Goal: Task Accomplishment & Management: Complete application form

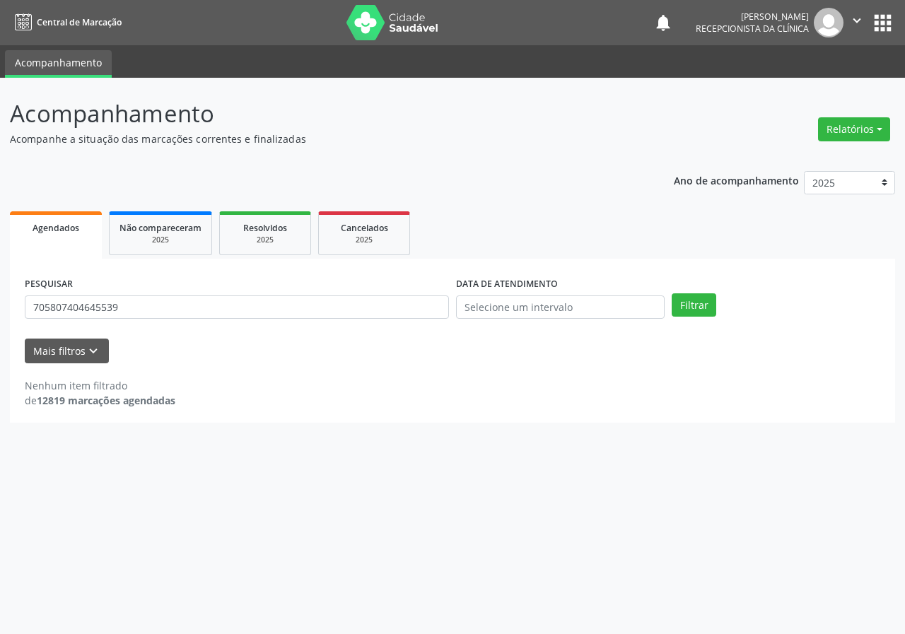
click at [671, 293] on button "Filtrar" at bounding box center [693, 305] width 45 height 24
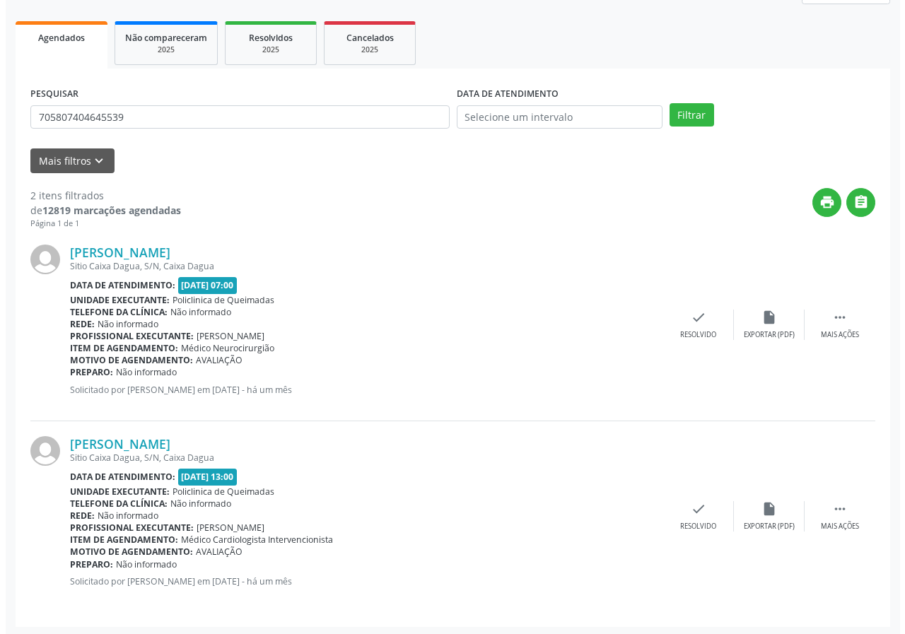
scroll to position [193, 0]
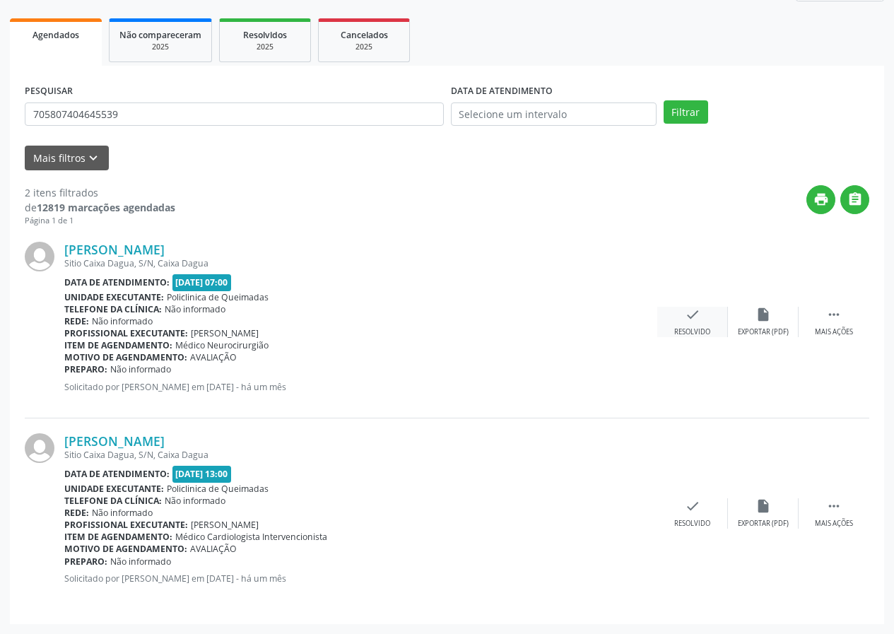
click at [707, 321] on div "check Resolvido" at bounding box center [692, 322] width 71 height 30
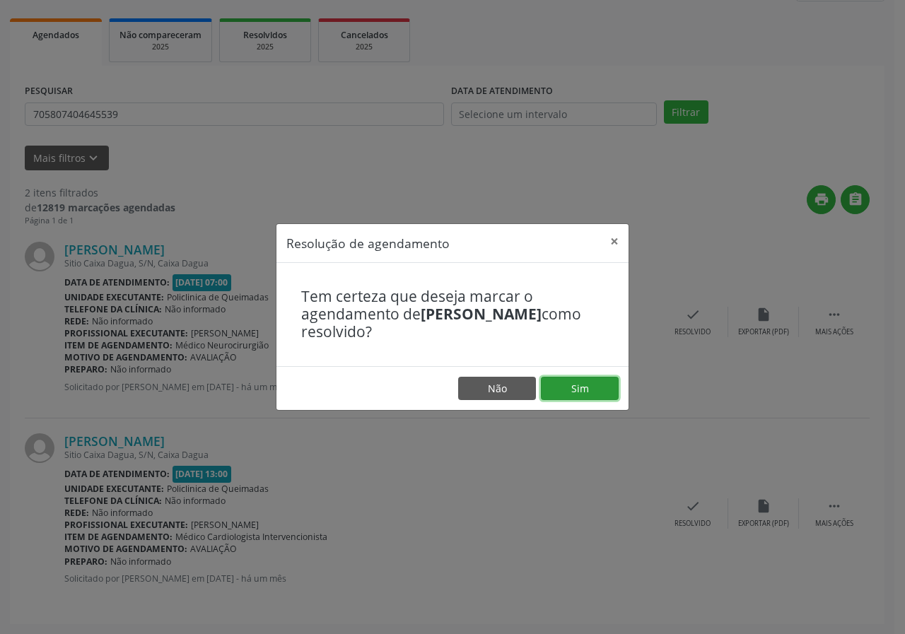
click at [576, 395] on button "Sim" at bounding box center [580, 389] width 78 height 24
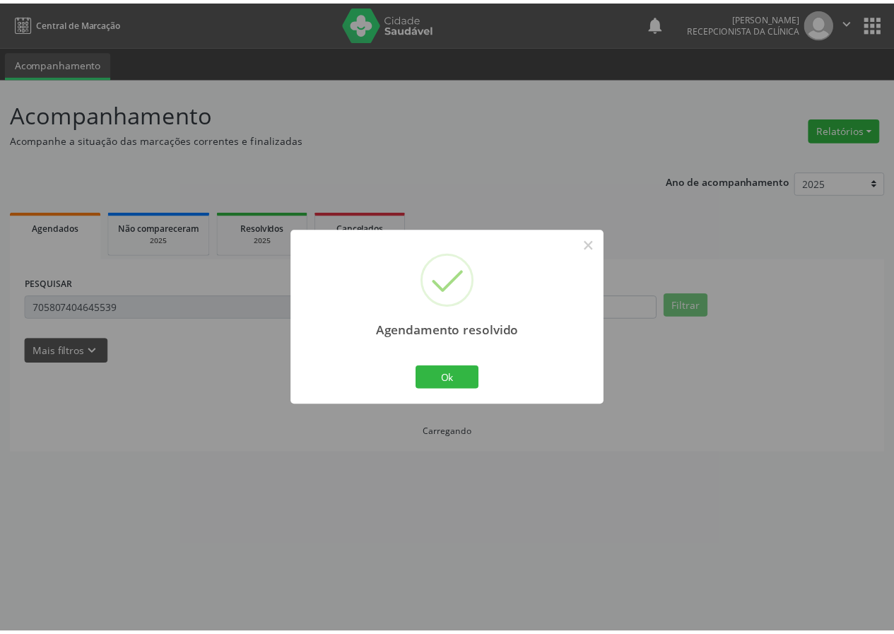
scroll to position [0, 0]
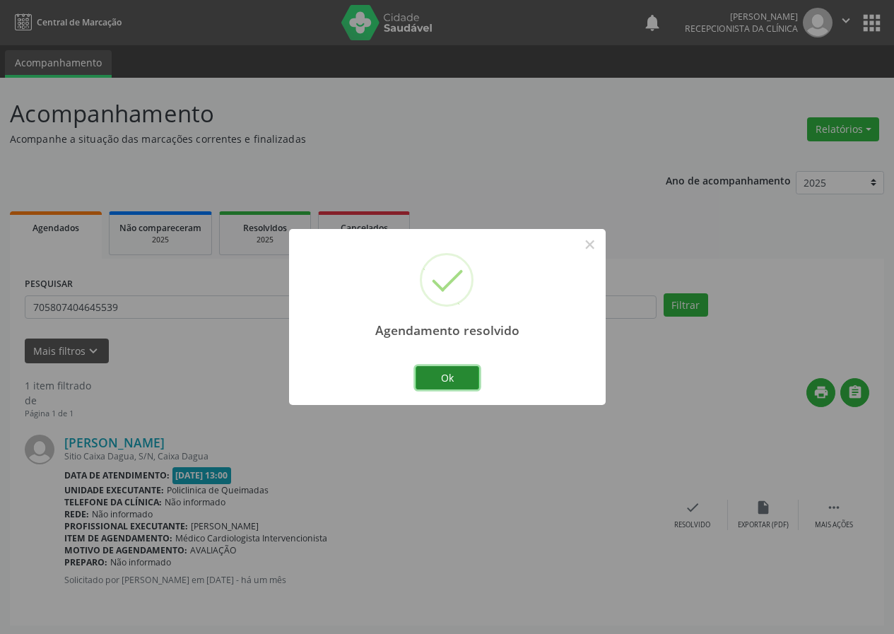
click at [459, 384] on button "Ok" at bounding box center [448, 378] width 64 height 24
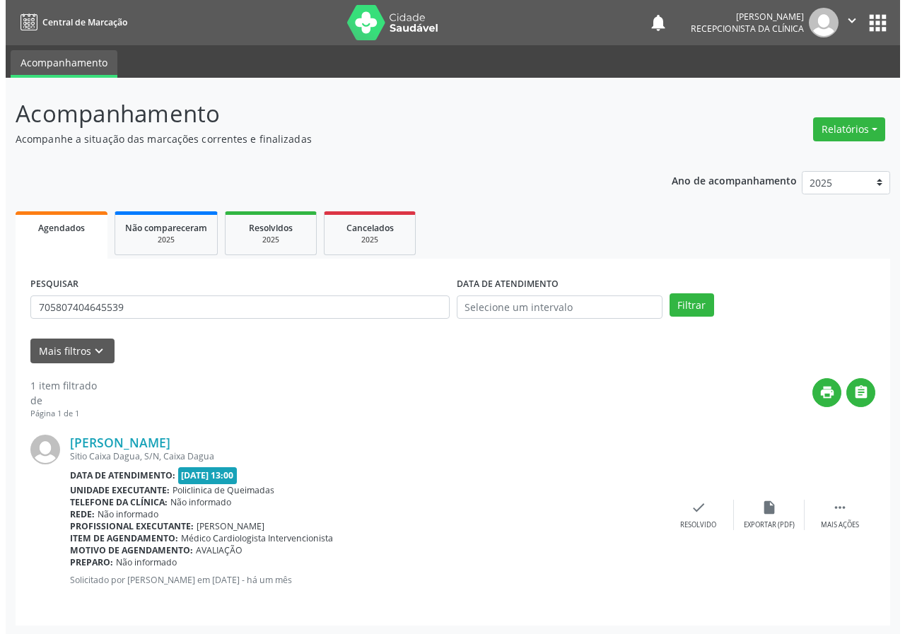
scroll to position [1, 0]
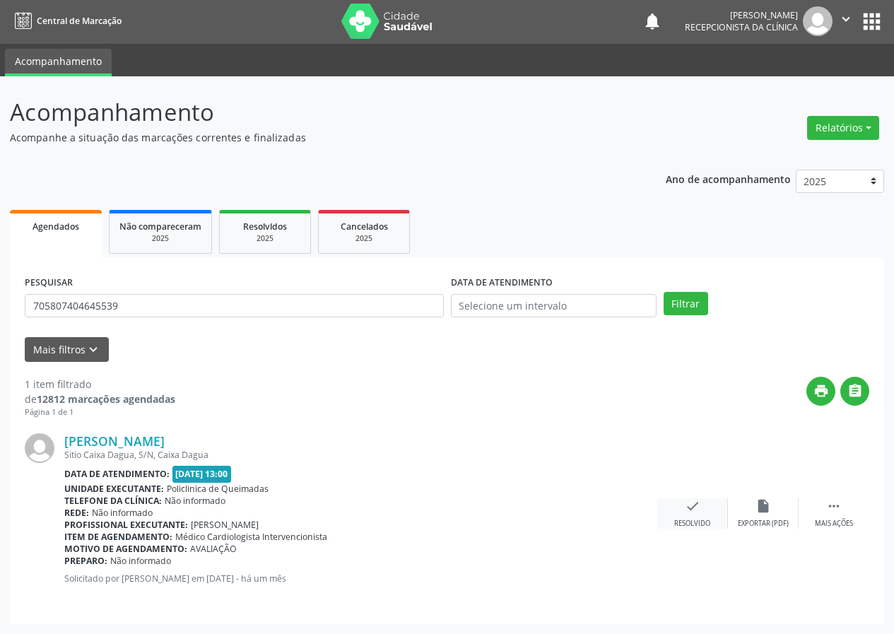
click at [693, 518] on div "check Resolvido" at bounding box center [692, 513] width 71 height 30
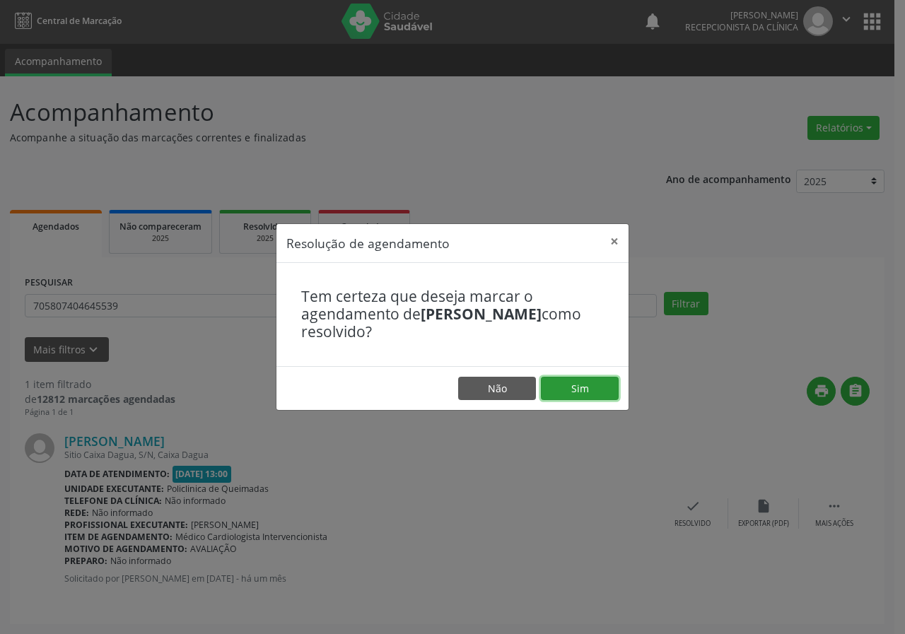
click at [611, 384] on button "Sim" at bounding box center [580, 389] width 78 height 24
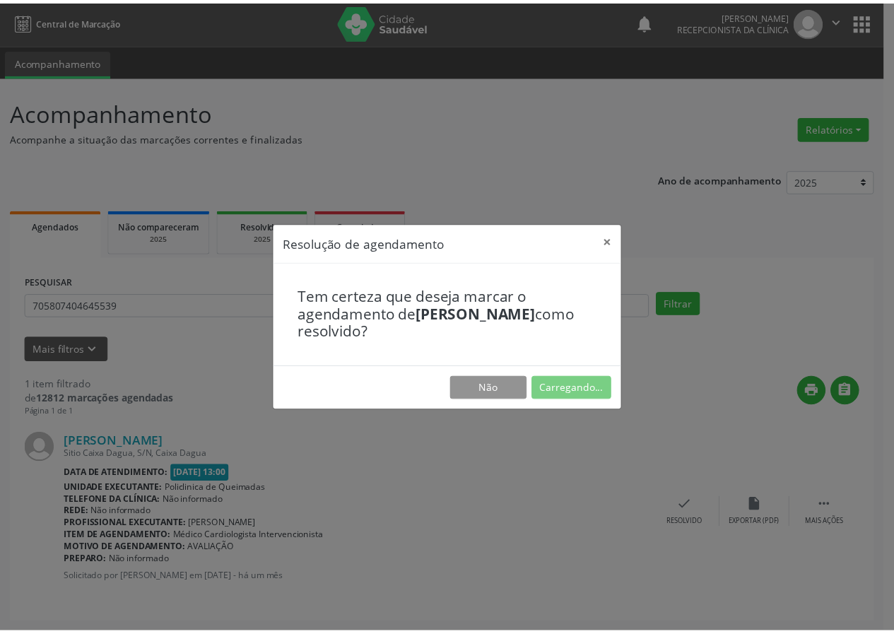
scroll to position [0, 0]
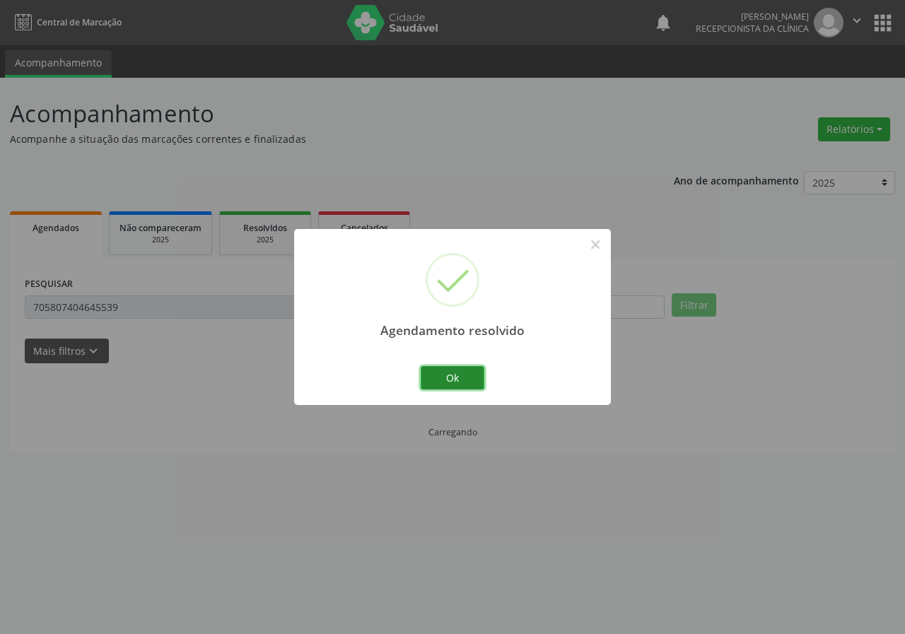
click at [425, 382] on button "Ok" at bounding box center [453, 378] width 64 height 24
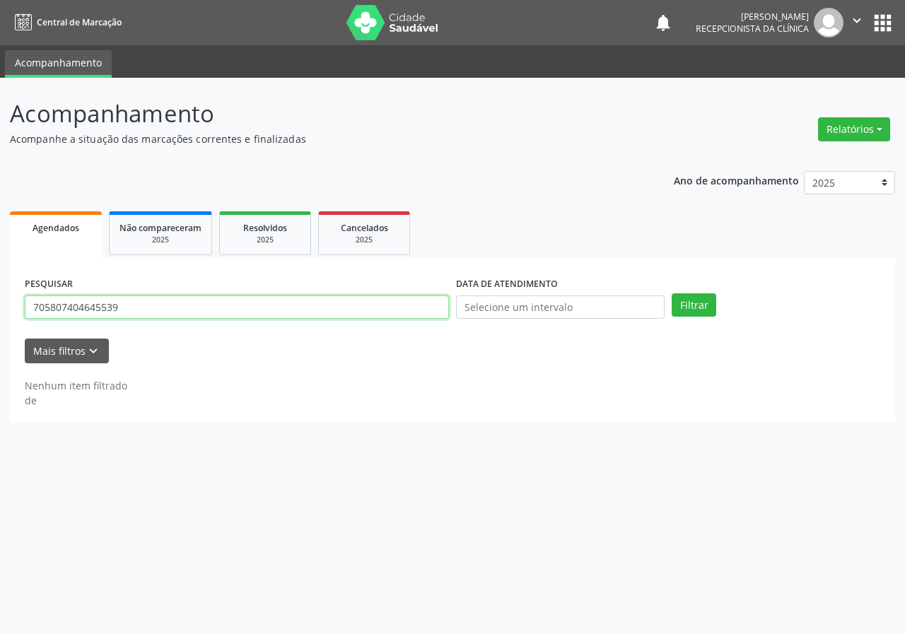
click at [224, 298] on input "705807404645539" at bounding box center [237, 307] width 424 height 24
click at [671, 293] on button "Filtrar" at bounding box center [693, 305] width 45 height 24
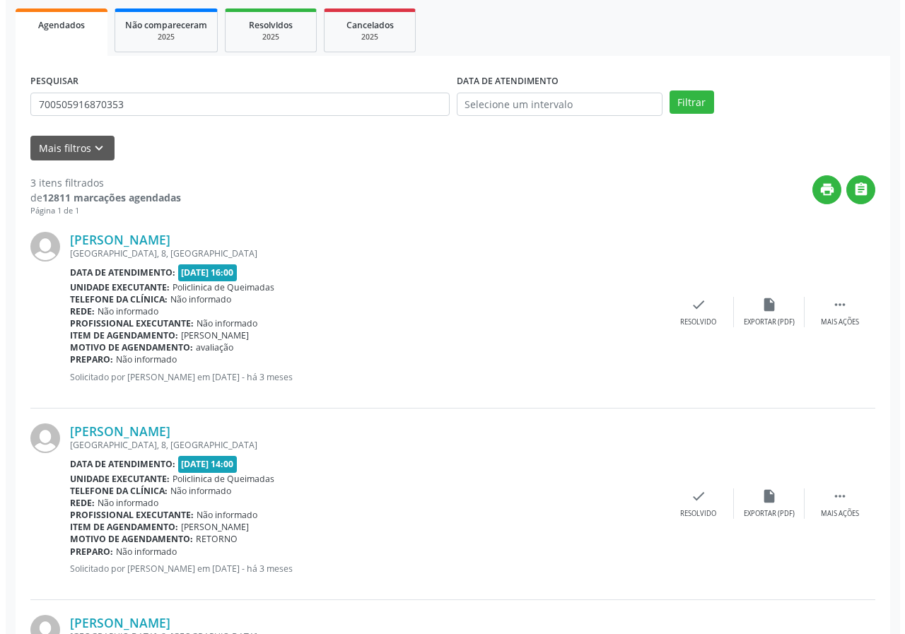
scroll to position [212, 0]
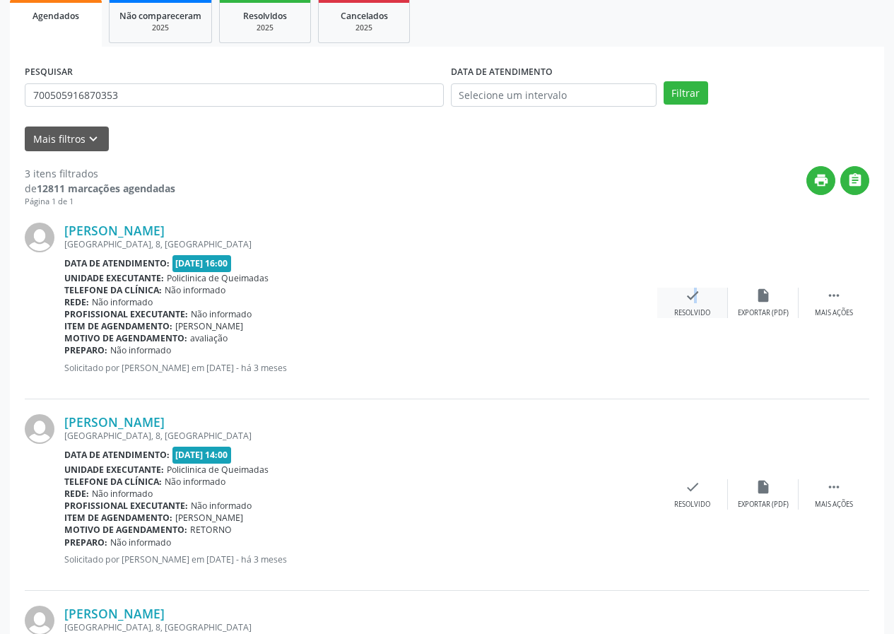
click at [682, 300] on div "check Resolvido" at bounding box center [692, 303] width 71 height 30
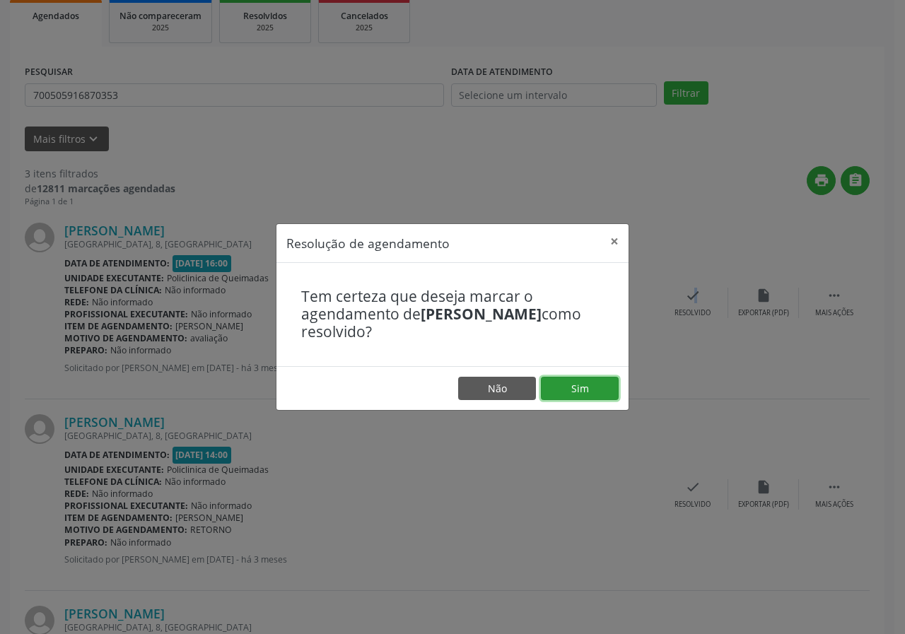
click at [577, 383] on button "Sim" at bounding box center [580, 389] width 78 height 24
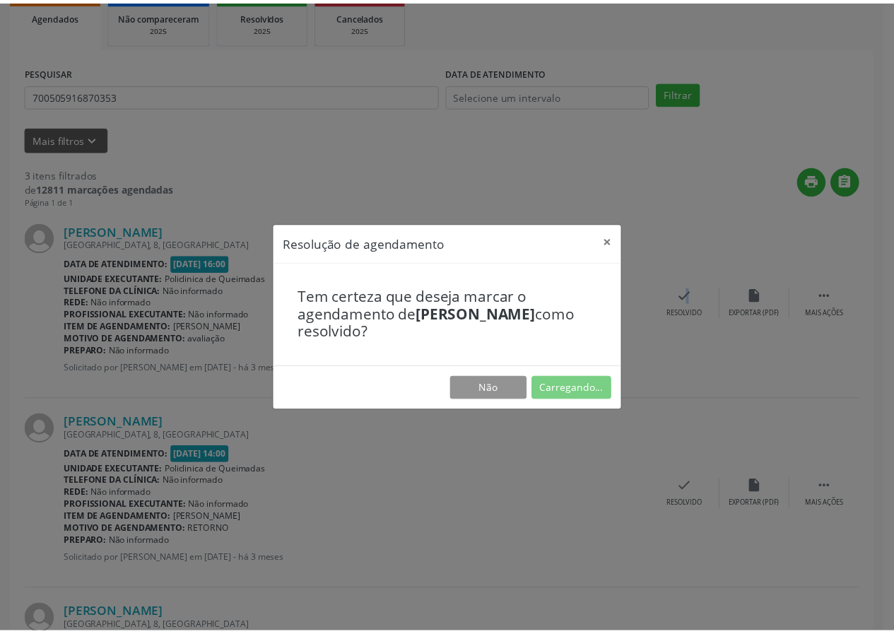
scroll to position [0, 0]
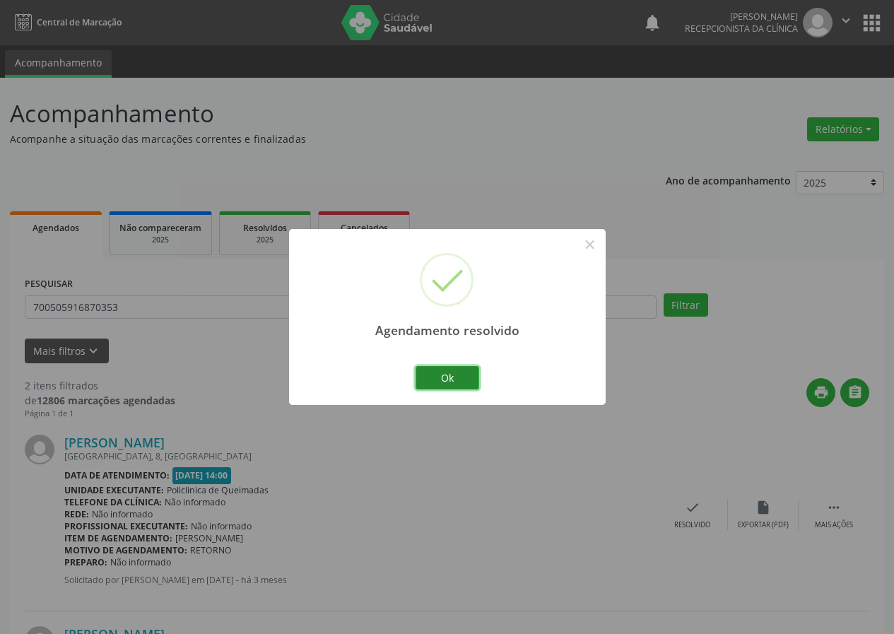
click at [472, 375] on button "Ok" at bounding box center [448, 378] width 64 height 24
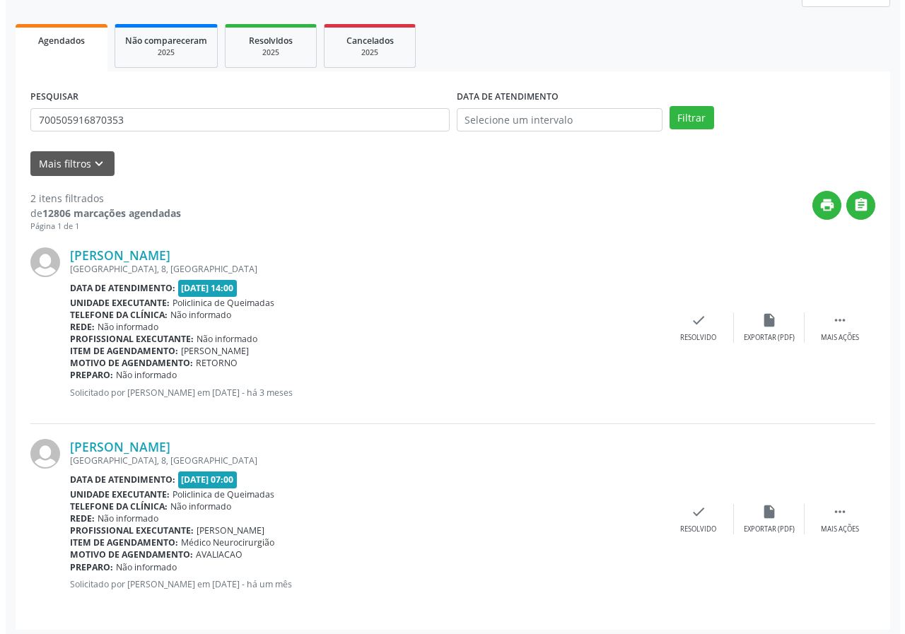
scroll to position [193, 0]
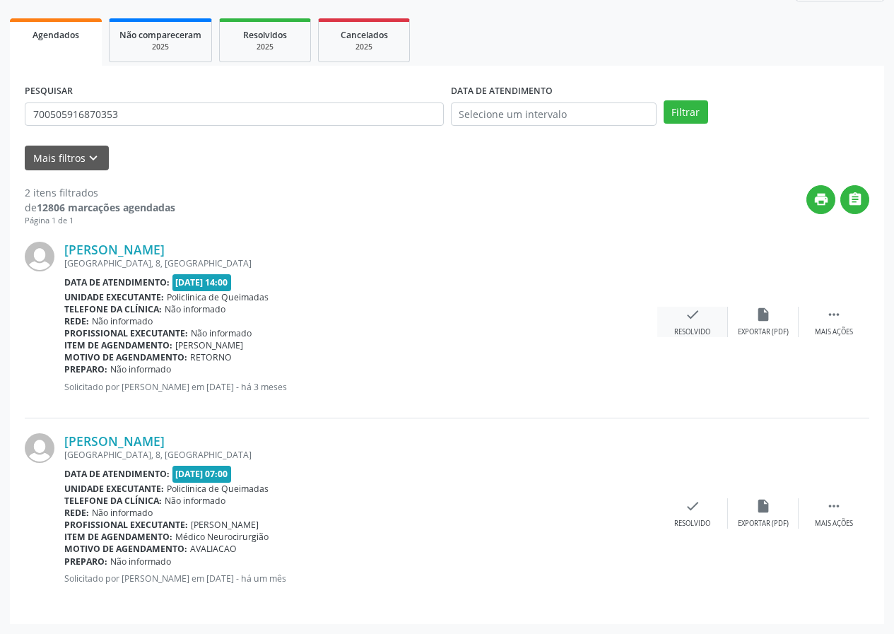
click at [693, 311] on icon "check" at bounding box center [693, 315] width 16 height 16
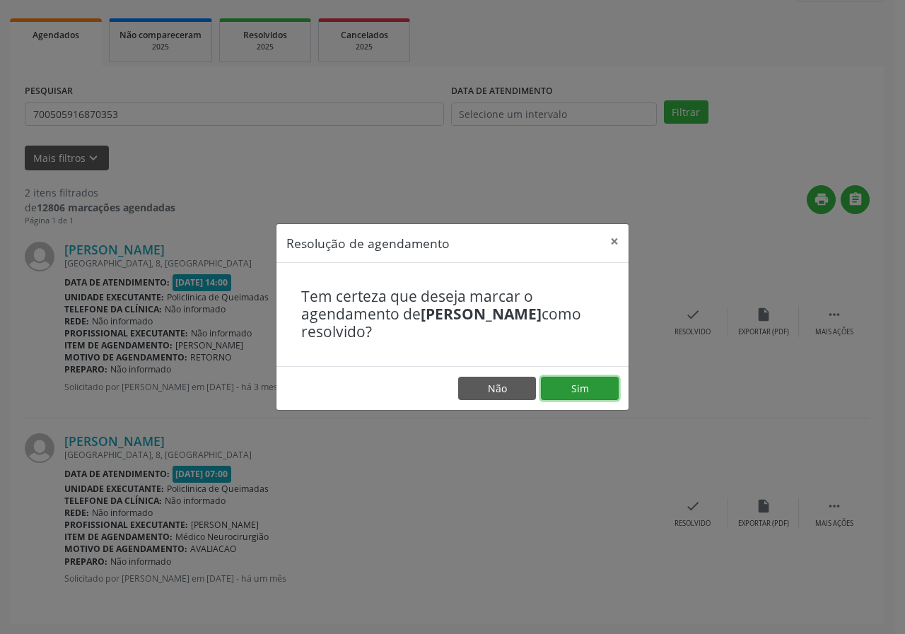
click at [571, 389] on button "Sim" at bounding box center [580, 389] width 78 height 24
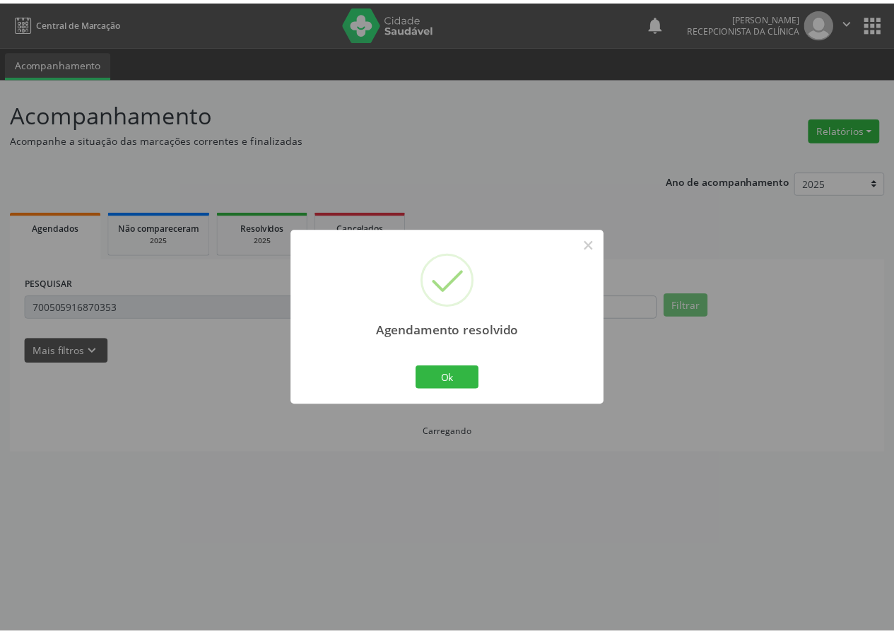
scroll to position [0, 0]
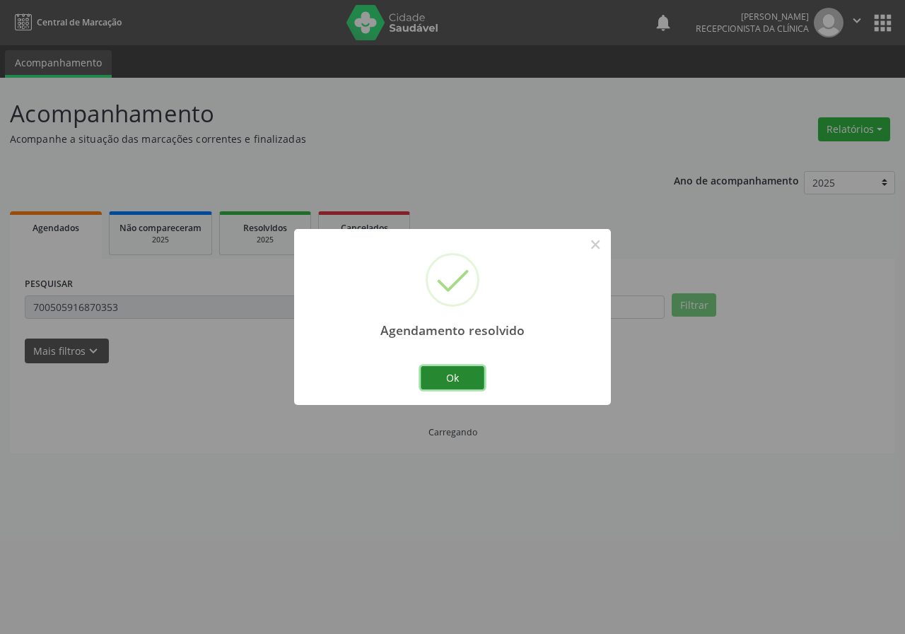
click at [472, 384] on button "Ok" at bounding box center [453, 378] width 64 height 24
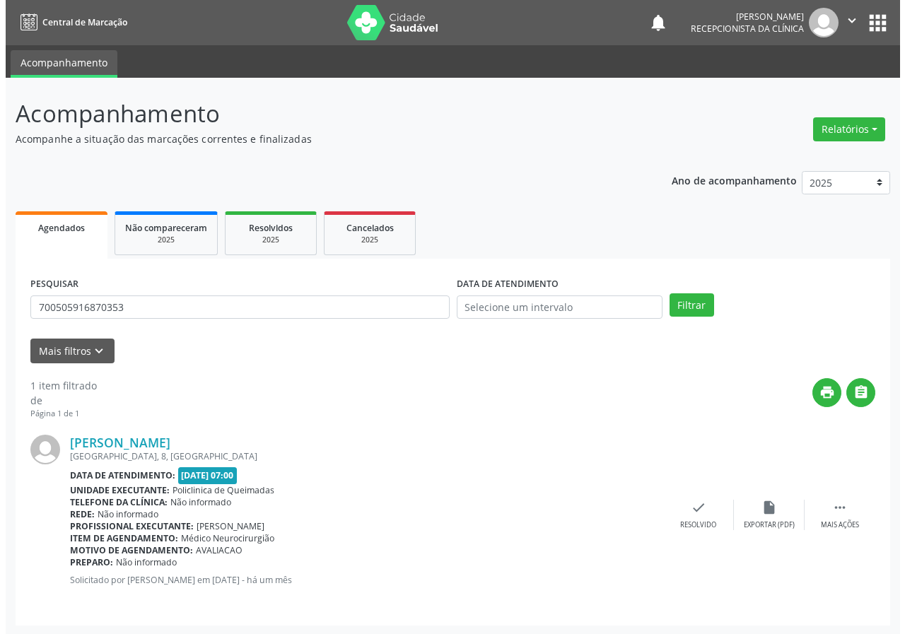
scroll to position [1, 0]
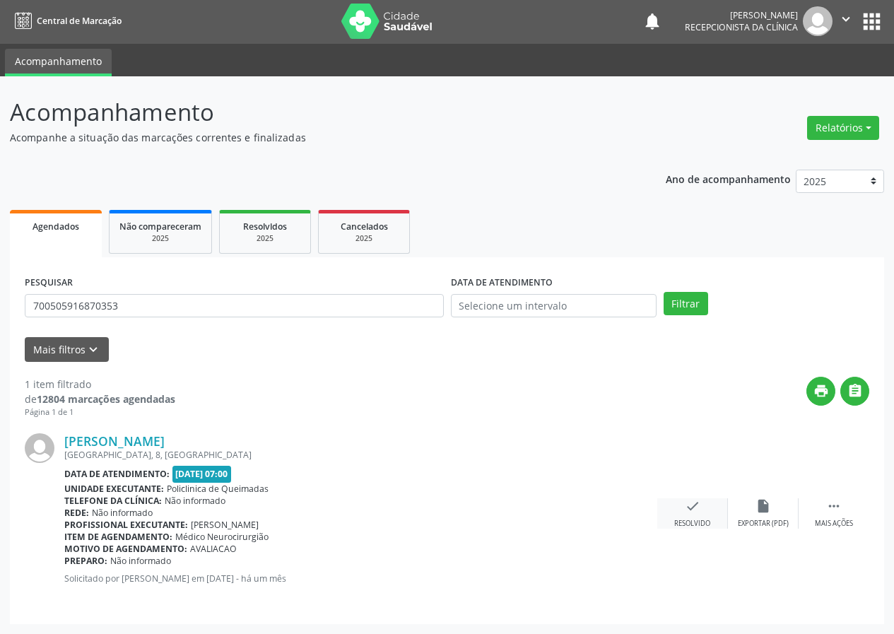
click at [691, 507] on icon "check" at bounding box center [693, 506] width 16 height 16
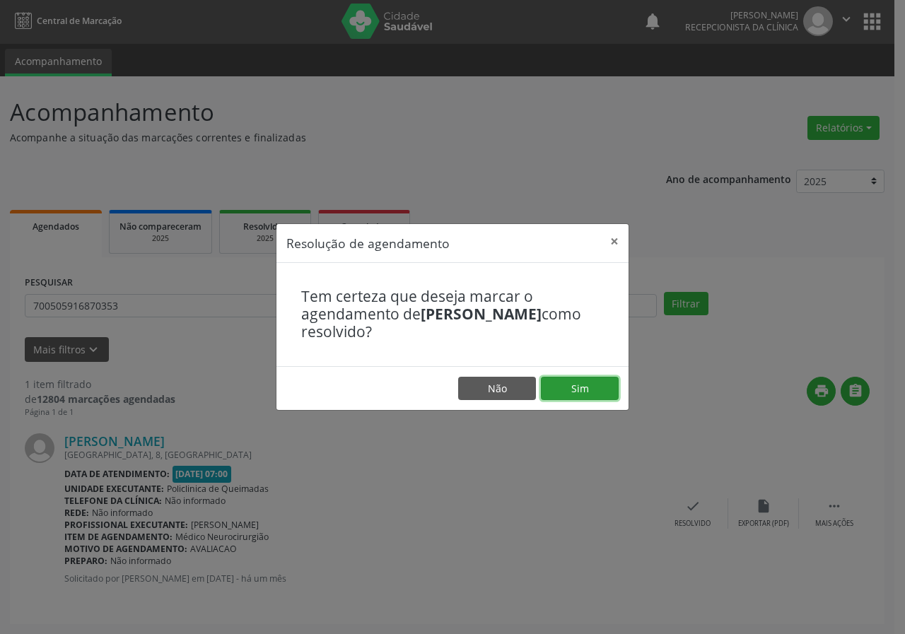
click at [584, 388] on button "Sim" at bounding box center [580, 389] width 78 height 24
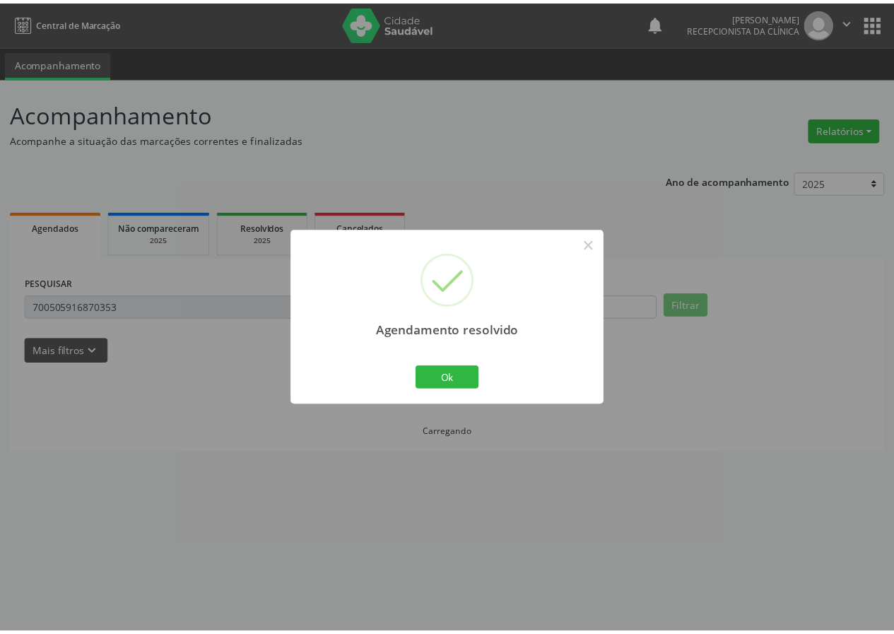
scroll to position [0, 0]
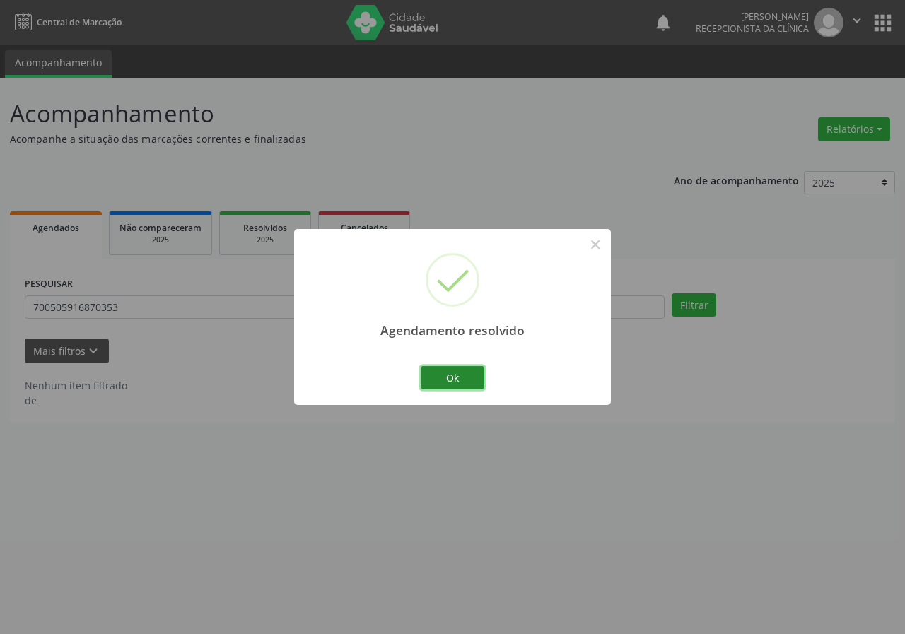
click at [442, 375] on button "Ok" at bounding box center [453, 378] width 64 height 24
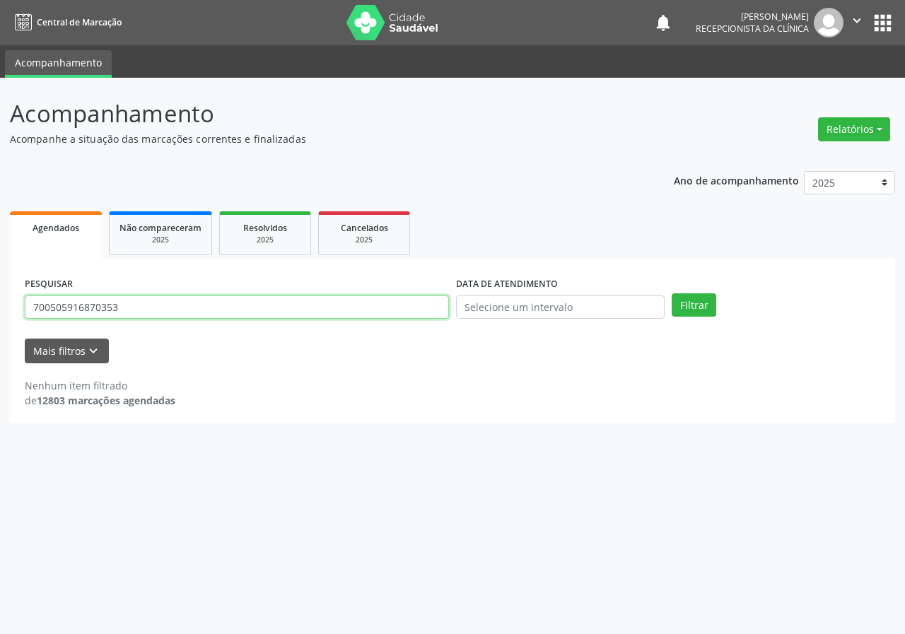
click at [332, 303] on input "700505916870353" at bounding box center [237, 307] width 424 height 24
click at [671, 293] on button "Filtrar" at bounding box center [693, 305] width 45 height 24
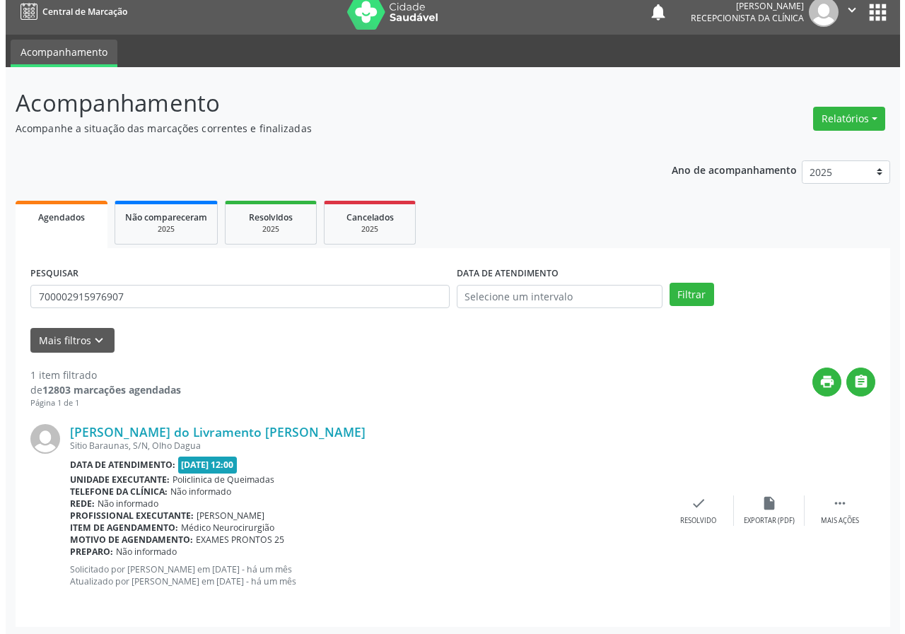
scroll to position [13, 0]
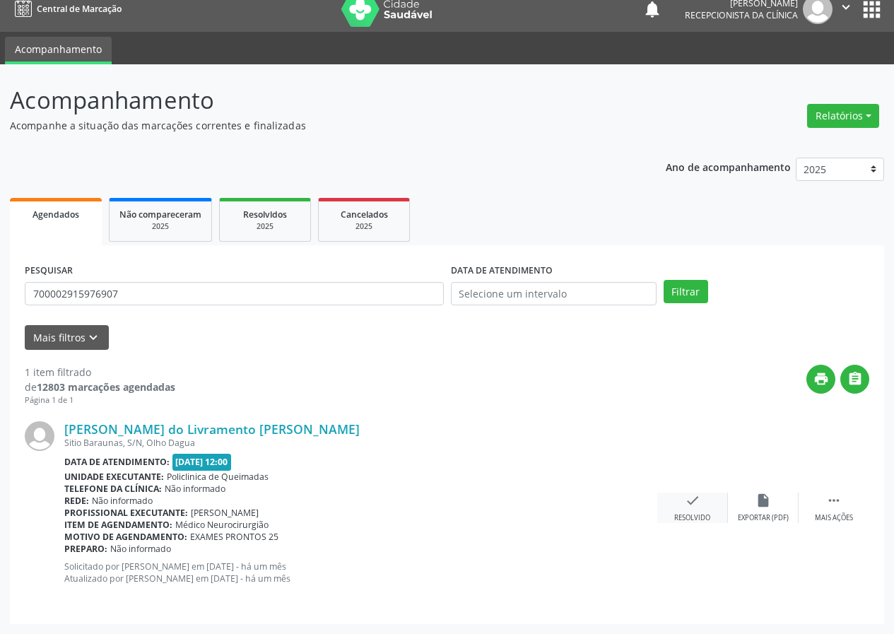
click at [696, 505] on icon "check" at bounding box center [693, 501] width 16 height 16
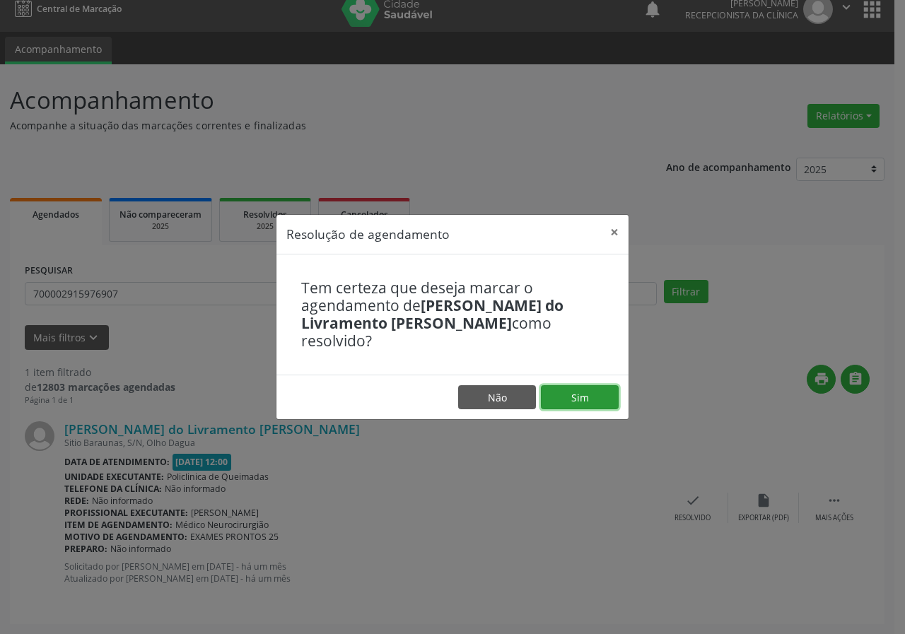
click at [609, 393] on button "Sim" at bounding box center [580, 397] width 78 height 24
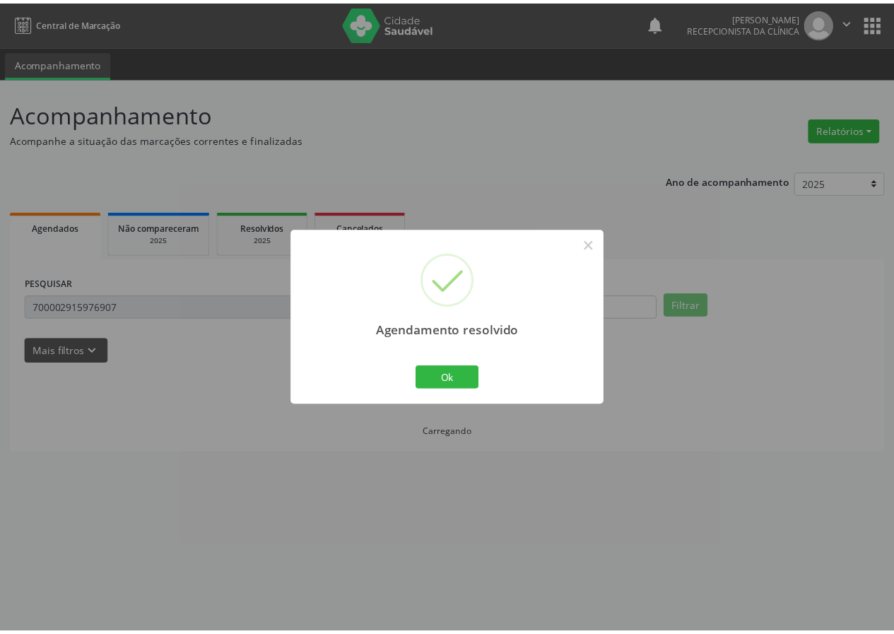
scroll to position [0, 0]
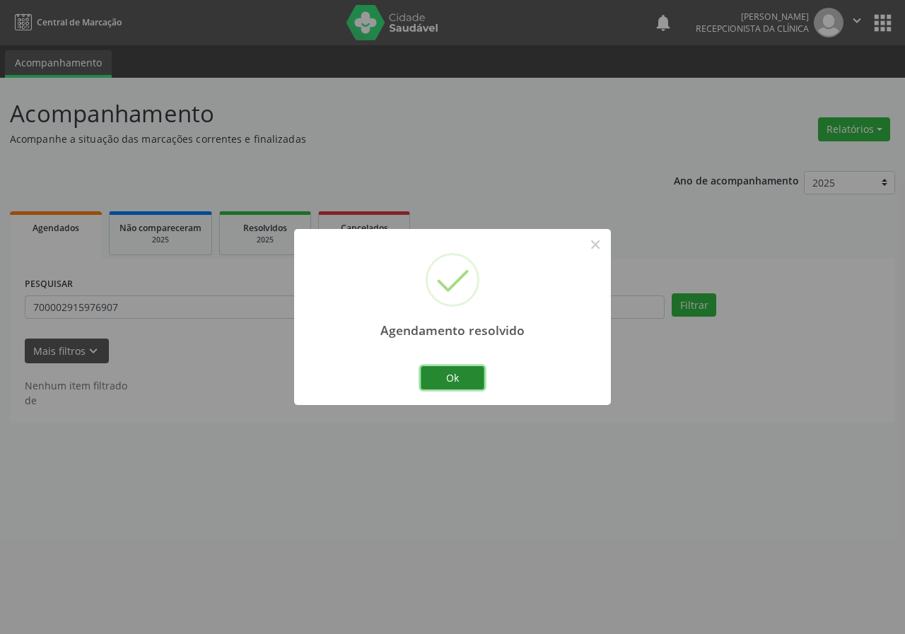
click at [454, 368] on button "Ok" at bounding box center [453, 378] width 64 height 24
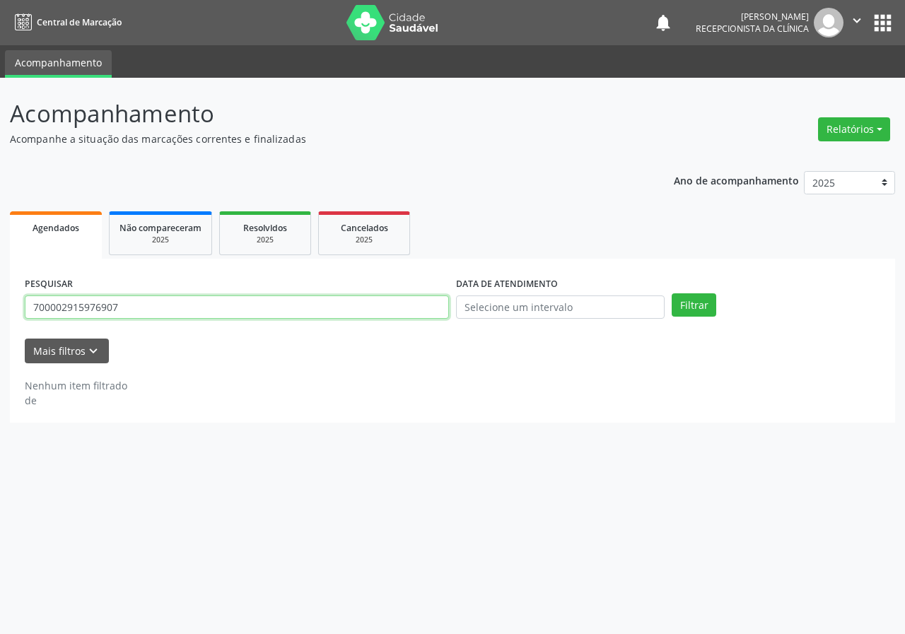
click at [172, 316] on input "700002915976907" at bounding box center [237, 307] width 424 height 24
click at [170, 316] on input "700002915976907" at bounding box center [237, 307] width 424 height 24
click at [671, 293] on button "Filtrar" at bounding box center [693, 305] width 45 height 24
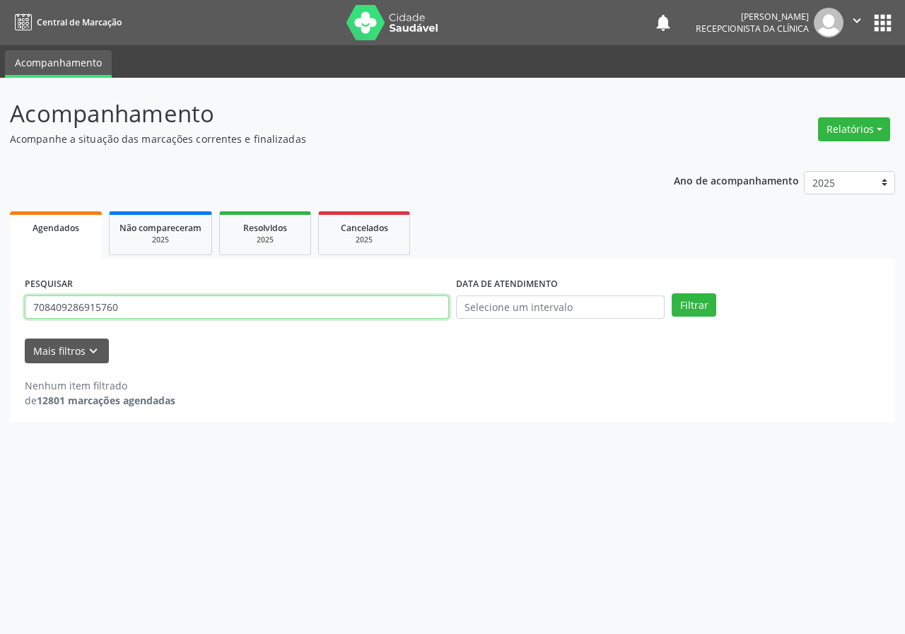
click at [139, 306] on input "708409286915760" at bounding box center [237, 307] width 424 height 24
click at [671, 293] on button "Filtrar" at bounding box center [693, 305] width 45 height 24
click at [137, 309] on input "708409286915760" at bounding box center [237, 307] width 424 height 24
click at [671, 293] on button "Filtrar" at bounding box center [693, 305] width 45 height 24
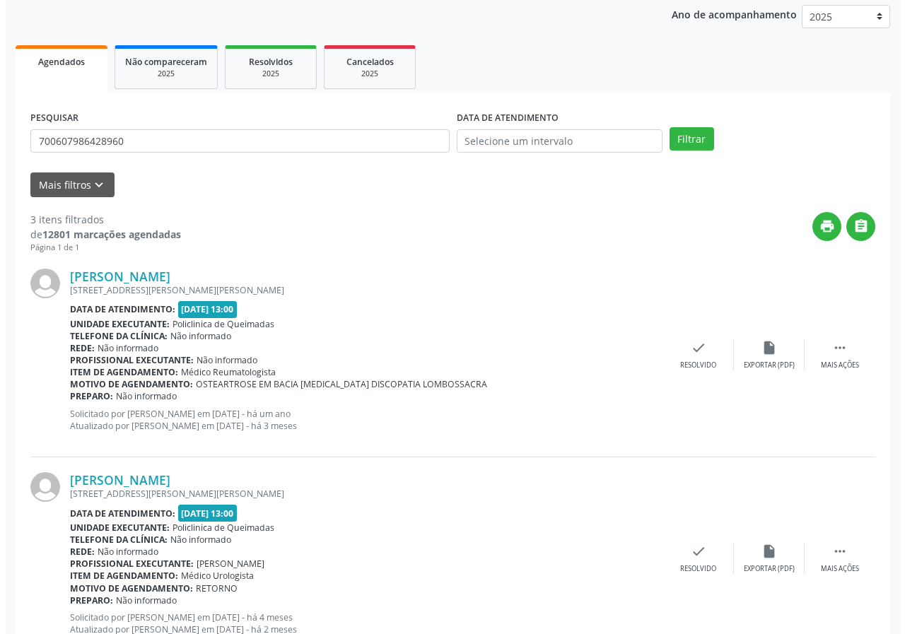
scroll to position [141, 0]
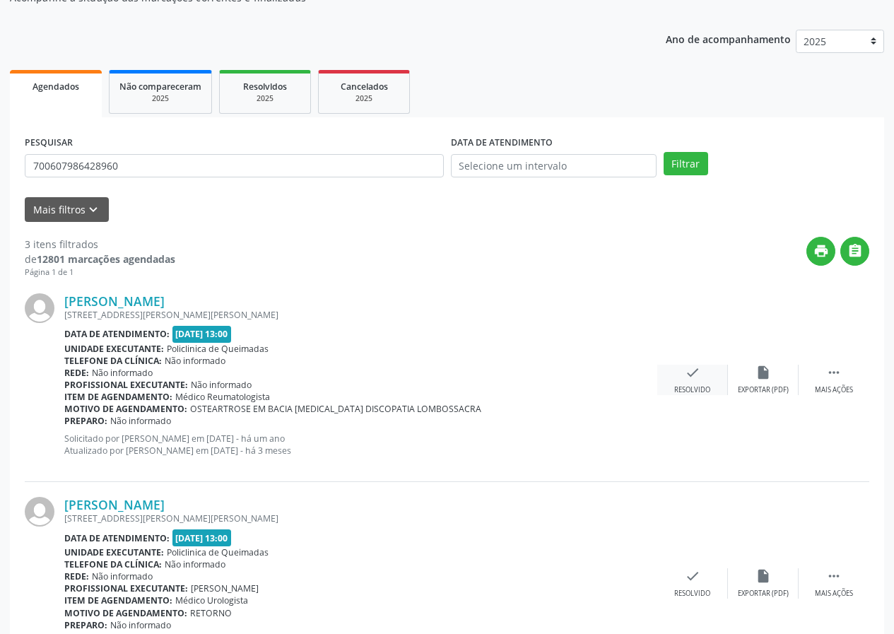
click at [693, 386] on div "Resolvido" at bounding box center [692, 390] width 36 height 10
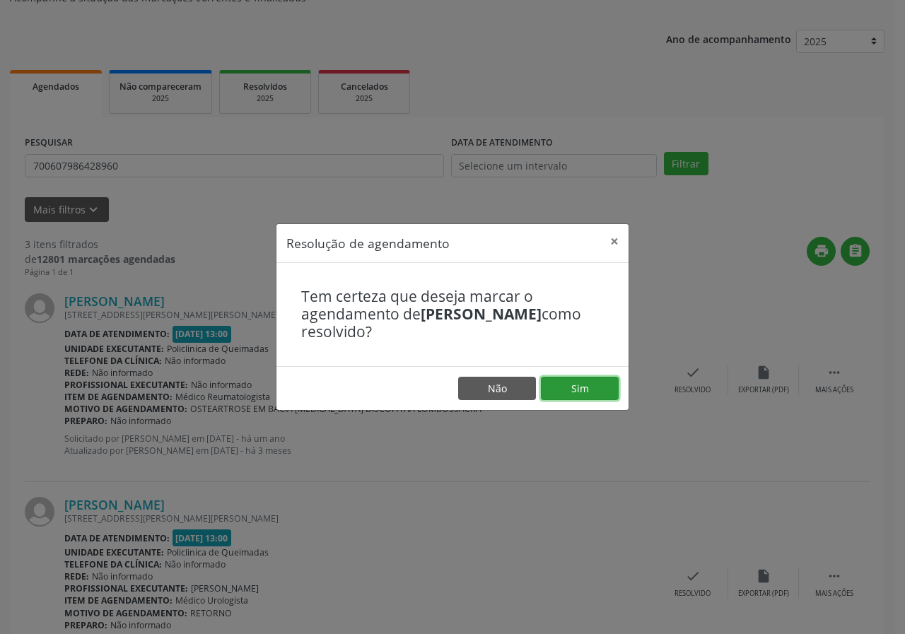
click at [599, 392] on button "Sim" at bounding box center [580, 389] width 78 height 24
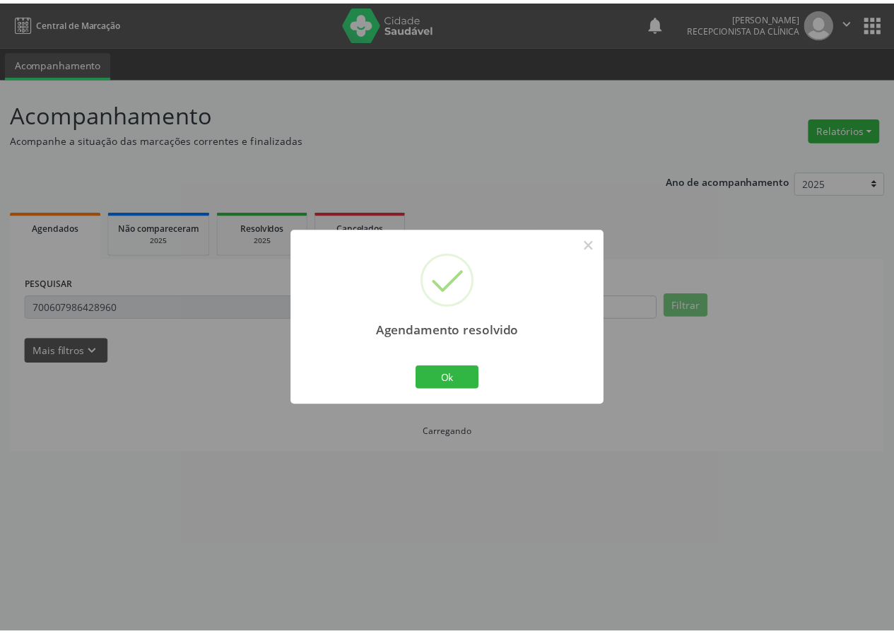
scroll to position [0, 0]
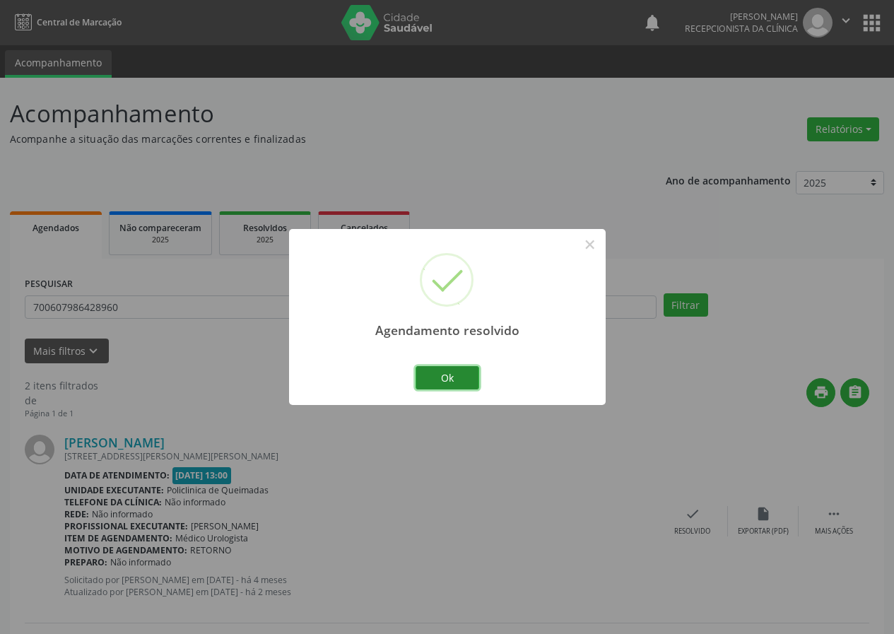
click at [464, 379] on button "Ok" at bounding box center [448, 378] width 64 height 24
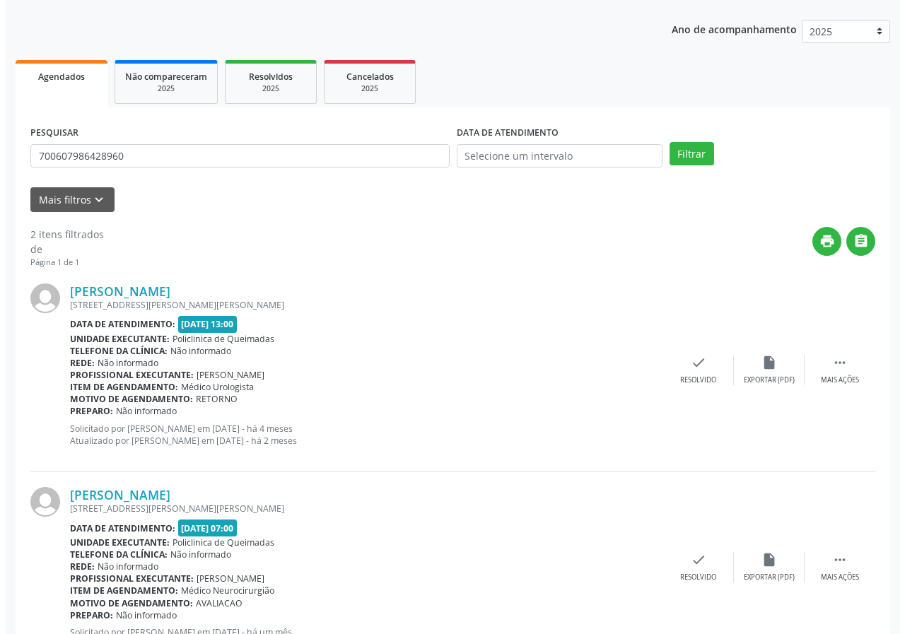
scroll to position [205, 0]
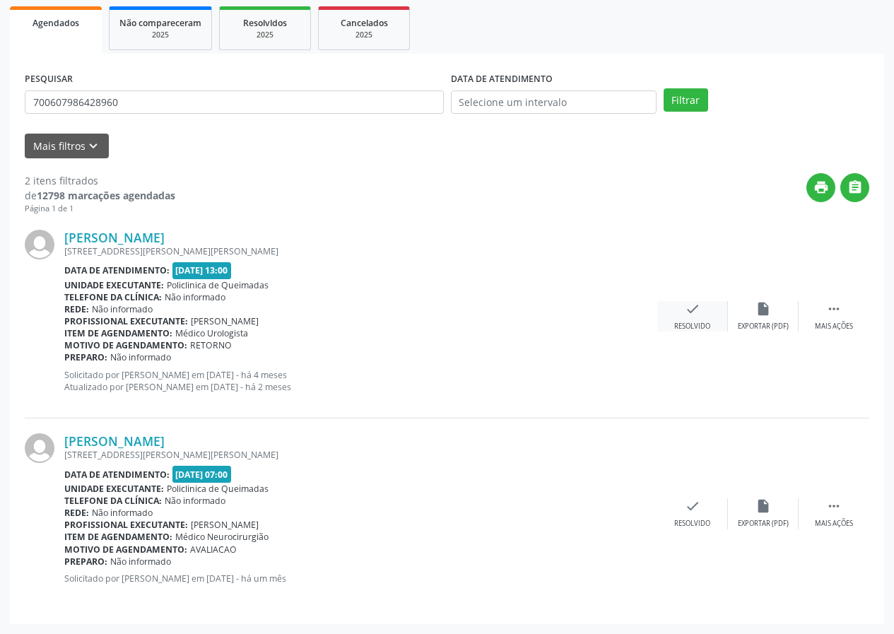
click at [700, 300] on div "[PERSON_NAME] [STREET_ADDRESS][PERSON_NAME] Data de atendimento: [DATE] 13:00 U…" at bounding box center [447, 317] width 845 height 204
click at [693, 309] on icon "check" at bounding box center [693, 309] width 16 height 16
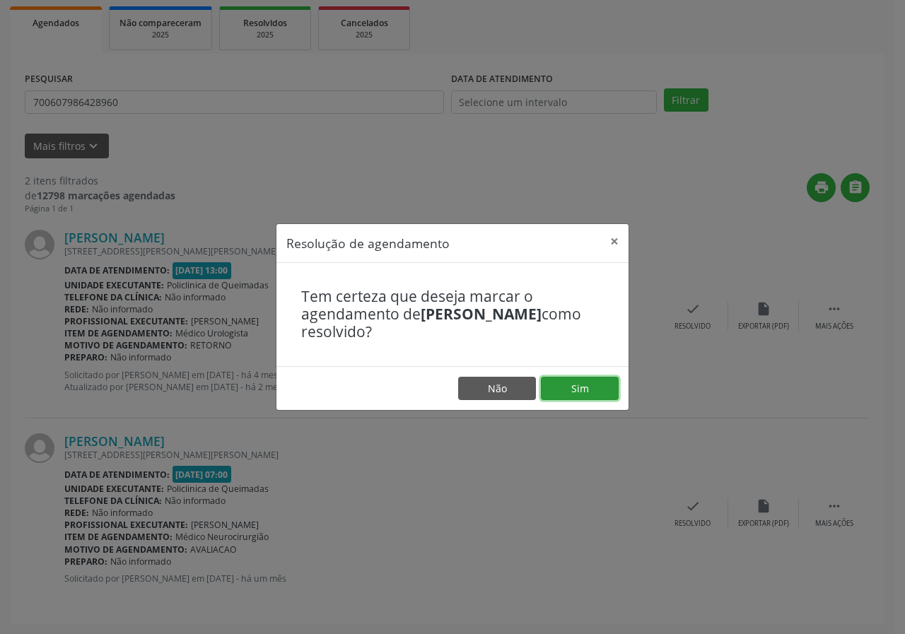
click at [601, 395] on button "Sim" at bounding box center [580, 389] width 78 height 24
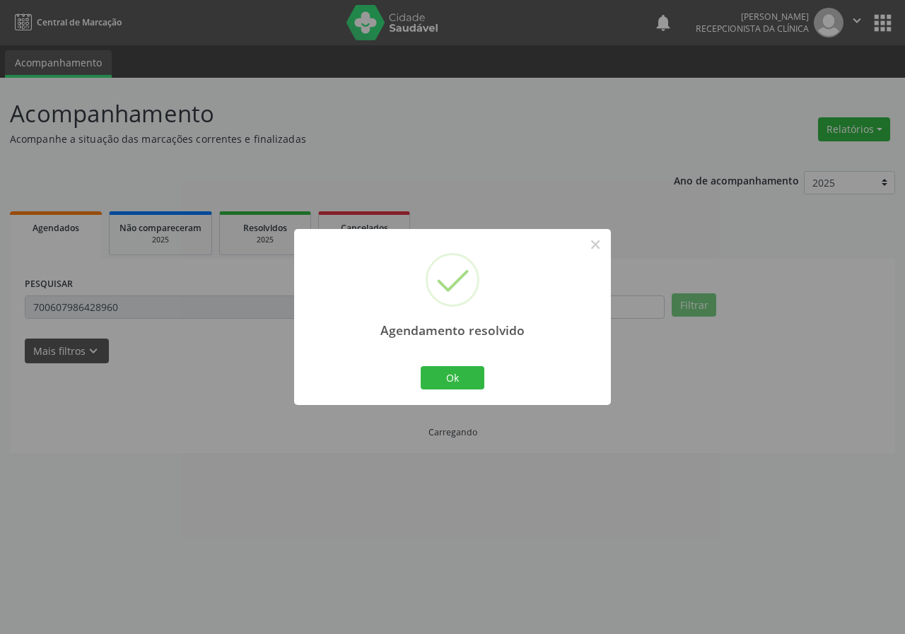
scroll to position [0, 0]
click at [461, 371] on button "Ok" at bounding box center [453, 378] width 64 height 24
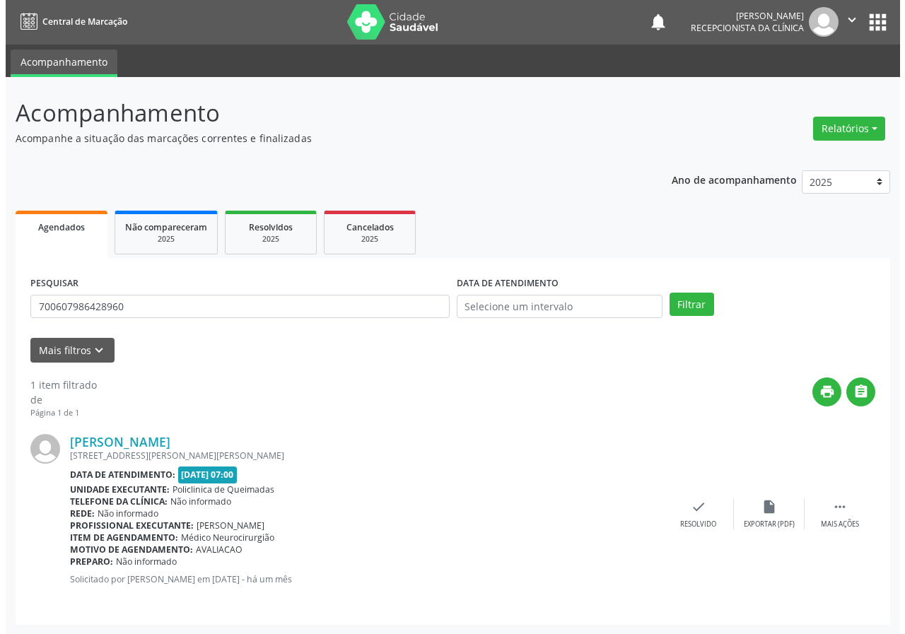
scroll to position [1, 0]
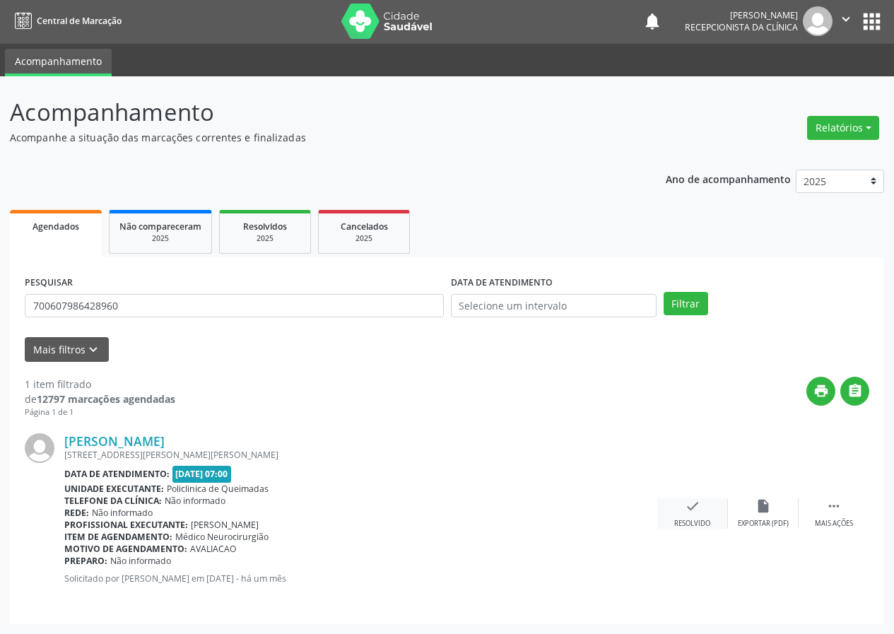
click at [674, 517] on div "check Resolvido" at bounding box center [692, 513] width 71 height 30
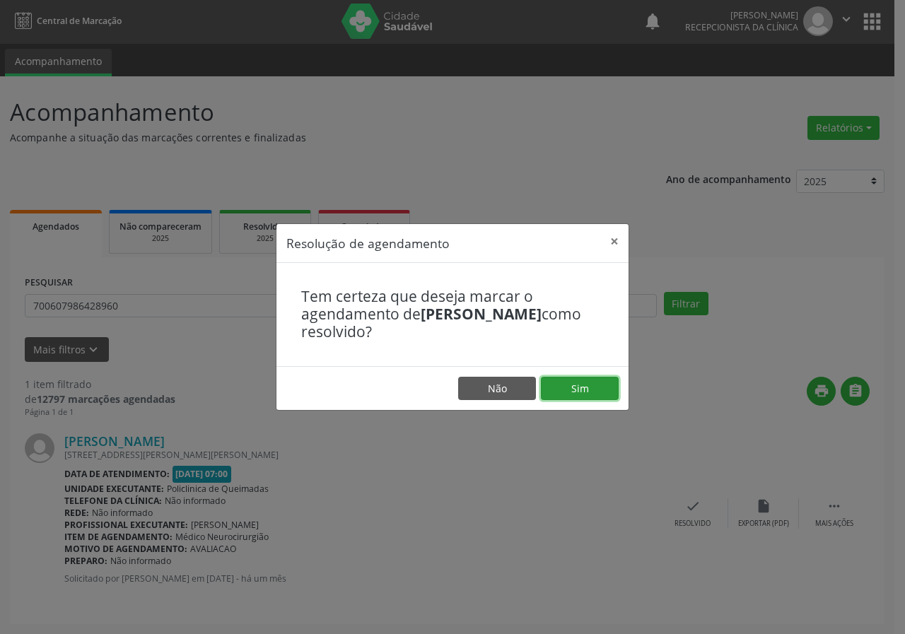
click at [580, 377] on button "Sim" at bounding box center [580, 389] width 78 height 24
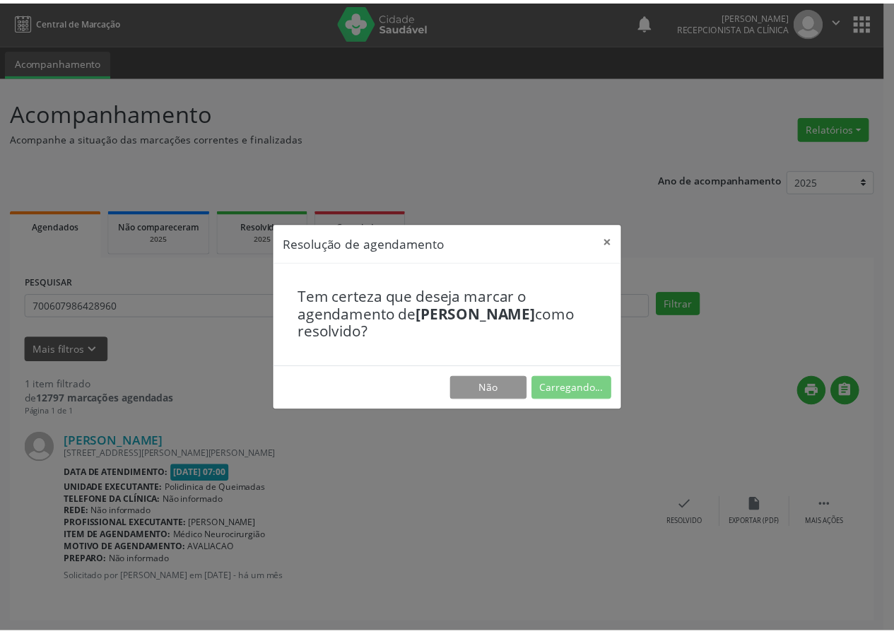
scroll to position [0, 0]
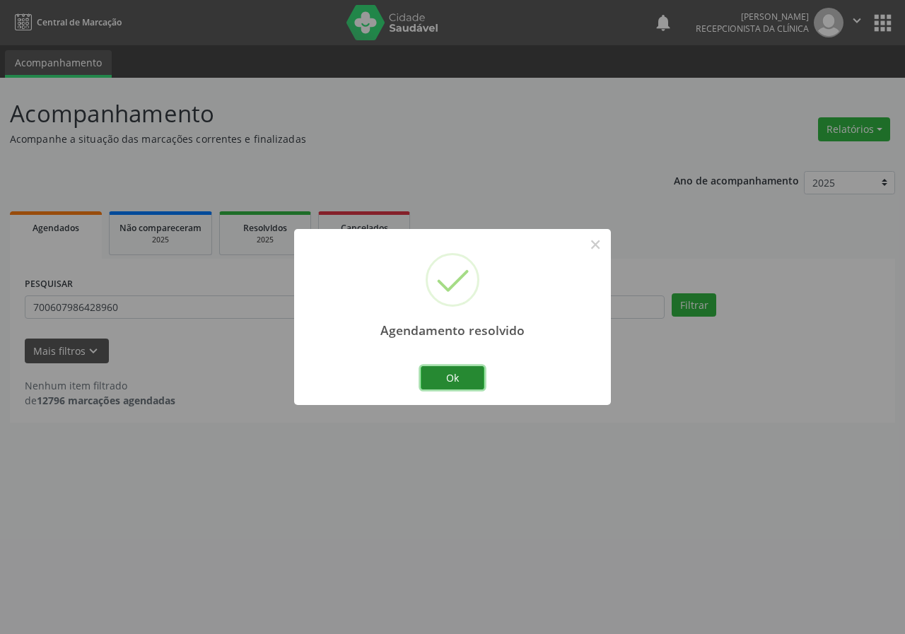
click at [460, 378] on button "Ok" at bounding box center [453, 378] width 64 height 24
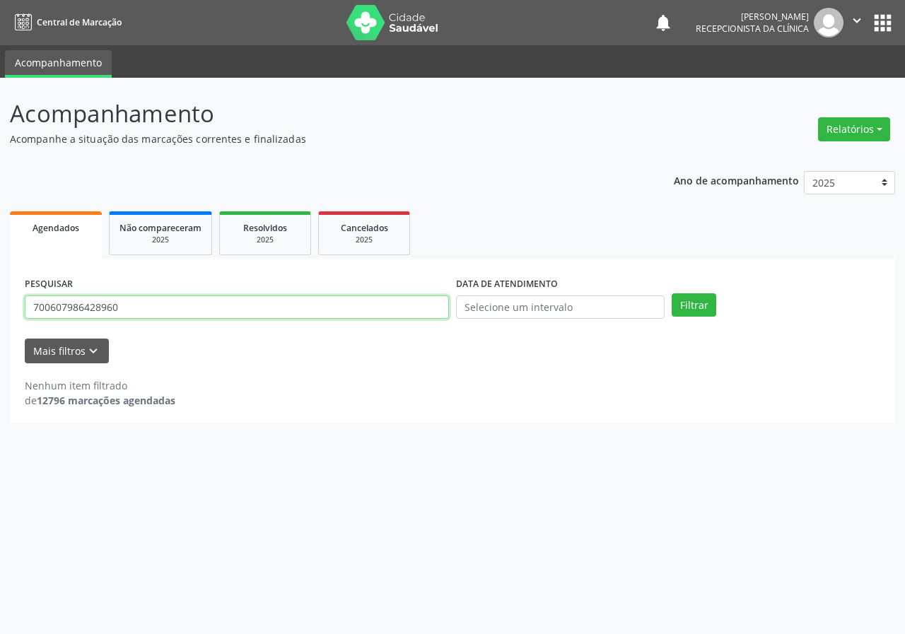
click at [143, 306] on input "700607986428960" at bounding box center [237, 307] width 424 height 24
click at [151, 306] on input "700607986428960" at bounding box center [237, 307] width 424 height 24
type input "7"
click at [671, 293] on button "Filtrar" at bounding box center [693, 305] width 45 height 24
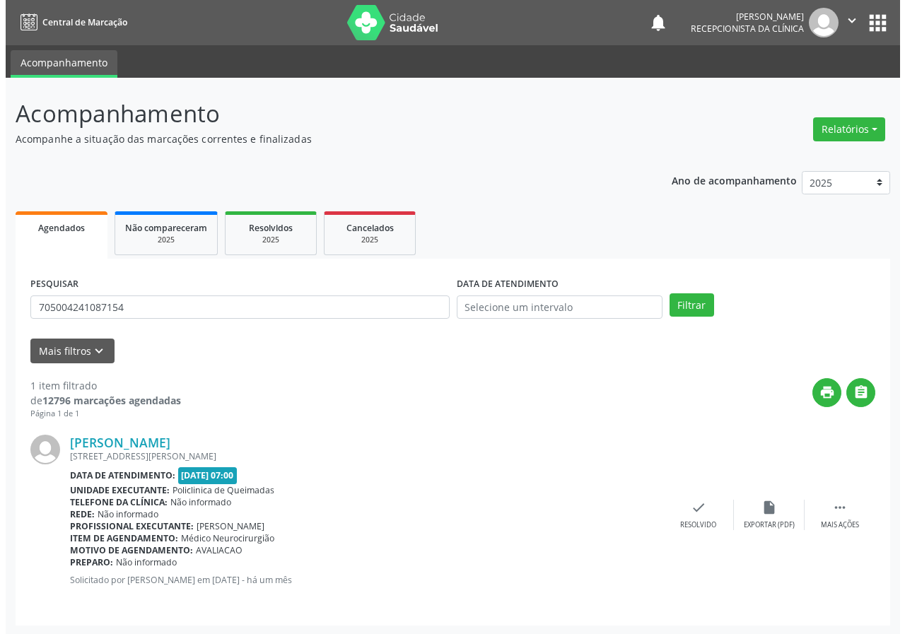
scroll to position [1, 0]
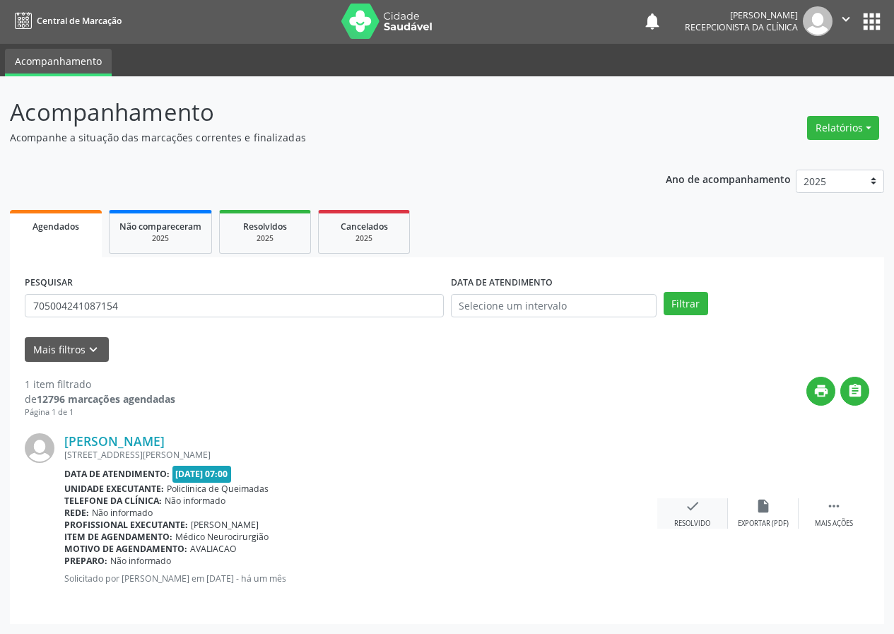
click at [688, 501] on icon "check" at bounding box center [693, 506] width 16 height 16
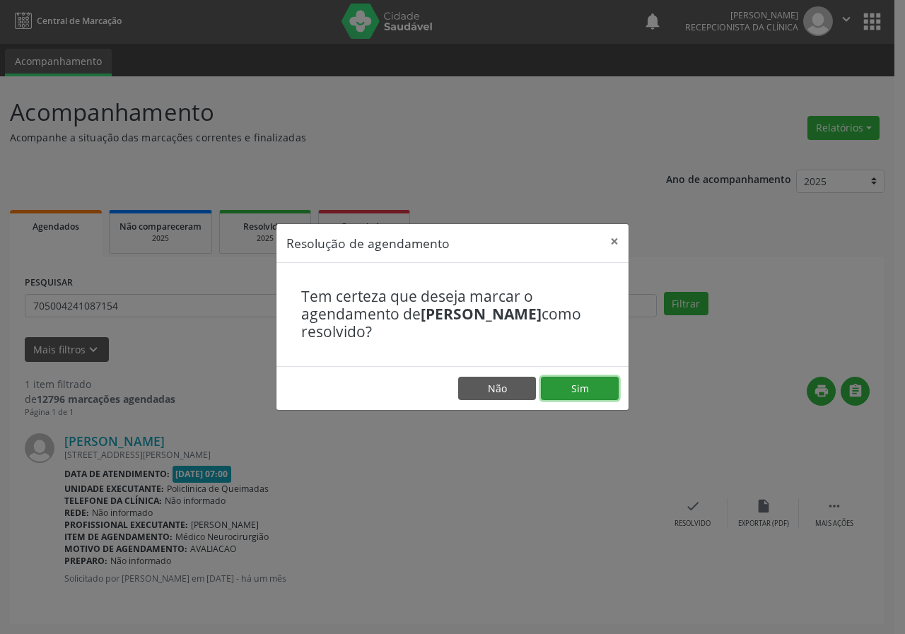
click at [597, 384] on button "Sim" at bounding box center [580, 389] width 78 height 24
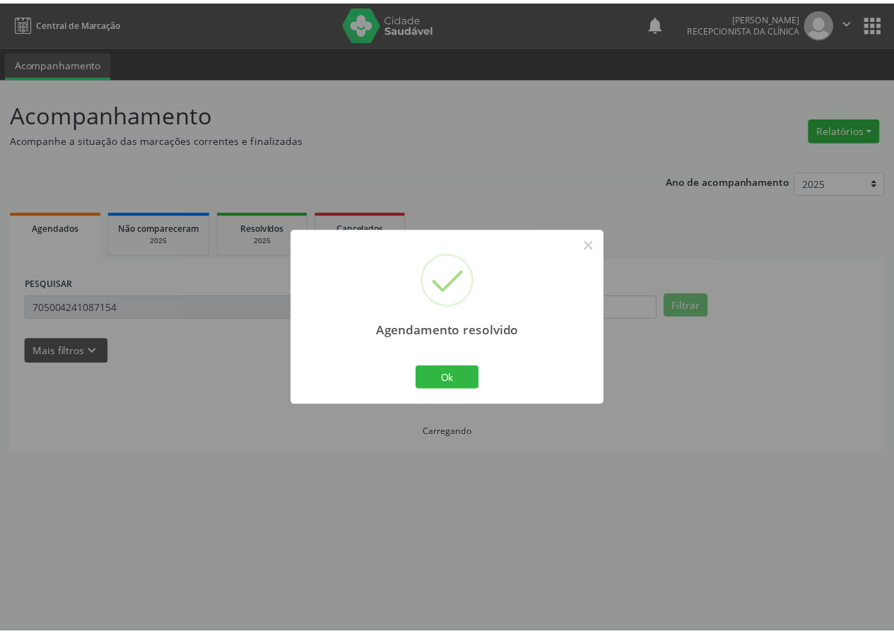
scroll to position [0, 0]
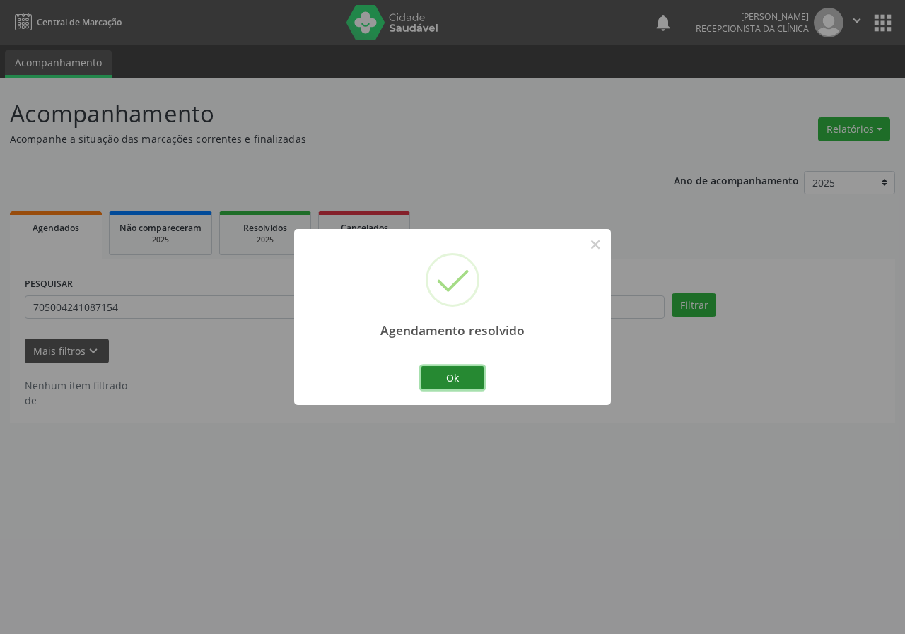
click at [461, 380] on button "Ok" at bounding box center [453, 378] width 64 height 24
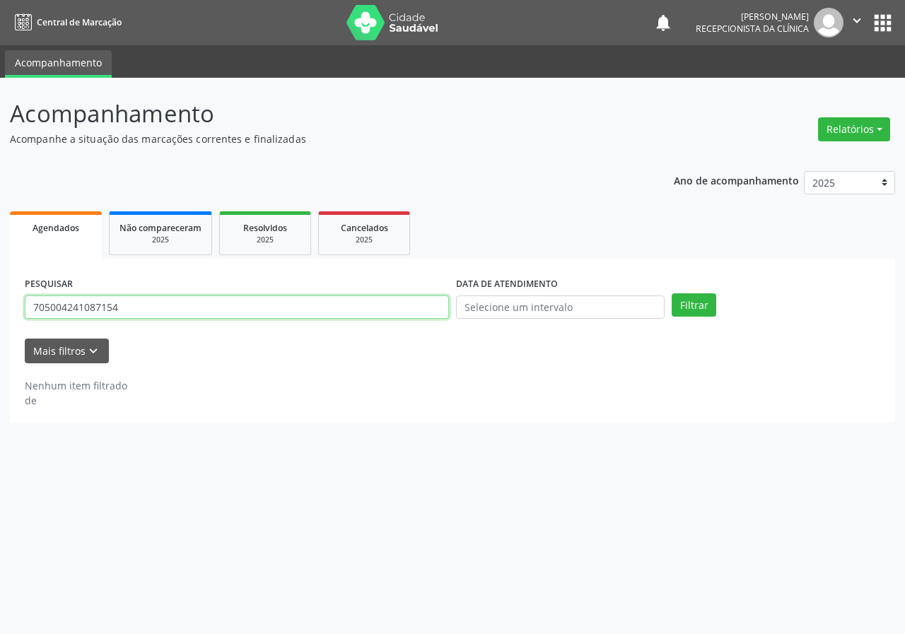
click at [234, 315] on input "705004241087154" at bounding box center [237, 307] width 424 height 24
click at [234, 312] on input "705004241087154" at bounding box center [237, 307] width 424 height 24
click at [671, 293] on button "Filtrar" at bounding box center [693, 305] width 45 height 24
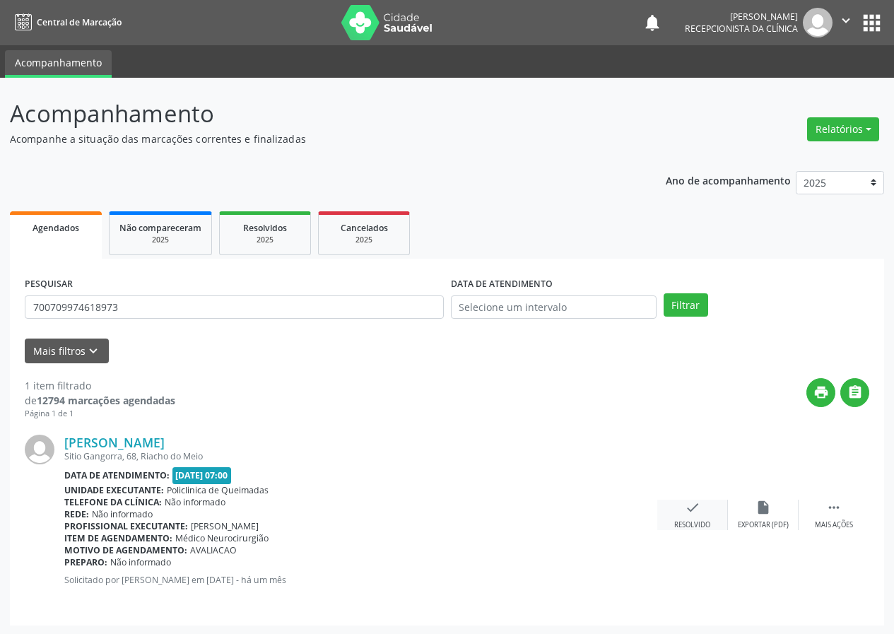
click at [693, 500] on icon "check" at bounding box center [693, 508] width 16 height 16
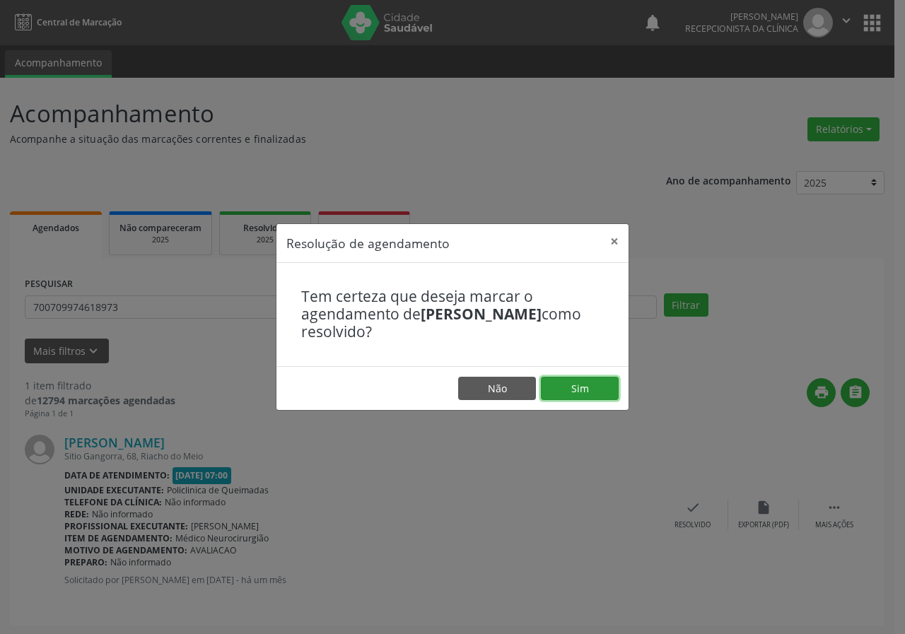
click at [606, 390] on button "Sim" at bounding box center [580, 389] width 78 height 24
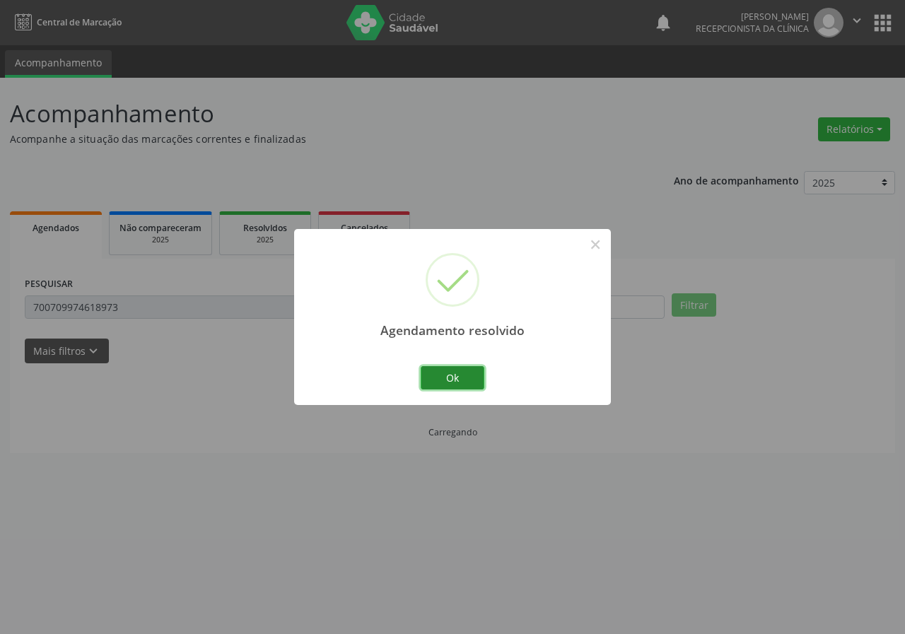
click at [471, 380] on button "Ok" at bounding box center [453, 378] width 64 height 24
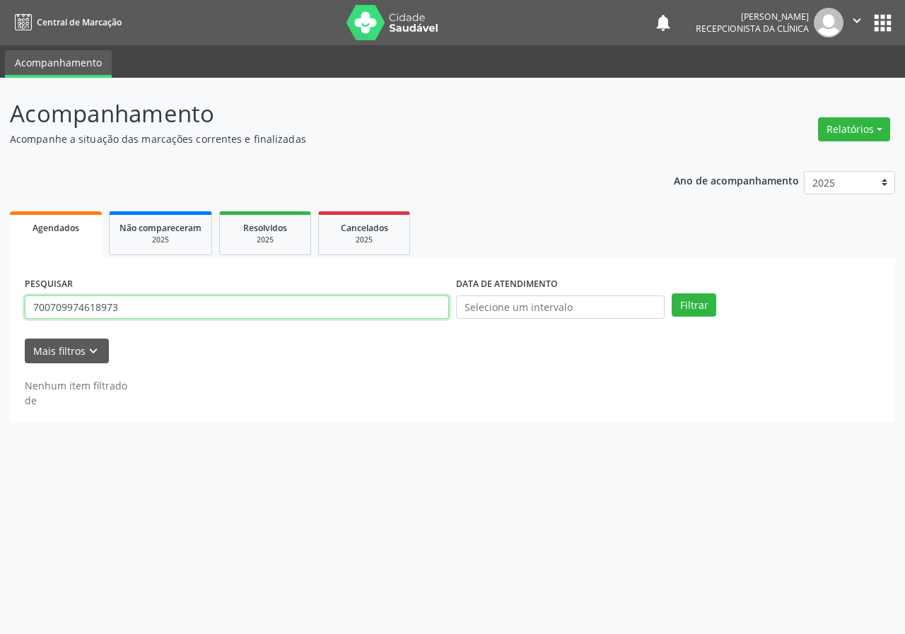
click at [139, 304] on input "700709974618973" at bounding box center [237, 307] width 424 height 24
click at [139, 301] on input "700709974618973" at bounding box center [237, 307] width 424 height 24
type input "7"
click at [671, 293] on button "Filtrar" at bounding box center [693, 305] width 45 height 24
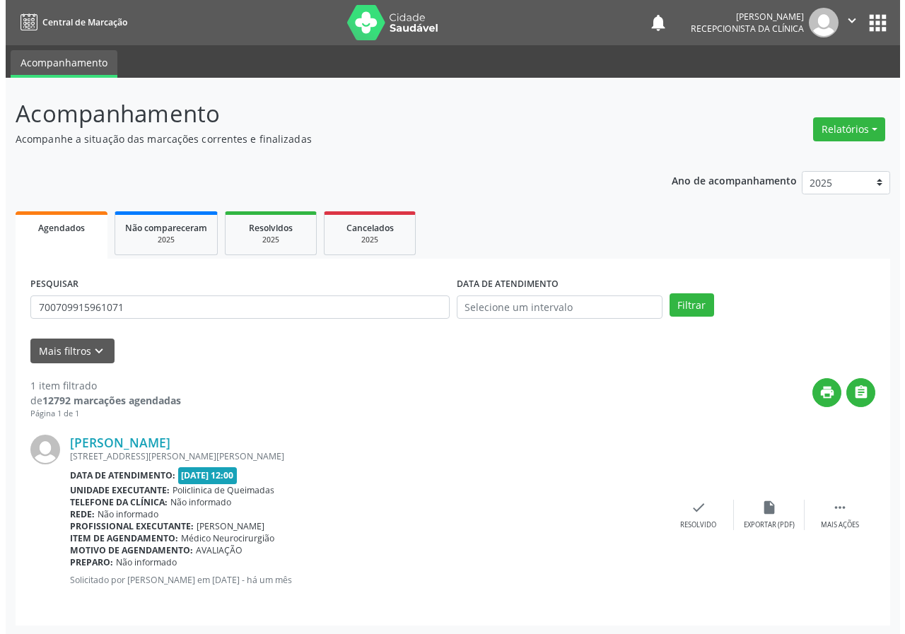
scroll to position [1, 0]
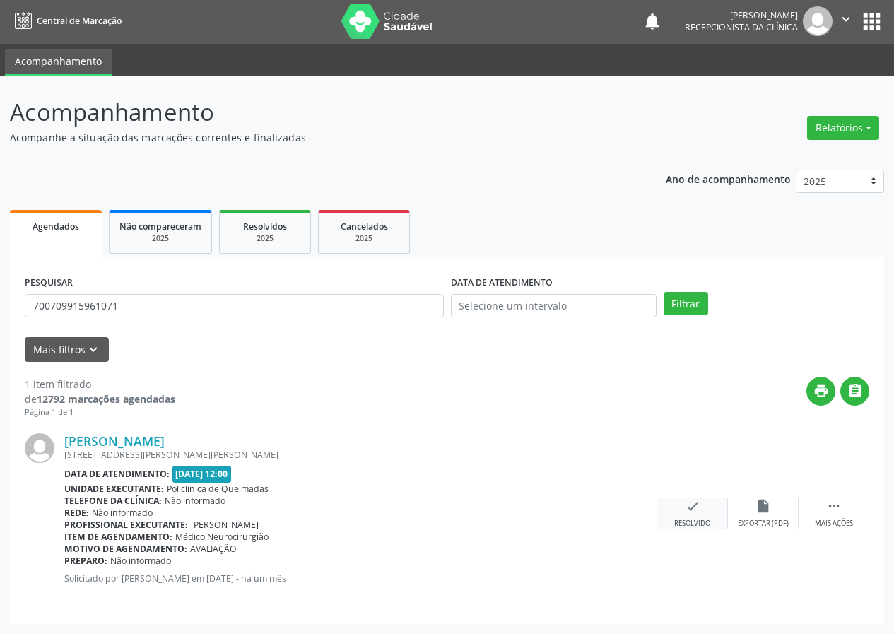
click at [684, 517] on div "check Resolvido" at bounding box center [692, 513] width 71 height 30
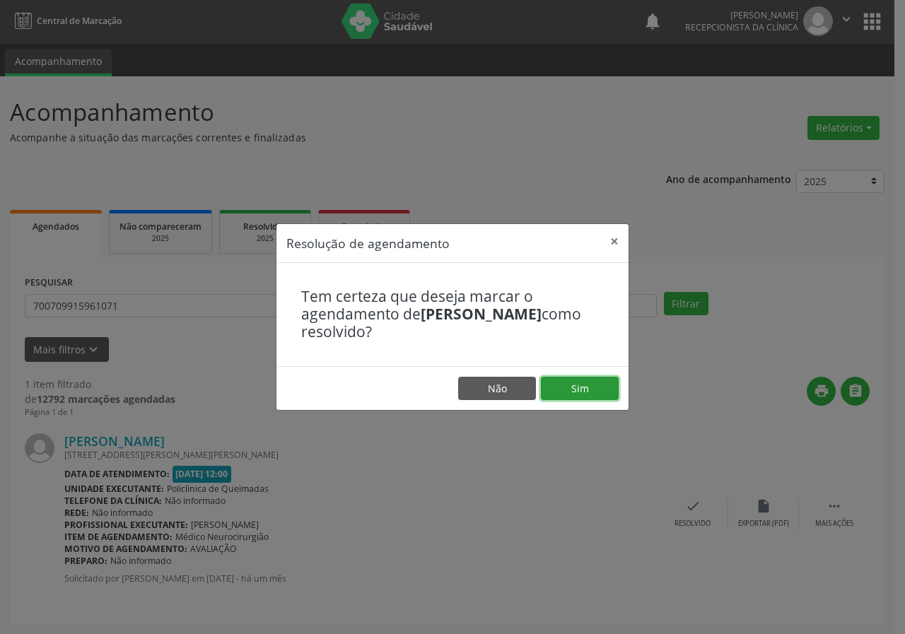
click at [596, 388] on button "Sim" at bounding box center [580, 389] width 78 height 24
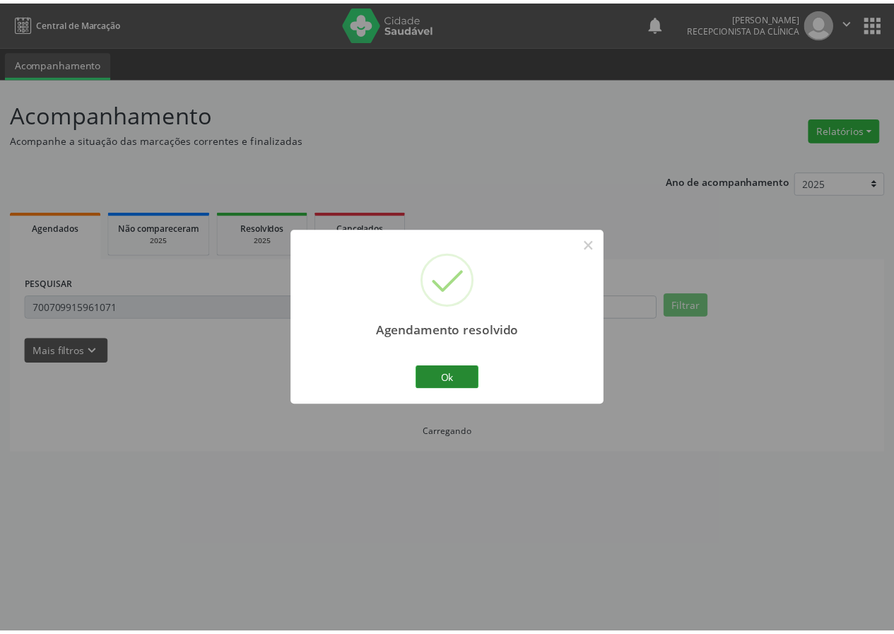
scroll to position [0, 0]
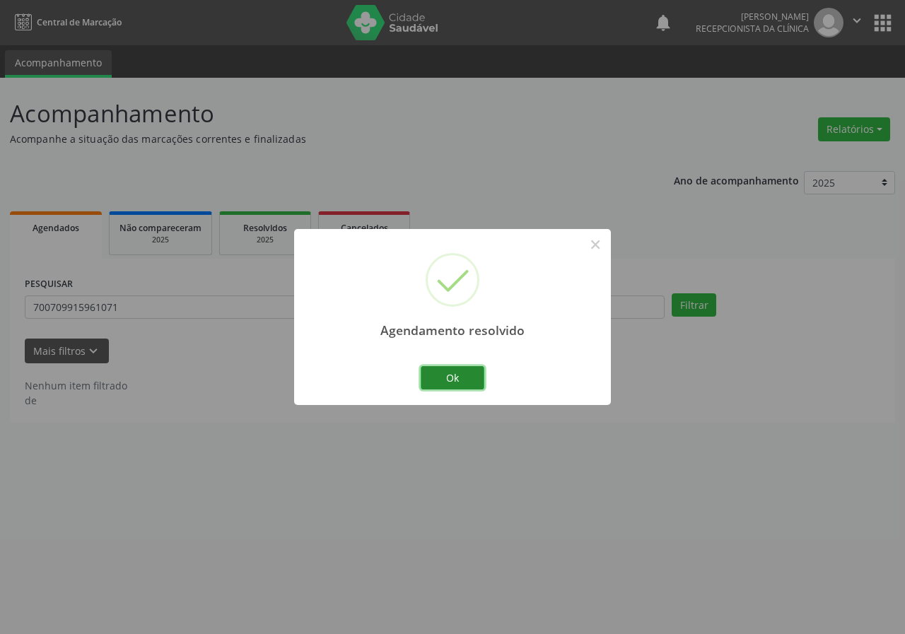
click at [441, 382] on button "Ok" at bounding box center [453, 378] width 64 height 24
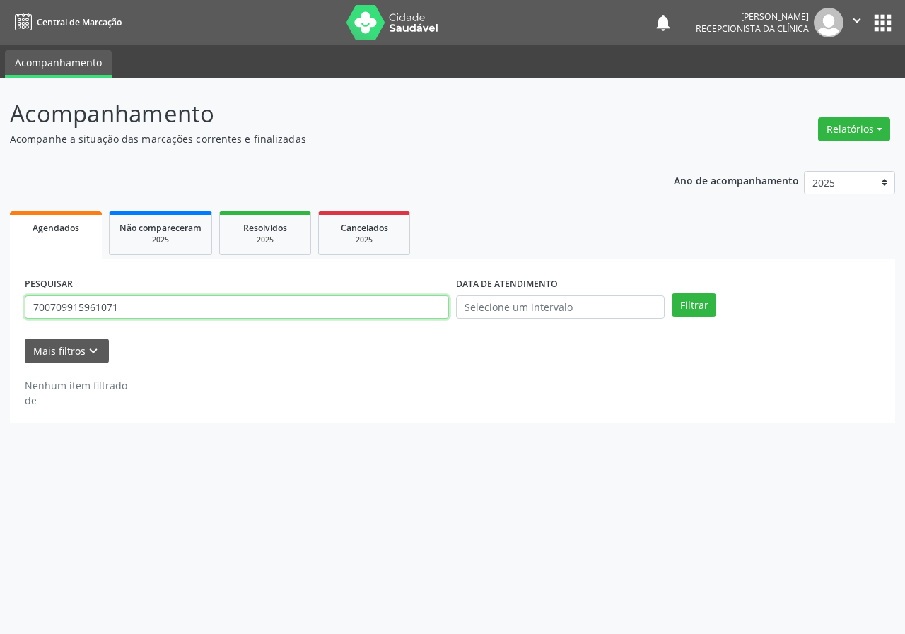
click at [321, 307] on input "700709915961071" at bounding box center [237, 307] width 424 height 24
click at [671, 293] on button "Filtrar" at bounding box center [693, 305] width 45 height 24
click at [111, 310] on input "7004024430293645" at bounding box center [237, 307] width 424 height 24
click at [671, 293] on button "Filtrar" at bounding box center [693, 305] width 45 height 24
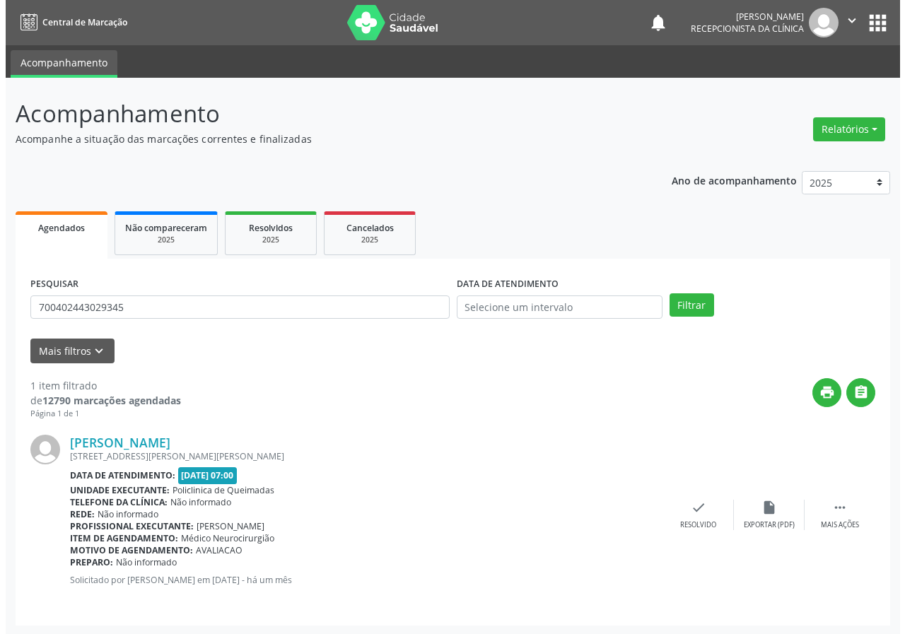
scroll to position [1, 0]
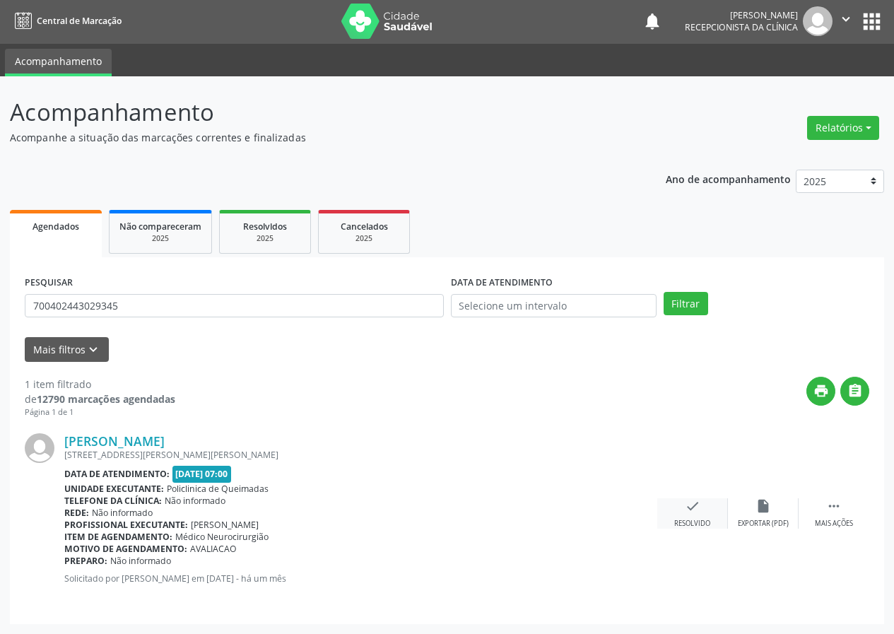
click at [705, 517] on div "check Resolvido" at bounding box center [692, 513] width 71 height 30
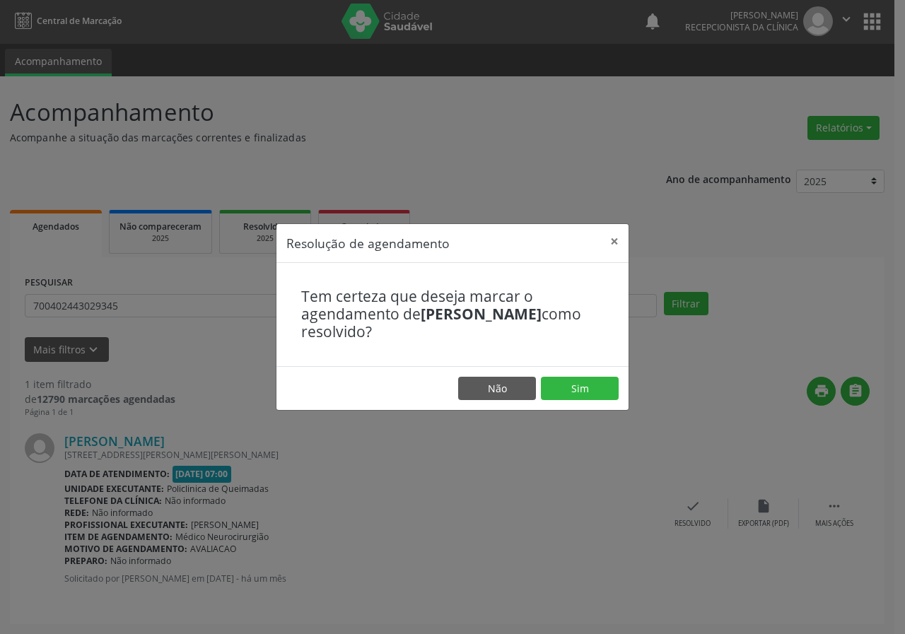
click at [583, 402] on footer "Não Sim" at bounding box center [452, 388] width 352 height 45
click at [577, 389] on button "Sim" at bounding box center [580, 389] width 78 height 24
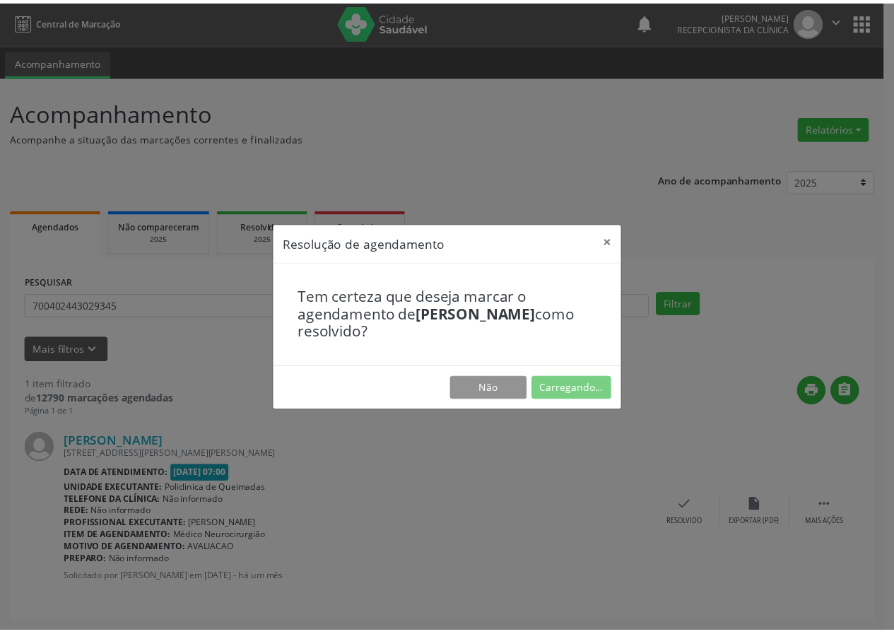
scroll to position [0, 0]
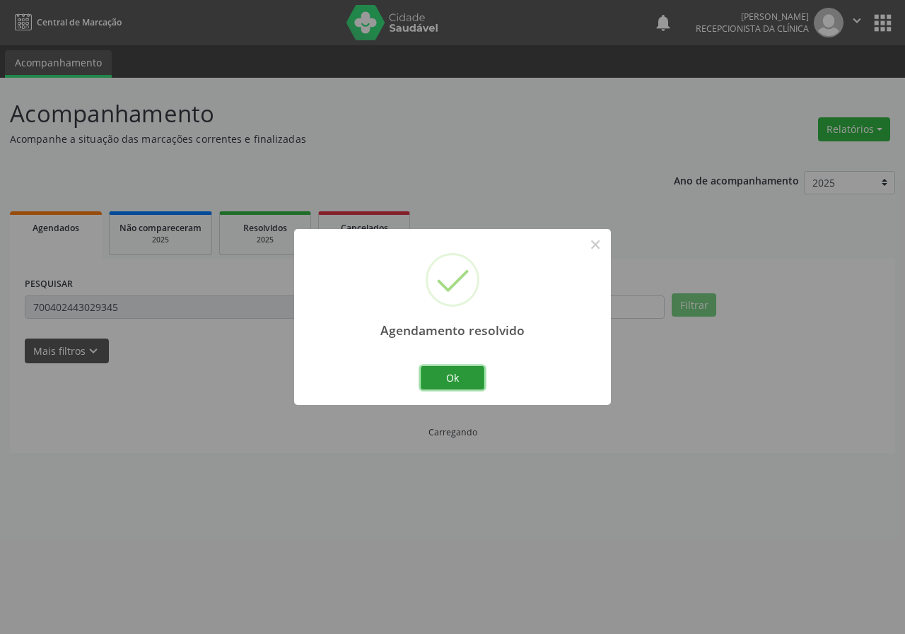
click at [454, 381] on button "Ok" at bounding box center [453, 378] width 64 height 24
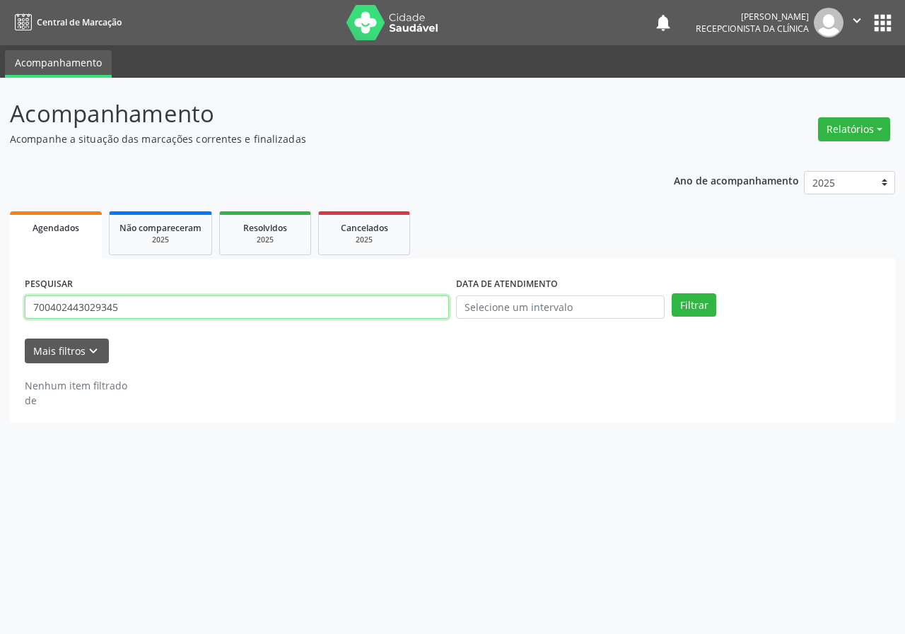
click at [363, 297] on input "700402443029345" at bounding box center [237, 307] width 424 height 24
click at [362, 297] on input "700402443029345" at bounding box center [237, 307] width 424 height 24
click at [671, 293] on button "Filtrar" at bounding box center [693, 305] width 45 height 24
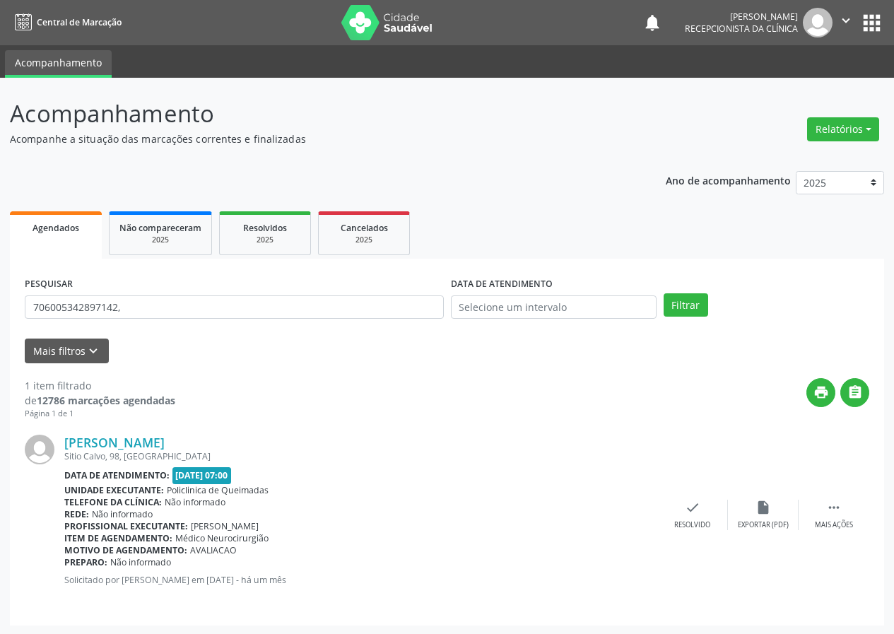
click at [322, 288] on div "PESQUISAR 706005342897142," at bounding box center [234, 301] width 426 height 55
click at [263, 290] on div "PESQUISAR 706005342897142," at bounding box center [234, 301] width 426 height 55
click at [211, 302] on input "706005342897142," at bounding box center [234, 307] width 419 height 24
click at [664, 293] on button "Filtrar" at bounding box center [686, 305] width 45 height 24
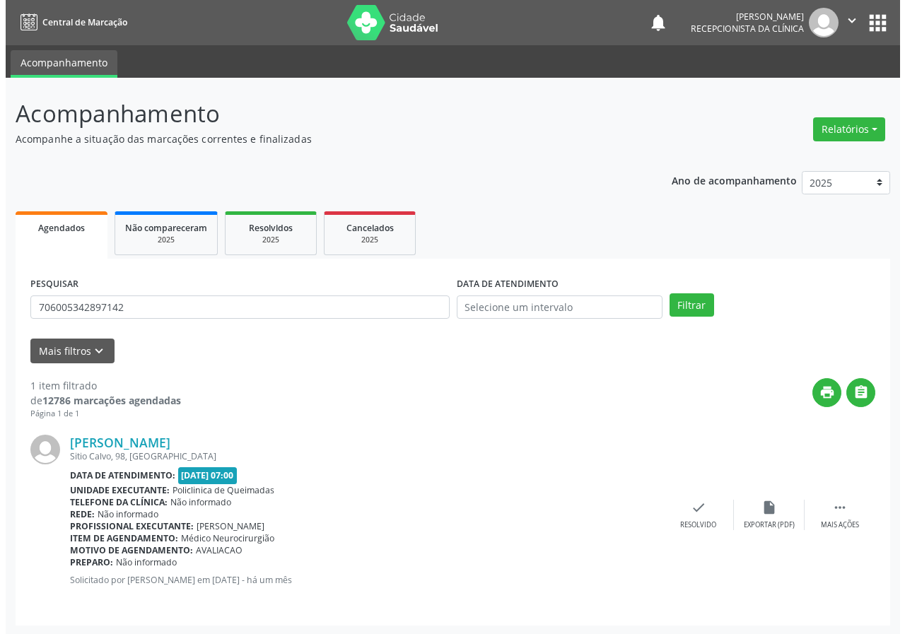
scroll to position [1, 0]
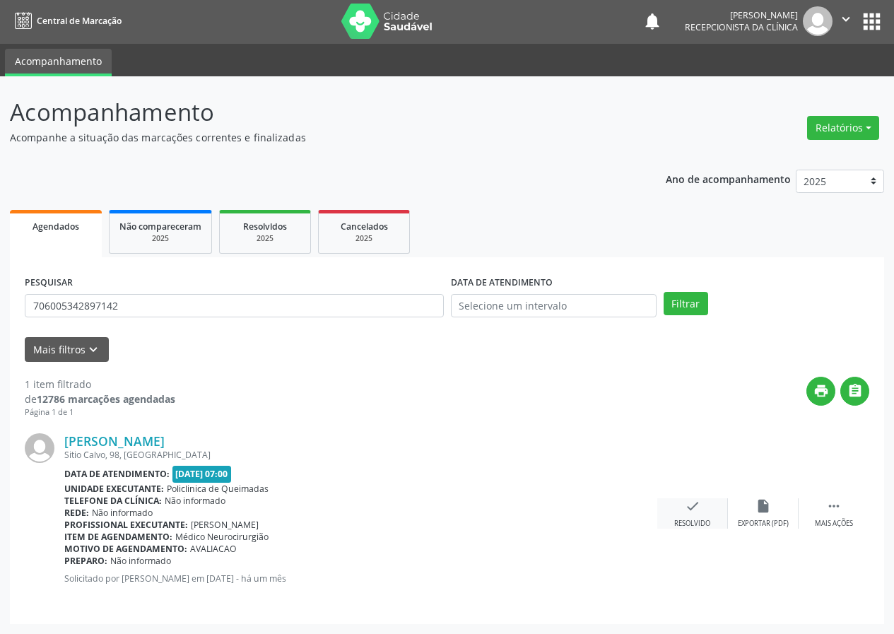
click at [699, 519] on div "Resolvido" at bounding box center [692, 524] width 36 height 10
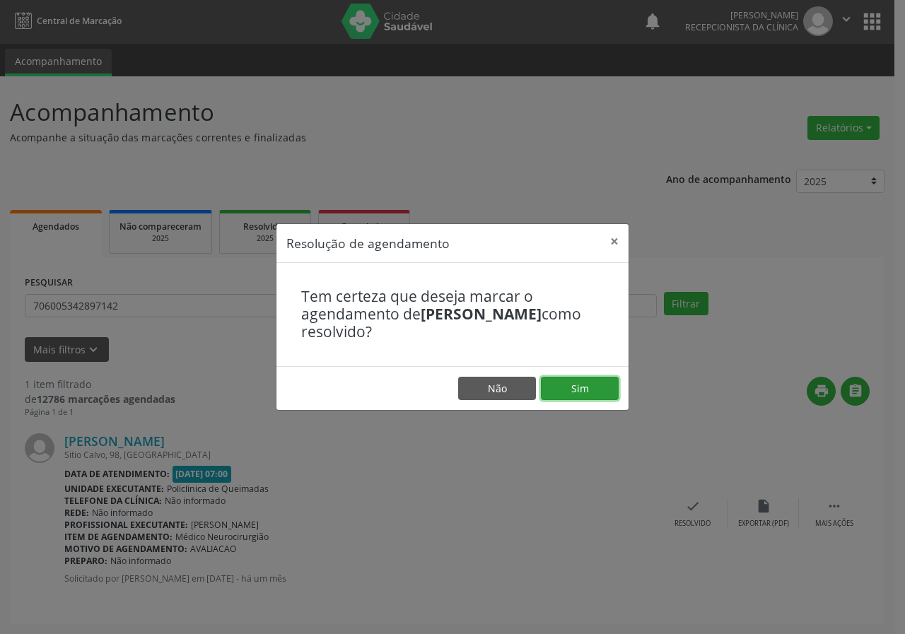
click at [567, 400] on button "Sim" at bounding box center [580, 389] width 78 height 24
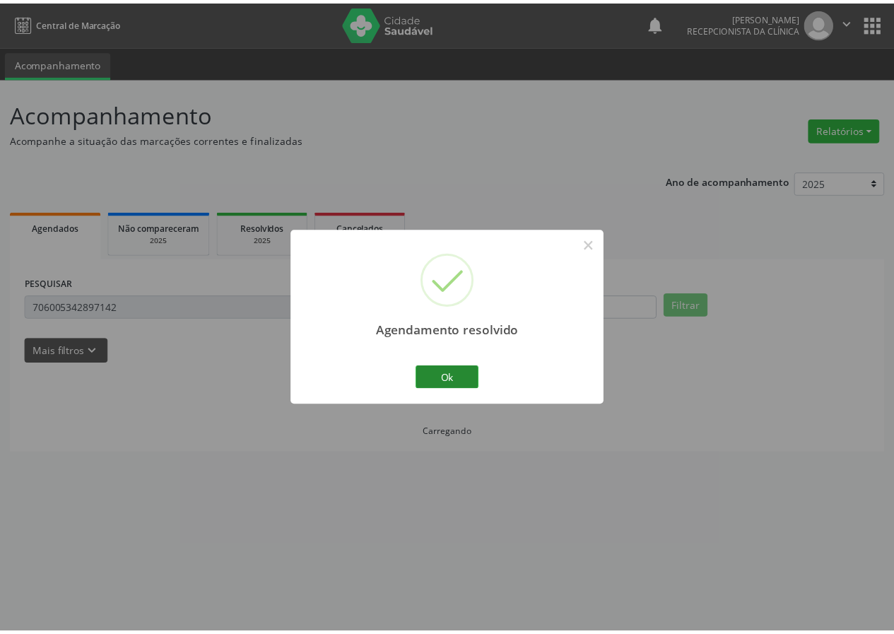
scroll to position [0, 0]
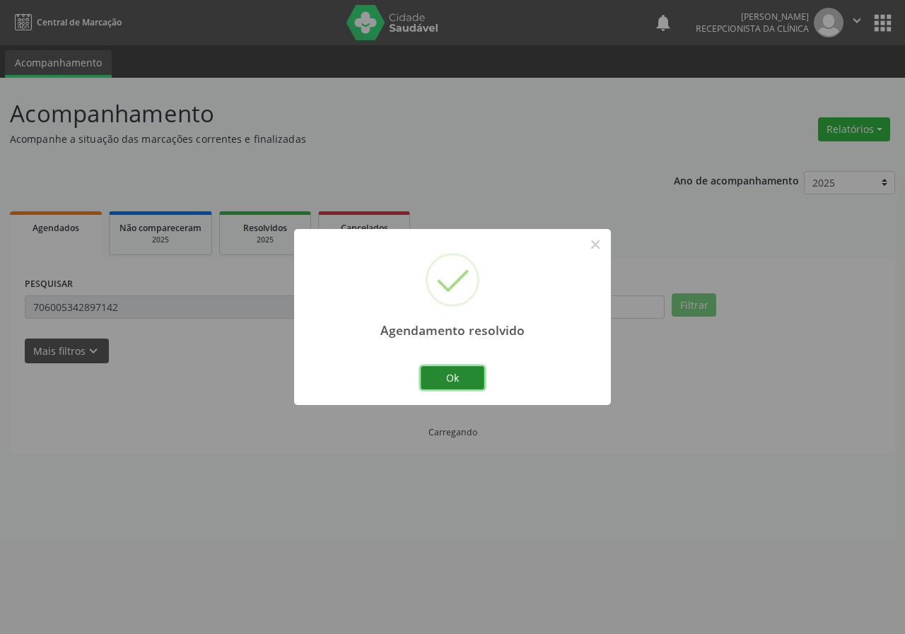
click at [473, 370] on button "Ok" at bounding box center [453, 378] width 64 height 24
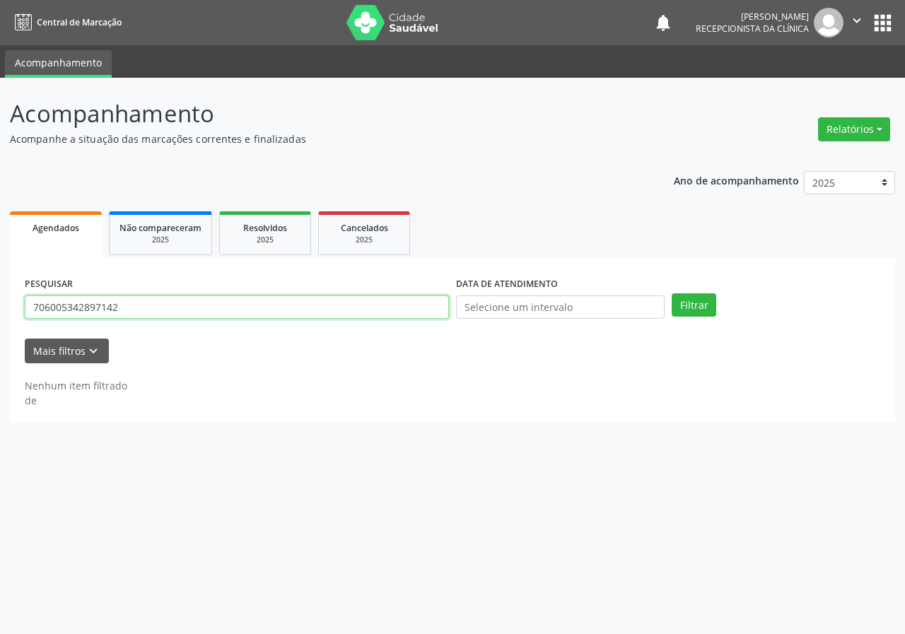
click at [351, 305] on input "706005342897142" at bounding box center [237, 307] width 424 height 24
click at [671, 293] on button "Filtrar" at bounding box center [693, 305] width 45 height 24
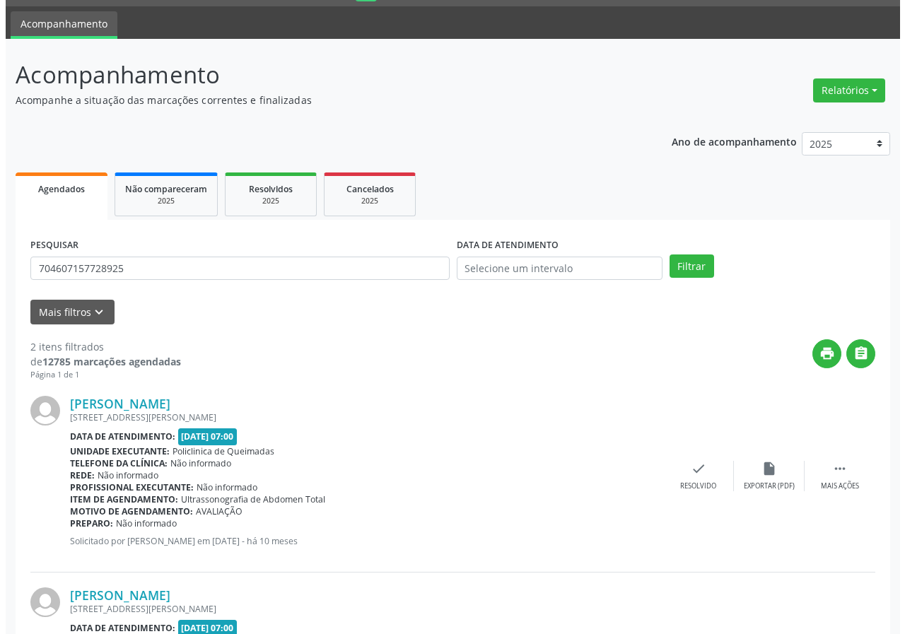
scroll to position [193, 0]
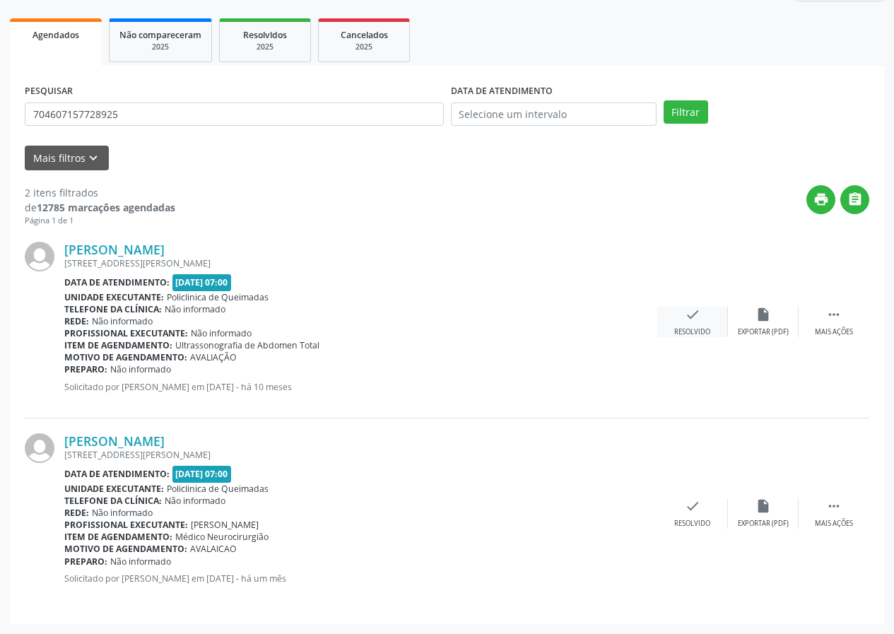
click at [698, 328] on div "Resolvido" at bounding box center [692, 332] width 36 height 10
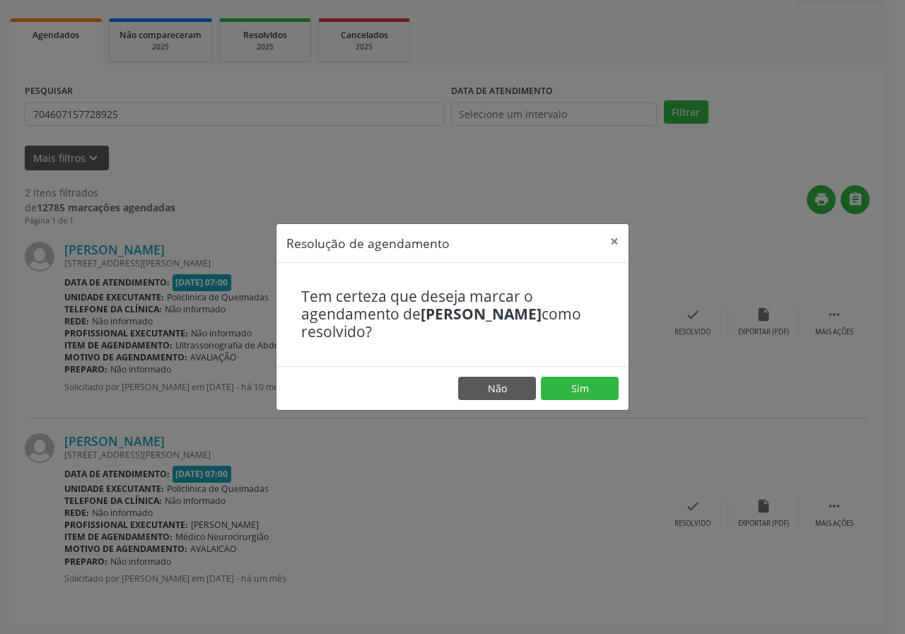
click at [576, 404] on footer "Não Sim" at bounding box center [452, 388] width 352 height 45
click at [576, 393] on button "Sim" at bounding box center [580, 389] width 78 height 24
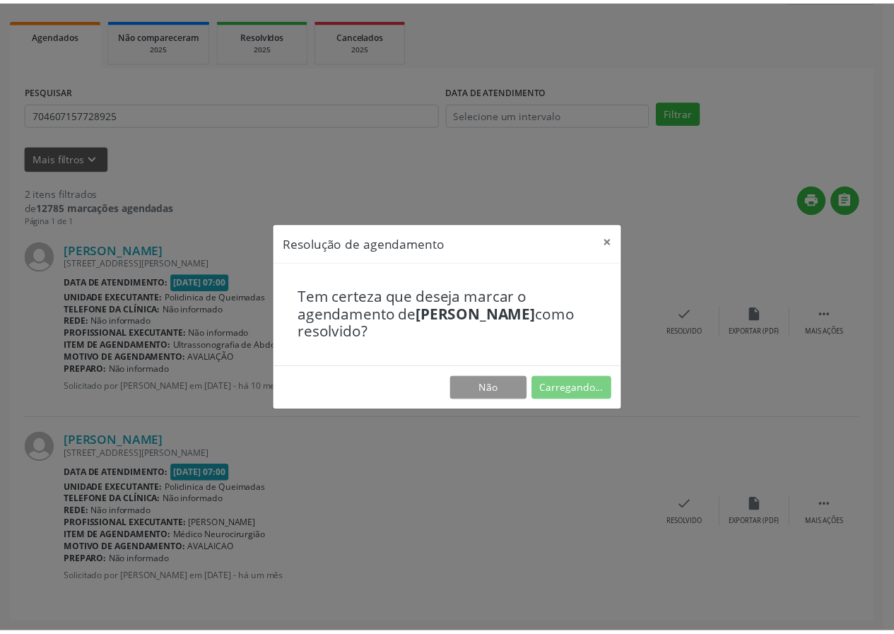
scroll to position [0, 0]
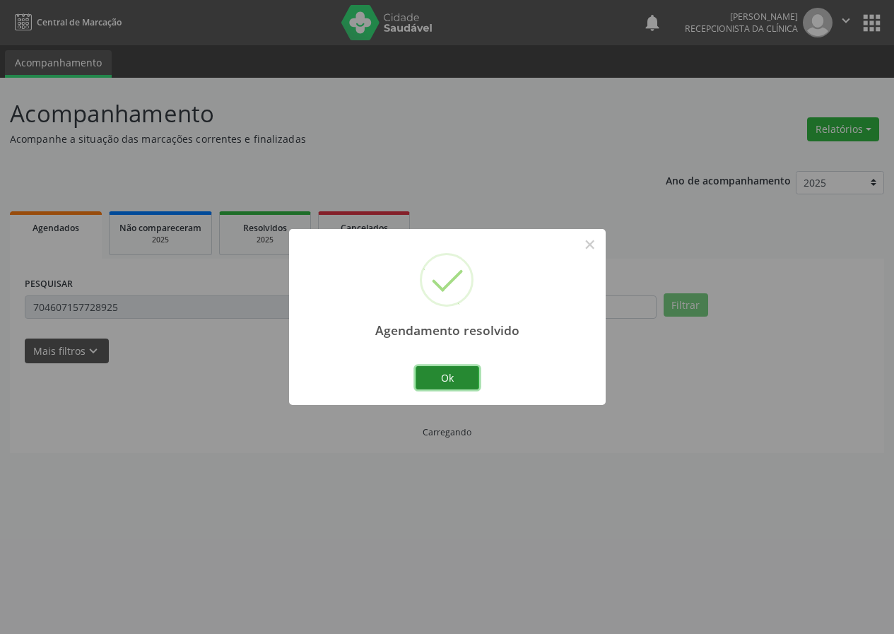
click at [477, 377] on button "Ok" at bounding box center [448, 378] width 64 height 24
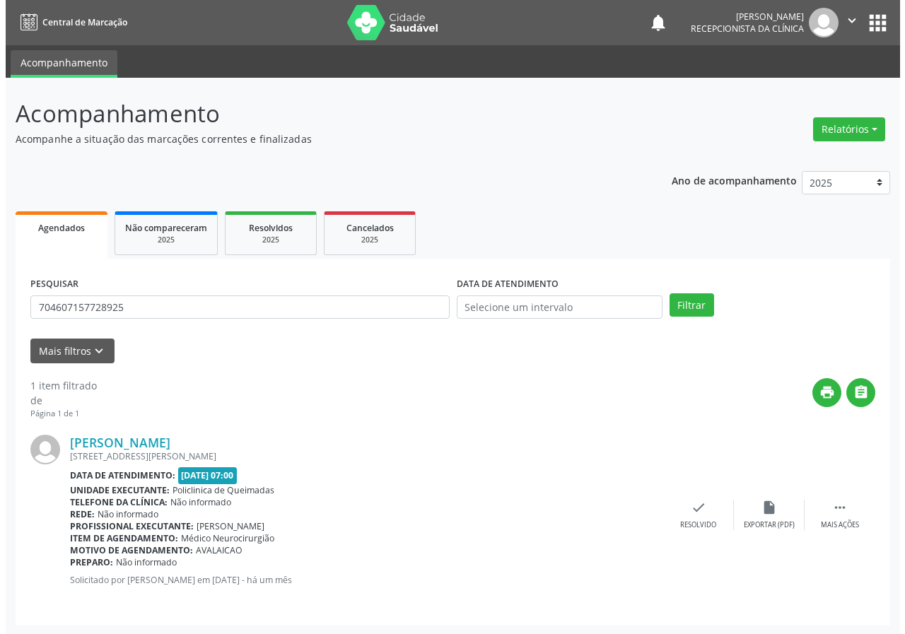
scroll to position [1, 0]
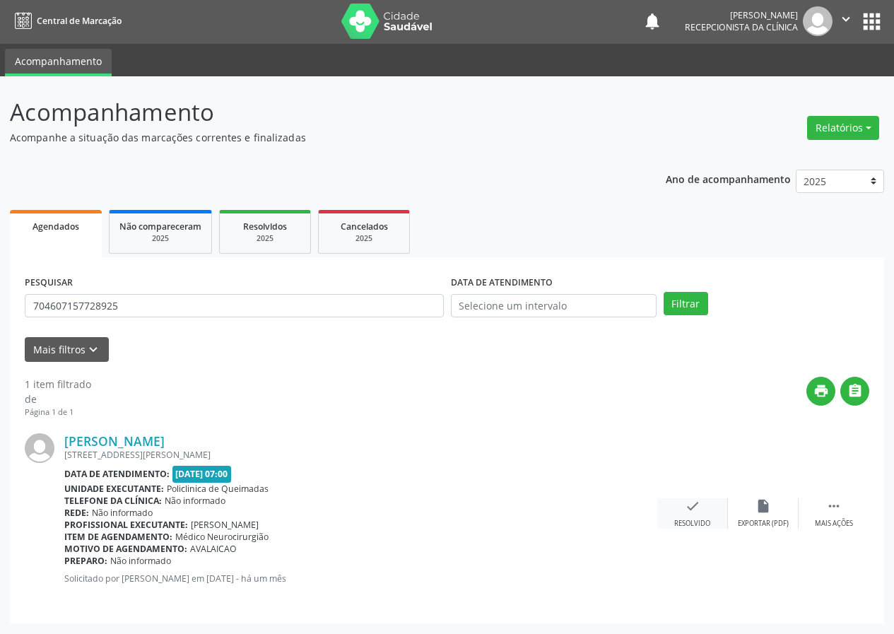
click at [695, 507] on icon "check" at bounding box center [693, 506] width 16 height 16
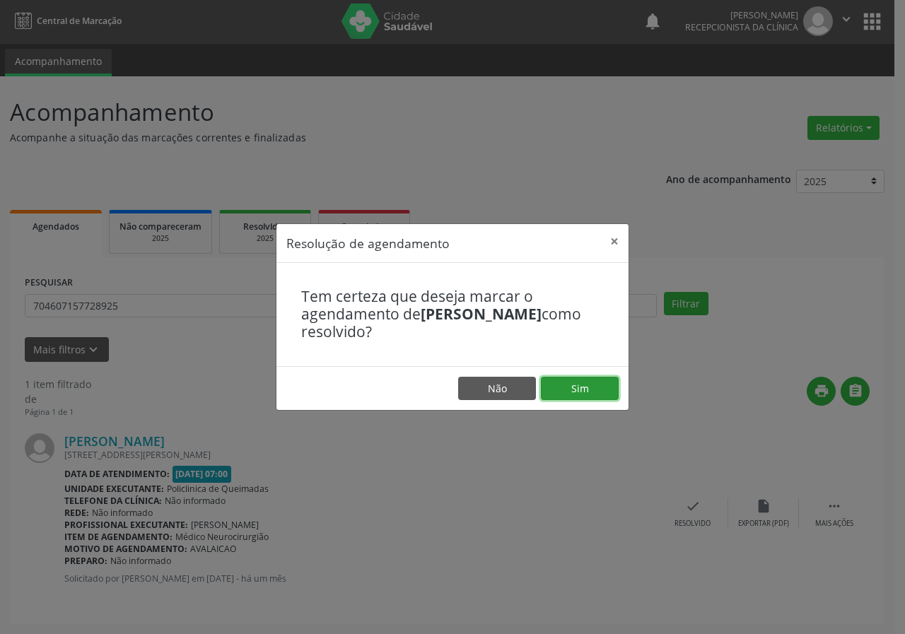
click at [608, 384] on button "Sim" at bounding box center [580, 389] width 78 height 24
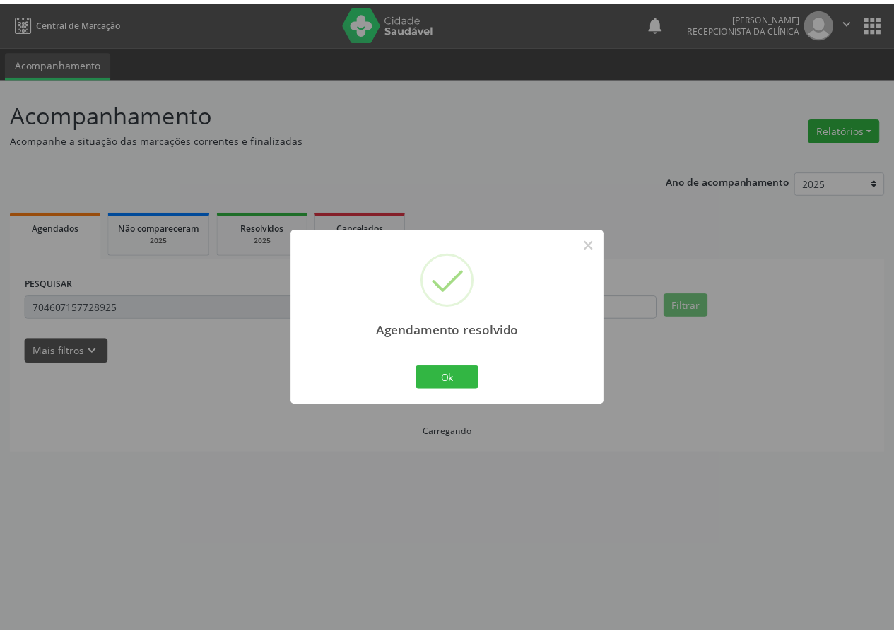
scroll to position [0, 0]
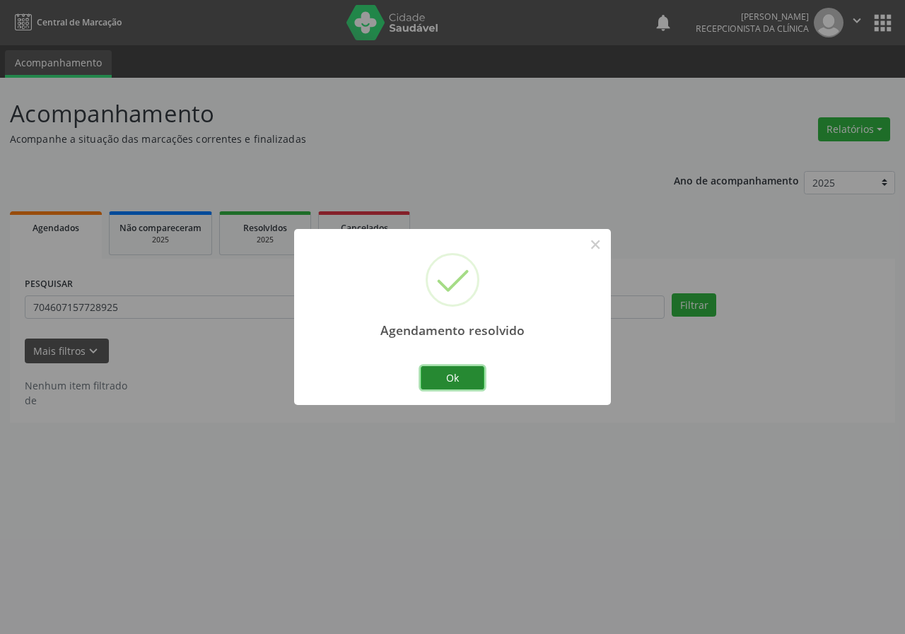
click at [454, 383] on button "Ok" at bounding box center [453, 378] width 64 height 24
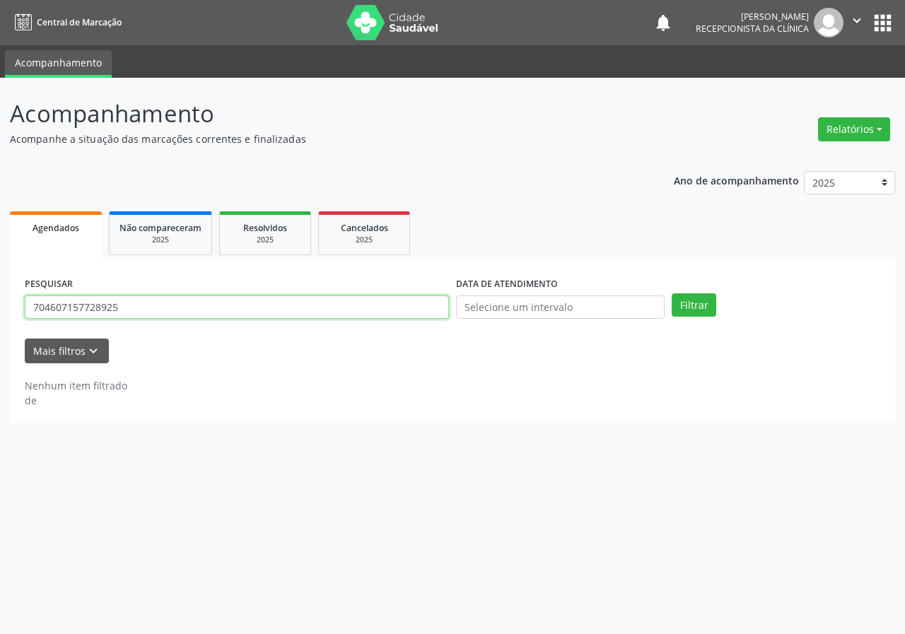
click at [316, 310] on input "704607157728925" at bounding box center [237, 307] width 424 height 24
click at [671, 293] on button "Filtrar" at bounding box center [693, 305] width 45 height 24
click at [317, 310] on input "701008862422590" at bounding box center [237, 307] width 424 height 24
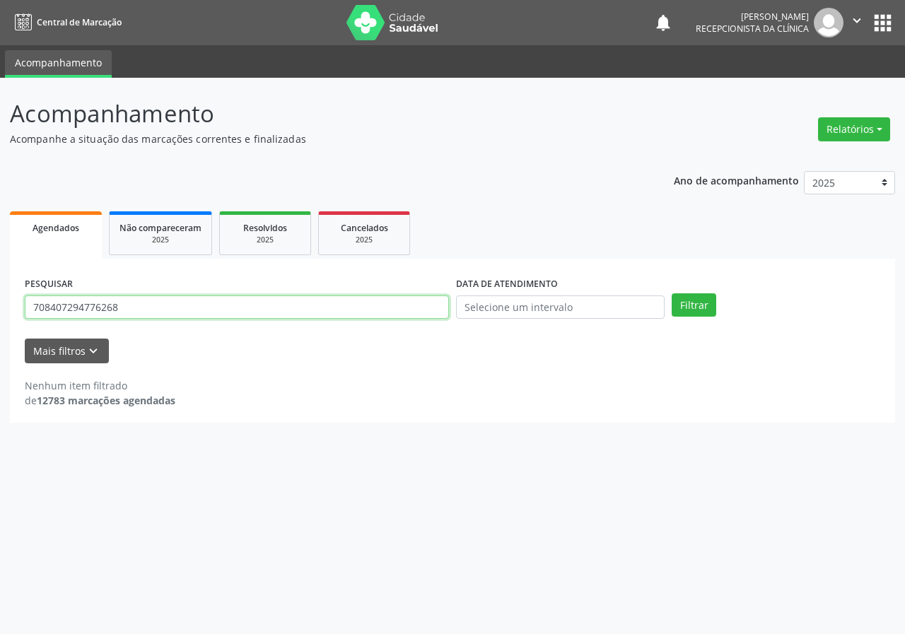
click at [671, 293] on button "Filtrar" at bounding box center [693, 305] width 45 height 24
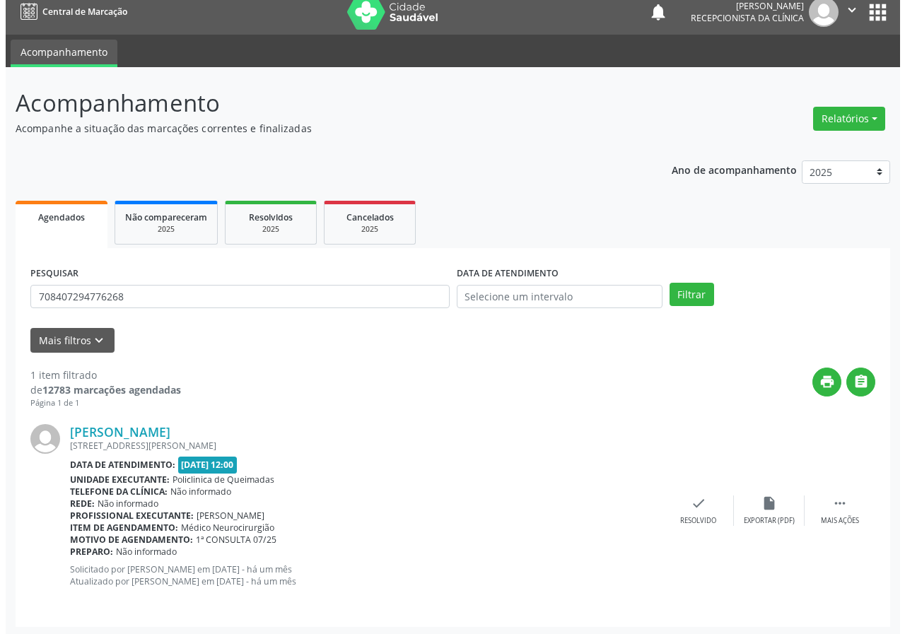
scroll to position [13, 0]
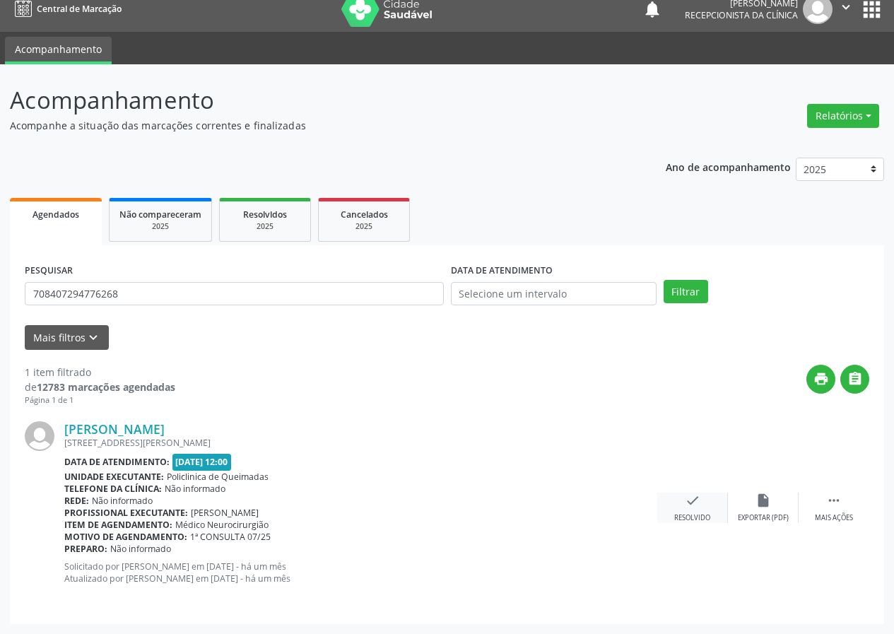
click at [679, 506] on div "check Resolvido" at bounding box center [692, 508] width 71 height 30
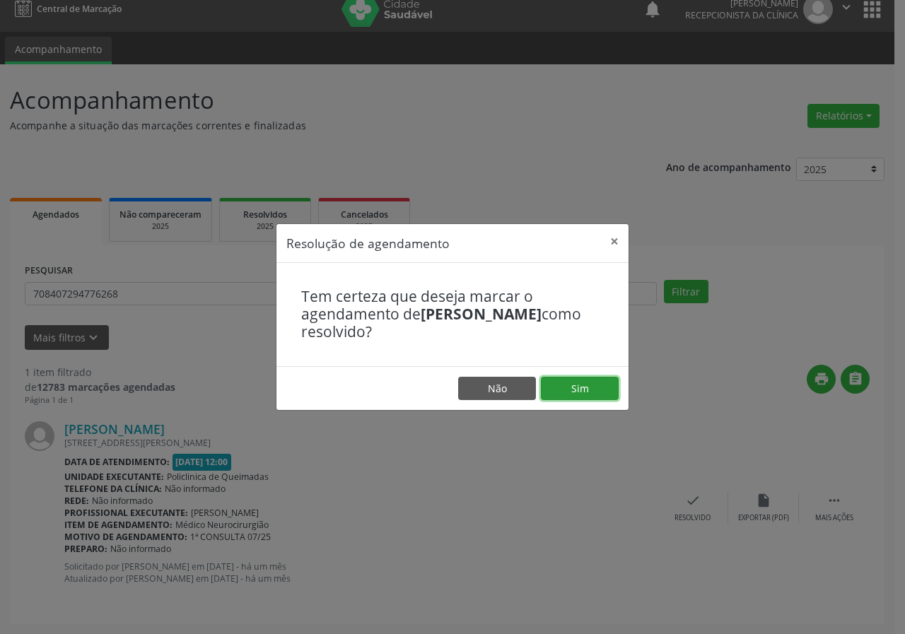
click at [558, 386] on button "Sim" at bounding box center [580, 389] width 78 height 24
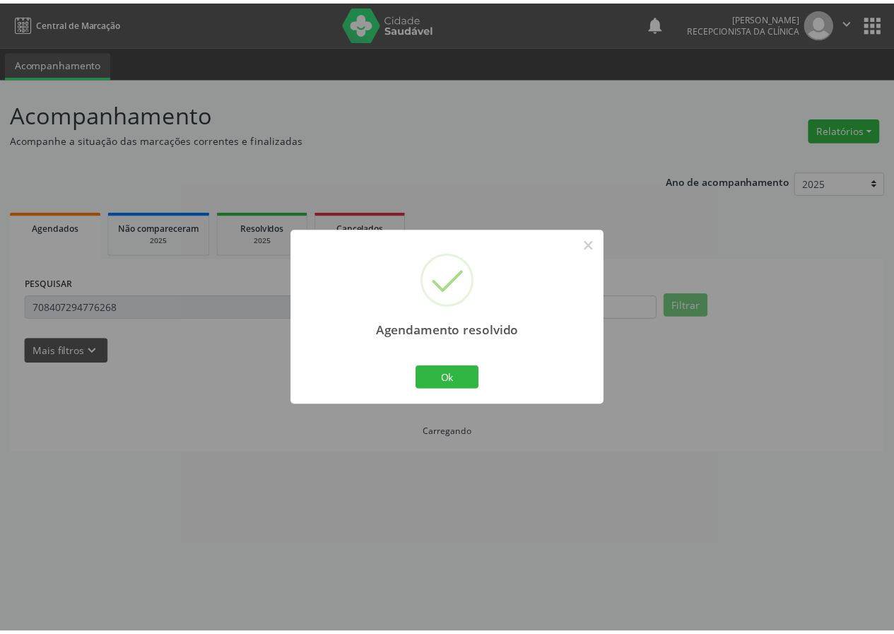
scroll to position [0, 0]
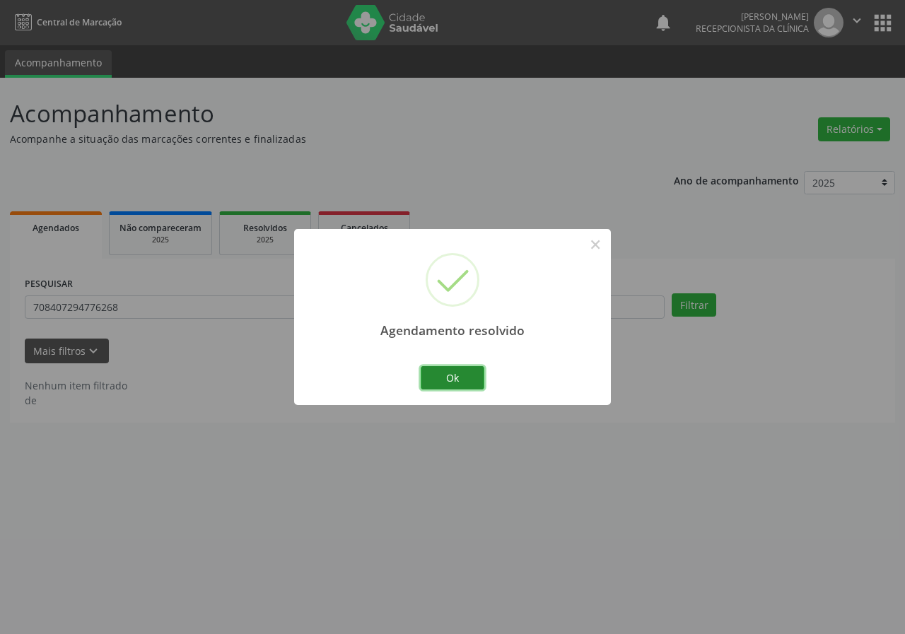
click at [421, 387] on button "Ok" at bounding box center [453, 378] width 64 height 24
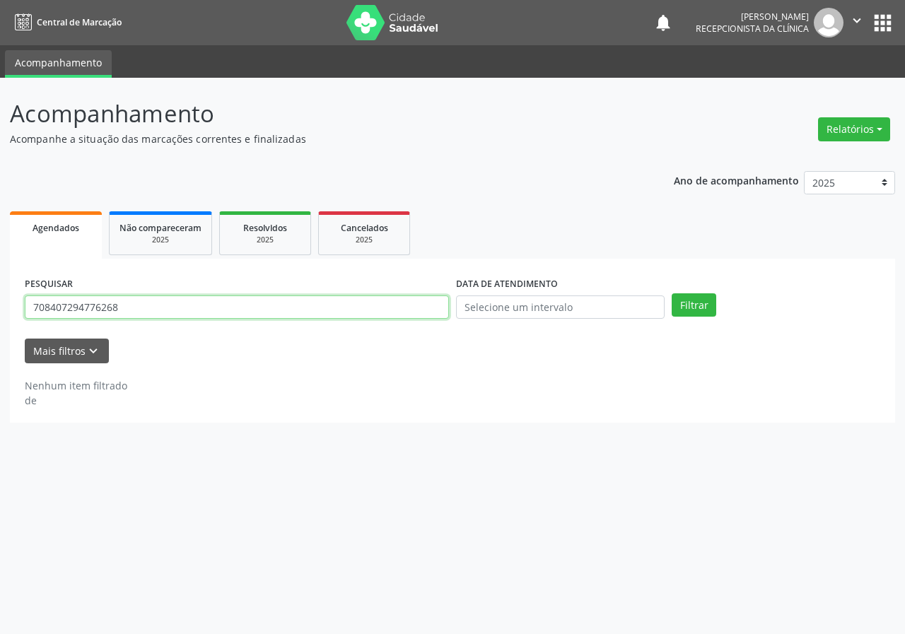
click at [236, 306] on input "708407294776268" at bounding box center [237, 307] width 424 height 24
click at [236, 305] on input "708407294776268" at bounding box center [237, 307] width 424 height 24
click at [671, 293] on button "Filtrar" at bounding box center [693, 305] width 45 height 24
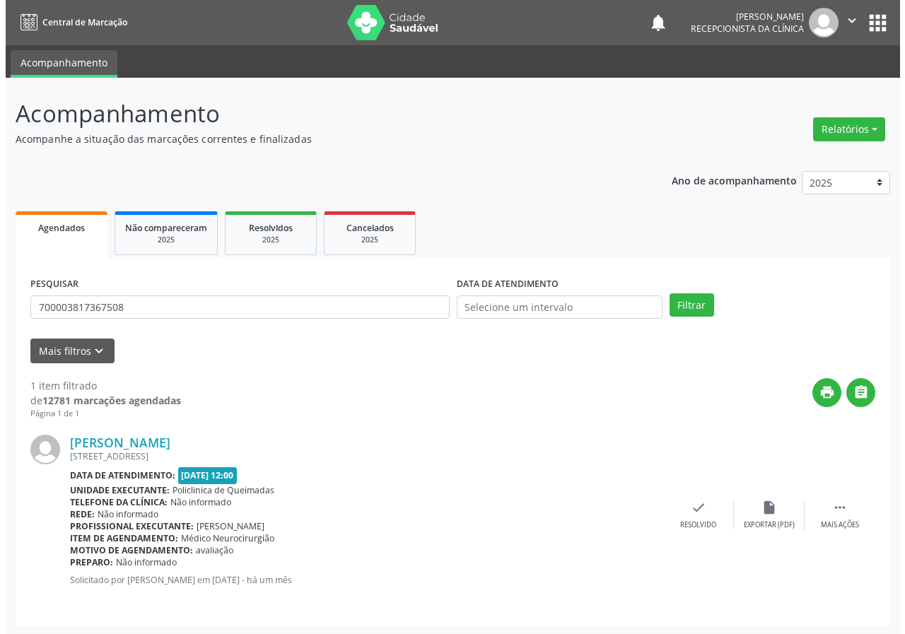
scroll to position [1, 0]
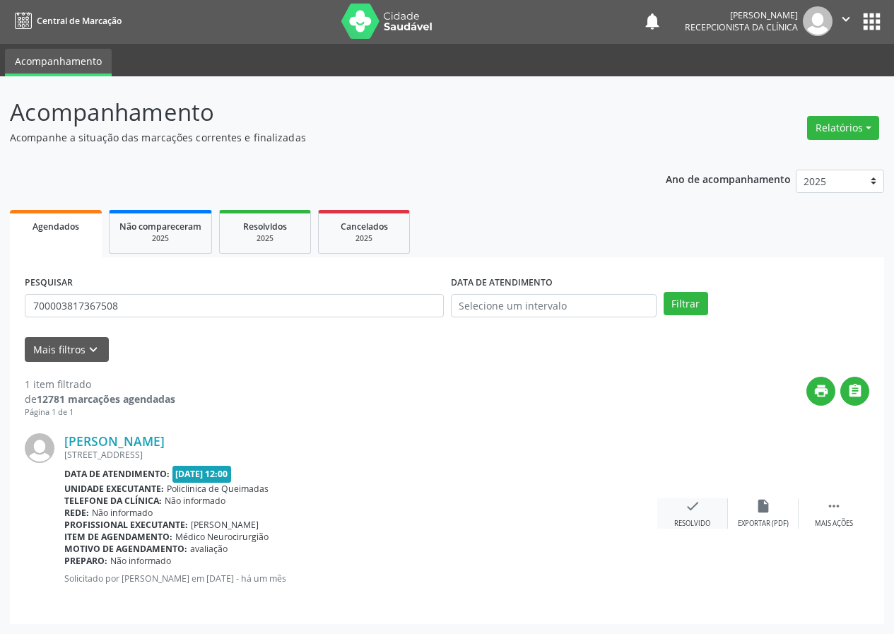
click at [705, 521] on div "Resolvido" at bounding box center [692, 524] width 36 height 10
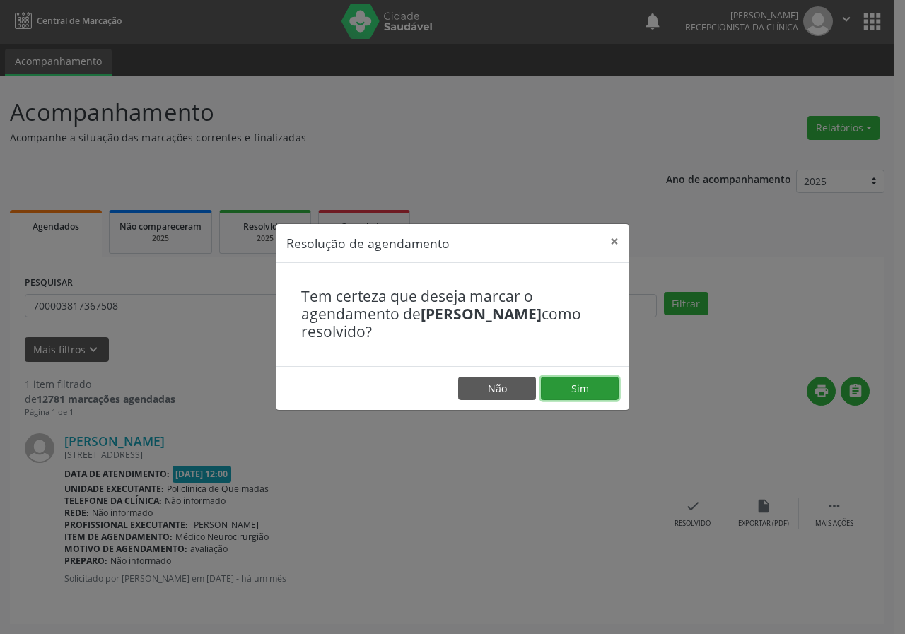
click at [592, 395] on button "Sim" at bounding box center [580, 389] width 78 height 24
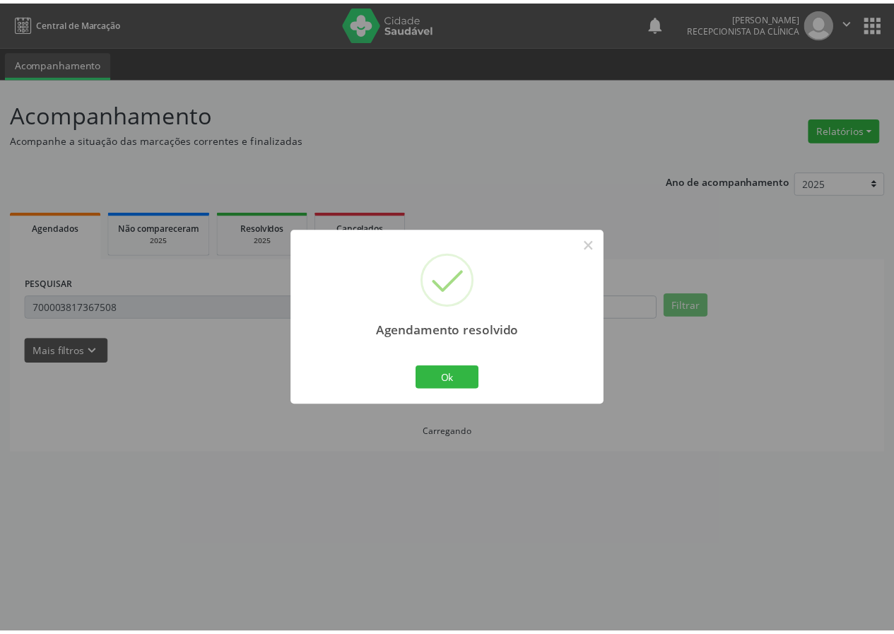
scroll to position [0, 0]
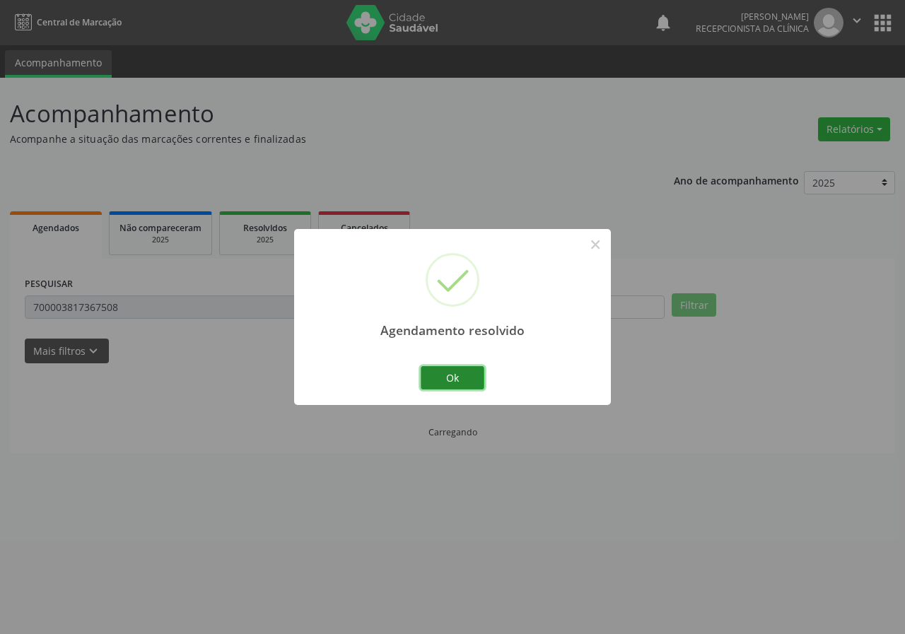
click at [443, 373] on button "Ok" at bounding box center [453, 378] width 64 height 24
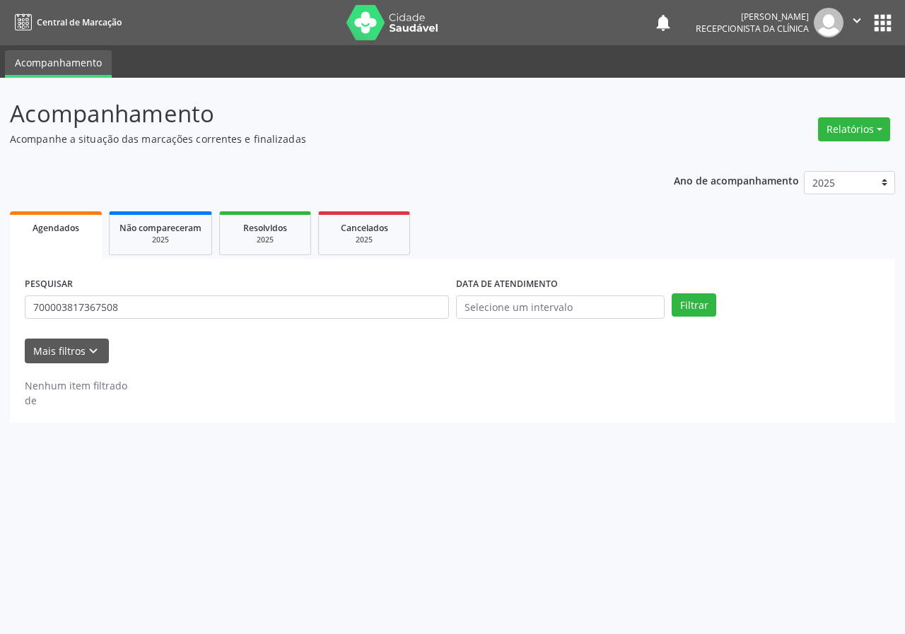
drag, startPoint x: 98, startPoint y: 274, endPoint x: 108, endPoint y: 286, distance: 15.6
click at [107, 286] on div "PESQUISAR 700003817367508" at bounding box center [236, 301] width 431 height 55
click at [141, 309] on input "700003817367508" at bounding box center [237, 307] width 424 height 24
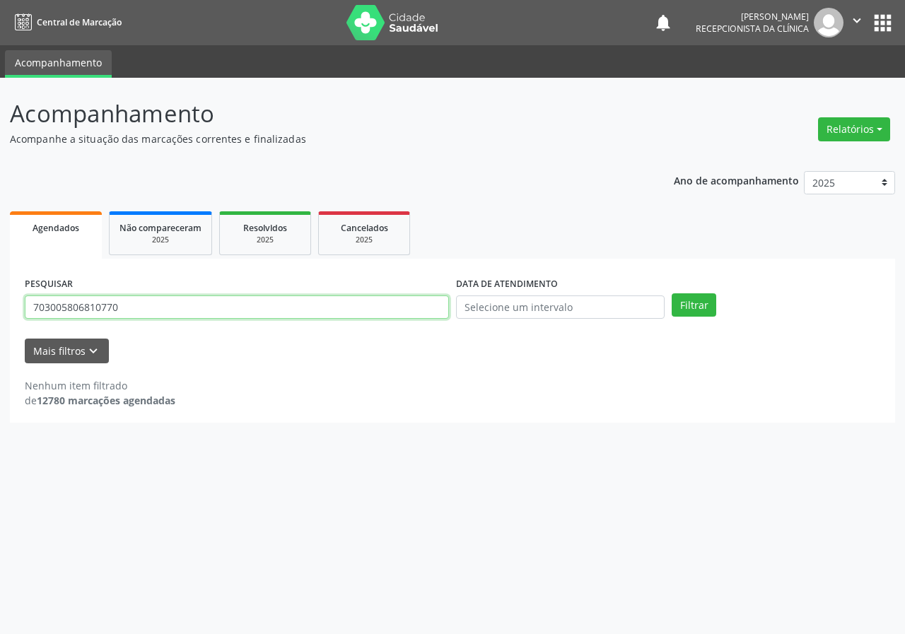
type input "703005806810770"
click at [671, 293] on button "Filtrar" at bounding box center [693, 305] width 45 height 24
click at [199, 306] on input "703005806810770" at bounding box center [237, 307] width 424 height 24
click at [671, 293] on button "Filtrar" at bounding box center [693, 305] width 45 height 24
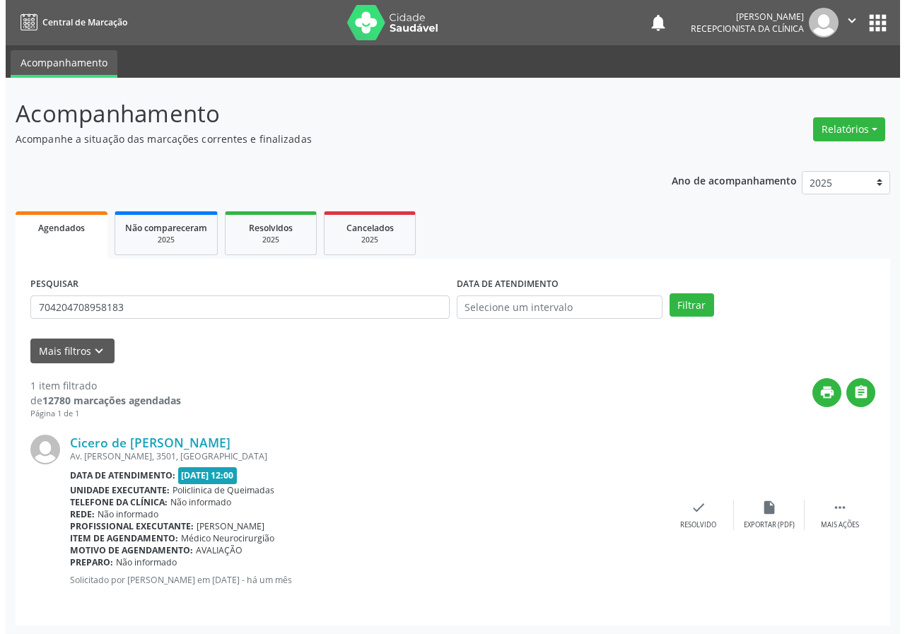
scroll to position [1, 0]
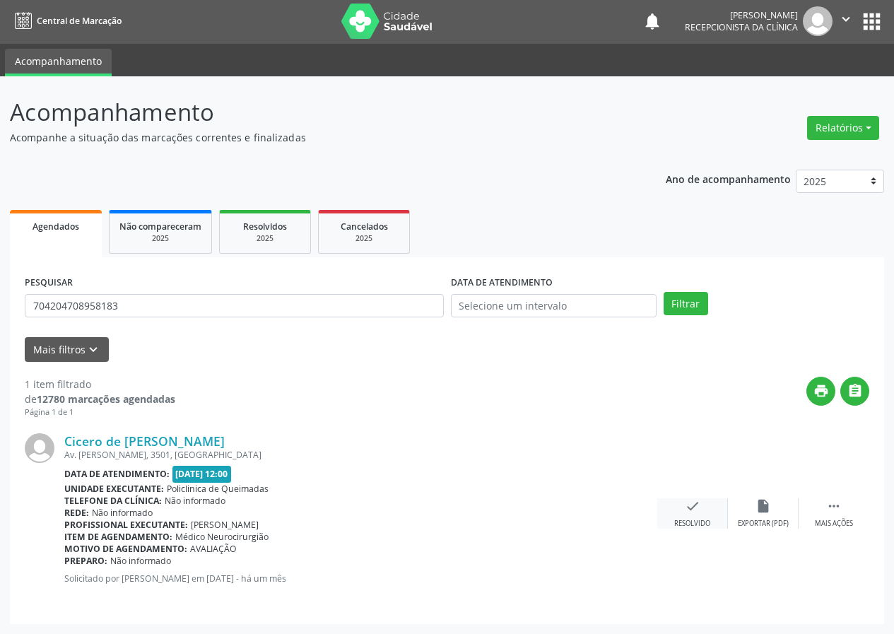
click at [688, 518] on div "check Resolvido" at bounding box center [692, 513] width 71 height 30
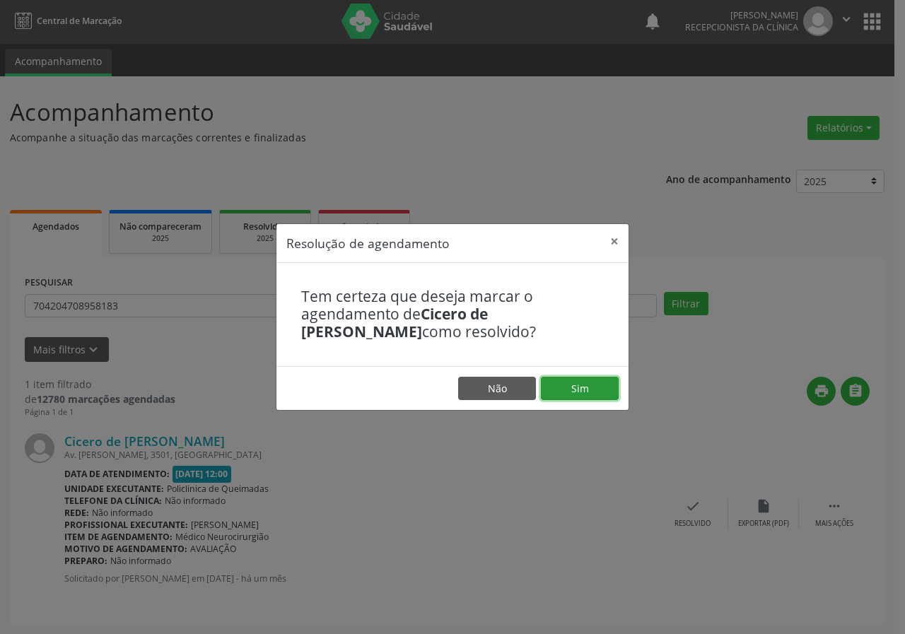
click at [567, 391] on button "Sim" at bounding box center [580, 389] width 78 height 24
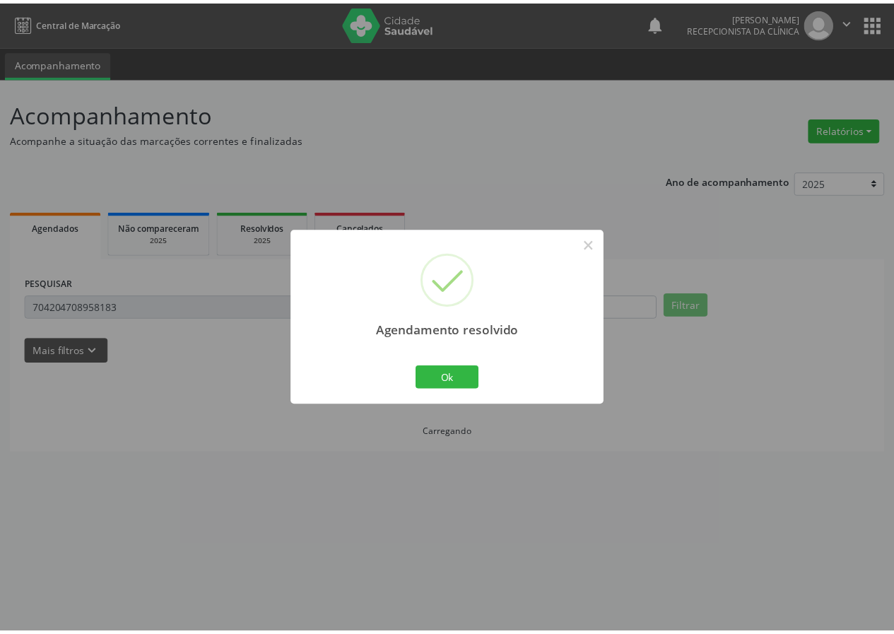
scroll to position [0, 0]
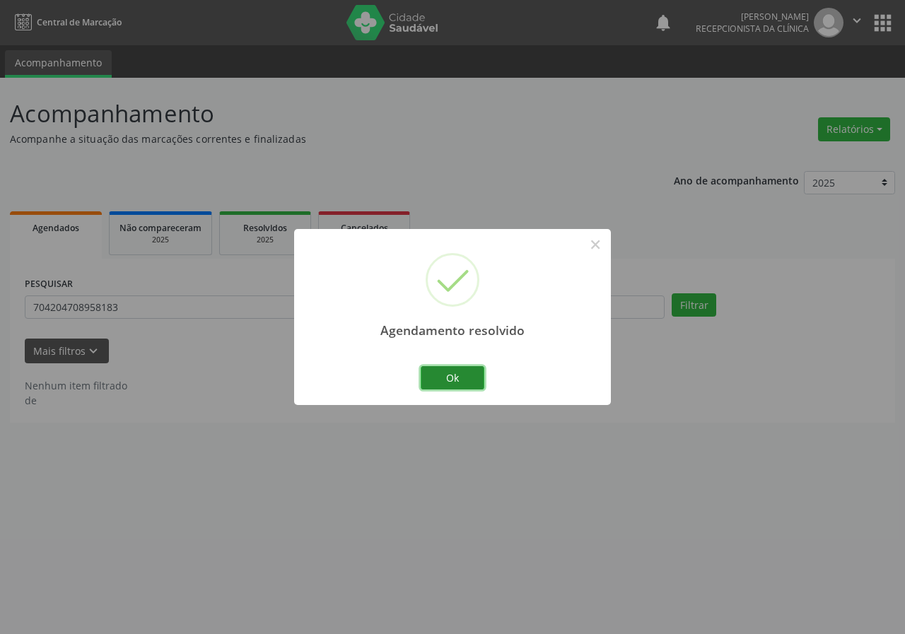
click at [438, 385] on button "Ok" at bounding box center [453, 378] width 64 height 24
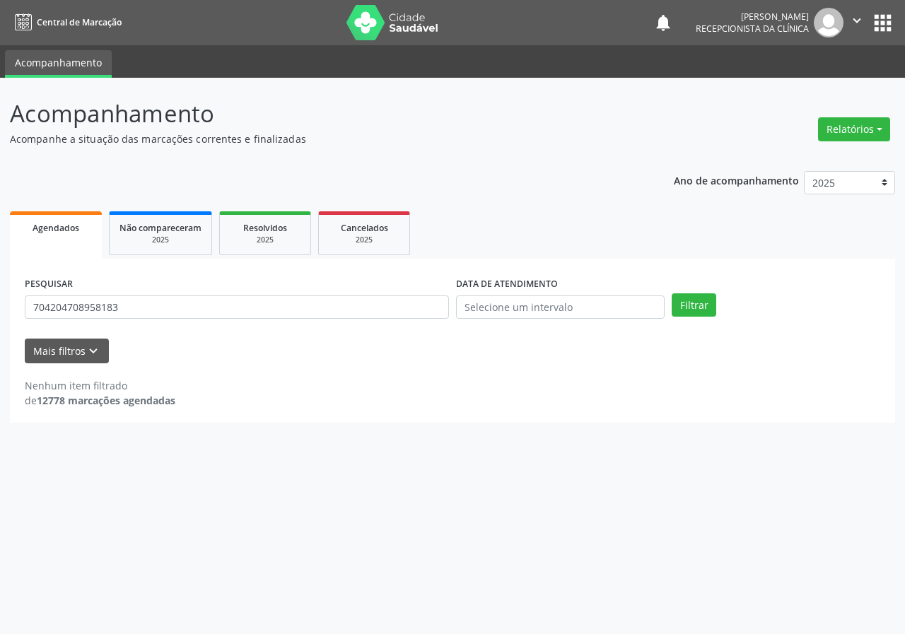
click at [286, 324] on div "PESQUISAR 704204708958183" at bounding box center [236, 301] width 431 height 55
click at [294, 322] on div "PESQUISAR 704204708958183" at bounding box center [236, 301] width 431 height 55
click at [294, 308] on input "704204708958183" at bounding box center [237, 307] width 424 height 24
click at [671, 293] on button "Filtrar" at bounding box center [693, 305] width 45 height 24
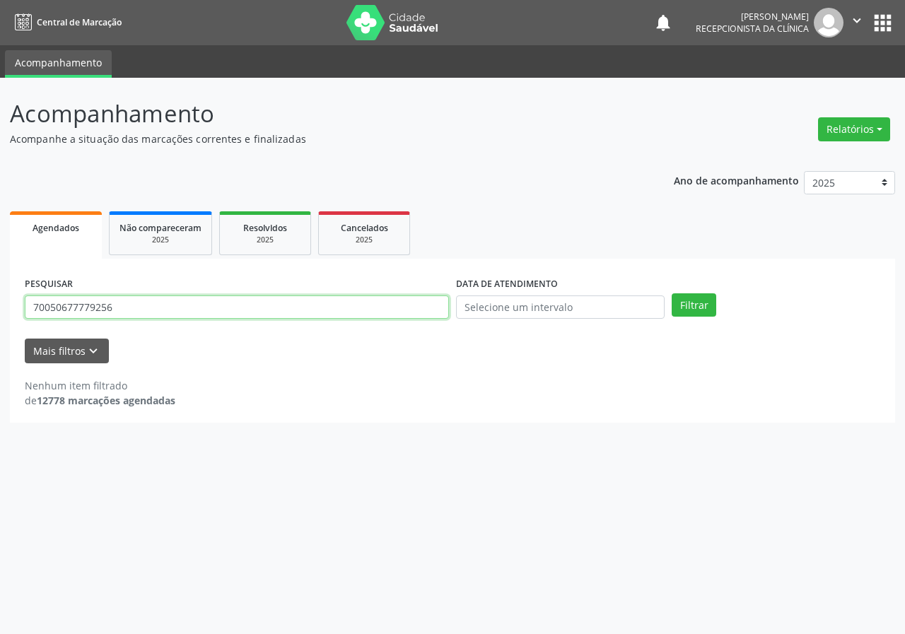
click at [172, 307] on input "70050677779256" at bounding box center [237, 307] width 424 height 24
click at [671, 293] on button "Filtrar" at bounding box center [693, 305] width 45 height 24
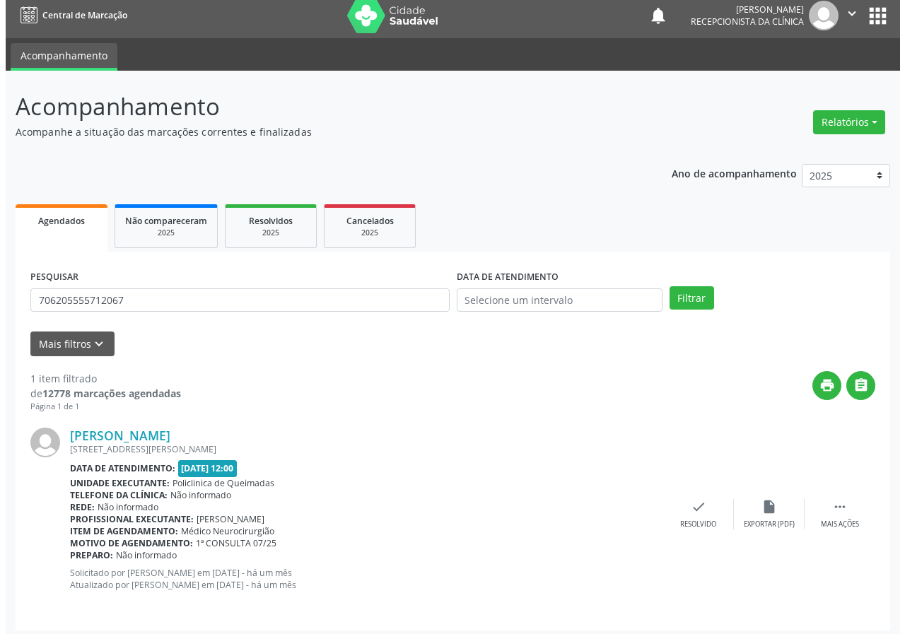
scroll to position [13, 0]
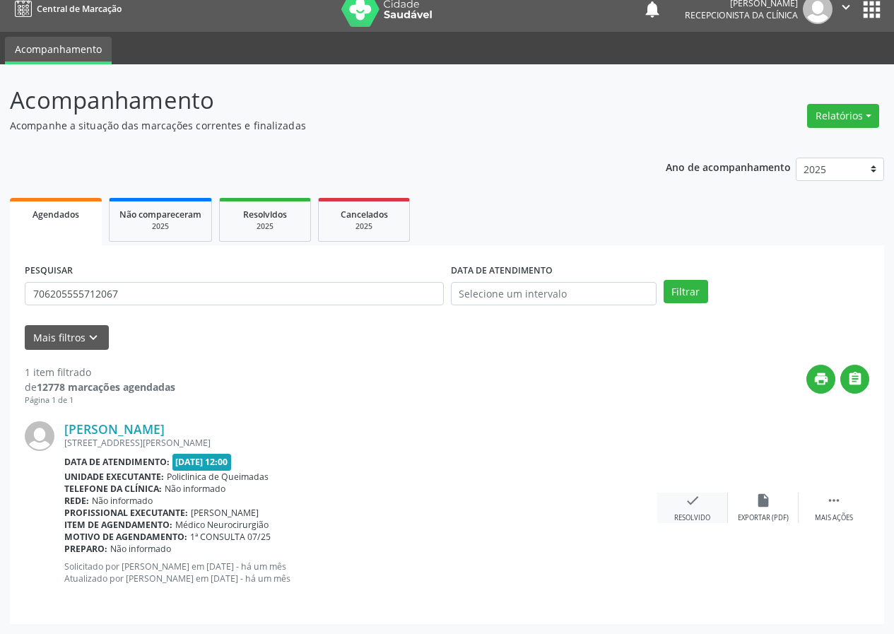
click at [693, 508] on div "check Resolvido" at bounding box center [692, 508] width 71 height 30
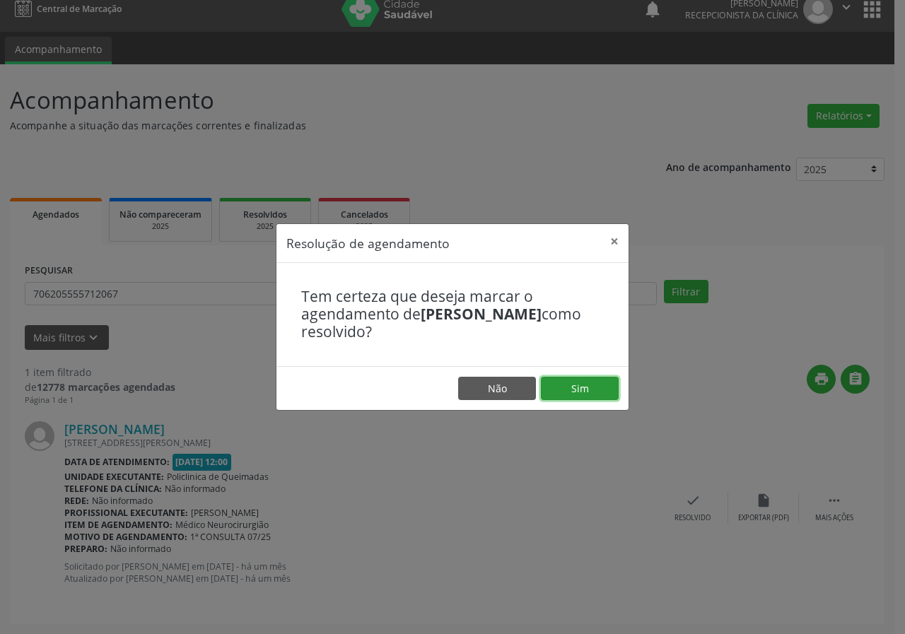
click at [601, 387] on button "Sim" at bounding box center [580, 389] width 78 height 24
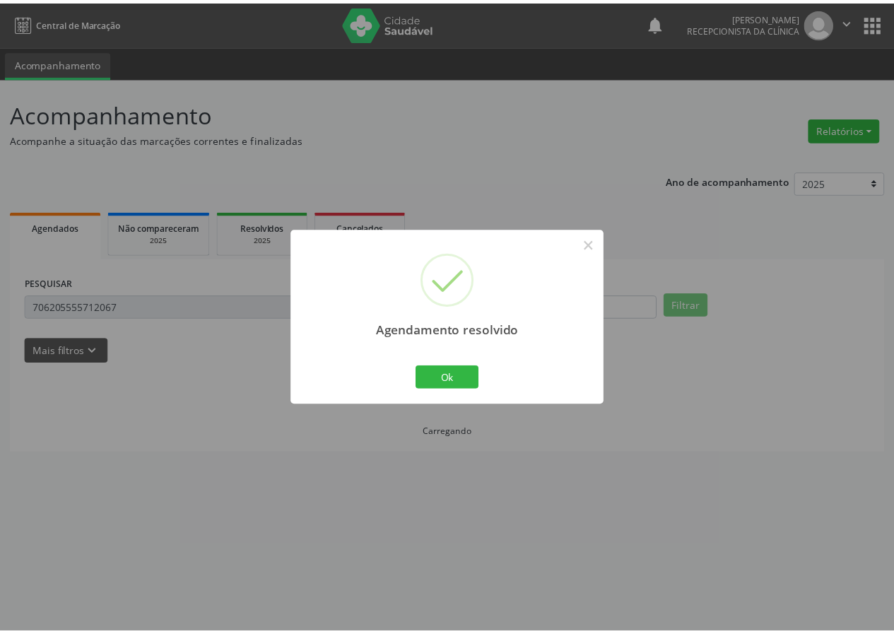
scroll to position [0, 0]
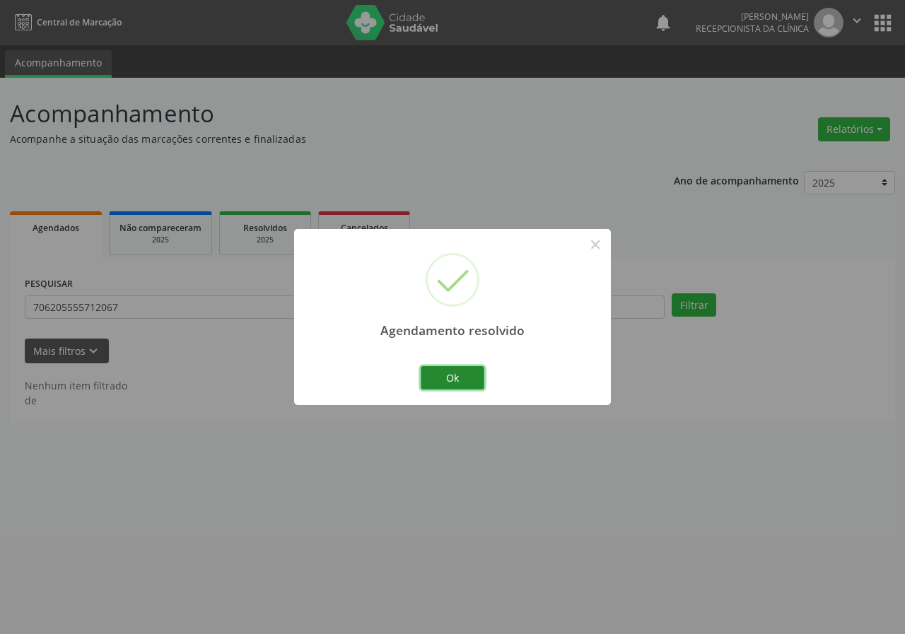
click at [476, 366] on button "Ok" at bounding box center [453, 378] width 64 height 24
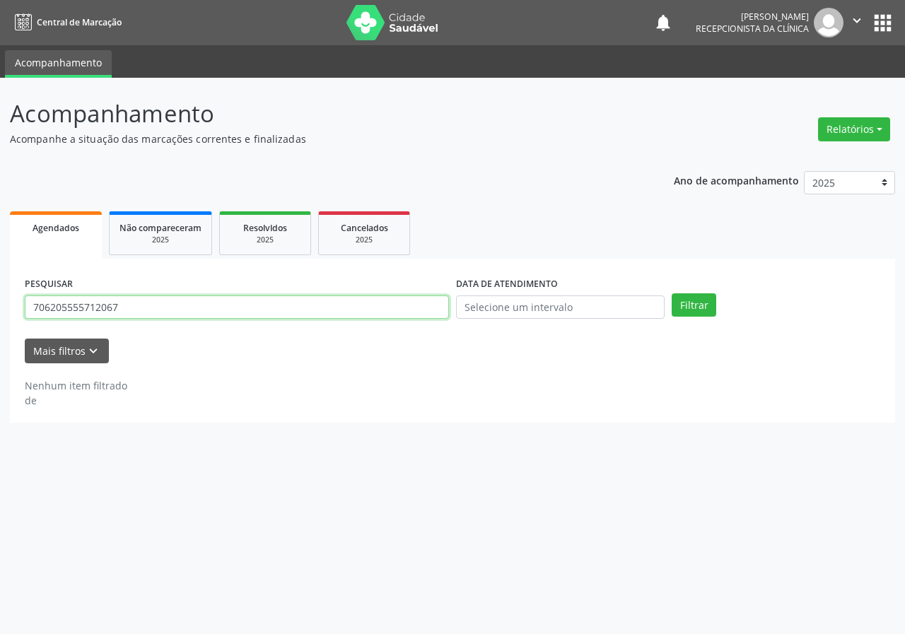
click at [163, 306] on input "706205555712067" at bounding box center [237, 307] width 424 height 24
click at [164, 305] on input "706205555712067" at bounding box center [237, 307] width 424 height 24
click at [671, 293] on button "Filtrar" at bounding box center [693, 305] width 45 height 24
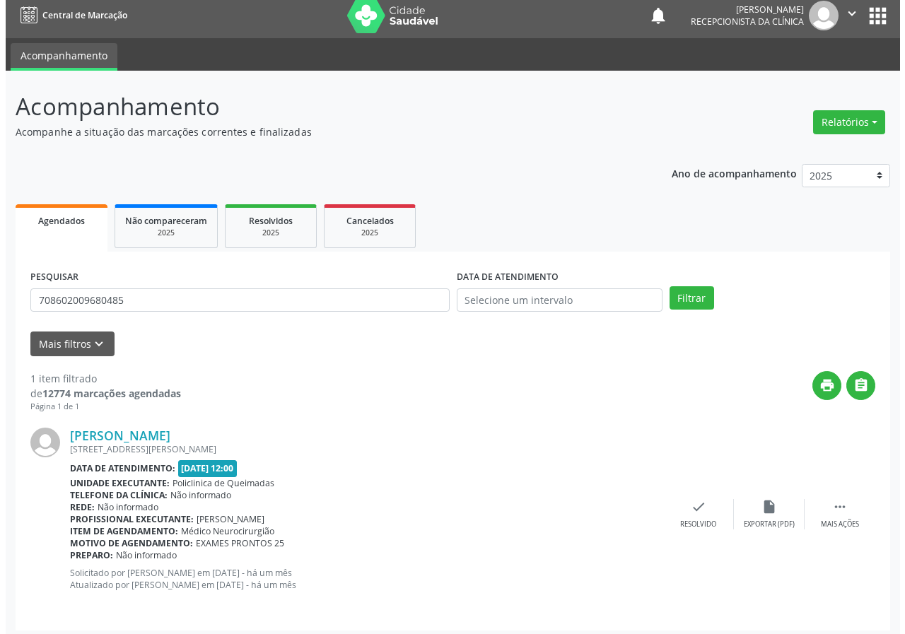
scroll to position [13, 0]
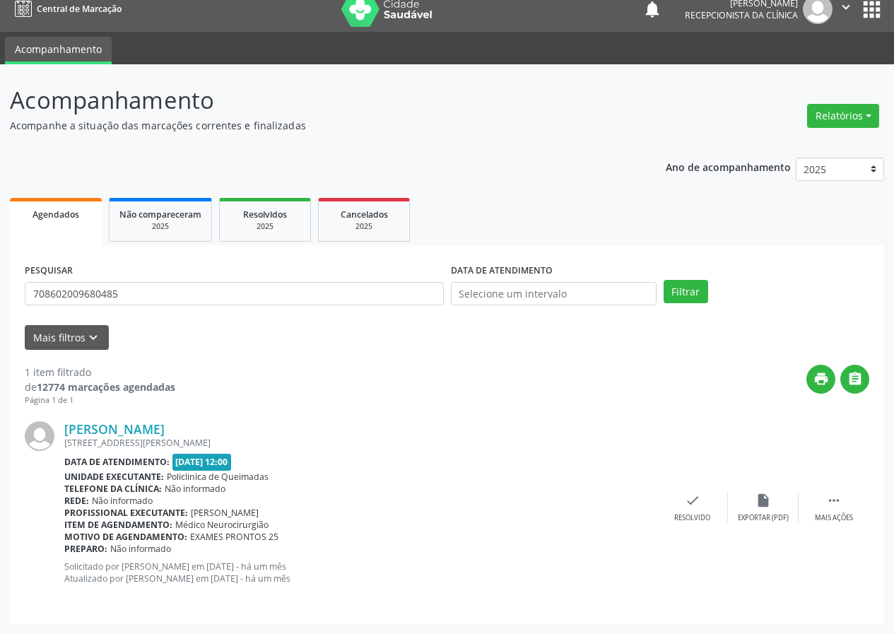
click at [695, 491] on div "[PERSON_NAME] [STREET_ADDRESS][PERSON_NAME] Data de atendimento: [DATE] 12:00 U…" at bounding box center [447, 507] width 845 height 203
click at [697, 510] on div "check Resolvido" at bounding box center [692, 508] width 71 height 30
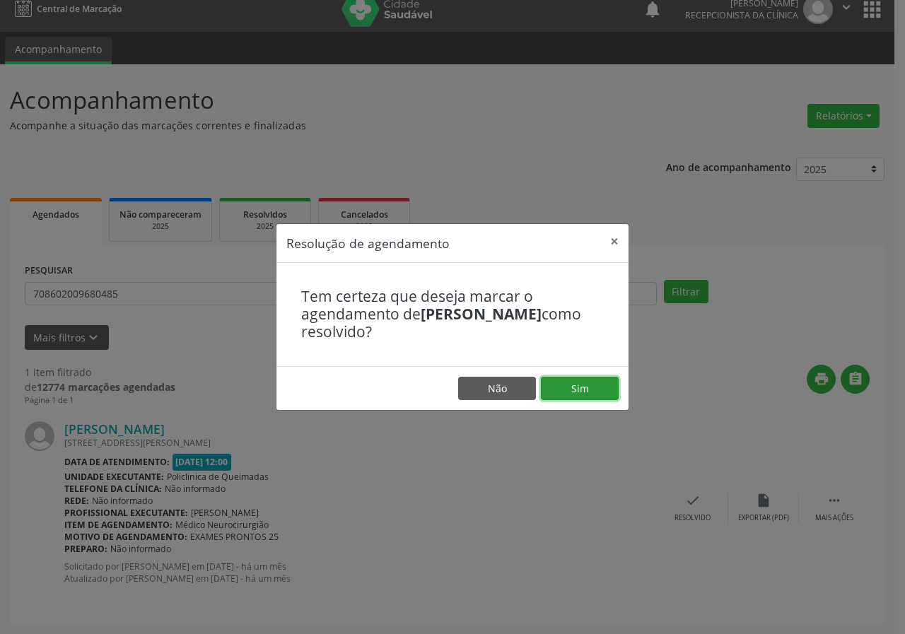
click at [584, 383] on button "Sim" at bounding box center [580, 389] width 78 height 24
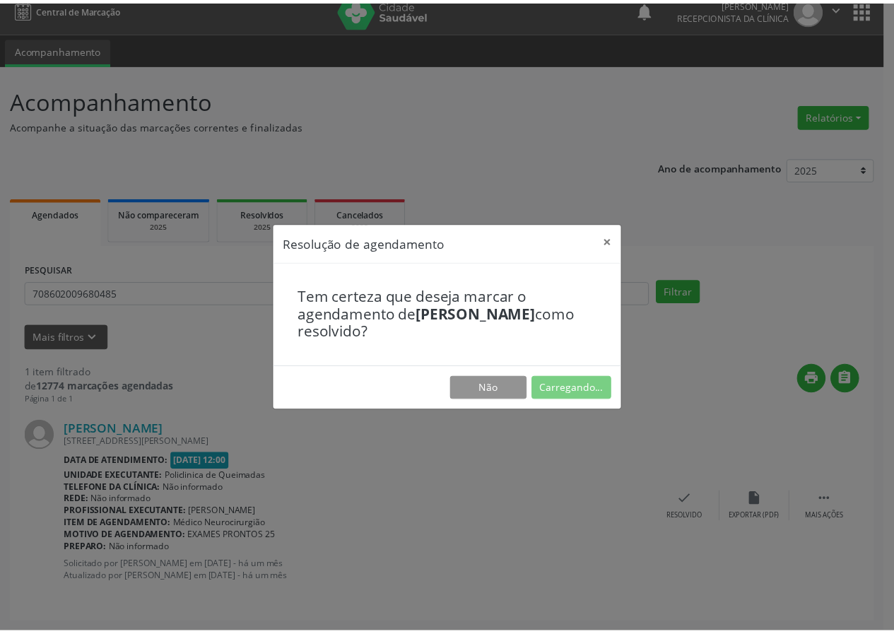
scroll to position [0, 0]
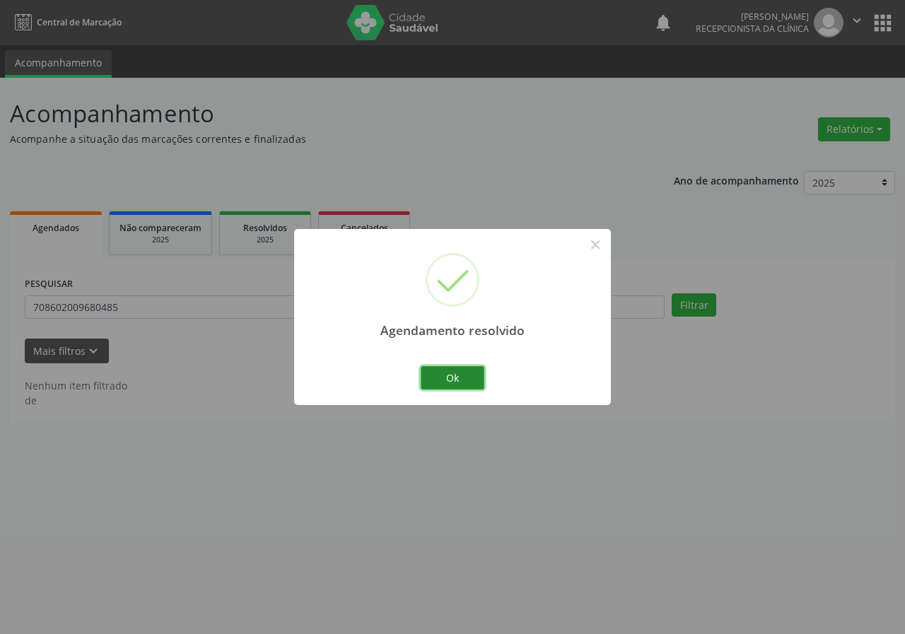
click at [452, 382] on button "Ok" at bounding box center [453, 378] width 64 height 24
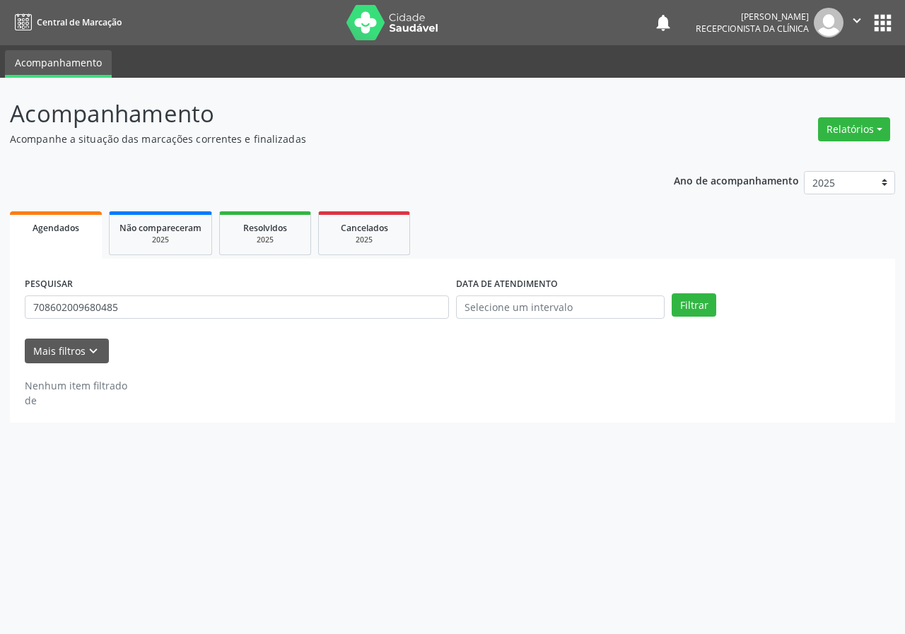
click at [175, 293] on div "PESQUISAR 708602009680485" at bounding box center [236, 301] width 431 height 55
click at [177, 293] on div "PESQUISAR 708602009680485" at bounding box center [236, 301] width 431 height 55
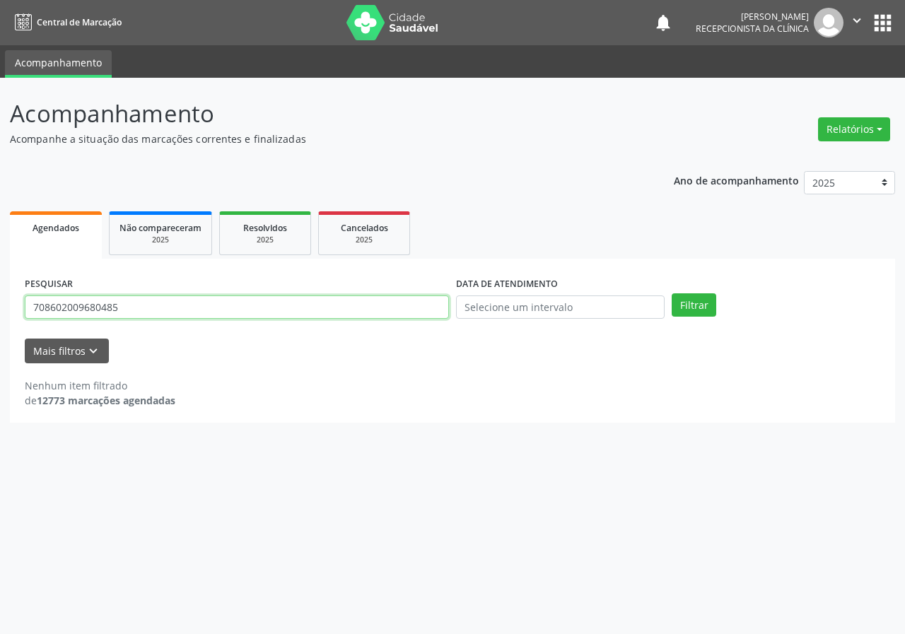
click at [177, 295] on input "708602009680485" at bounding box center [237, 307] width 424 height 24
click at [671, 293] on button "Filtrar" at bounding box center [693, 305] width 45 height 24
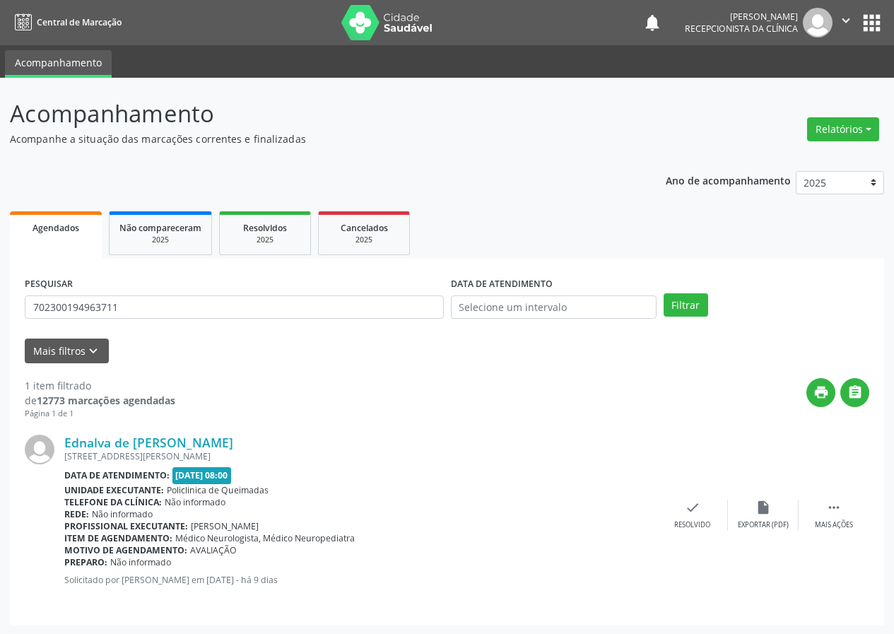
scroll to position [1, 0]
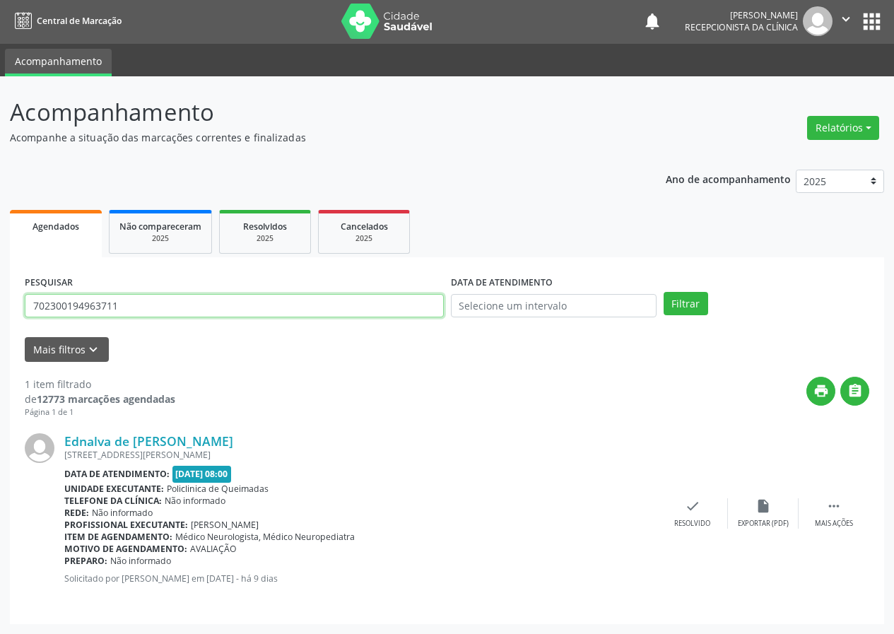
click at [196, 301] on input "702300194963711" at bounding box center [234, 306] width 419 height 24
type input "701806281096075"
click at [664, 292] on button "Filtrar" at bounding box center [686, 304] width 45 height 24
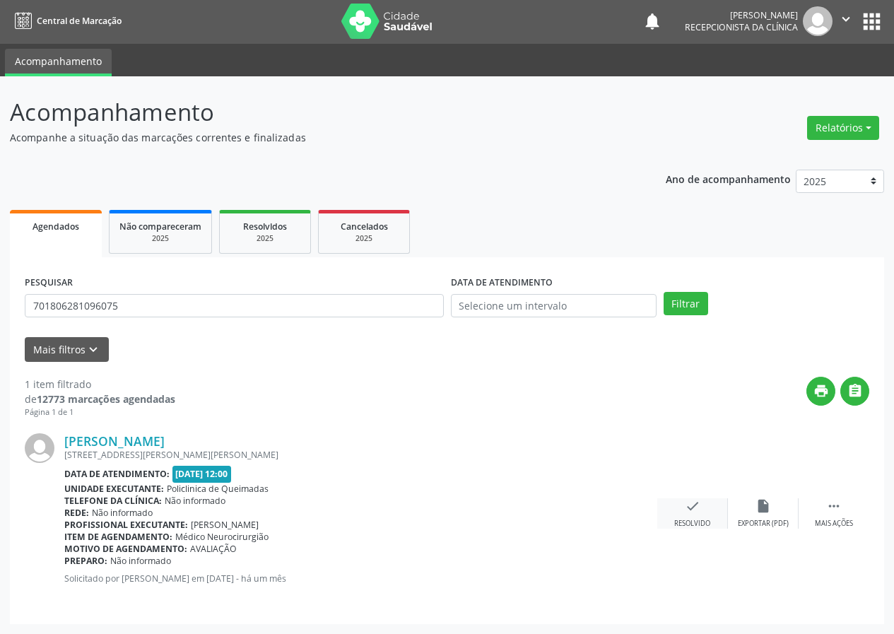
click at [701, 510] on div "check Resolvido" at bounding box center [692, 513] width 71 height 30
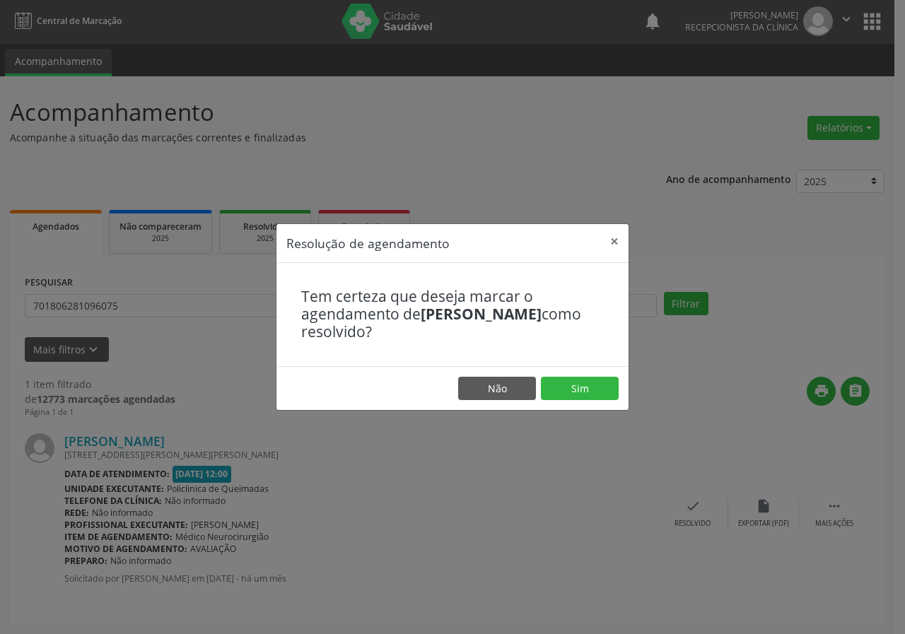
click at [591, 374] on footer "Não Sim" at bounding box center [452, 388] width 352 height 45
click at [591, 379] on button "Sim" at bounding box center [580, 389] width 78 height 24
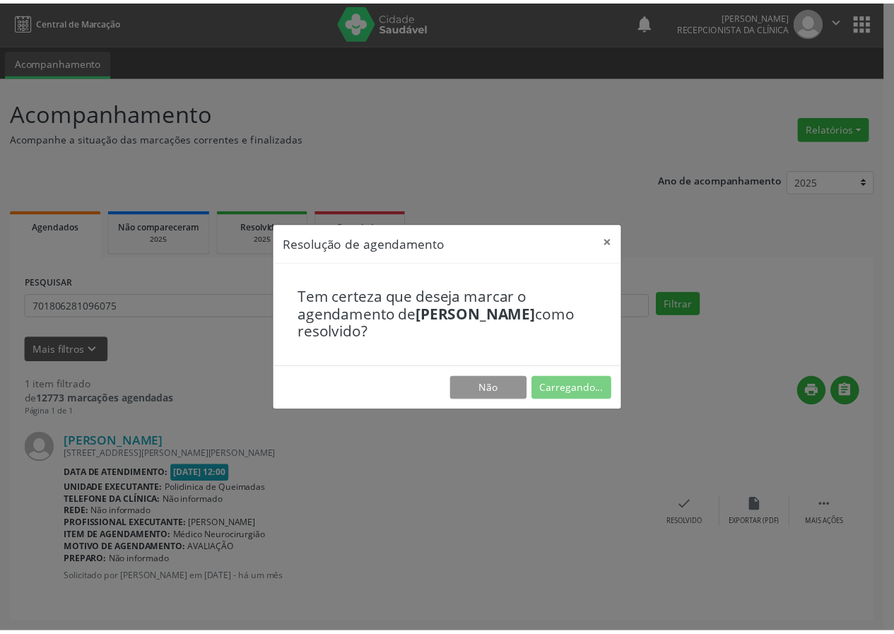
scroll to position [0, 0]
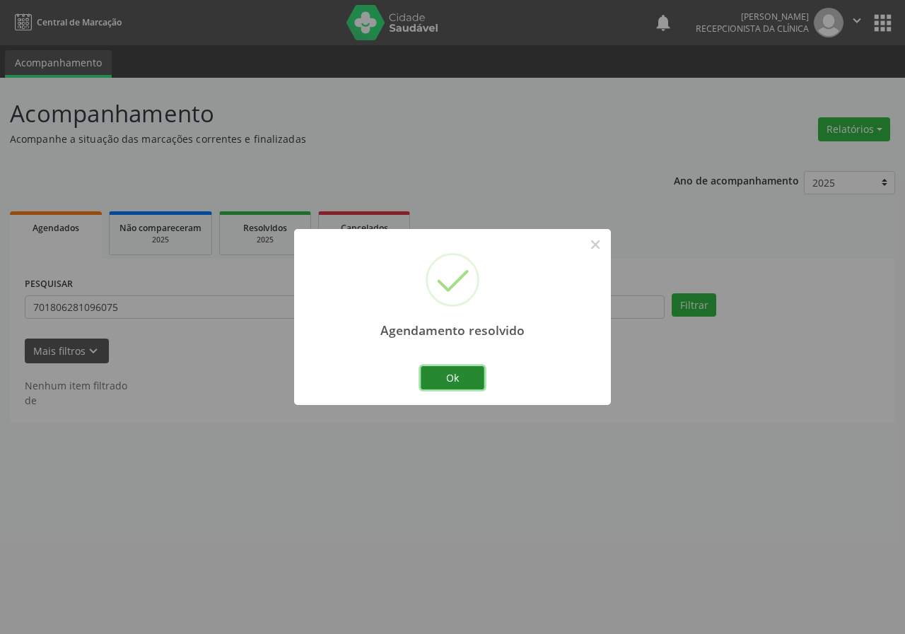
click at [455, 389] on button "Ok" at bounding box center [453, 378] width 64 height 24
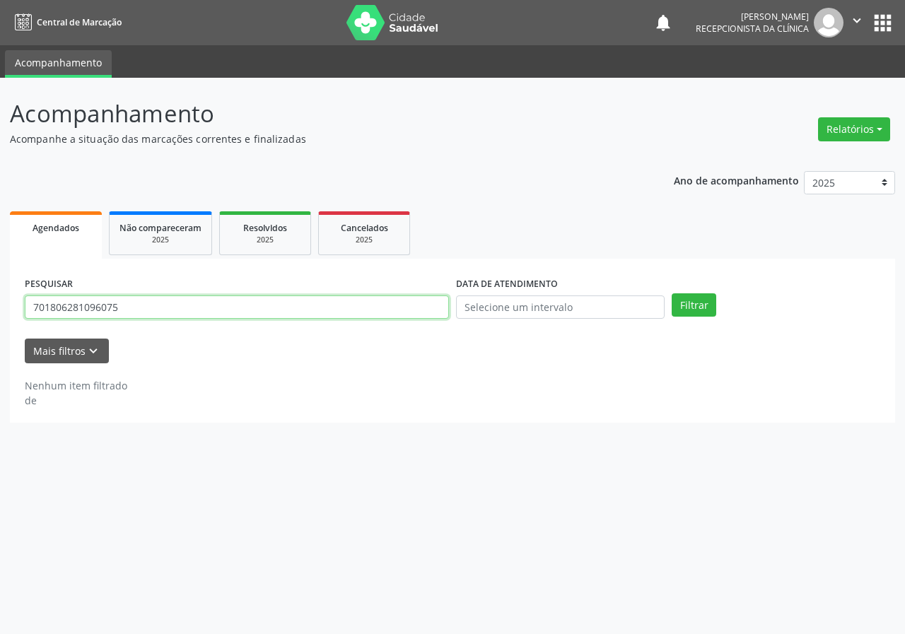
click at [122, 305] on input "701806281096075" at bounding box center [237, 307] width 424 height 24
click at [134, 302] on input "701806281096075" at bounding box center [237, 307] width 424 height 24
click at [147, 302] on input "701806281096075" at bounding box center [237, 307] width 424 height 24
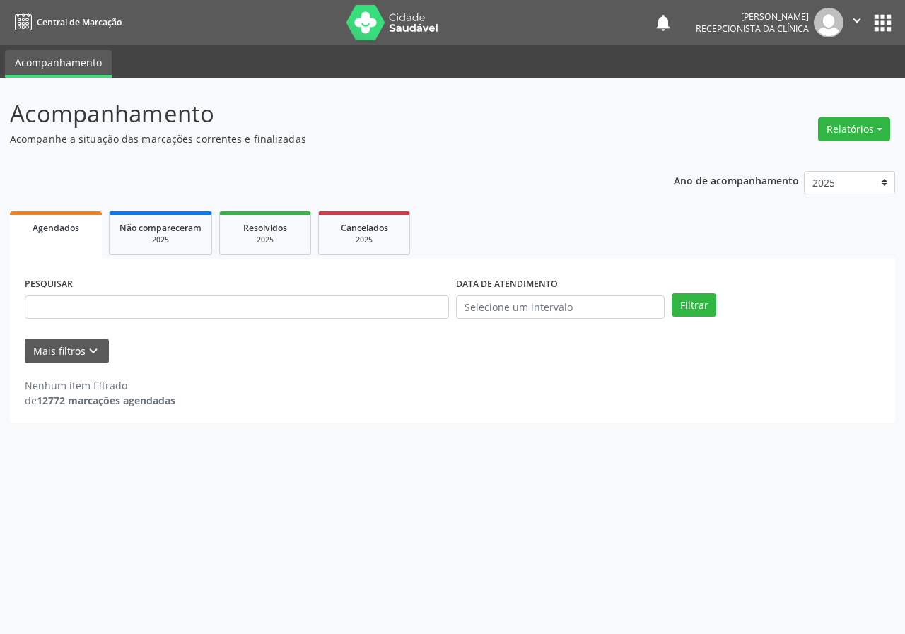
drag, startPoint x: 799, startPoint y: 112, endPoint x: 567, endPoint y: 163, distance: 238.0
click at [567, 163] on div "Ano de acompanhamento 2025 2024 2023 2022 2021 Agendados Não compareceram 2025 …" at bounding box center [452, 292] width 885 height 262
click at [232, 306] on input "text" at bounding box center [237, 307] width 424 height 24
type input "7"
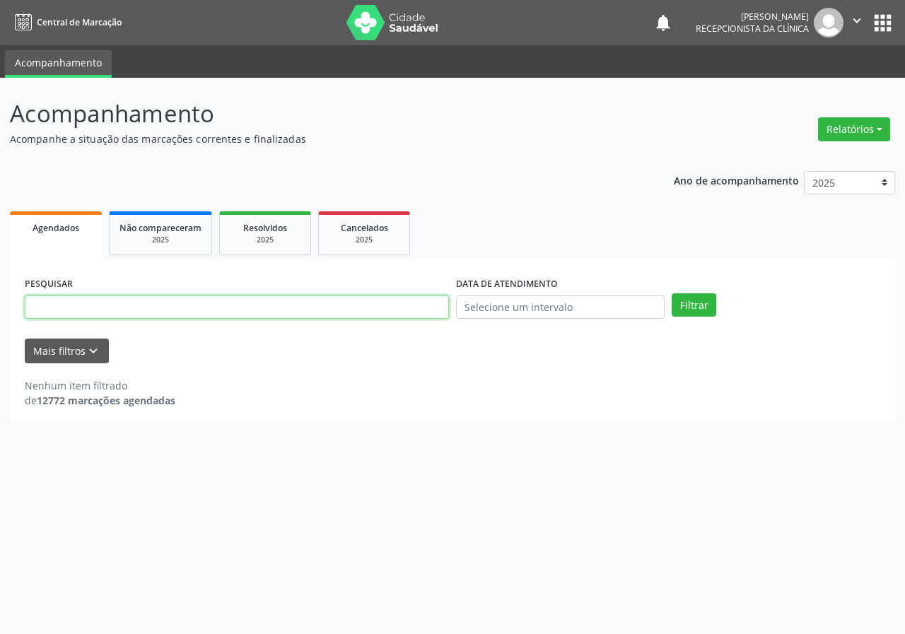
click at [39, 297] on input "text" at bounding box center [237, 307] width 424 height 24
type input "705207432353771"
click at [671, 293] on button "Filtrar" at bounding box center [693, 305] width 45 height 24
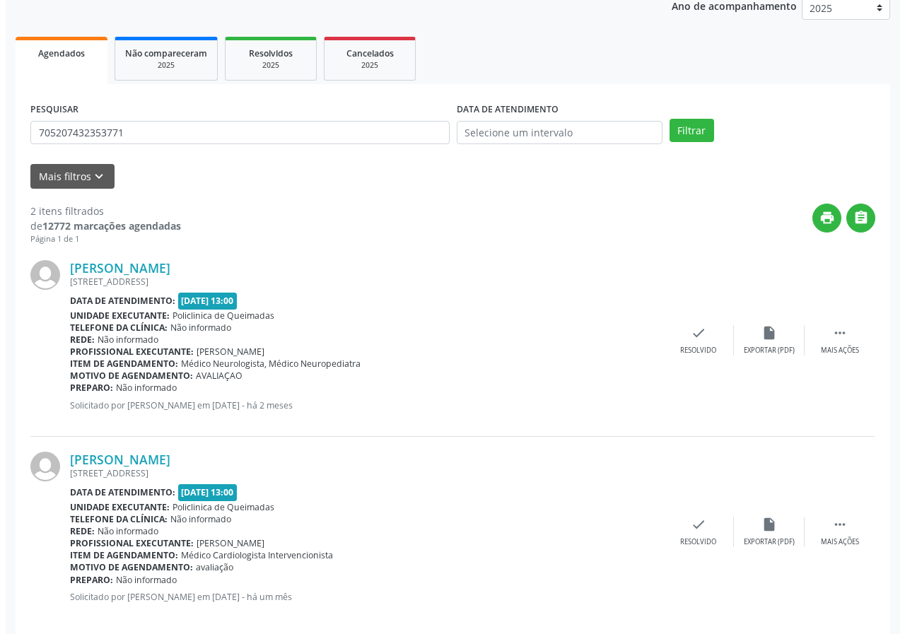
scroll to position [193, 0]
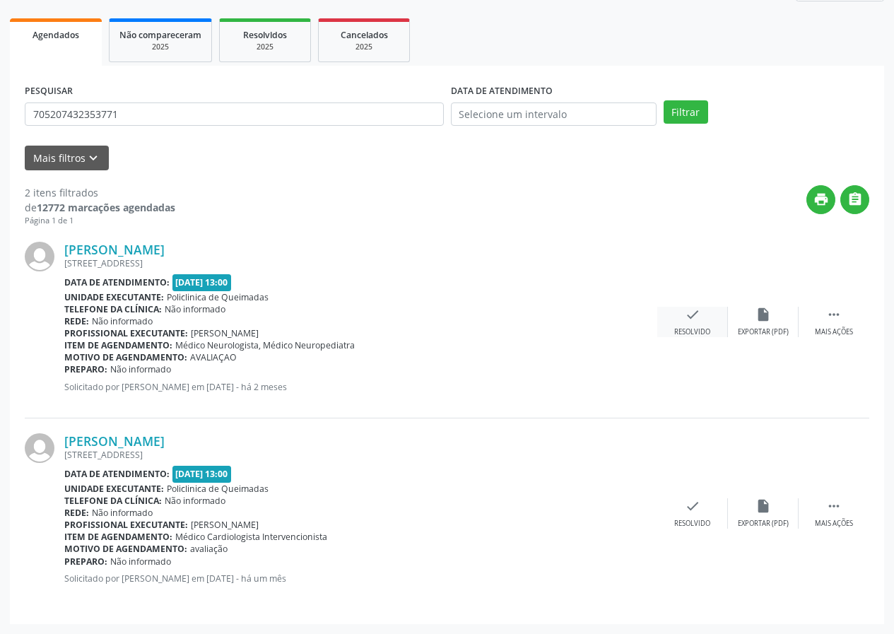
click at [683, 324] on div "check Resolvido" at bounding box center [692, 322] width 71 height 30
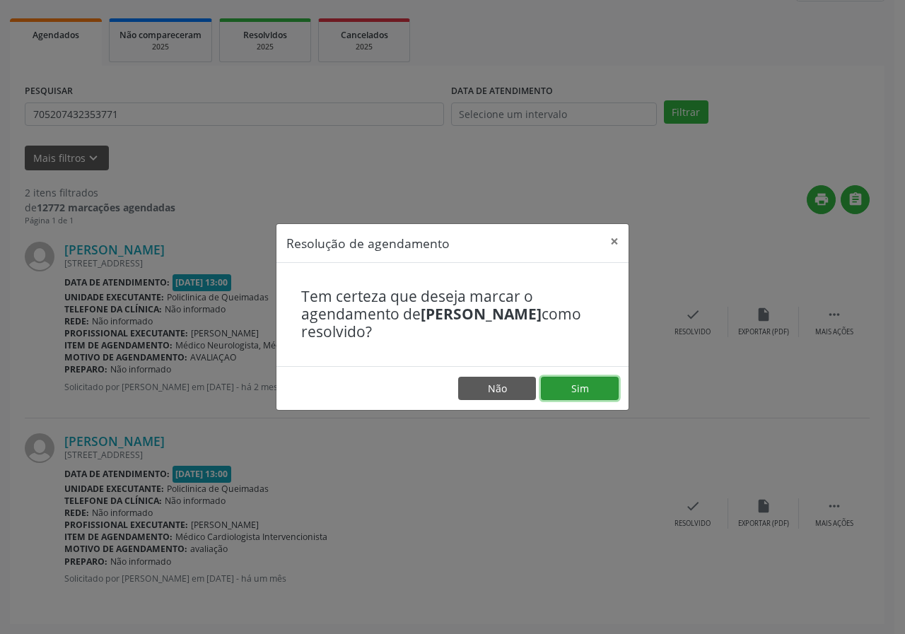
click at [613, 384] on button "Sim" at bounding box center [580, 389] width 78 height 24
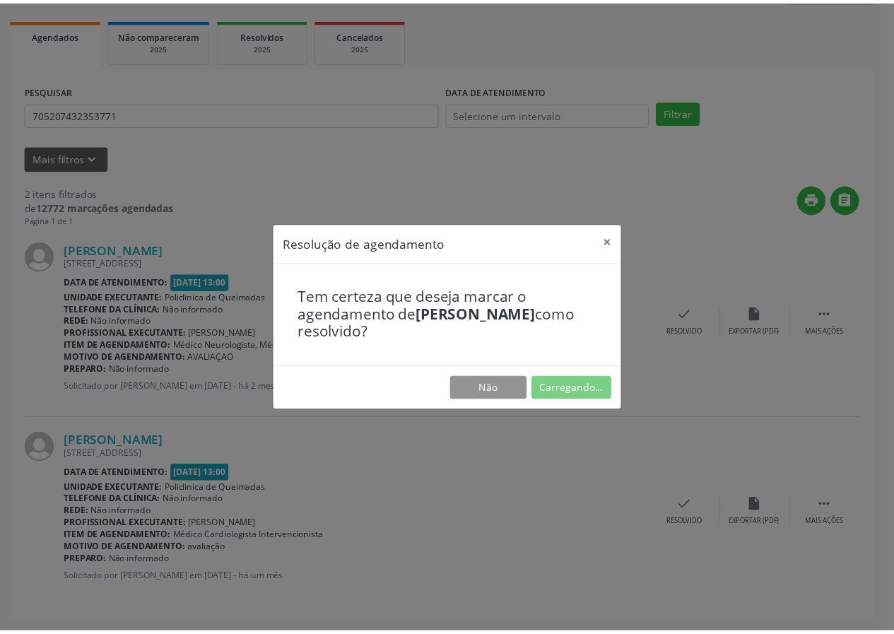
scroll to position [0, 0]
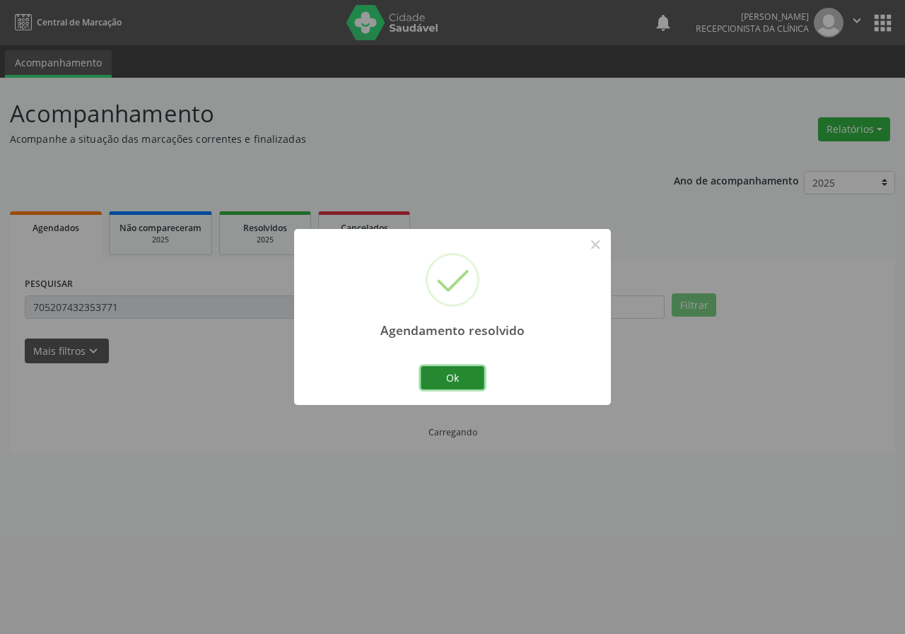
click at [447, 375] on button "Ok" at bounding box center [453, 378] width 64 height 24
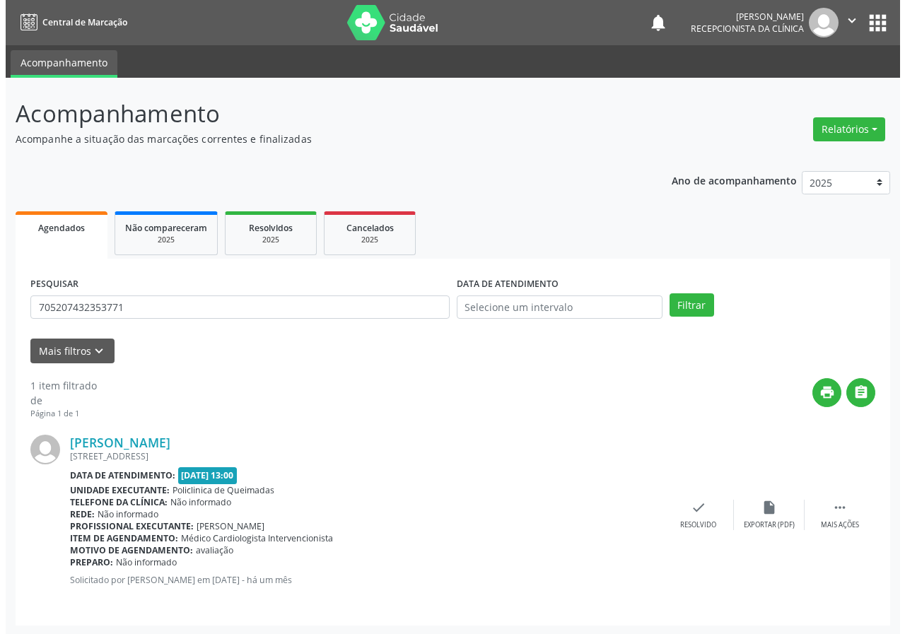
scroll to position [1, 0]
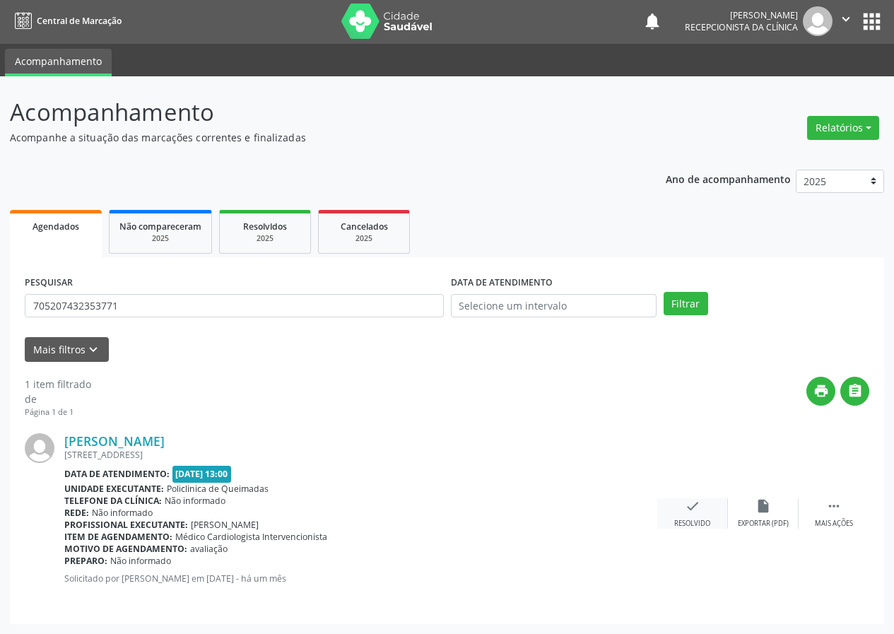
click at [681, 502] on div "check Resolvido" at bounding box center [692, 513] width 71 height 30
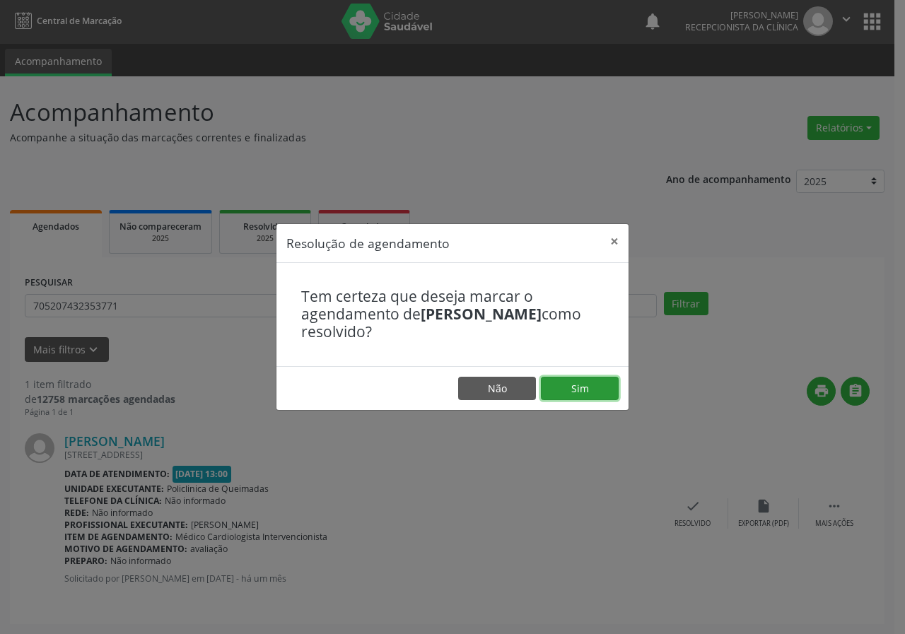
click at [576, 392] on button "Sim" at bounding box center [580, 389] width 78 height 24
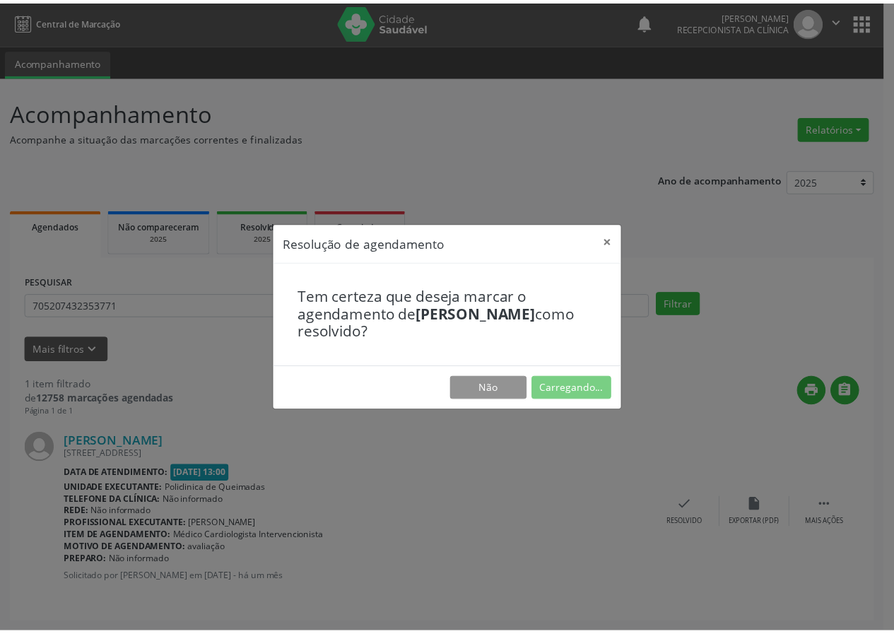
scroll to position [0, 0]
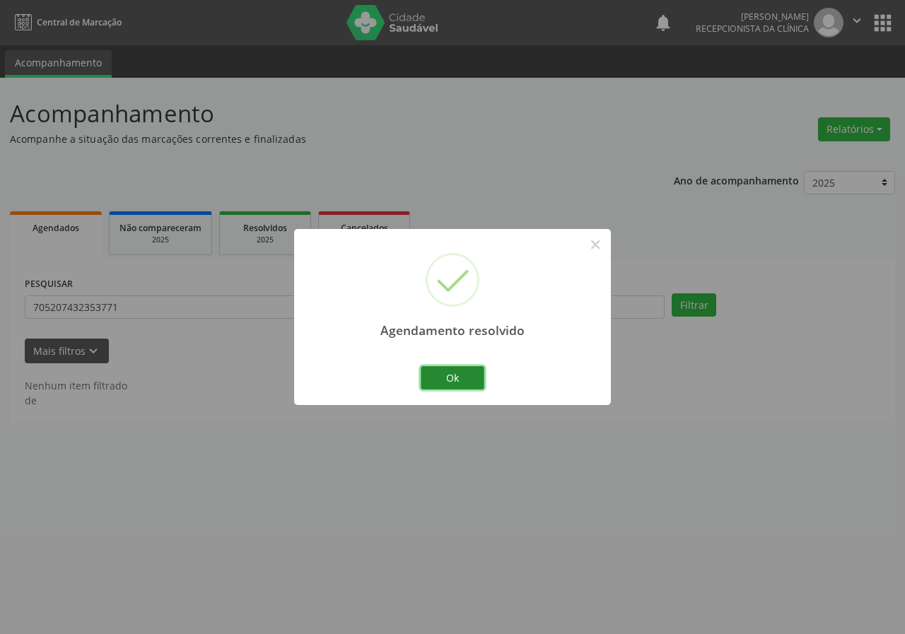
click at [460, 380] on button "Ok" at bounding box center [453, 378] width 64 height 24
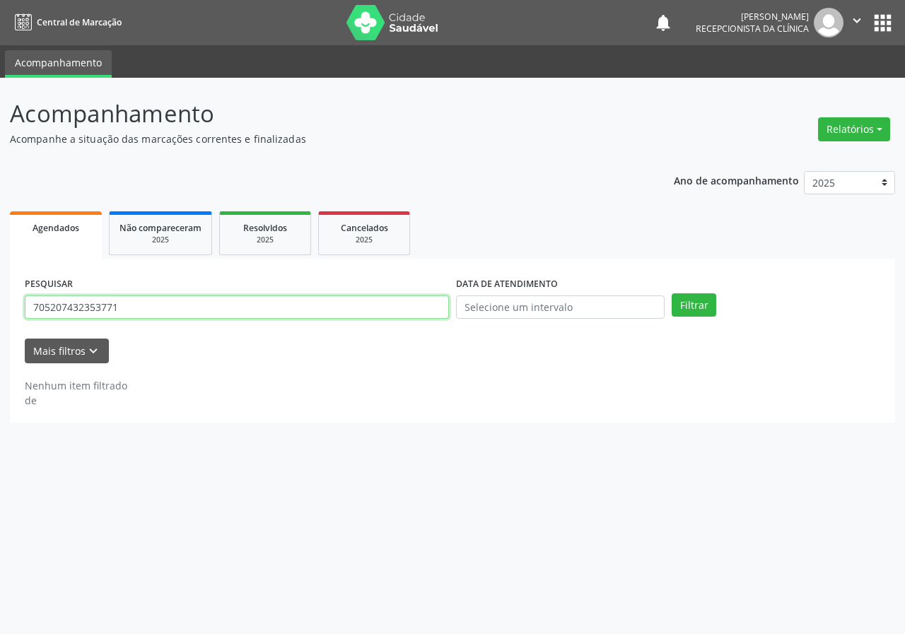
click at [165, 310] on input "705207432353771" at bounding box center [237, 307] width 424 height 24
click at [93, 305] on input "705207432353771" at bounding box center [237, 307] width 424 height 24
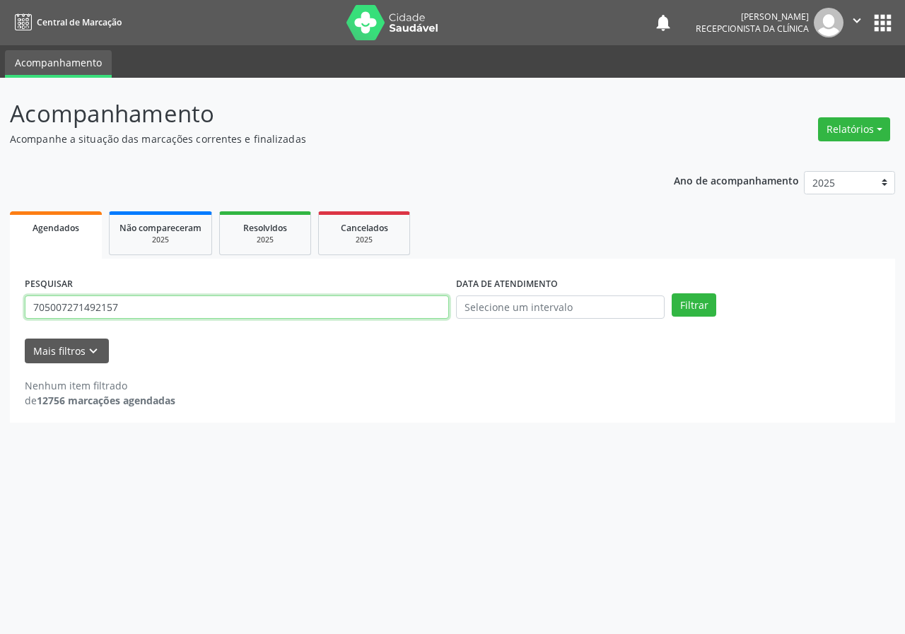
click at [671, 293] on button "Filtrar" at bounding box center [693, 305] width 45 height 24
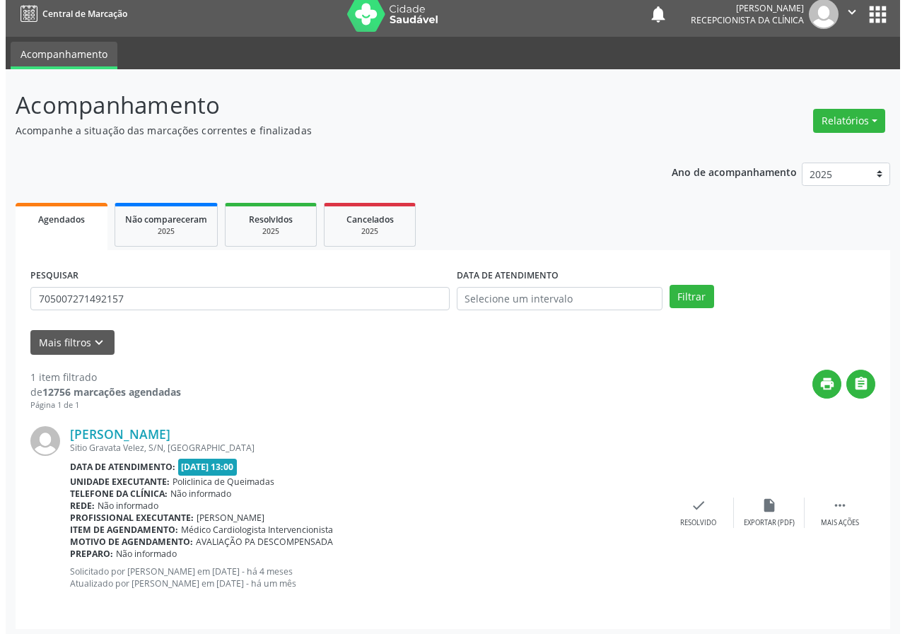
scroll to position [13, 0]
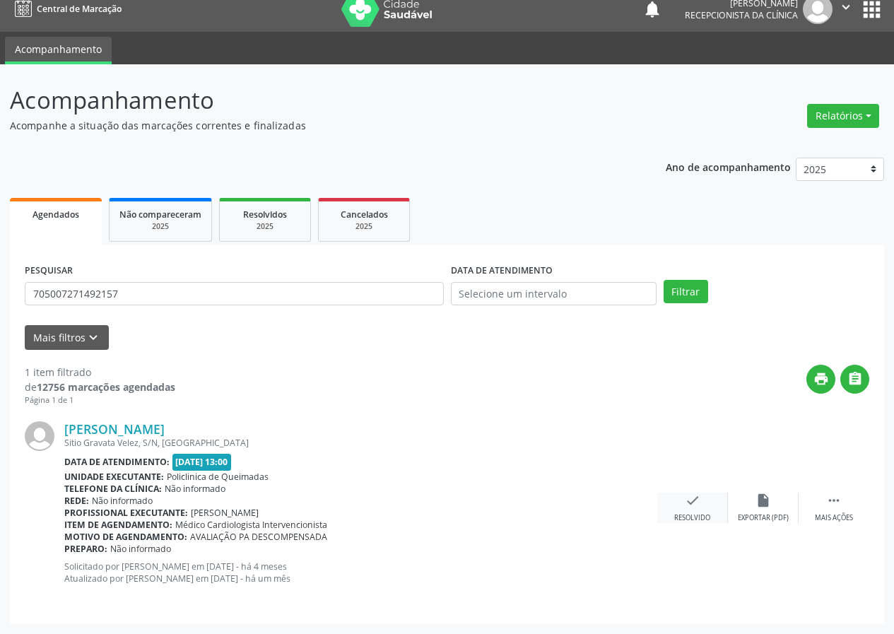
click at [686, 509] on div "check Resolvido" at bounding box center [692, 508] width 71 height 30
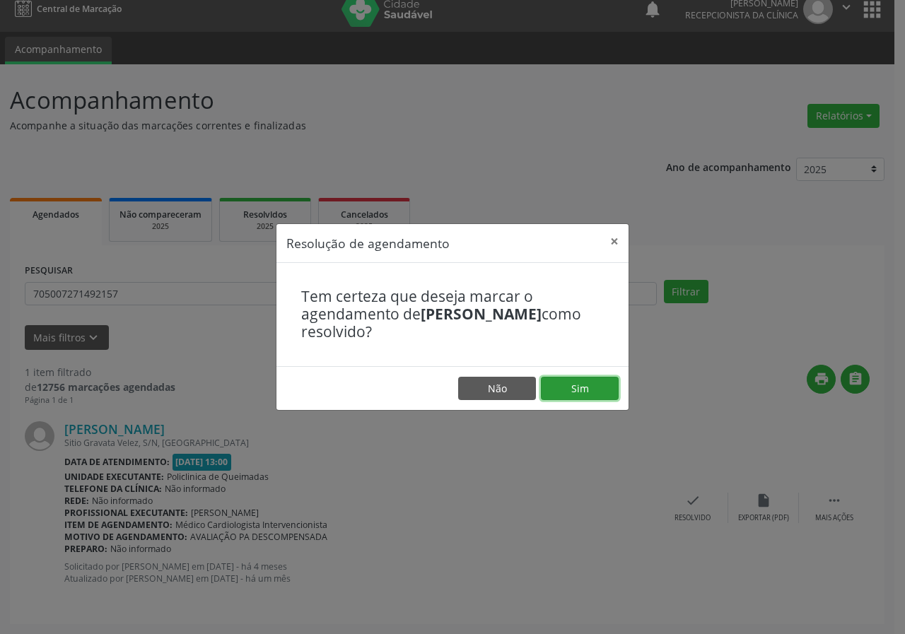
click at [597, 392] on button "Sim" at bounding box center [580, 389] width 78 height 24
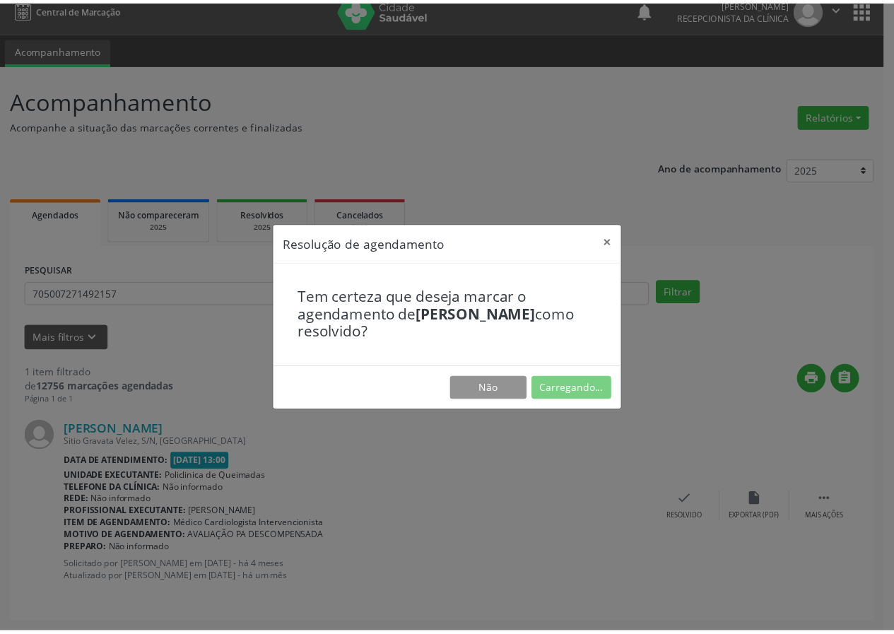
scroll to position [0, 0]
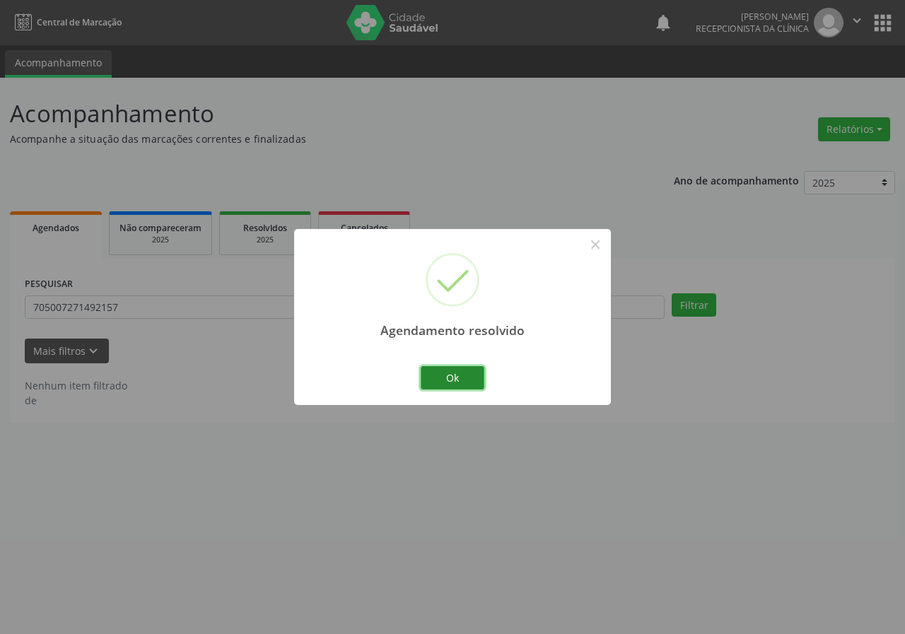
click at [474, 379] on button "Ok" at bounding box center [453, 378] width 64 height 24
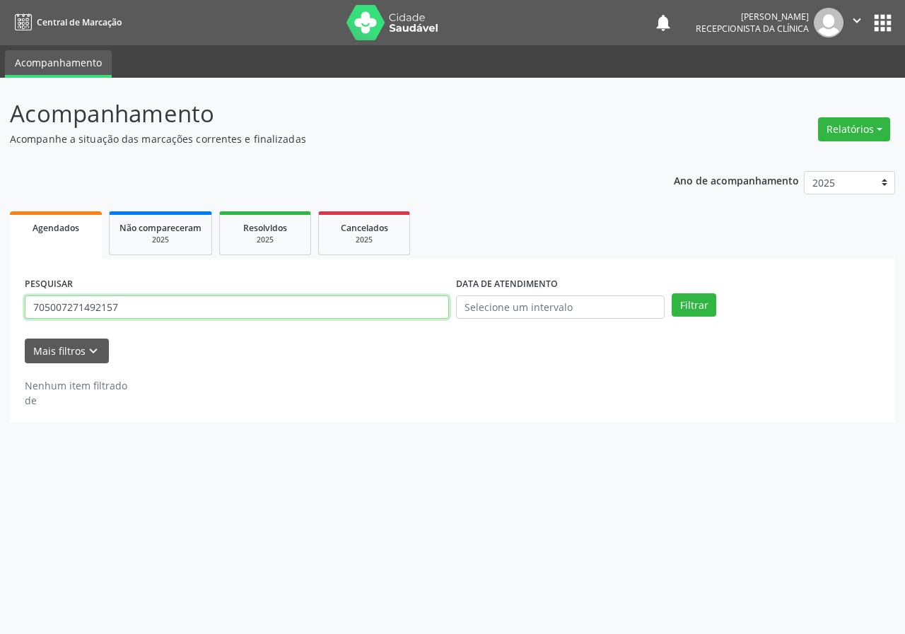
click at [243, 312] on input "705007271492157" at bounding box center [237, 307] width 424 height 24
click at [242, 312] on input "705007271492157" at bounding box center [237, 307] width 424 height 24
click at [671, 293] on button "Filtrar" at bounding box center [693, 305] width 45 height 24
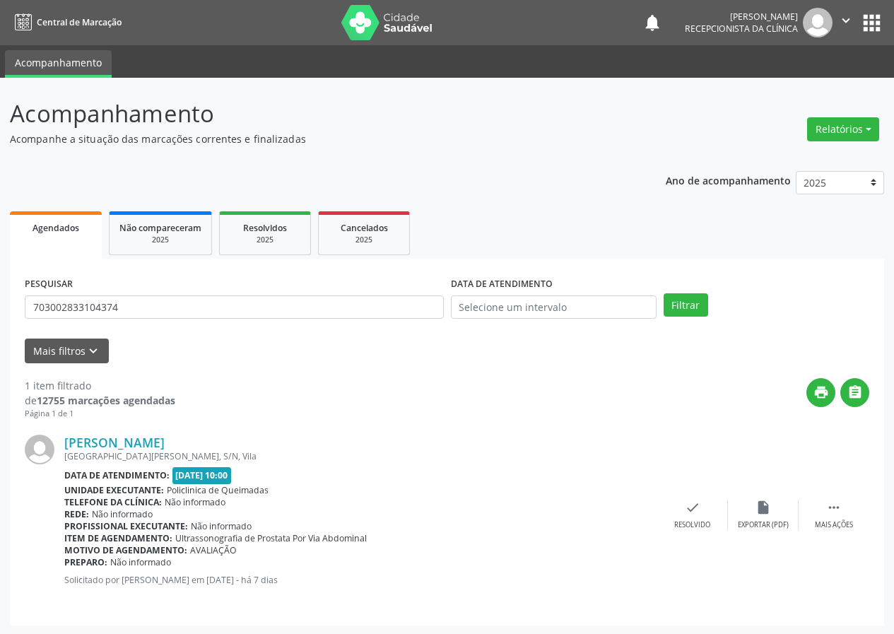
scroll to position [1, 0]
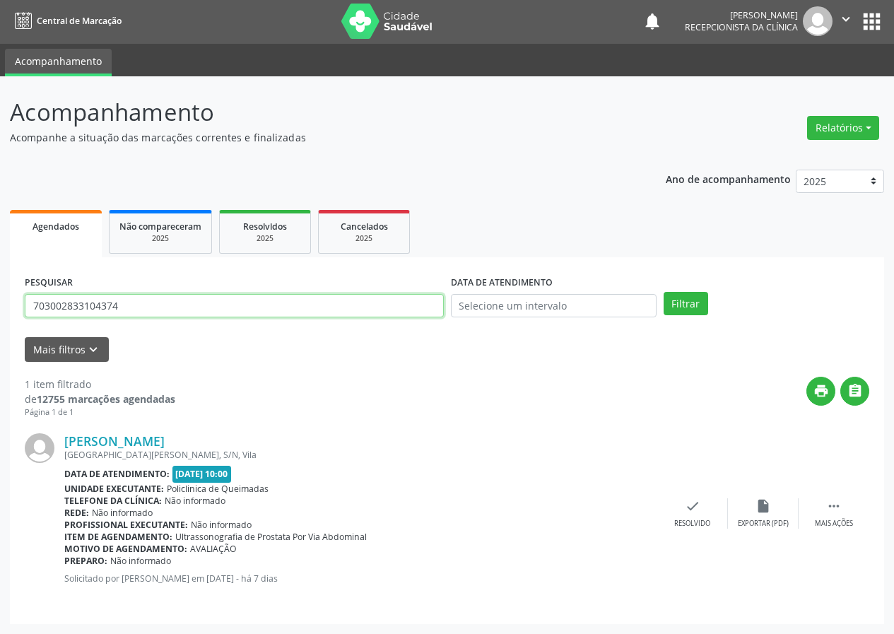
click at [141, 315] on input "703002833104374" at bounding box center [234, 306] width 419 height 24
click at [143, 315] on input "703002833104374" at bounding box center [234, 306] width 419 height 24
click at [664, 292] on button "Filtrar" at bounding box center [686, 304] width 45 height 24
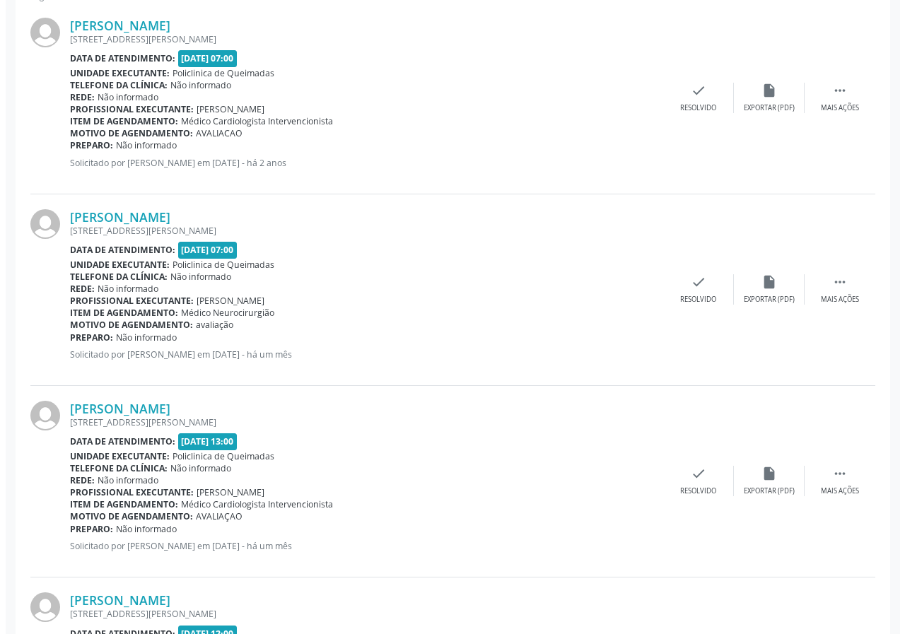
scroll to position [152, 0]
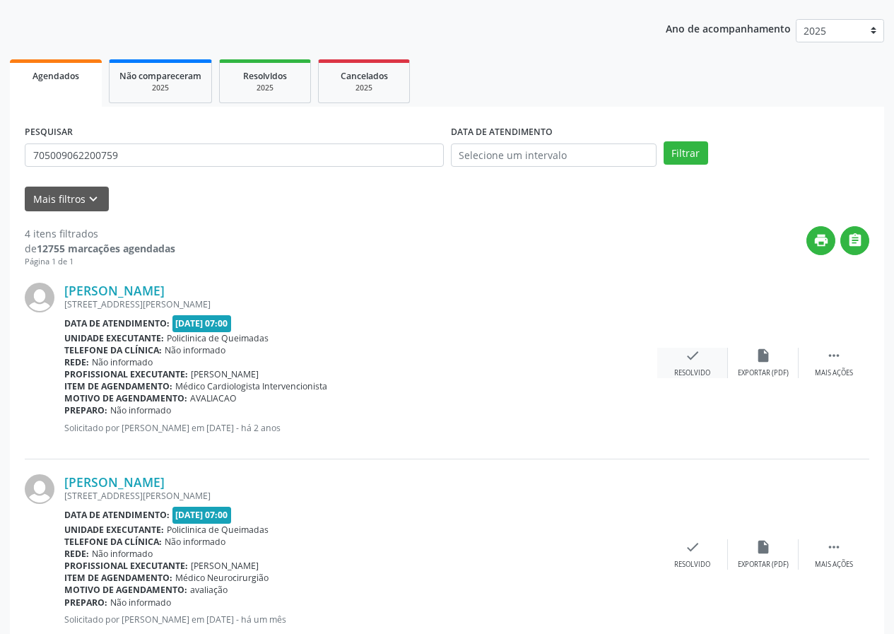
click at [679, 354] on div "check Resolvido" at bounding box center [692, 363] width 71 height 30
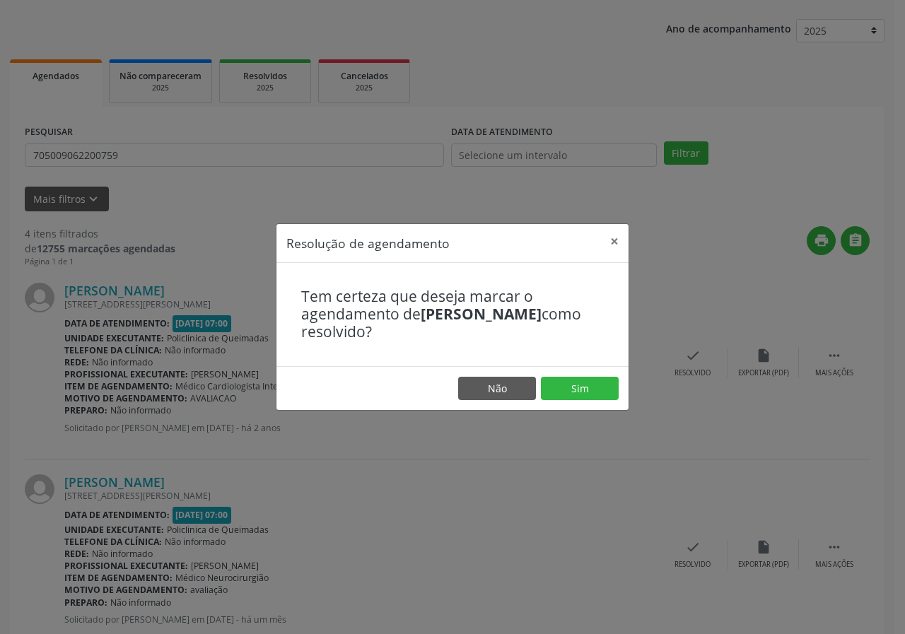
click at [618, 384] on footer "Não Sim" at bounding box center [452, 388] width 352 height 45
click at [565, 382] on button "Sim" at bounding box center [580, 389] width 78 height 24
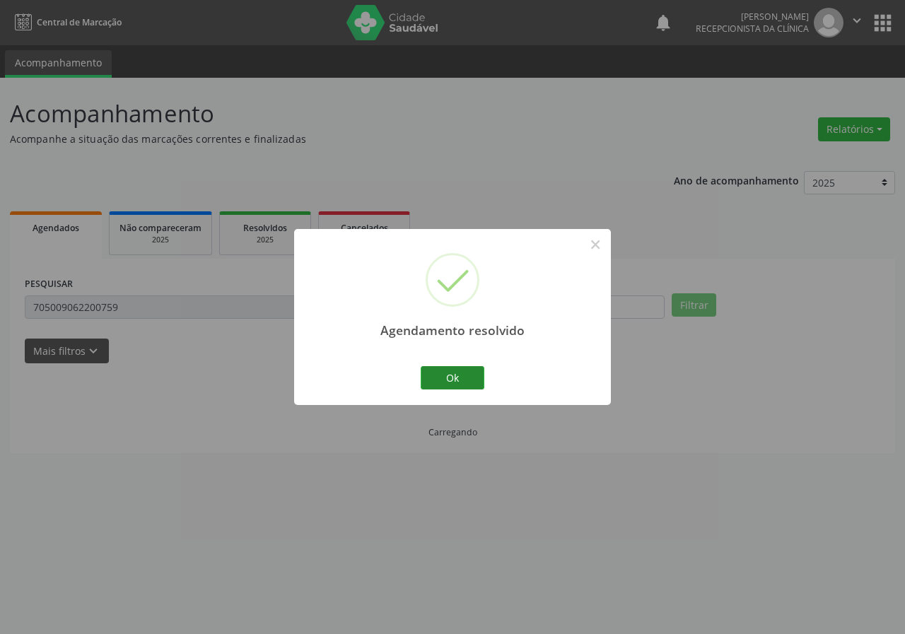
scroll to position [0, 0]
click at [476, 372] on button "Ok" at bounding box center [453, 378] width 64 height 24
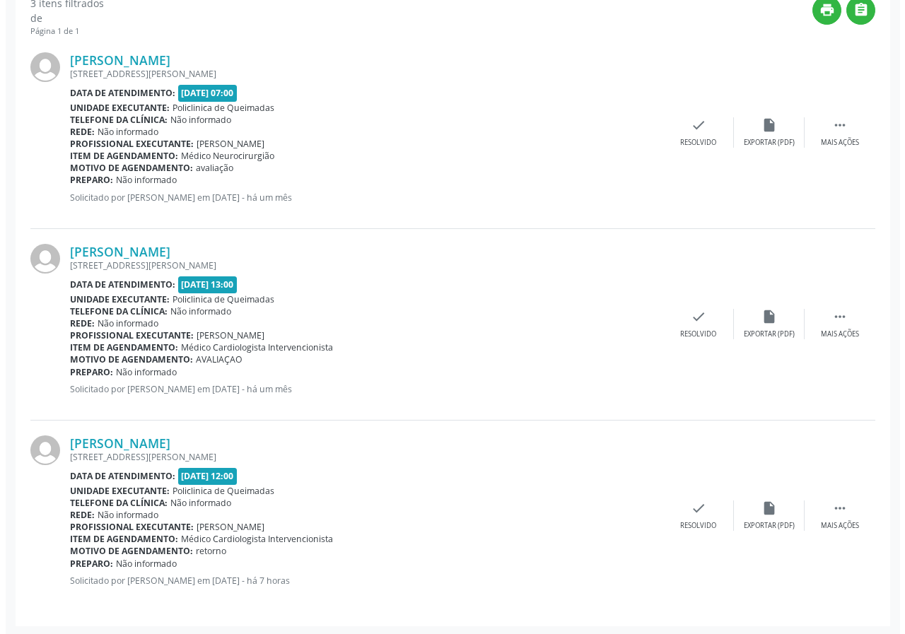
scroll to position [384, 0]
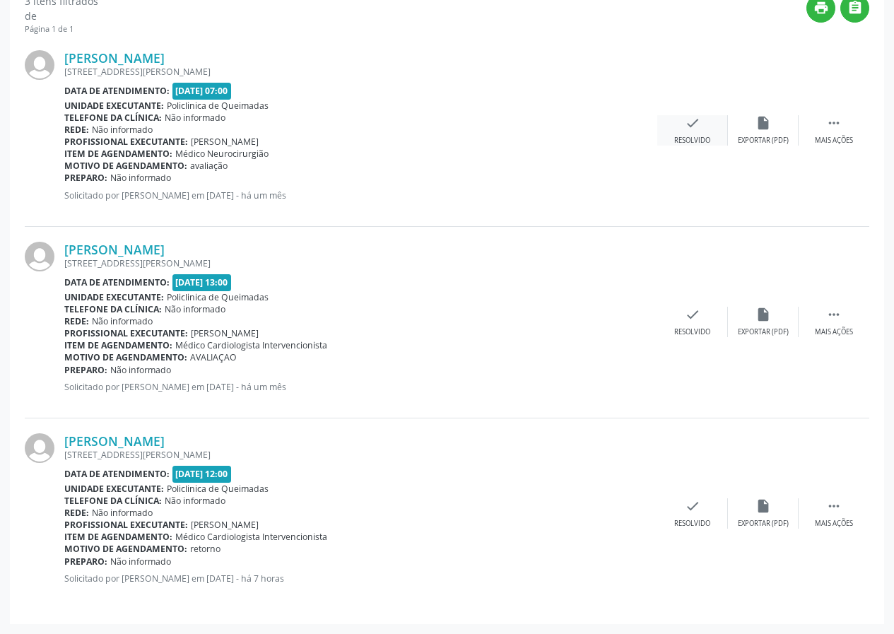
click at [685, 119] on icon "check" at bounding box center [693, 123] width 16 height 16
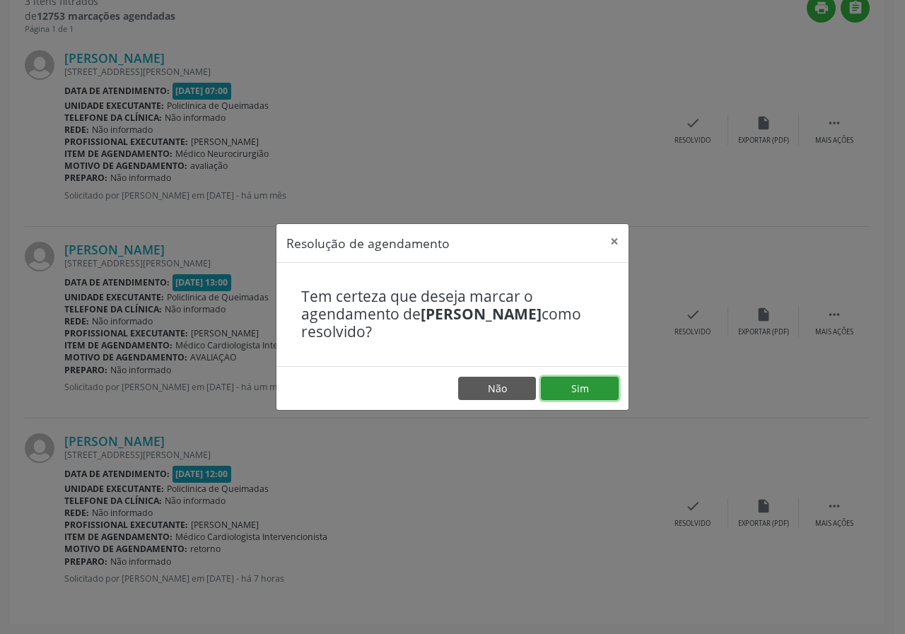
click at [557, 392] on button "Sim" at bounding box center [580, 389] width 78 height 24
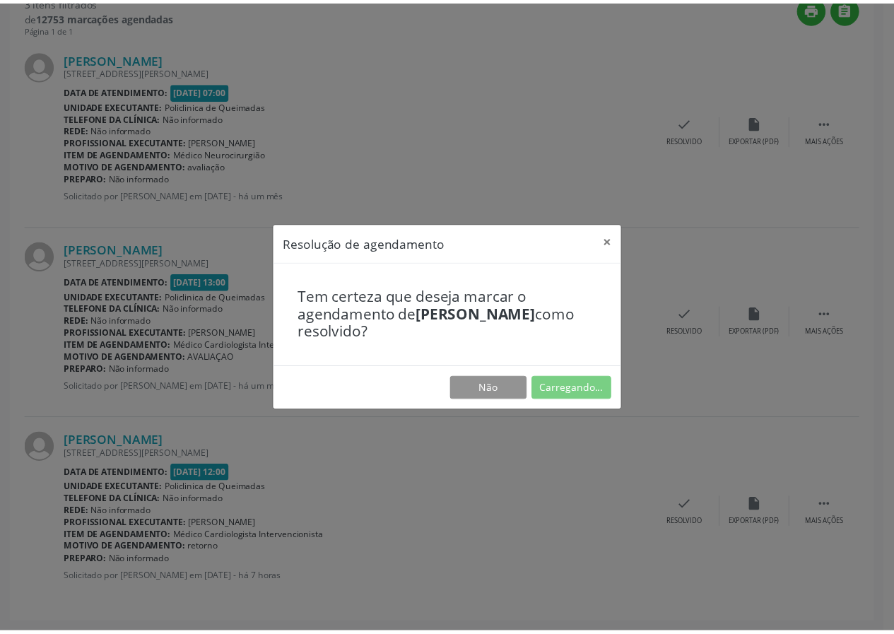
scroll to position [0, 0]
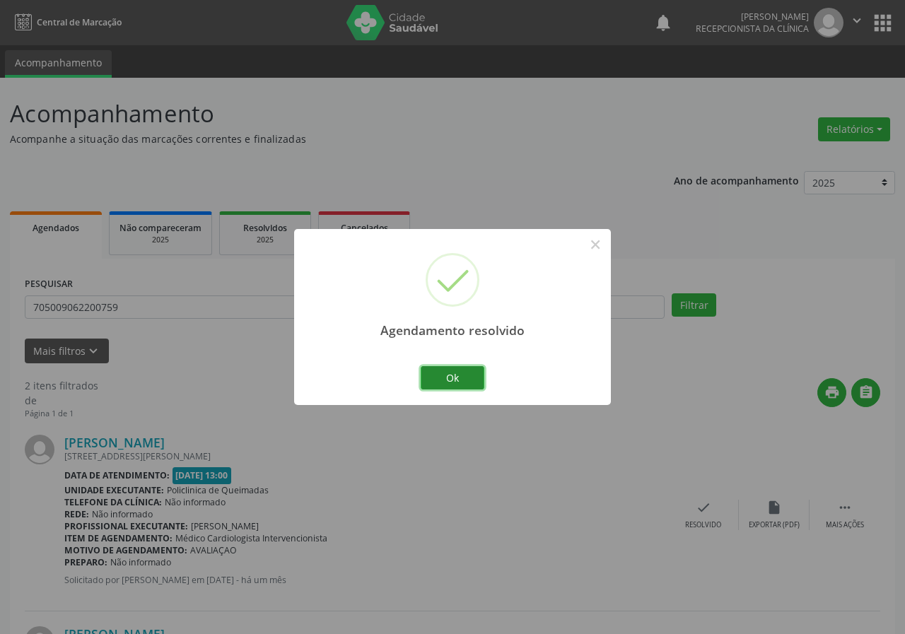
click at [428, 380] on button "Ok" at bounding box center [453, 378] width 64 height 24
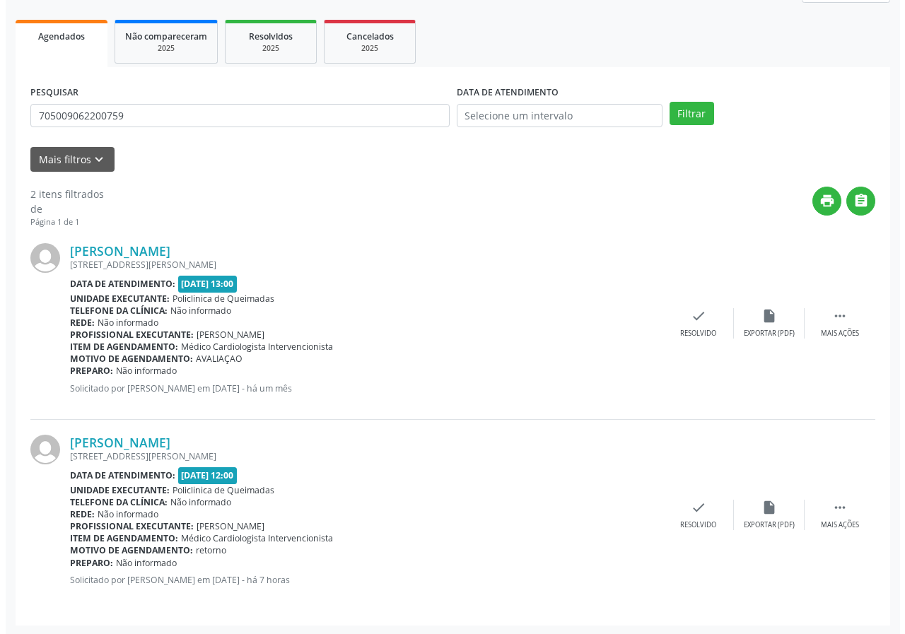
scroll to position [193, 0]
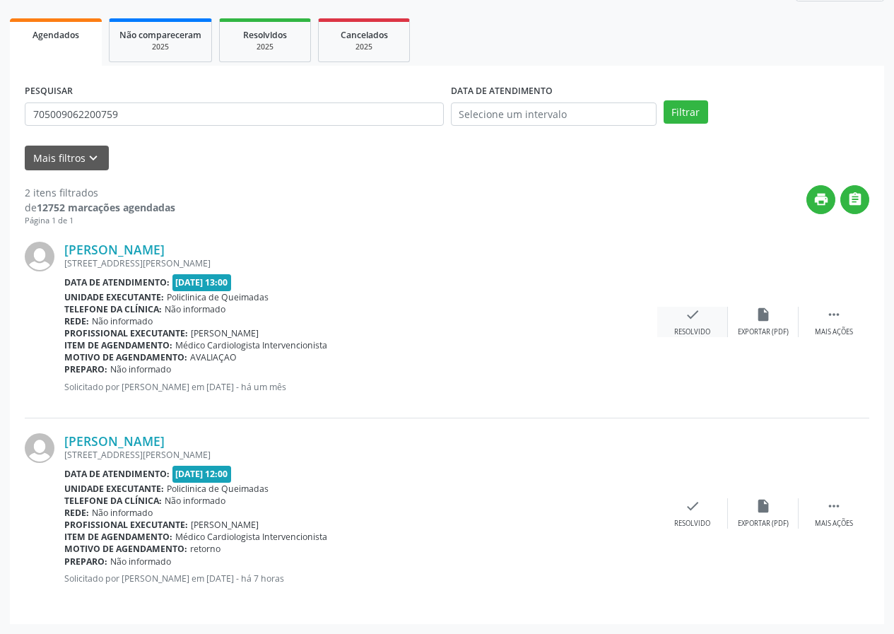
click at [687, 315] on icon "check" at bounding box center [693, 315] width 16 height 16
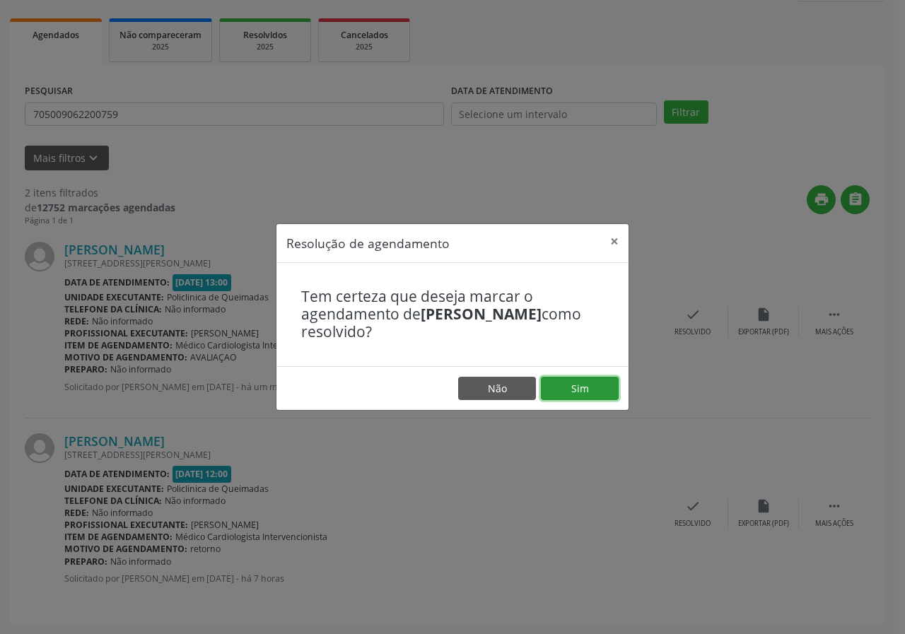
click at [591, 380] on button "Sim" at bounding box center [580, 389] width 78 height 24
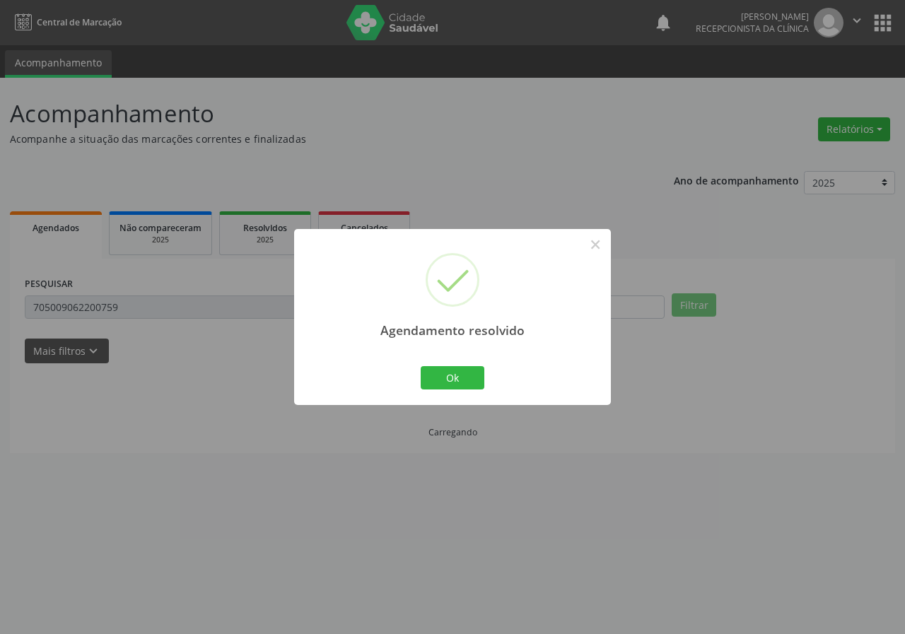
scroll to position [0, 0]
click at [449, 382] on button "Ok" at bounding box center [453, 378] width 64 height 24
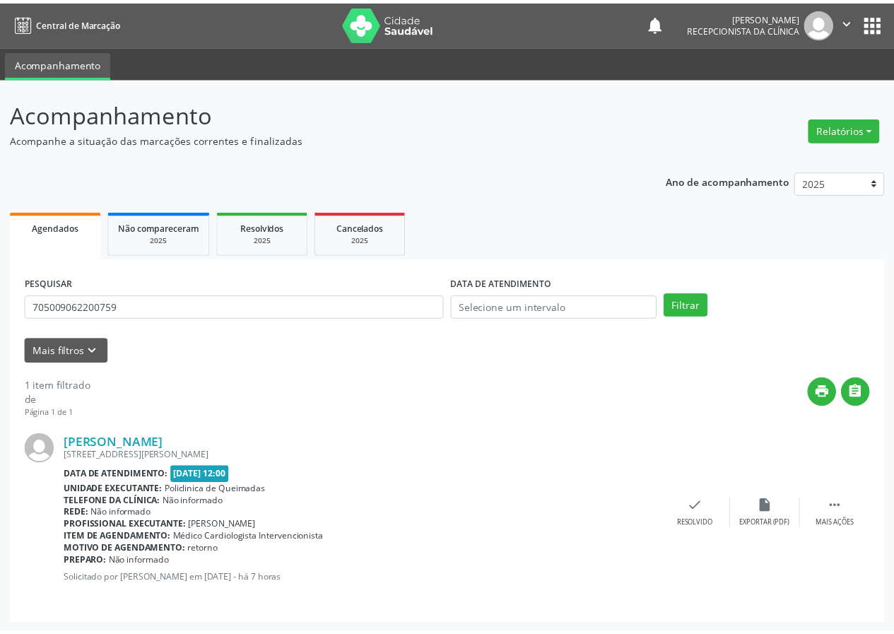
scroll to position [1, 0]
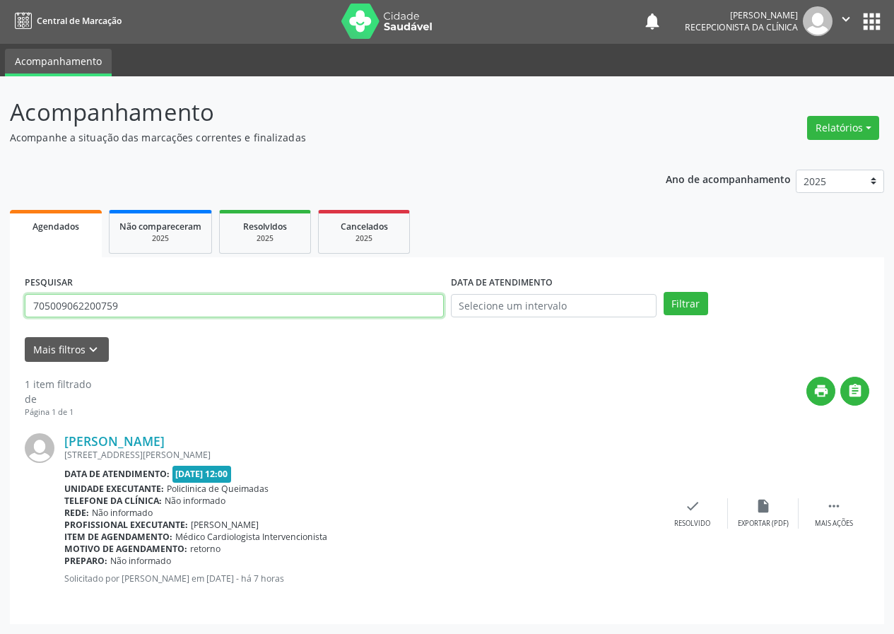
click at [201, 296] on input "705009062200759" at bounding box center [234, 306] width 419 height 24
click at [664, 292] on button "Filtrar" at bounding box center [686, 304] width 45 height 24
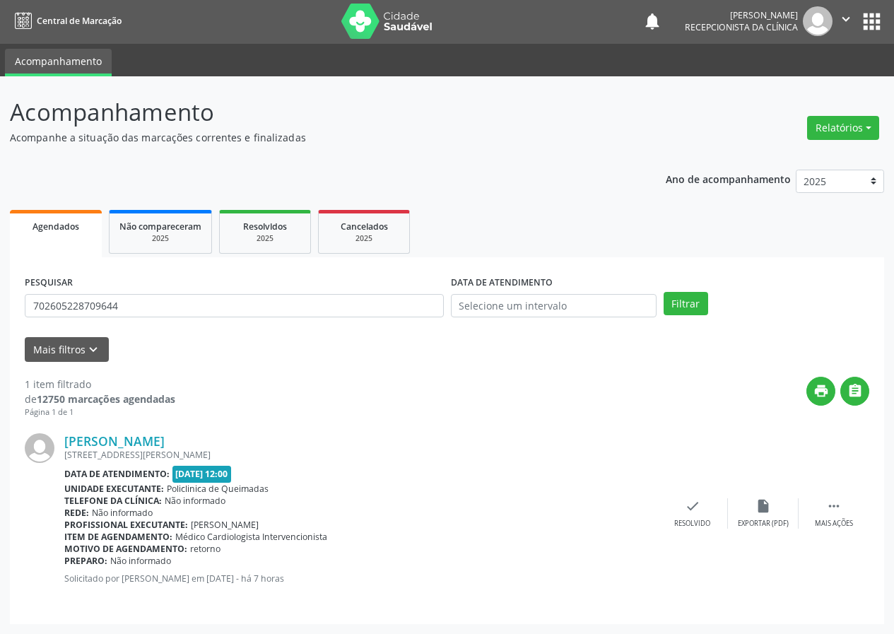
scroll to position [0, 0]
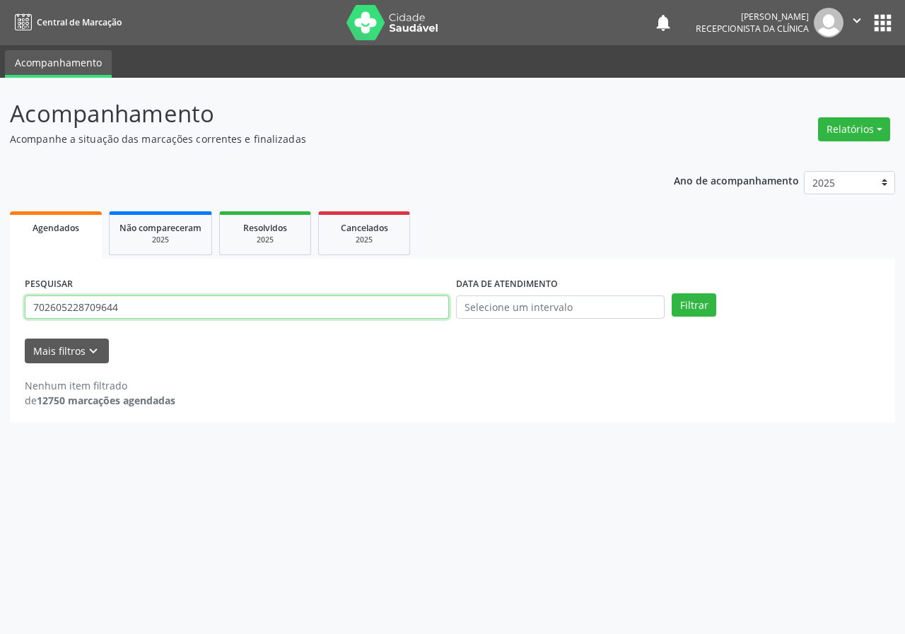
click at [134, 304] on input "702605228709644" at bounding box center [237, 307] width 424 height 24
click at [671, 293] on button "Filtrar" at bounding box center [693, 305] width 45 height 24
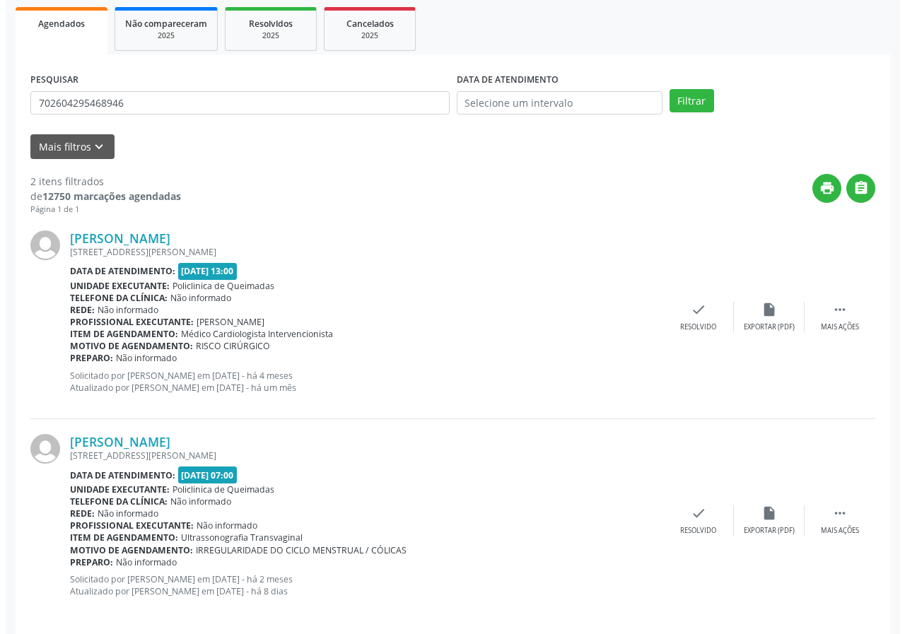
scroll to position [217, 0]
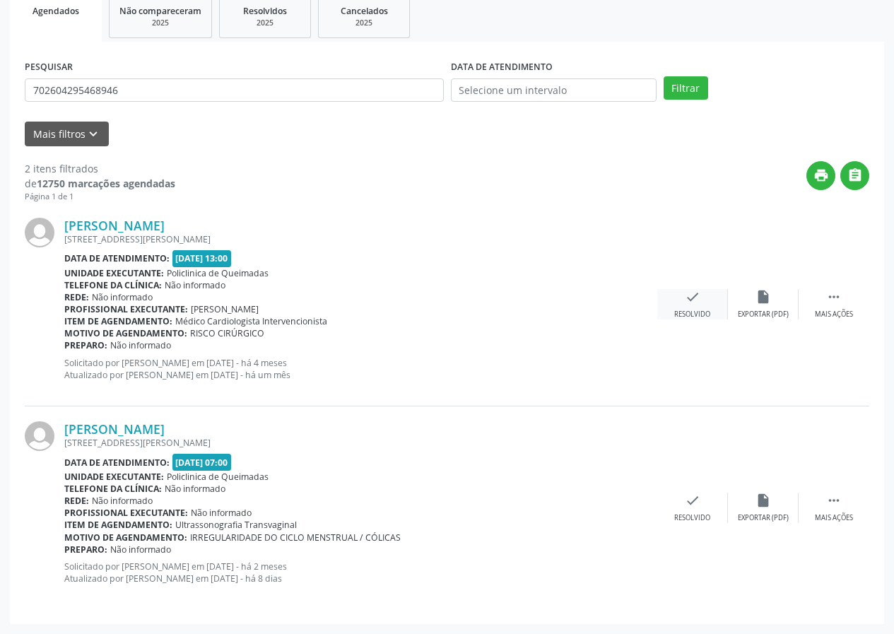
click at [701, 306] on div "check Resolvido" at bounding box center [692, 304] width 71 height 30
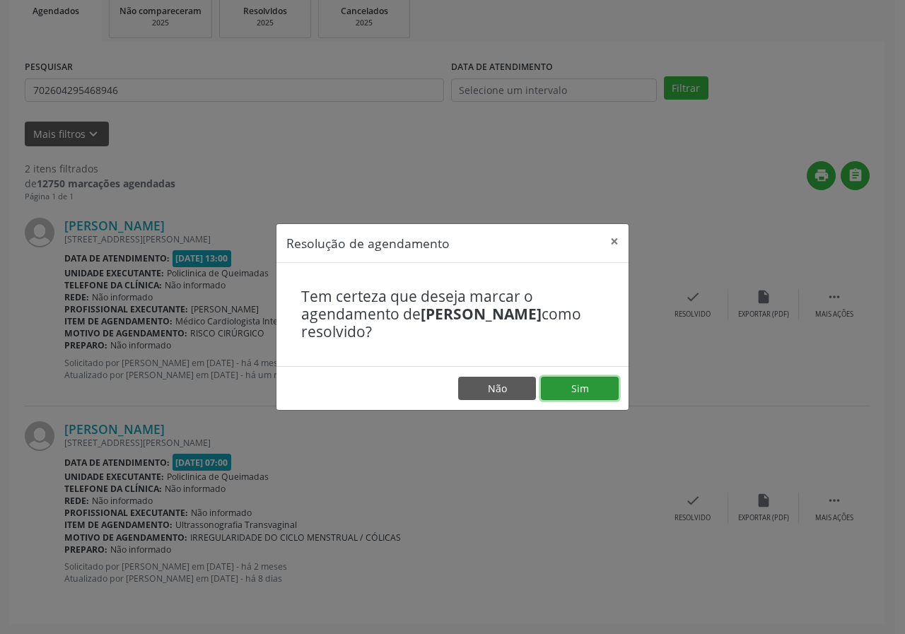
click at [597, 382] on button "Sim" at bounding box center [580, 389] width 78 height 24
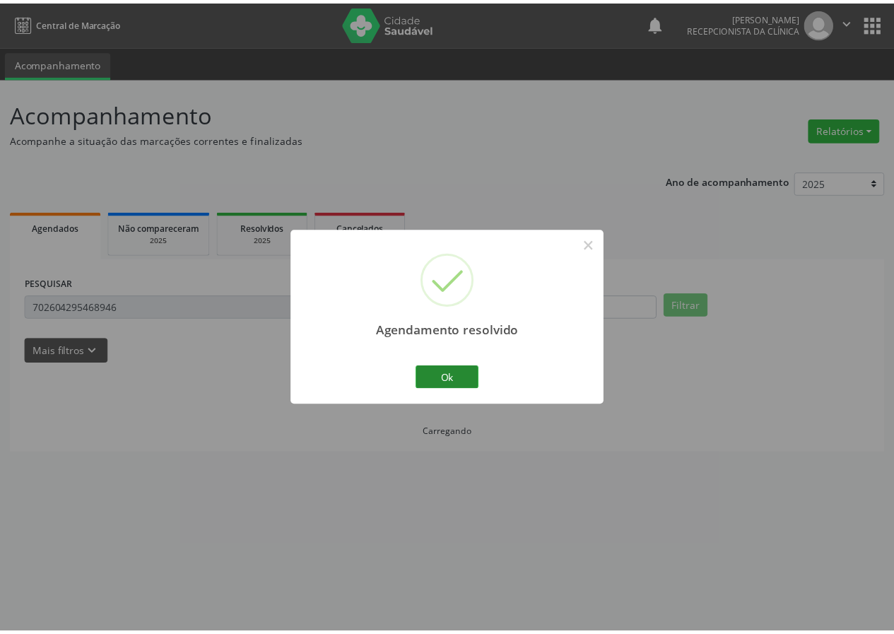
scroll to position [0, 0]
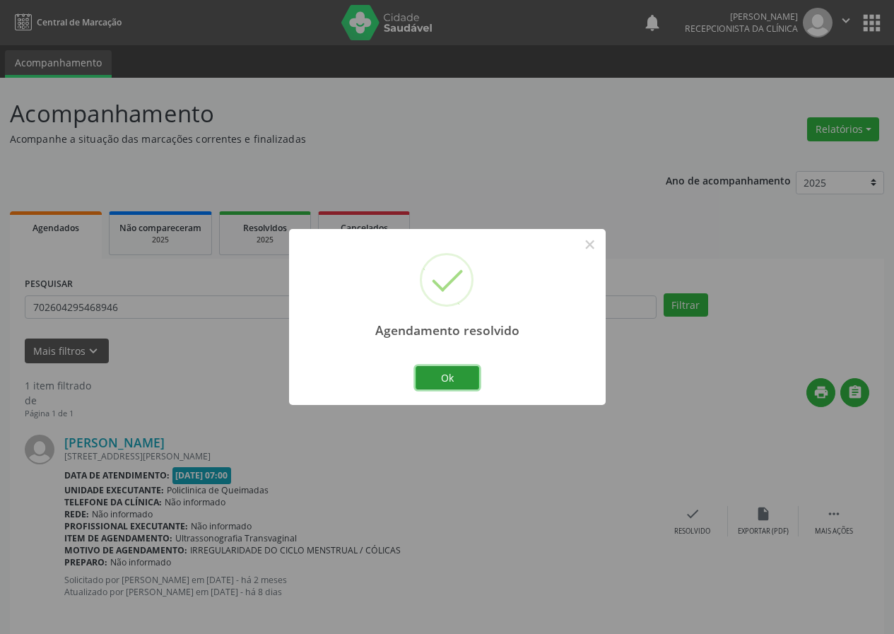
click at [419, 380] on button "Ok" at bounding box center [448, 378] width 64 height 24
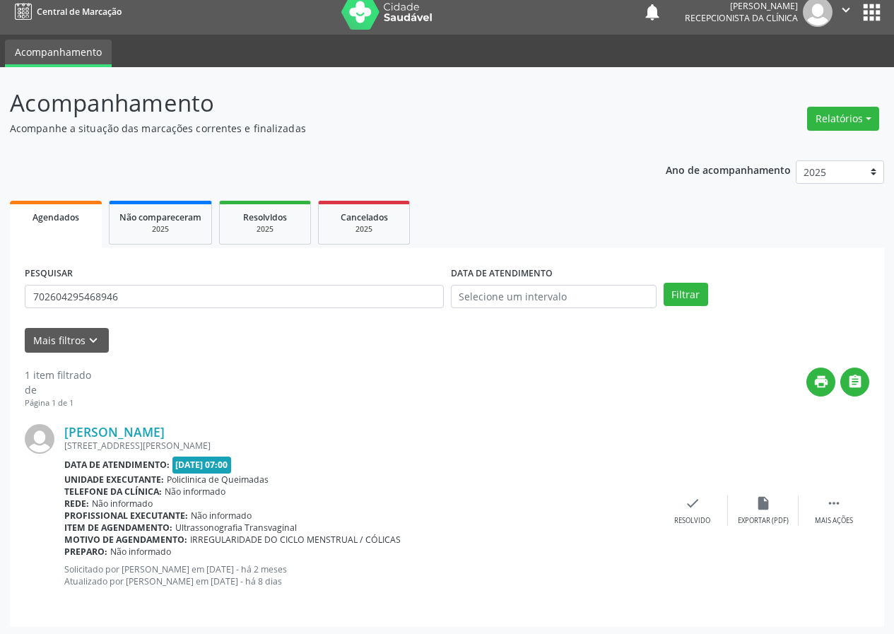
scroll to position [13, 0]
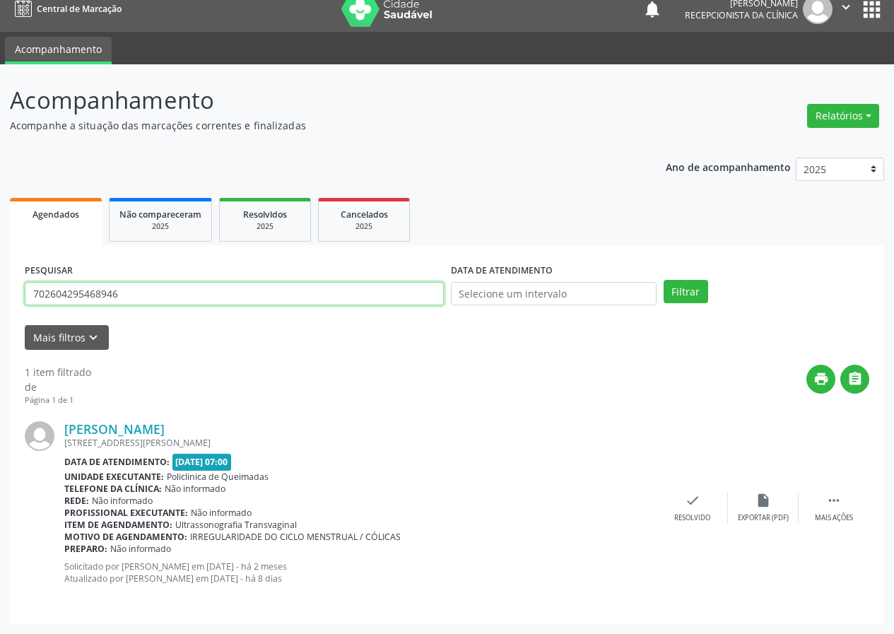
click at [136, 297] on input "702604295468946" at bounding box center [234, 294] width 419 height 24
click at [664, 280] on button "Filtrar" at bounding box center [686, 292] width 45 height 24
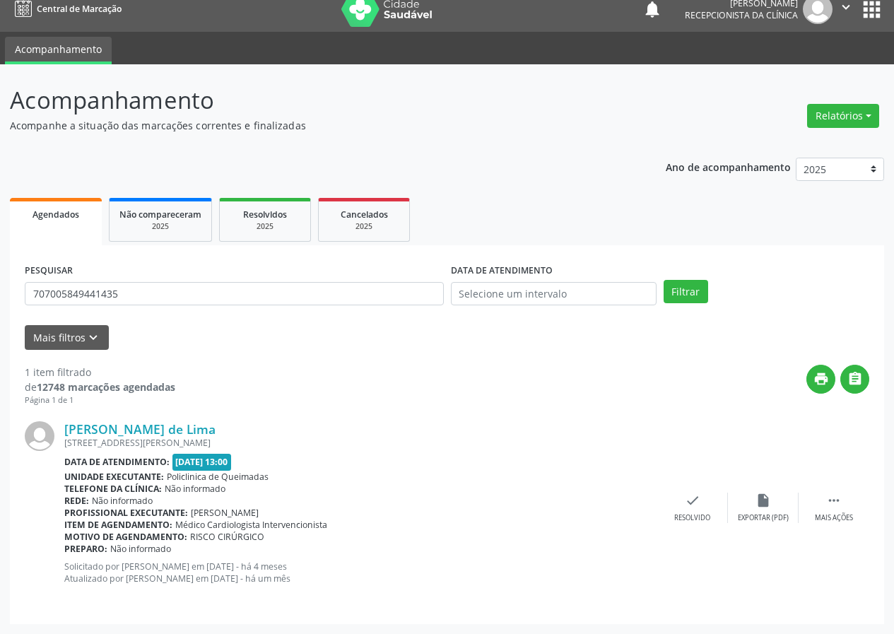
click at [705, 528] on div "[PERSON_NAME] de Lima [STREET_ADDRESS][PERSON_NAME] Data de atendimento: [DATE]…" at bounding box center [447, 507] width 845 height 203
click at [693, 505] on icon "check" at bounding box center [693, 501] width 16 height 16
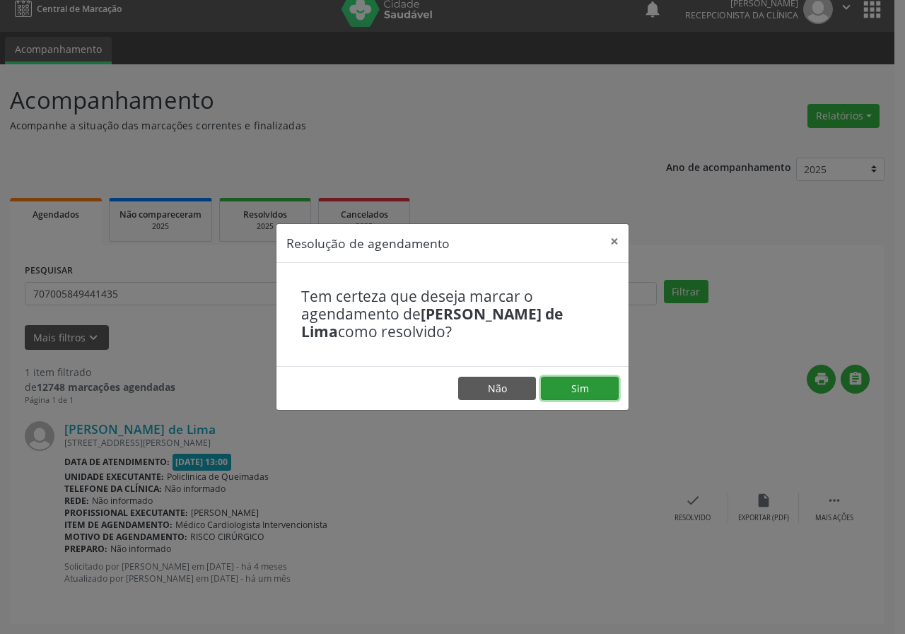
click at [603, 382] on button "Sim" at bounding box center [580, 389] width 78 height 24
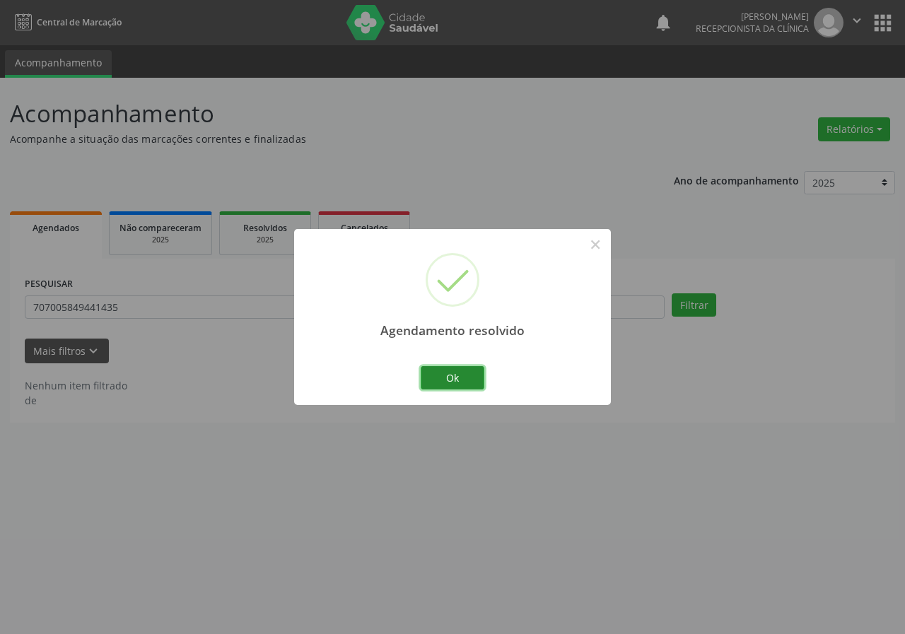
click at [468, 367] on button "Ok" at bounding box center [453, 378] width 64 height 24
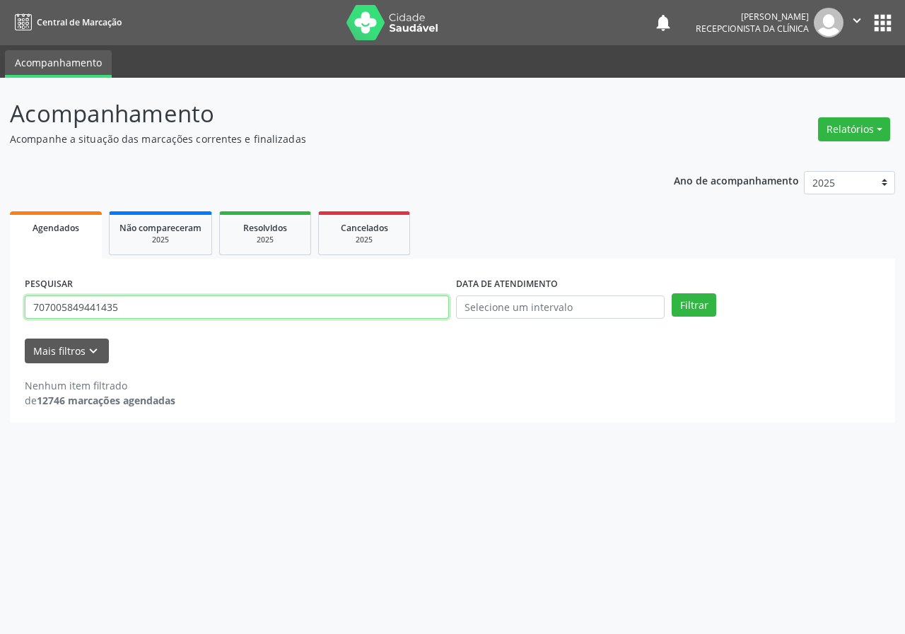
click at [361, 318] on input "707005849441435" at bounding box center [237, 307] width 424 height 24
click at [671, 293] on button "Filtrar" at bounding box center [693, 305] width 45 height 24
click at [231, 290] on div "PESQUISAR 705006055453458" at bounding box center [236, 301] width 431 height 55
drag, startPoint x: 231, startPoint y: 290, endPoint x: 224, endPoint y: 307, distance: 18.4
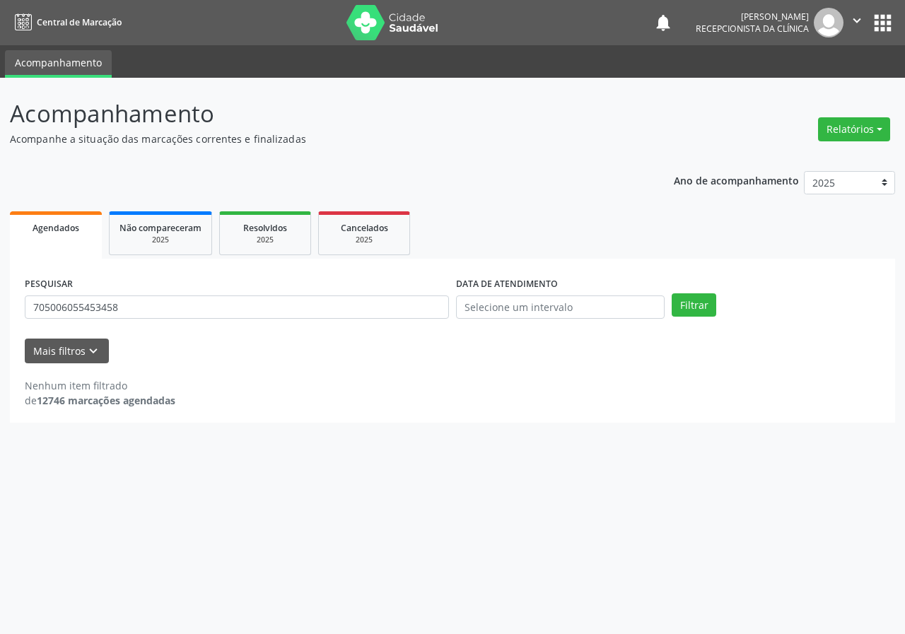
click at [227, 304] on div "PESQUISAR 705006055453458" at bounding box center [236, 301] width 431 height 55
click at [224, 308] on input "705006055453458" at bounding box center [237, 307] width 424 height 24
click at [671, 293] on button "Filtrar" at bounding box center [693, 305] width 45 height 24
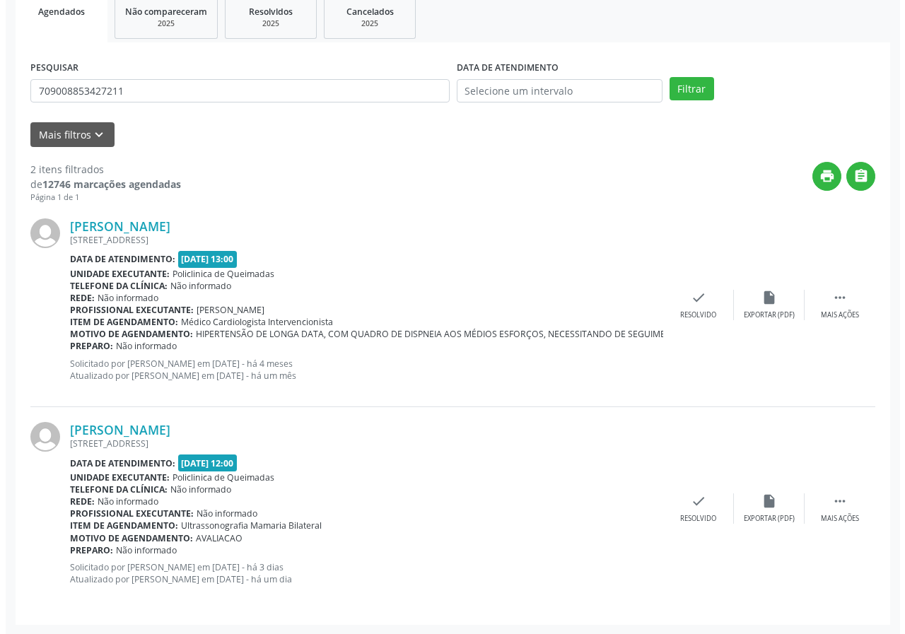
scroll to position [217, 0]
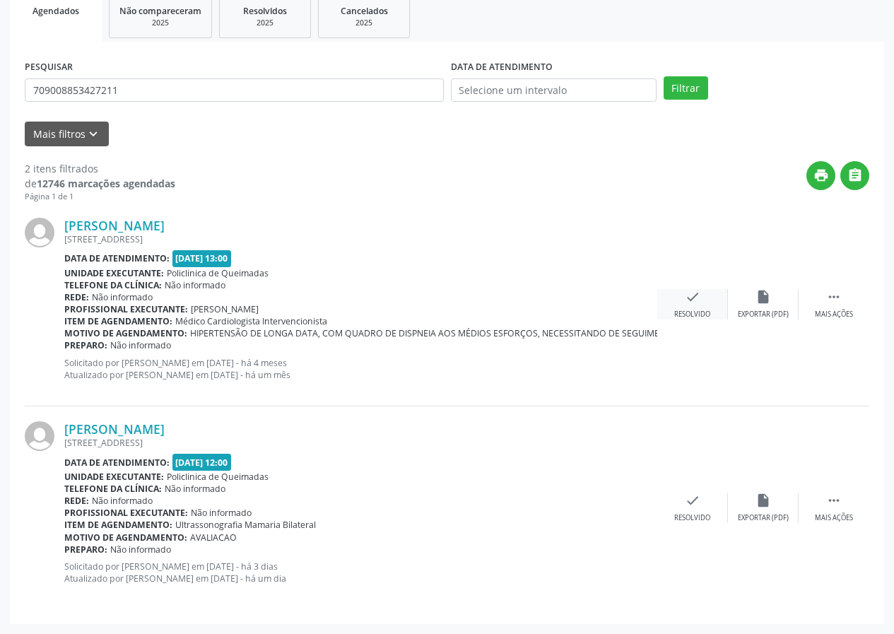
click at [689, 290] on icon "check" at bounding box center [693, 297] width 16 height 16
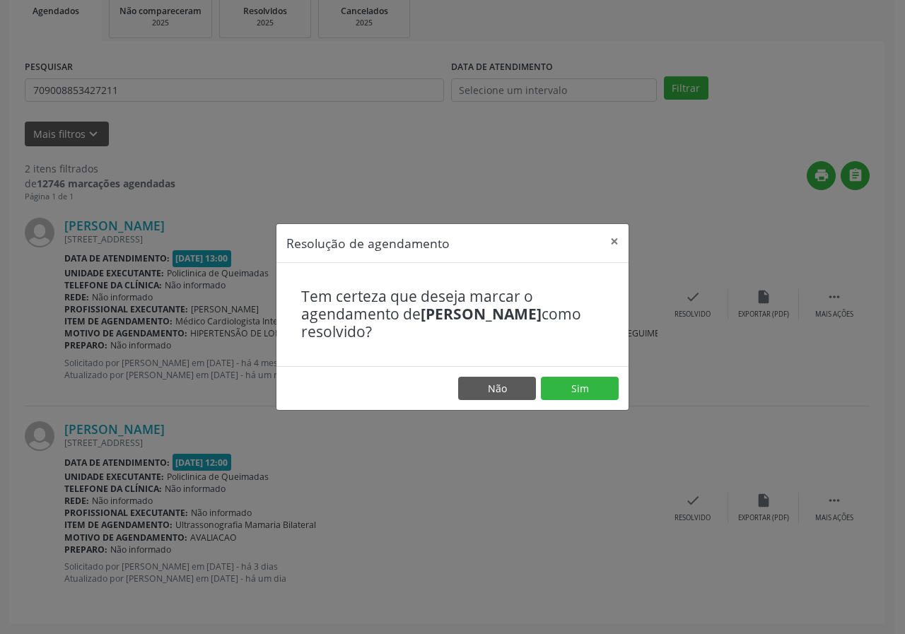
click at [611, 374] on footer "Não Sim" at bounding box center [452, 388] width 352 height 45
click at [584, 380] on button "Sim" at bounding box center [580, 389] width 78 height 24
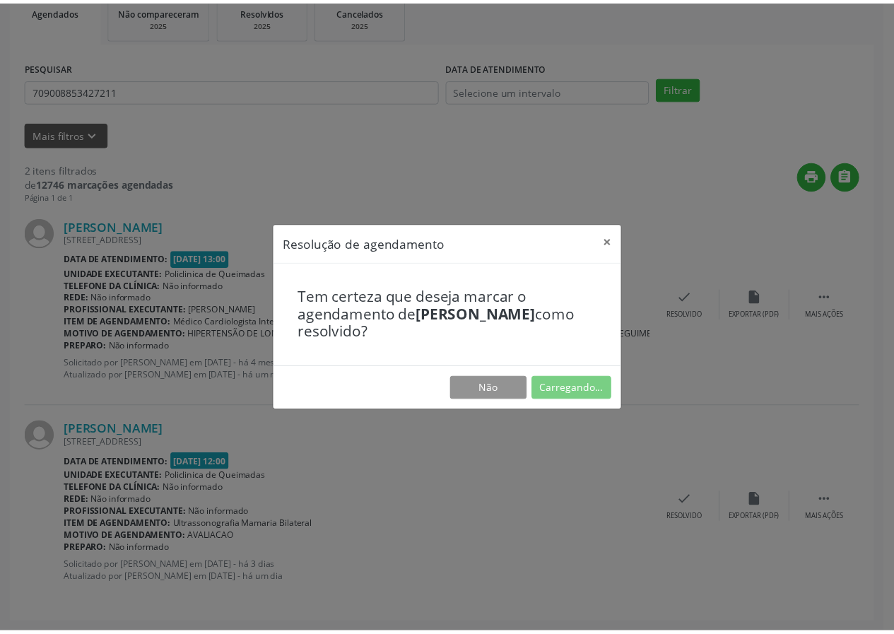
scroll to position [0, 0]
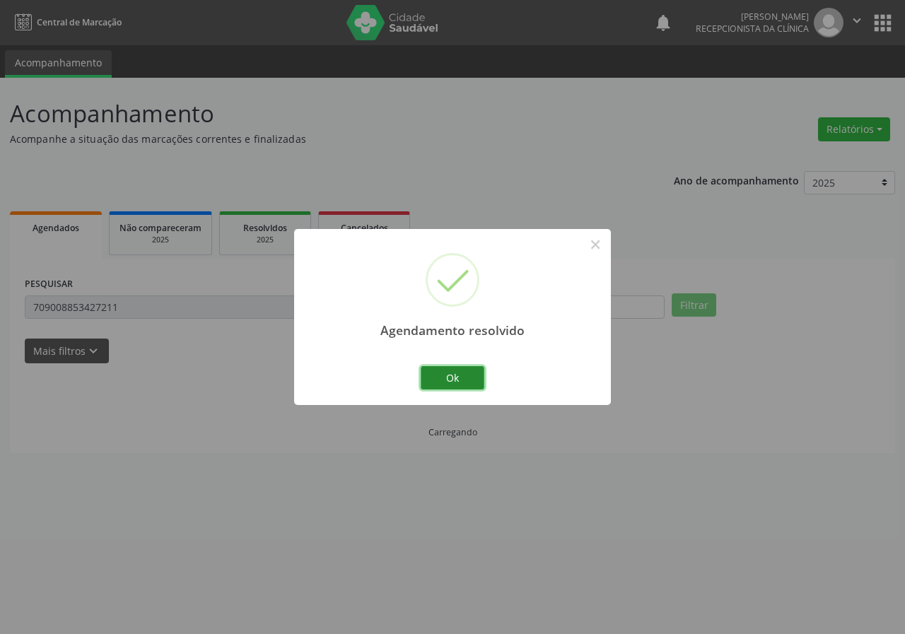
click at [437, 376] on button "Ok" at bounding box center [453, 378] width 64 height 24
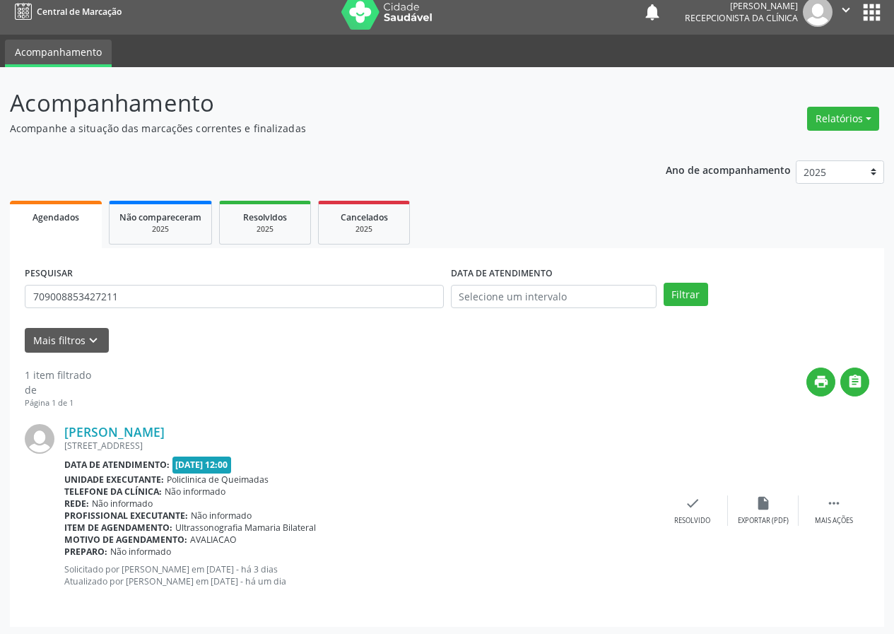
scroll to position [13, 0]
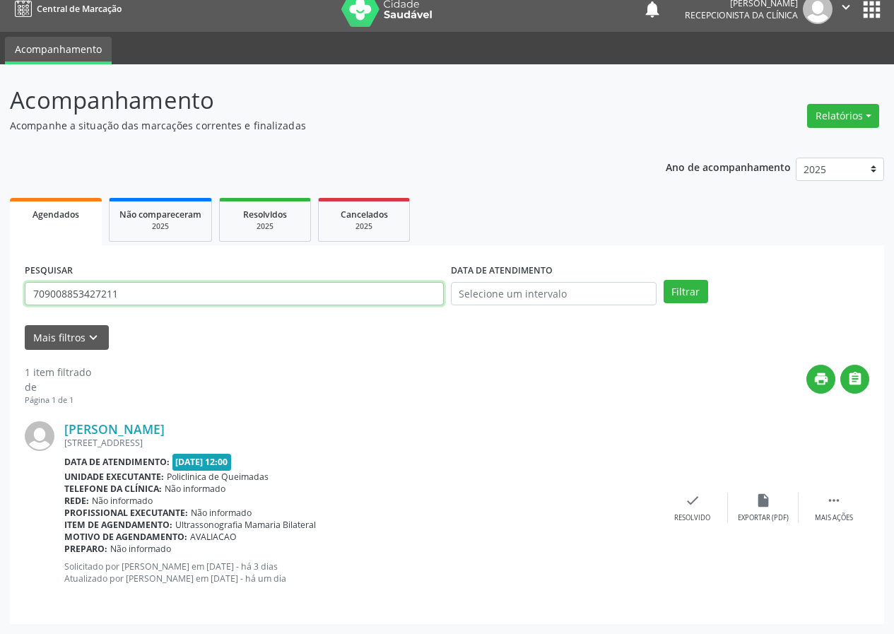
click at [221, 294] on input "709008853427211" at bounding box center [234, 294] width 419 height 24
click at [664, 280] on button "Filtrar" at bounding box center [686, 292] width 45 height 24
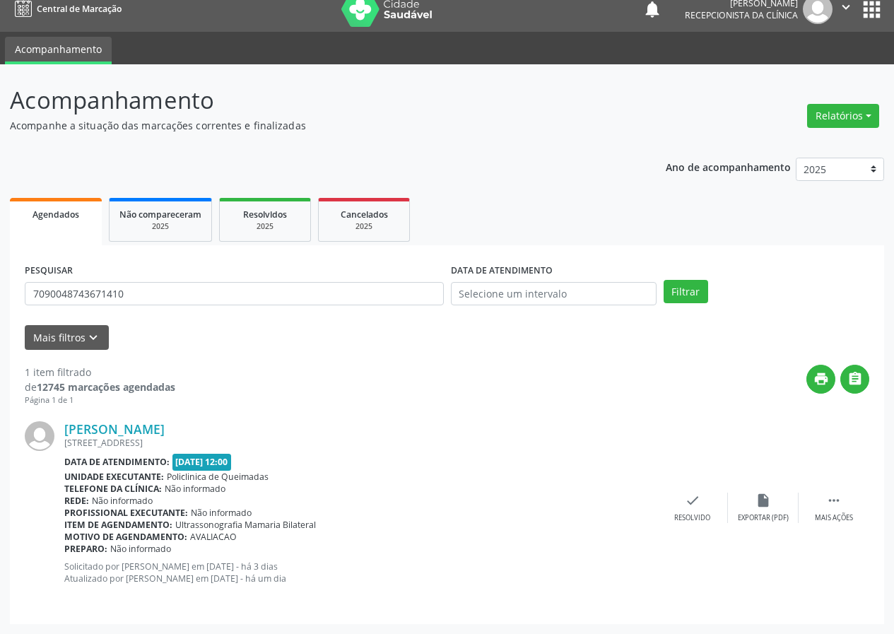
scroll to position [0, 0]
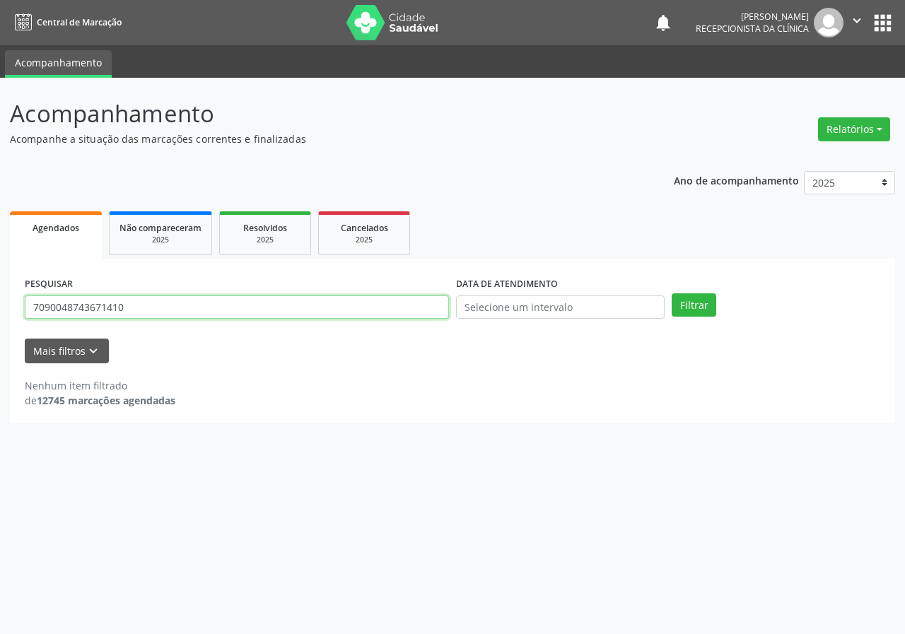
click at [100, 305] on input "7090048743671410" at bounding box center [237, 307] width 424 height 24
click at [671, 293] on button "Filtrar" at bounding box center [693, 305] width 45 height 24
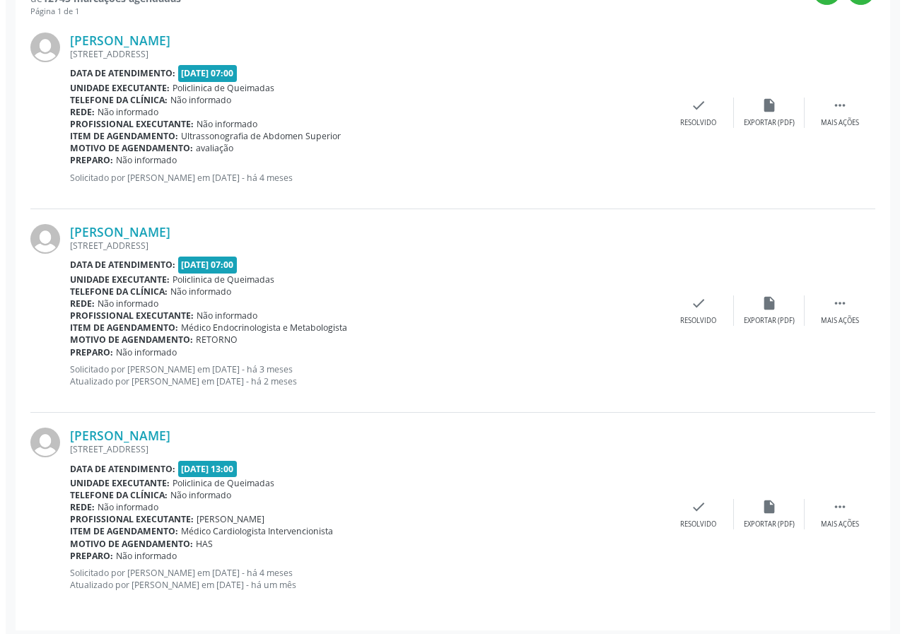
scroll to position [409, 0]
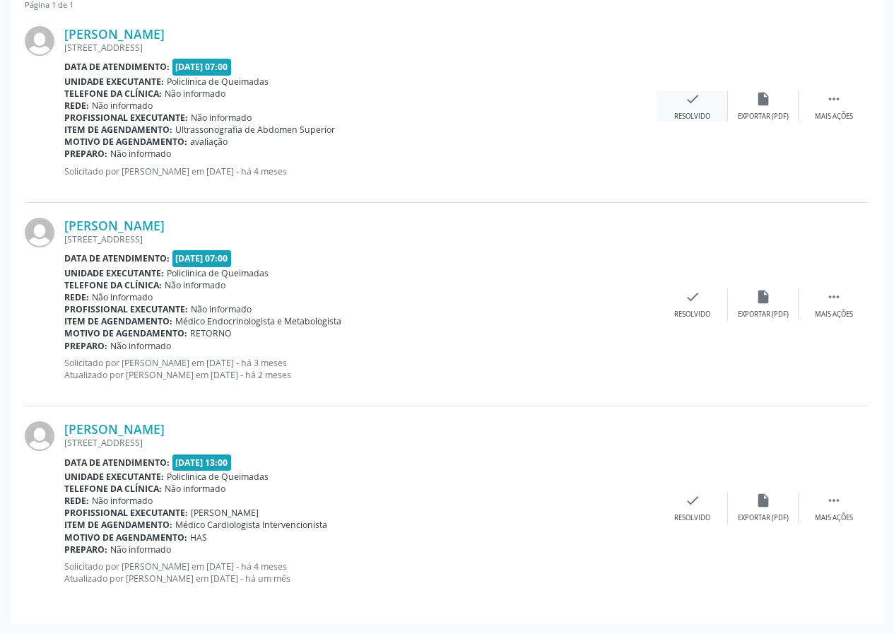
click at [692, 104] on icon "check" at bounding box center [693, 99] width 16 height 16
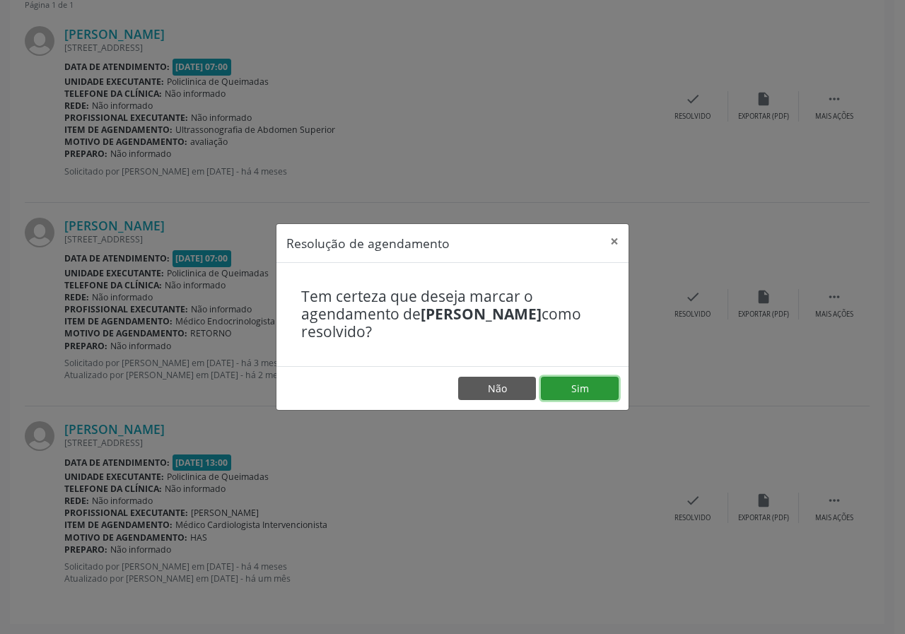
click at [583, 391] on button "Sim" at bounding box center [580, 389] width 78 height 24
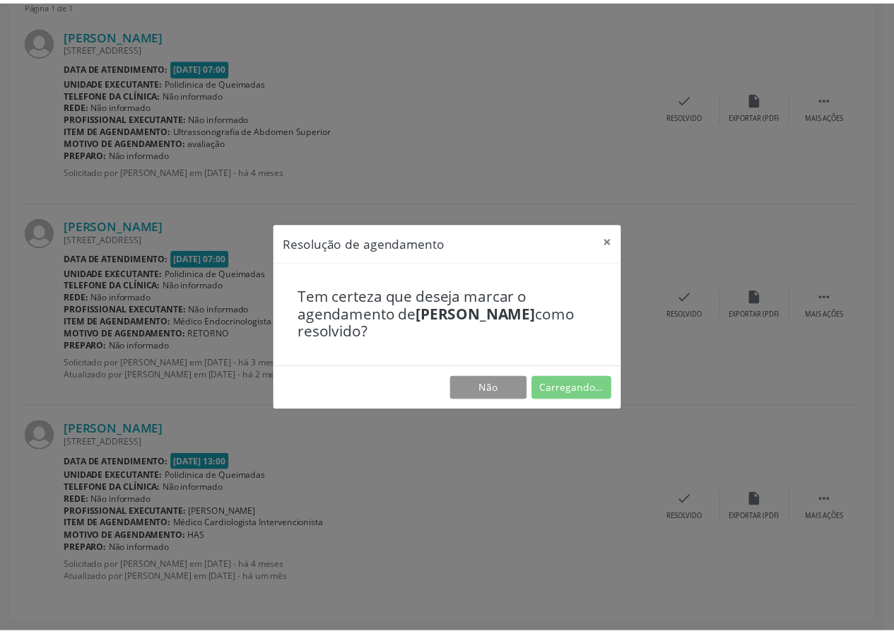
scroll to position [0, 0]
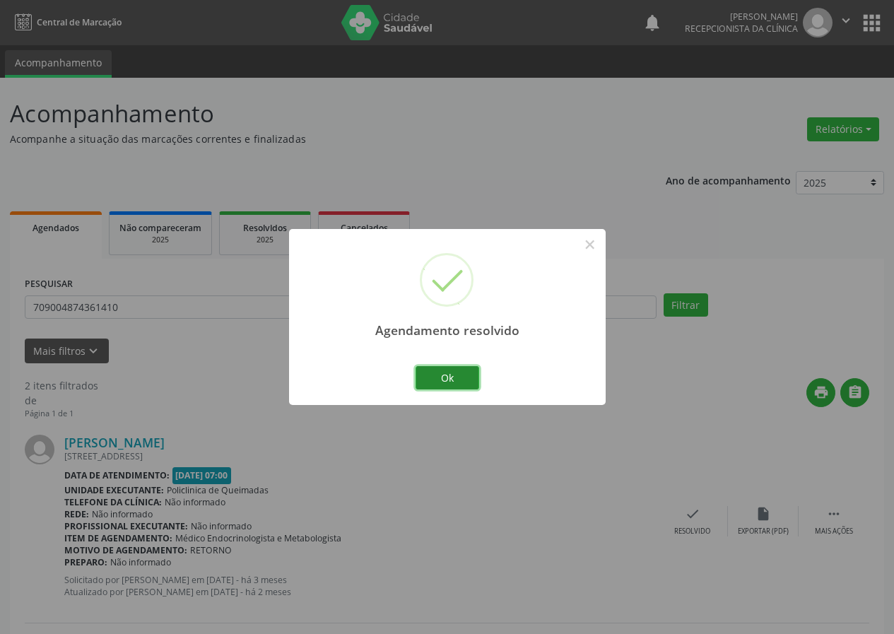
click at [443, 382] on button "Ok" at bounding box center [448, 378] width 64 height 24
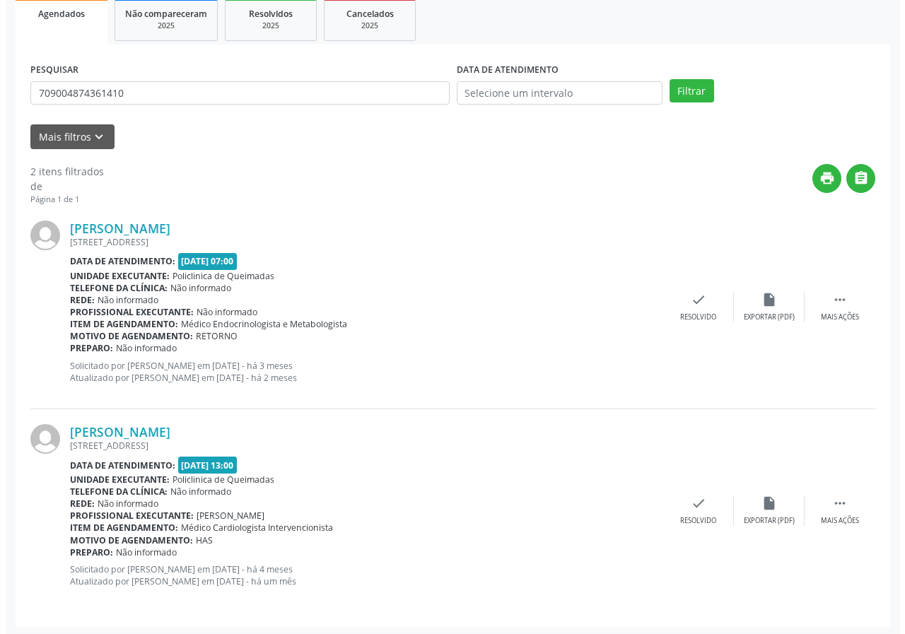
scroll to position [217, 0]
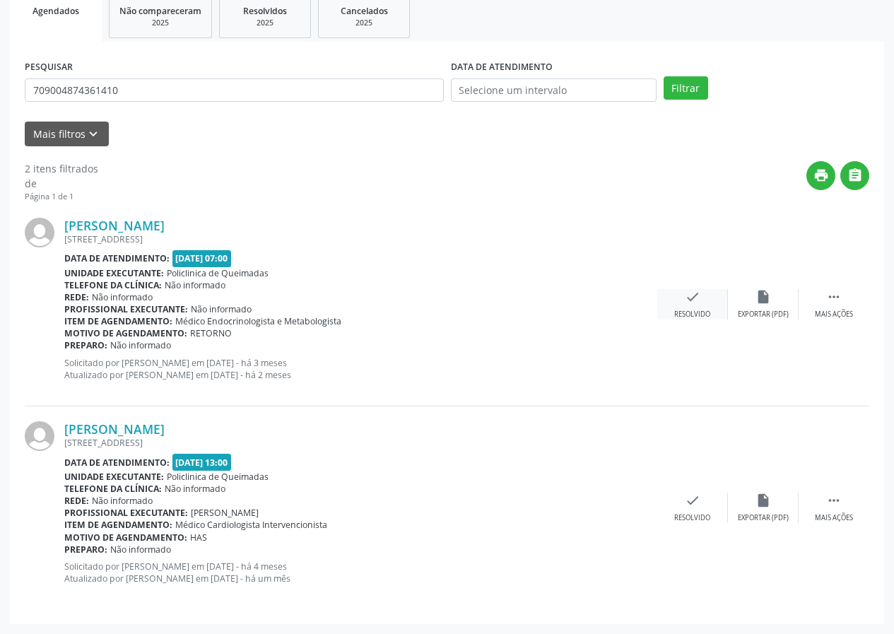
click at [692, 300] on icon "check" at bounding box center [693, 297] width 16 height 16
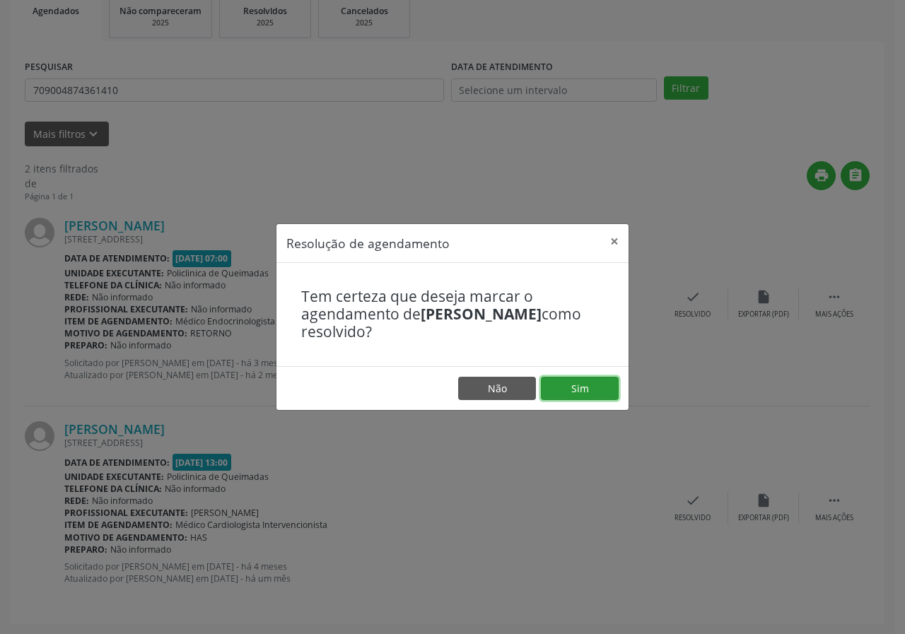
click at [545, 392] on button "Sim" at bounding box center [580, 389] width 78 height 24
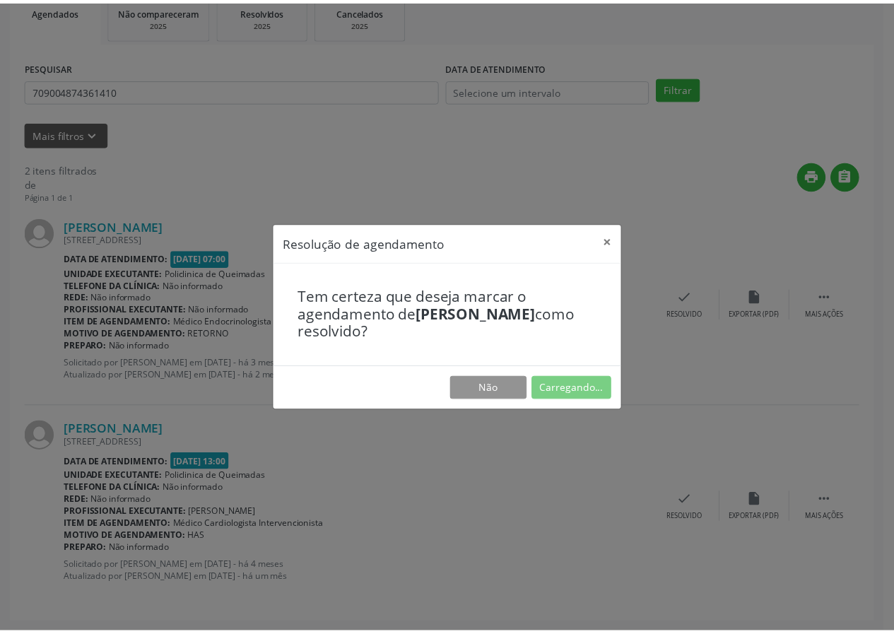
scroll to position [0, 0]
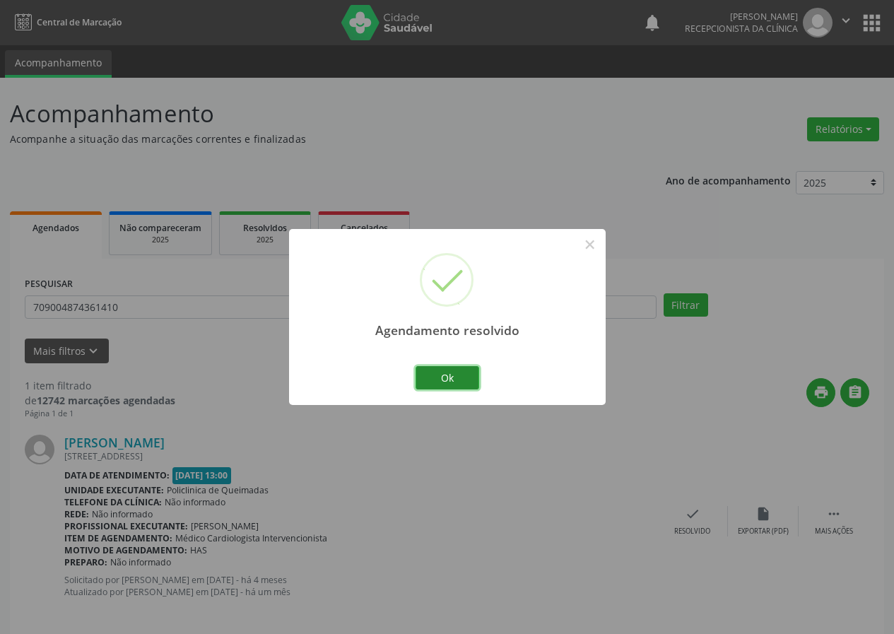
click at [432, 369] on button "Ok" at bounding box center [448, 378] width 64 height 24
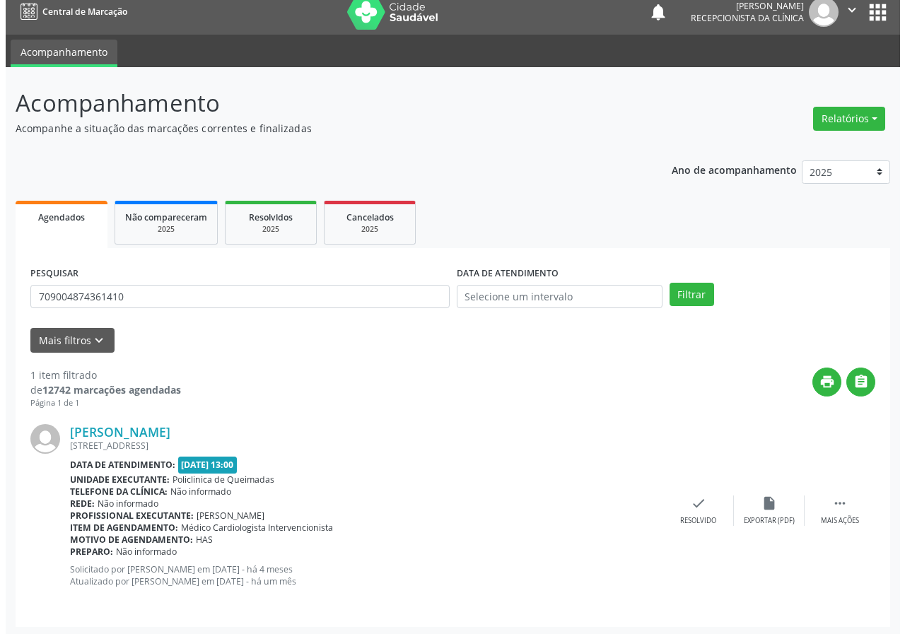
scroll to position [13, 0]
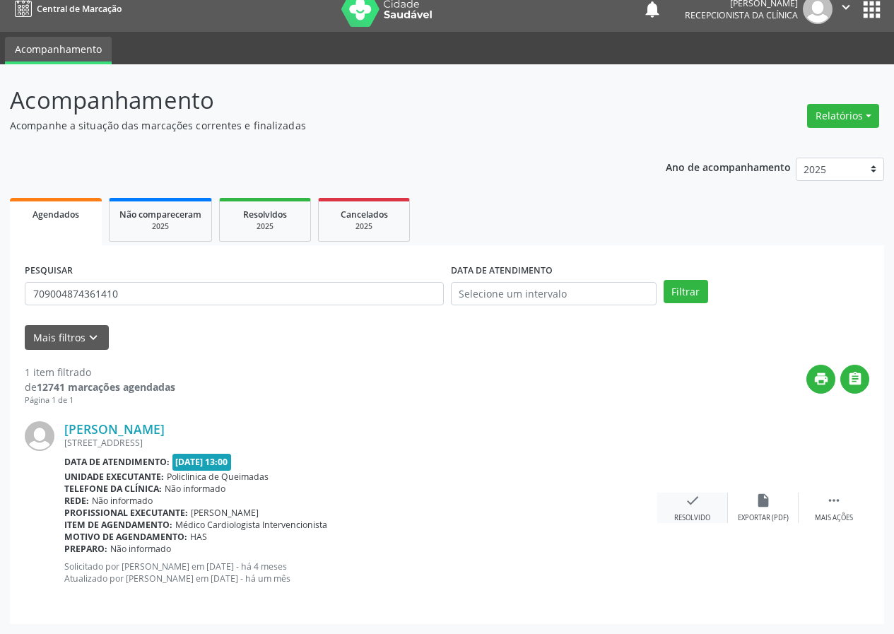
click at [691, 510] on div "check Resolvido" at bounding box center [692, 508] width 71 height 30
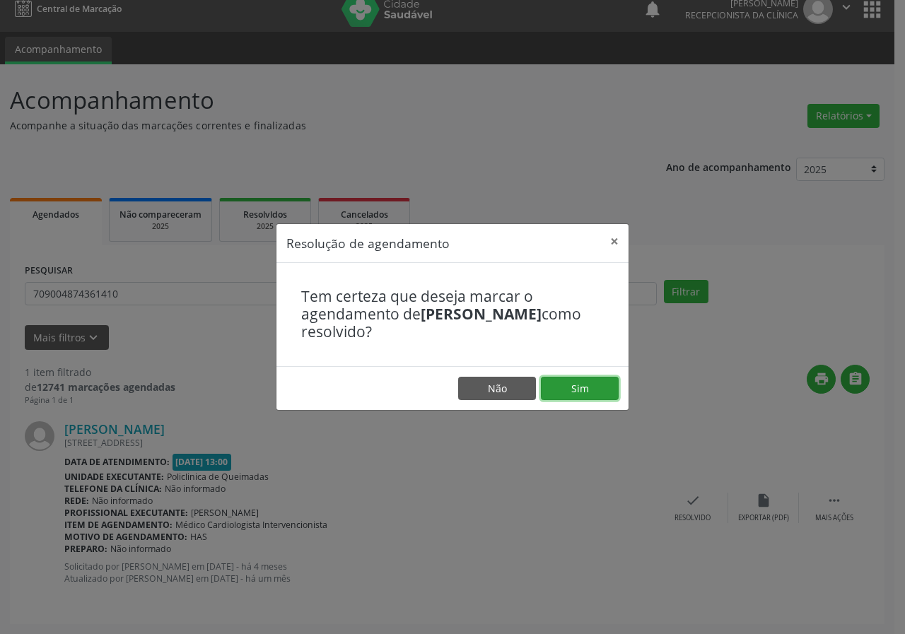
click at [586, 397] on button "Sim" at bounding box center [580, 389] width 78 height 24
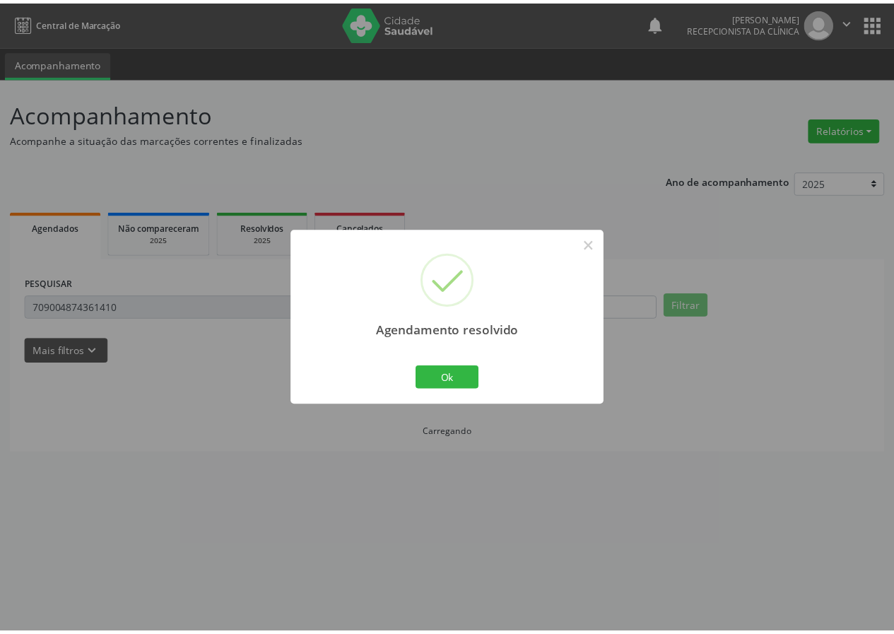
scroll to position [0, 0]
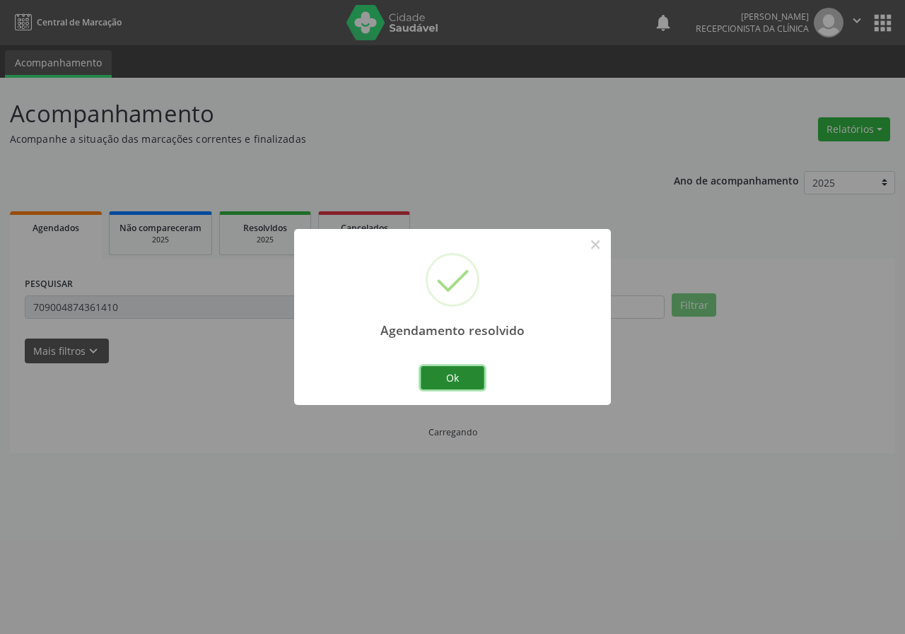
click at [446, 370] on button "Ok" at bounding box center [453, 378] width 64 height 24
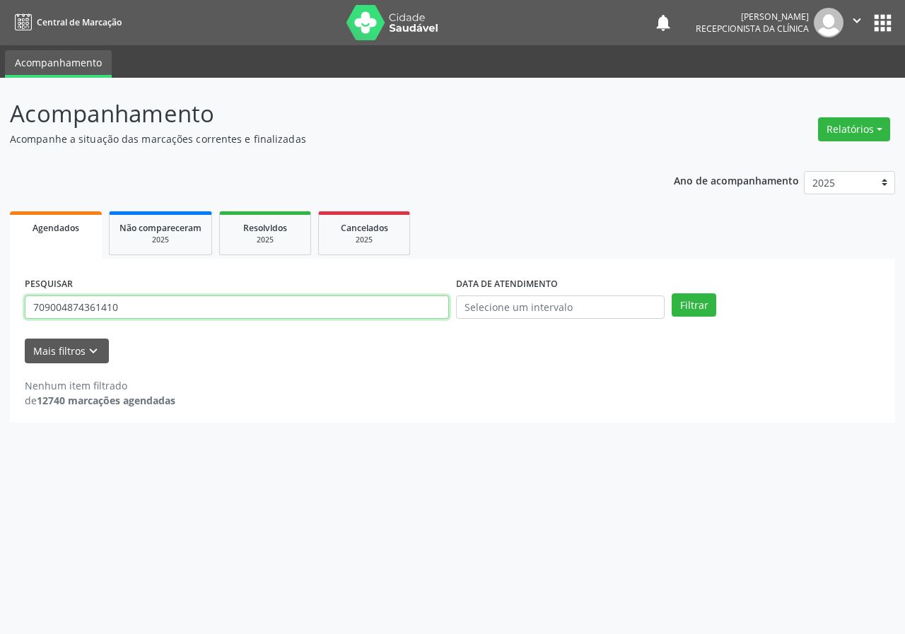
click at [366, 307] on input "709004874361410" at bounding box center [237, 307] width 424 height 24
click at [366, 305] on input "709004874361410" at bounding box center [237, 307] width 424 height 24
click at [671, 293] on button "Filtrar" at bounding box center [693, 305] width 45 height 24
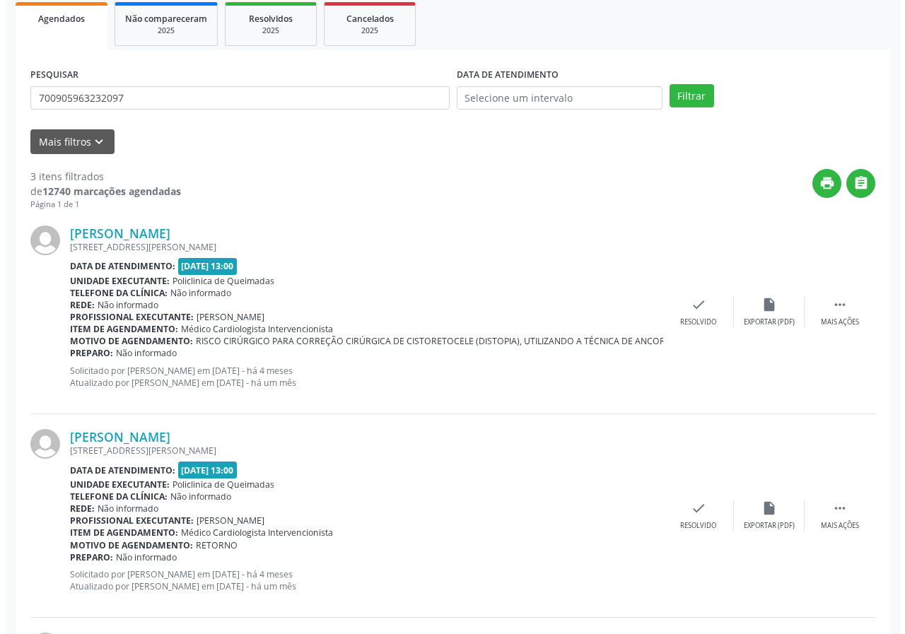
scroll to position [208, 0]
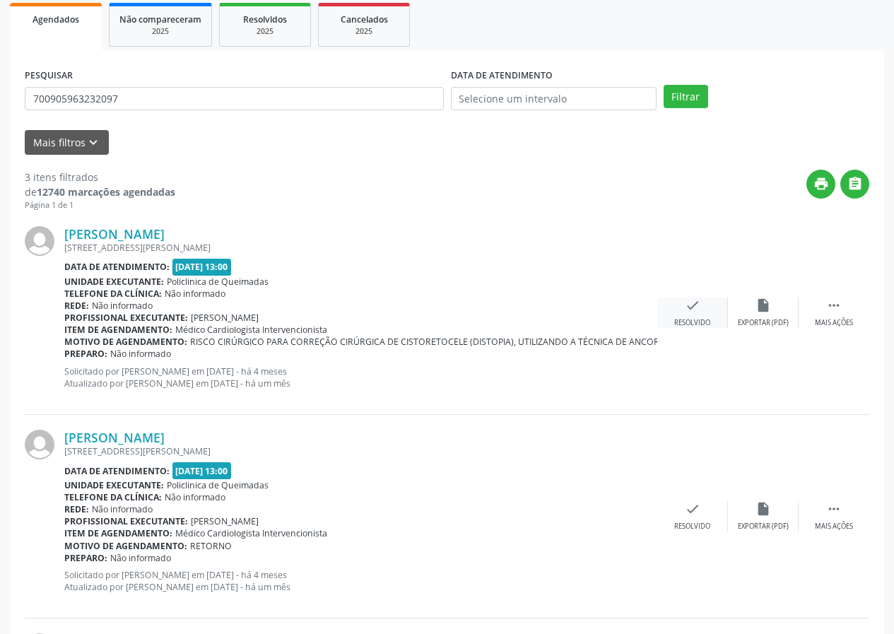
click at [688, 312] on icon "check" at bounding box center [693, 306] width 16 height 16
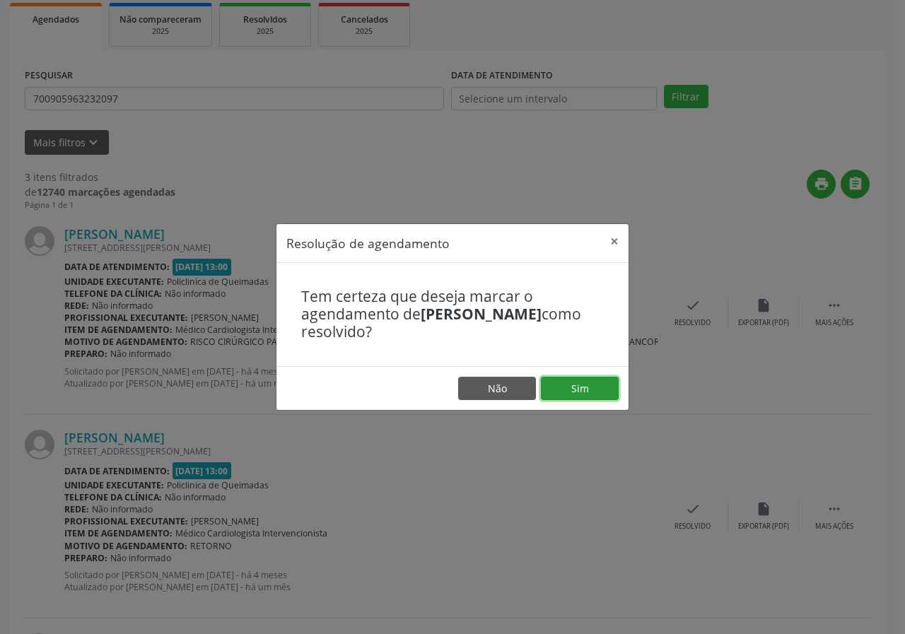
click at [578, 384] on button "Sim" at bounding box center [580, 389] width 78 height 24
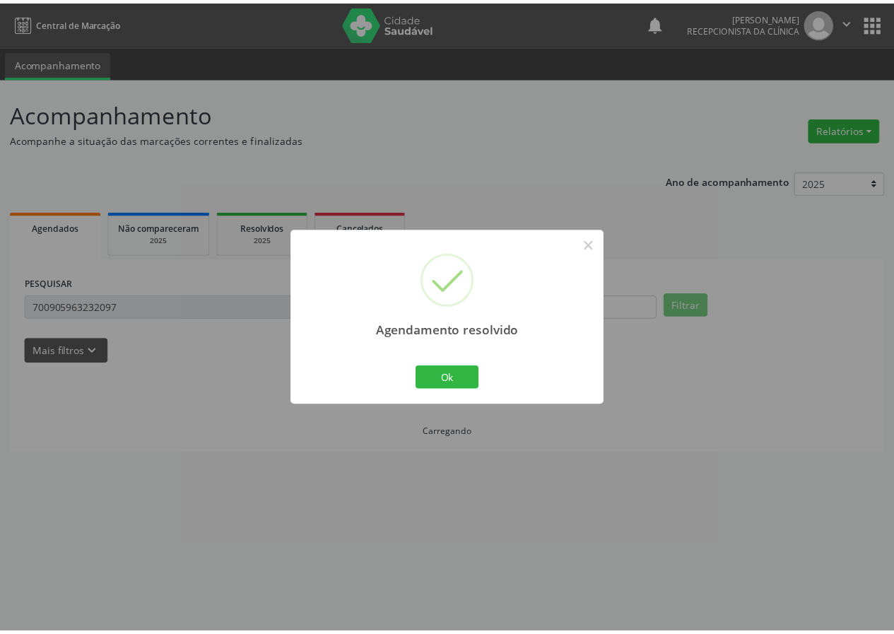
scroll to position [0, 0]
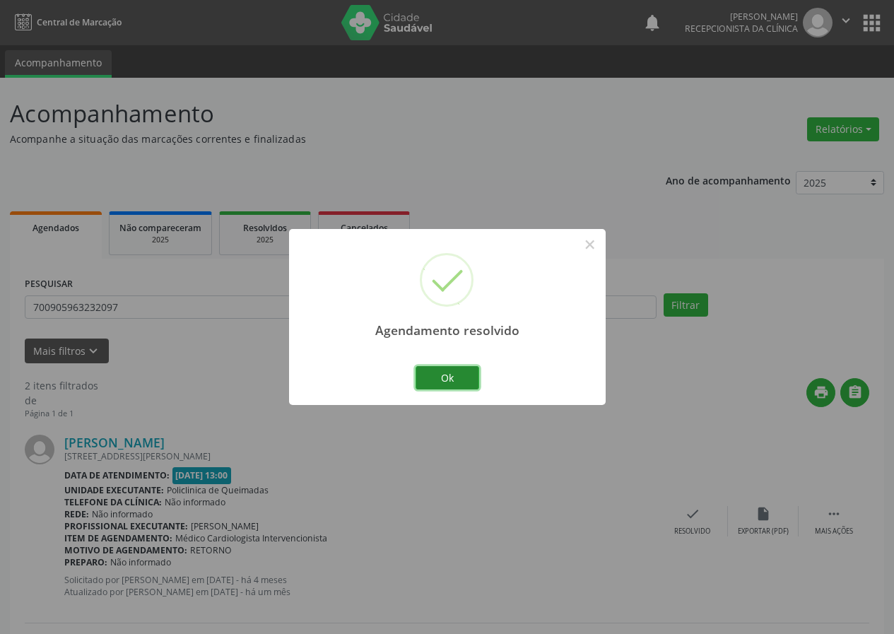
click at [455, 370] on button "Ok" at bounding box center [448, 378] width 64 height 24
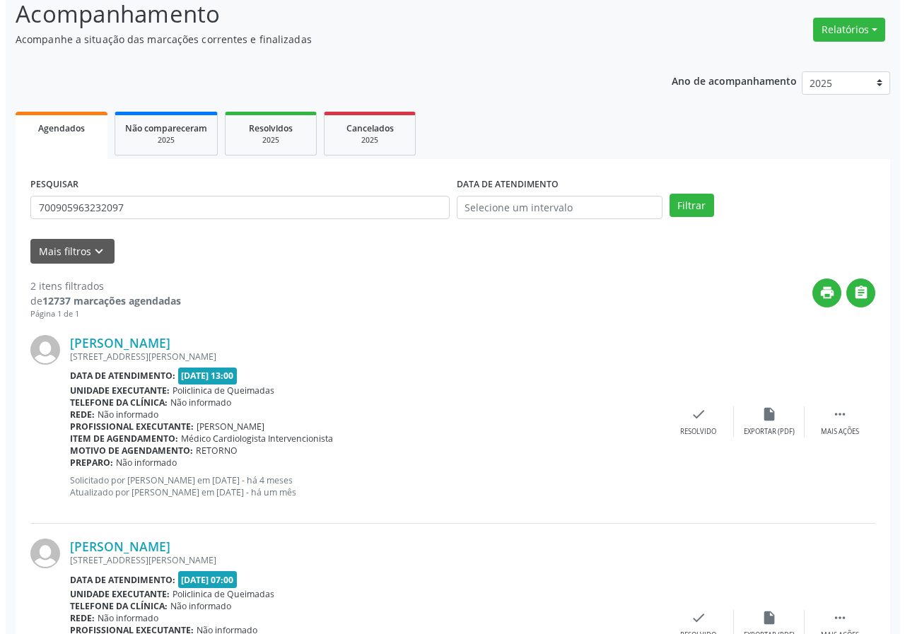
scroll to position [217, 0]
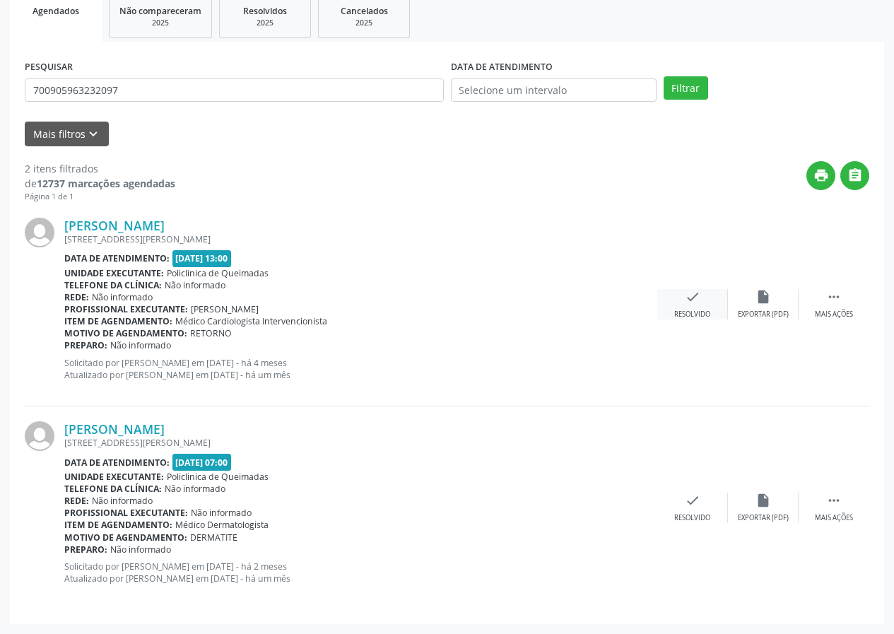
click at [712, 312] on div "check Resolvido" at bounding box center [692, 304] width 71 height 30
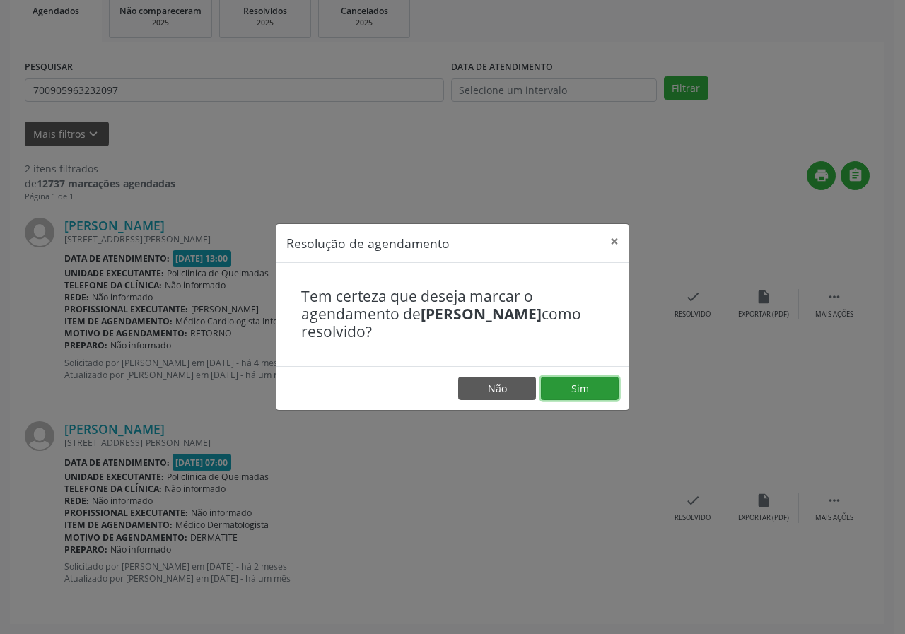
click at [585, 386] on button "Sim" at bounding box center [580, 389] width 78 height 24
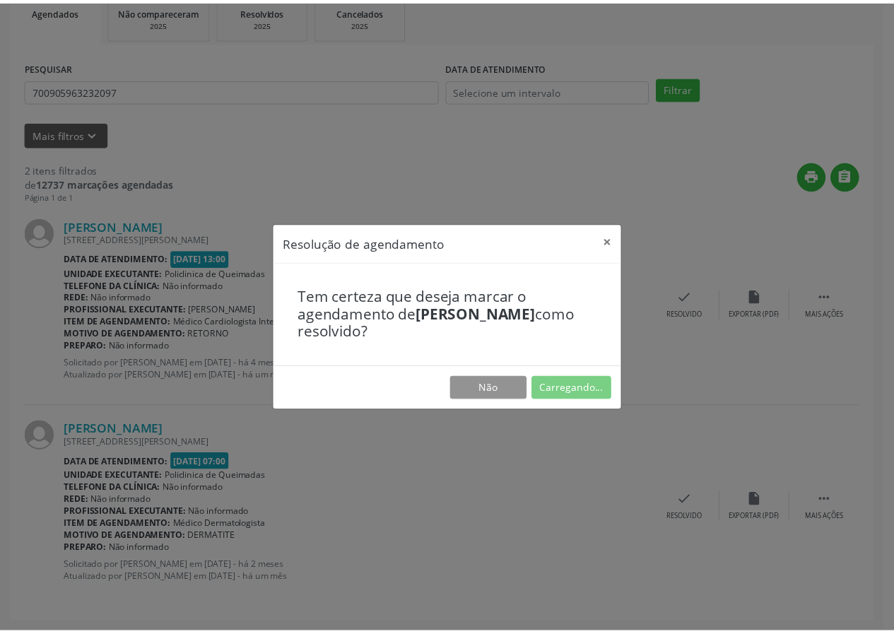
scroll to position [0, 0]
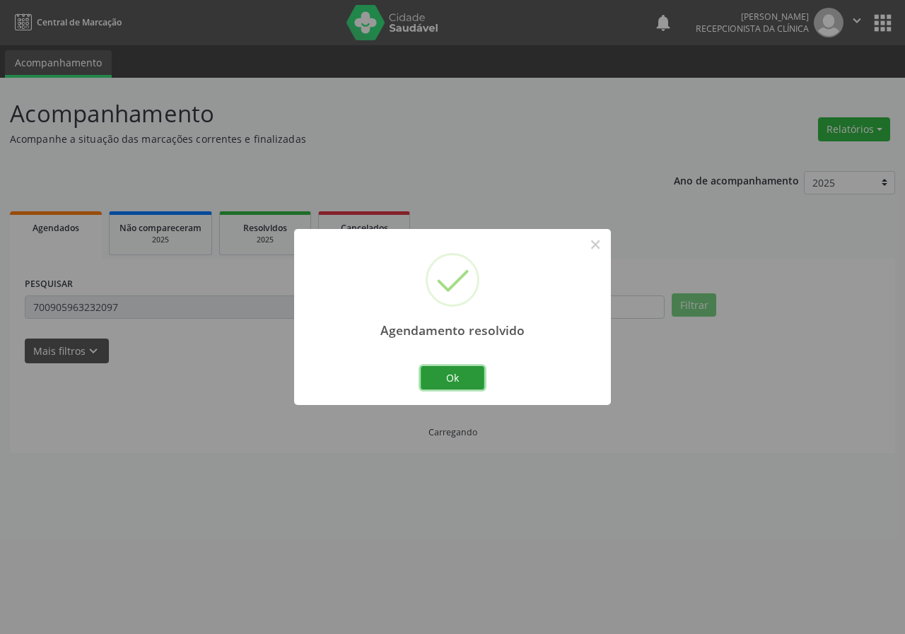
click at [455, 374] on button "Ok" at bounding box center [453, 378] width 64 height 24
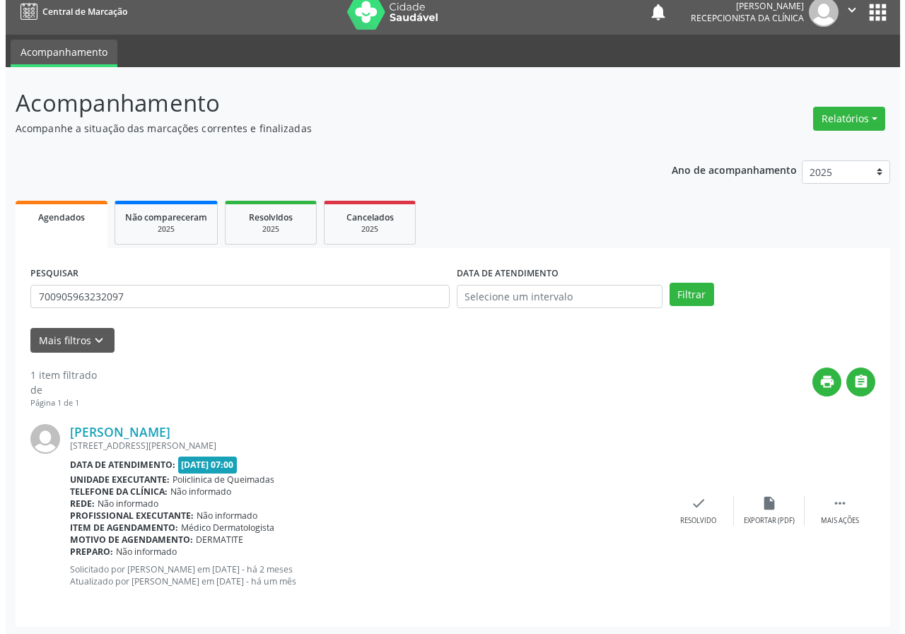
scroll to position [13, 0]
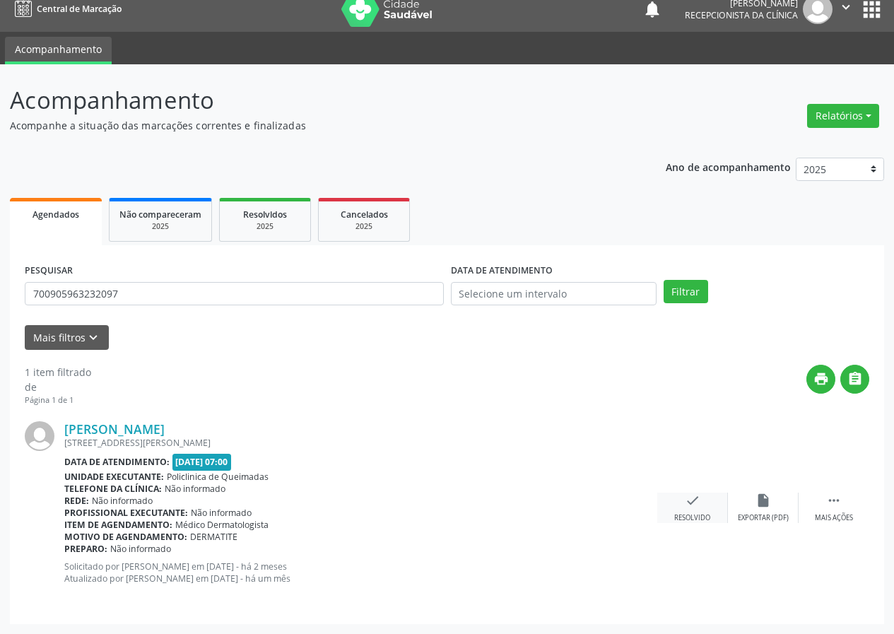
click at [688, 508] on div "check Resolvido" at bounding box center [692, 508] width 71 height 30
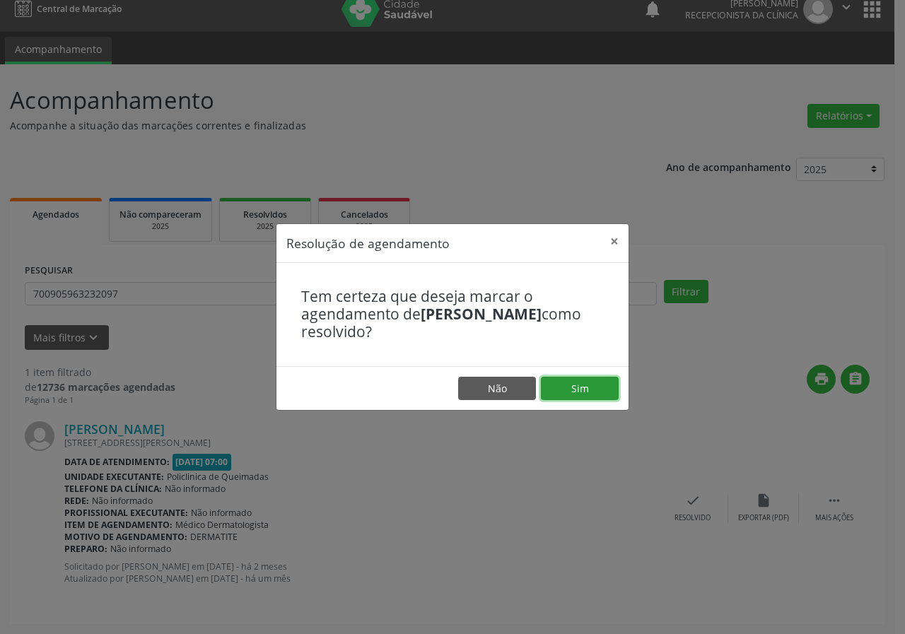
click at [613, 391] on button "Sim" at bounding box center [580, 389] width 78 height 24
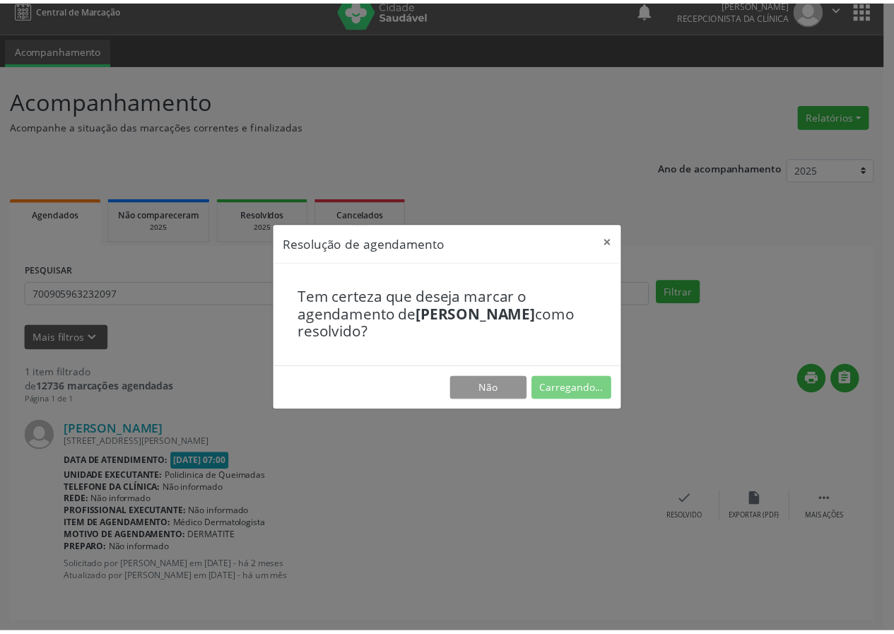
scroll to position [0, 0]
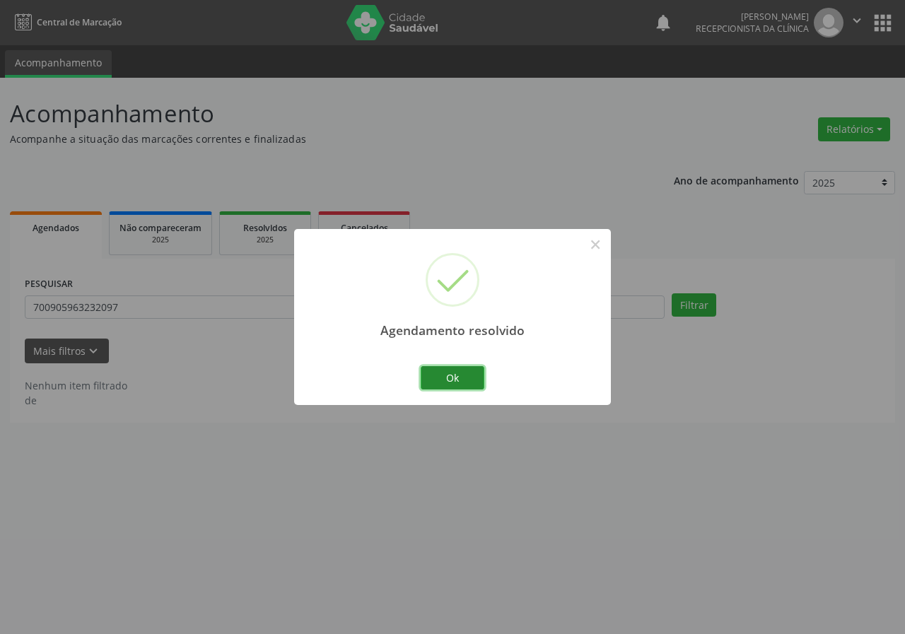
click at [457, 372] on button "Ok" at bounding box center [453, 378] width 64 height 24
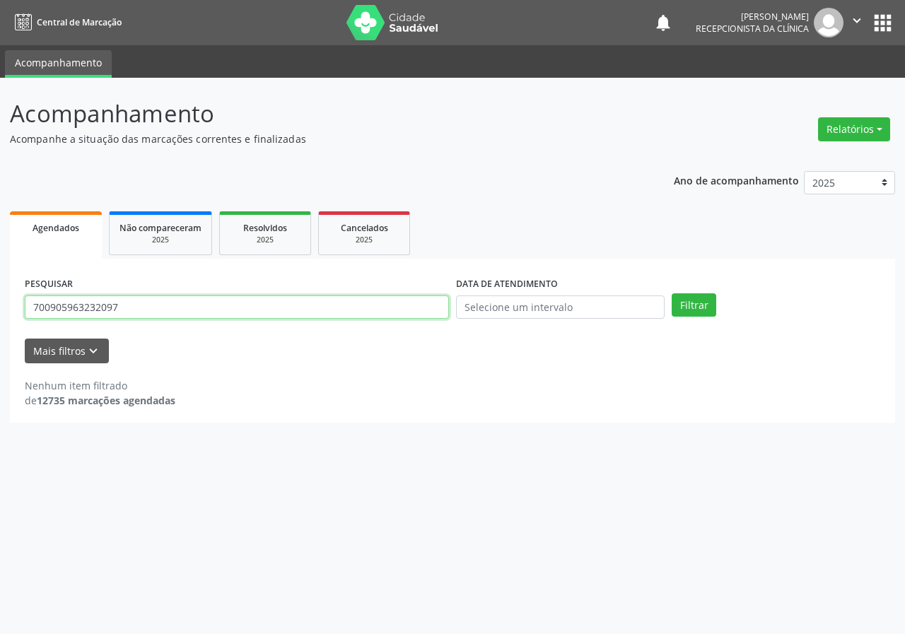
click at [283, 317] on input "700905963232097" at bounding box center [237, 307] width 424 height 24
click at [671, 293] on button "Filtrar" at bounding box center [693, 305] width 45 height 24
click at [272, 302] on input "700004009837106" at bounding box center [237, 307] width 424 height 24
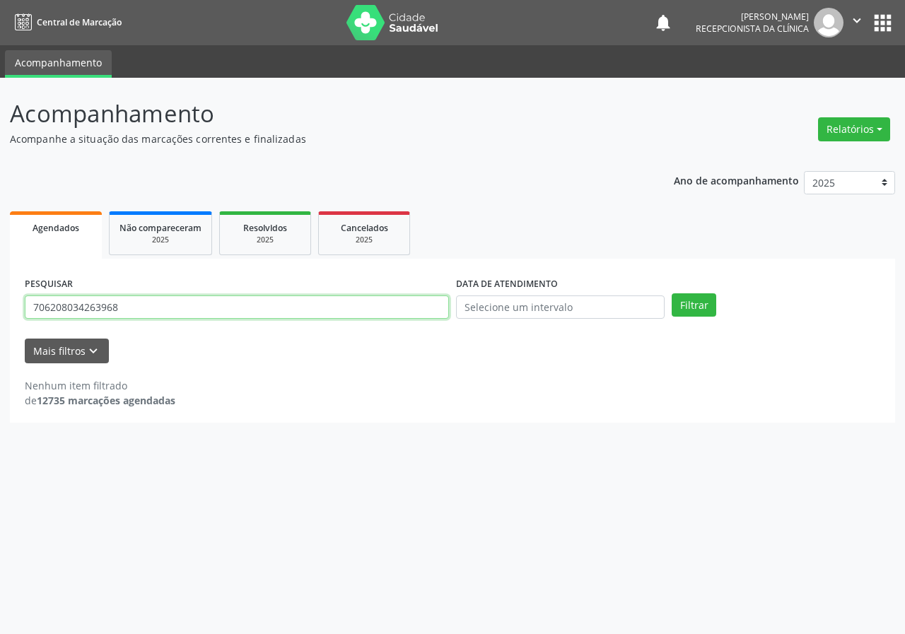
click at [671, 293] on button "Filtrar" at bounding box center [693, 305] width 45 height 24
click at [205, 307] on input "706208034263968" at bounding box center [237, 307] width 424 height 24
click at [671, 293] on button "Filtrar" at bounding box center [693, 305] width 45 height 24
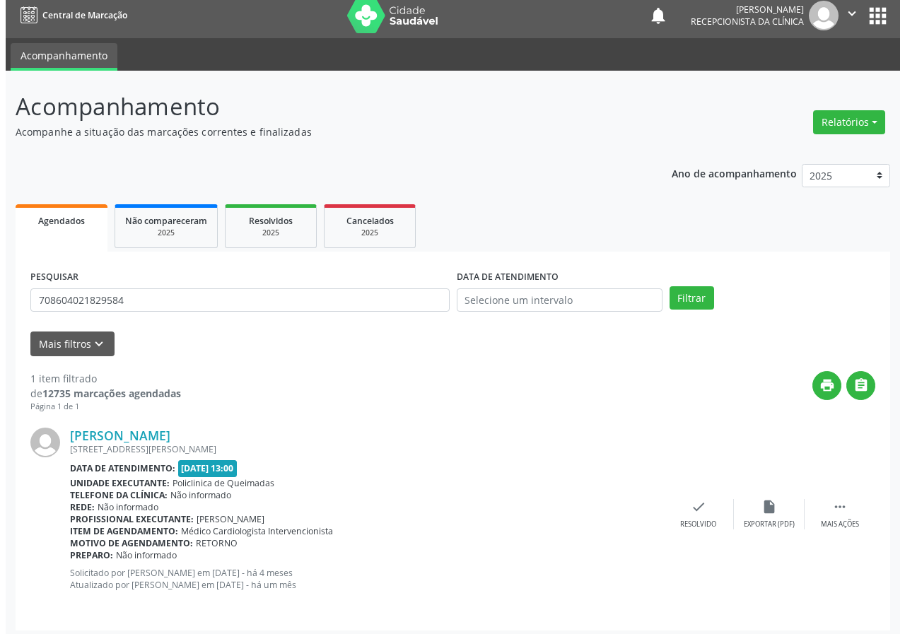
scroll to position [13, 0]
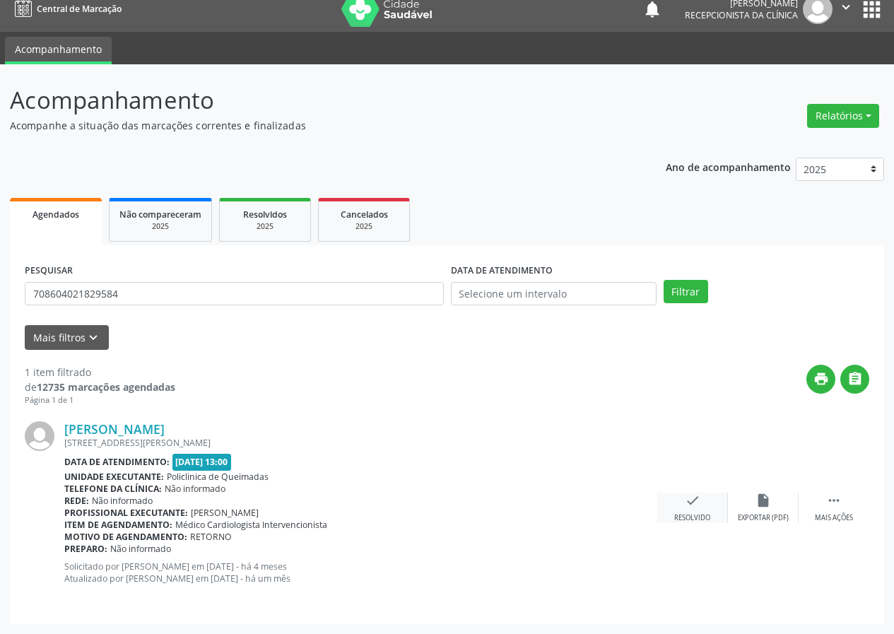
click at [696, 503] on icon "check" at bounding box center [693, 501] width 16 height 16
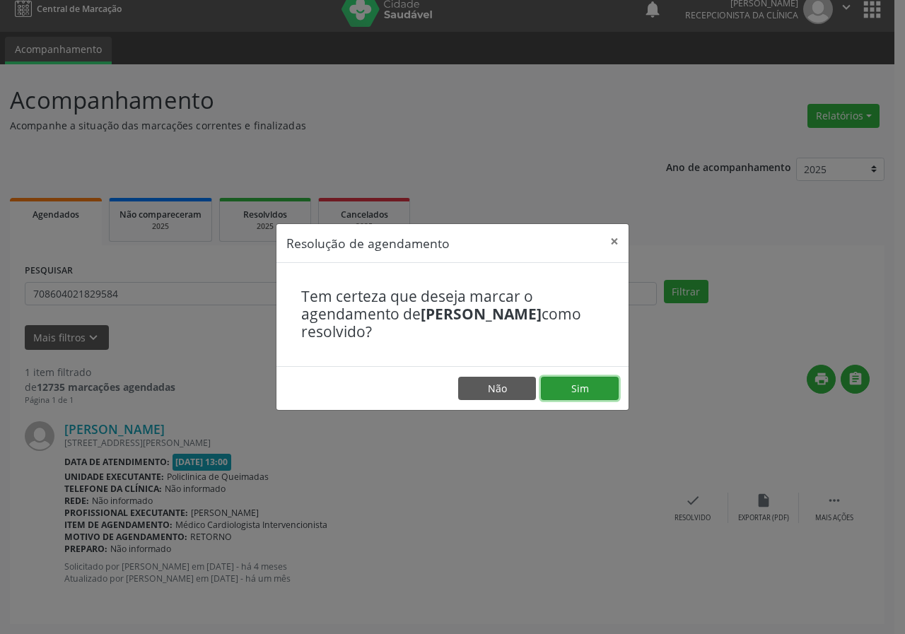
click at [568, 389] on button "Sim" at bounding box center [580, 389] width 78 height 24
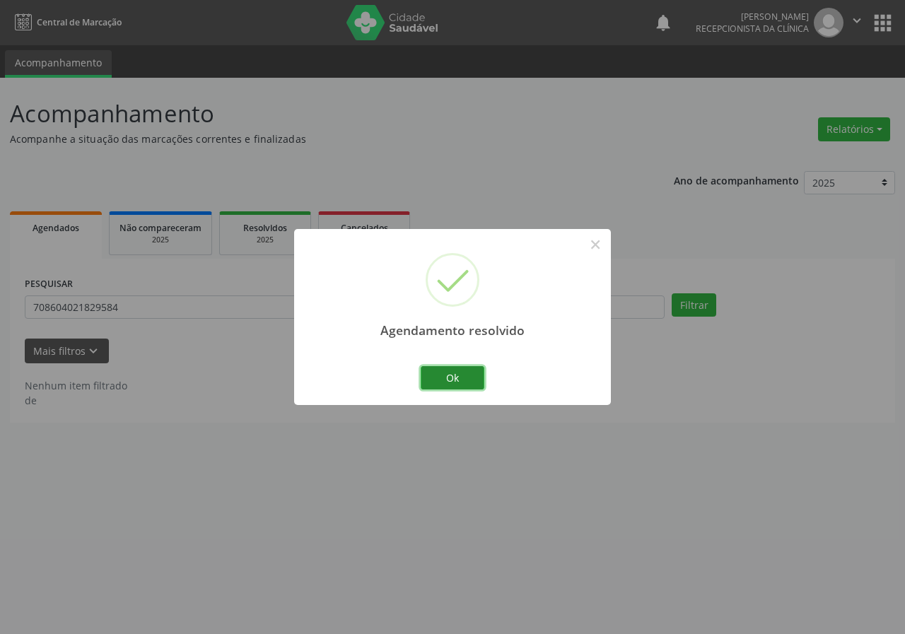
click at [446, 380] on button "Ok" at bounding box center [453, 378] width 64 height 24
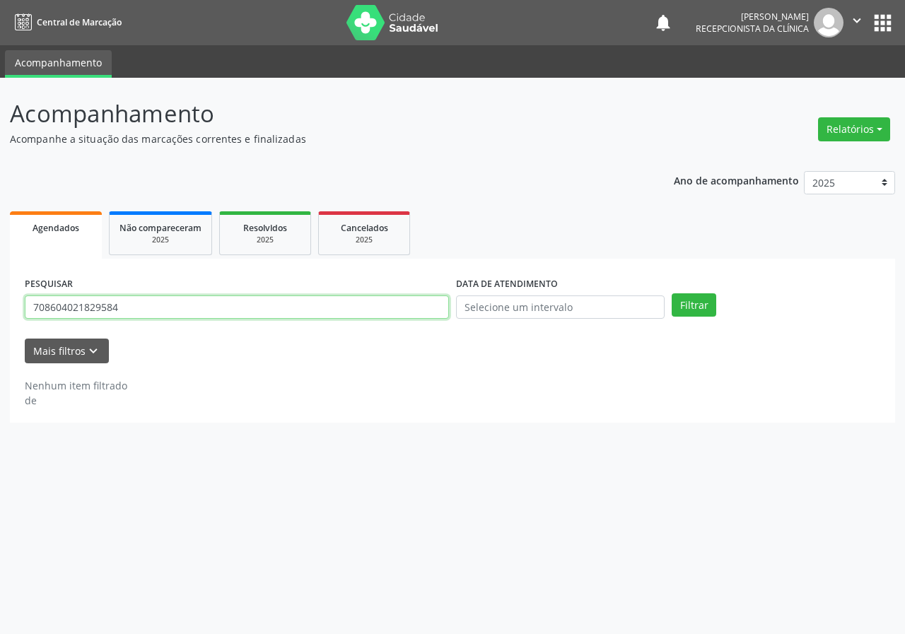
click at [324, 311] on input "708604021829584" at bounding box center [237, 307] width 424 height 24
click at [323, 311] on input "708604021829584" at bounding box center [237, 307] width 424 height 24
click at [671, 293] on button "Filtrar" at bounding box center [693, 305] width 45 height 24
click at [172, 297] on input "702803678260865" at bounding box center [237, 307] width 424 height 24
click at [173, 296] on input "702803678260865" at bounding box center [237, 307] width 424 height 24
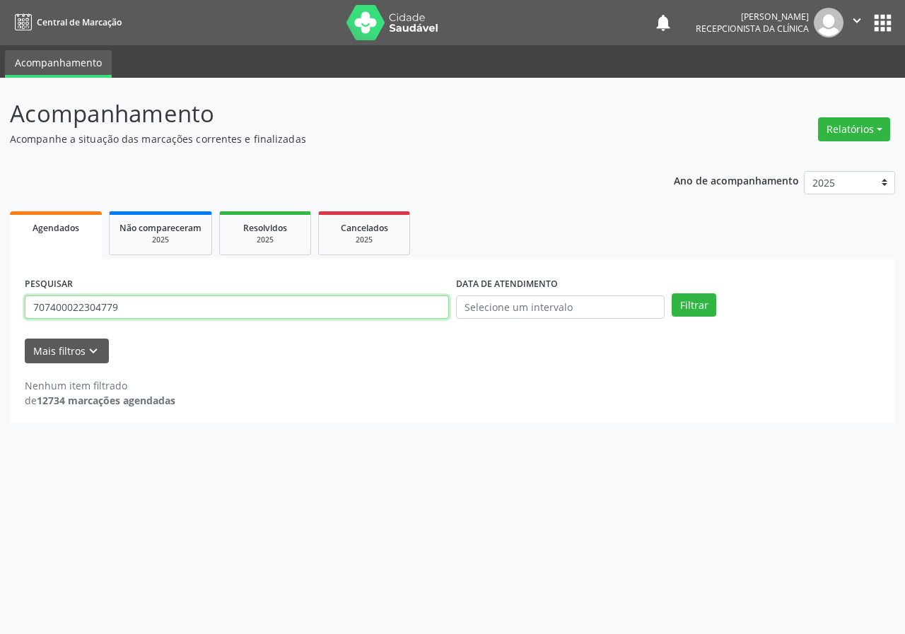
click at [671, 293] on button "Filtrar" at bounding box center [693, 305] width 45 height 24
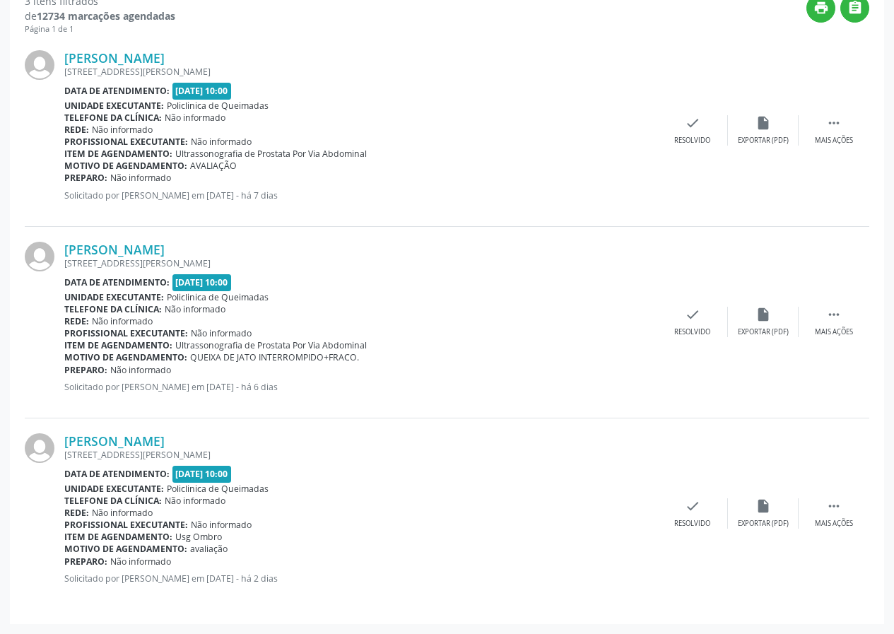
scroll to position [31, 0]
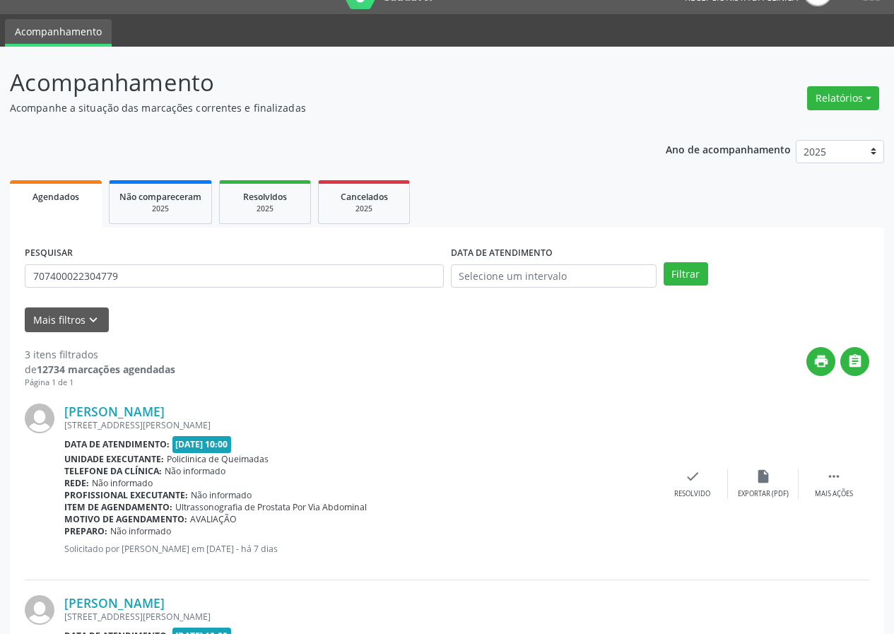
click at [190, 263] on div "PESQUISAR 707400022304779" at bounding box center [234, 269] width 426 height 55
click at [177, 284] on input "707400022304779" at bounding box center [234, 276] width 419 height 24
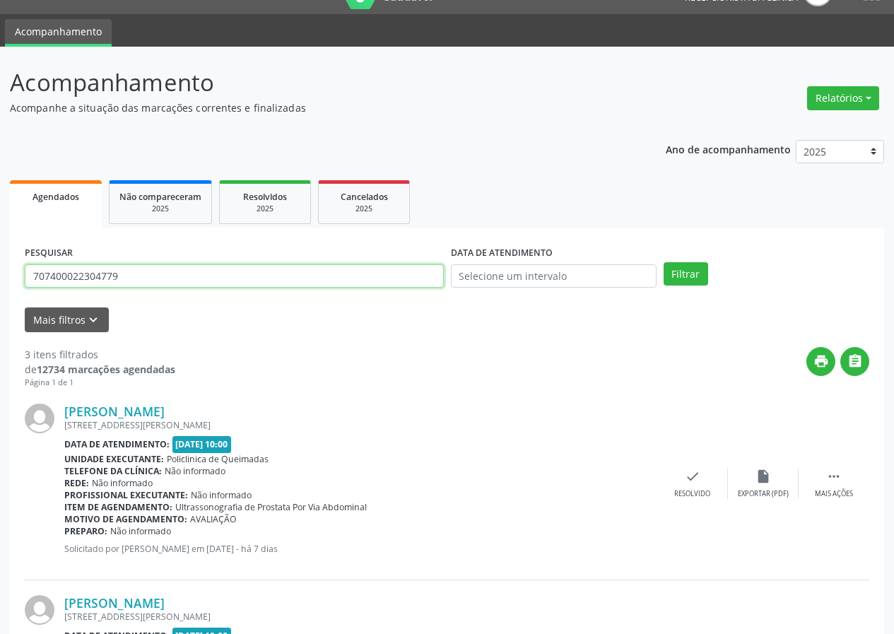
click at [177, 284] on input "707400022304779" at bounding box center [234, 276] width 419 height 24
click at [664, 262] on button "Filtrar" at bounding box center [686, 274] width 45 height 24
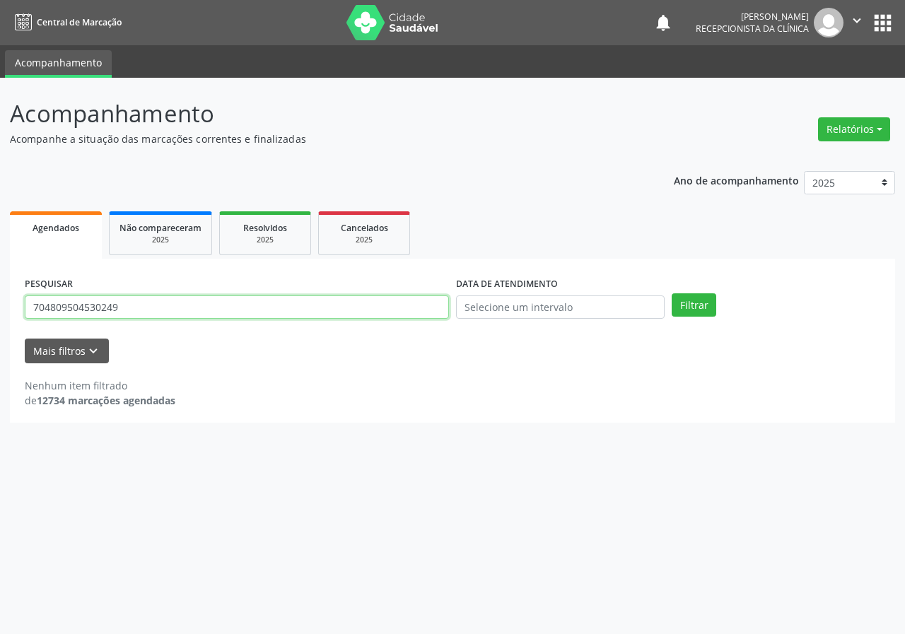
click at [169, 305] on input "704809504530249" at bounding box center [237, 307] width 424 height 24
click at [671, 293] on button "Filtrar" at bounding box center [693, 305] width 45 height 24
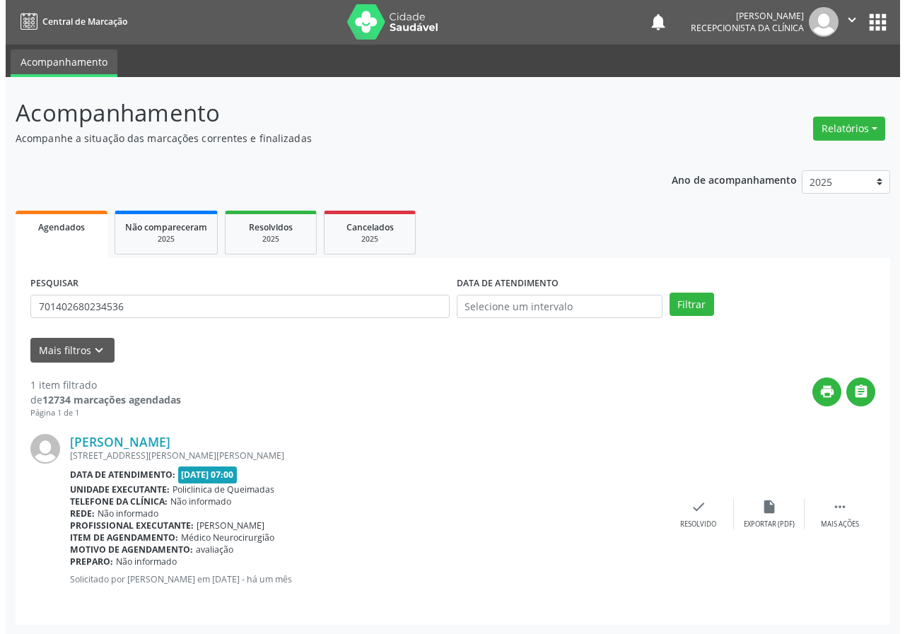
scroll to position [1, 0]
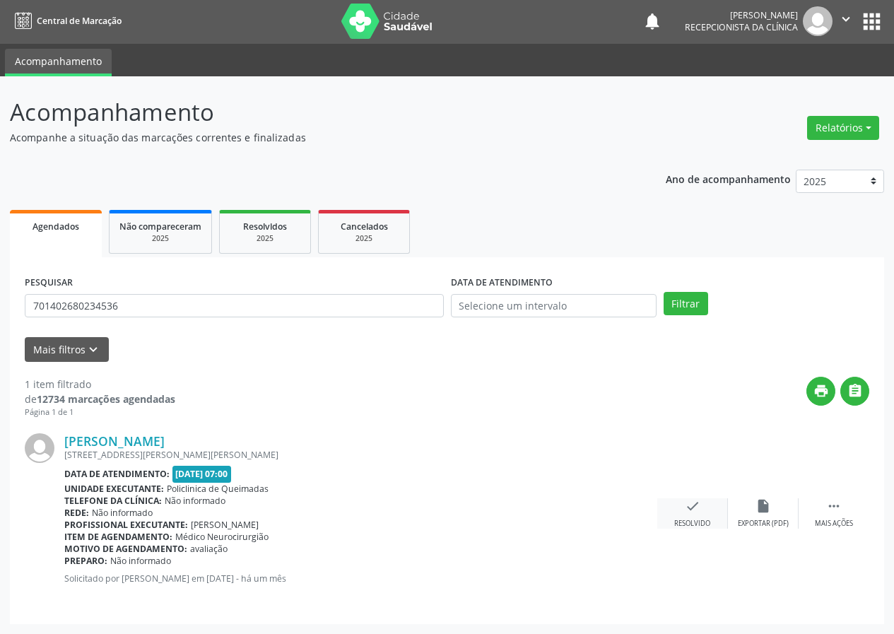
click at [702, 511] on div "check Resolvido" at bounding box center [692, 513] width 71 height 30
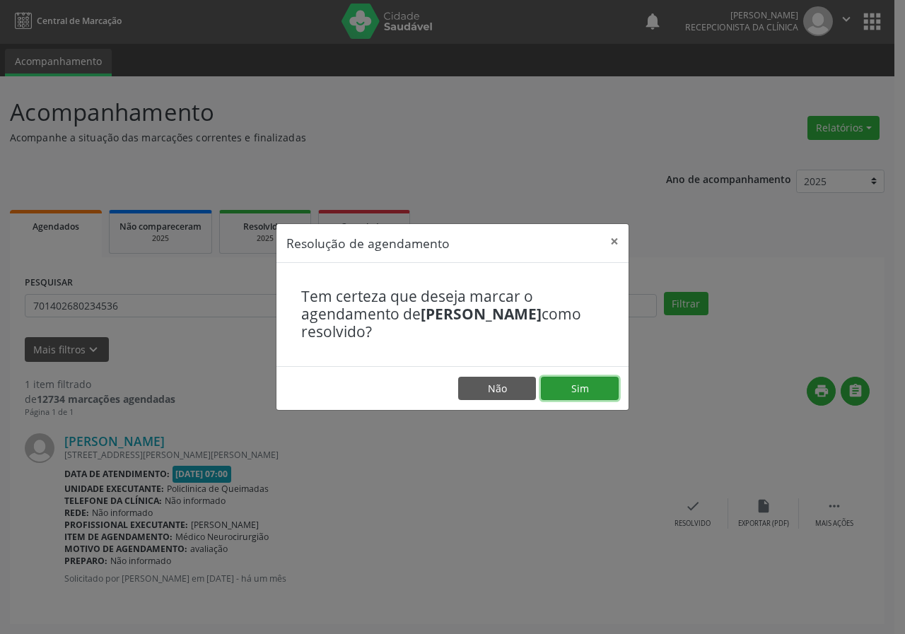
click at [564, 390] on button "Sim" at bounding box center [580, 389] width 78 height 24
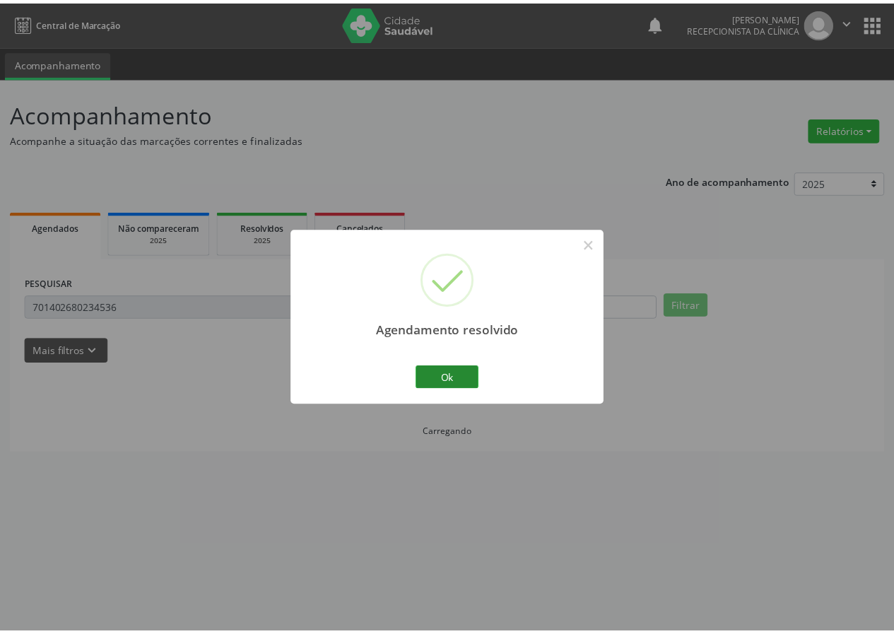
scroll to position [0, 0]
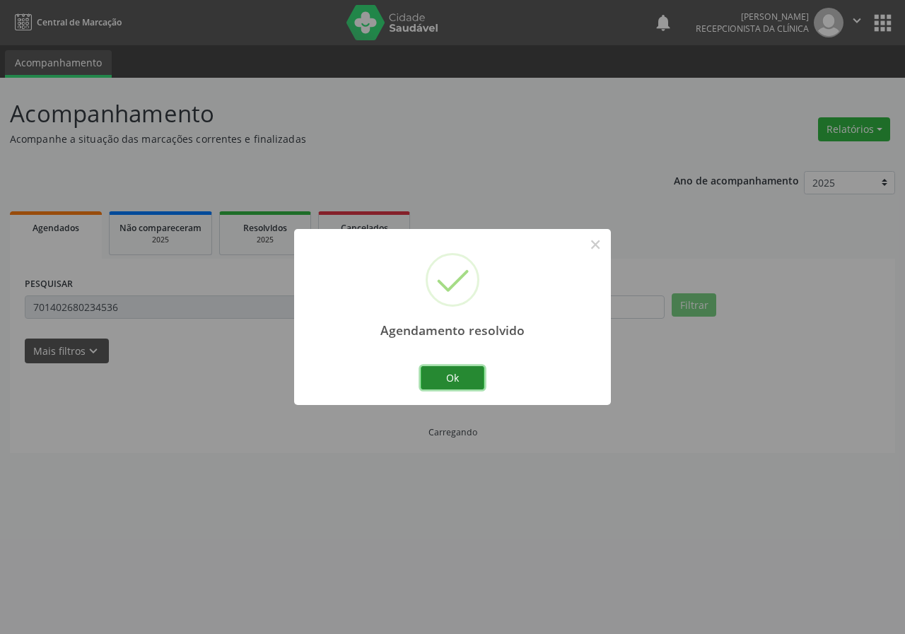
click at [465, 376] on button "Ok" at bounding box center [453, 378] width 64 height 24
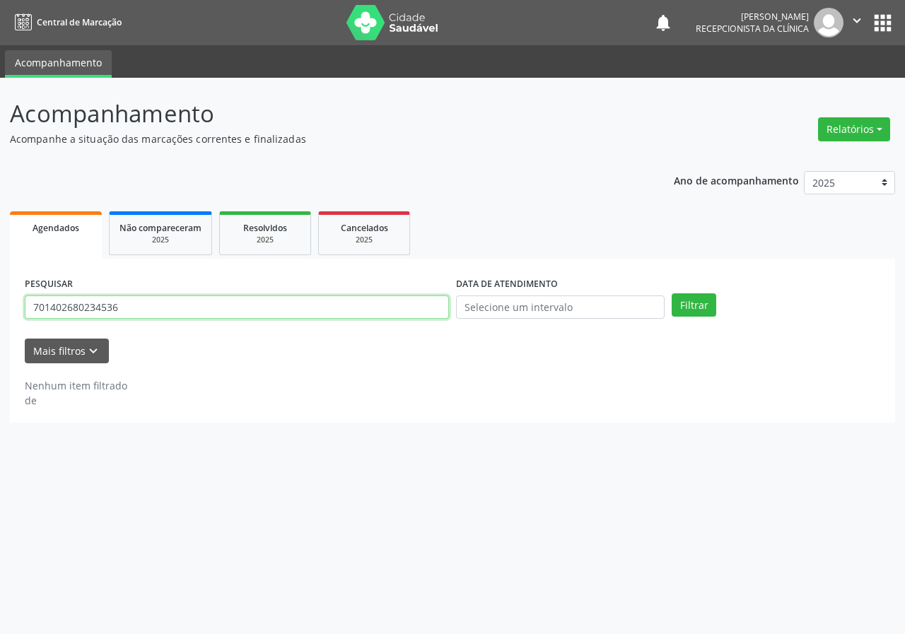
click at [292, 315] on input "701402680234536" at bounding box center [237, 307] width 424 height 24
click at [671, 293] on button "Filtrar" at bounding box center [693, 305] width 45 height 24
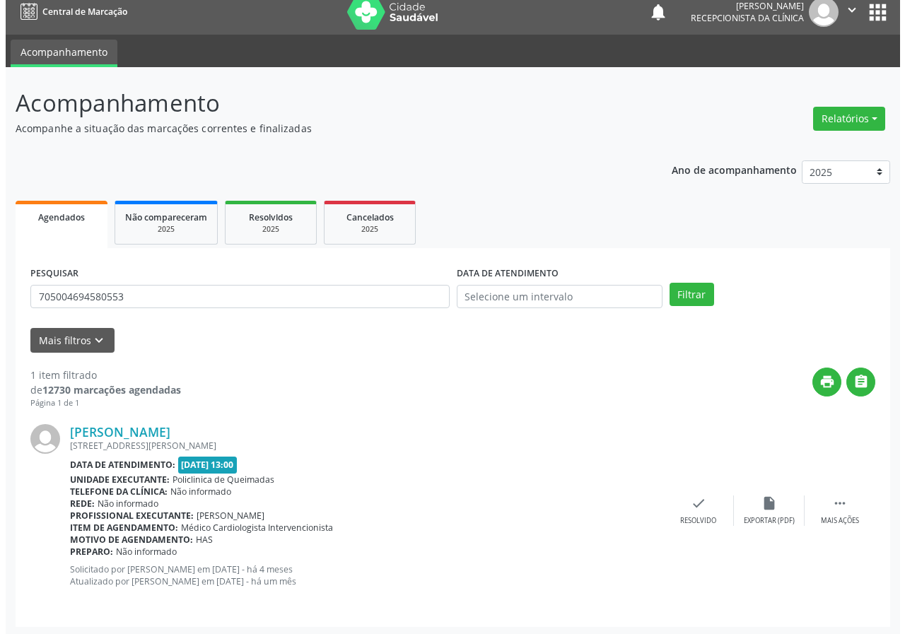
scroll to position [13, 0]
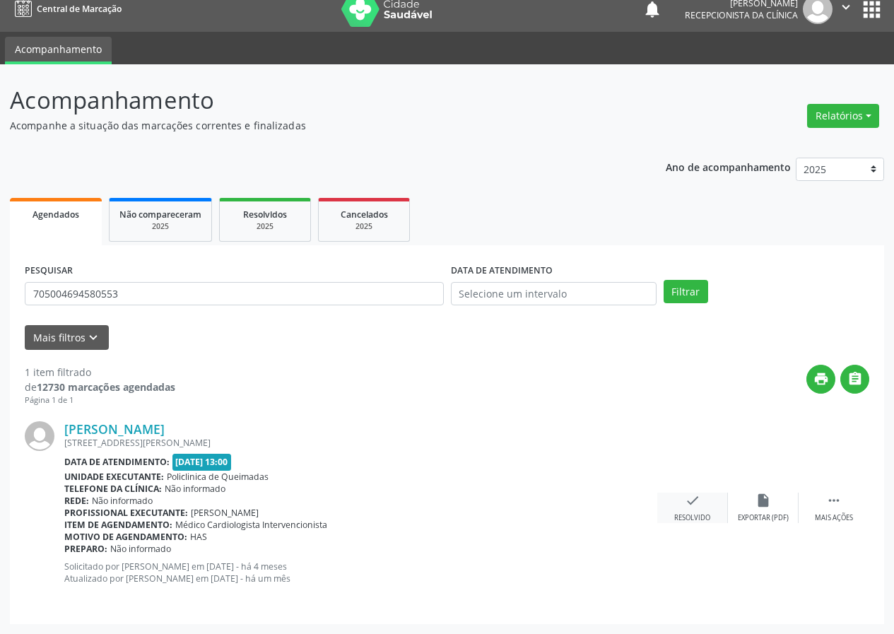
click at [693, 501] on icon "check" at bounding box center [693, 501] width 16 height 16
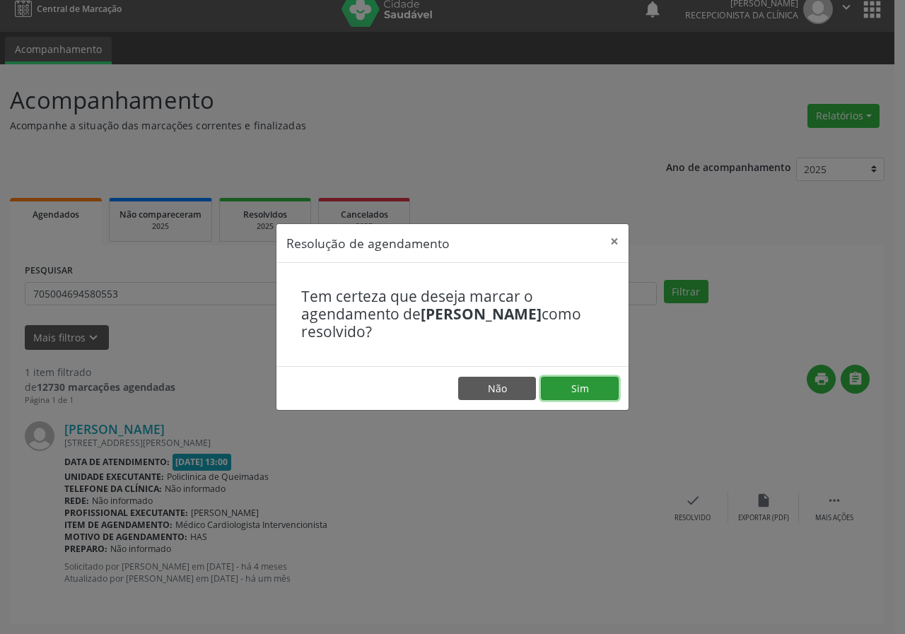
click at [565, 392] on button "Sim" at bounding box center [580, 389] width 78 height 24
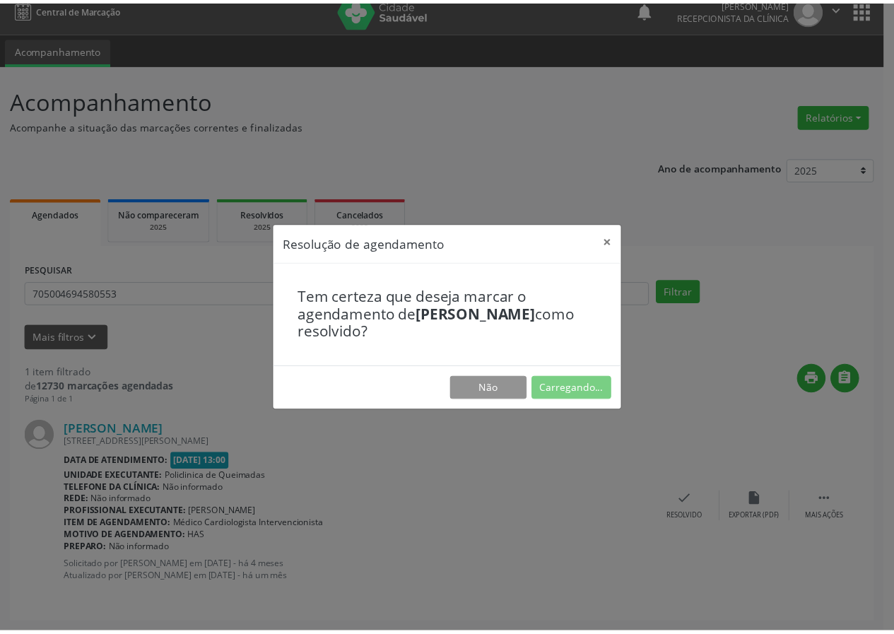
scroll to position [0, 0]
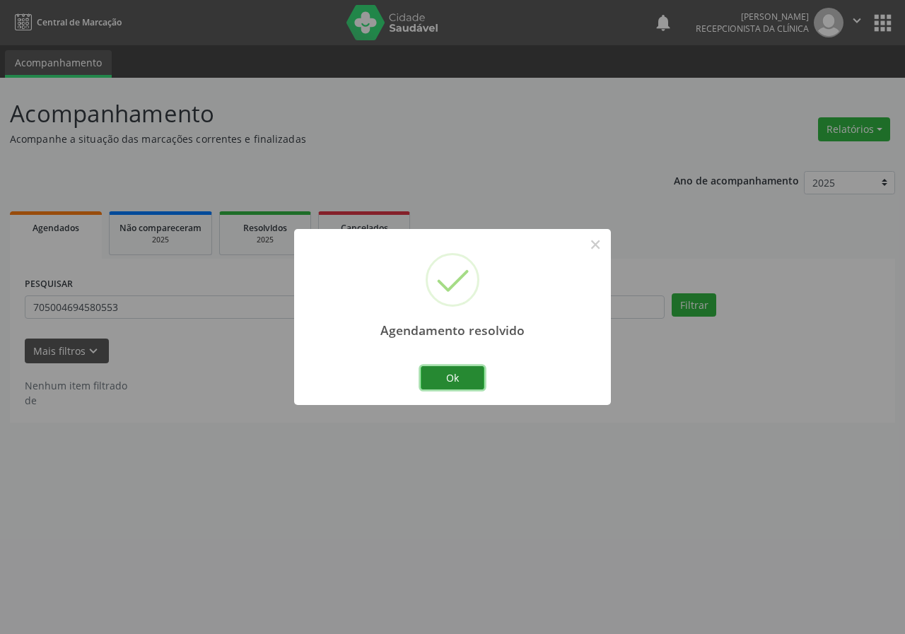
click at [427, 371] on button "Ok" at bounding box center [453, 378] width 64 height 24
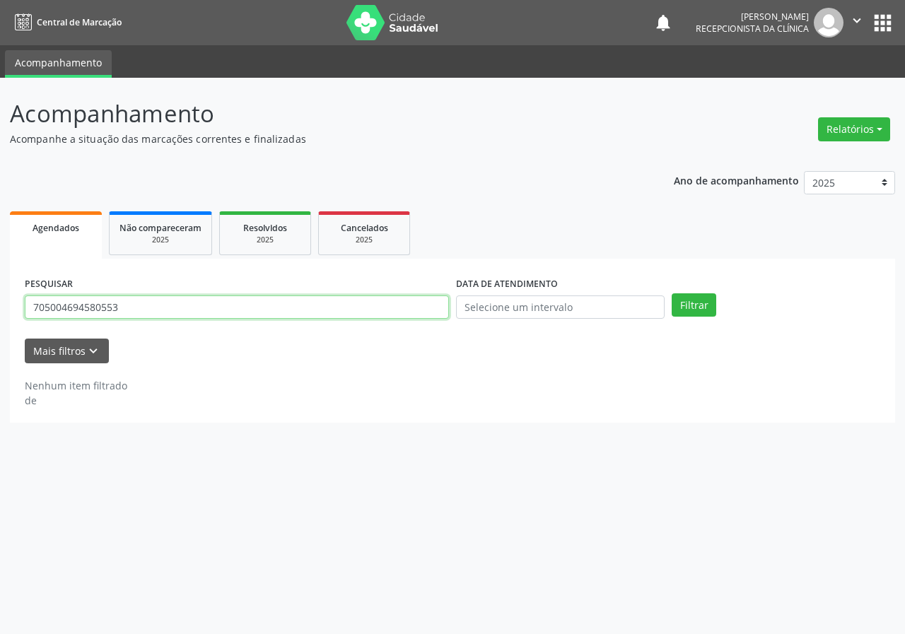
click at [245, 310] on input "705004694580553" at bounding box center [237, 307] width 424 height 24
click at [671, 293] on button "Filtrar" at bounding box center [693, 305] width 45 height 24
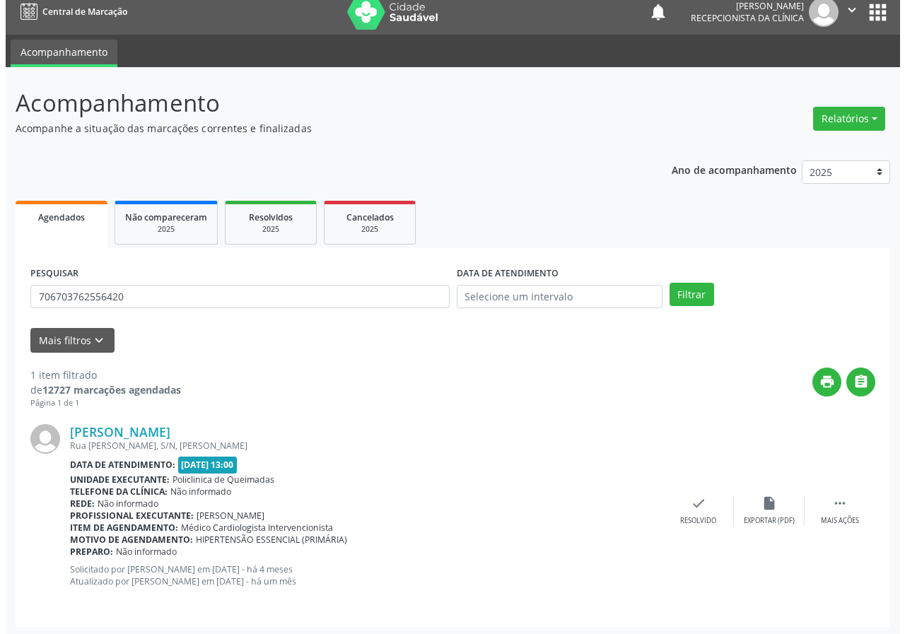
scroll to position [13, 0]
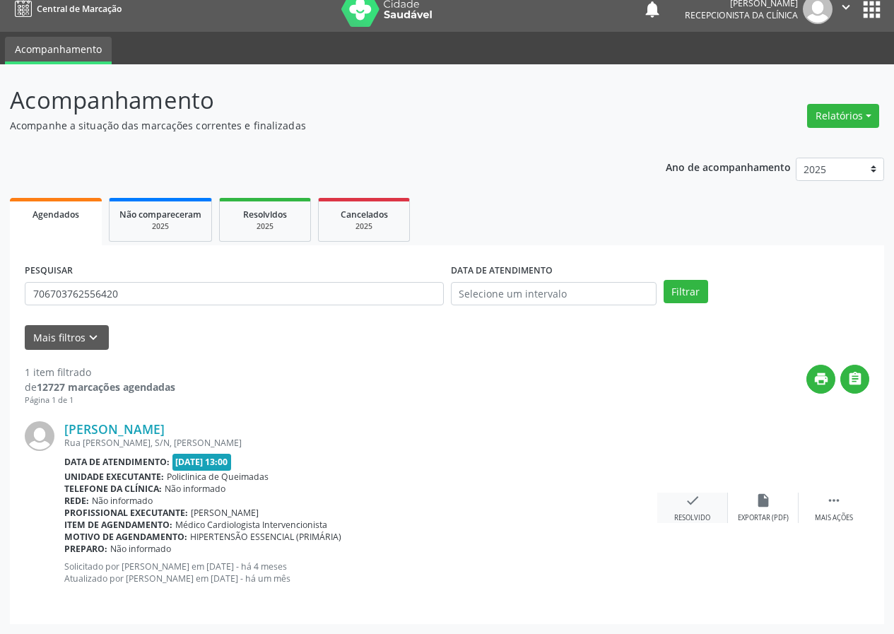
click at [681, 507] on div "check Resolvido" at bounding box center [692, 508] width 71 height 30
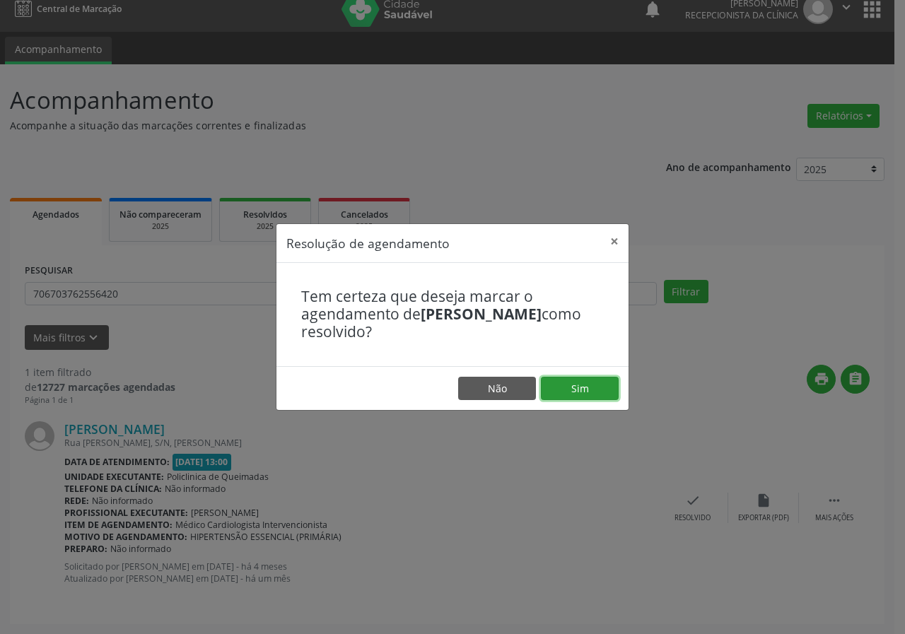
click at [581, 392] on button "Sim" at bounding box center [580, 389] width 78 height 24
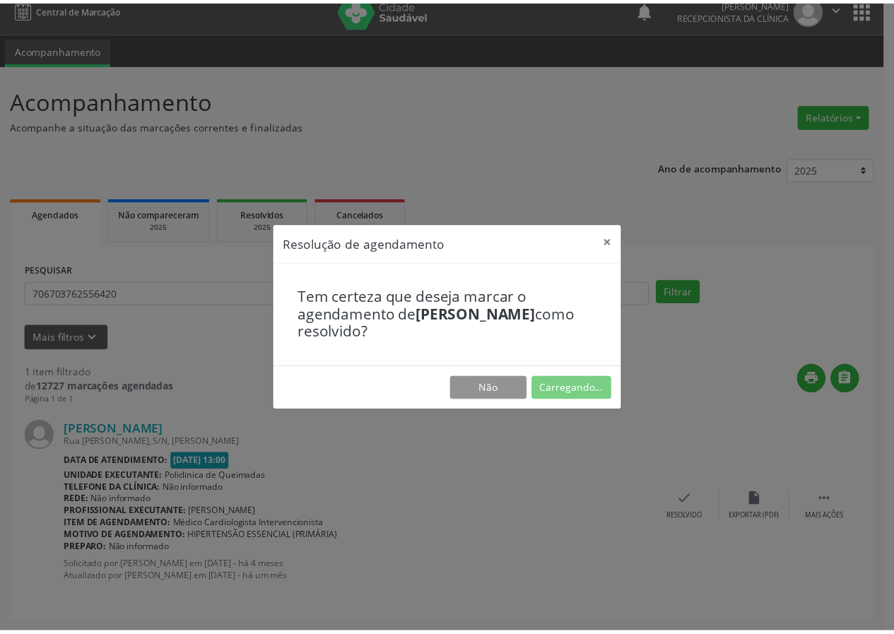
scroll to position [0, 0]
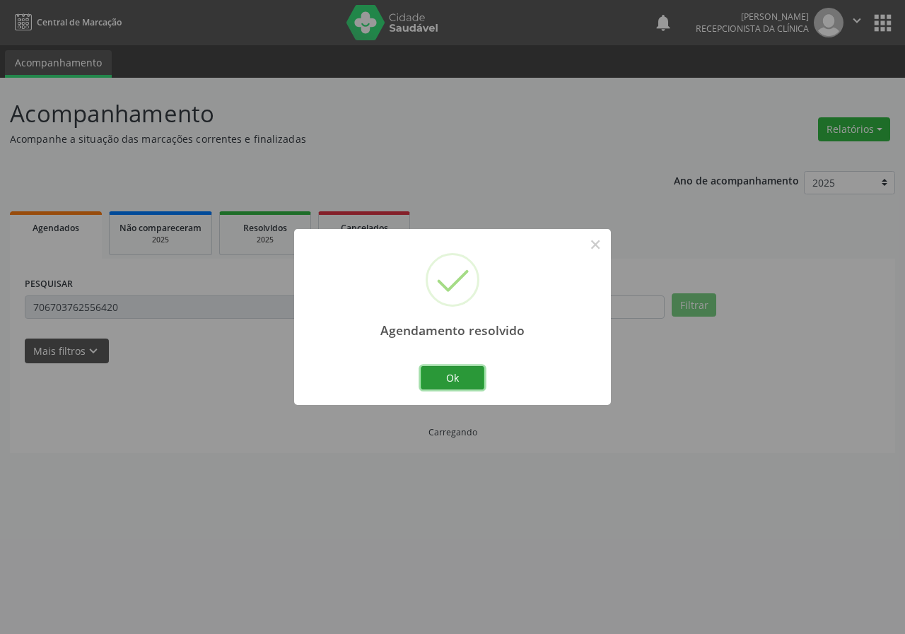
click at [434, 370] on button "Ok" at bounding box center [453, 378] width 64 height 24
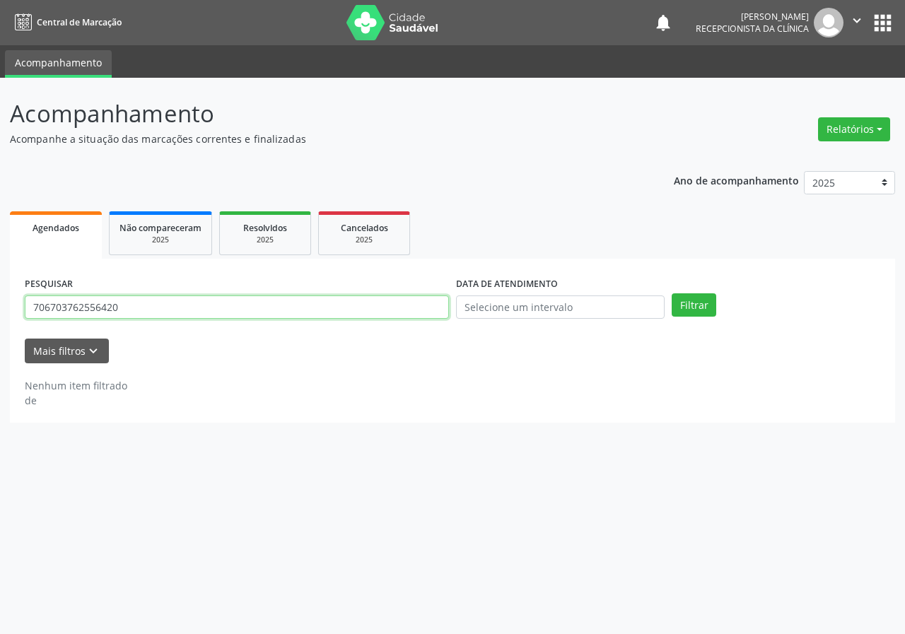
click at [122, 302] on input "706703762556420" at bounding box center [237, 307] width 424 height 24
click at [671, 293] on button "Filtrar" at bounding box center [693, 305] width 45 height 24
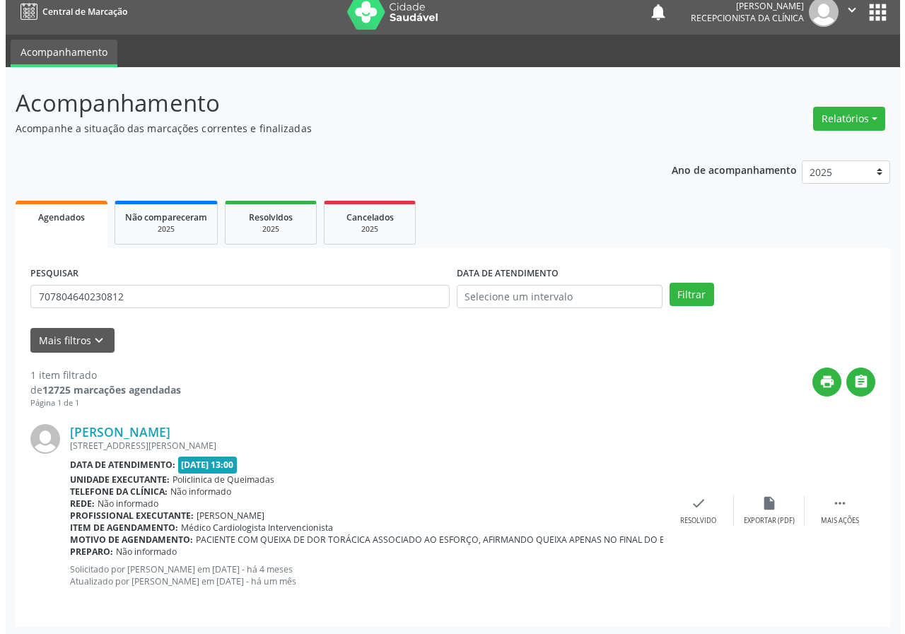
scroll to position [13, 0]
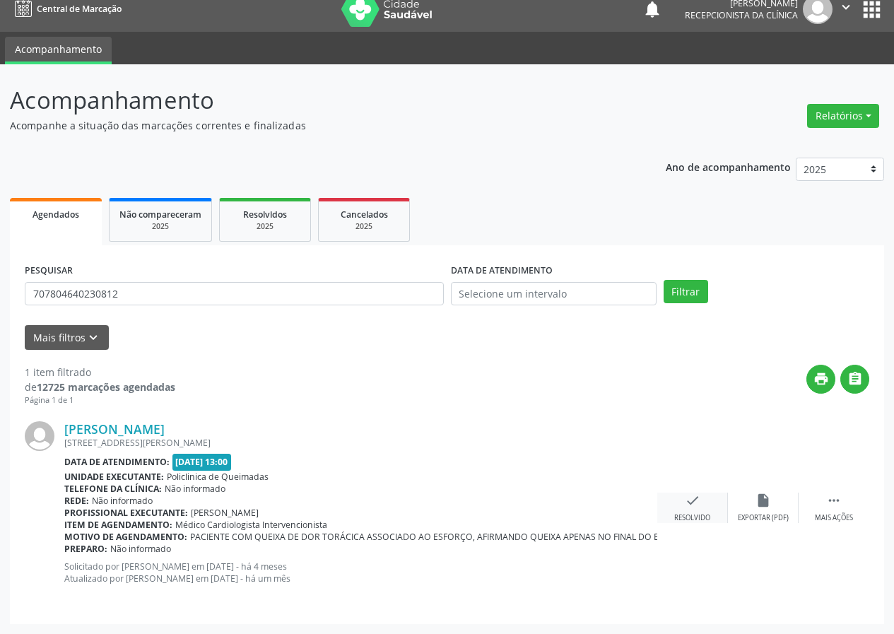
click at [700, 495] on div "check Resolvido" at bounding box center [692, 508] width 71 height 30
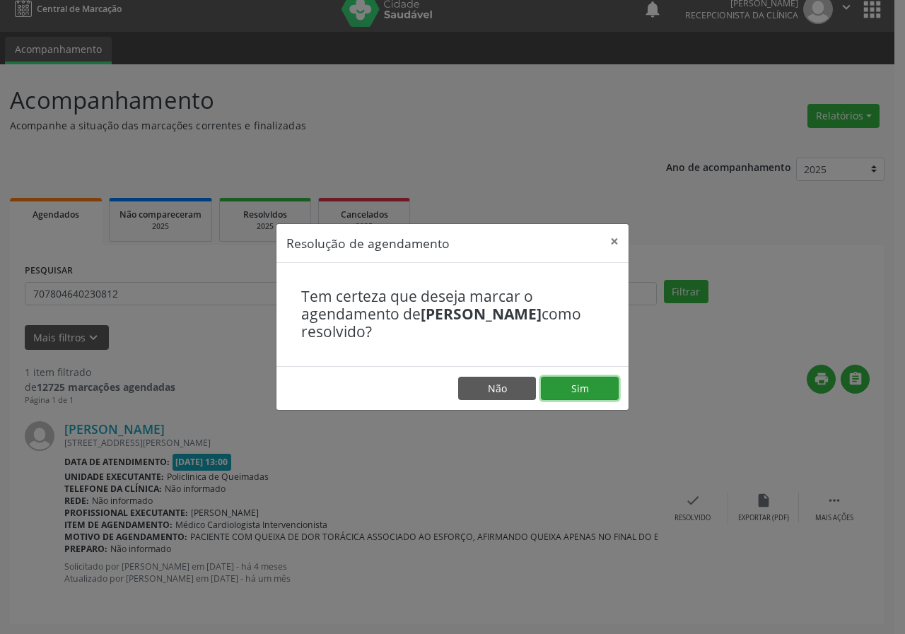
click at [586, 389] on button "Sim" at bounding box center [580, 389] width 78 height 24
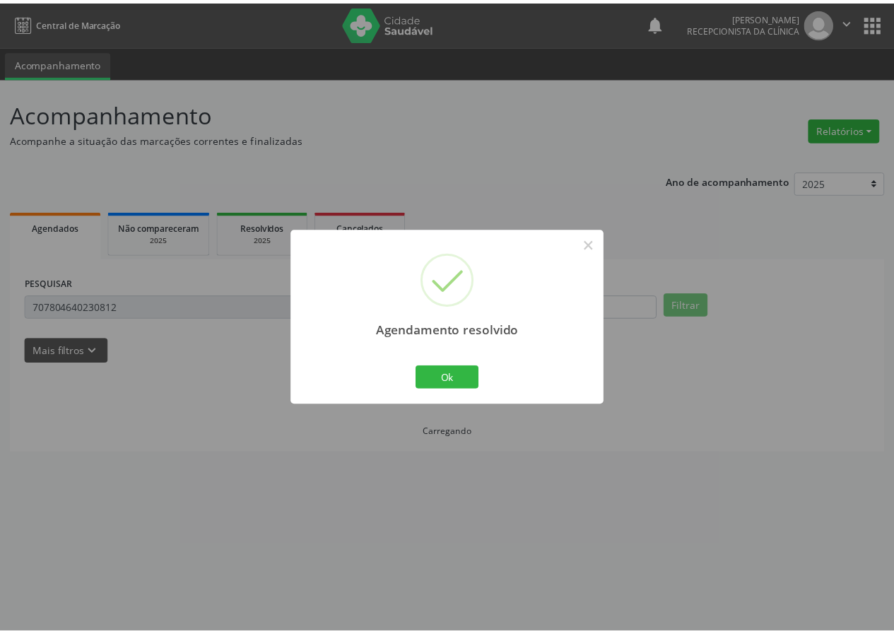
scroll to position [0, 0]
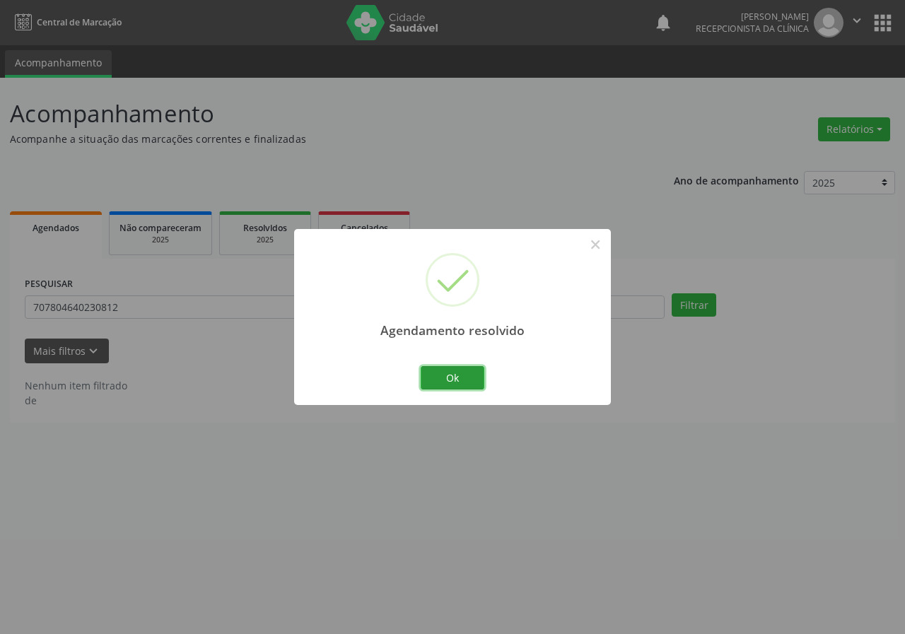
drag, startPoint x: 462, startPoint y: 385, endPoint x: 387, endPoint y: 338, distance: 88.6
click at [459, 385] on button "Ok" at bounding box center [453, 378] width 64 height 24
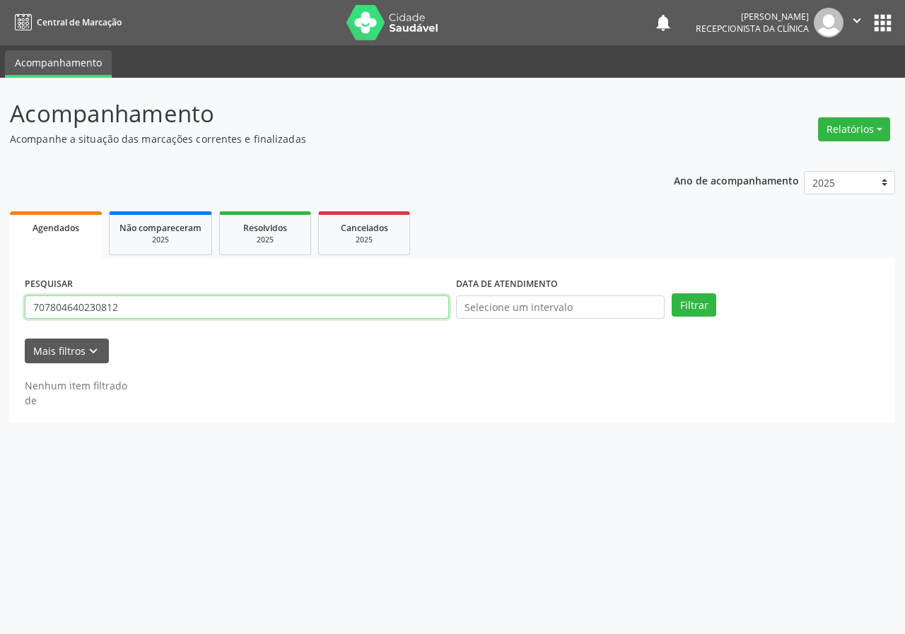
click at [331, 309] on input "707804640230812" at bounding box center [237, 307] width 424 height 24
click at [671, 293] on button "Filtrar" at bounding box center [693, 305] width 45 height 24
click at [329, 309] on input "704104020718958" at bounding box center [237, 307] width 424 height 24
click at [671, 293] on button "Filtrar" at bounding box center [693, 305] width 45 height 24
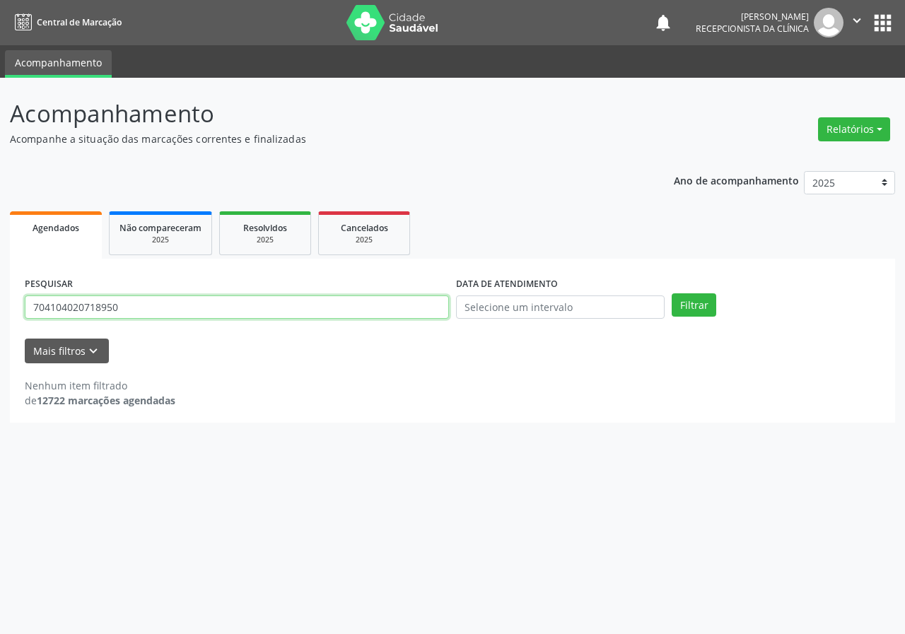
click at [195, 299] on input "704104020718950" at bounding box center [237, 307] width 424 height 24
click at [195, 300] on input "704104020718950" at bounding box center [237, 307] width 424 height 24
type input "706805237321328"
click at [671, 293] on button "Filtrar" at bounding box center [693, 305] width 45 height 24
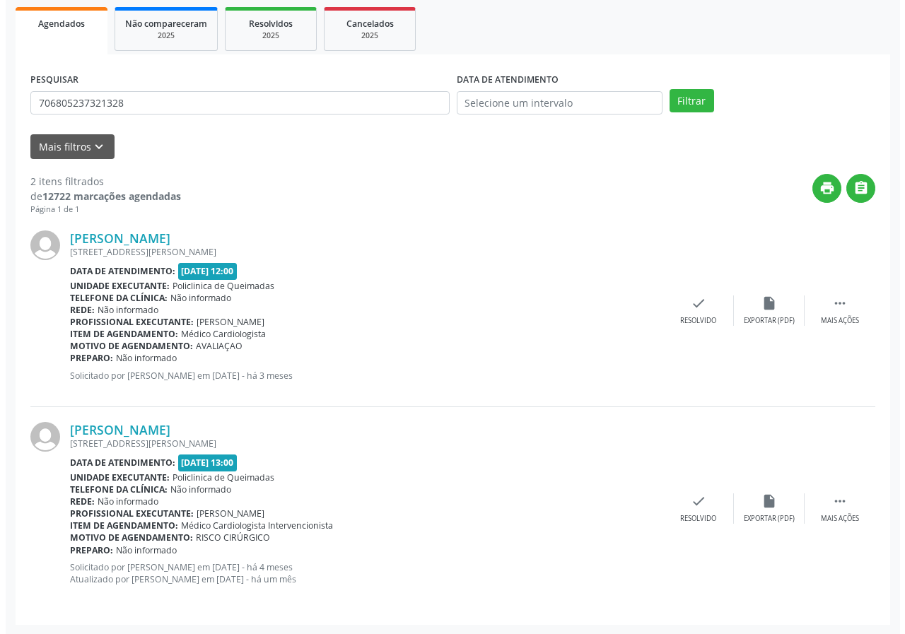
scroll to position [205, 0]
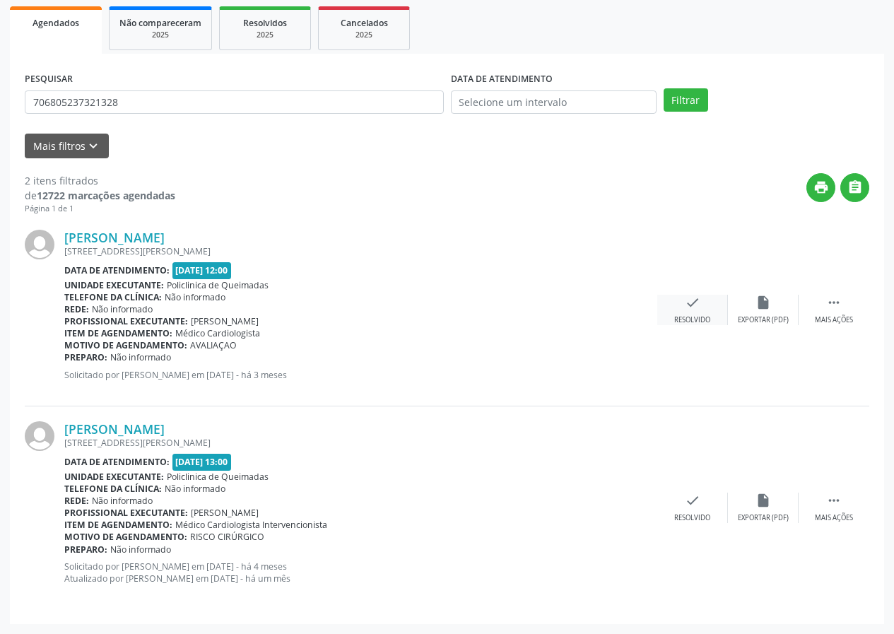
click at [692, 313] on div "check Resolvido" at bounding box center [692, 310] width 71 height 30
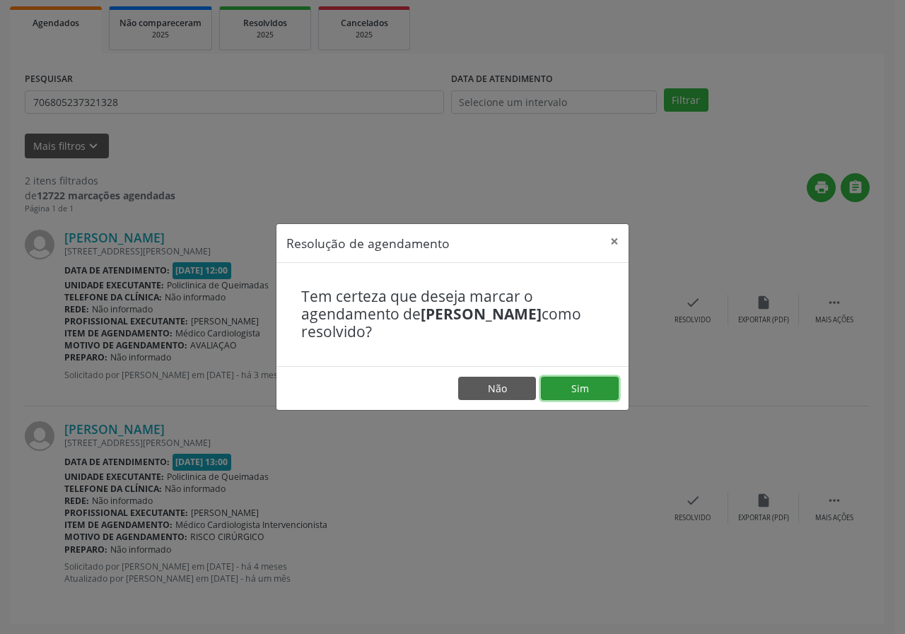
click at [601, 384] on button "Sim" at bounding box center [580, 389] width 78 height 24
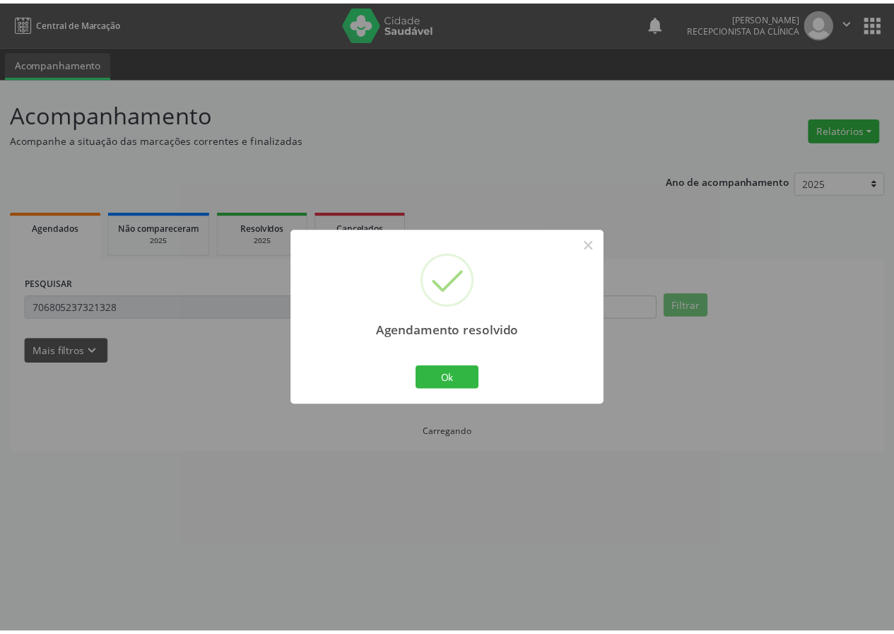
scroll to position [0, 0]
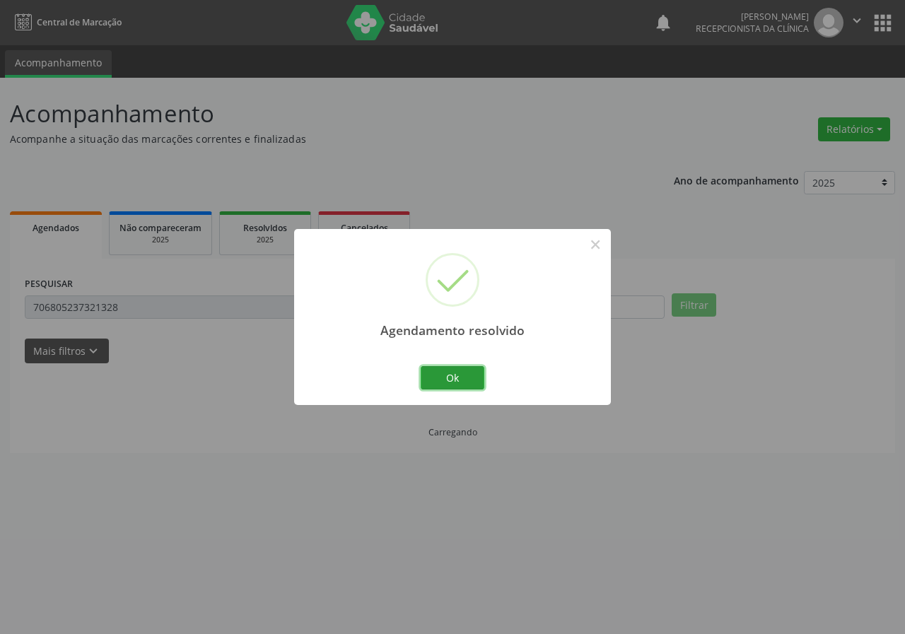
click at [453, 366] on button "Ok" at bounding box center [453, 378] width 64 height 24
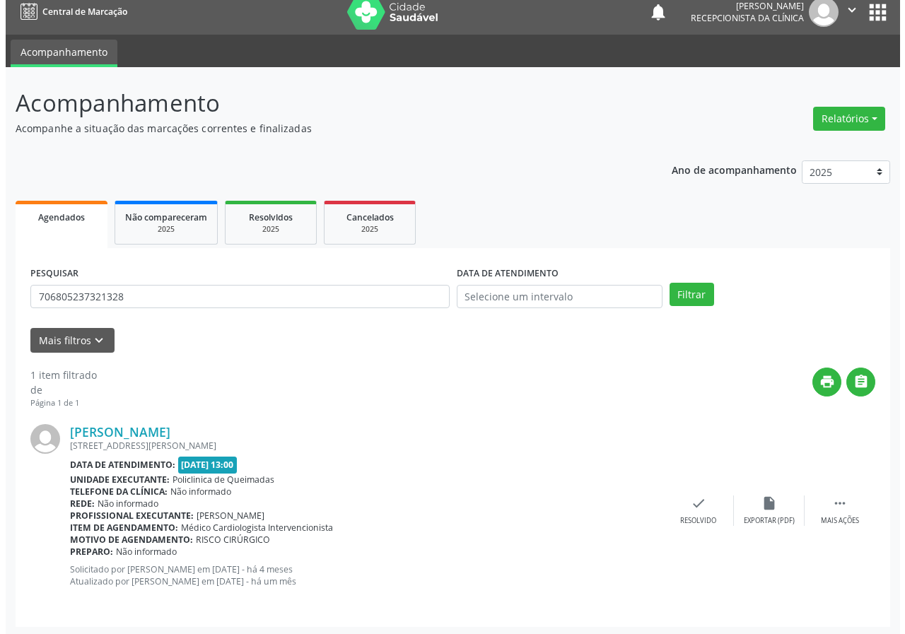
scroll to position [13, 0]
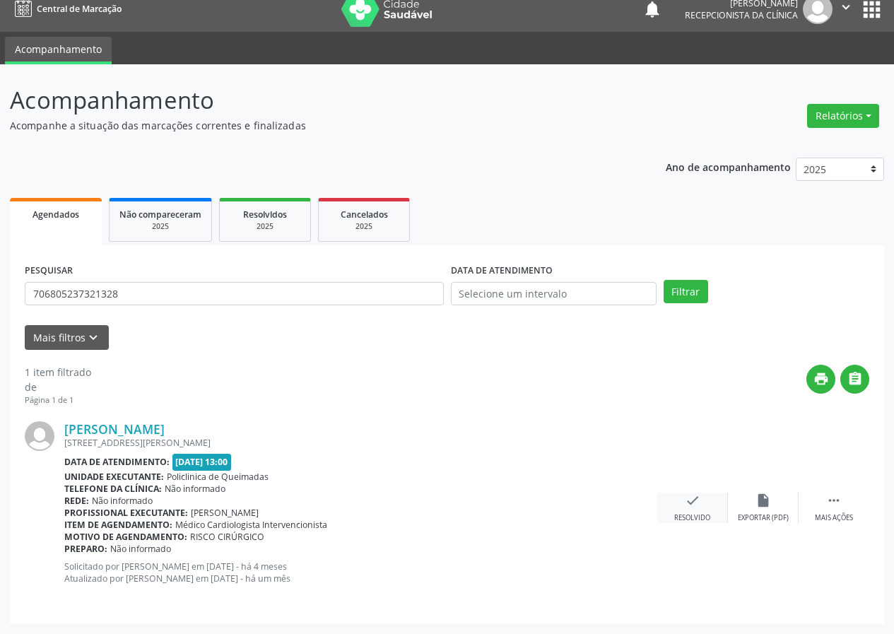
click at [691, 505] on icon "check" at bounding box center [693, 501] width 16 height 16
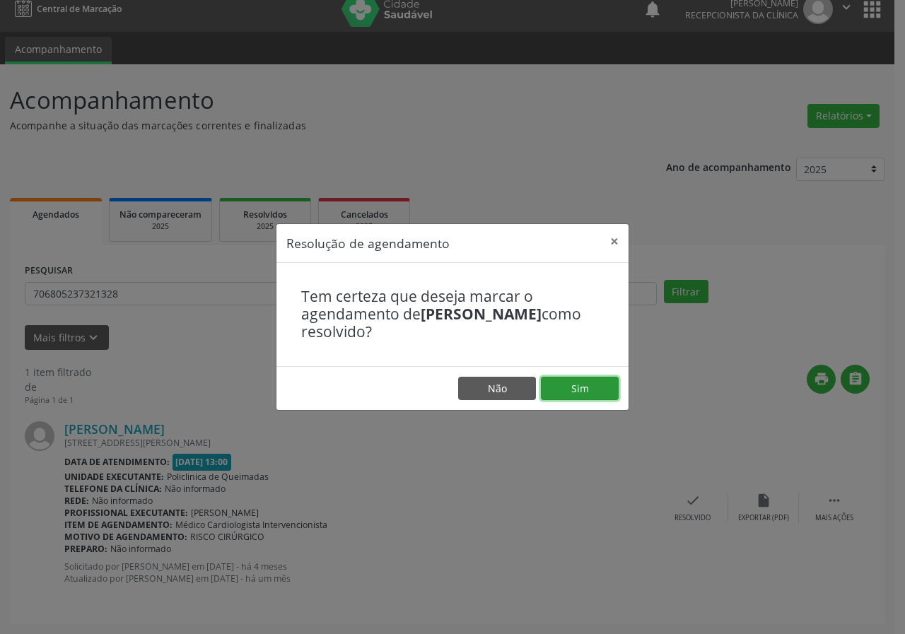
click at [604, 387] on button "Sim" at bounding box center [580, 389] width 78 height 24
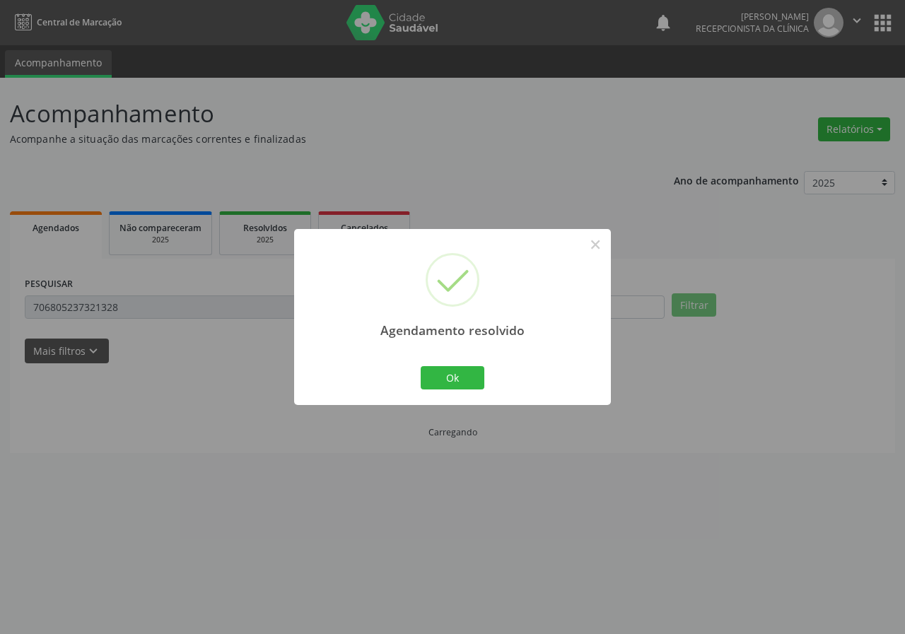
scroll to position [0, 0]
click at [457, 358] on div "Agendamento resolvido × Ok Cancel" at bounding box center [452, 317] width 317 height 176
click at [458, 373] on button "Ok" at bounding box center [453, 378] width 64 height 24
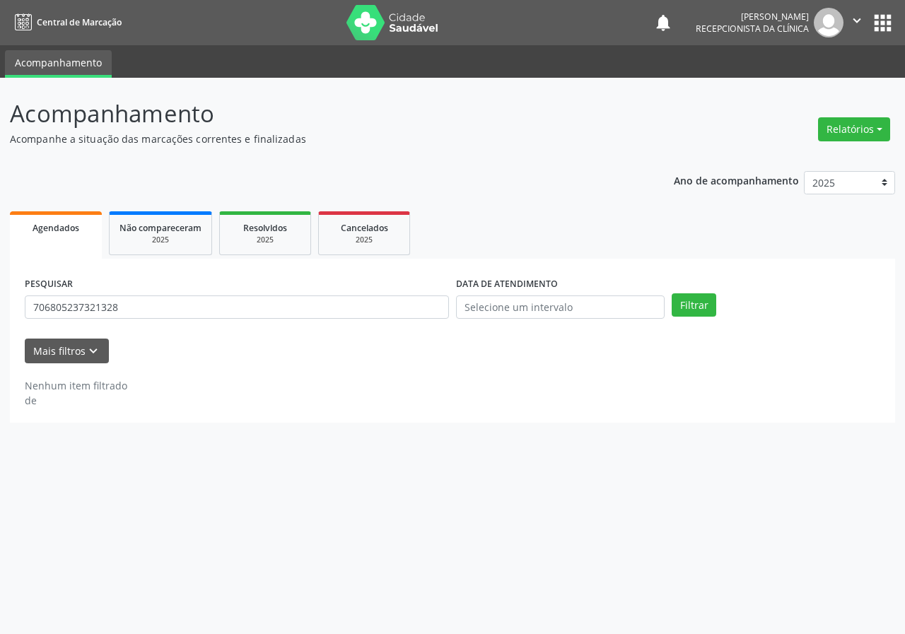
click at [250, 327] on div "PESQUISAR 706805237321328" at bounding box center [236, 301] width 431 height 55
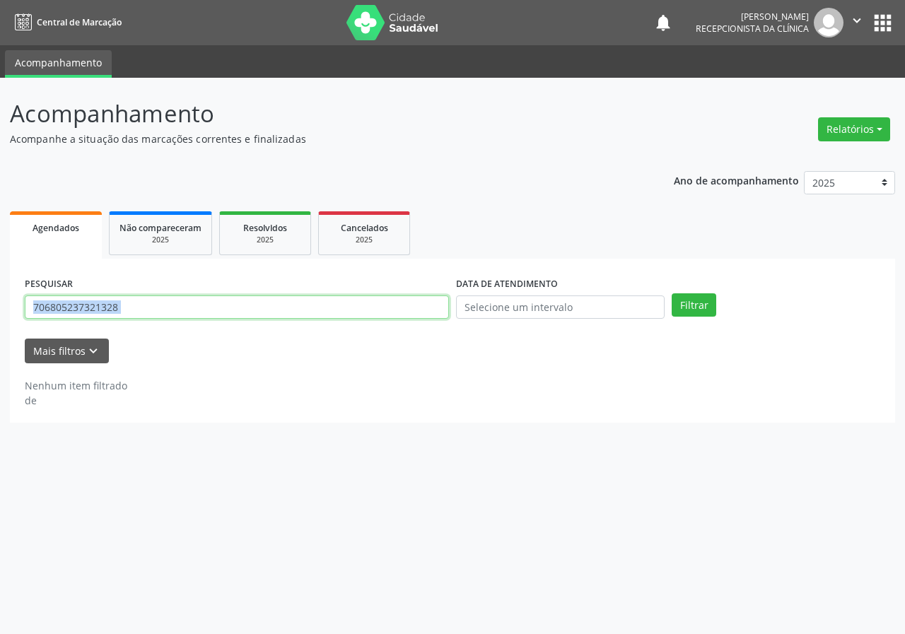
click at [229, 297] on input "706805237321328" at bounding box center [237, 307] width 424 height 24
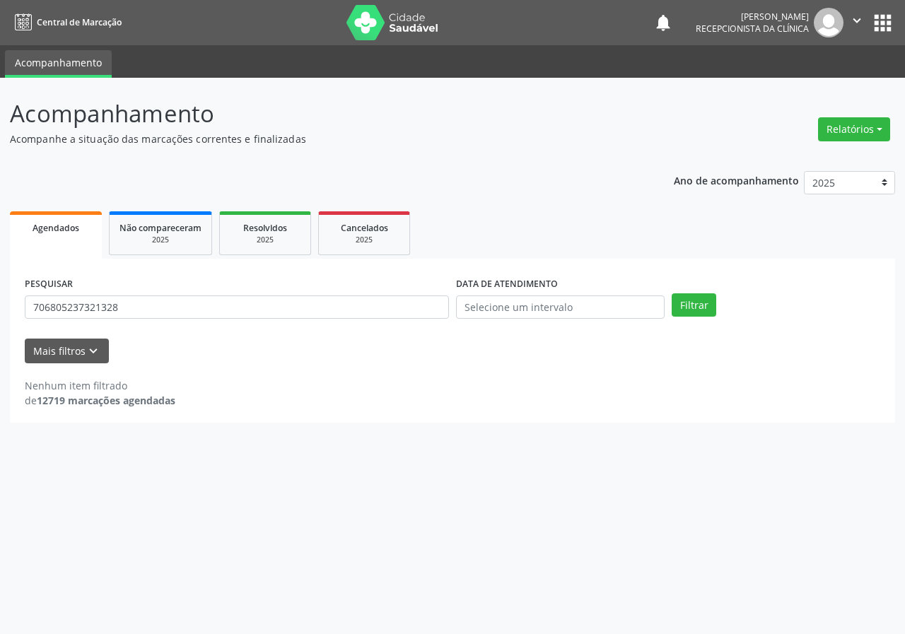
click at [161, 398] on strong "12719 marcações agendadas" at bounding box center [106, 400] width 139 height 13
click at [218, 310] on input "706805237321328" at bounding box center [237, 307] width 424 height 24
click at [220, 310] on input "706805237321328" at bounding box center [237, 307] width 424 height 24
type input "700005990907103"
click at [671, 293] on button "Filtrar" at bounding box center [693, 305] width 45 height 24
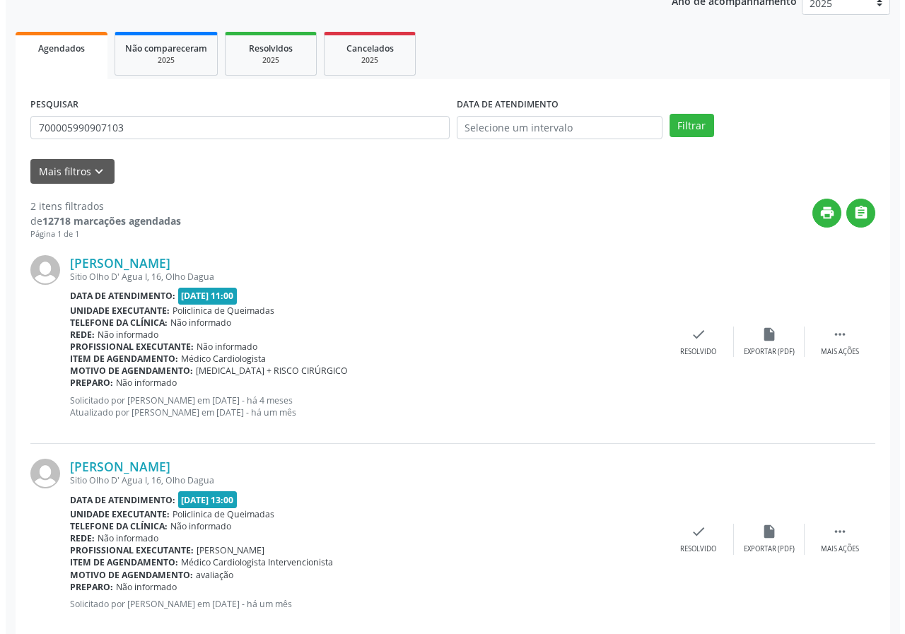
scroll to position [205, 0]
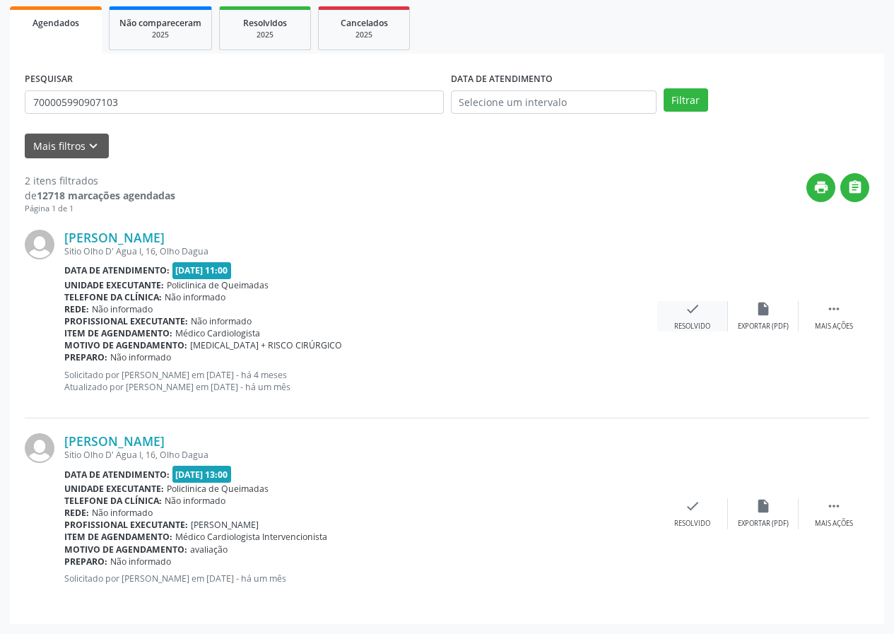
click at [698, 312] on icon "check" at bounding box center [693, 309] width 16 height 16
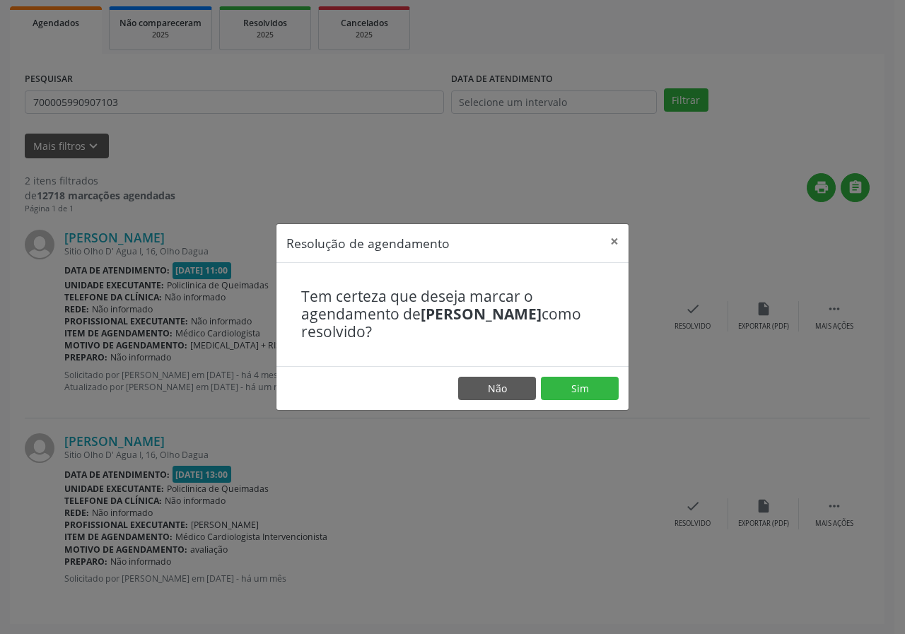
click at [559, 375] on footer "Não Sim" at bounding box center [452, 388] width 352 height 45
click at [574, 387] on button "Sim" at bounding box center [580, 389] width 78 height 24
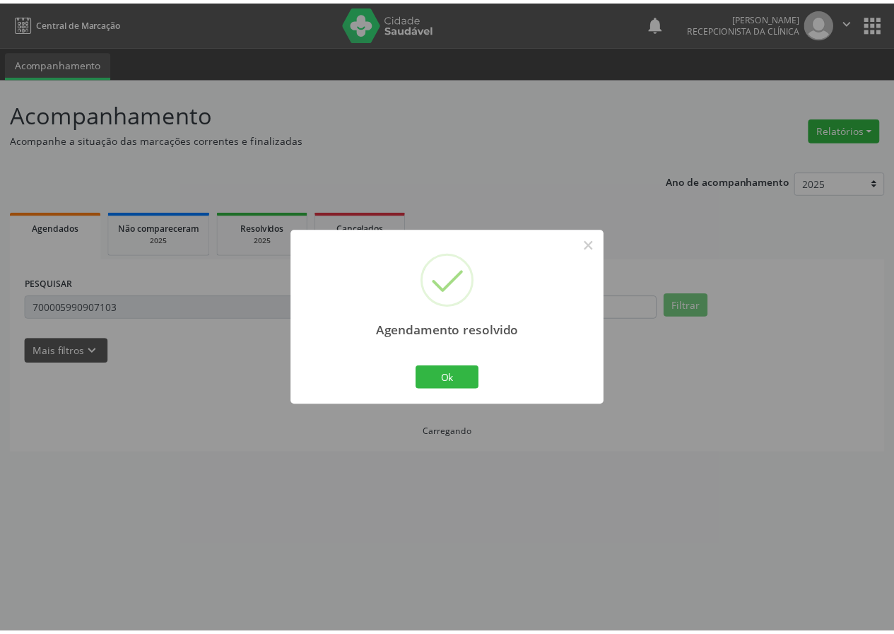
scroll to position [0, 0]
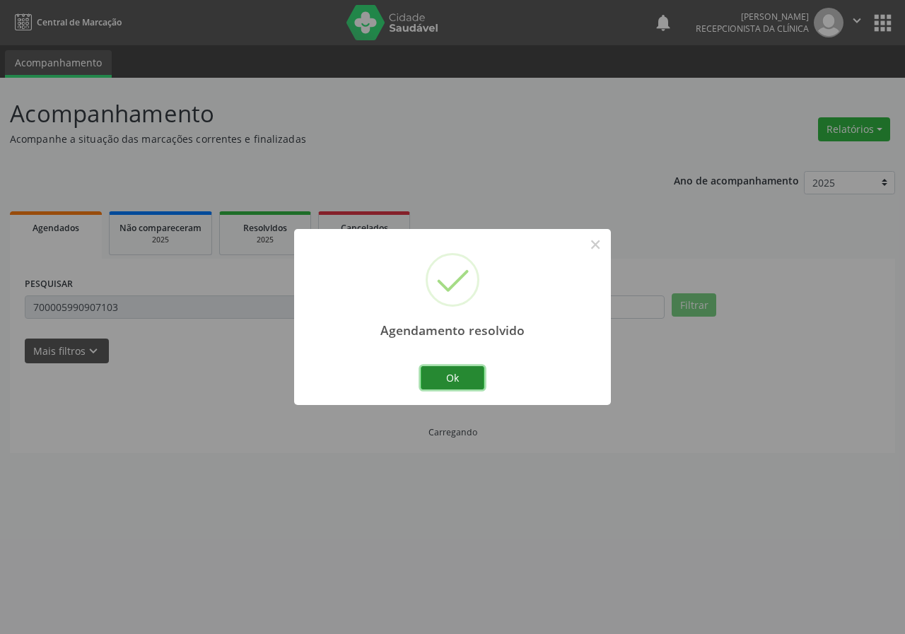
click at [476, 380] on button "Ok" at bounding box center [453, 378] width 64 height 24
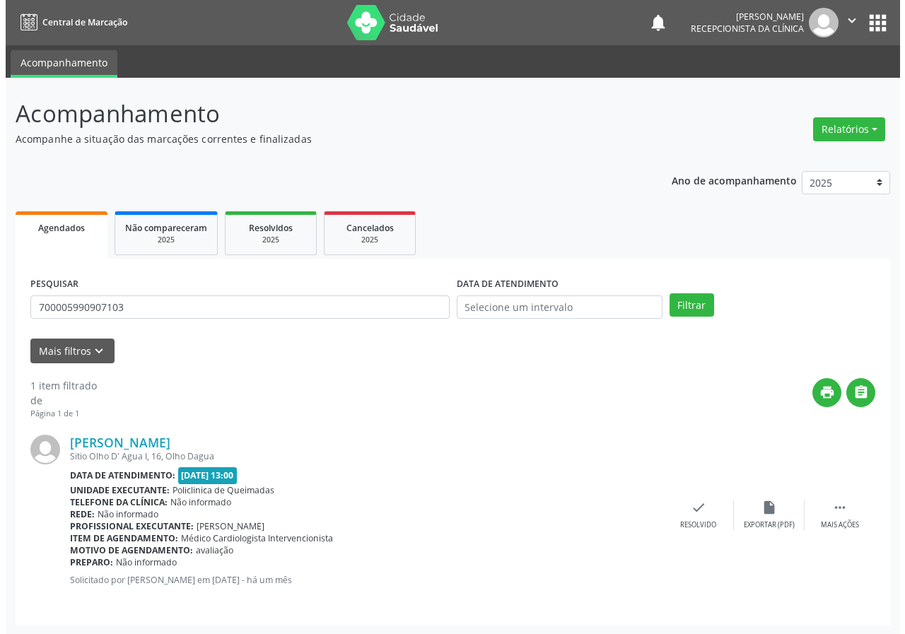
scroll to position [1, 0]
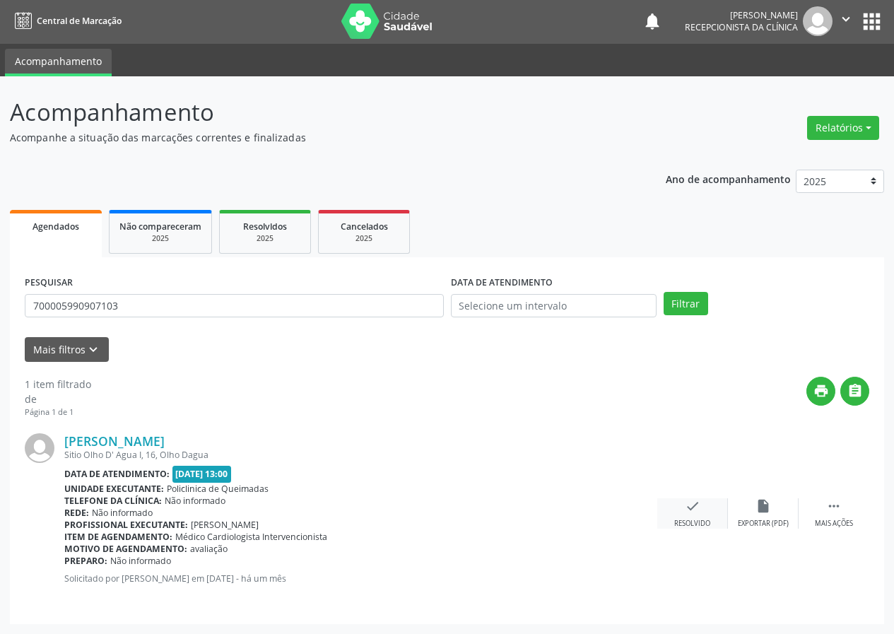
click at [687, 505] on icon "check" at bounding box center [693, 506] width 16 height 16
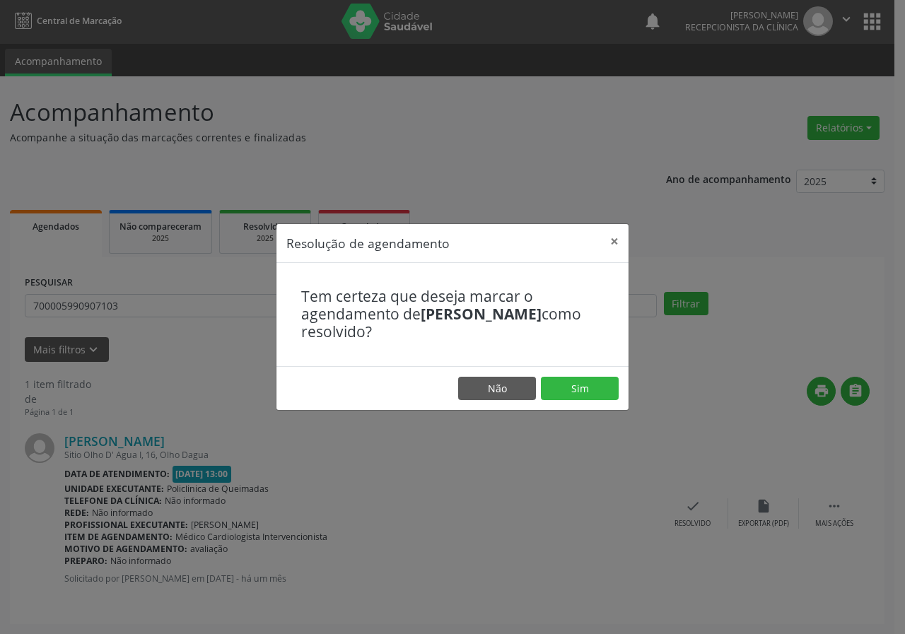
click at [572, 404] on footer "Não Sim" at bounding box center [452, 388] width 352 height 45
click at [572, 384] on button "Sim" at bounding box center [580, 389] width 78 height 24
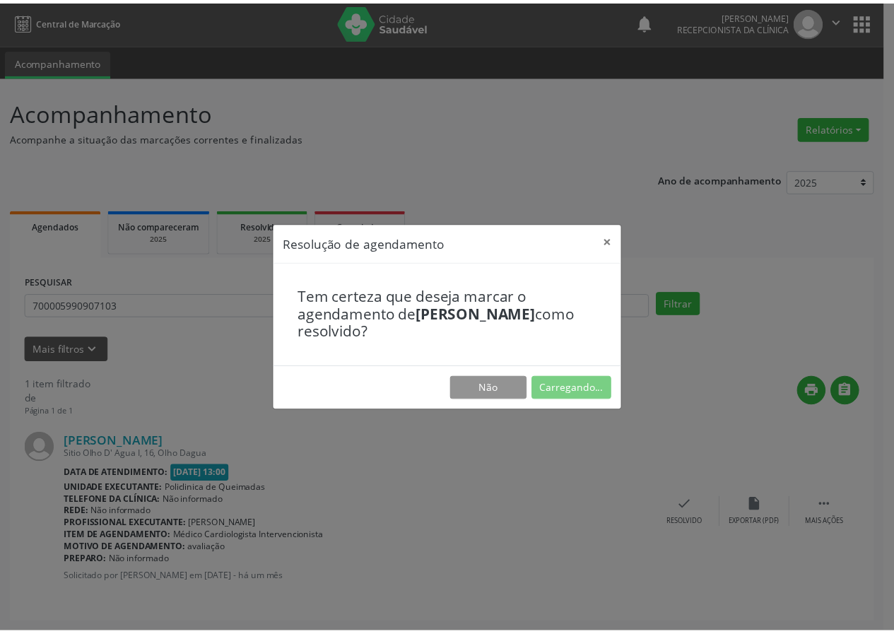
scroll to position [0, 0]
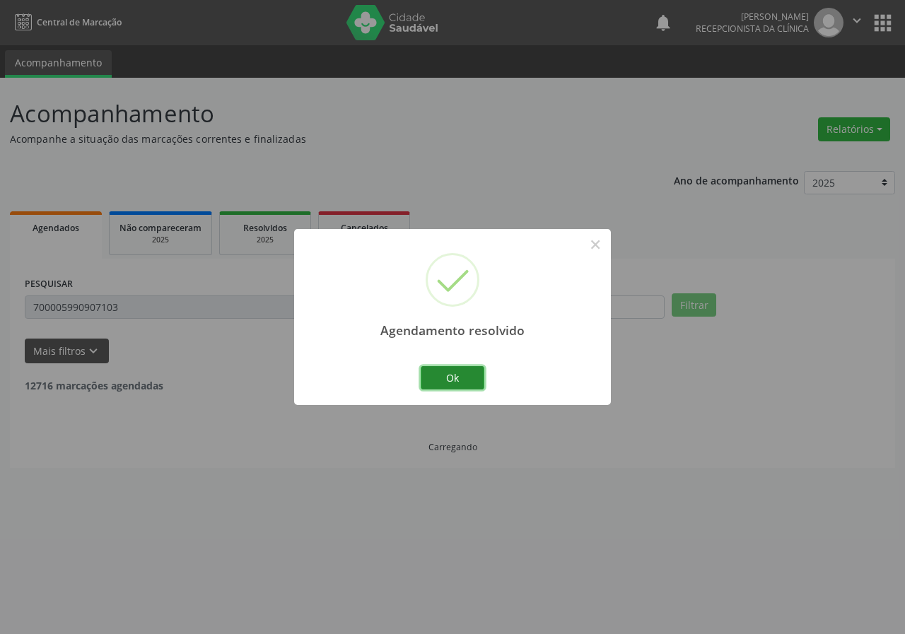
click at [462, 382] on button "Ok" at bounding box center [453, 378] width 64 height 24
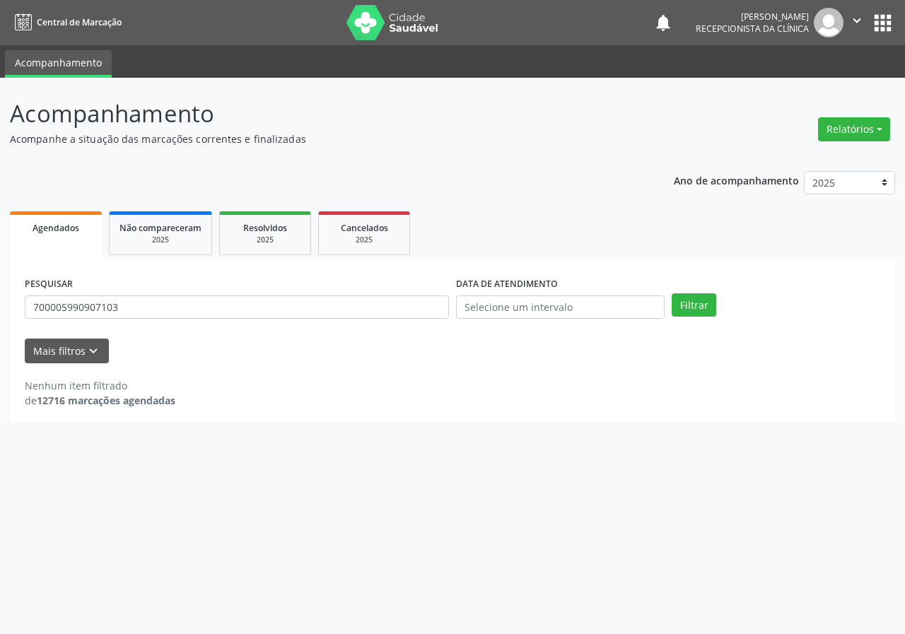
click at [290, 321] on div "PESQUISAR 700005990907103" at bounding box center [236, 301] width 431 height 55
click at [279, 319] on div "PESQUISAR 700005990907103" at bounding box center [236, 301] width 431 height 55
click at [279, 319] on input "700005990907103" at bounding box center [237, 307] width 424 height 24
click at [671, 293] on button "Filtrar" at bounding box center [693, 305] width 45 height 24
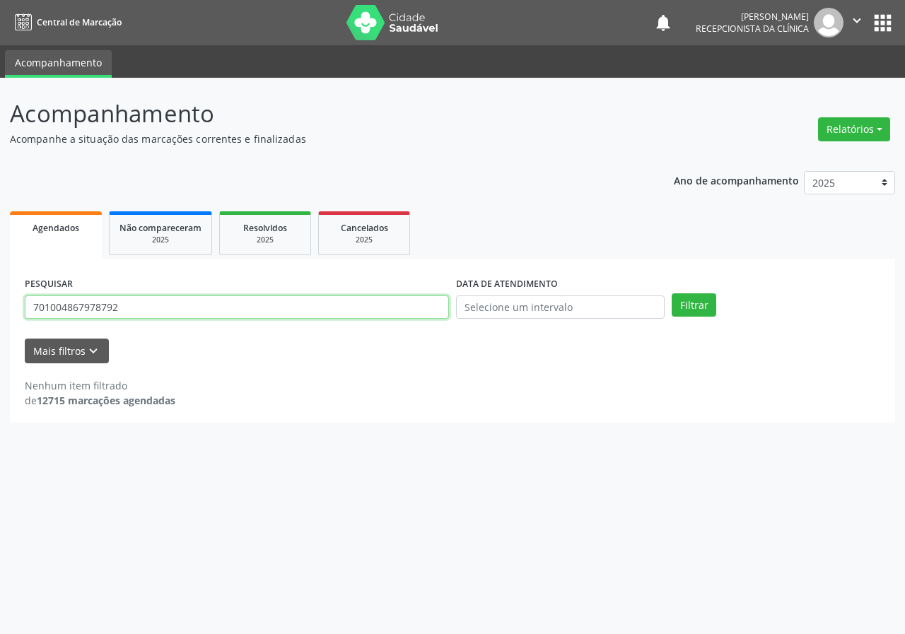
click at [92, 306] on input "701004867978792" at bounding box center [237, 307] width 424 height 24
click at [92, 308] on input "701004867978792" at bounding box center [237, 307] width 424 height 24
click at [94, 304] on input "701004867978792" at bounding box center [237, 307] width 424 height 24
type input "701004867968792"
click at [671, 293] on button "Filtrar" at bounding box center [693, 305] width 45 height 24
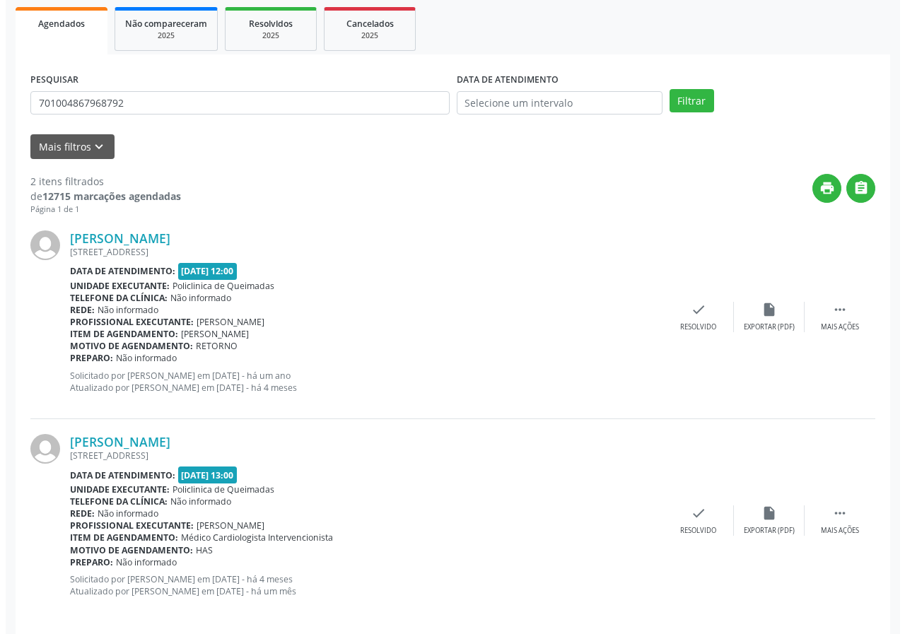
scroll to position [217, 0]
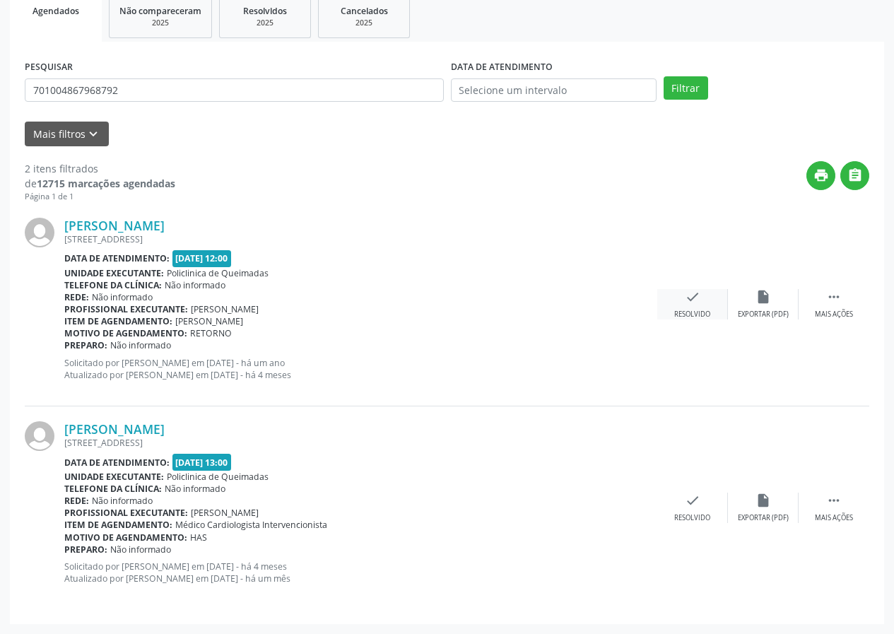
click at [683, 296] on div "check Resolvido" at bounding box center [692, 304] width 71 height 30
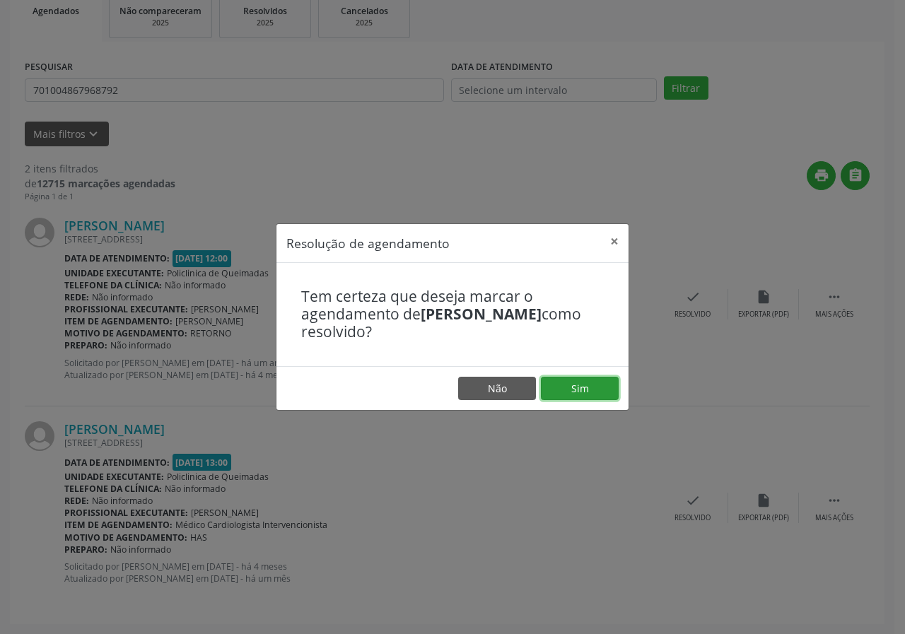
click at [581, 399] on button "Sim" at bounding box center [580, 389] width 78 height 24
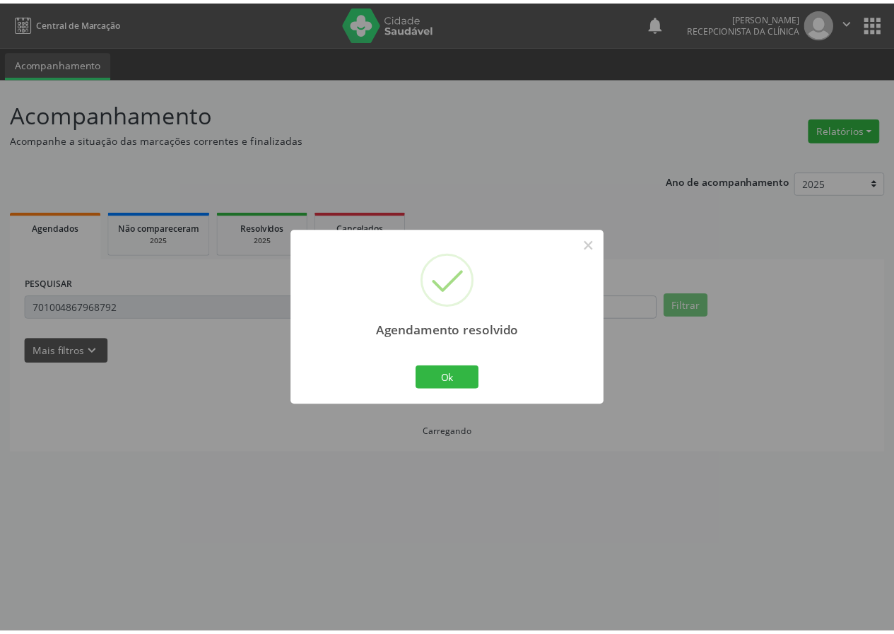
scroll to position [0, 0]
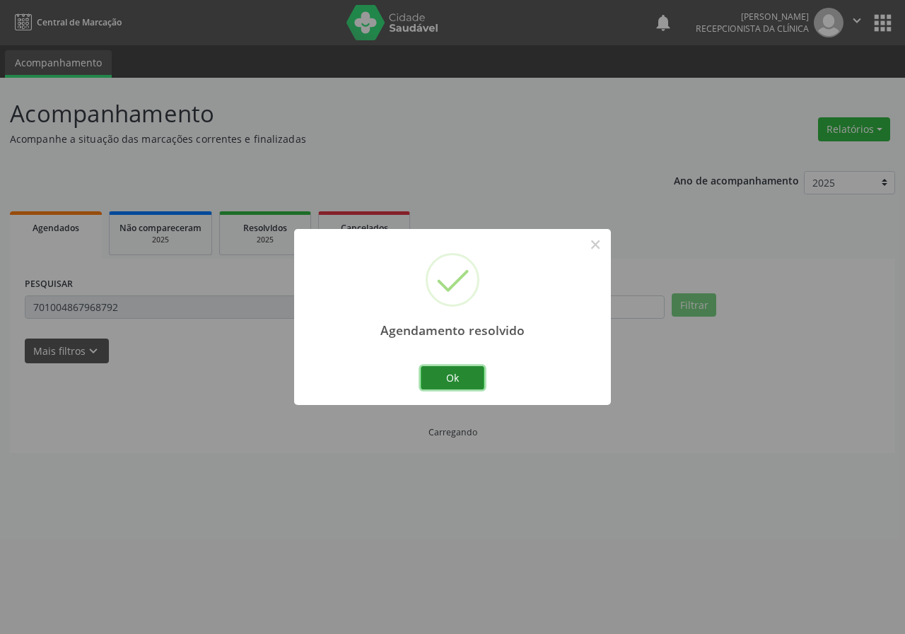
click at [469, 377] on button "Ok" at bounding box center [453, 378] width 64 height 24
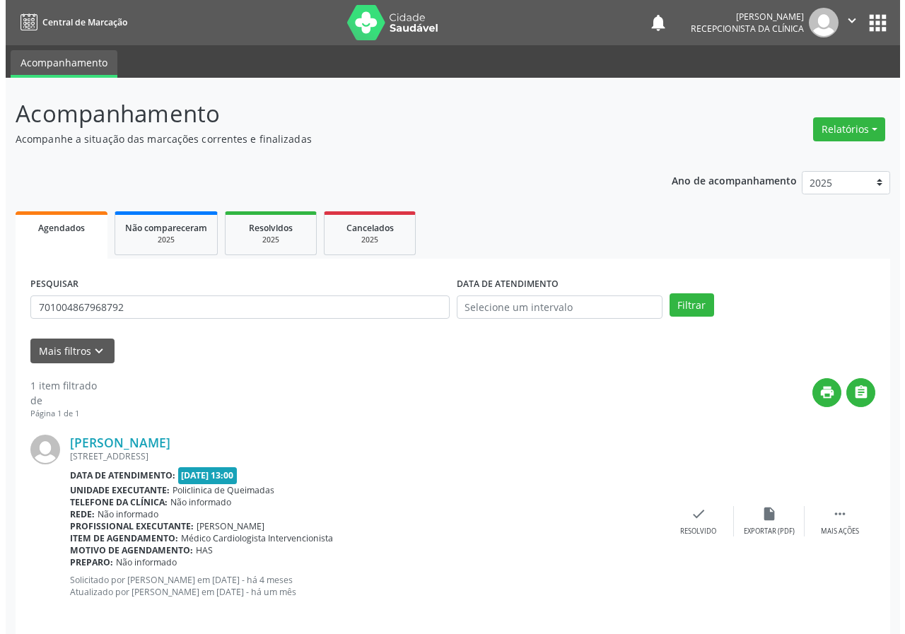
scroll to position [13, 0]
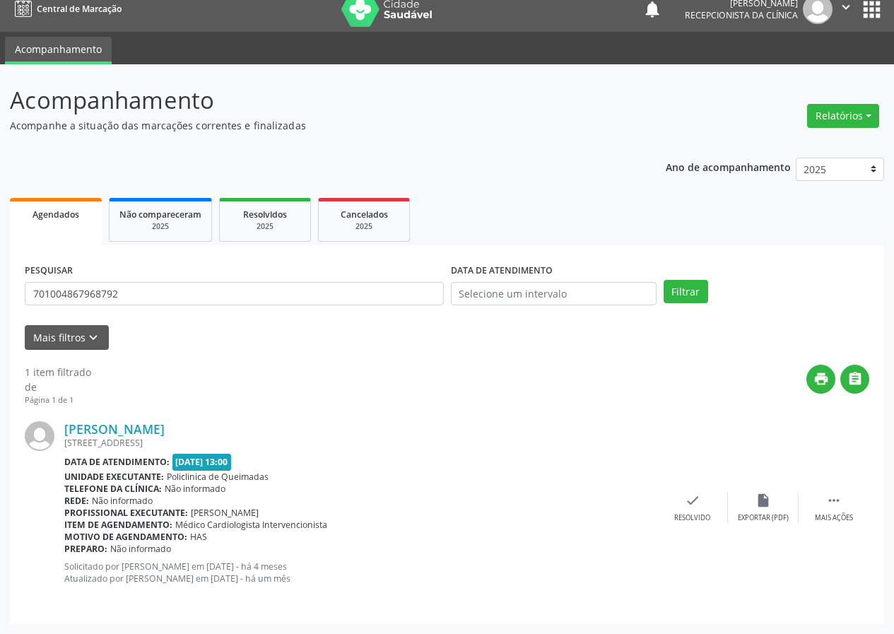
click at [697, 490] on div "[PERSON_NAME] [STREET_ADDRESS] Data de atendimento: [DATE] 13:00 Unidade execut…" at bounding box center [447, 507] width 845 height 203
click at [694, 504] on icon "check" at bounding box center [693, 501] width 16 height 16
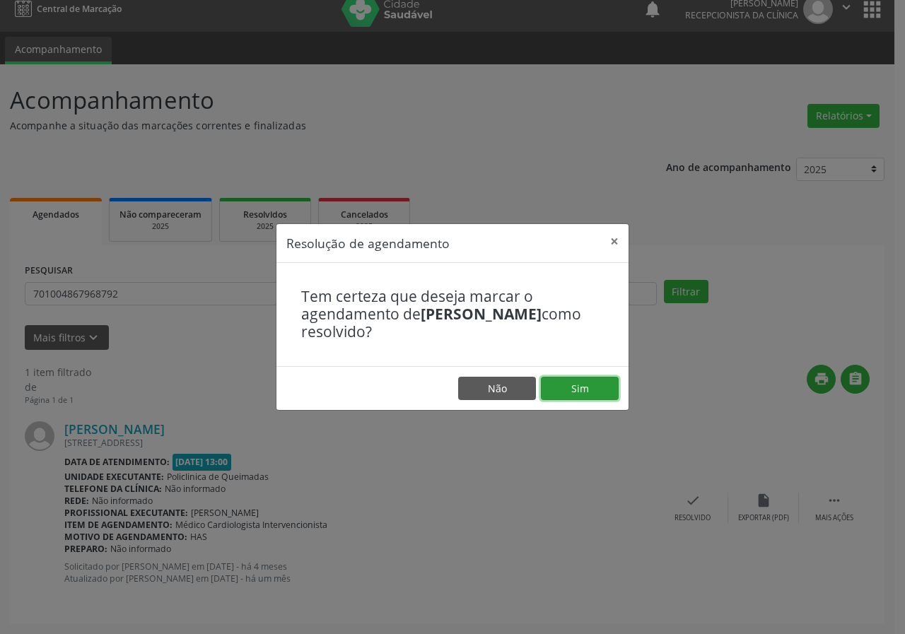
click at [592, 382] on button "Sim" at bounding box center [580, 389] width 78 height 24
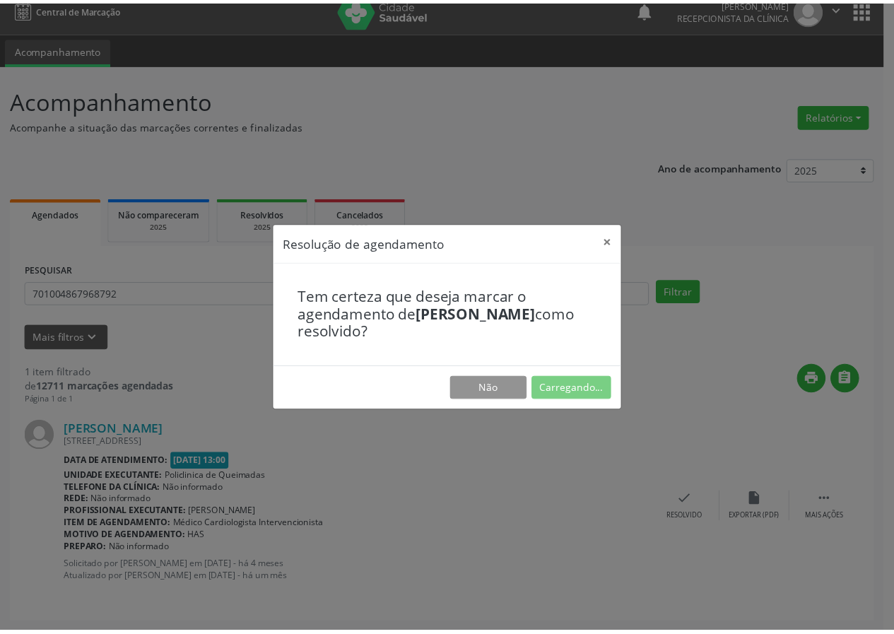
scroll to position [0, 0]
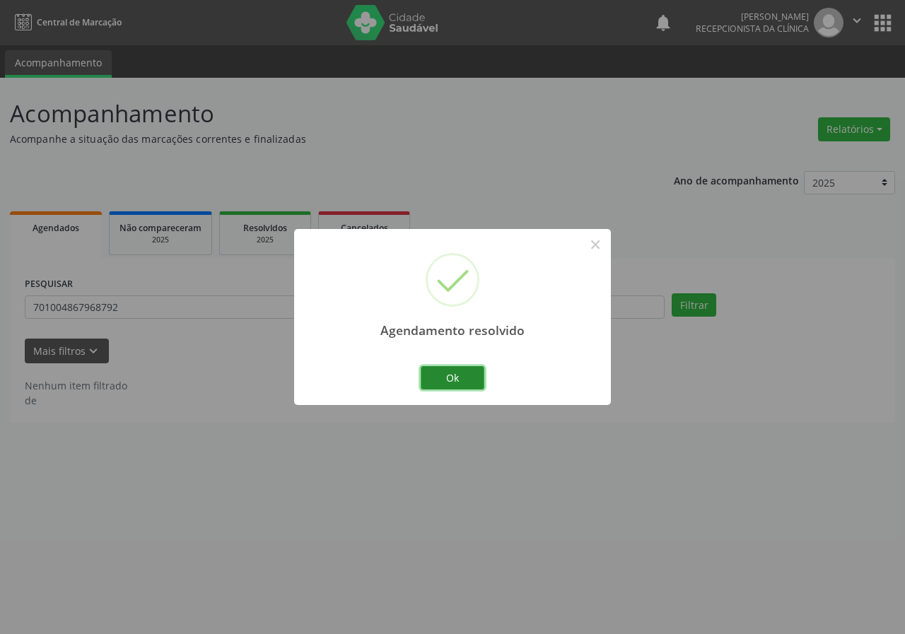
click at [476, 378] on button "Ok" at bounding box center [453, 378] width 64 height 24
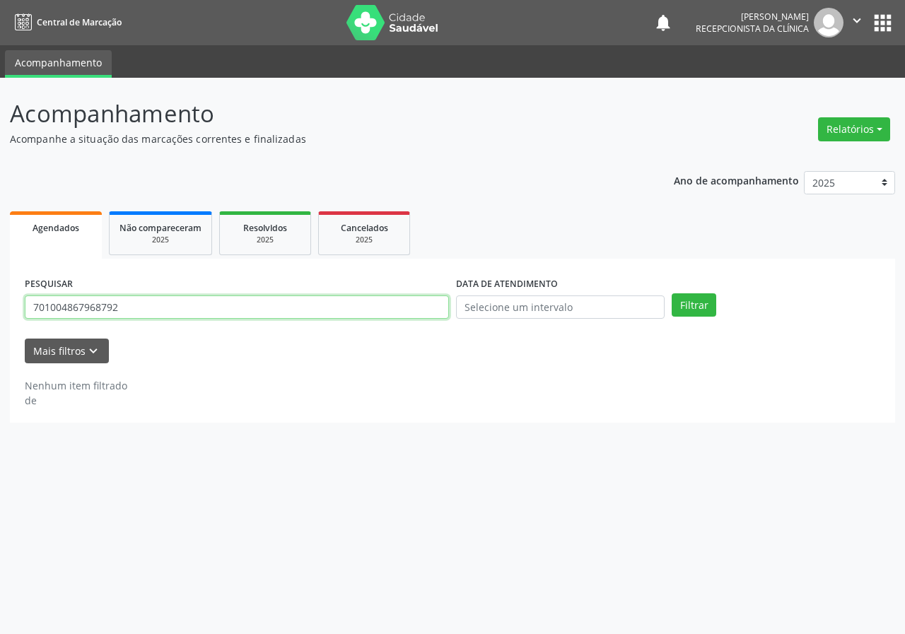
click at [186, 298] on input "701004867968792" at bounding box center [237, 307] width 424 height 24
click at [671, 293] on button "Filtrar" at bounding box center [693, 305] width 45 height 24
click at [186, 303] on input "700701921543378" at bounding box center [237, 307] width 424 height 24
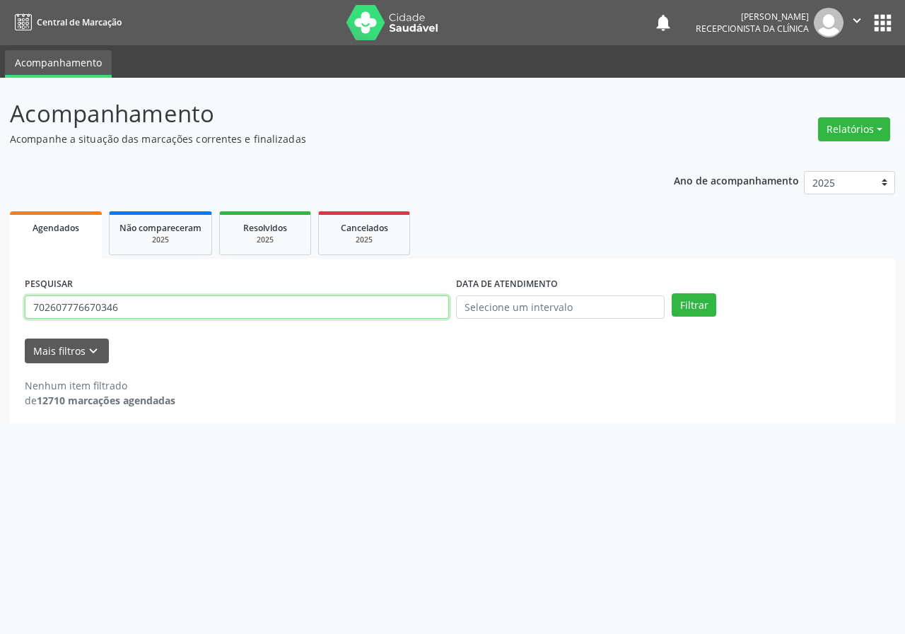
click at [671, 293] on button "Filtrar" at bounding box center [693, 305] width 45 height 24
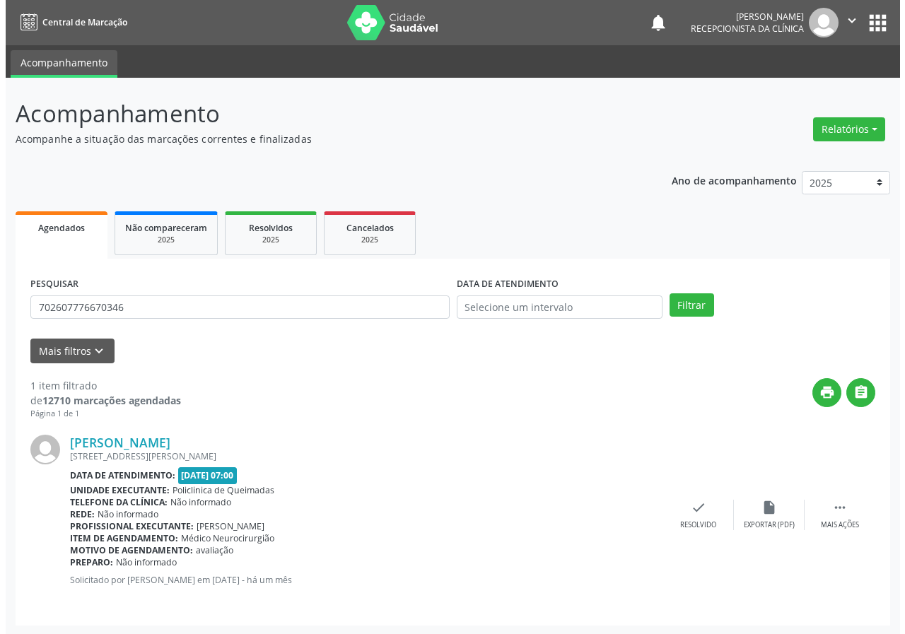
scroll to position [1, 0]
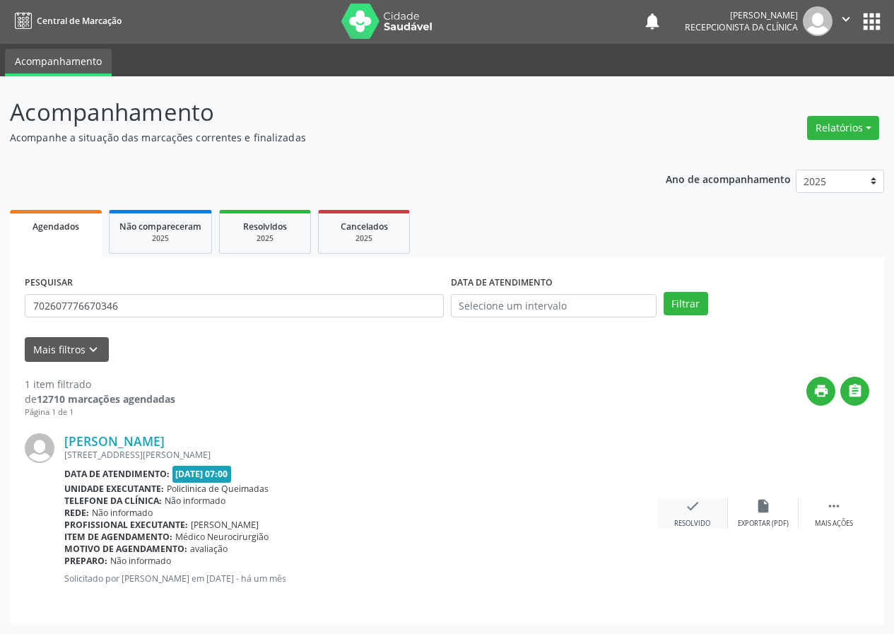
click at [689, 502] on icon "check" at bounding box center [693, 506] width 16 height 16
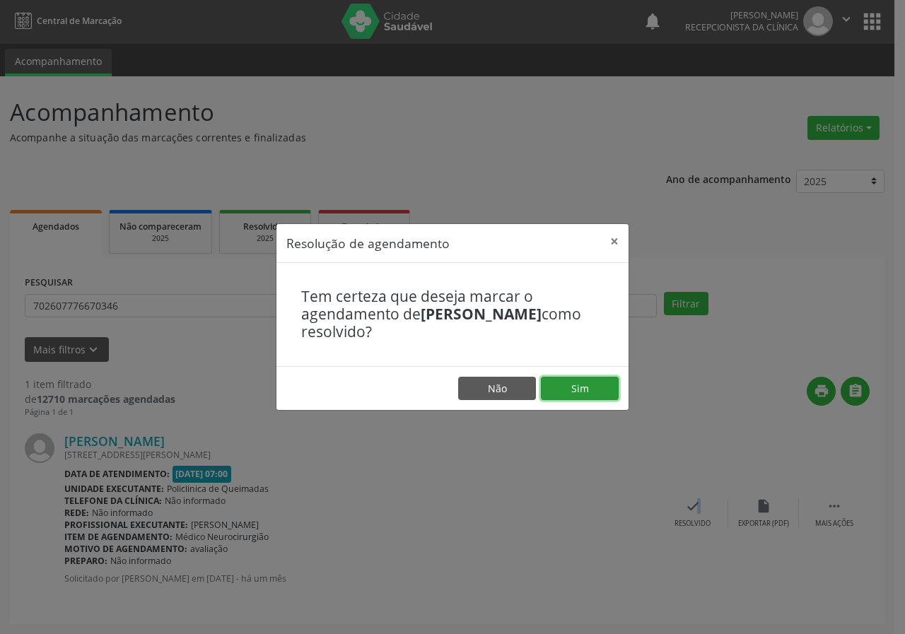
click at [576, 389] on button "Sim" at bounding box center [580, 389] width 78 height 24
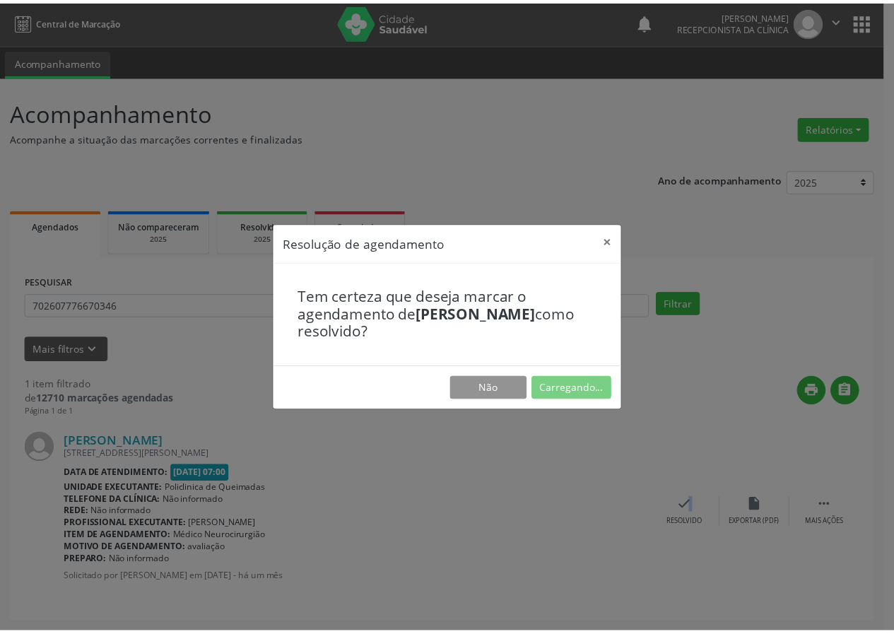
scroll to position [0, 0]
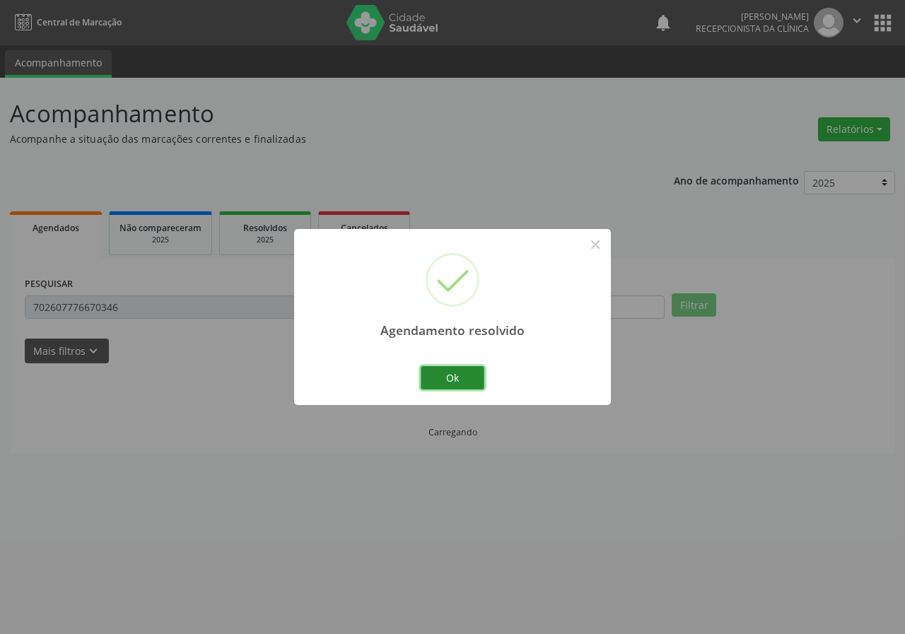
click at [437, 380] on button "Ok" at bounding box center [453, 378] width 64 height 24
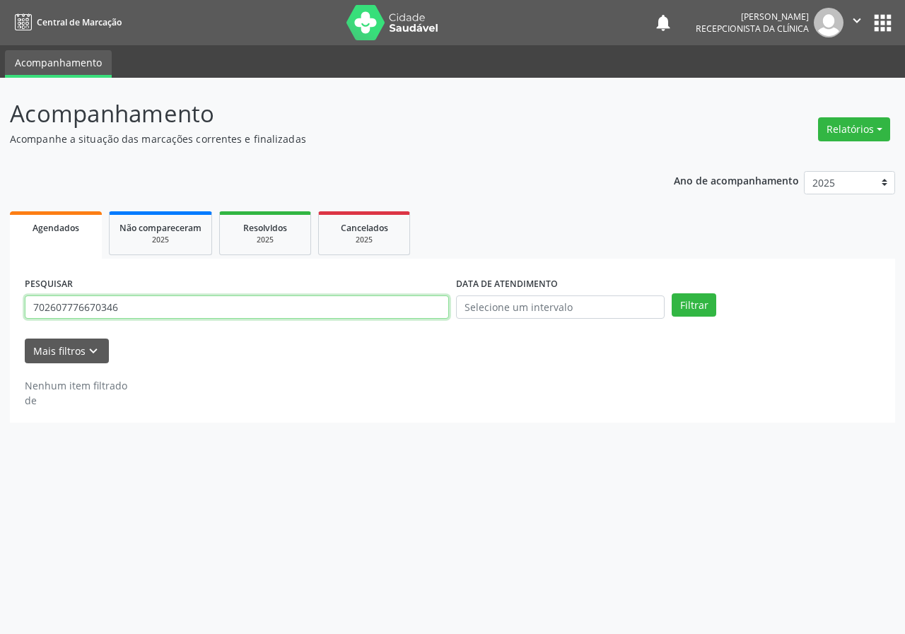
click at [250, 302] on input "702607776670346" at bounding box center [237, 307] width 424 height 24
click at [671, 293] on button "Filtrar" at bounding box center [693, 305] width 45 height 24
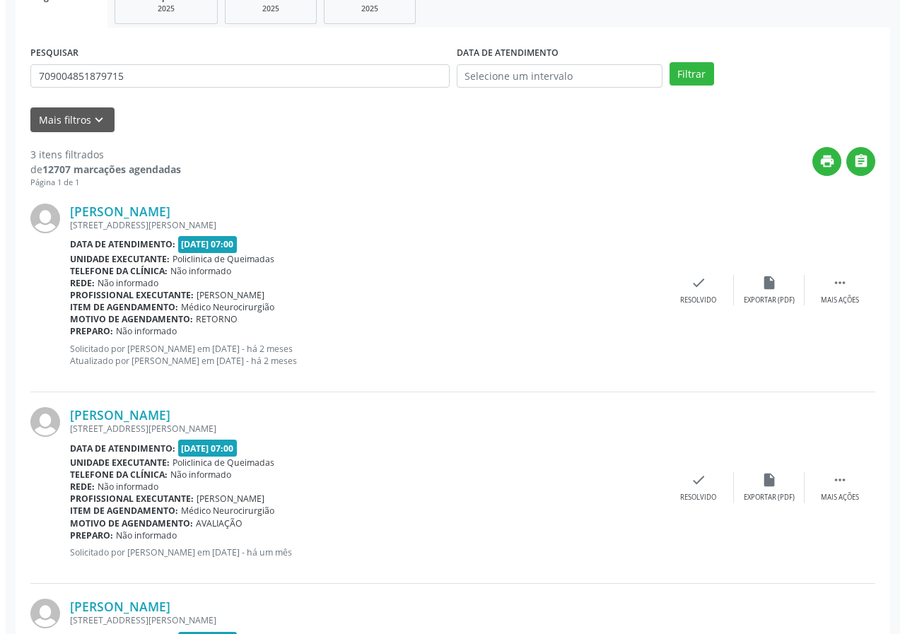
scroll to position [267, 0]
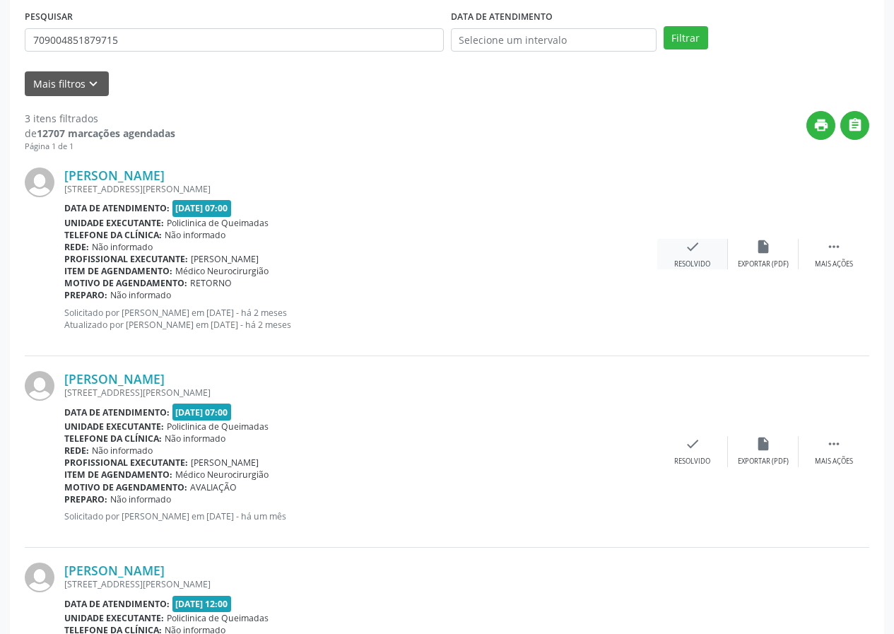
click at [687, 245] on icon "check" at bounding box center [693, 247] width 16 height 16
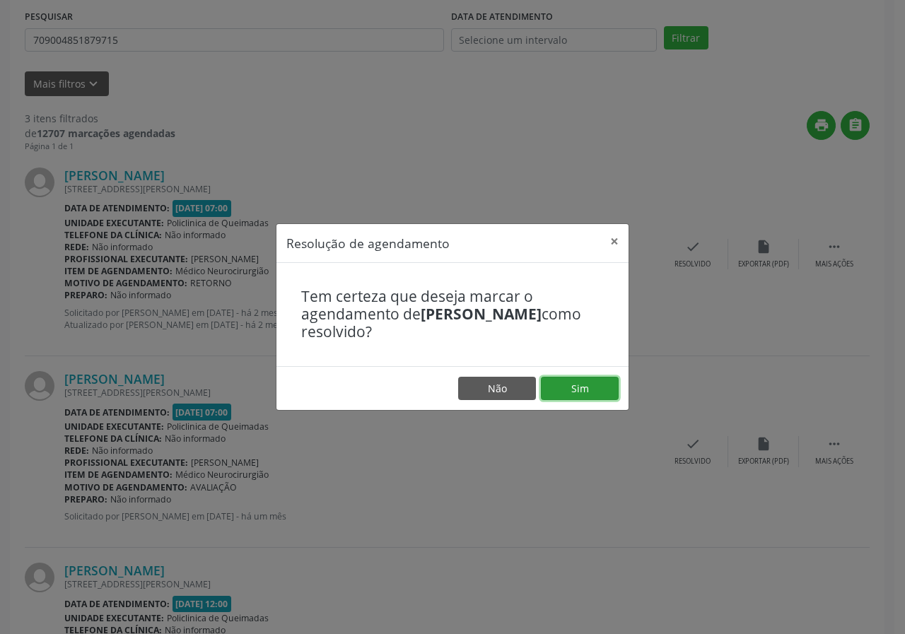
click at [569, 387] on button "Sim" at bounding box center [580, 389] width 78 height 24
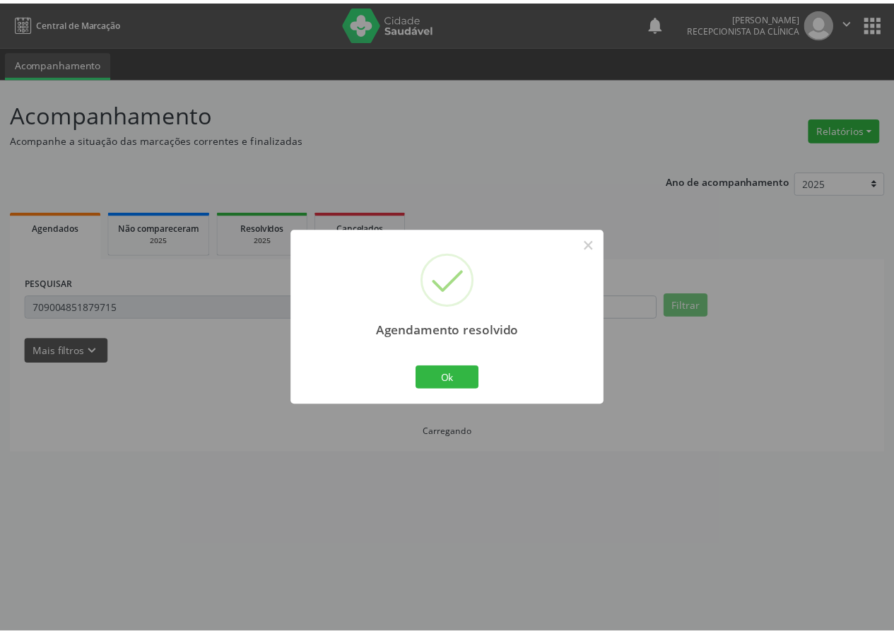
scroll to position [0, 0]
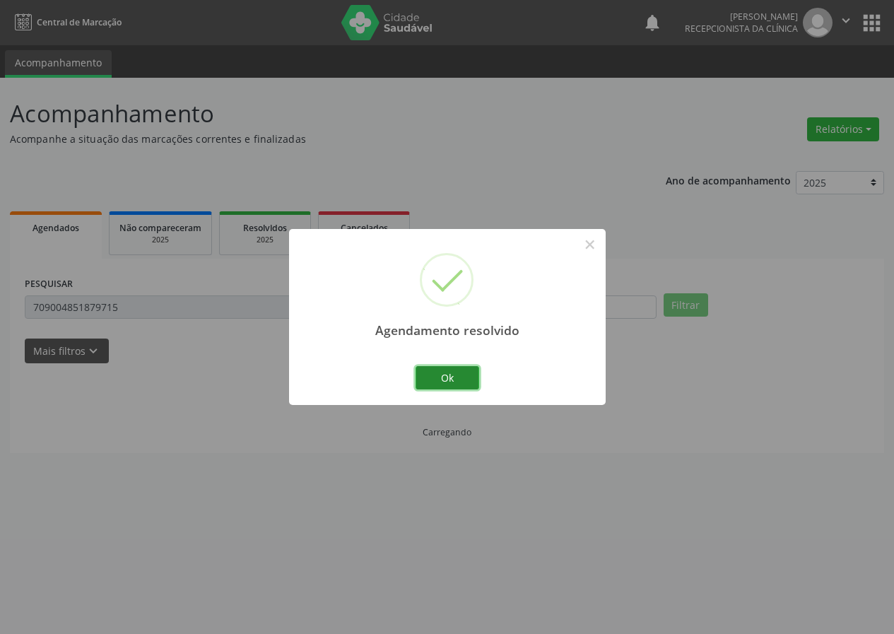
click at [444, 370] on button "Ok" at bounding box center [448, 378] width 64 height 24
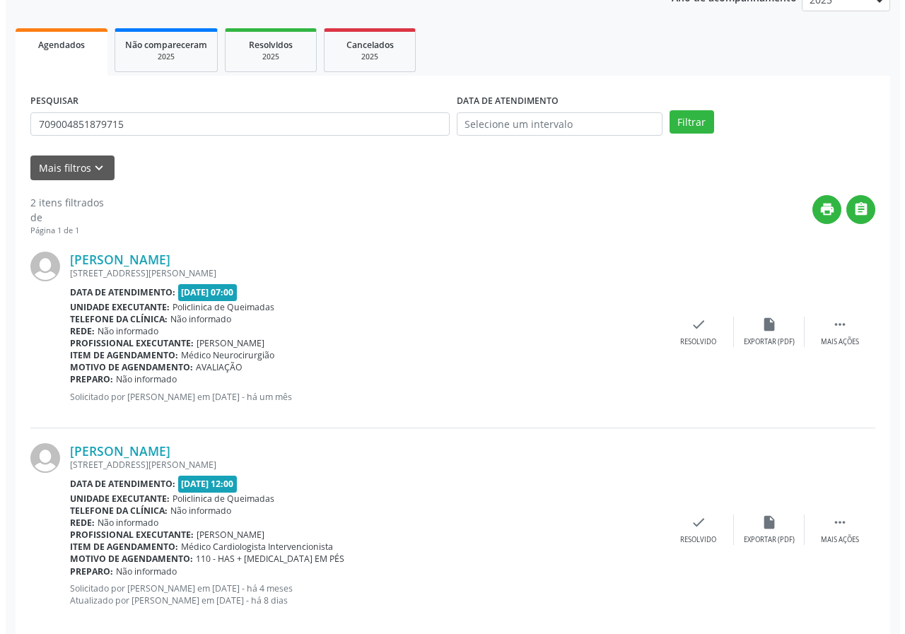
scroll to position [205, 0]
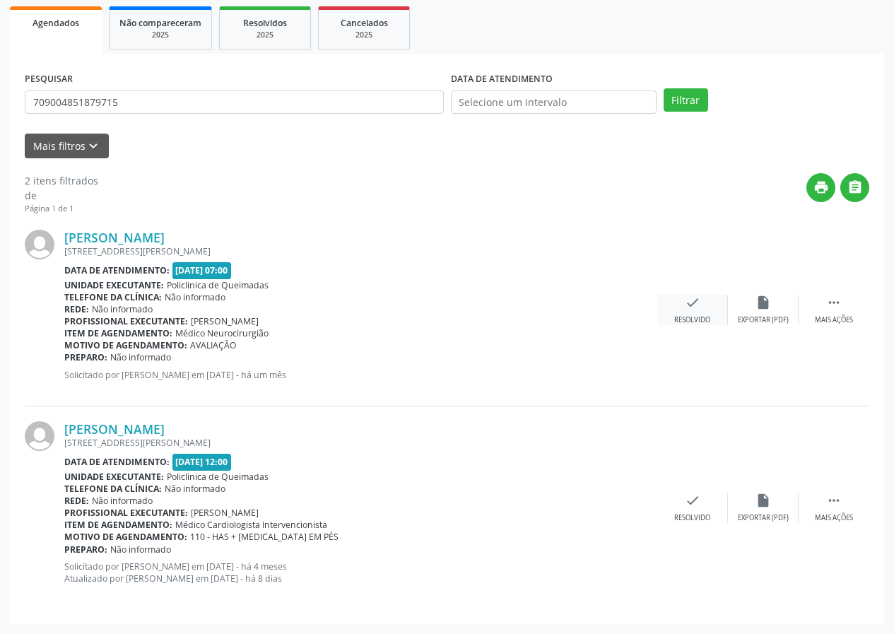
click at [683, 303] on div "check Resolvido" at bounding box center [692, 310] width 71 height 30
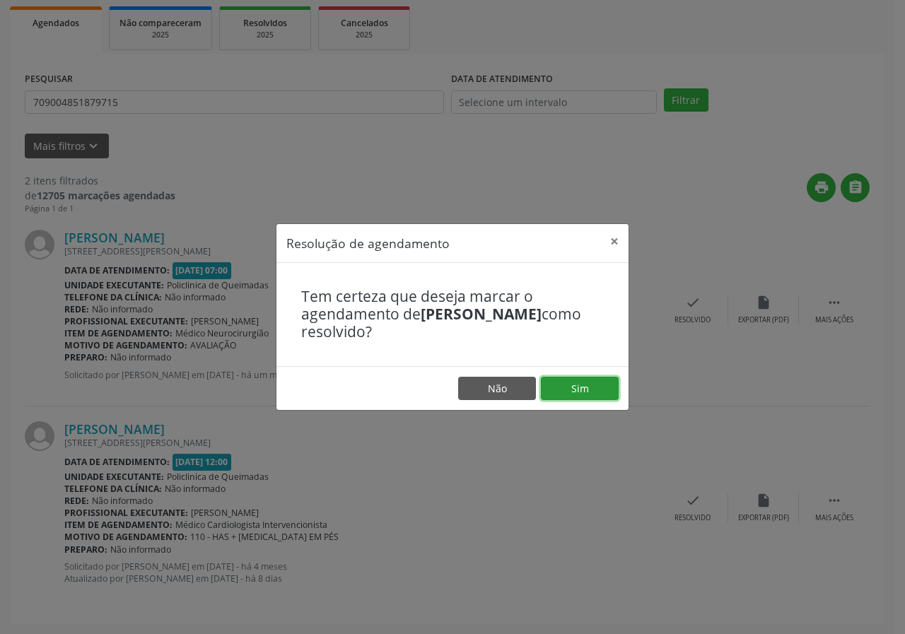
click at [577, 387] on button "Sim" at bounding box center [580, 389] width 78 height 24
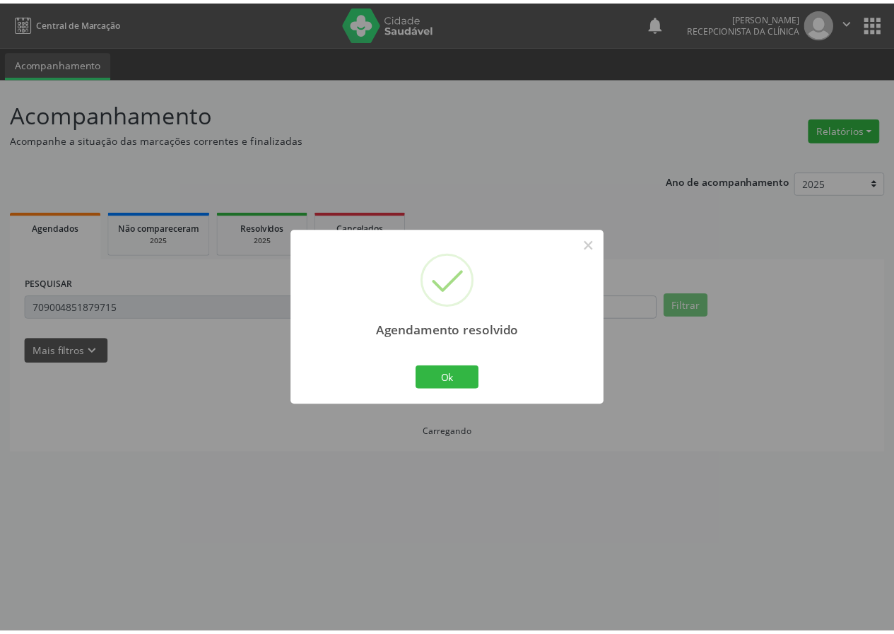
scroll to position [0, 0]
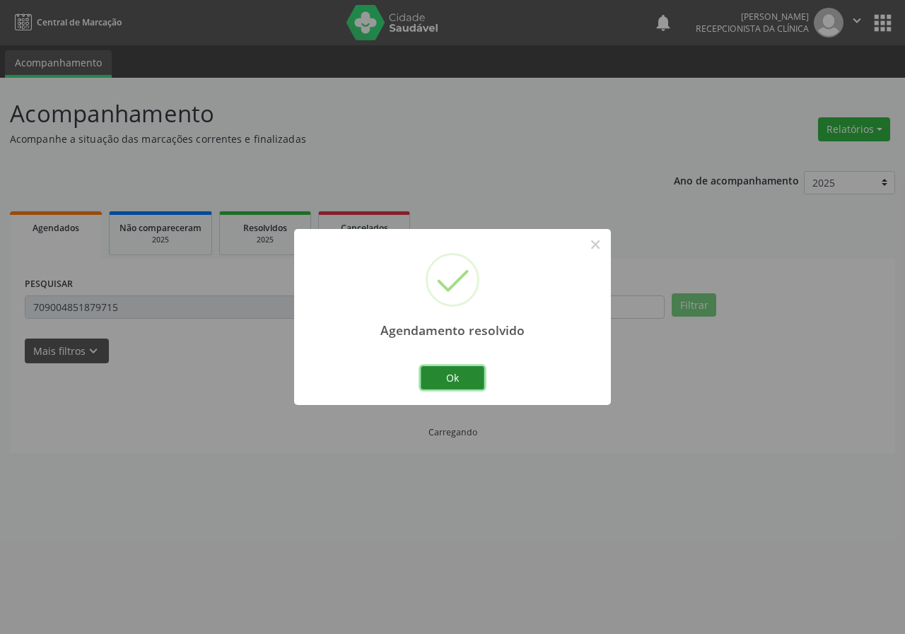
click at [475, 373] on button "Ok" at bounding box center [453, 378] width 64 height 24
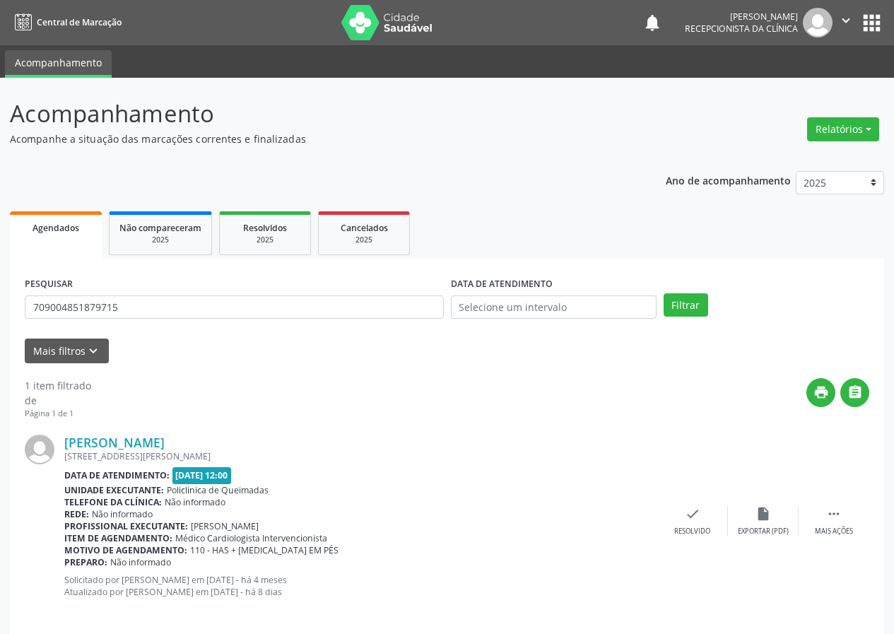
scroll to position [13, 0]
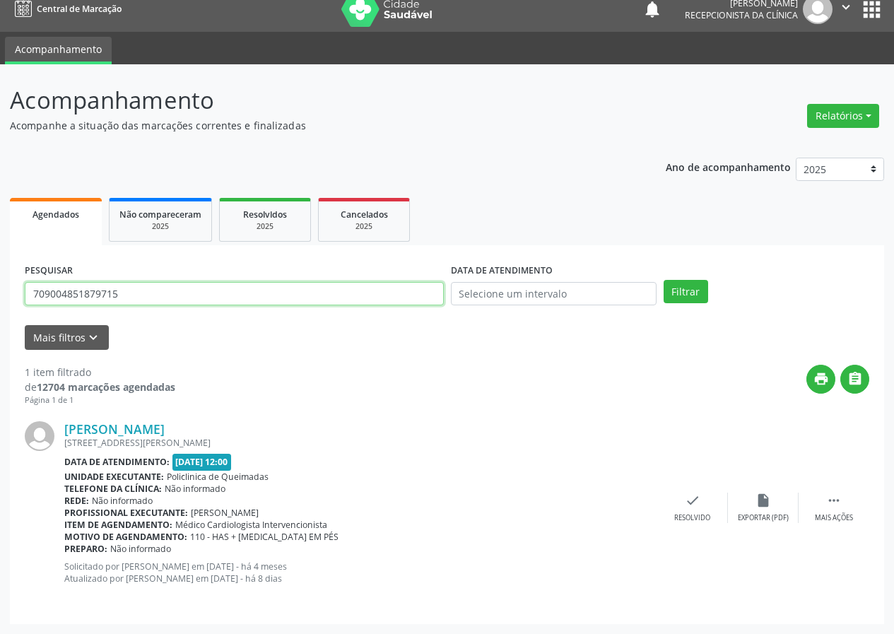
click at [242, 305] on input "709004851879715" at bounding box center [234, 294] width 419 height 24
click at [664, 280] on button "Filtrar" at bounding box center [686, 292] width 45 height 24
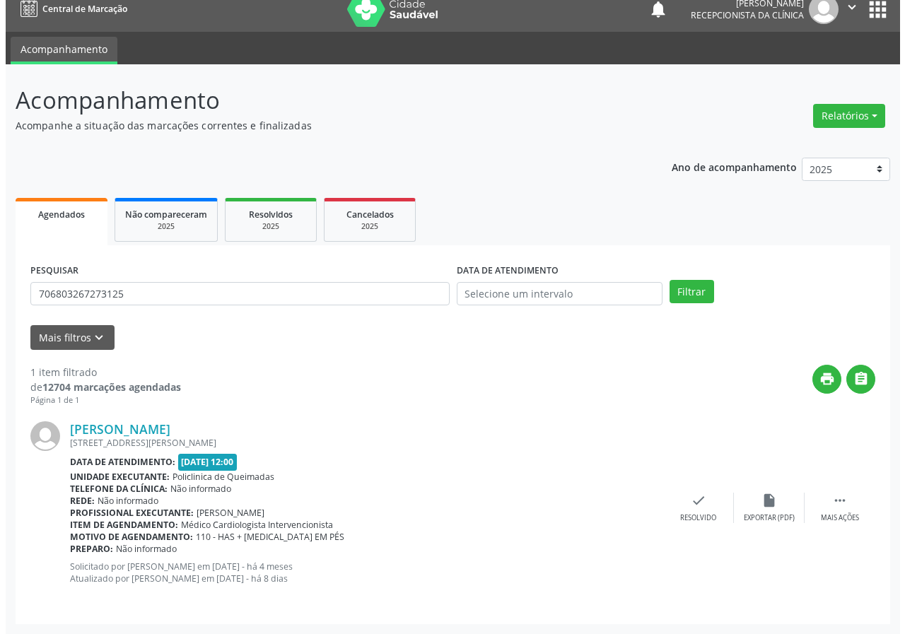
scroll to position [0, 0]
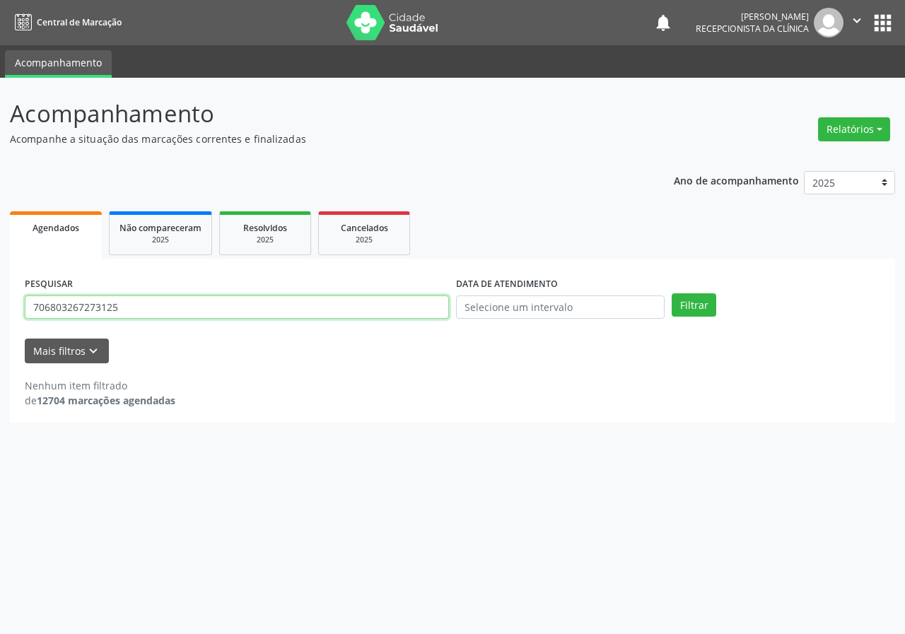
click at [228, 305] on input "706803267273125" at bounding box center [237, 307] width 424 height 24
click at [671, 293] on button "Filtrar" at bounding box center [693, 305] width 45 height 24
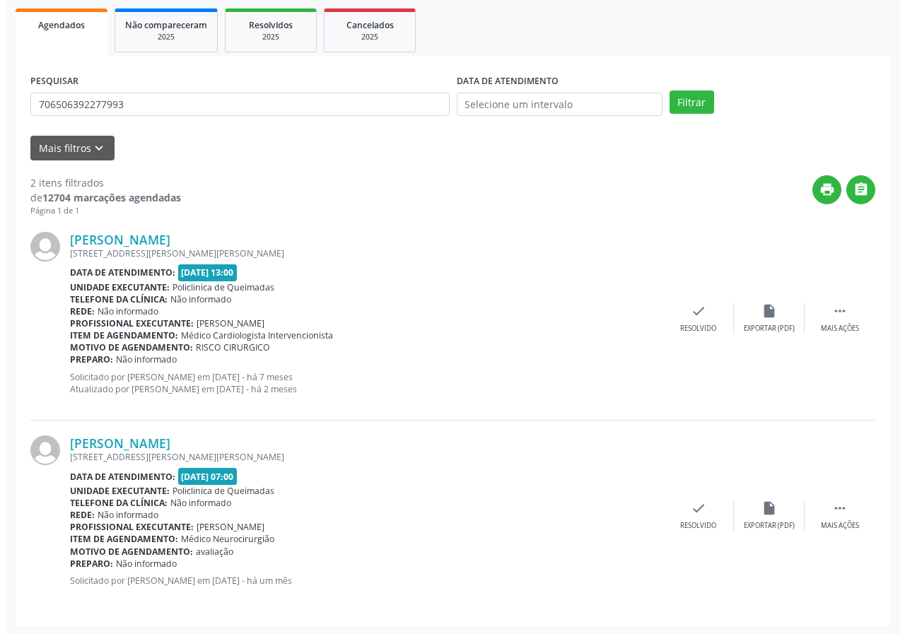
scroll to position [205, 0]
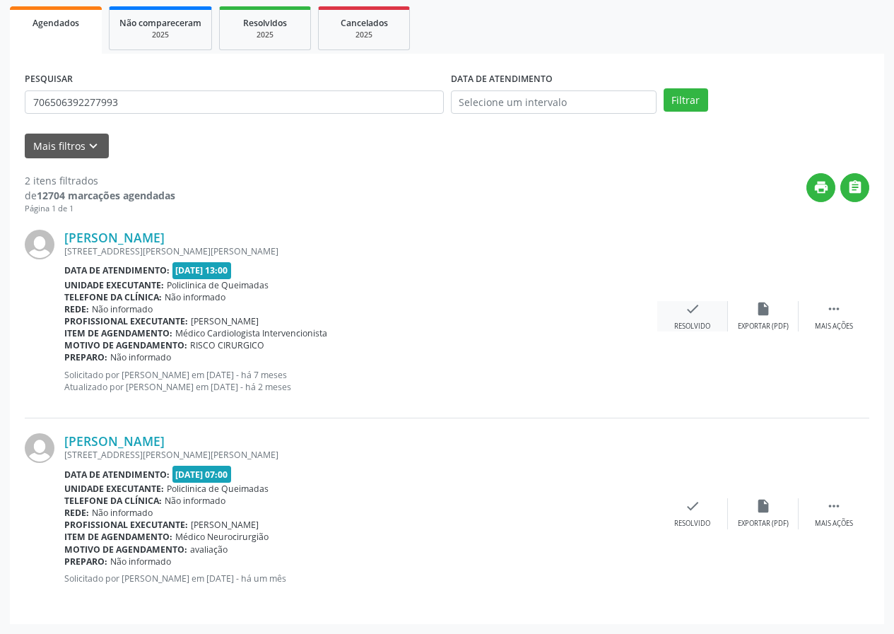
click at [698, 310] on icon "check" at bounding box center [693, 309] width 16 height 16
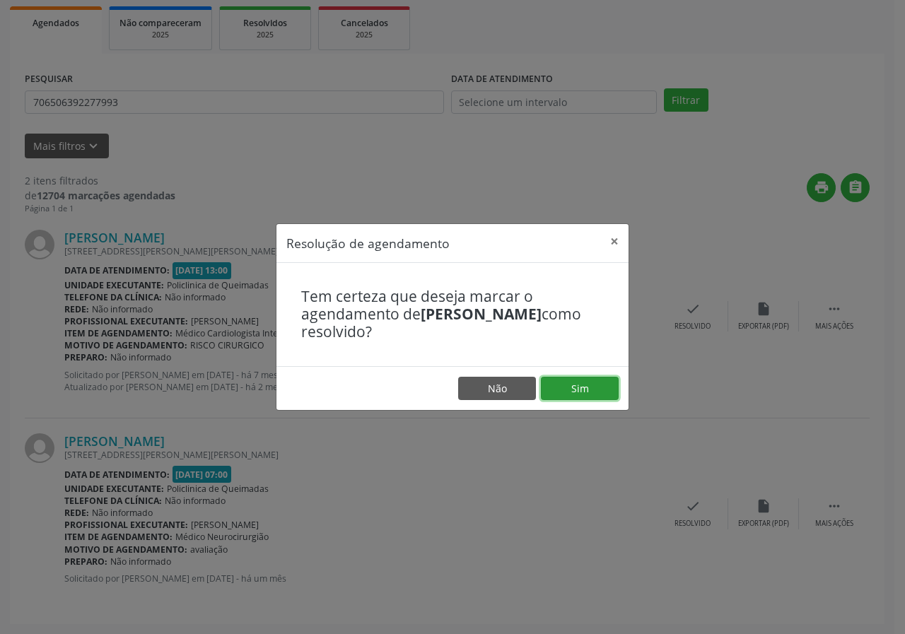
click at [595, 392] on button "Sim" at bounding box center [580, 389] width 78 height 24
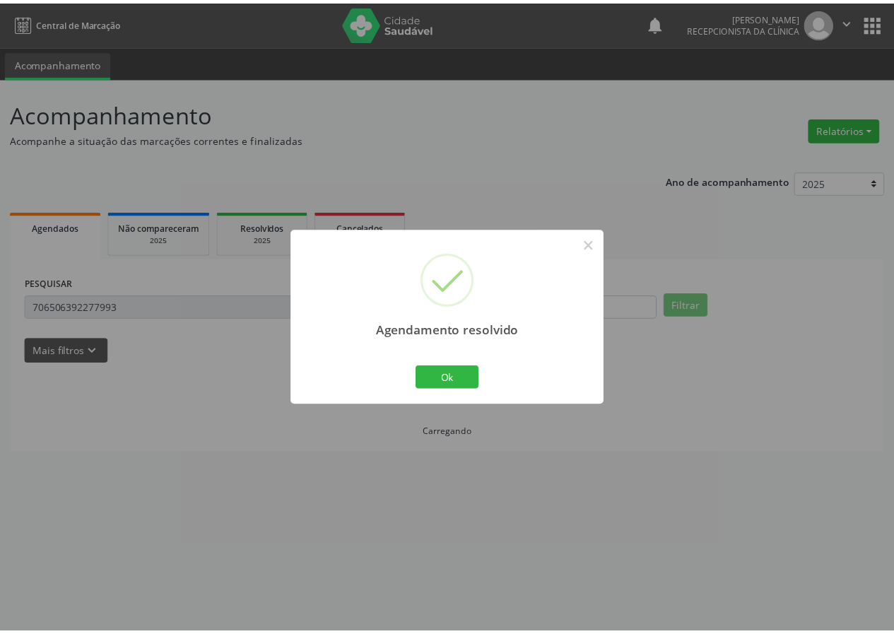
scroll to position [0, 0]
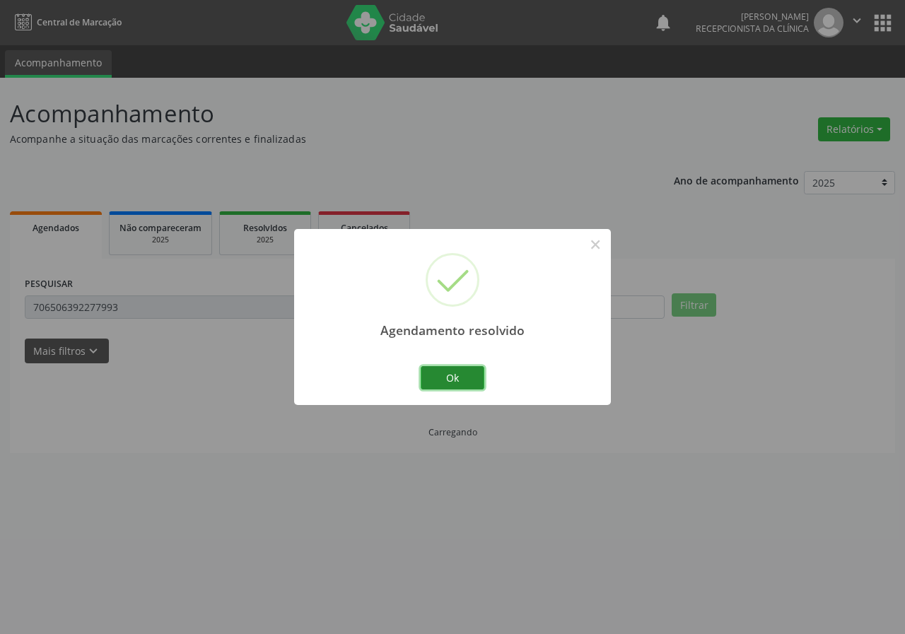
click at [475, 370] on button "Ok" at bounding box center [453, 378] width 64 height 24
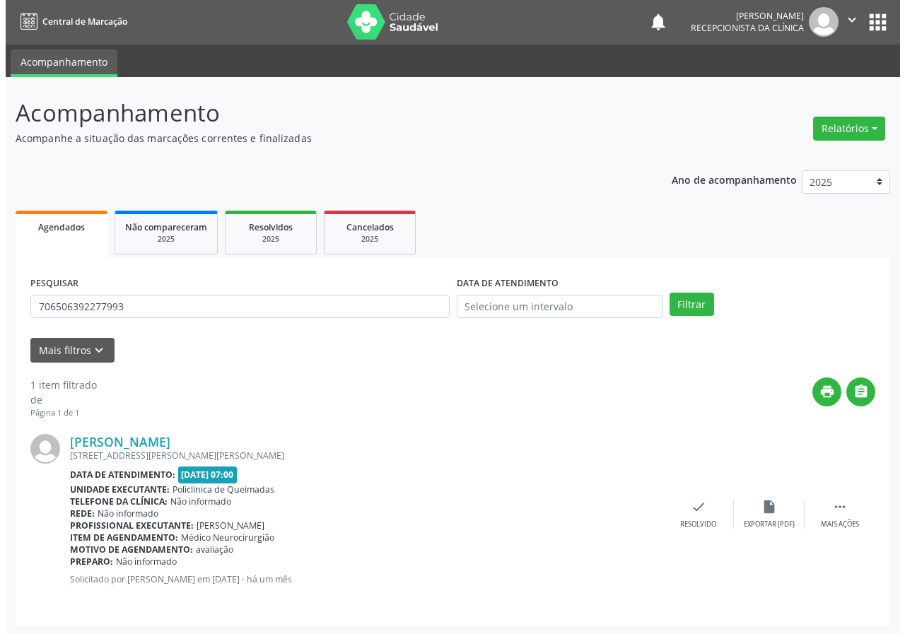
scroll to position [1, 0]
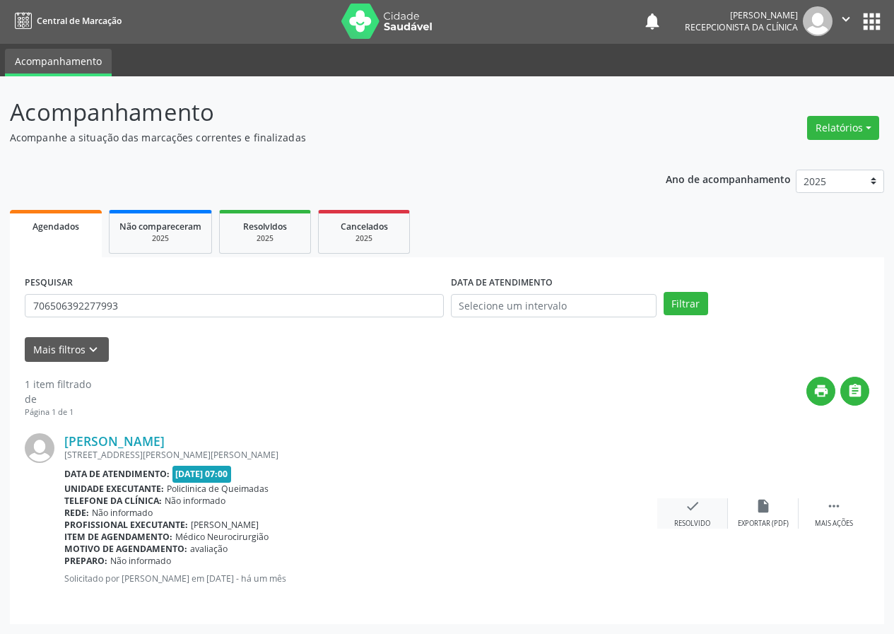
click at [691, 503] on icon "check" at bounding box center [693, 506] width 16 height 16
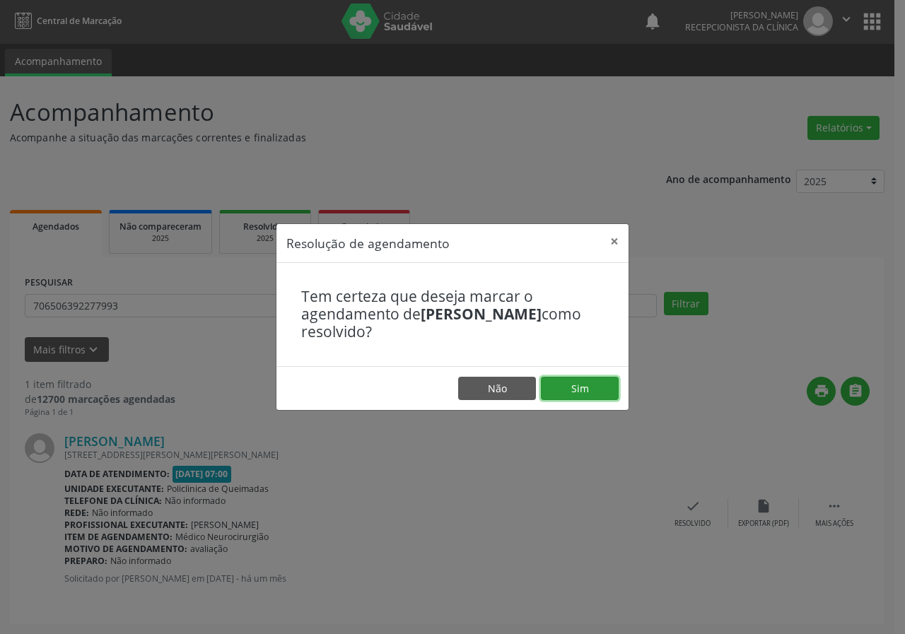
click at [576, 378] on button "Sim" at bounding box center [580, 389] width 78 height 24
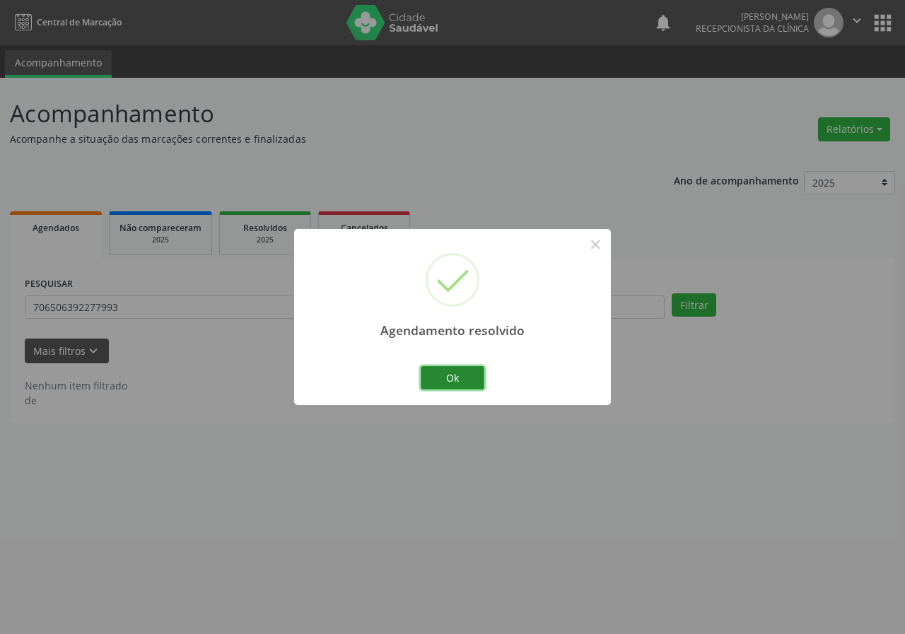
click at [461, 378] on button "Ok" at bounding box center [453, 378] width 64 height 24
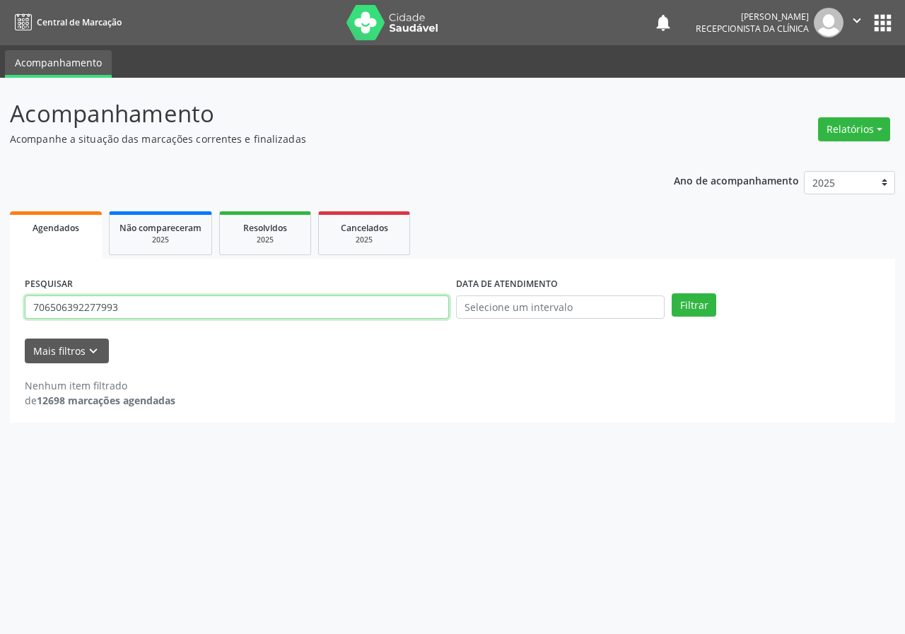
click at [236, 307] on input "706506392277993" at bounding box center [237, 307] width 424 height 24
click at [671, 293] on button "Filtrar" at bounding box center [693, 305] width 45 height 24
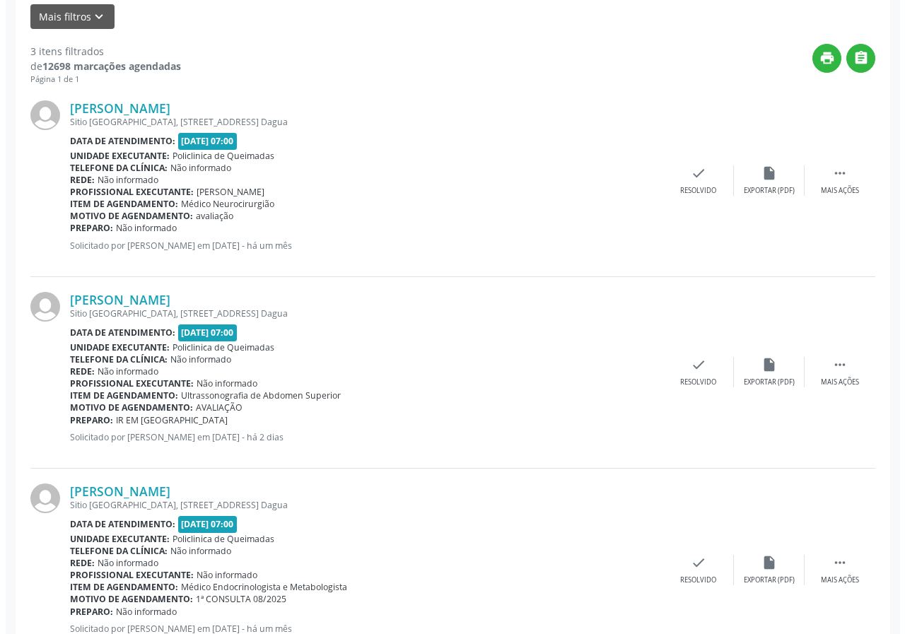
scroll to position [353, 0]
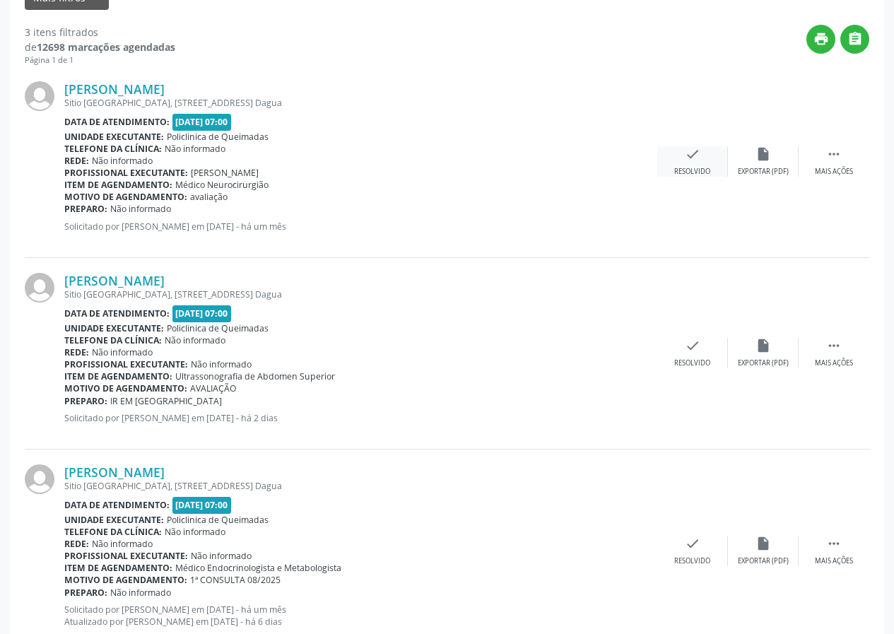
click at [703, 165] on div "check Resolvido" at bounding box center [692, 161] width 71 height 30
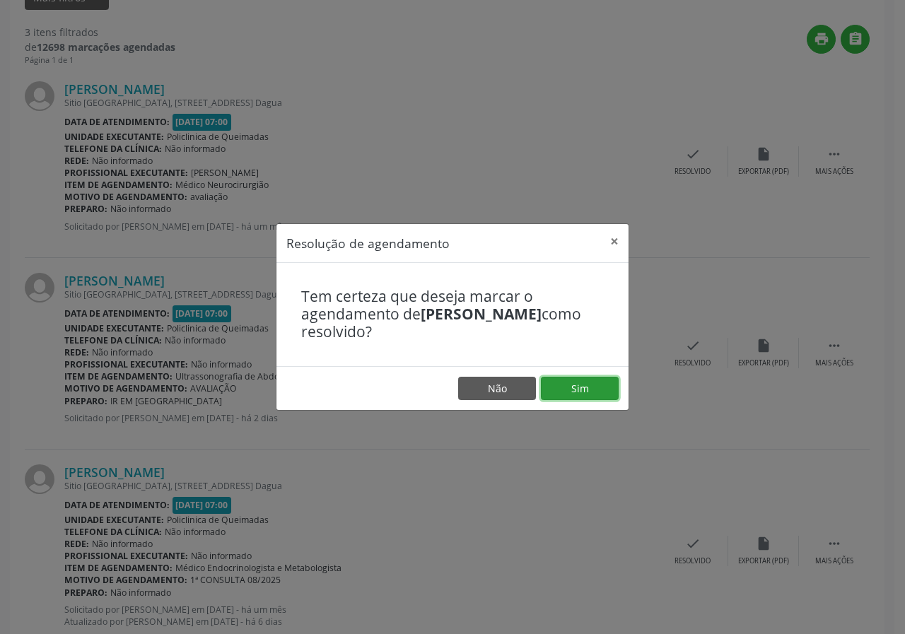
click at [615, 379] on button "Sim" at bounding box center [580, 389] width 78 height 24
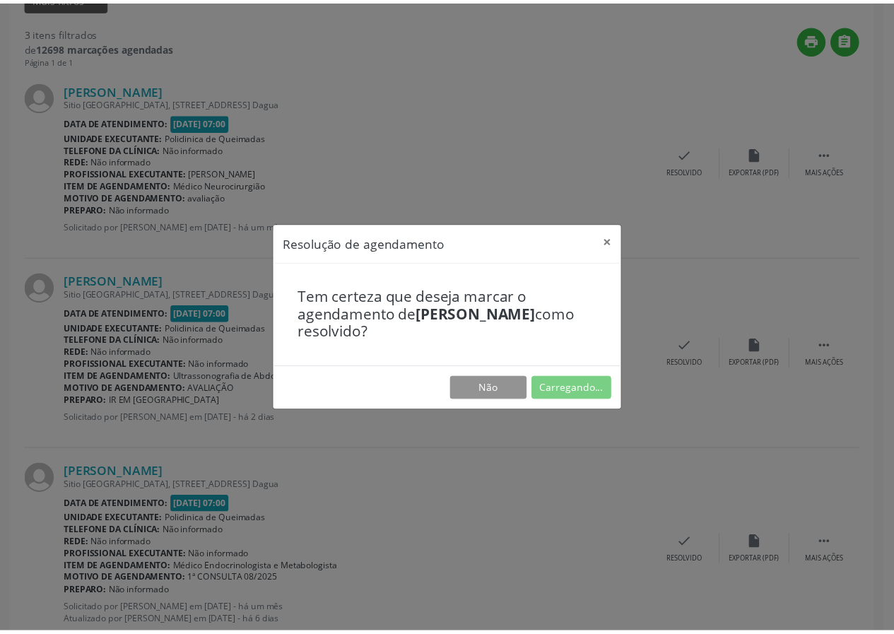
scroll to position [0, 0]
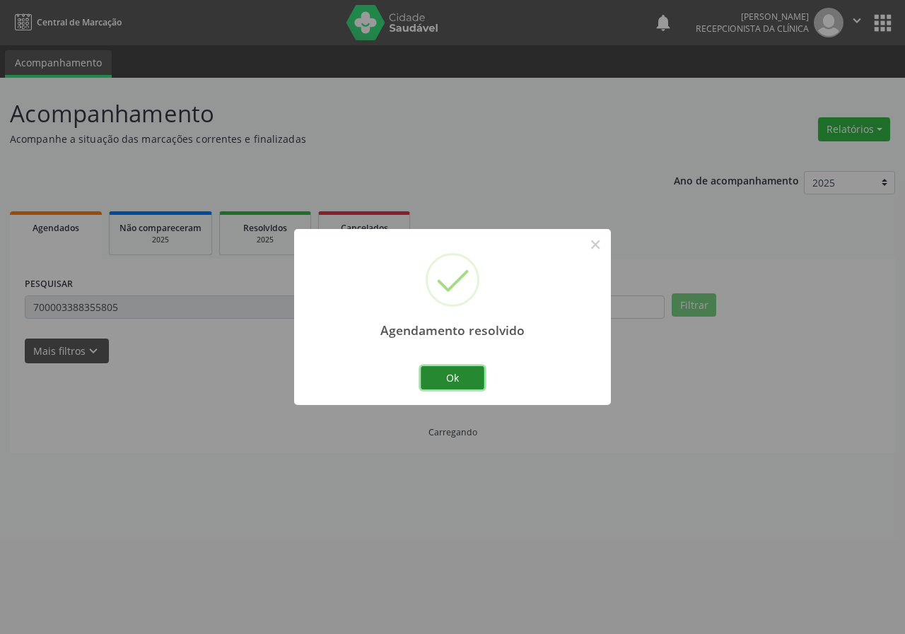
click at [475, 380] on button "Ok" at bounding box center [453, 378] width 64 height 24
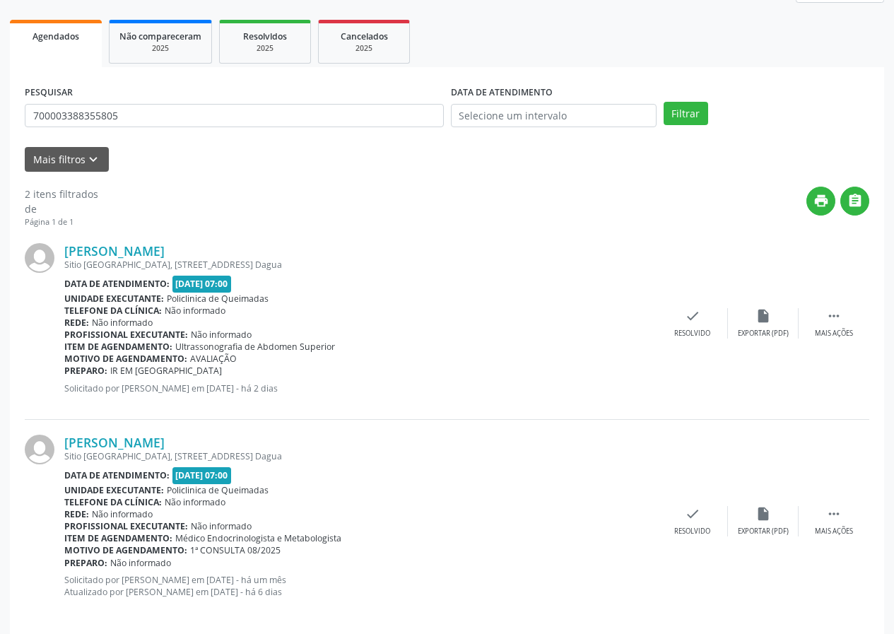
scroll to position [205, 0]
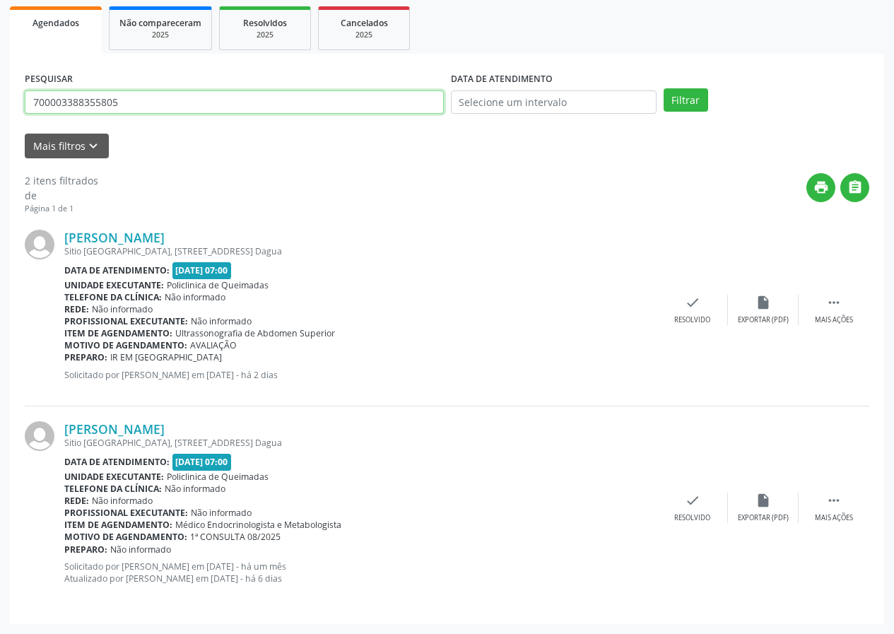
click at [218, 105] on input "700003388355805" at bounding box center [234, 102] width 419 height 24
click at [664, 88] on button "Filtrar" at bounding box center [686, 100] width 45 height 24
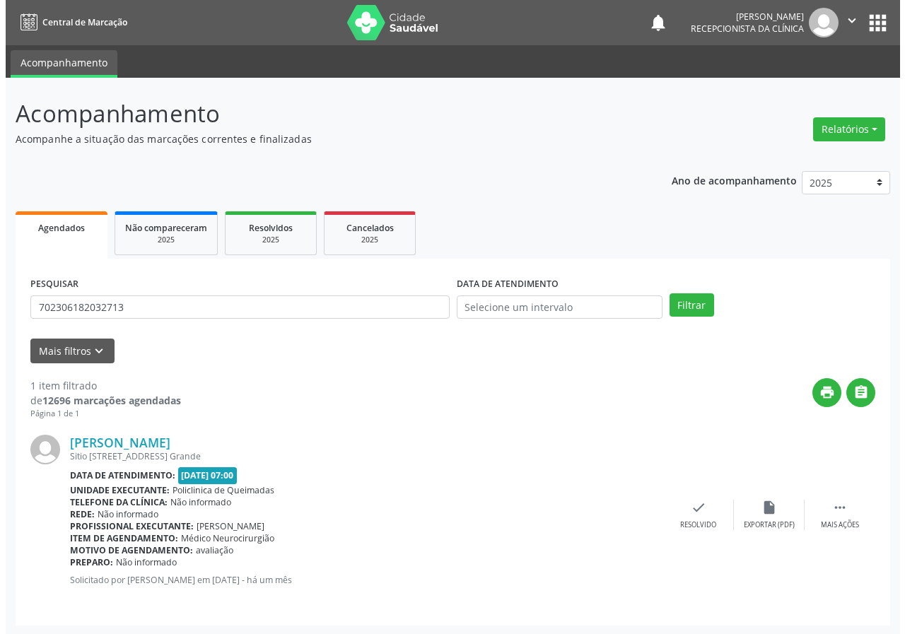
scroll to position [1, 0]
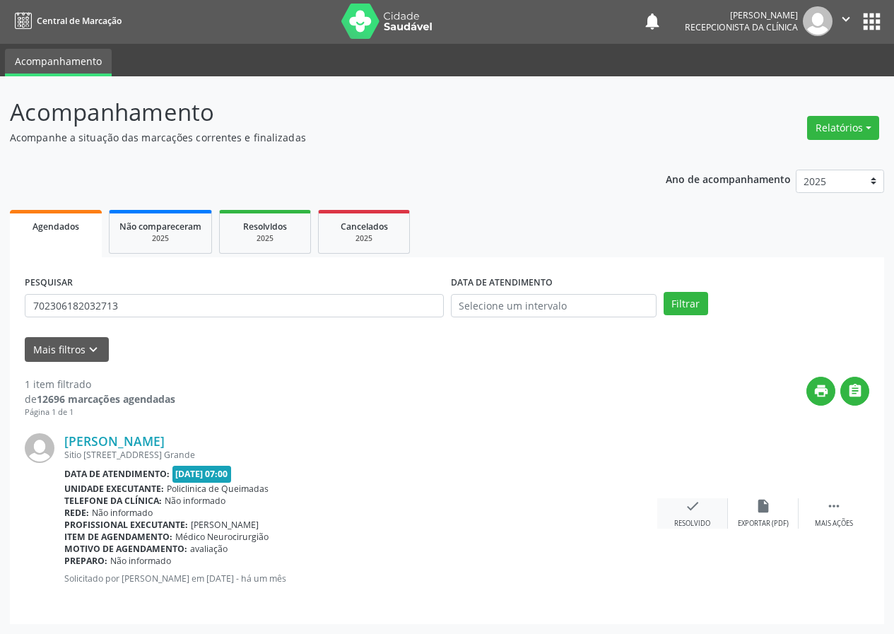
click at [681, 506] on div "check Resolvido" at bounding box center [692, 513] width 71 height 30
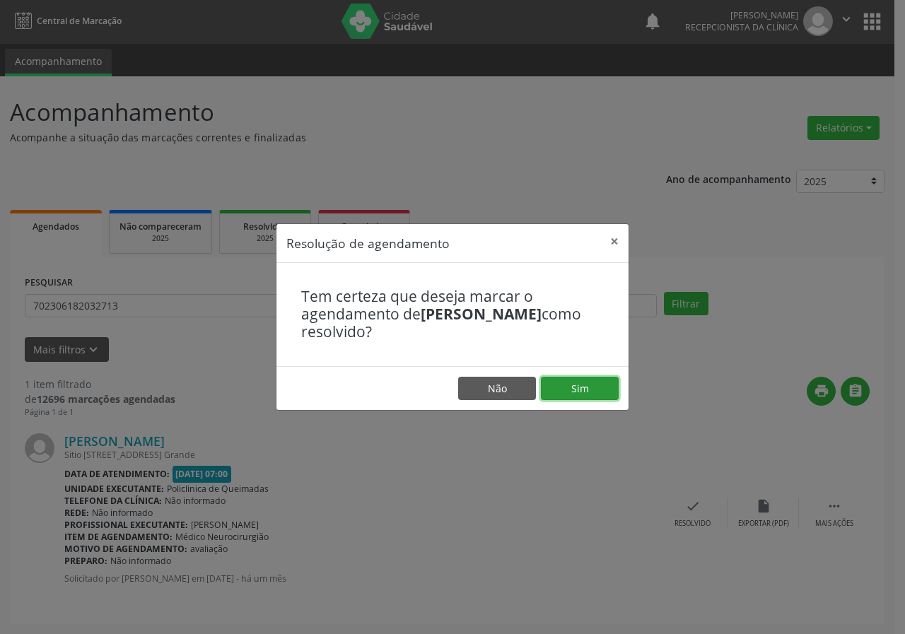
click at [558, 383] on button "Sim" at bounding box center [580, 389] width 78 height 24
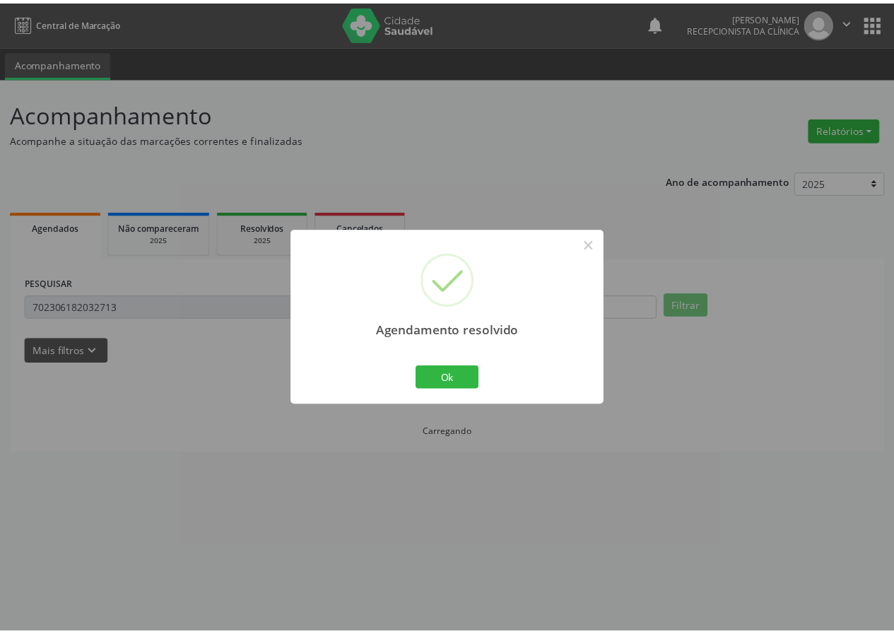
scroll to position [0, 0]
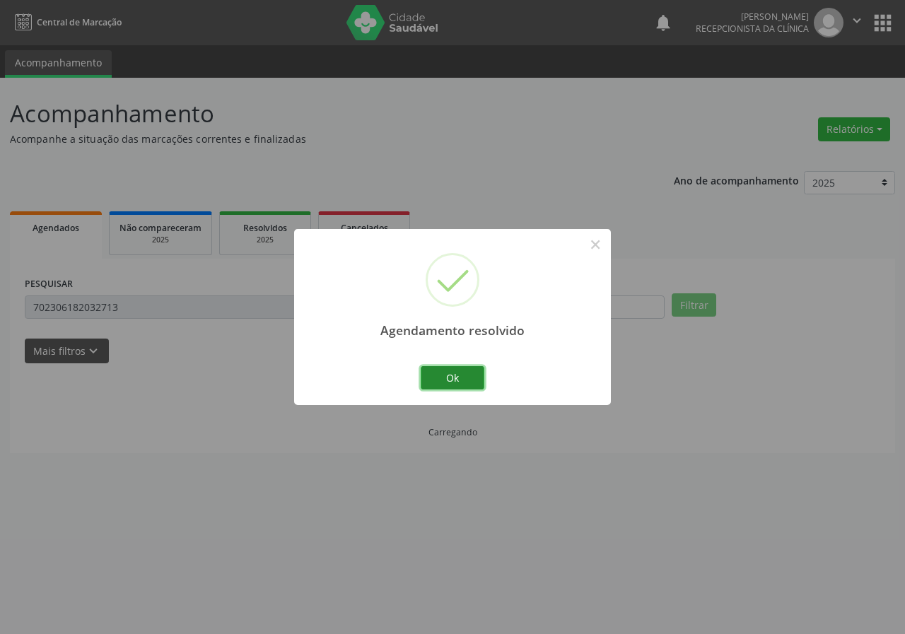
click at [421, 387] on button "Ok" at bounding box center [453, 378] width 64 height 24
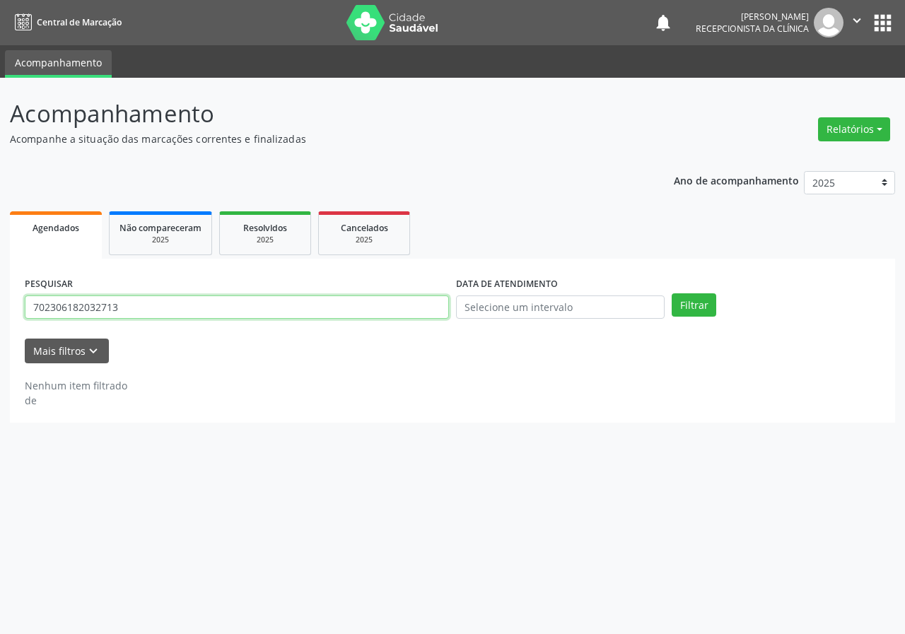
click at [247, 315] on input "702306182032713" at bounding box center [237, 307] width 424 height 24
click at [671, 293] on button "Filtrar" at bounding box center [693, 305] width 45 height 24
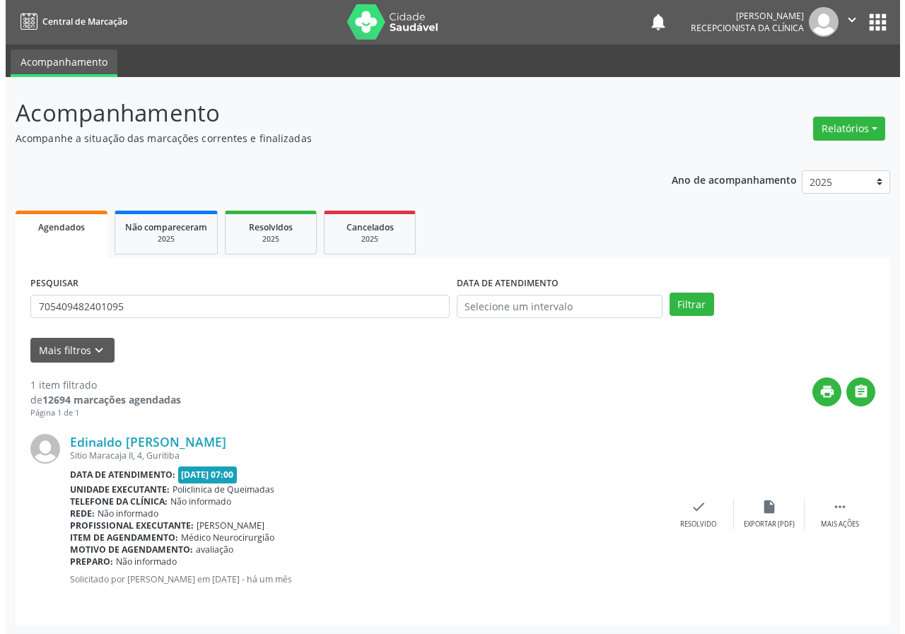
scroll to position [1, 0]
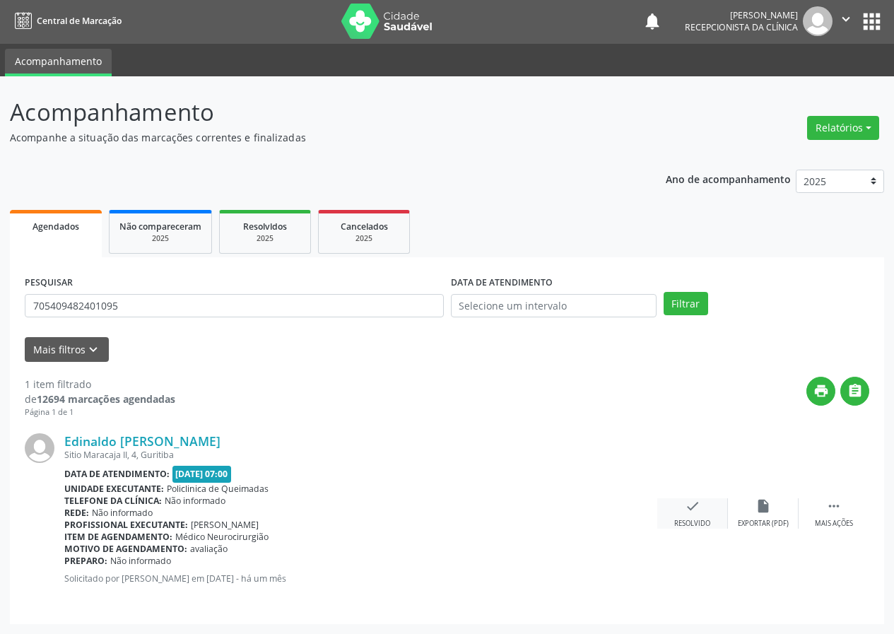
click at [688, 509] on icon "check" at bounding box center [693, 506] width 16 height 16
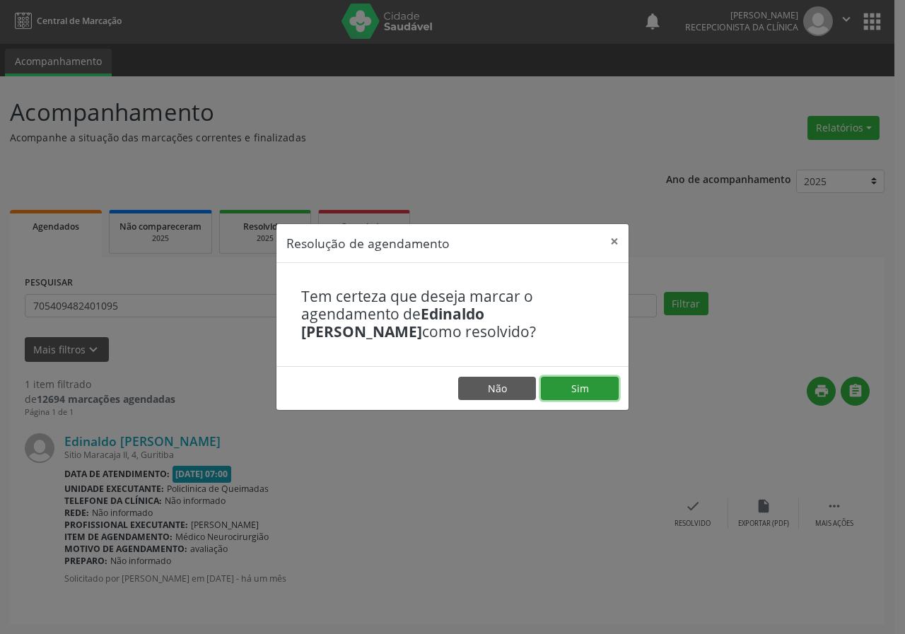
click at [601, 380] on button "Sim" at bounding box center [580, 389] width 78 height 24
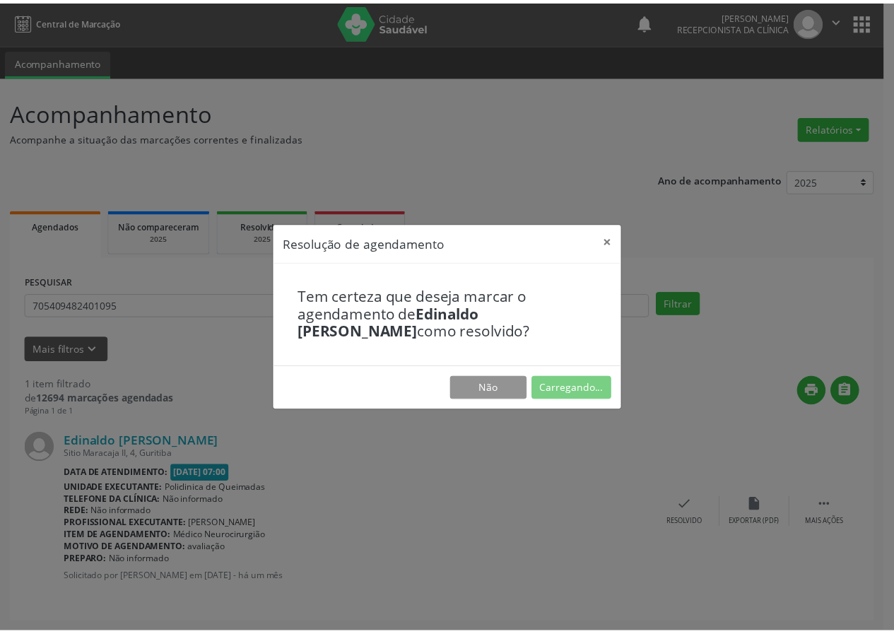
scroll to position [0, 0]
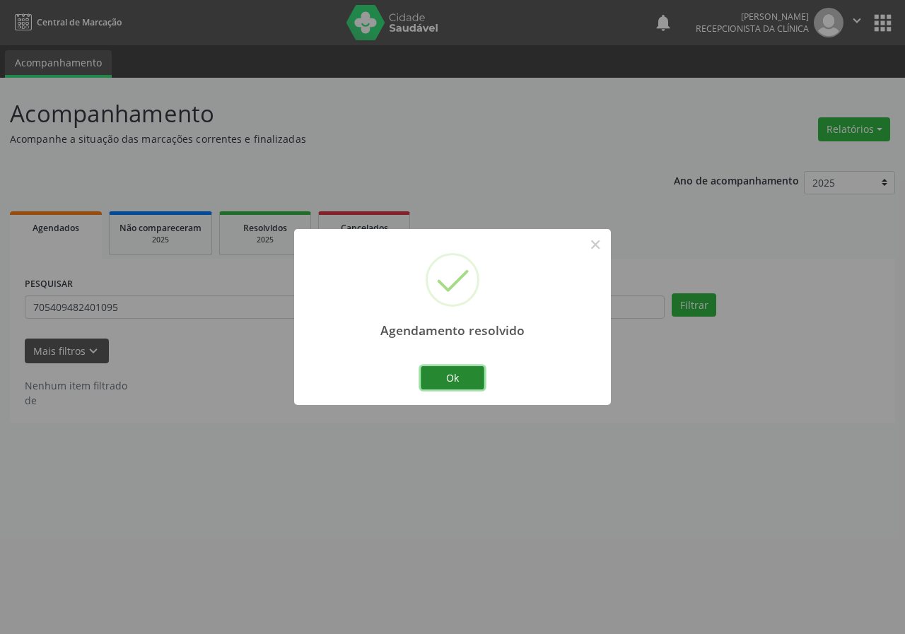
click at [464, 387] on button "Ok" at bounding box center [453, 378] width 64 height 24
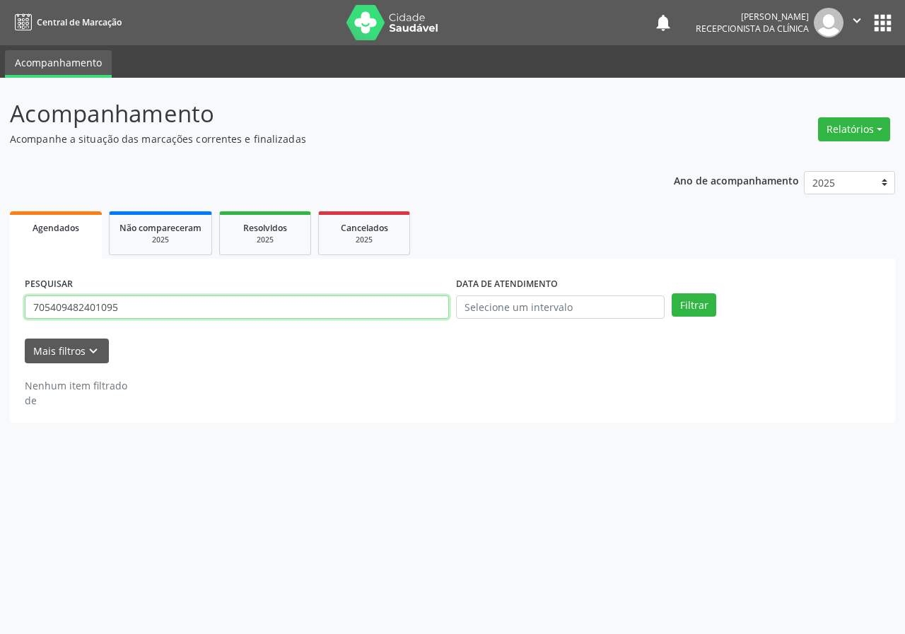
click at [179, 310] on input "705409482401095" at bounding box center [237, 307] width 424 height 24
click at [671, 293] on button "Filtrar" at bounding box center [693, 305] width 45 height 24
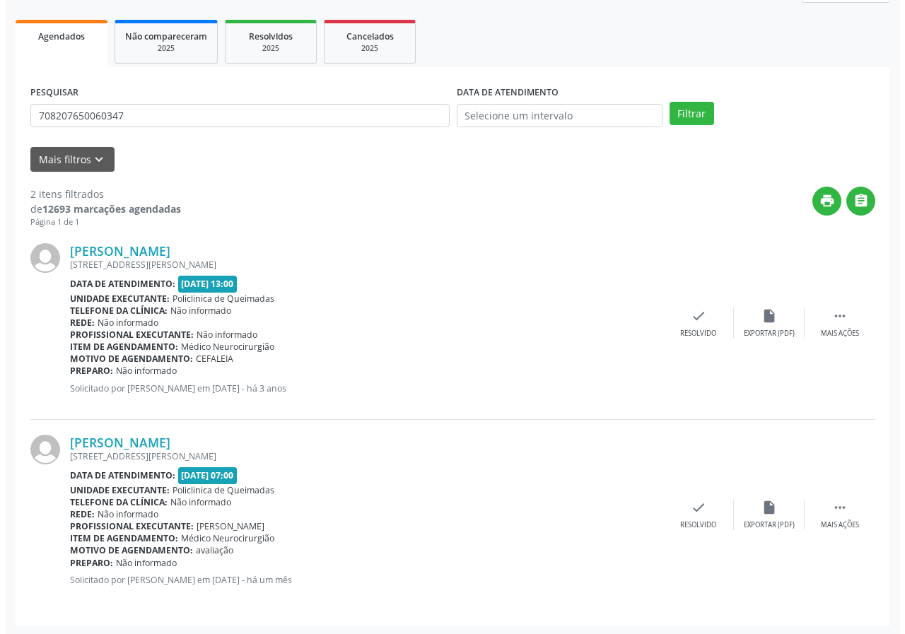
scroll to position [193, 0]
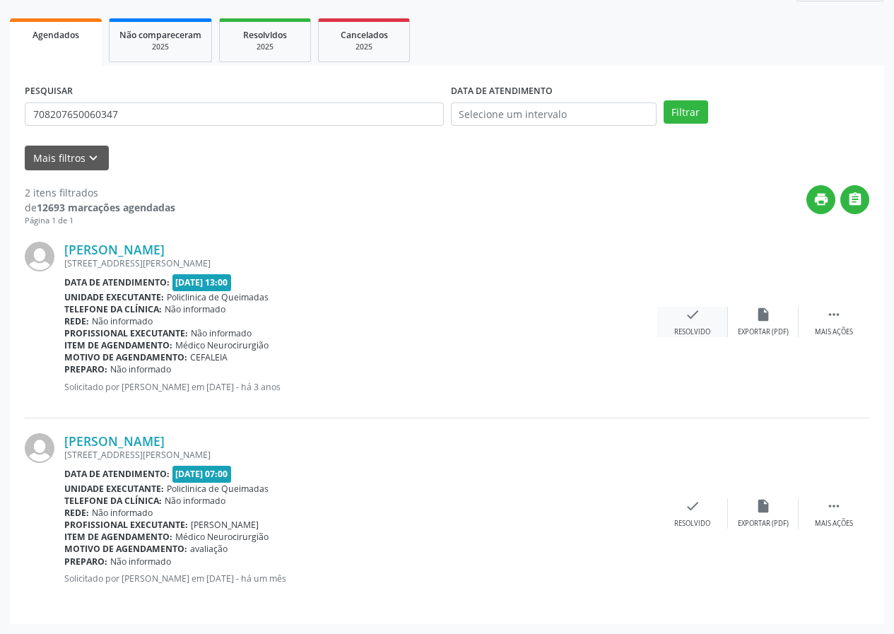
click at [683, 313] on div "check Resolvido" at bounding box center [692, 322] width 71 height 30
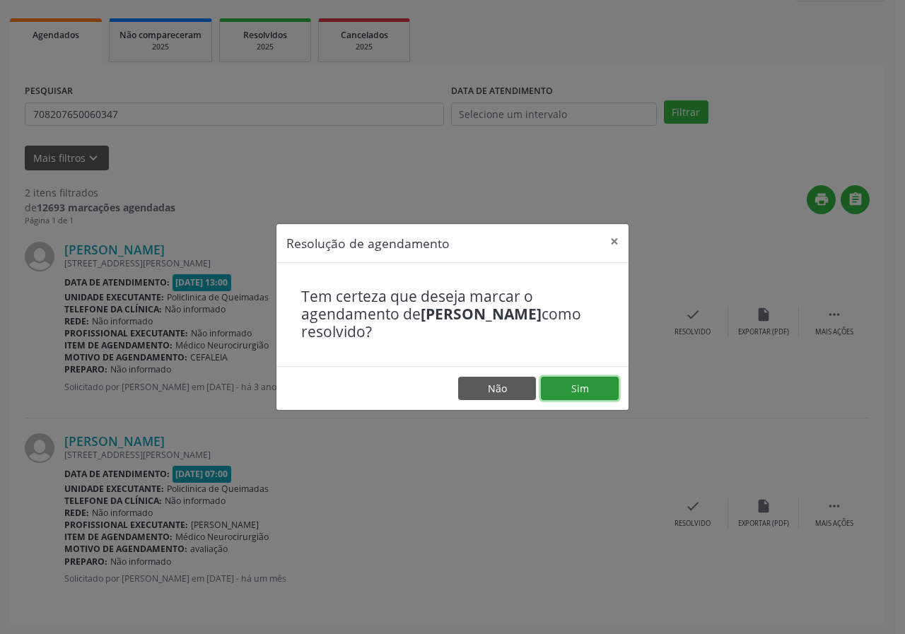
click at [565, 377] on button "Sim" at bounding box center [580, 389] width 78 height 24
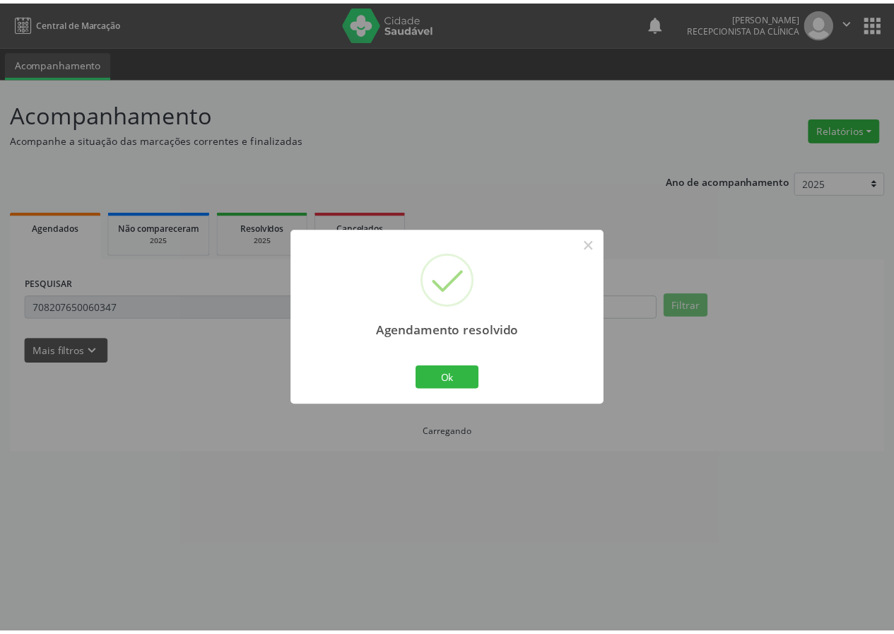
scroll to position [0, 0]
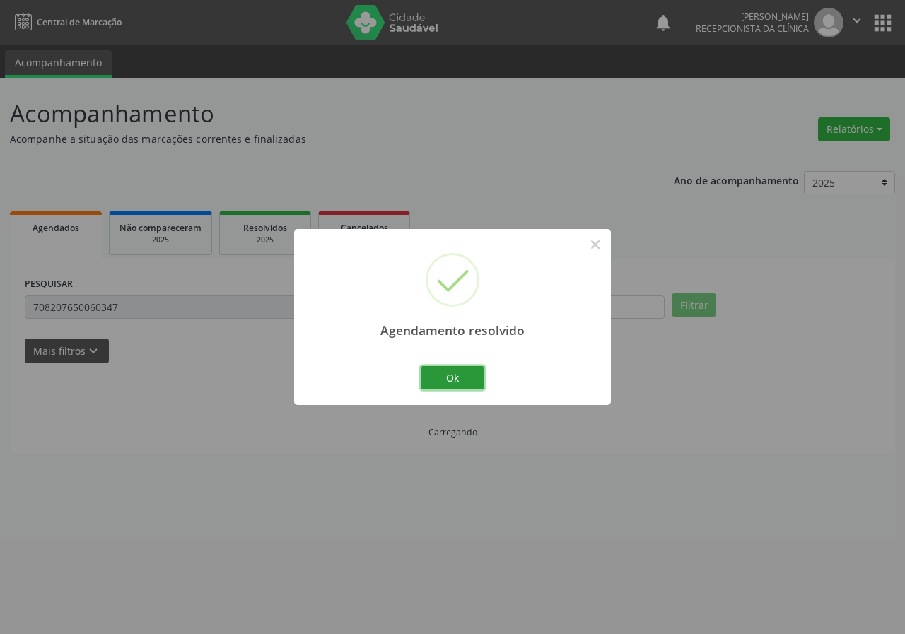
click at [422, 374] on button "Ok" at bounding box center [453, 378] width 64 height 24
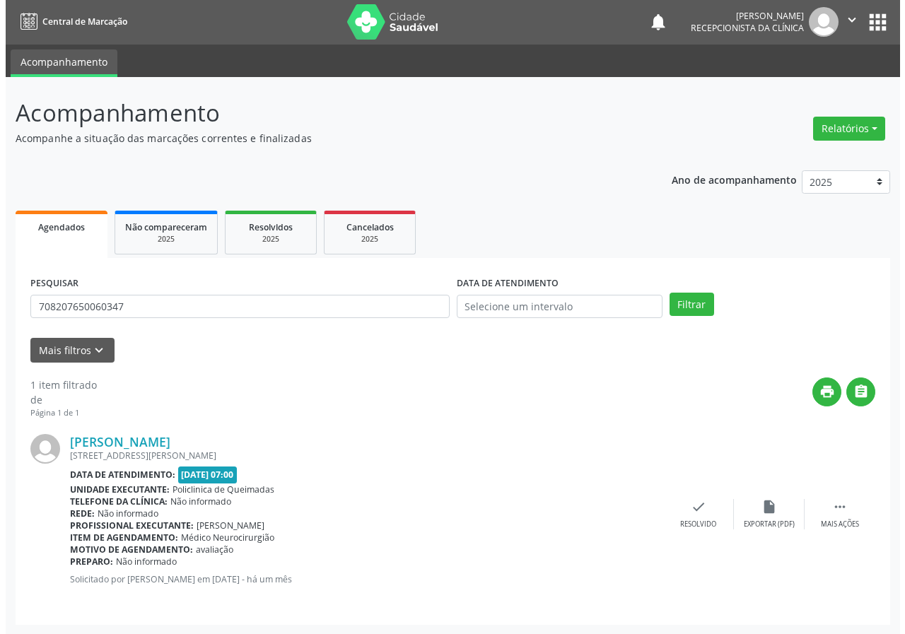
scroll to position [1, 0]
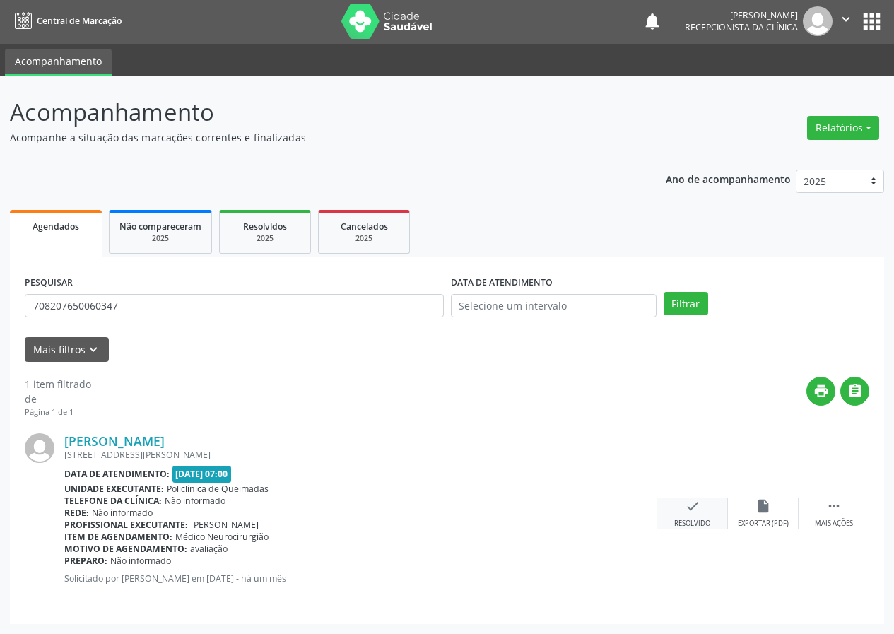
click at [683, 503] on div "check Resolvido" at bounding box center [692, 513] width 71 height 30
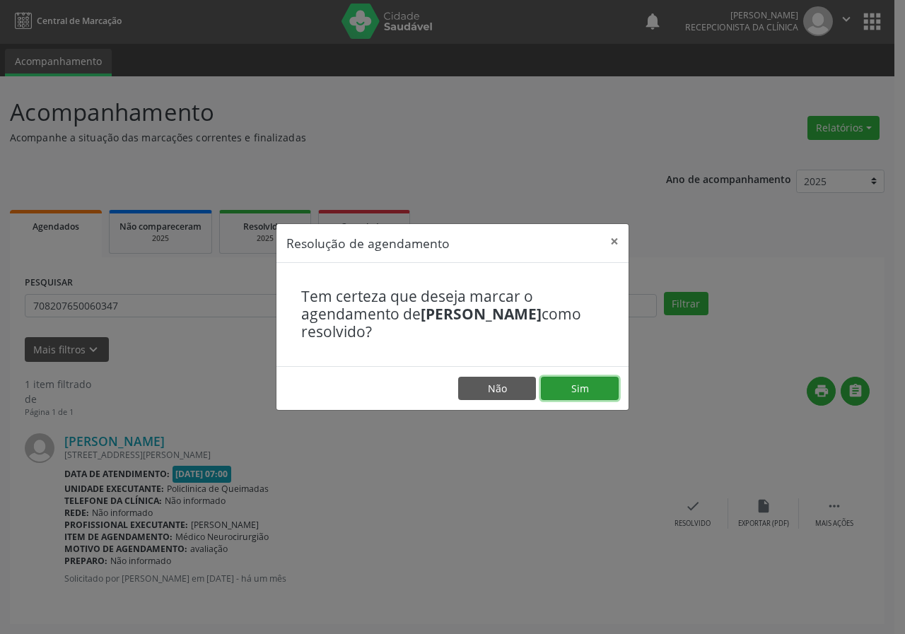
click at [560, 393] on button "Sim" at bounding box center [580, 389] width 78 height 24
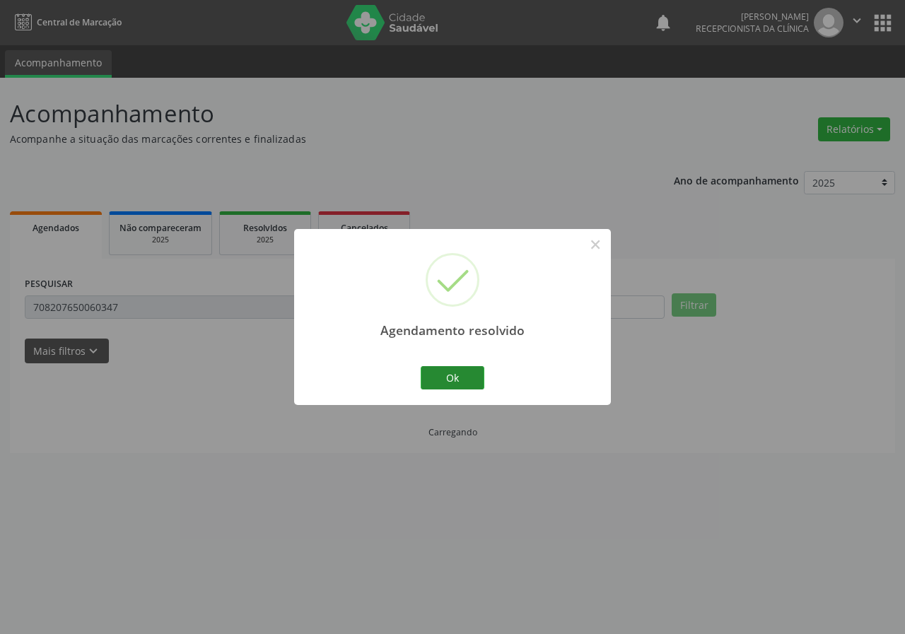
scroll to position [0, 0]
click at [451, 372] on button "Ok" at bounding box center [453, 378] width 64 height 24
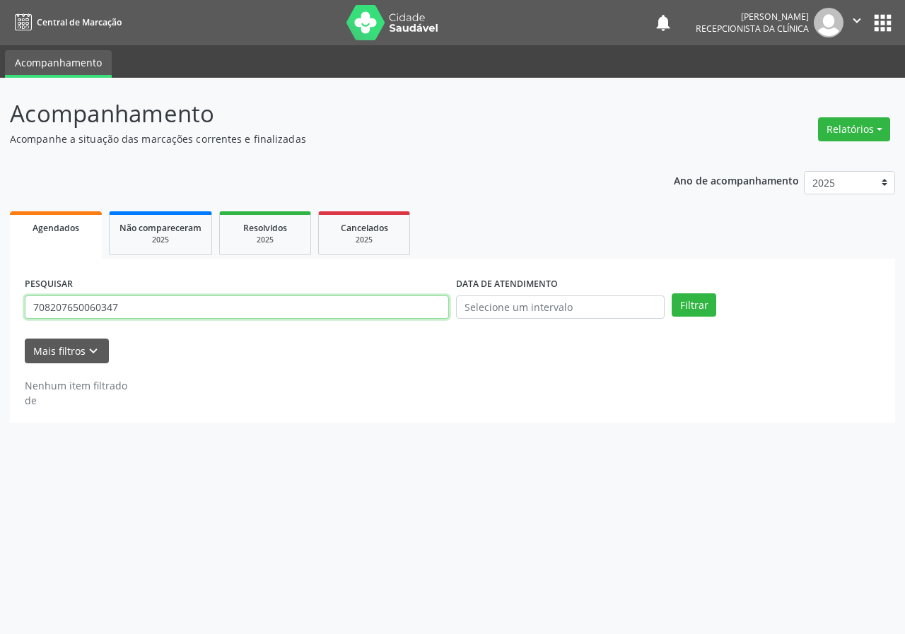
click at [264, 308] on input "708207650060347" at bounding box center [237, 307] width 424 height 24
click at [671, 293] on button "Filtrar" at bounding box center [693, 305] width 45 height 24
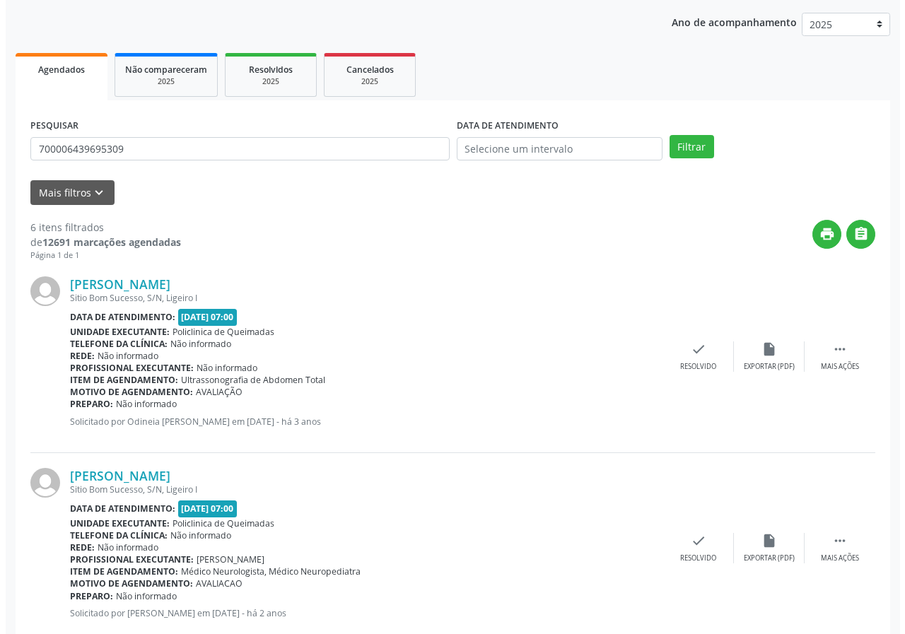
scroll to position [212, 0]
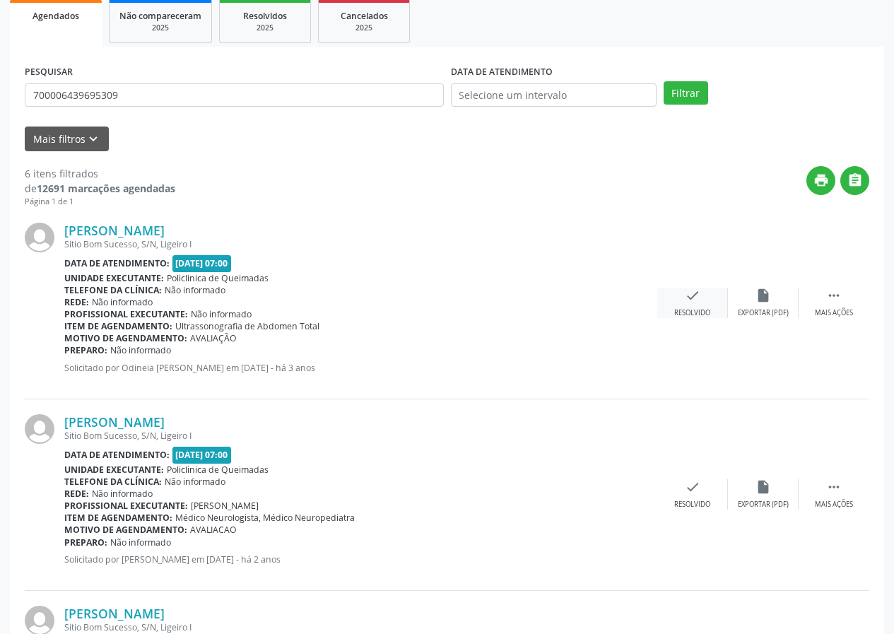
click at [674, 289] on div "check Resolvido" at bounding box center [692, 303] width 71 height 30
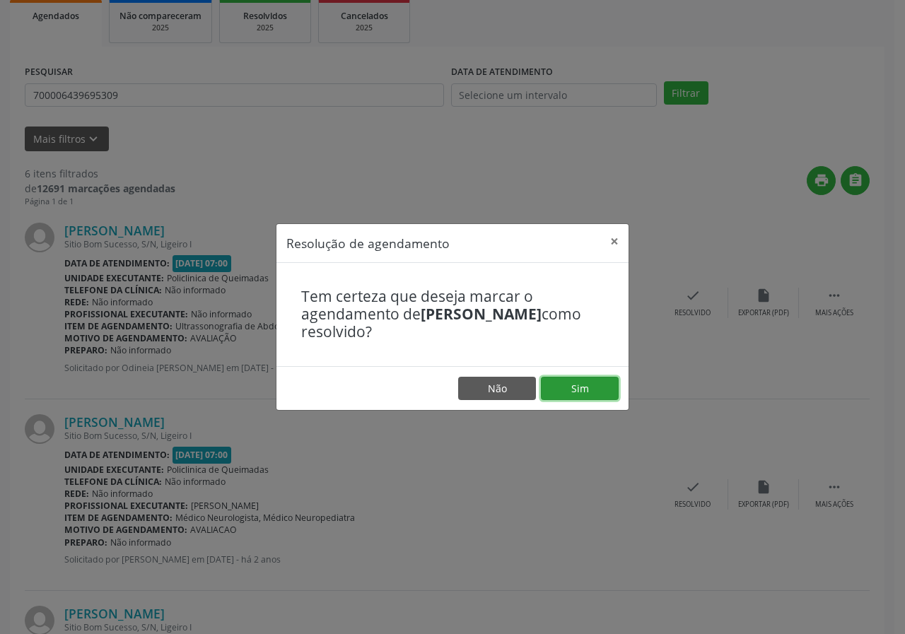
click at [597, 390] on button "Sim" at bounding box center [580, 389] width 78 height 24
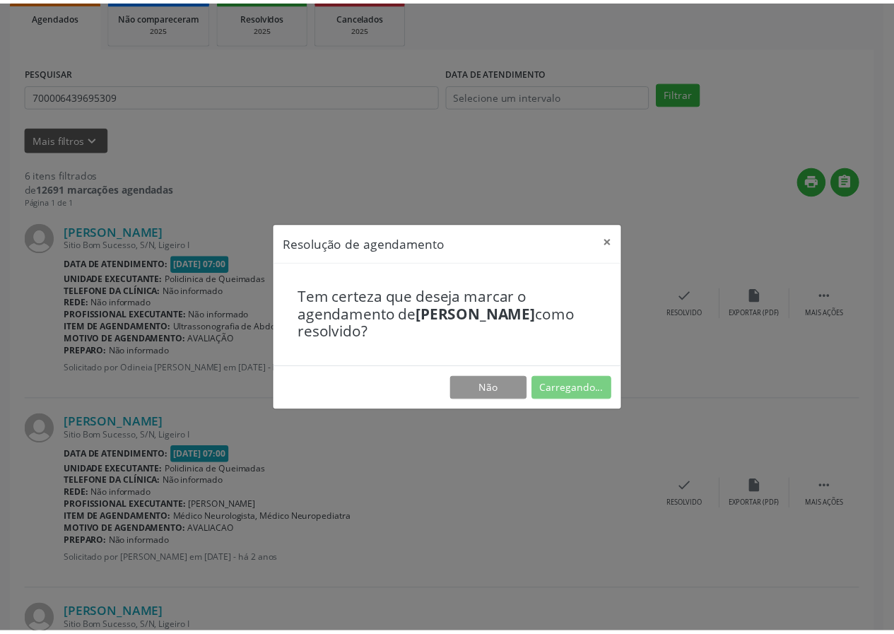
scroll to position [0, 0]
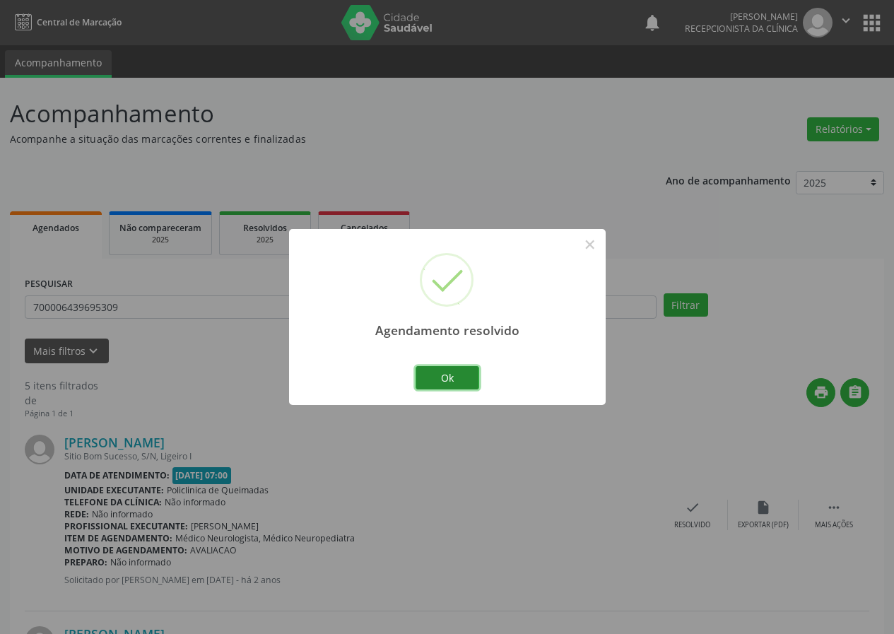
click at [446, 375] on button "Ok" at bounding box center [448, 378] width 64 height 24
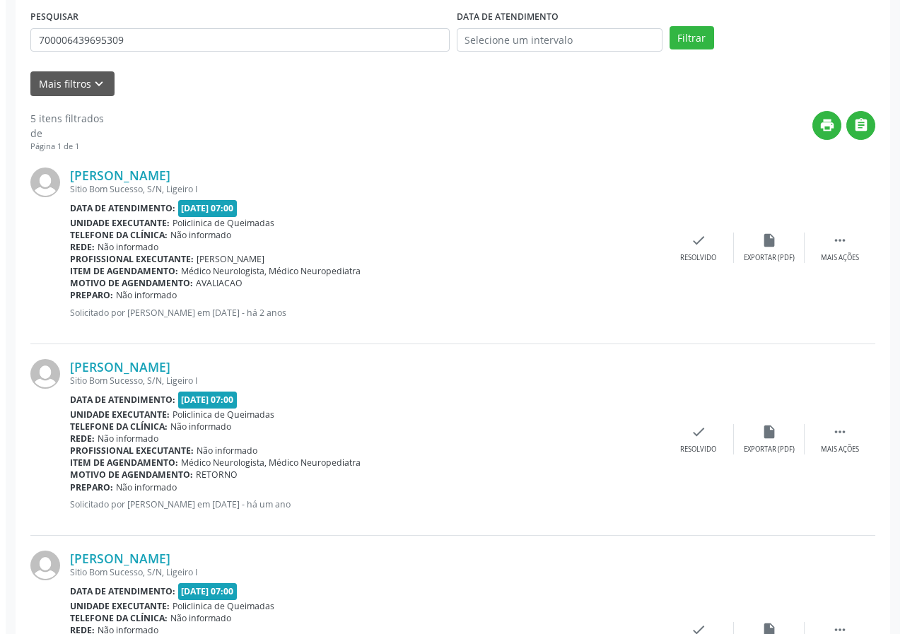
scroll to position [283, 0]
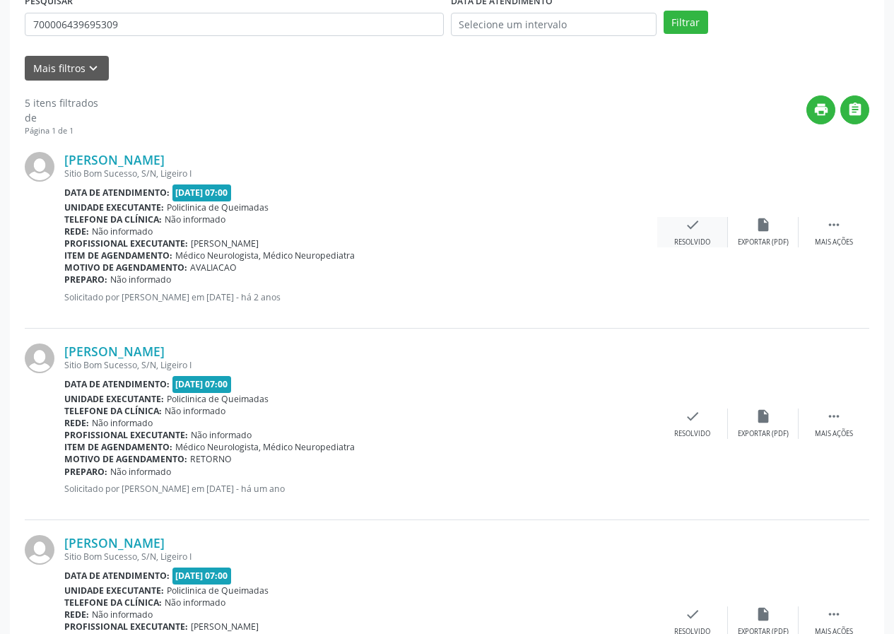
click at [683, 238] on div "Resolvido" at bounding box center [692, 242] width 36 height 10
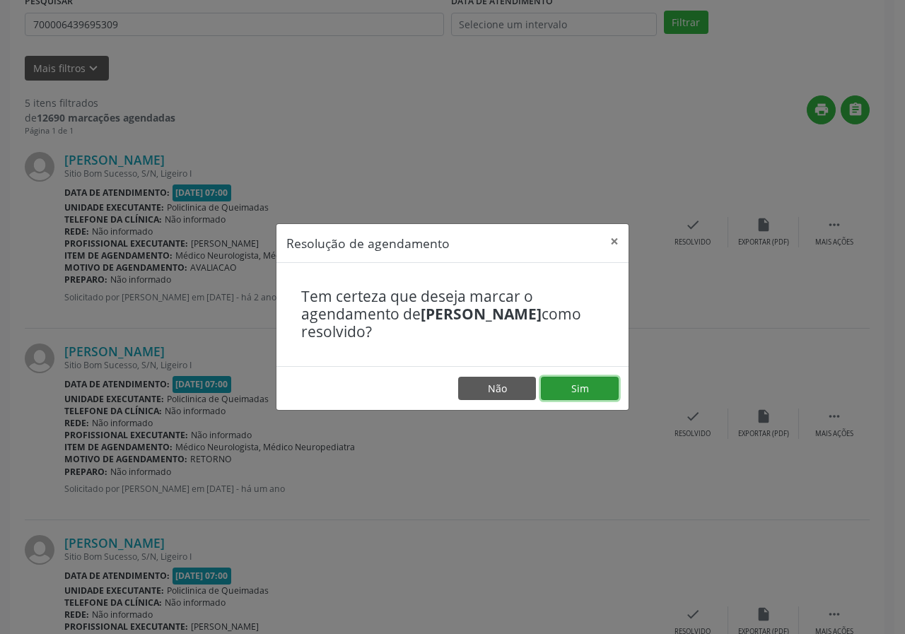
click at [580, 377] on button "Sim" at bounding box center [580, 389] width 78 height 24
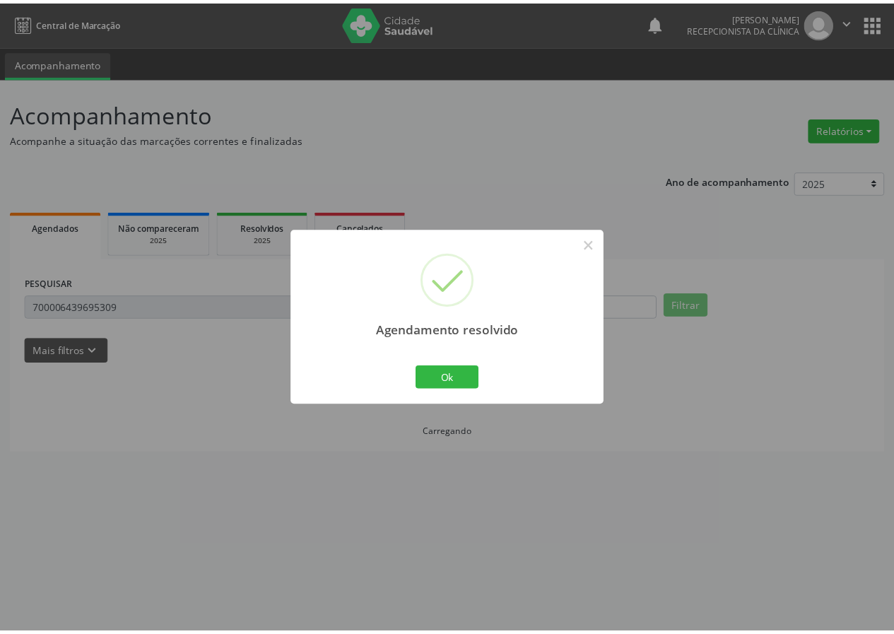
scroll to position [0, 0]
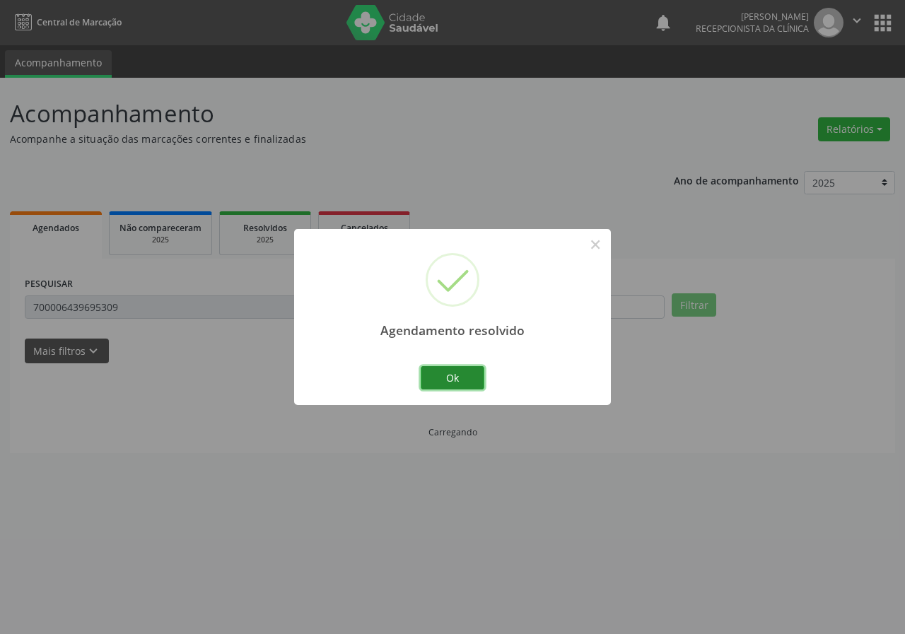
click at [460, 373] on button "Ok" at bounding box center [453, 378] width 64 height 24
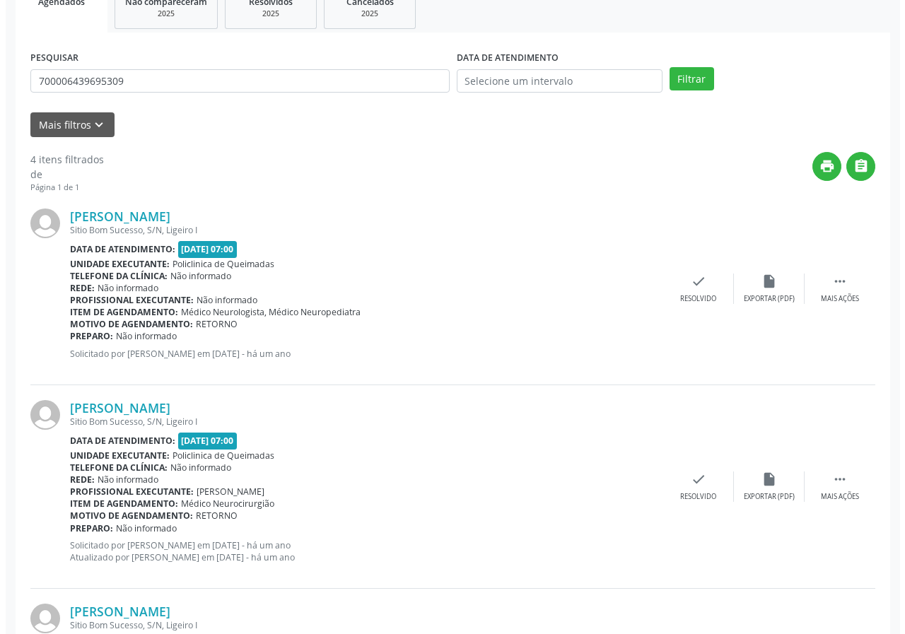
scroll to position [212, 0]
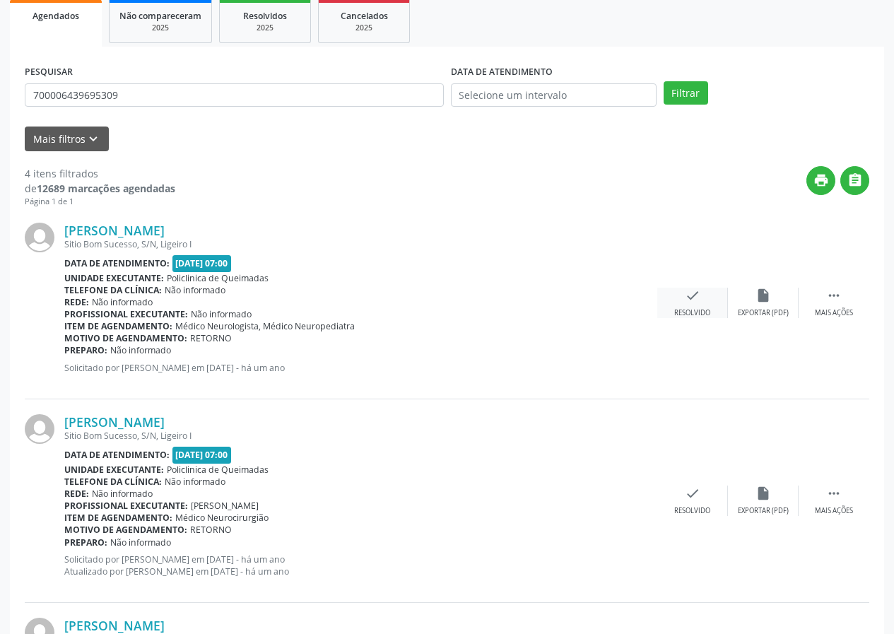
click at [694, 300] on icon "check" at bounding box center [693, 296] width 16 height 16
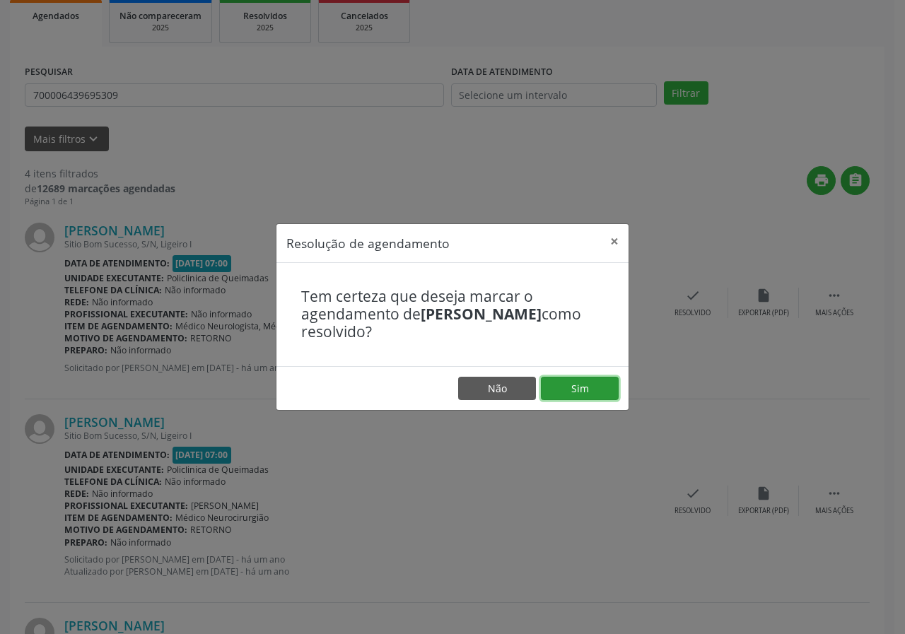
click at [589, 384] on button "Sim" at bounding box center [580, 389] width 78 height 24
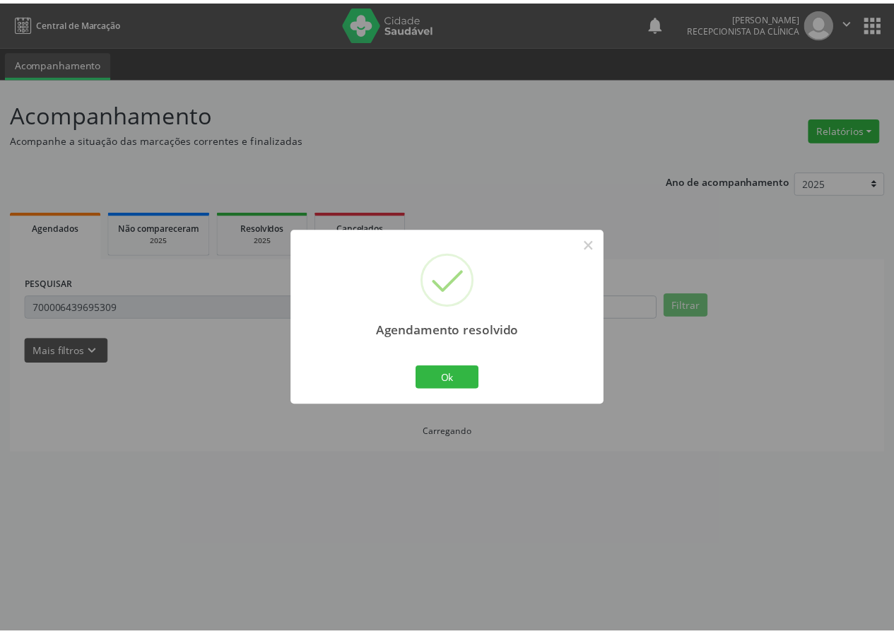
scroll to position [0, 0]
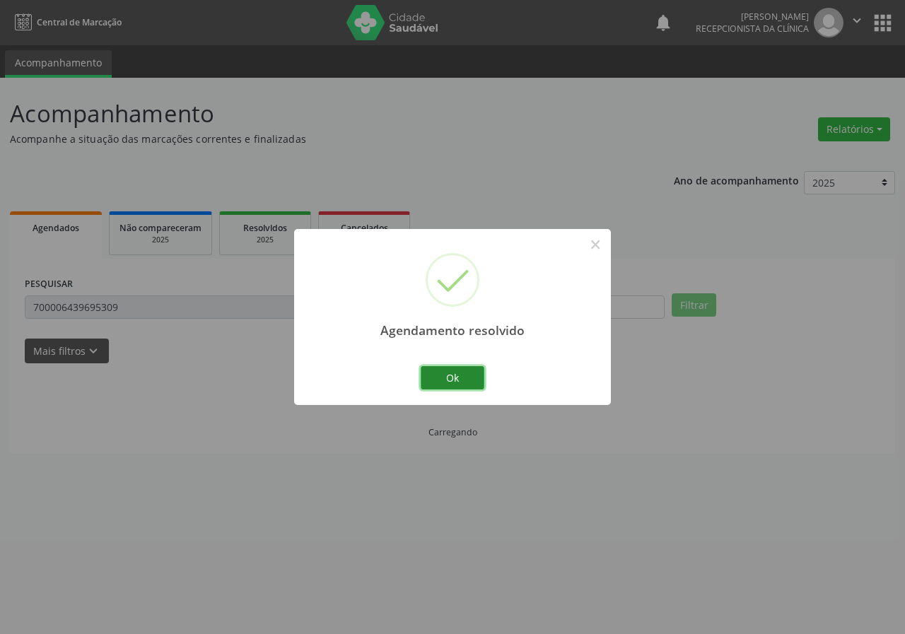
click at [479, 367] on div "Ok Cancel" at bounding box center [453, 378] width 70 height 30
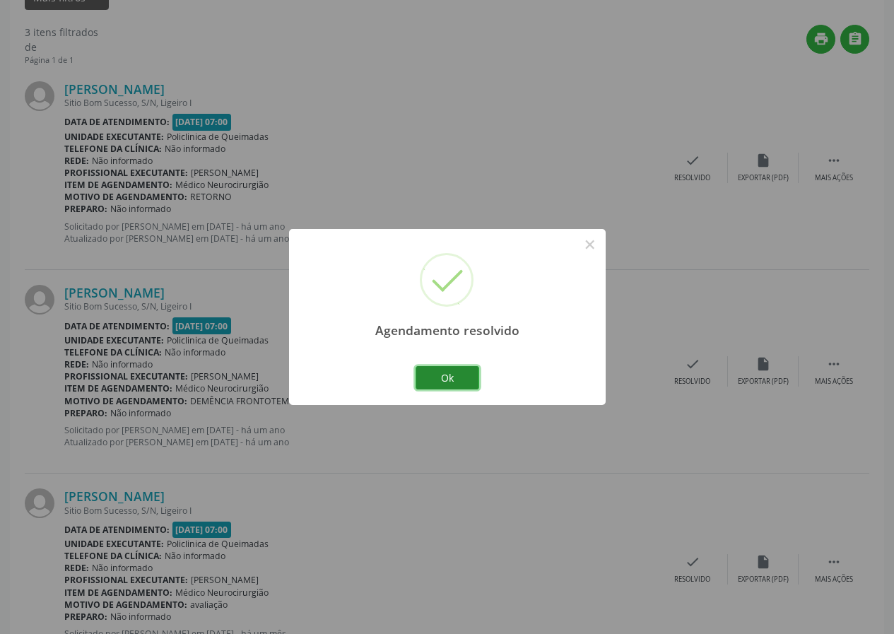
click at [458, 366] on button "Ok" at bounding box center [448, 378] width 64 height 24
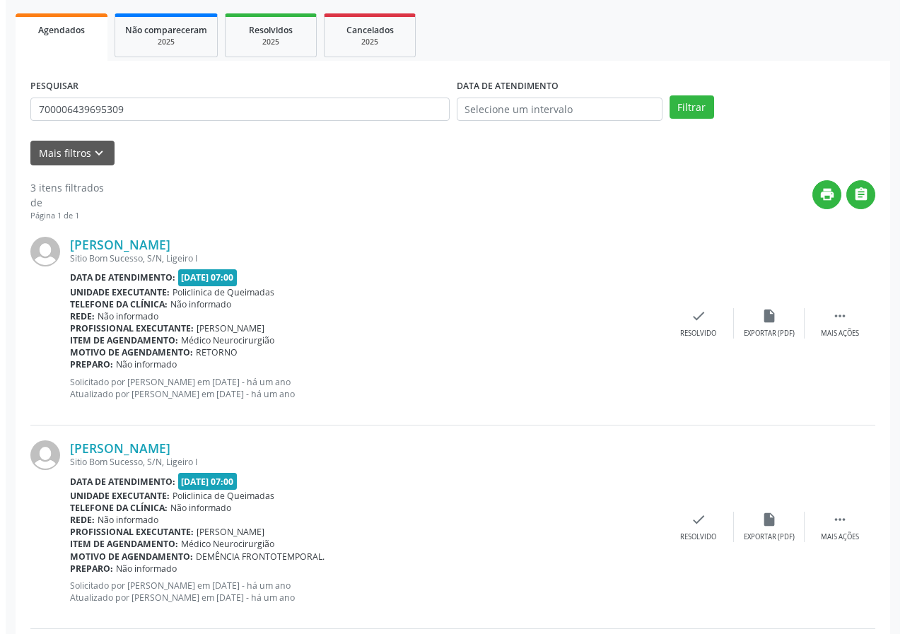
scroll to position [196, 0]
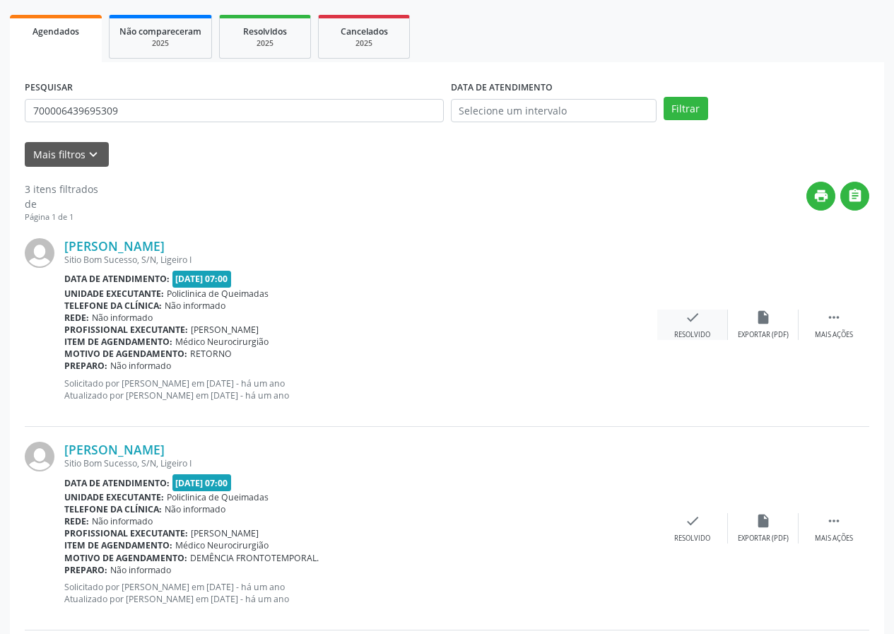
click at [688, 320] on icon "check" at bounding box center [693, 318] width 16 height 16
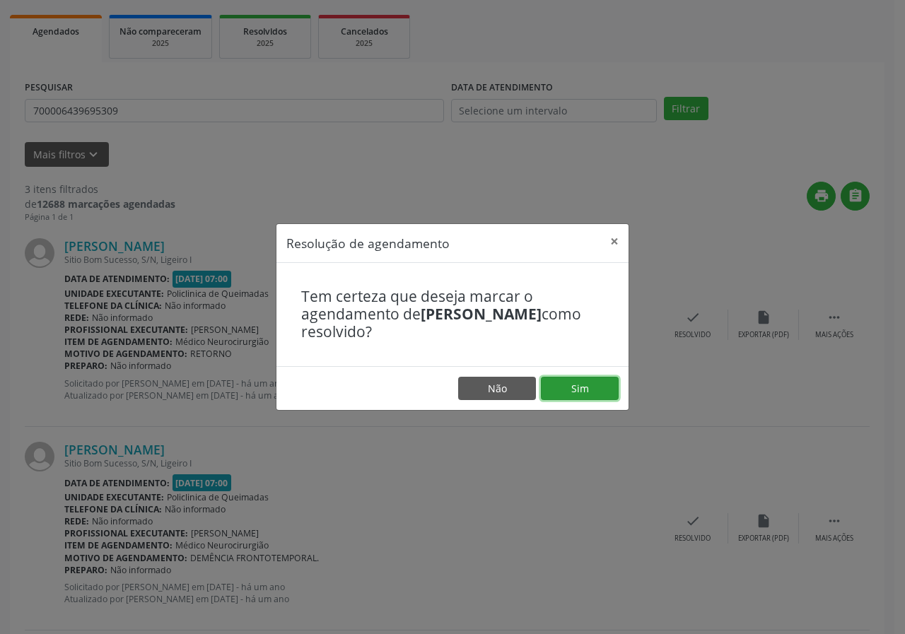
click at [600, 390] on button "Sim" at bounding box center [580, 389] width 78 height 24
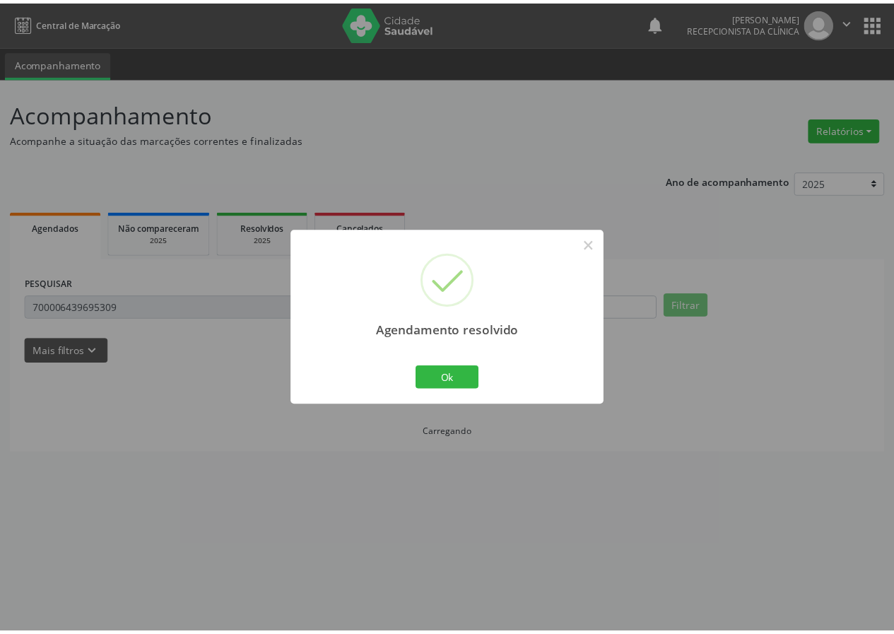
scroll to position [0, 0]
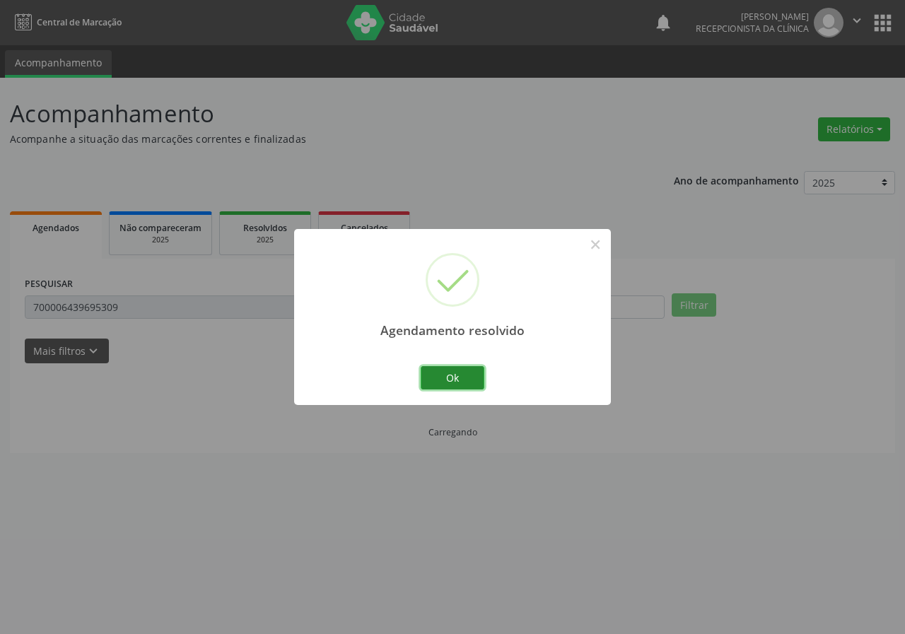
click at [471, 388] on button "Ok" at bounding box center [453, 378] width 64 height 24
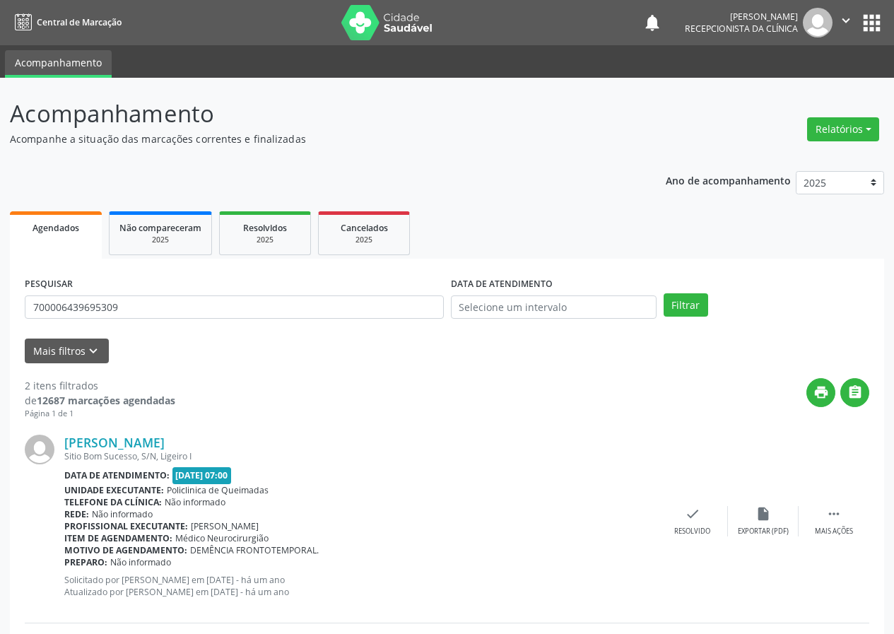
scroll to position [205, 0]
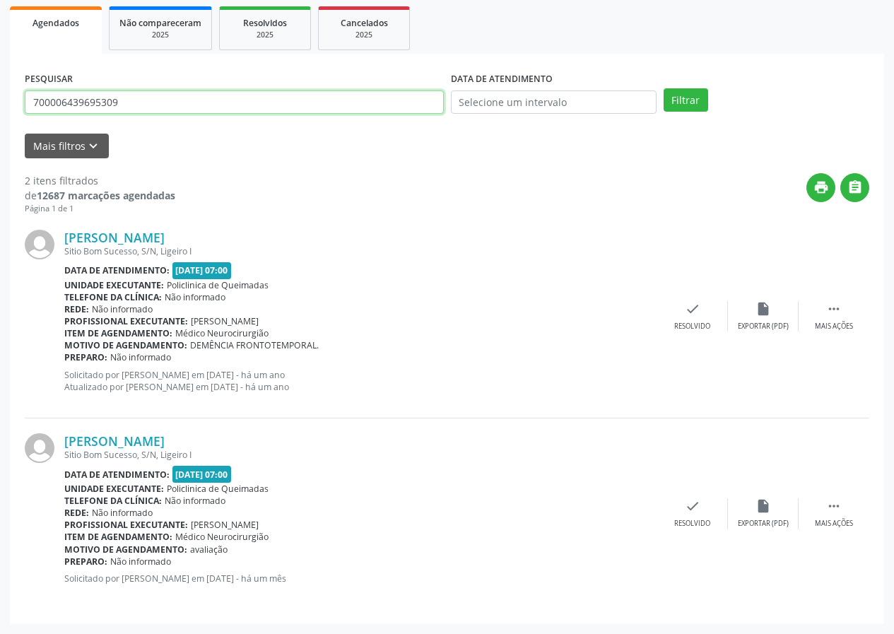
click at [181, 96] on input "700006439695309" at bounding box center [234, 102] width 419 height 24
type input "704803016062240"
click at [664, 88] on button "Filtrar" at bounding box center [686, 100] width 45 height 24
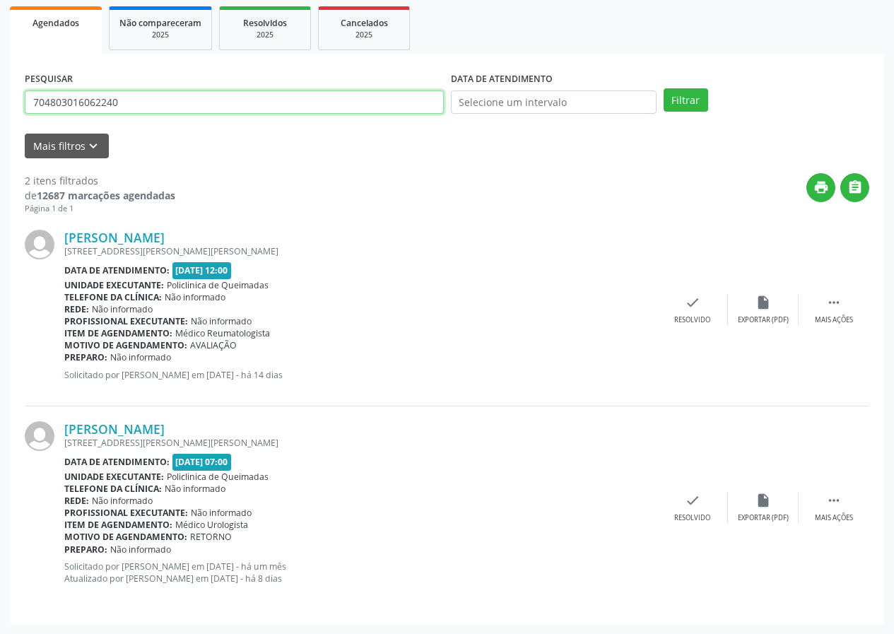
click at [155, 107] on input "704803016062240" at bounding box center [234, 102] width 419 height 24
type input "700003996915505"
click at [664, 88] on button "Filtrar" at bounding box center [686, 100] width 45 height 24
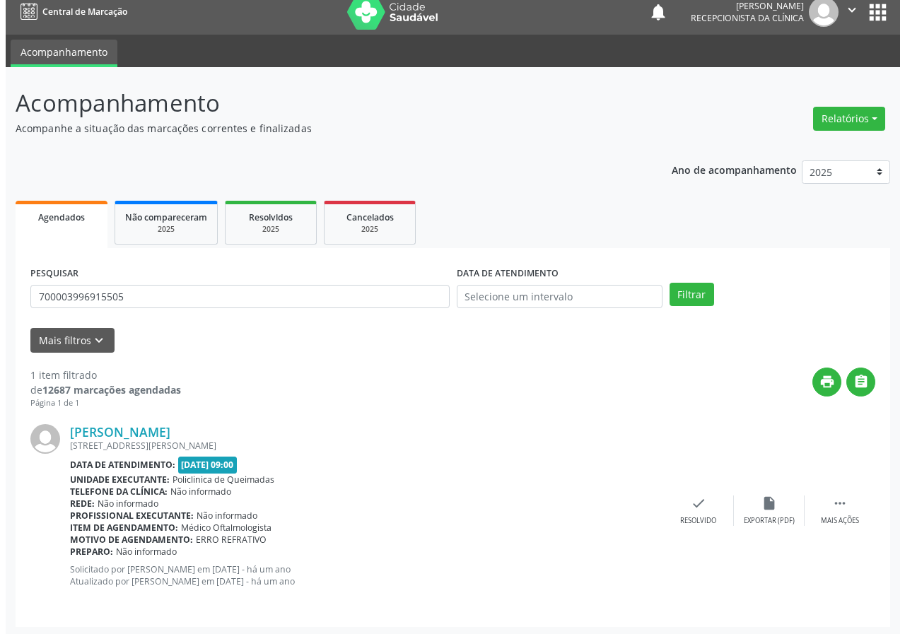
scroll to position [13, 0]
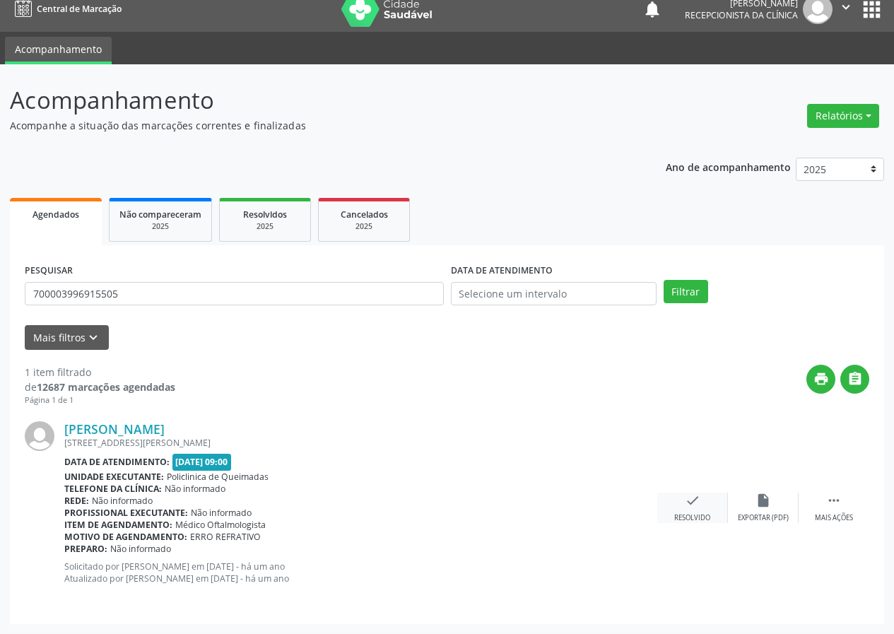
click at [698, 504] on icon "check" at bounding box center [693, 501] width 16 height 16
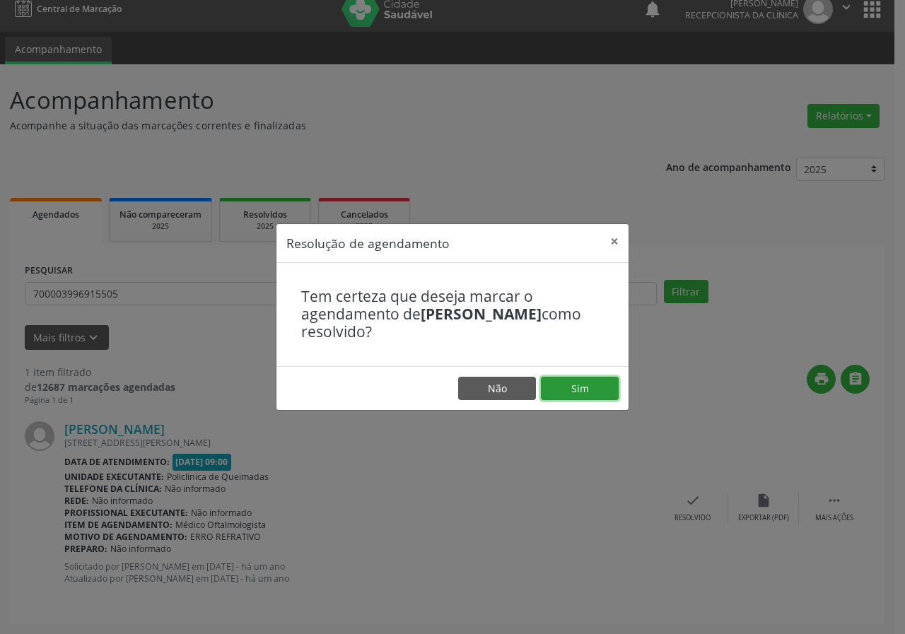
click at [571, 394] on button "Sim" at bounding box center [580, 389] width 78 height 24
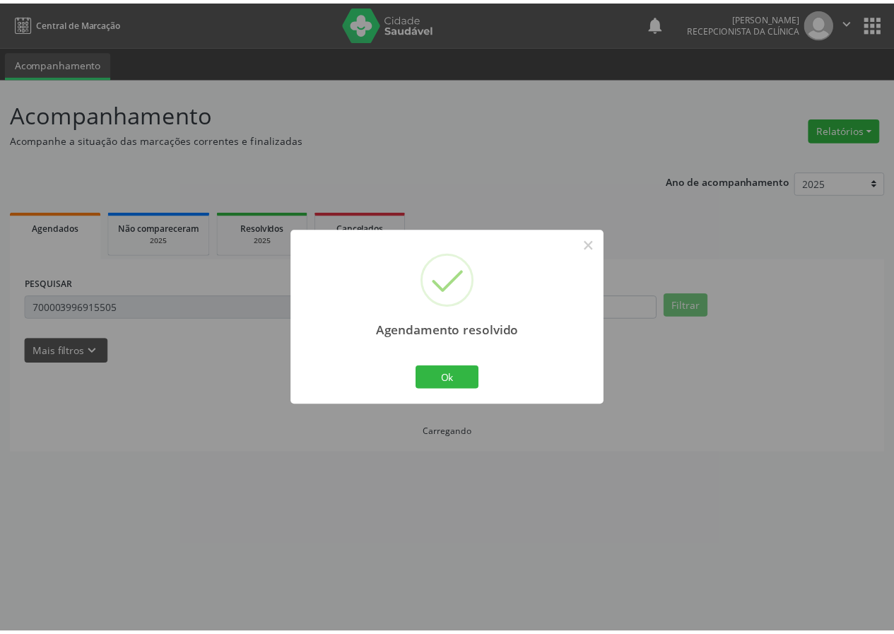
scroll to position [0, 0]
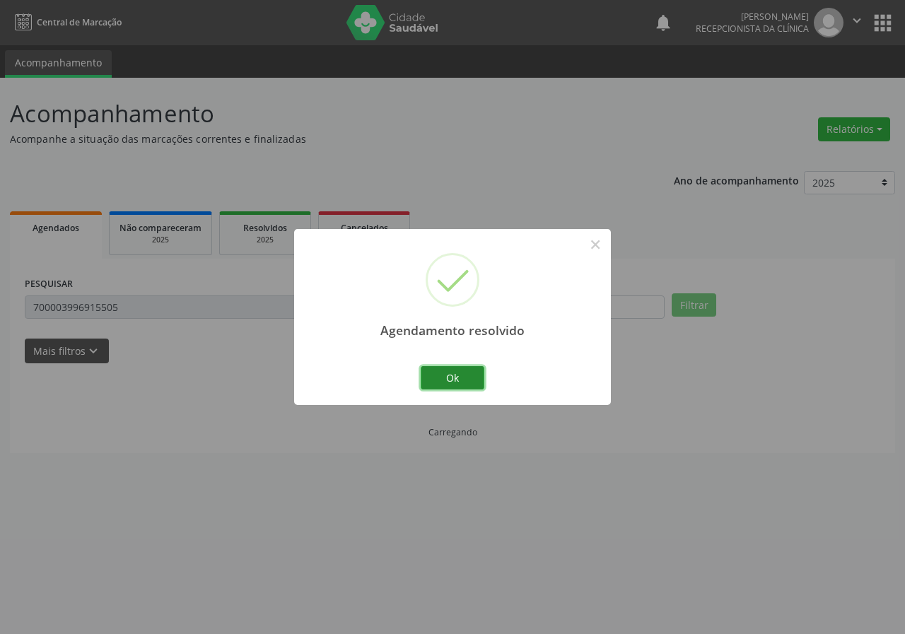
click at [442, 380] on button "Ok" at bounding box center [453, 378] width 64 height 24
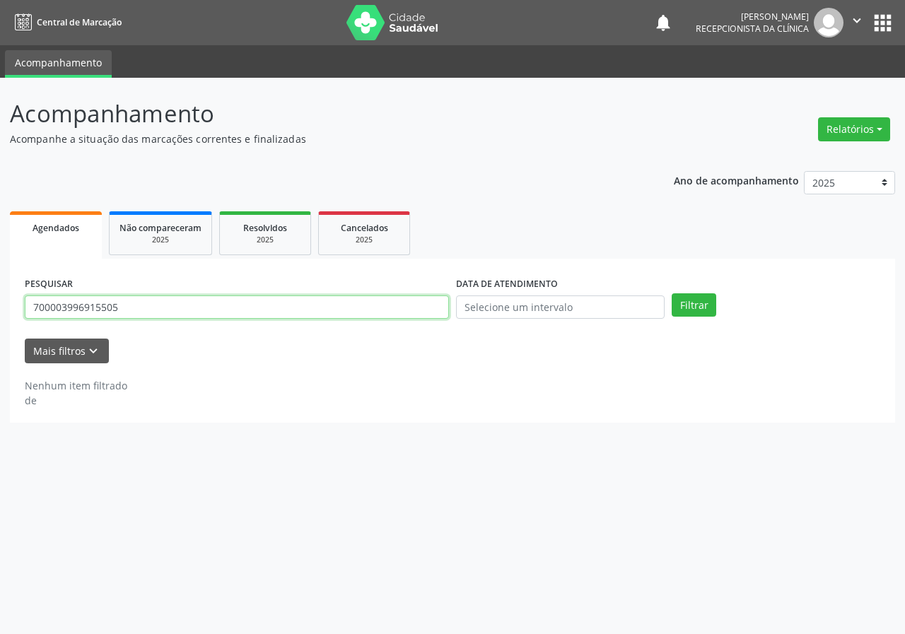
click at [199, 315] on input "700003996915505" at bounding box center [237, 307] width 424 height 24
click at [671, 293] on button "Filtrar" at bounding box center [693, 305] width 45 height 24
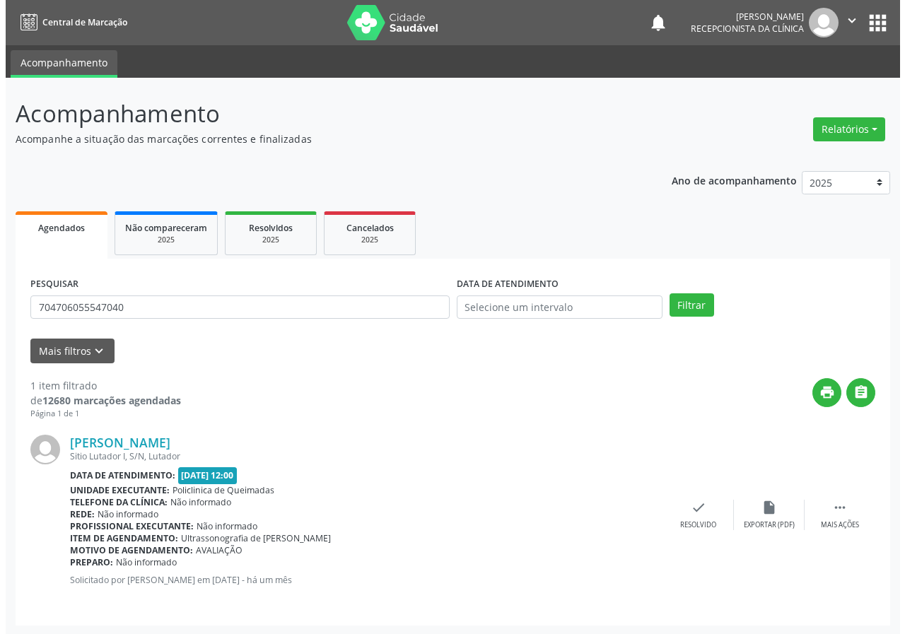
scroll to position [1, 0]
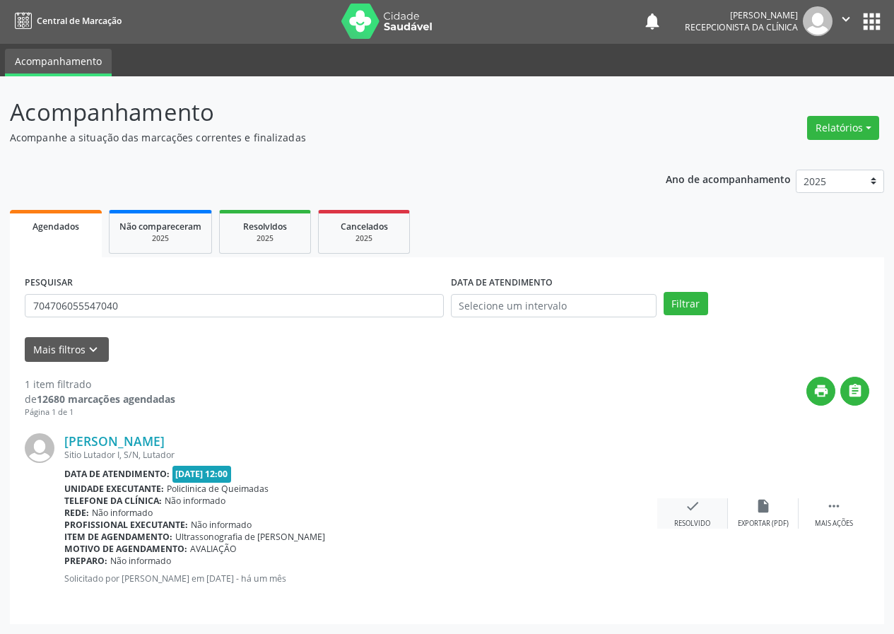
click at [698, 515] on div "check Resolvido" at bounding box center [692, 513] width 71 height 30
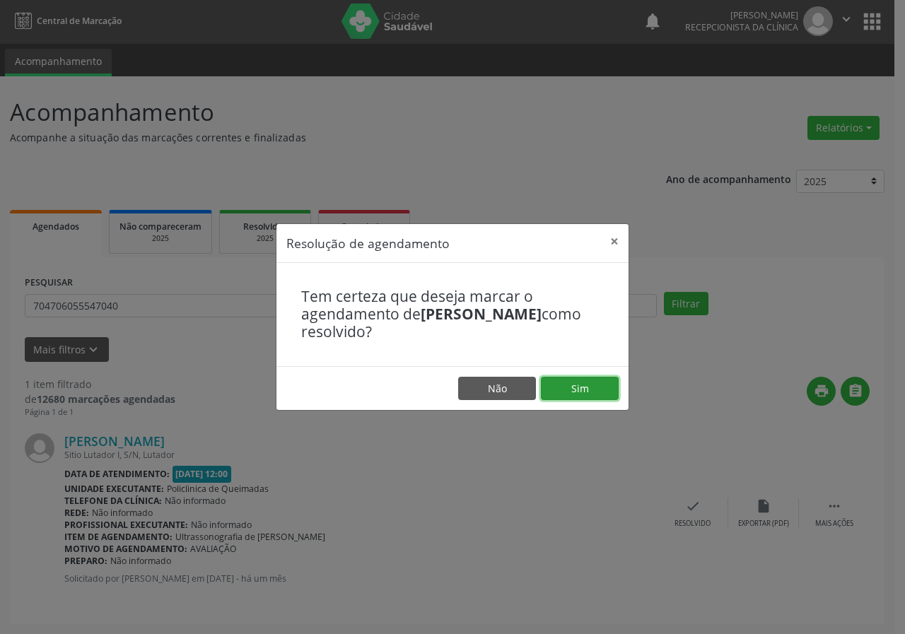
click at [551, 384] on button "Sim" at bounding box center [580, 389] width 78 height 24
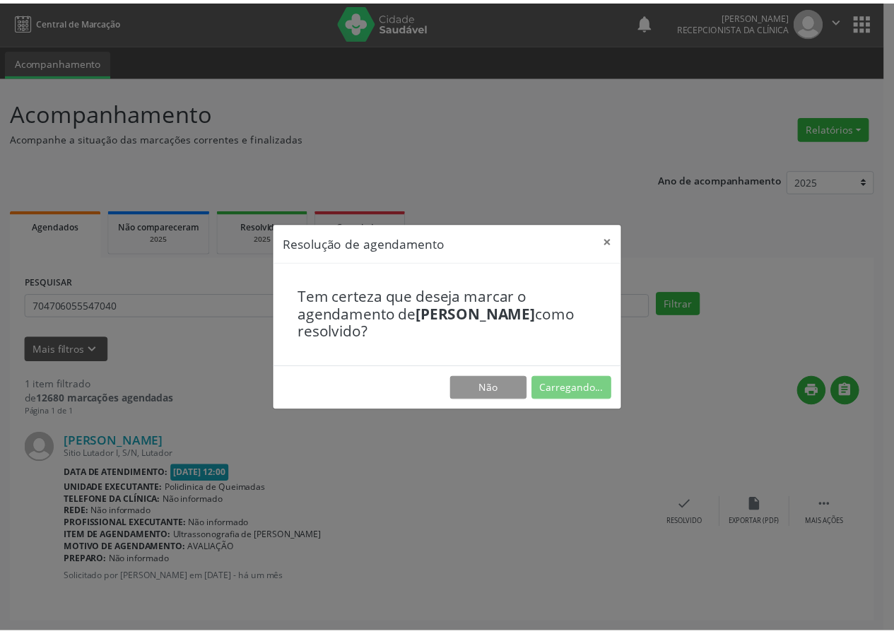
scroll to position [0, 0]
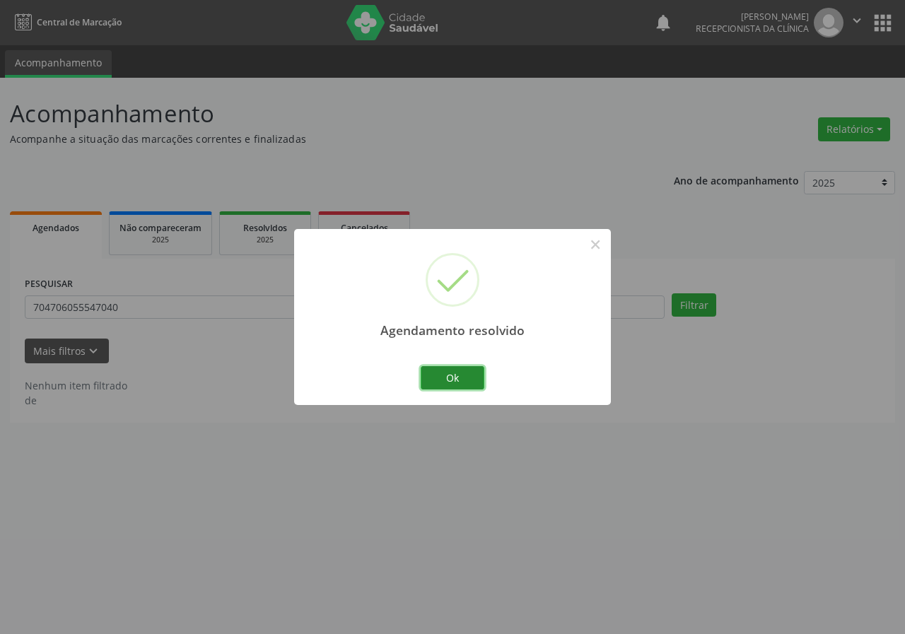
click at [461, 382] on button "Ok" at bounding box center [453, 378] width 64 height 24
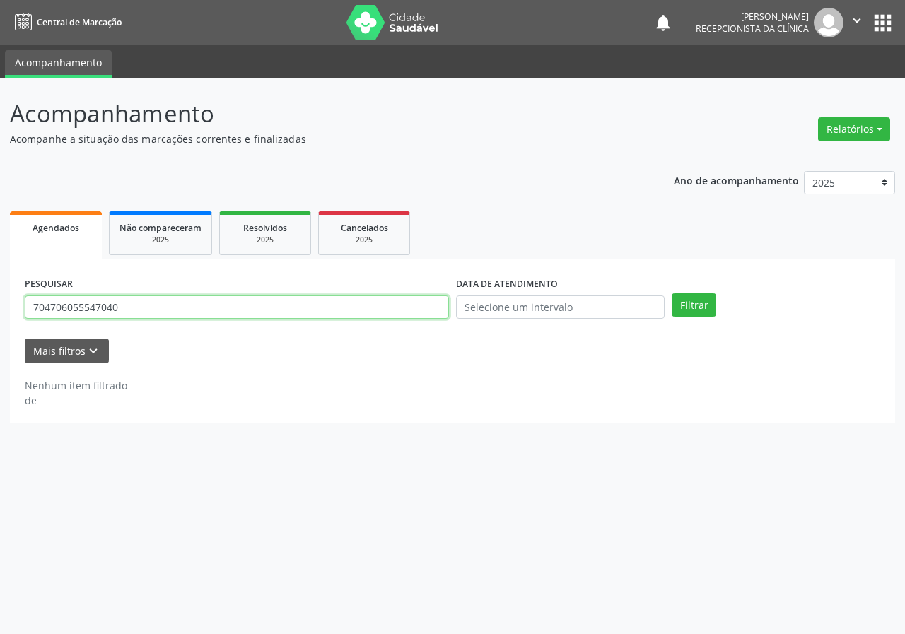
click at [286, 310] on input "704706055547040" at bounding box center [237, 307] width 424 height 24
click at [671, 293] on button "Filtrar" at bounding box center [693, 305] width 45 height 24
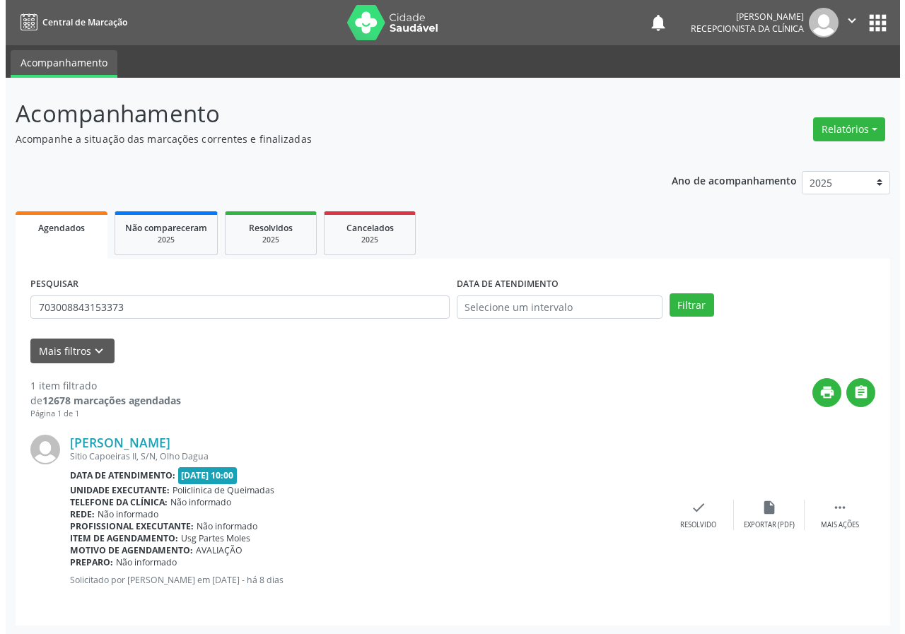
scroll to position [1, 0]
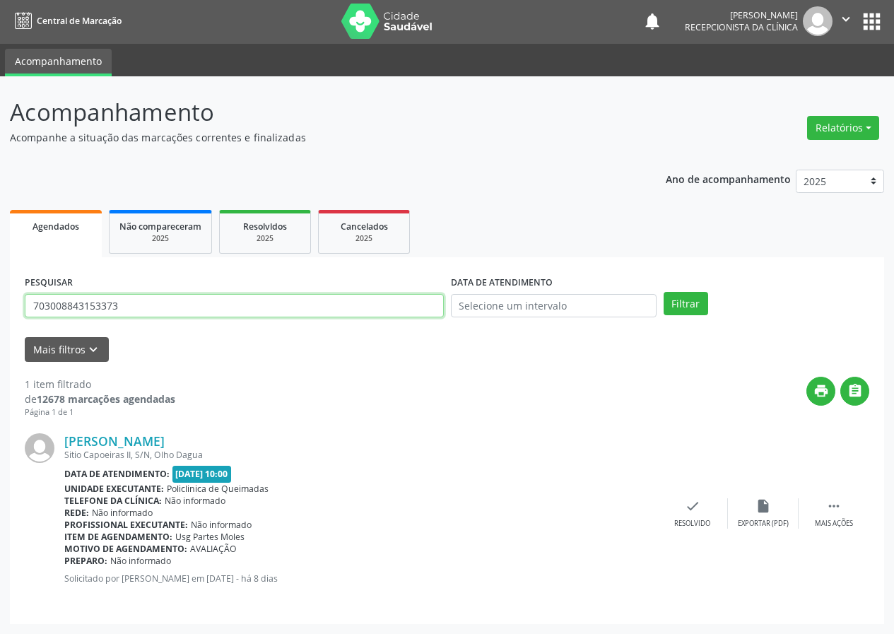
click at [230, 295] on input "703008843153373" at bounding box center [234, 306] width 419 height 24
click at [678, 510] on div "check Resolvido" at bounding box center [692, 513] width 71 height 30
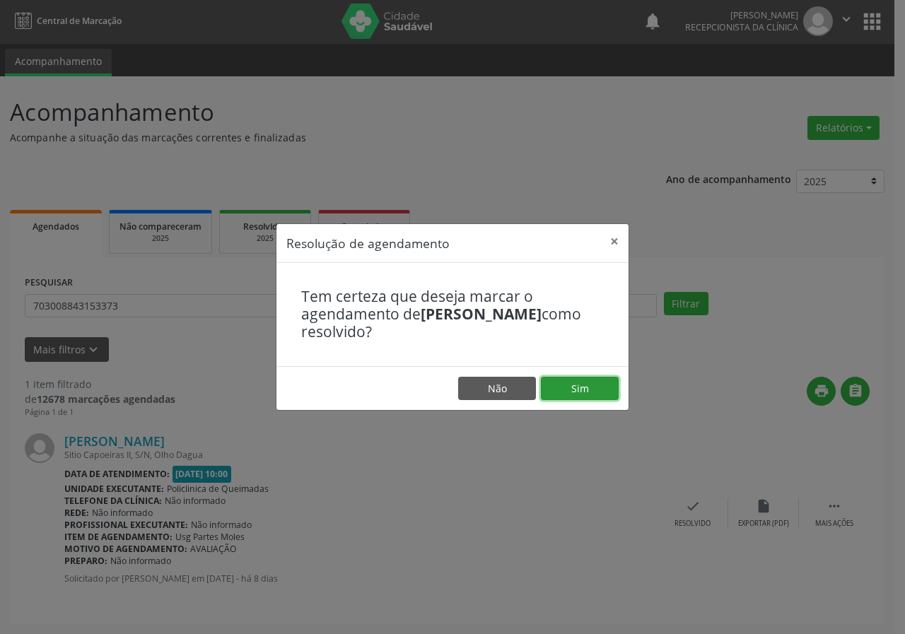
click at [585, 395] on button "Sim" at bounding box center [580, 389] width 78 height 24
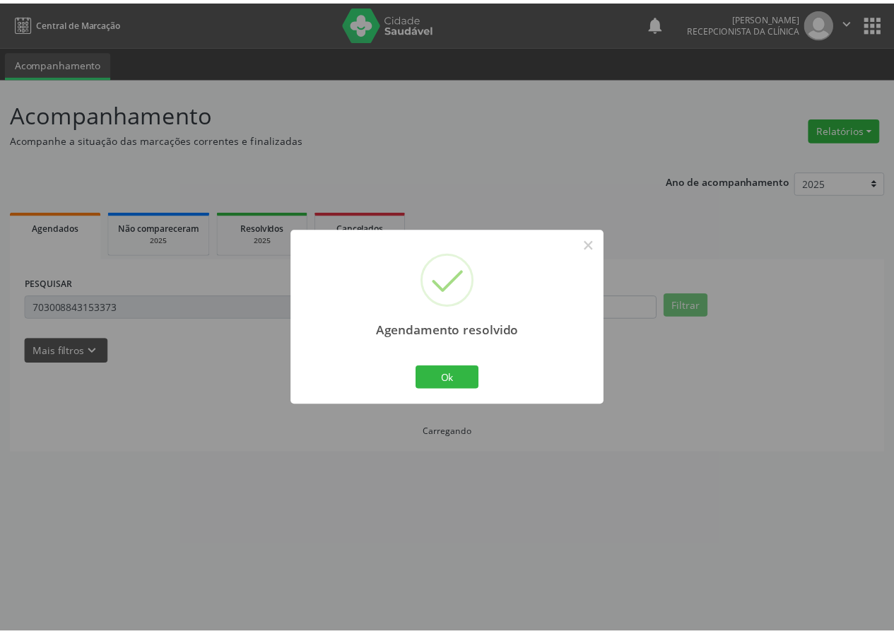
scroll to position [0, 0]
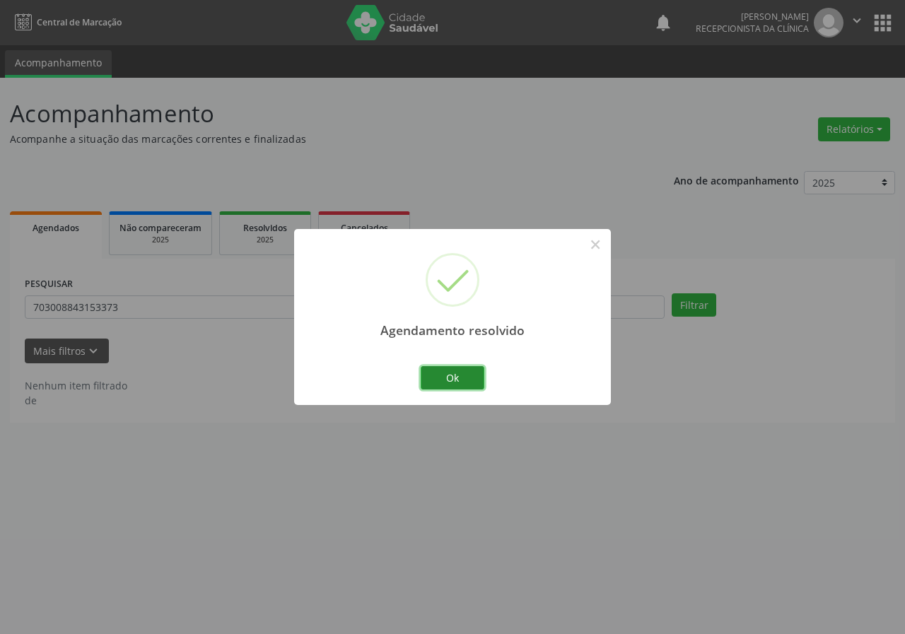
click at [440, 376] on button "Ok" at bounding box center [453, 378] width 64 height 24
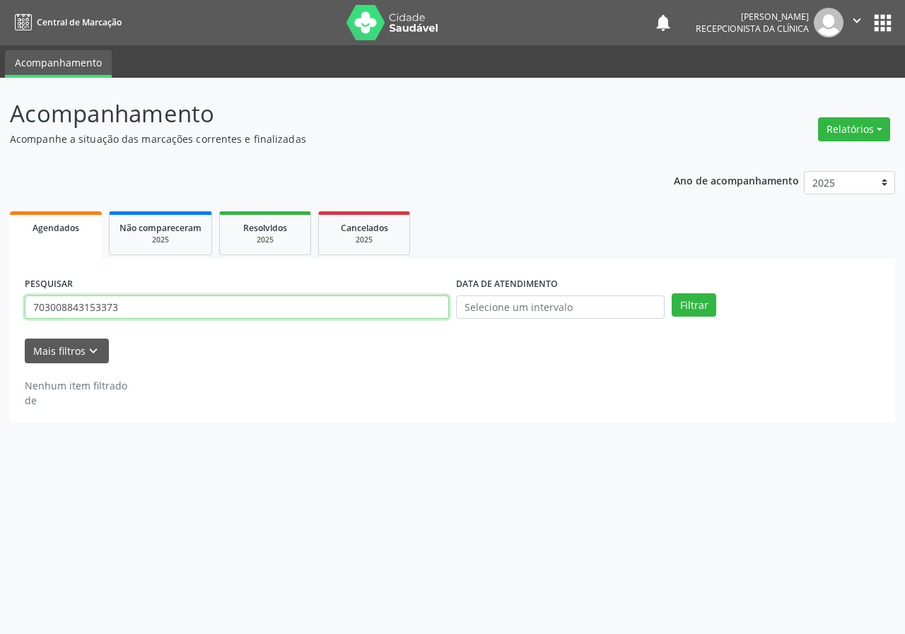
click at [288, 317] on input "703008843153373" at bounding box center [237, 307] width 424 height 24
click at [671, 293] on button "Filtrar" at bounding box center [693, 305] width 45 height 24
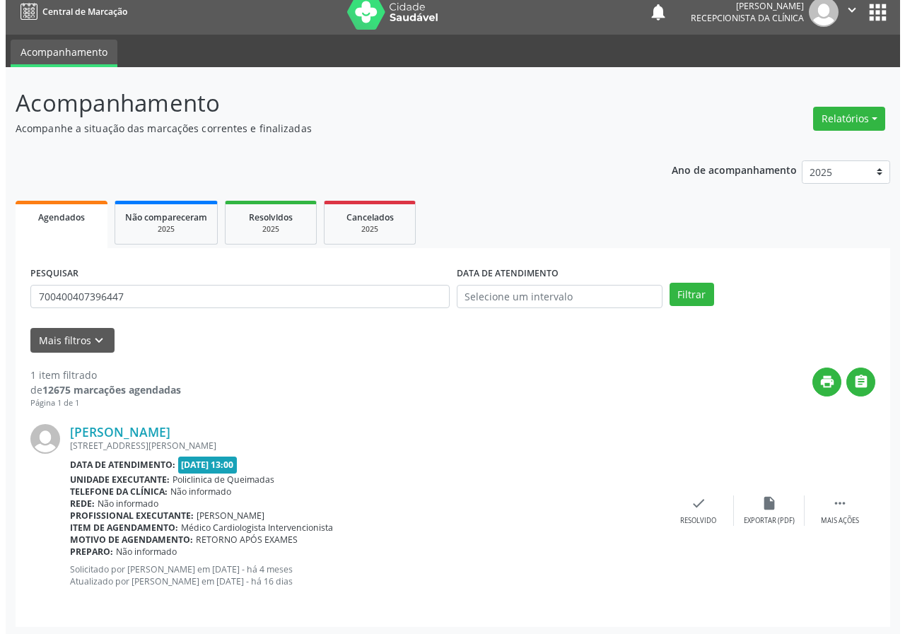
scroll to position [13, 0]
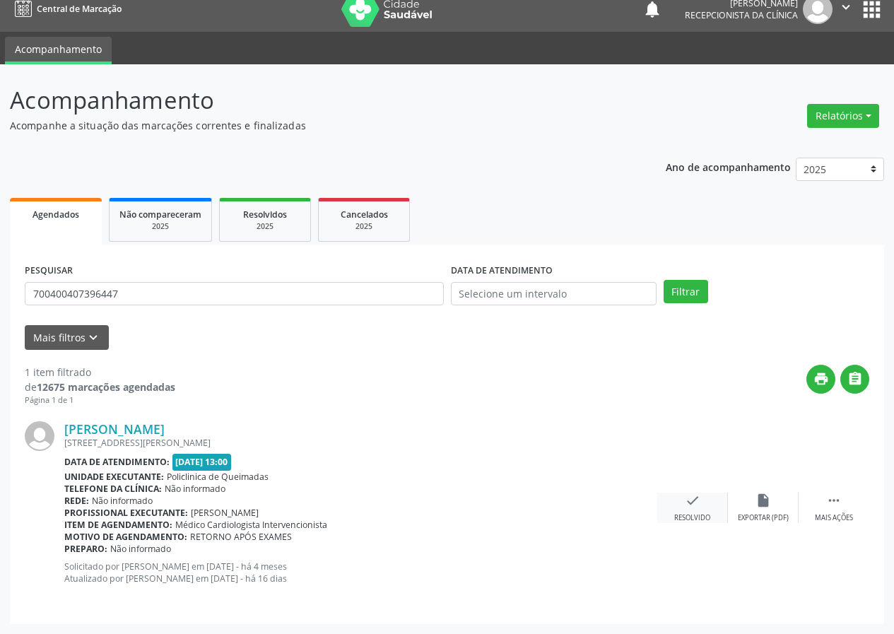
click at [693, 499] on icon "check" at bounding box center [693, 501] width 16 height 16
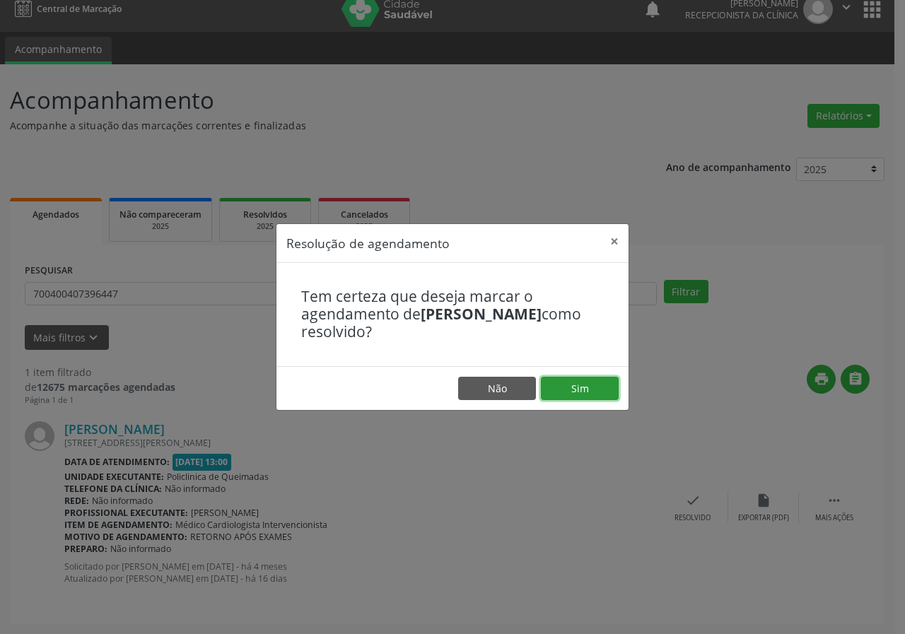
click at [570, 387] on button "Sim" at bounding box center [580, 389] width 78 height 24
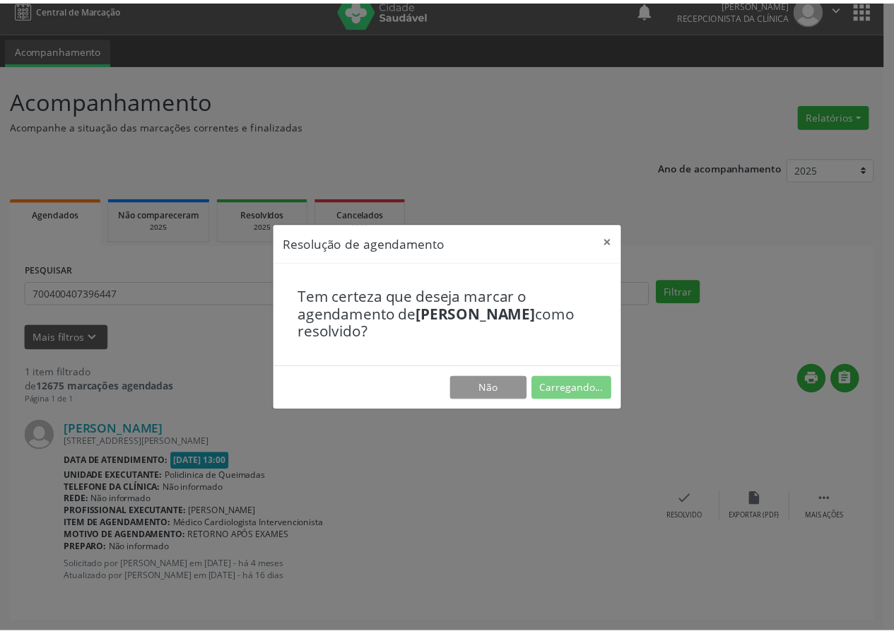
scroll to position [0, 0]
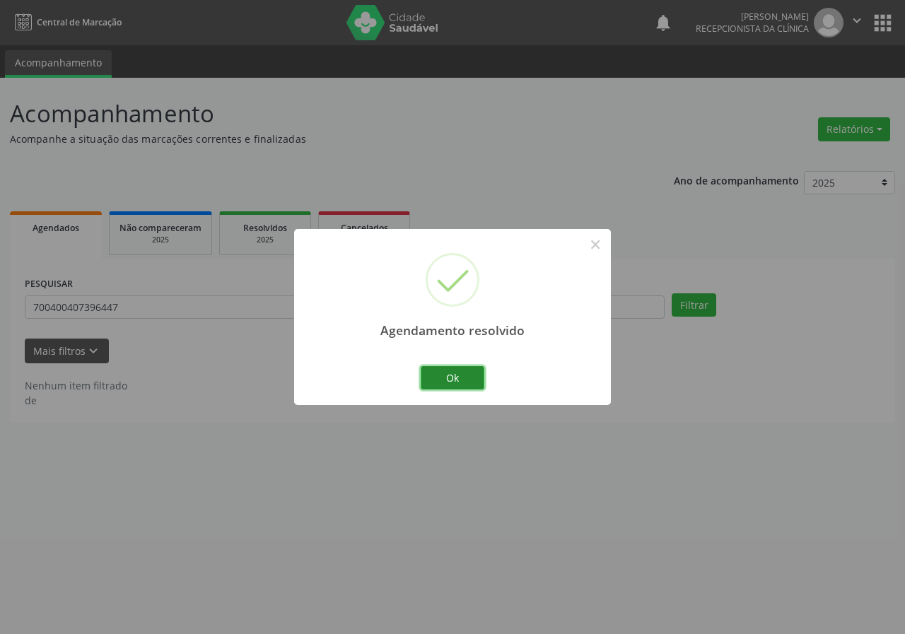
click at [432, 372] on button "Ok" at bounding box center [453, 378] width 64 height 24
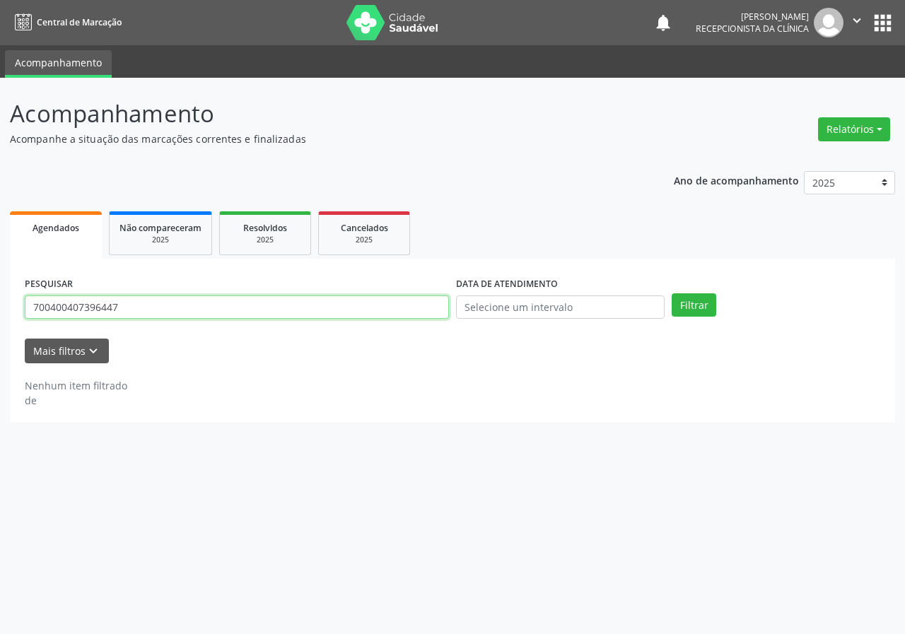
click at [262, 307] on input "700400407396447" at bounding box center [237, 307] width 424 height 24
click at [671, 293] on button "Filtrar" at bounding box center [693, 305] width 45 height 24
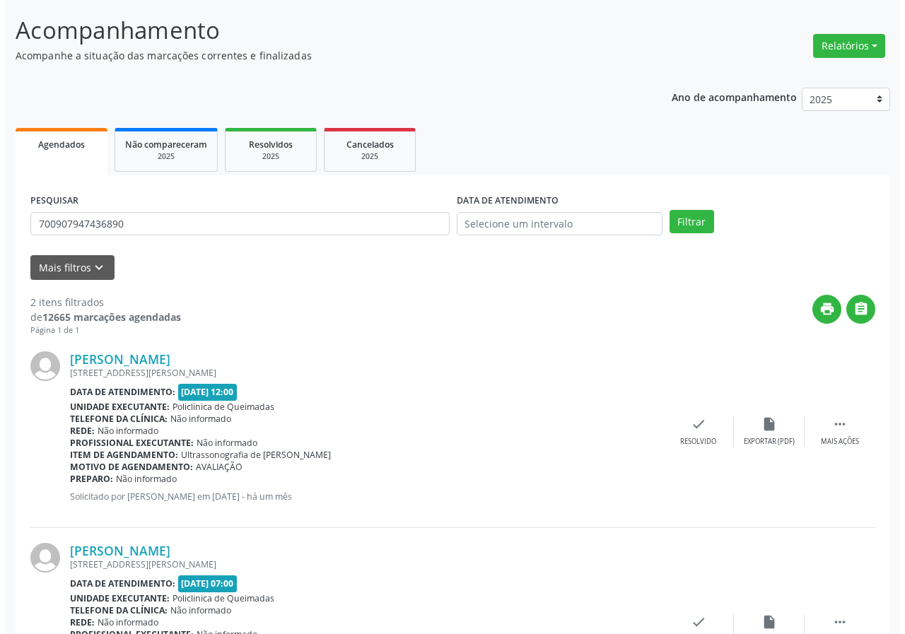
scroll to position [205, 0]
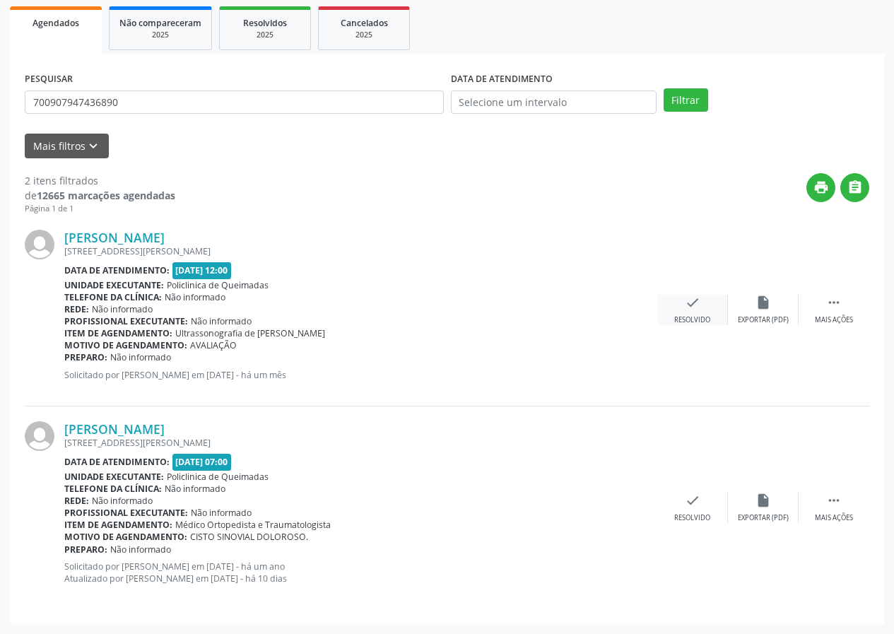
click at [681, 299] on div "check Resolvido" at bounding box center [692, 310] width 71 height 30
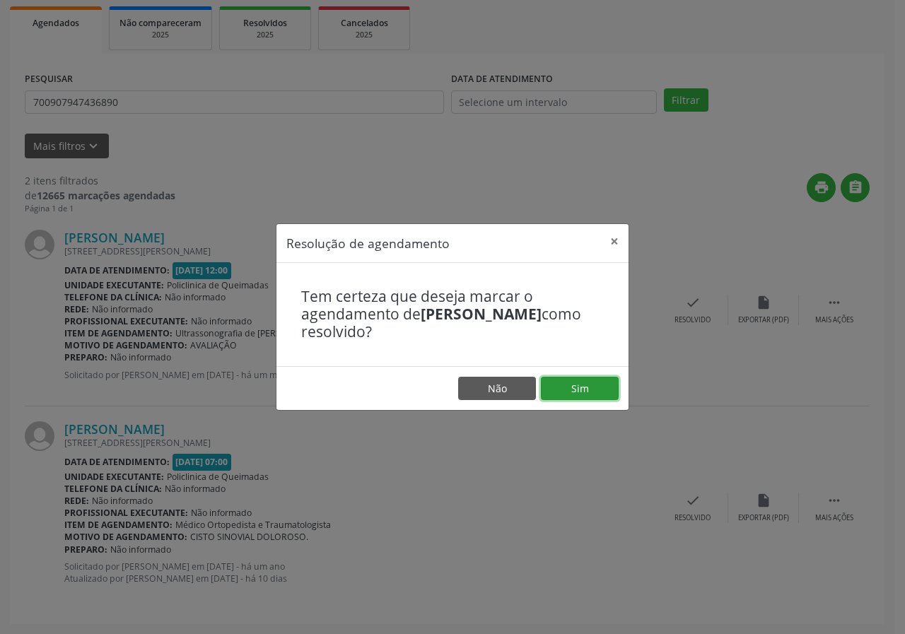
click at [597, 383] on button "Sim" at bounding box center [580, 389] width 78 height 24
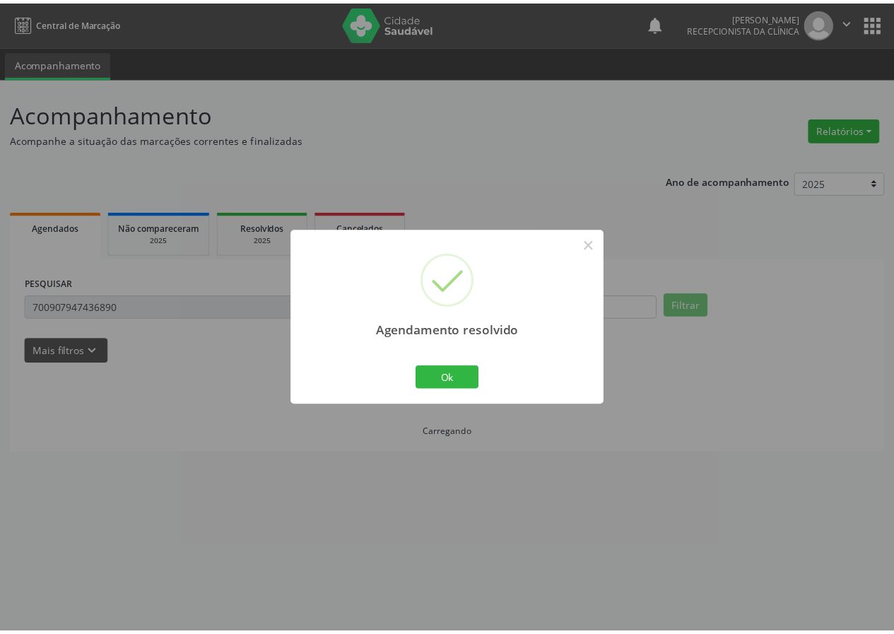
scroll to position [0, 0]
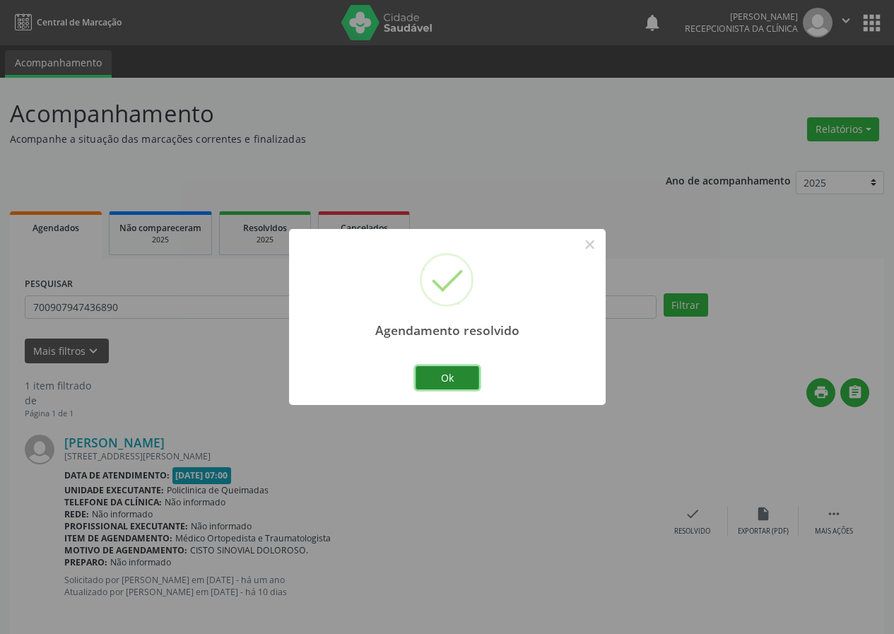
click at [421, 383] on button "Ok" at bounding box center [448, 378] width 64 height 24
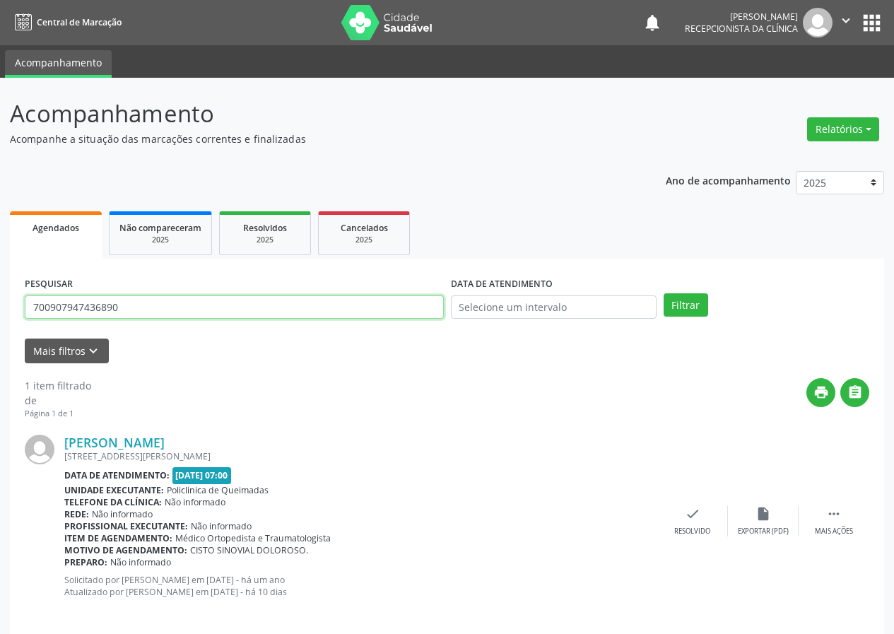
click at [180, 308] on input "700907947436890" at bounding box center [234, 307] width 419 height 24
click at [664, 293] on button "Filtrar" at bounding box center [686, 305] width 45 height 24
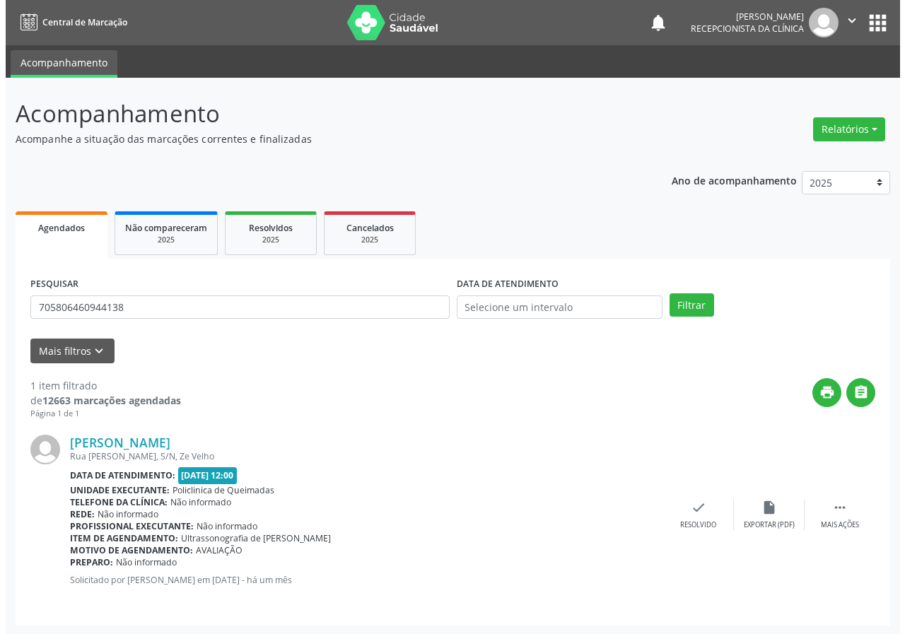
scroll to position [1, 0]
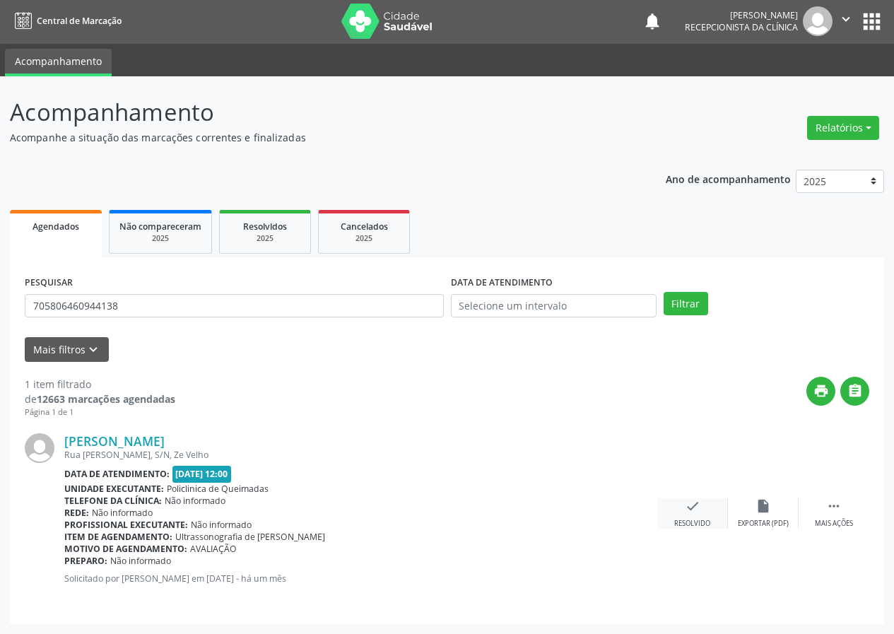
click at [682, 507] on div "check Resolvido" at bounding box center [692, 513] width 71 height 30
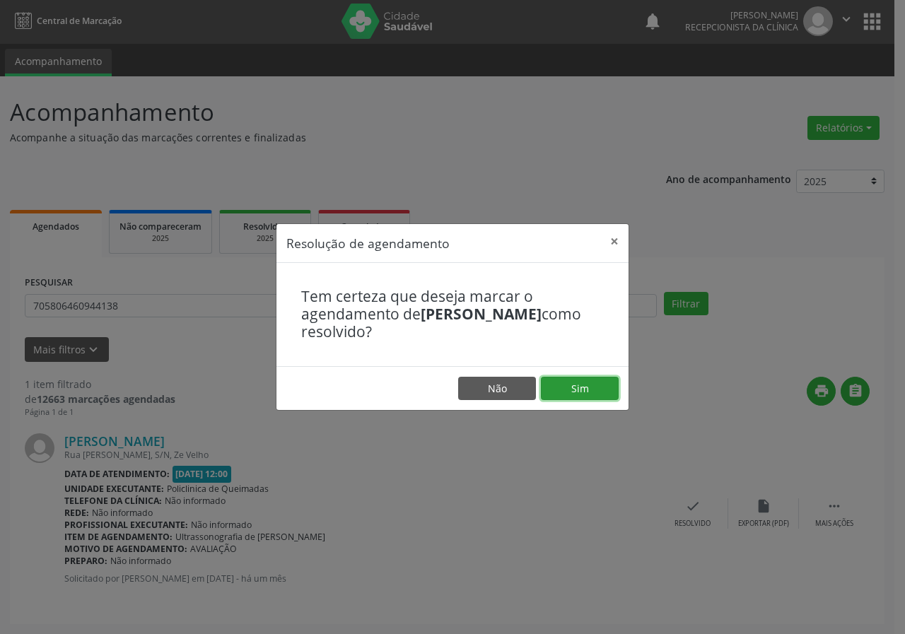
click at [572, 383] on button "Sim" at bounding box center [580, 389] width 78 height 24
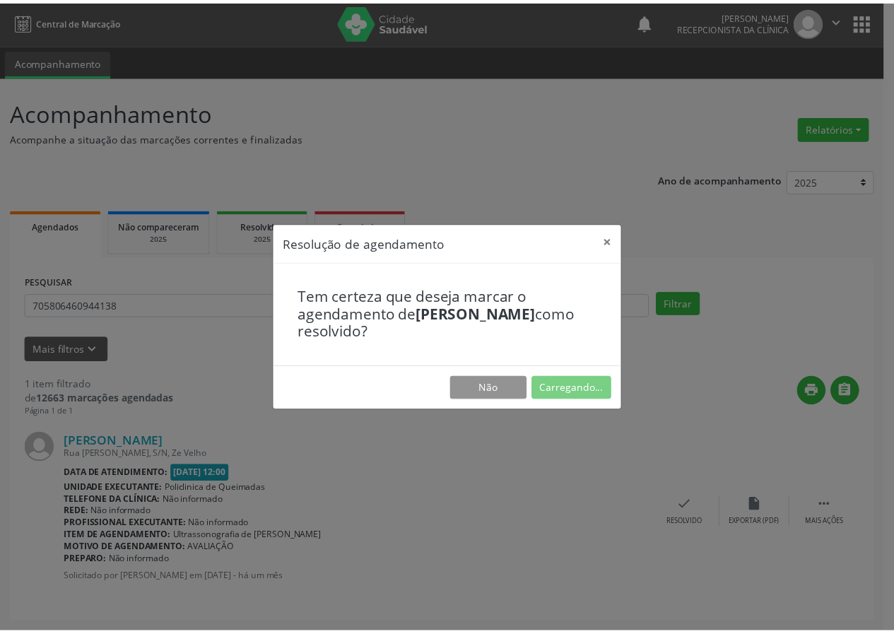
scroll to position [0, 0]
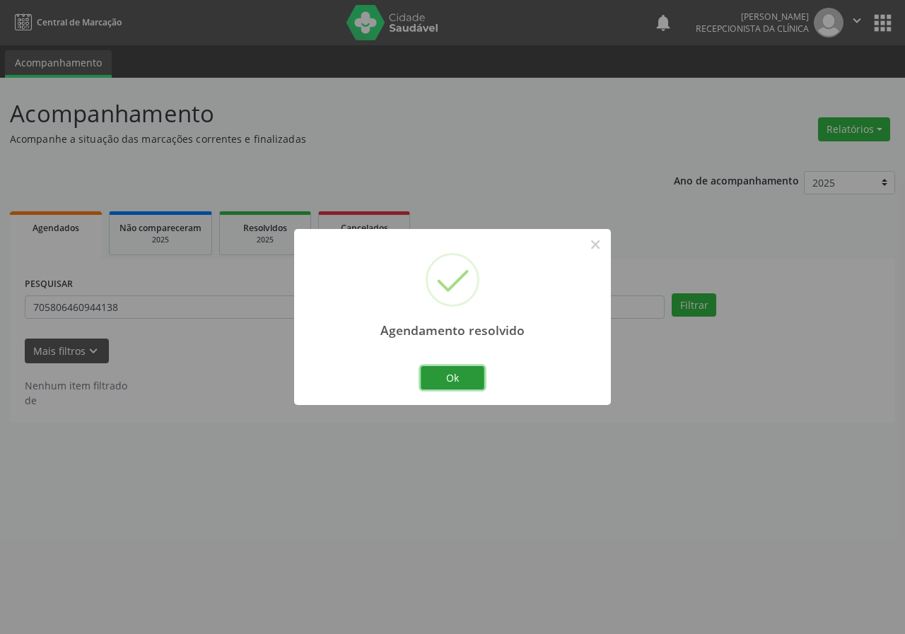
drag, startPoint x: 435, startPoint y: 374, endPoint x: 240, endPoint y: 339, distance: 198.2
click at [430, 374] on button "Ok" at bounding box center [453, 378] width 64 height 24
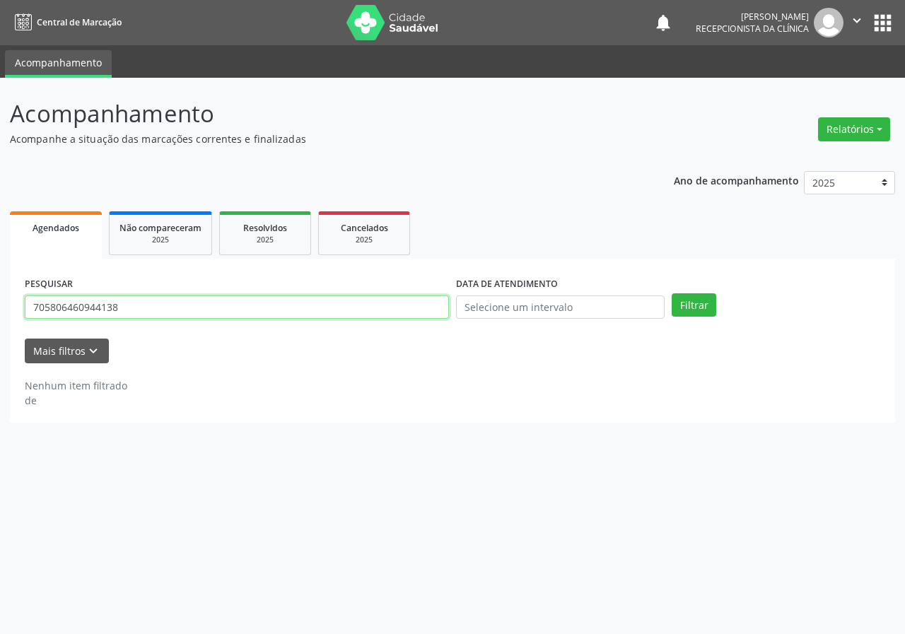
click at [204, 307] on input "705806460944138" at bounding box center [237, 307] width 424 height 24
click at [671, 293] on button "Filtrar" at bounding box center [693, 305] width 45 height 24
click at [154, 298] on input "706803784005523" at bounding box center [237, 307] width 424 height 24
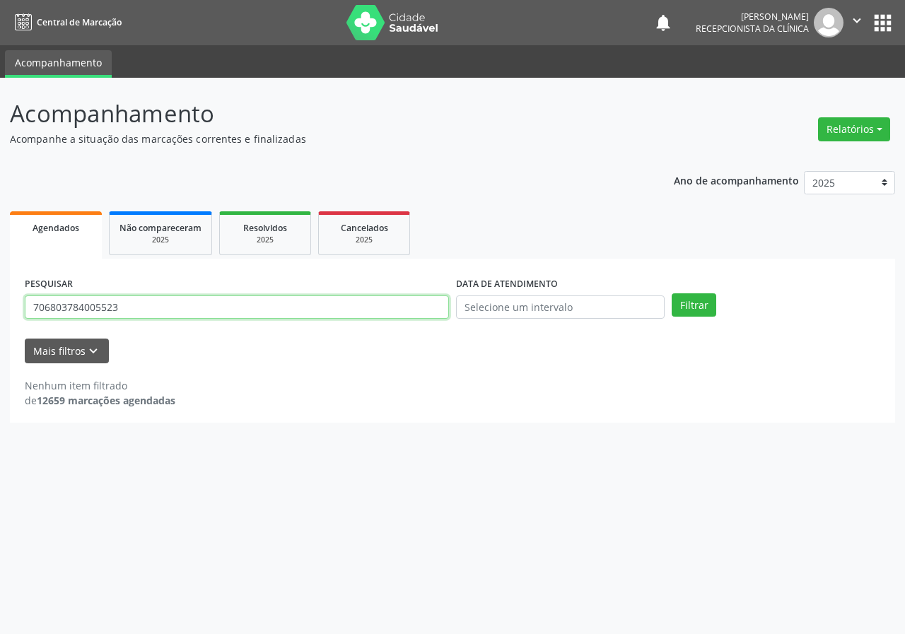
click at [154, 301] on input "706803784005523" at bounding box center [237, 307] width 424 height 24
click at [671, 293] on button "Filtrar" at bounding box center [693, 305] width 45 height 24
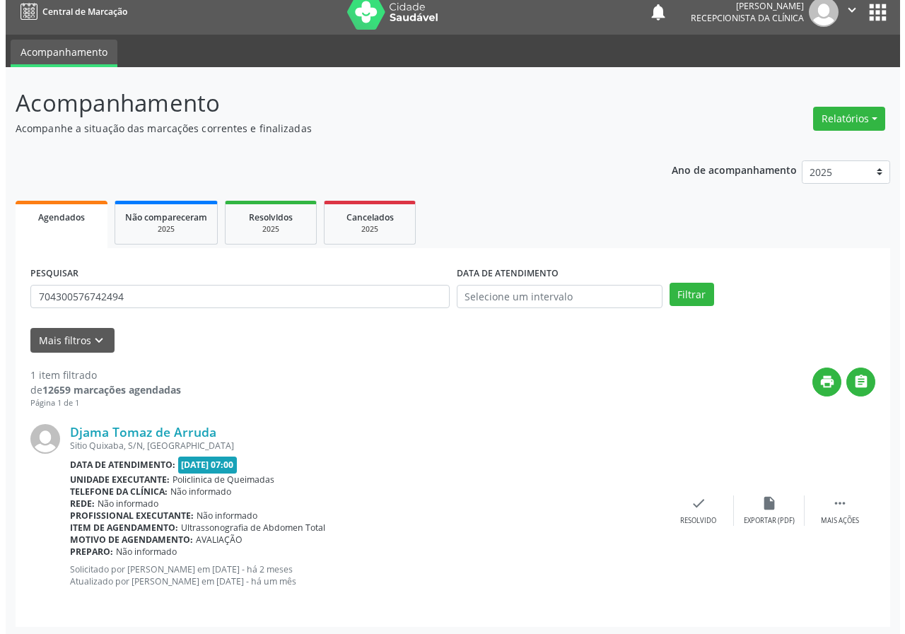
scroll to position [13, 0]
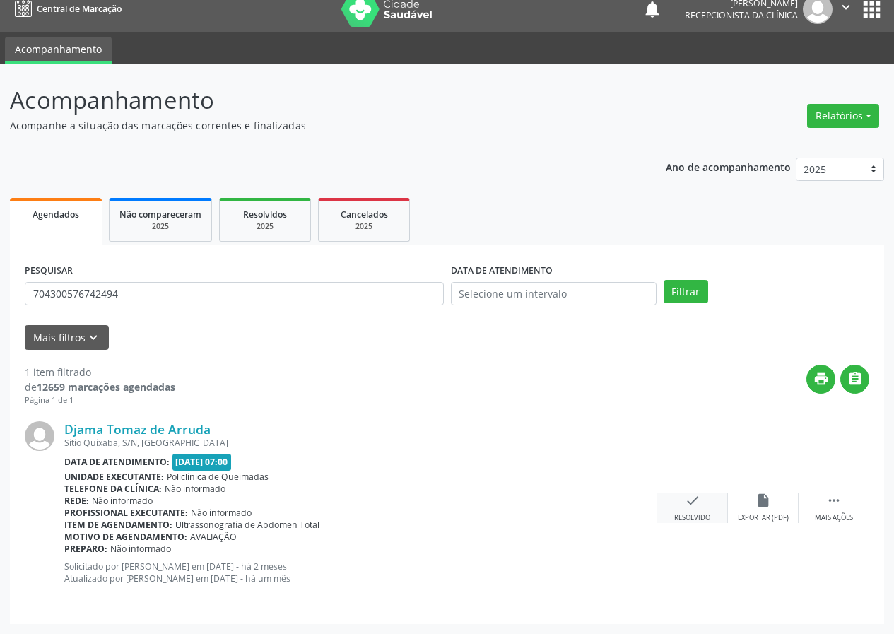
click at [689, 500] on icon "check" at bounding box center [693, 501] width 16 height 16
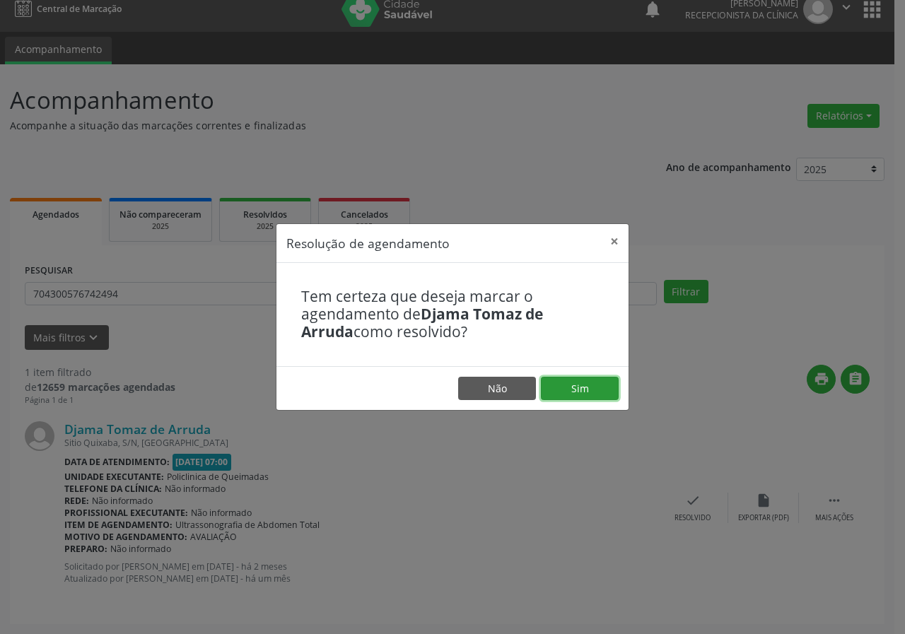
click at [552, 392] on button "Sim" at bounding box center [580, 389] width 78 height 24
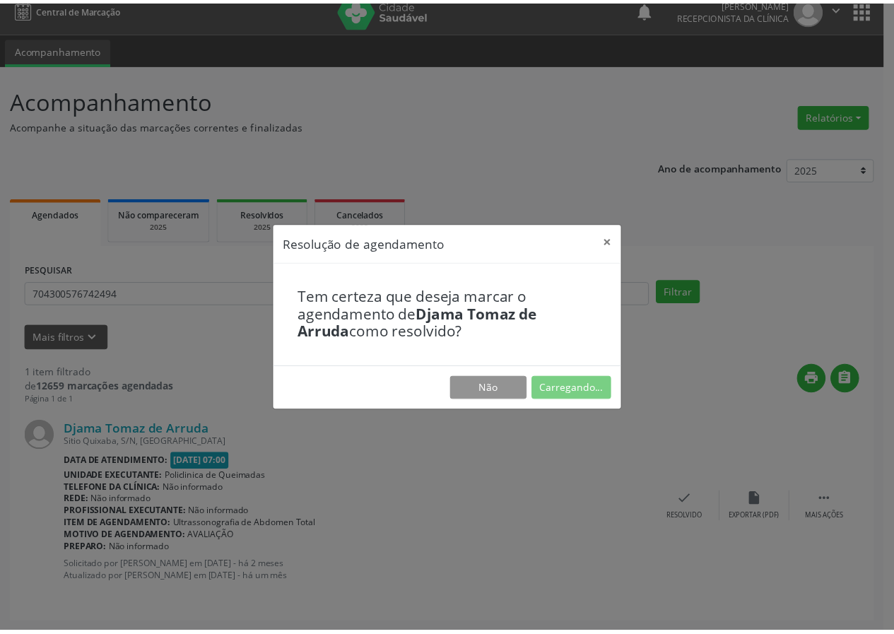
scroll to position [0, 0]
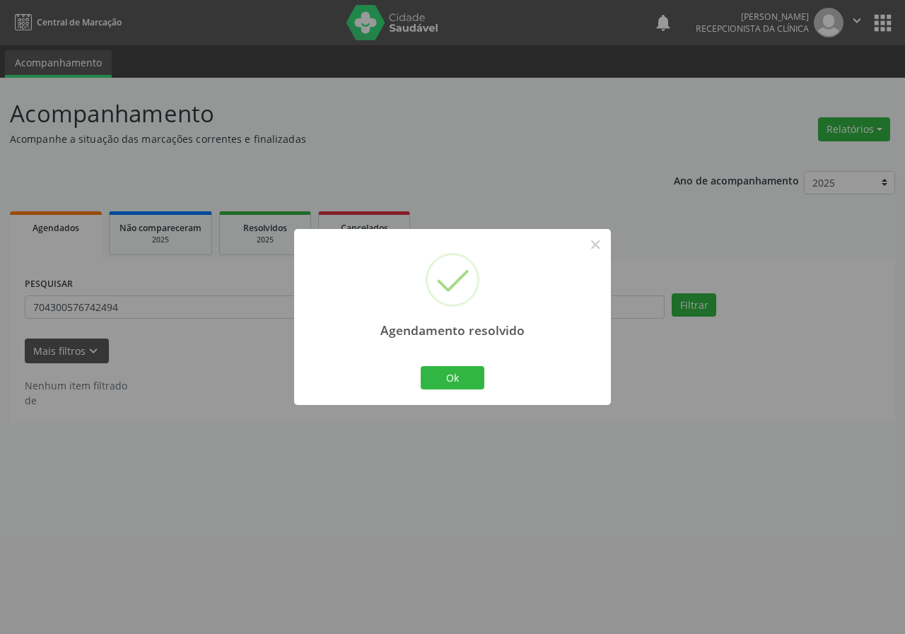
click at [451, 390] on div "Ok Cancel" at bounding box center [453, 378] width 70 height 30
click at [452, 375] on button "Ok" at bounding box center [453, 378] width 64 height 24
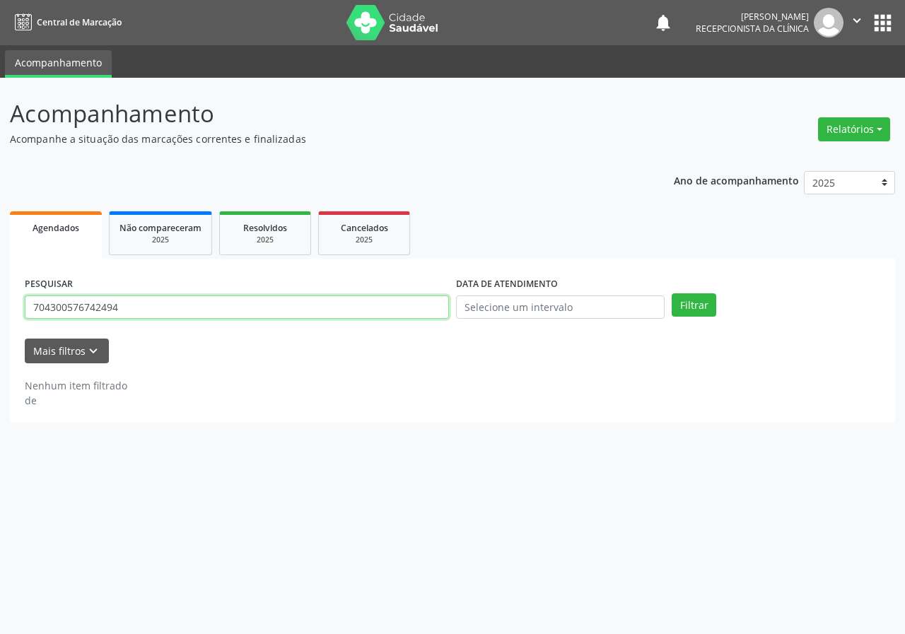
click at [196, 311] on input "704300576742494" at bounding box center [237, 307] width 424 height 24
click at [198, 310] on input "704300576742494" at bounding box center [237, 307] width 424 height 24
click at [671, 293] on button "Filtrar" at bounding box center [693, 305] width 45 height 24
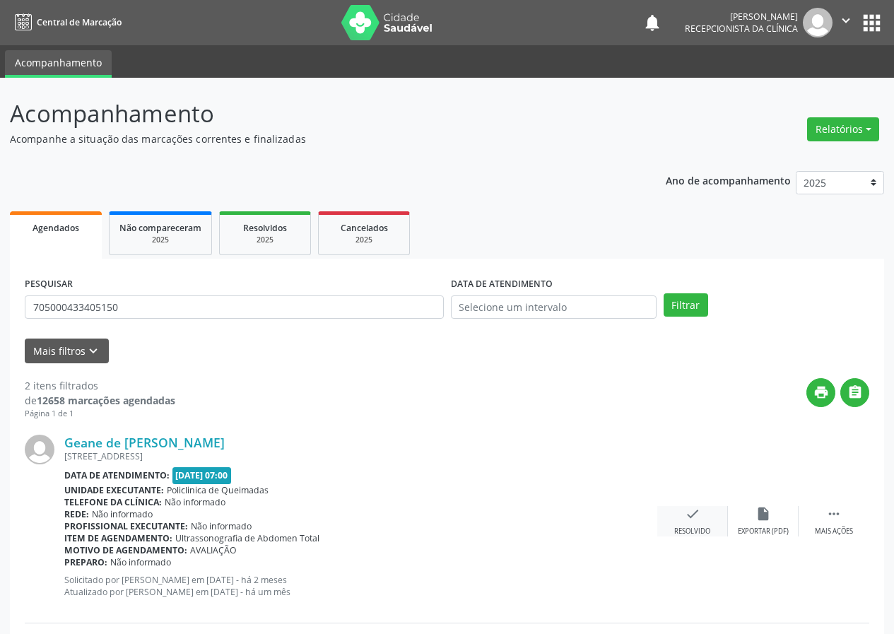
click at [679, 518] on div "check Resolvido" at bounding box center [692, 521] width 71 height 30
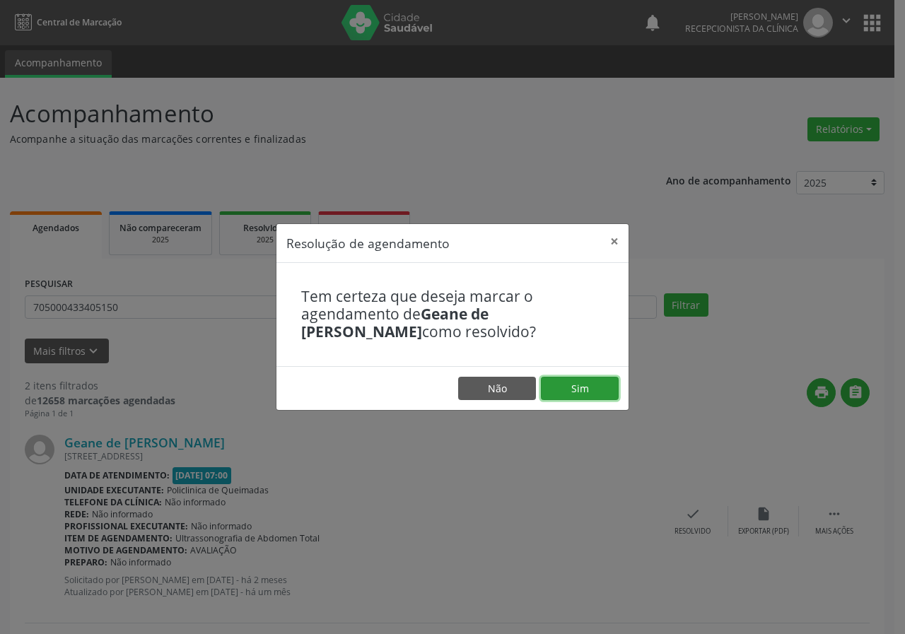
click at [592, 380] on button "Sim" at bounding box center [580, 389] width 78 height 24
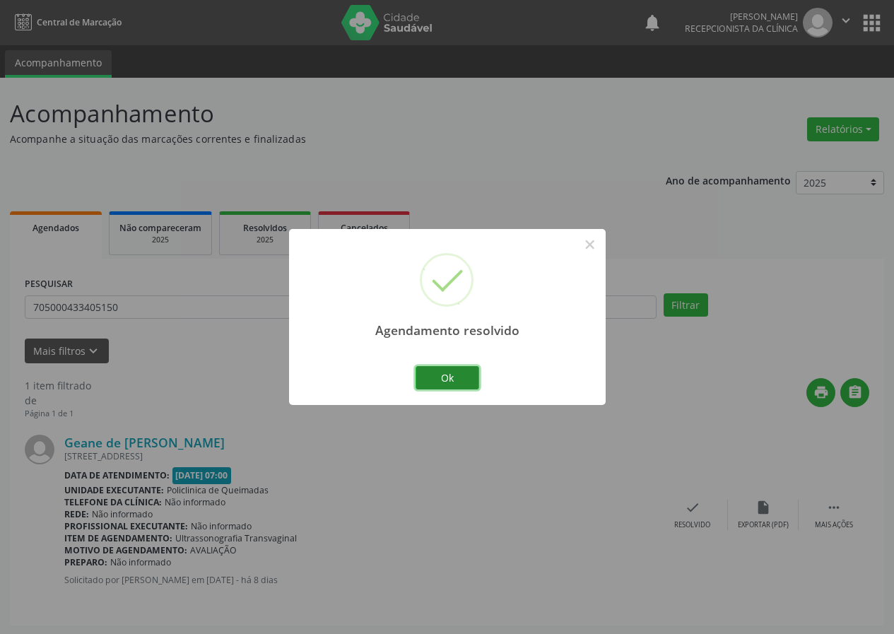
click at [440, 372] on button "Ok" at bounding box center [448, 378] width 64 height 24
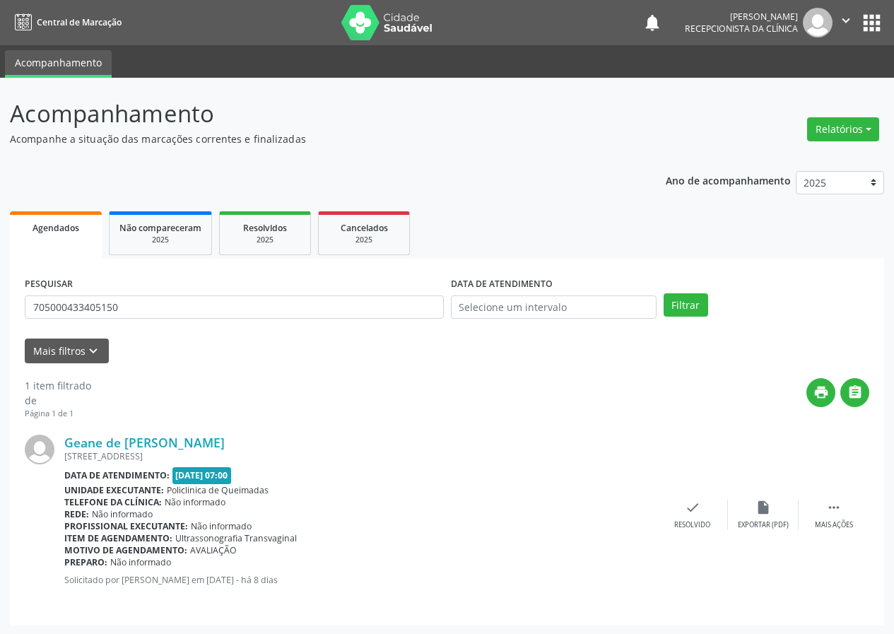
scroll to position [1, 0]
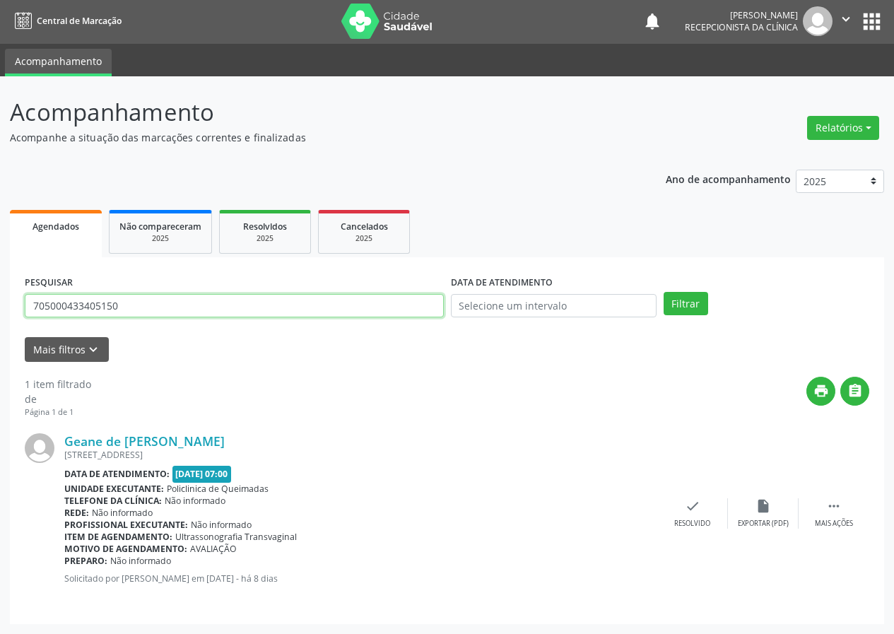
click at [194, 300] on input "705000433405150" at bounding box center [234, 306] width 419 height 24
click at [664, 292] on button "Filtrar" at bounding box center [686, 304] width 45 height 24
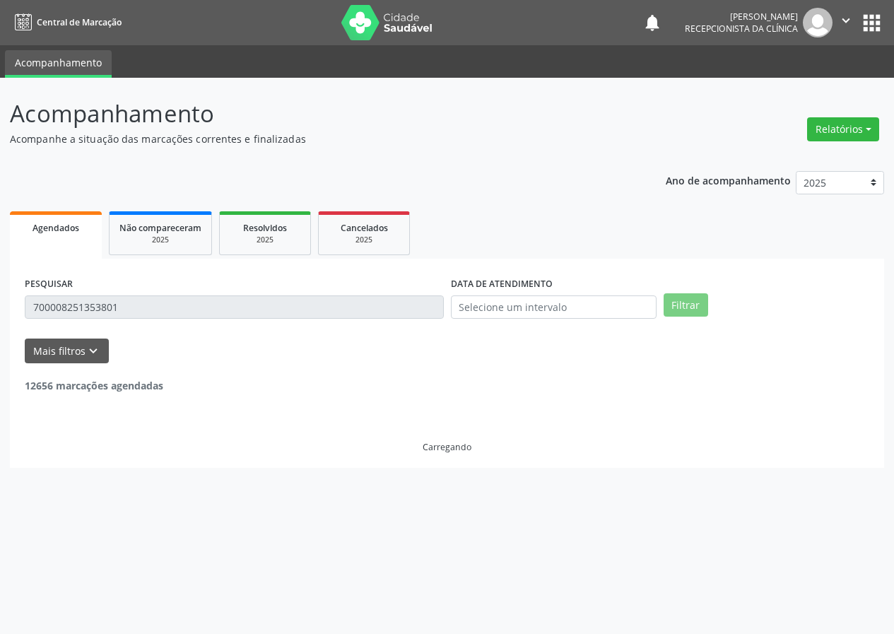
scroll to position [0, 0]
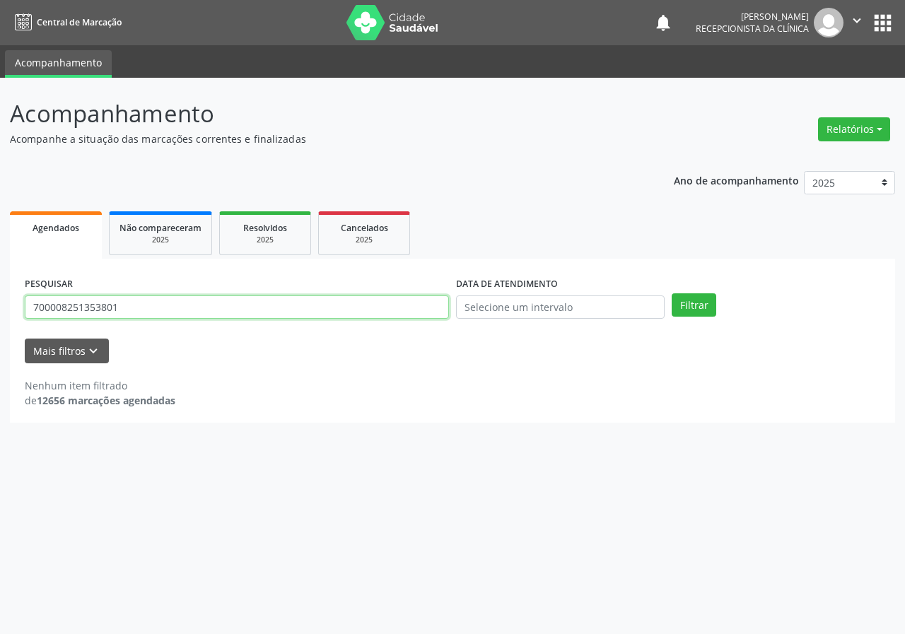
click at [182, 310] on input "700008251353801" at bounding box center [237, 307] width 424 height 24
click at [671, 293] on button "Filtrar" at bounding box center [693, 305] width 45 height 24
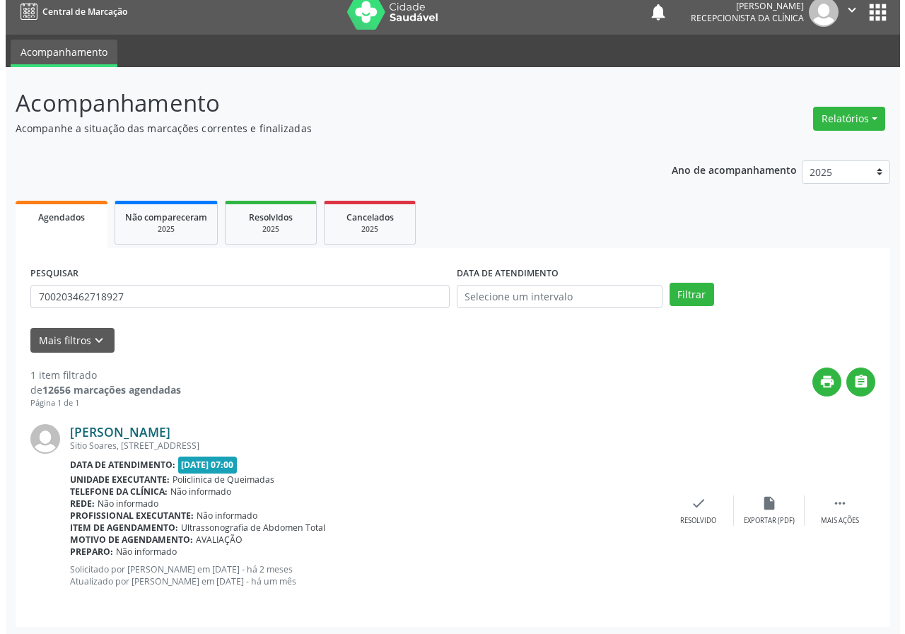
scroll to position [13, 0]
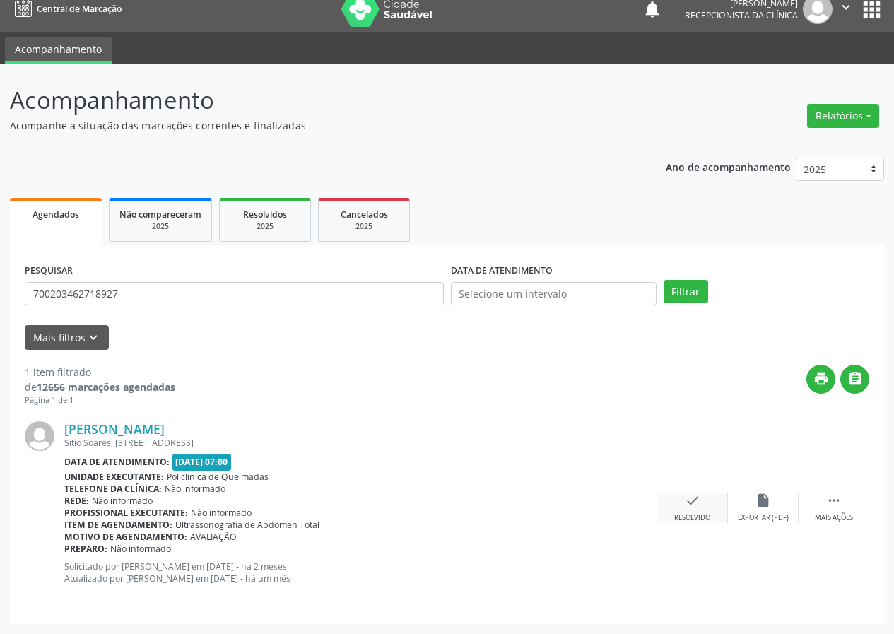
click at [696, 507] on icon "check" at bounding box center [693, 501] width 16 height 16
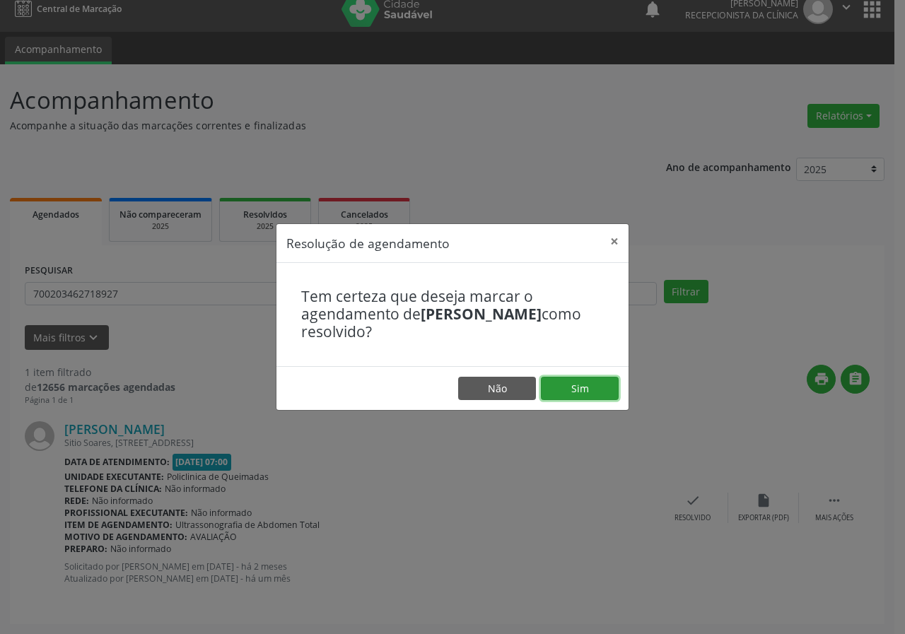
click at [582, 392] on button "Sim" at bounding box center [580, 389] width 78 height 24
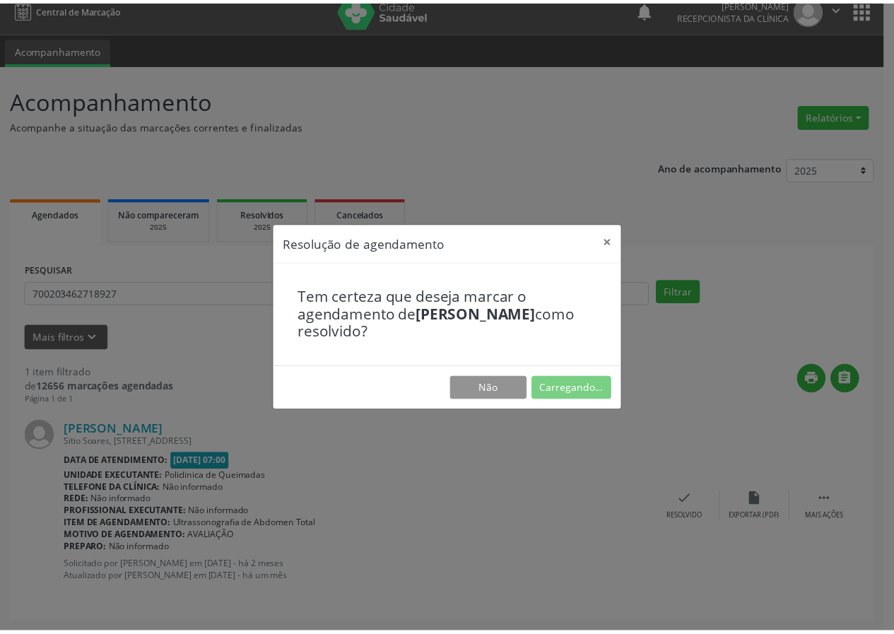
scroll to position [0, 0]
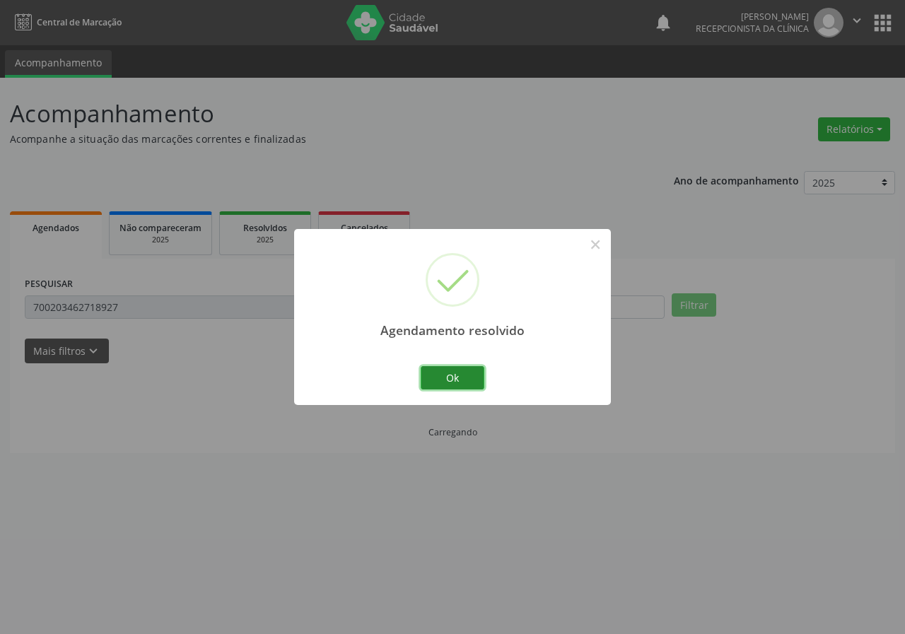
click at [459, 385] on button "Ok" at bounding box center [453, 378] width 64 height 24
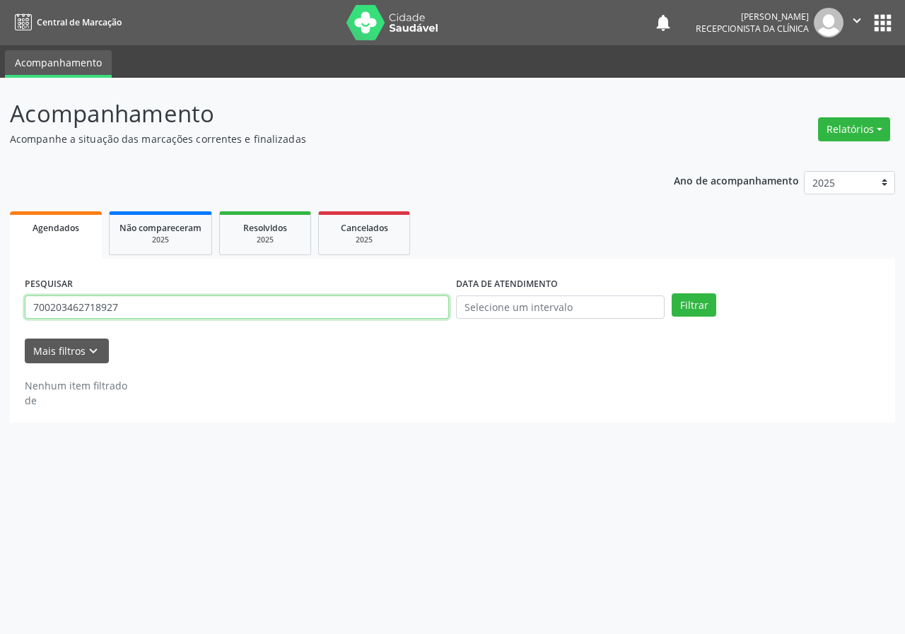
click at [249, 302] on input "700203462718927" at bounding box center [237, 307] width 424 height 24
type input "704604135099922"
click at [671, 293] on button "Filtrar" at bounding box center [693, 305] width 45 height 24
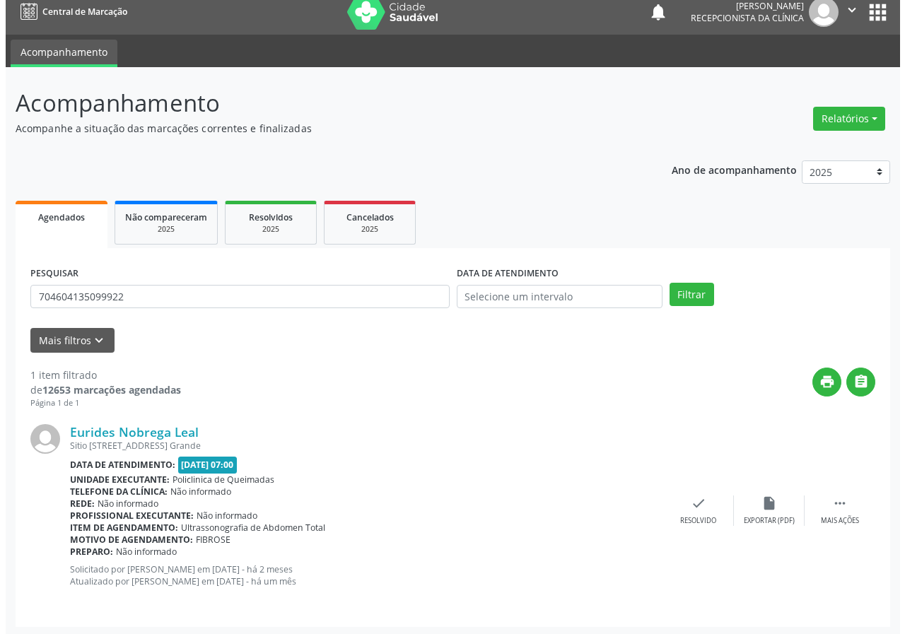
scroll to position [13, 0]
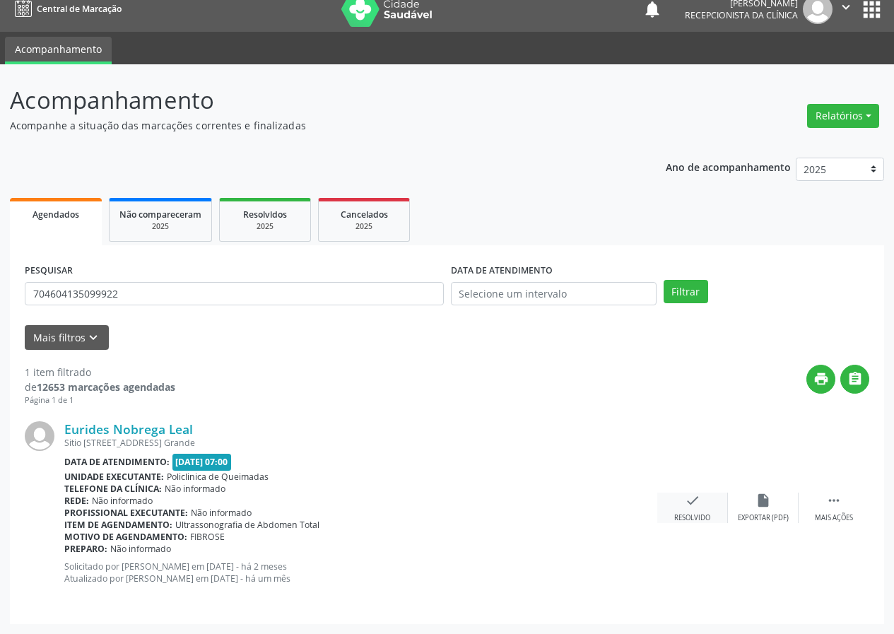
click at [688, 503] on icon "check" at bounding box center [693, 501] width 16 height 16
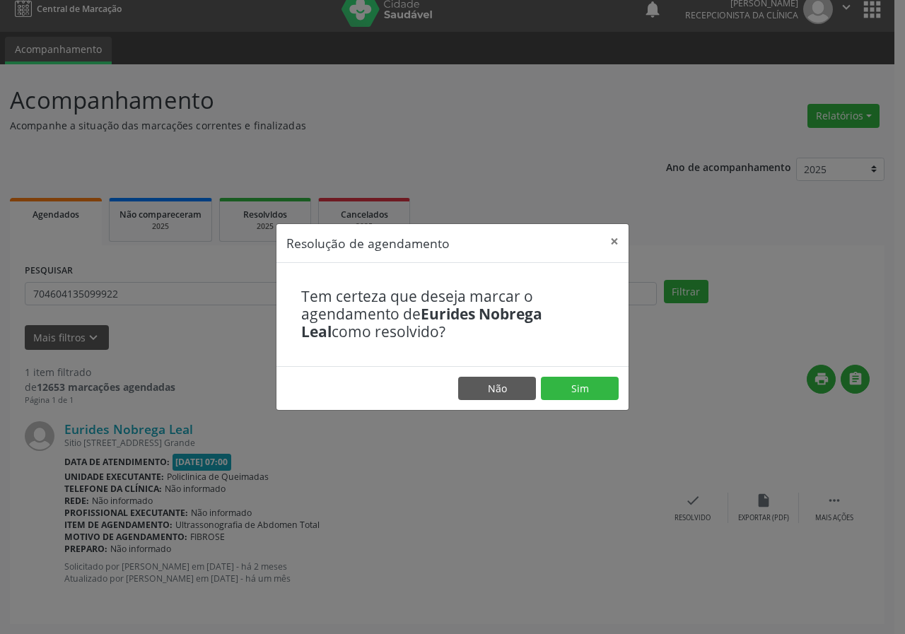
click at [605, 375] on footer "Não Sim" at bounding box center [452, 388] width 352 height 45
click at [604, 375] on footer "Não Sim" at bounding box center [452, 388] width 352 height 45
click at [584, 383] on button "Sim" at bounding box center [580, 389] width 78 height 24
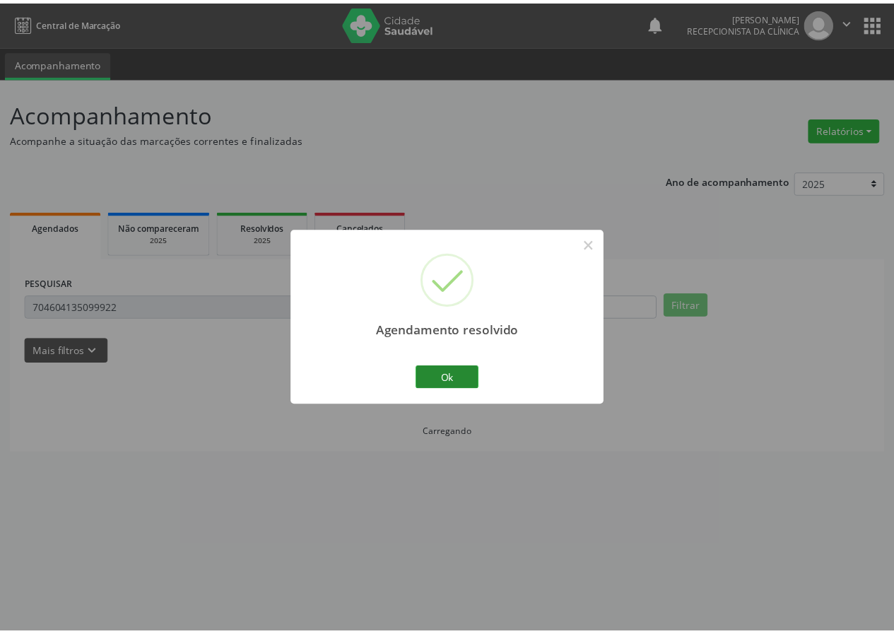
scroll to position [0, 0]
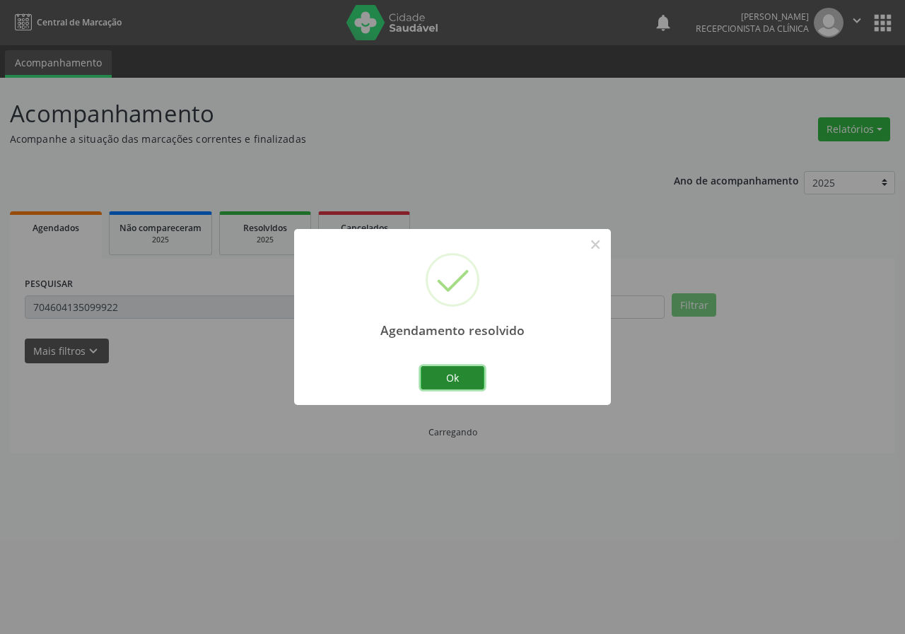
click at [442, 380] on button "Ok" at bounding box center [453, 378] width 64 height 24
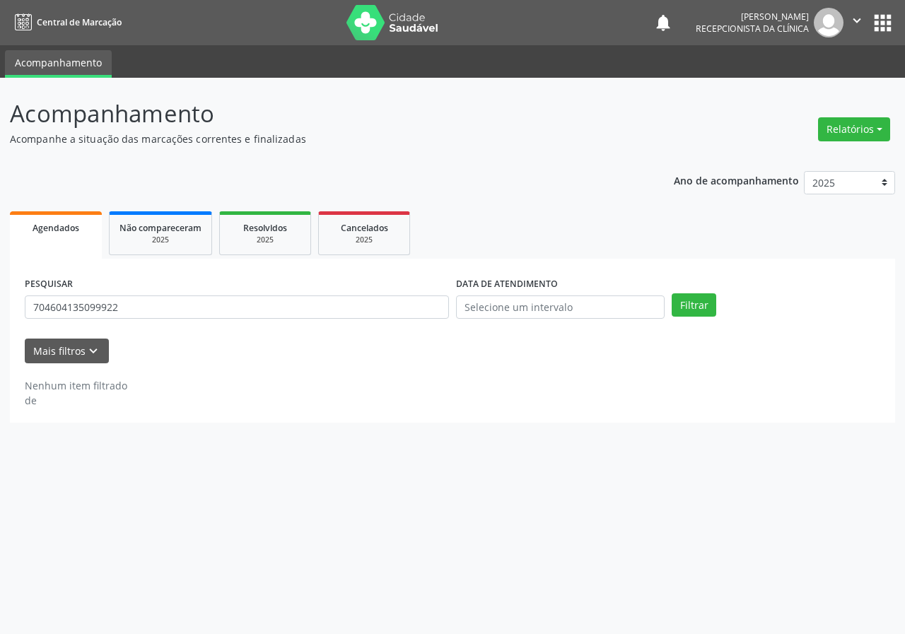
click at [285, 320] on div "PESQUISAR 704604135099922" at bounding box center [236, 301] width 431 height 55
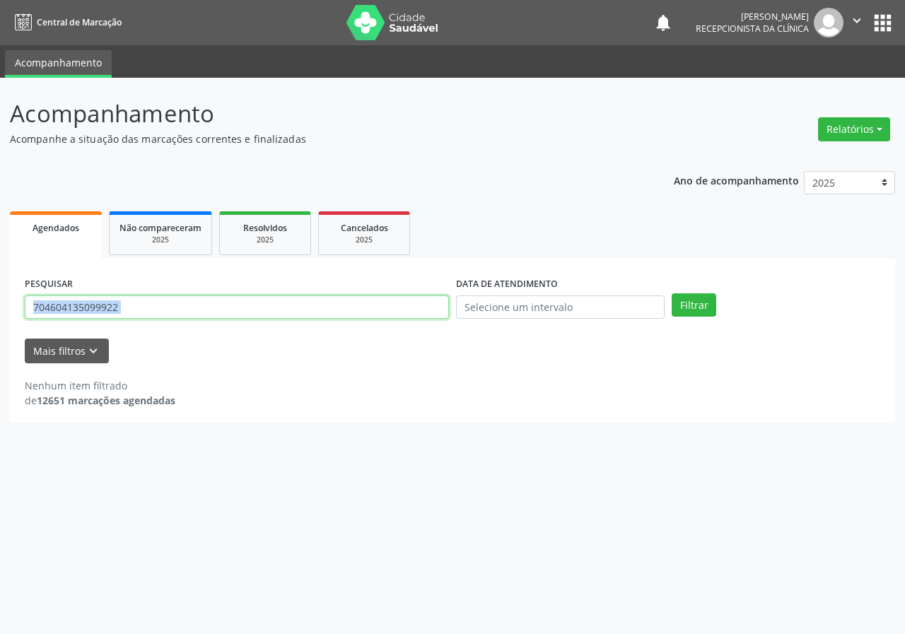
click at [297, 308] on input "704604135099922" at bounding box center [237, 307] width 424 height 24
click at [297, 307] on input "704604135099922" at bounding box center [237, 307] width 424 height 24
click at [671, 293] on button "Filtrar" at bounding box center [693, 305] width 45 height 24
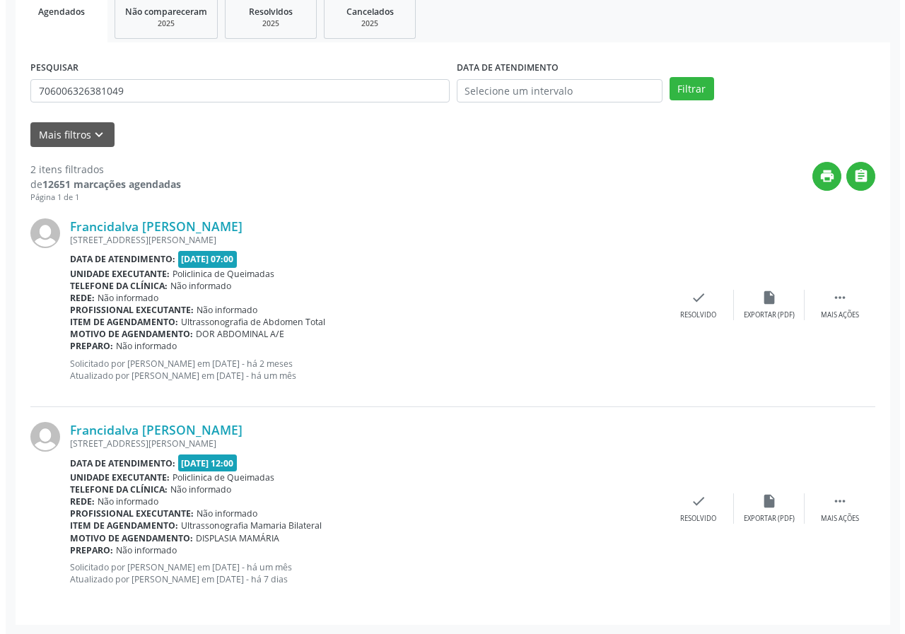
scroll to position [217, 0]
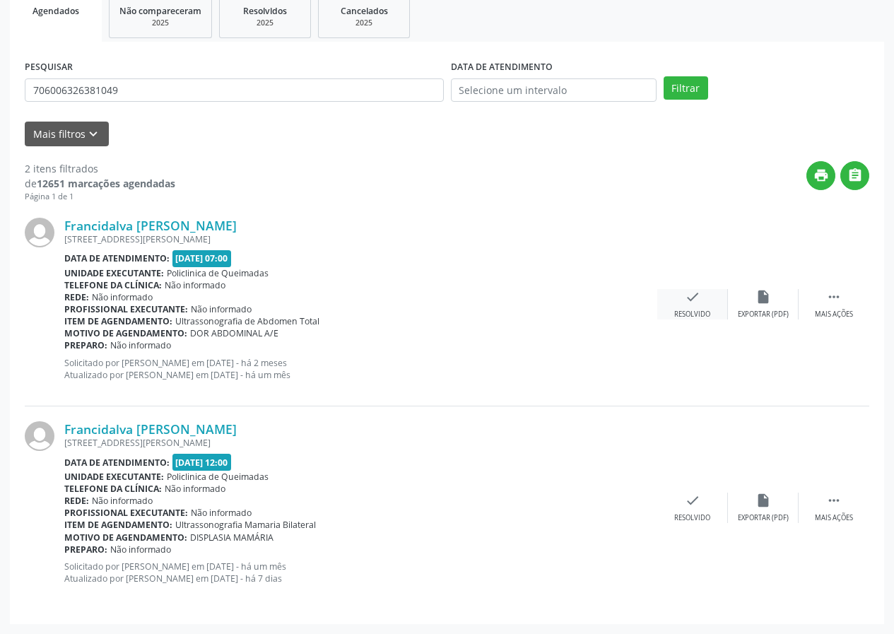
click at [687, 297] on icon "check" at bounding box center [693, 297] width 16 height 16
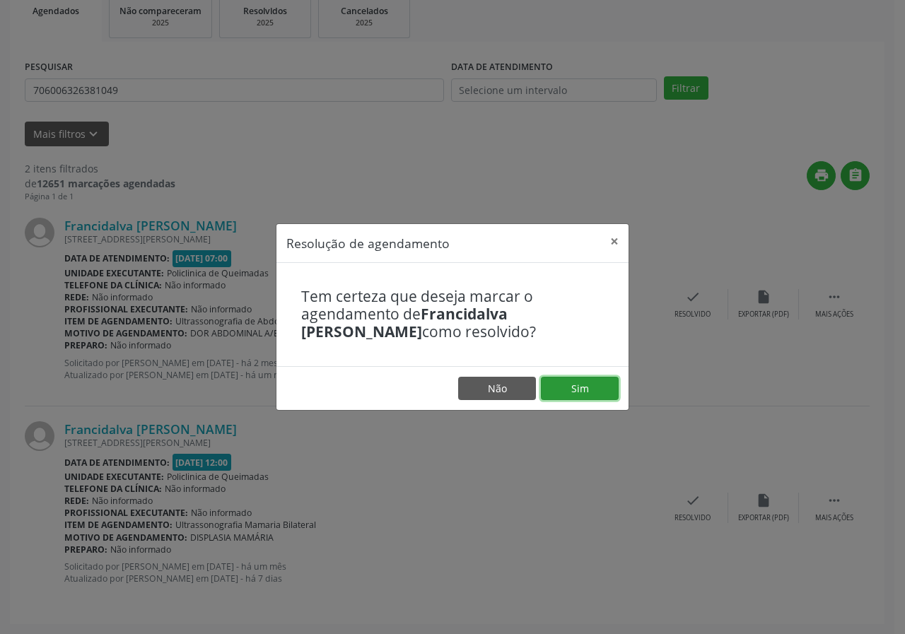
click at [604, 384] on button "Sim" at bounding box center [580, 389] width 78 height 24
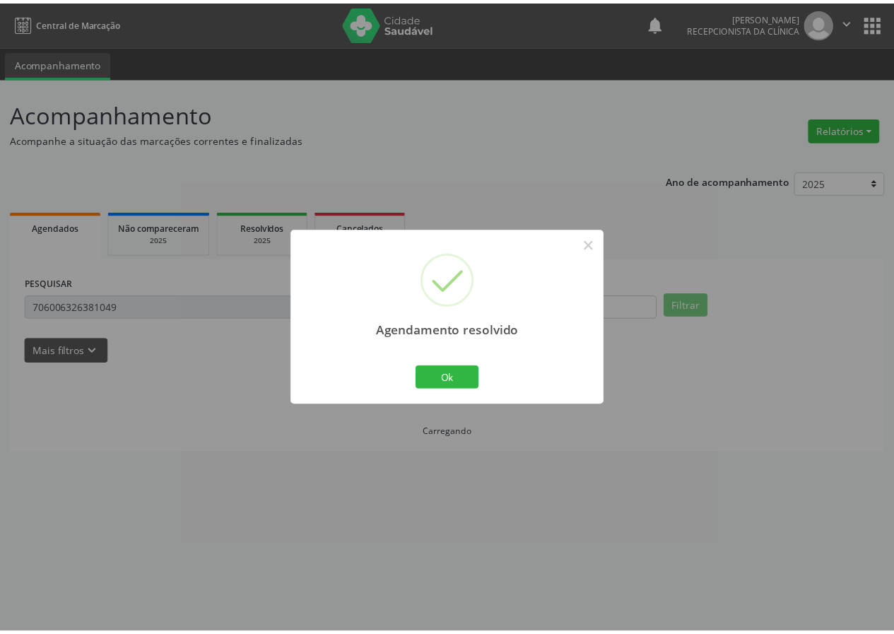
scroll to position [0, 0]
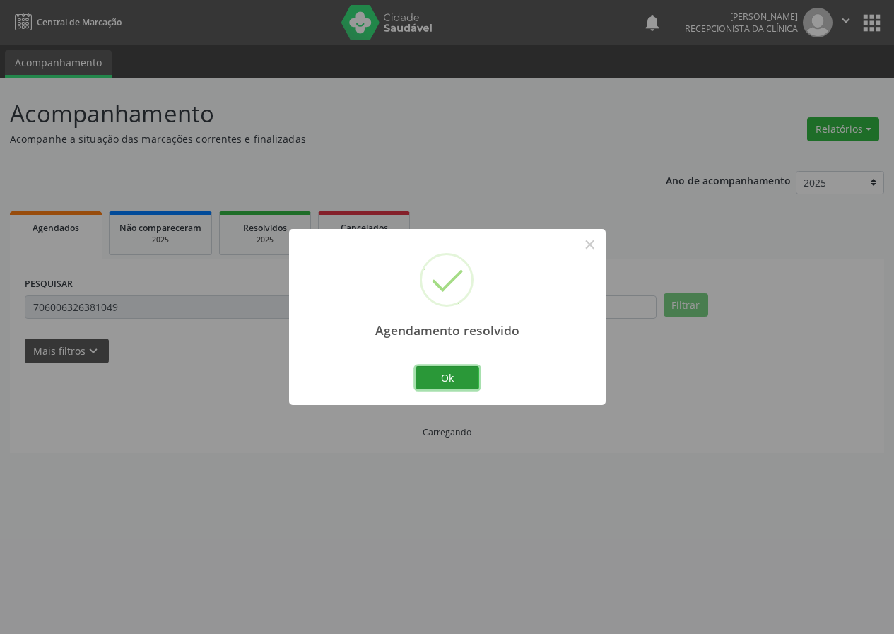
drag, startPoint x: 445, startPoint y: 380, endPoint x: 187, endPoint y: 322, distance: 264.2
click at [432, 380] on button "Ok" at bounding box center [448, 378] width 64 height 24
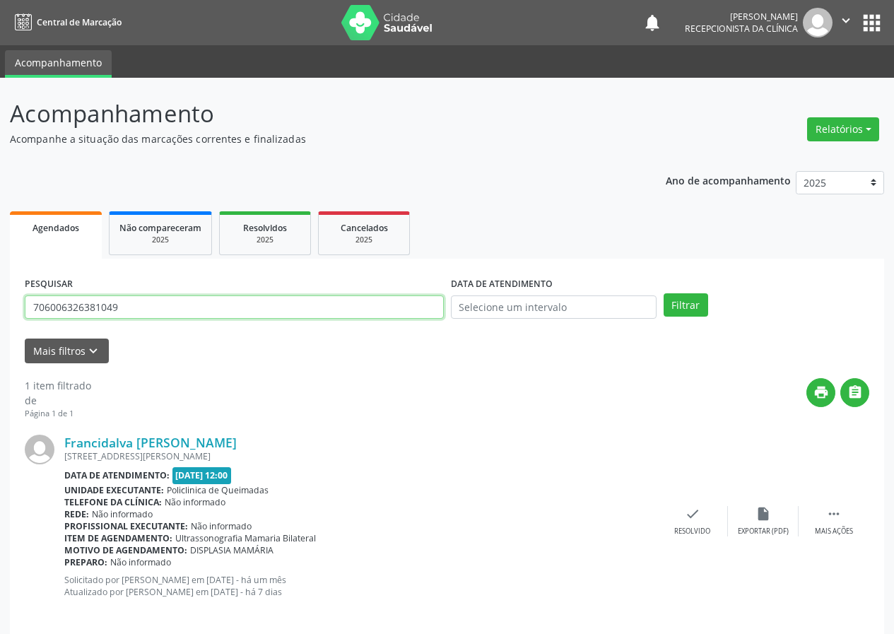
click at [157, 303] on input "706006326381049" at bounding box center [234, 307] width 419 height 24
click at [664, 293] on button "Filtrar" at bounding box center [686, 305] width 45 height 24
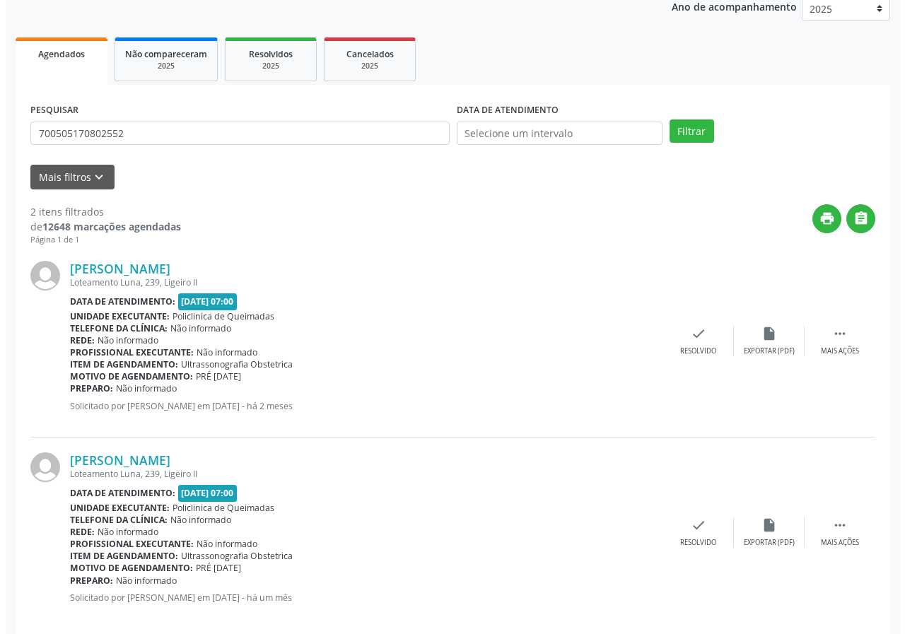
scroll to position [193, 0]
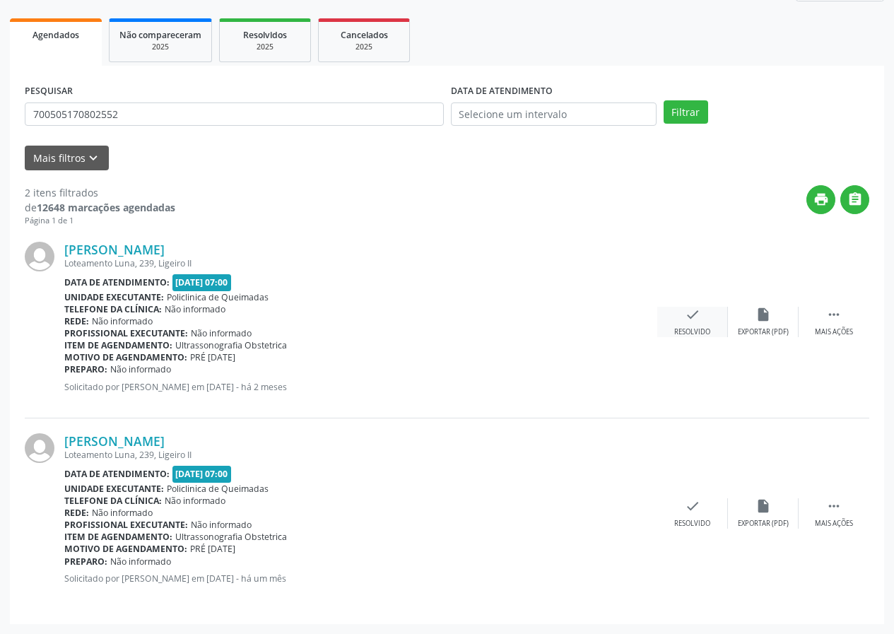
click at [666, 323] on div "check Resolvido" at bounding box center [692, 322] width 71 height 30
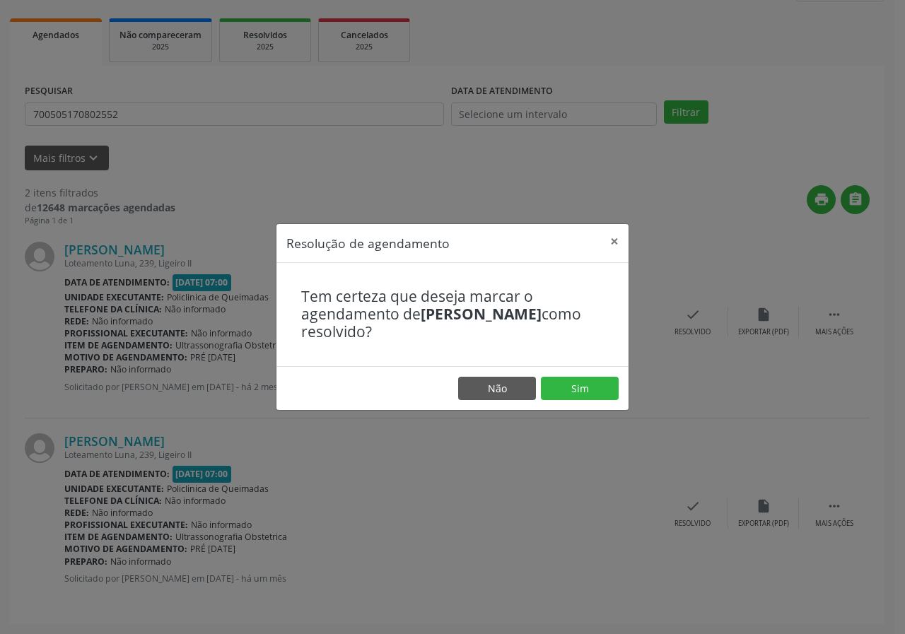
click at [575, 405] on footer "Não Sim" at bounding box center [452, 388] width 352 height 45
click at [568, 389] on button "Sim" at bounding box center [580, 389] width 78 height 24
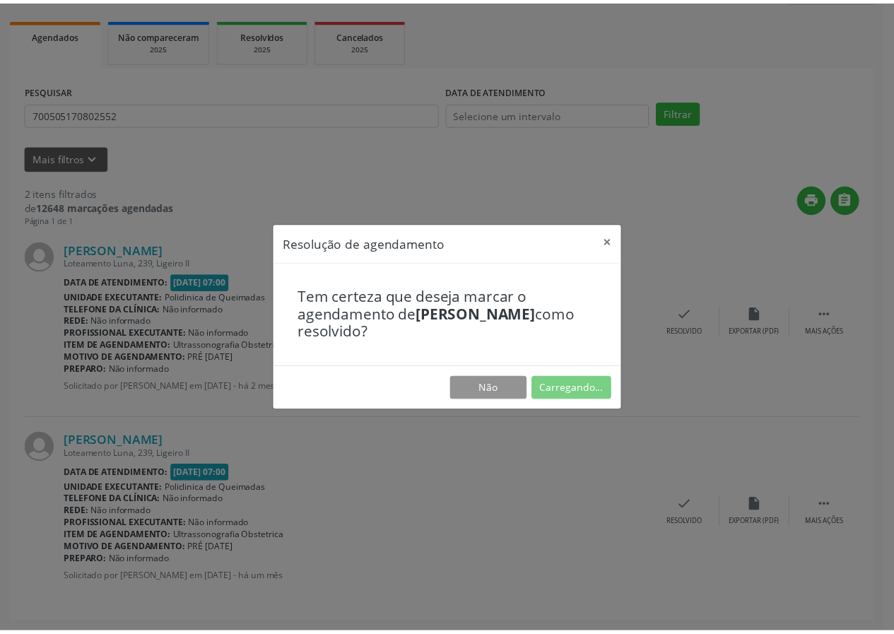
scroll to position [0, 0]
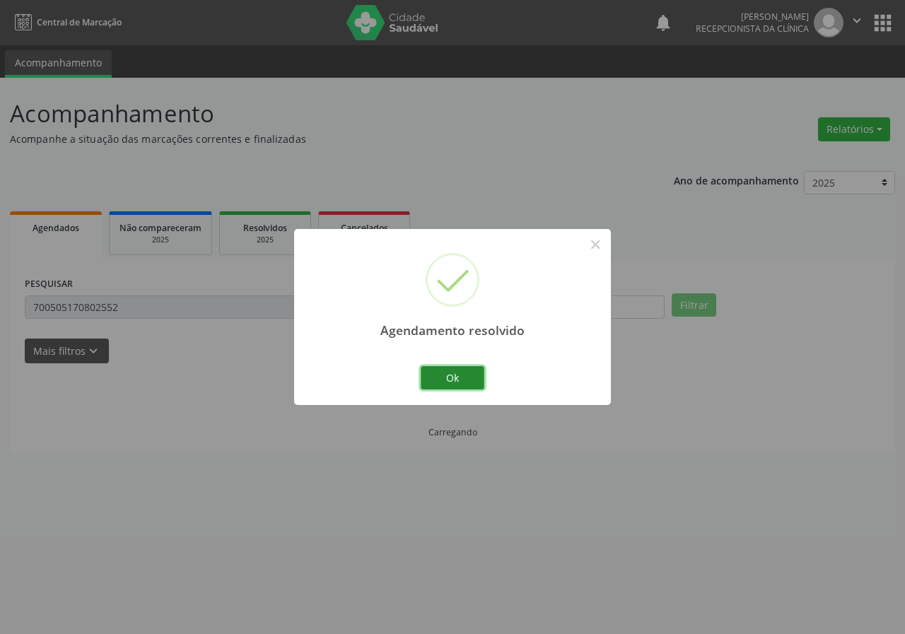
click at [450, 380] on button "Ok" at bounding box center [453, 378] width 64 height 24
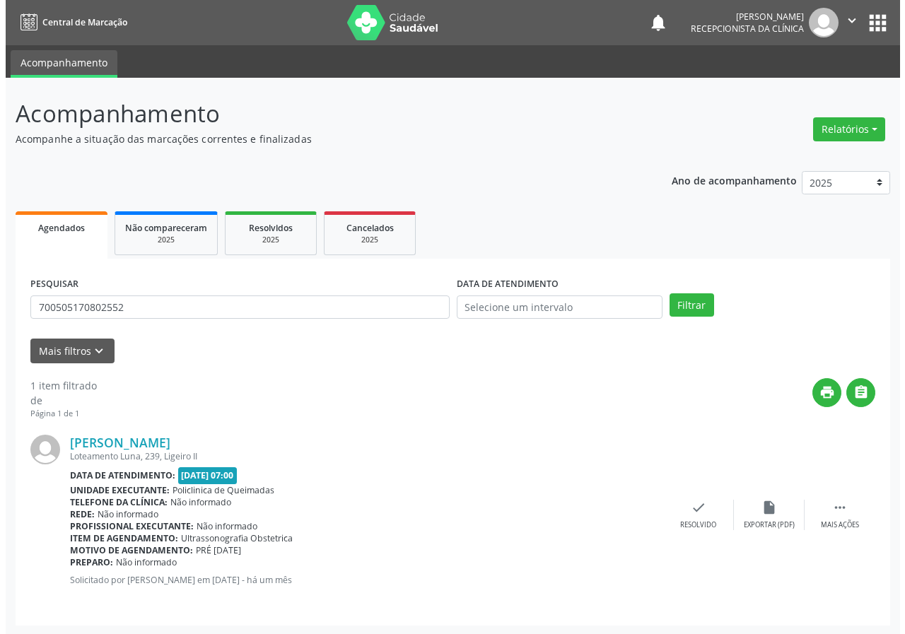
scroll to position [1, 0]
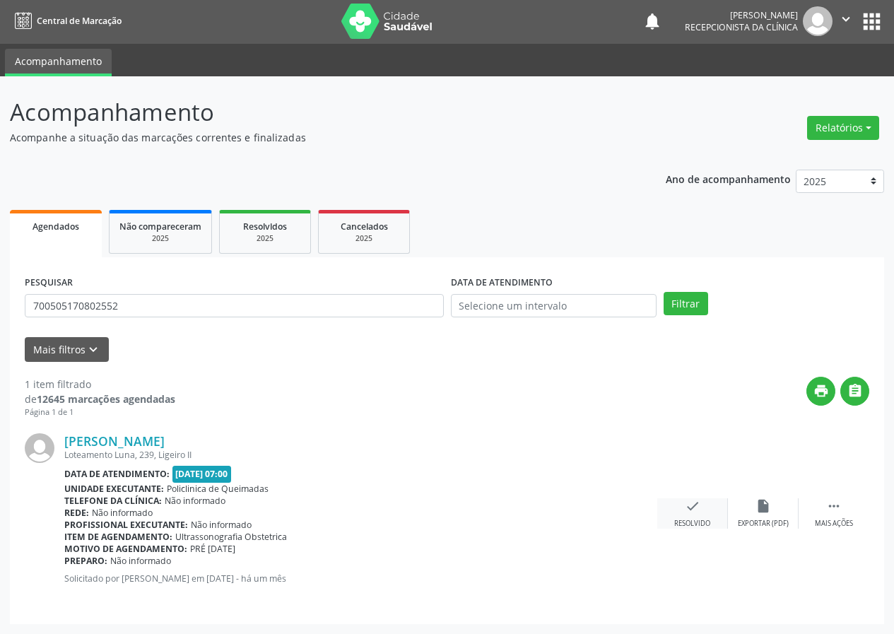
click at [693, 510] on icon "check" at bounding box center [693, 506] width 16 height 16
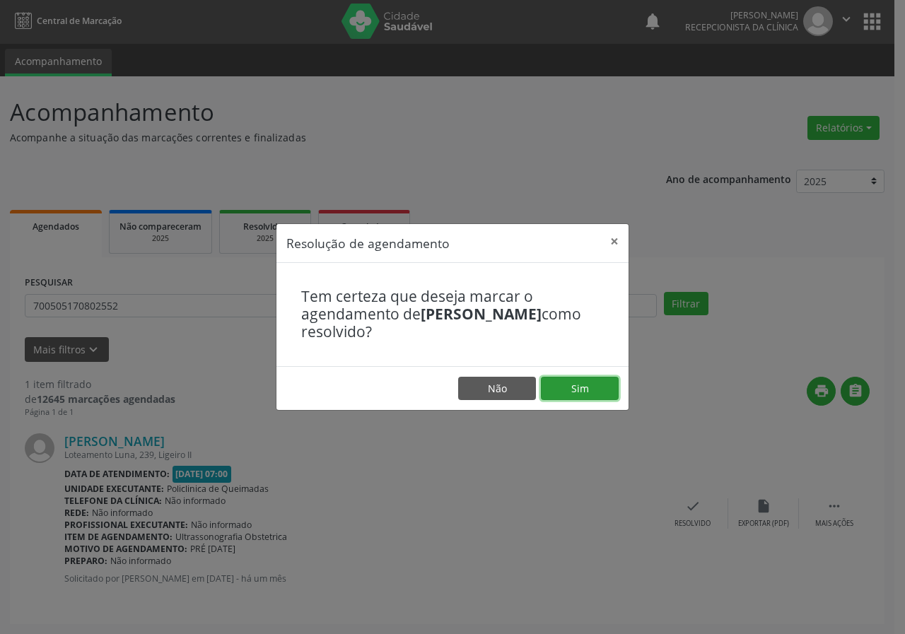
click at [594, 386] on button "Sim" at bounding box center [580, 389] width 78 height 24
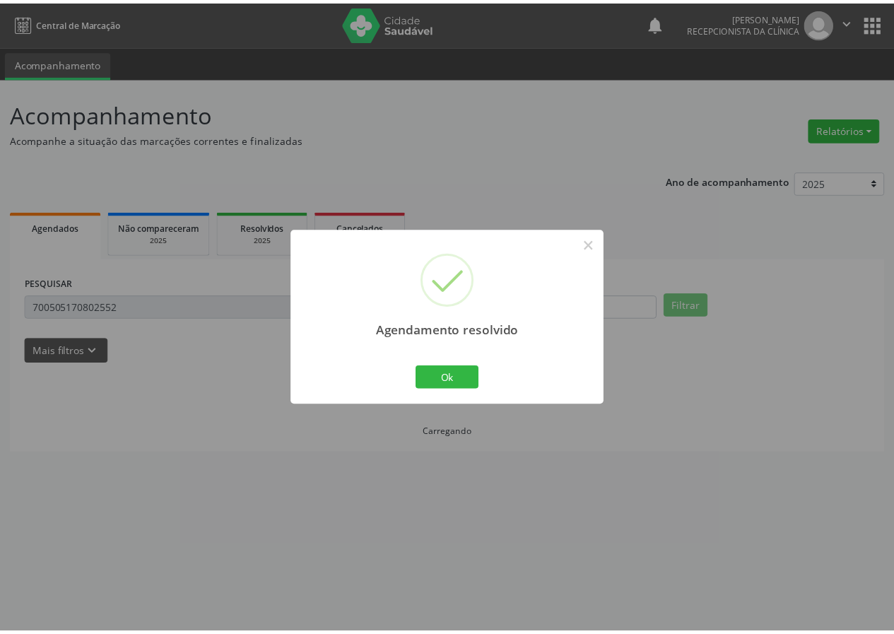
scroll to position [0, 0]
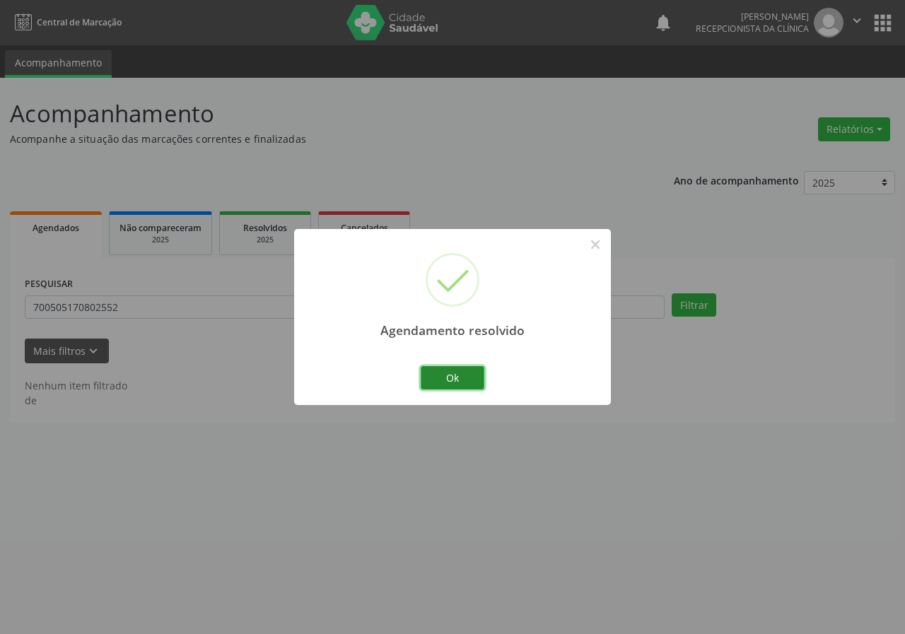
click at [423, 377] on button "Ok" at bounding box center [453, 378] width 64 height 24
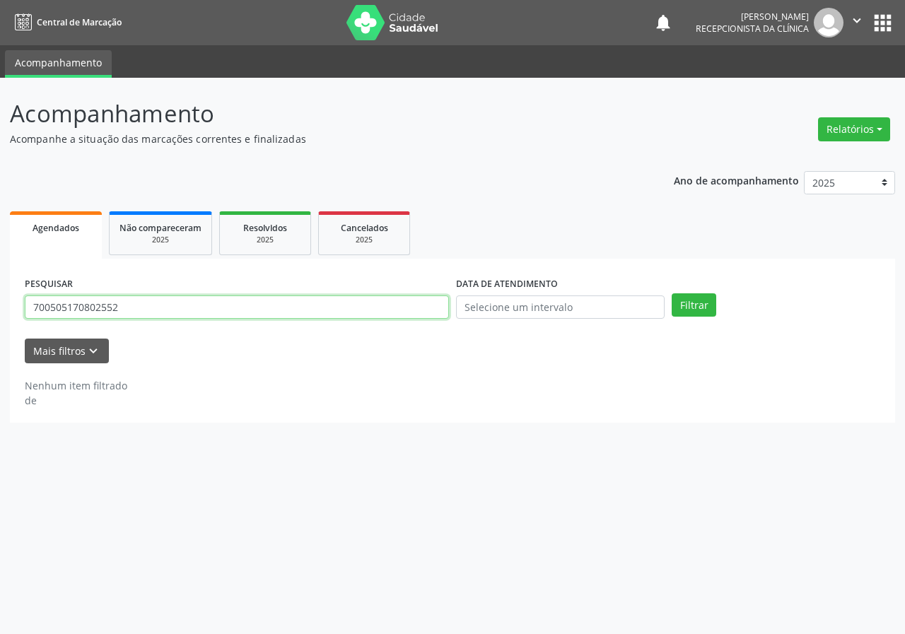
click at [189, 299] on input "700505170802552" at bounding box center [237, 307] width 424 height 24
click at [190, 300] on input "700505170802552" at bounding box center [237, 307] width 424 height 24
click at [671, 293] on button "Filtrar" at bounding box center [693, 305] width 45 height 24
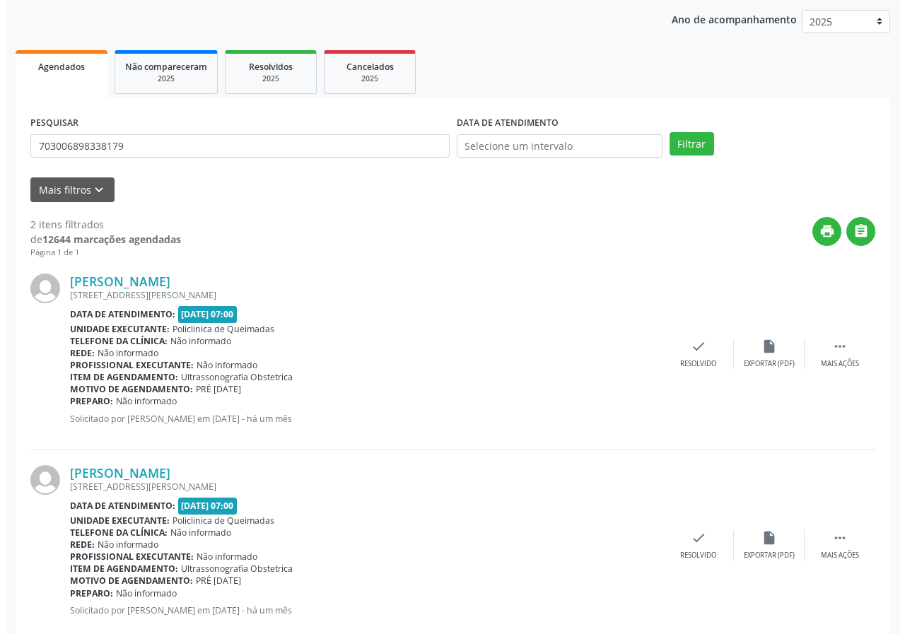
scroll to position [193, 0]
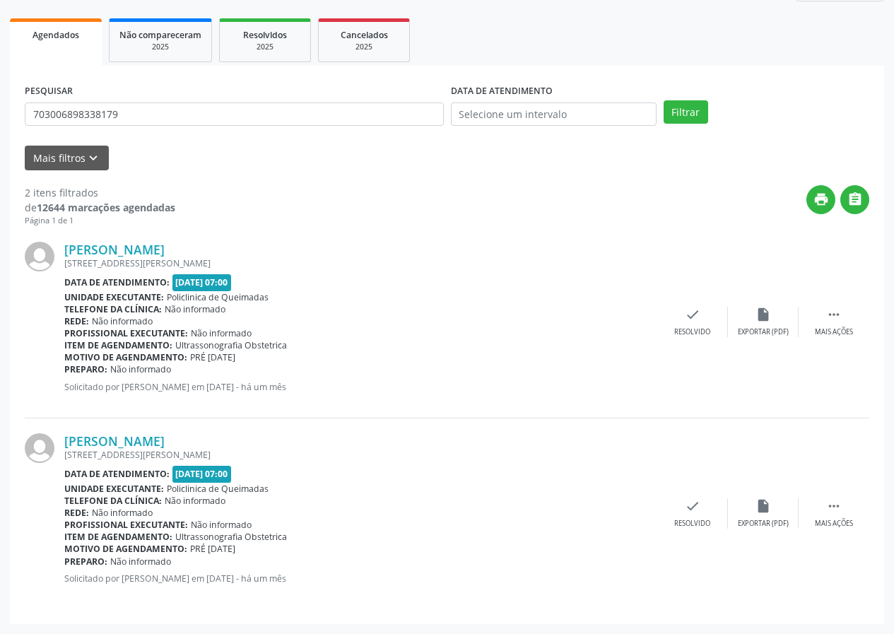
click at [681, 306] on div "[PERSON_NAME] [STREET_ADDRESS][PERSON_NAME] Data de atendimento: [DATE] 07:00 U…" at bounding box center [447, 323] width 845 height 192
click at [690, 310] on icon "check" at bounding box center [693, 315] width 16 height 16
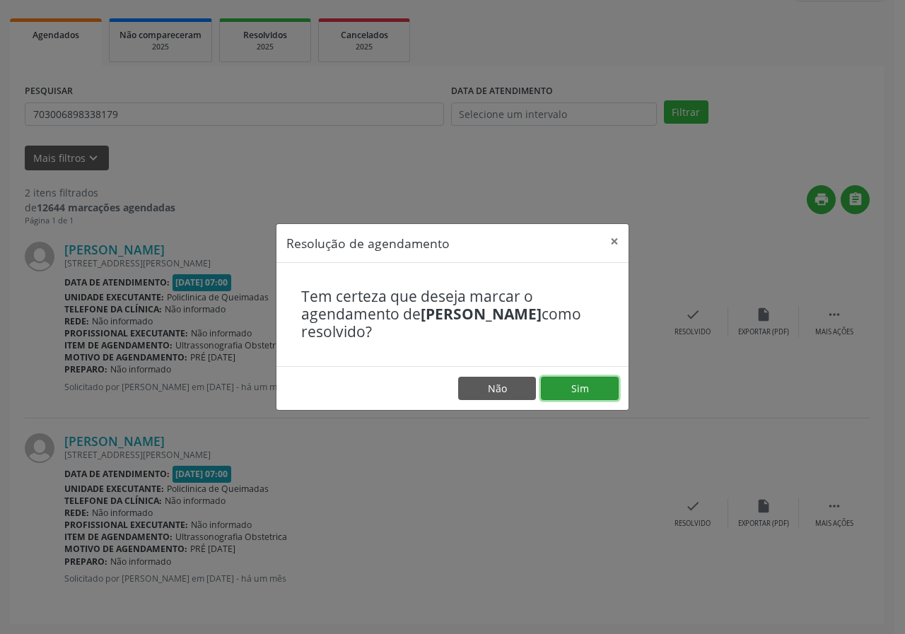
click at [575, 399] on button "Sim" at bounding box center [580, 389] width 78 height 24
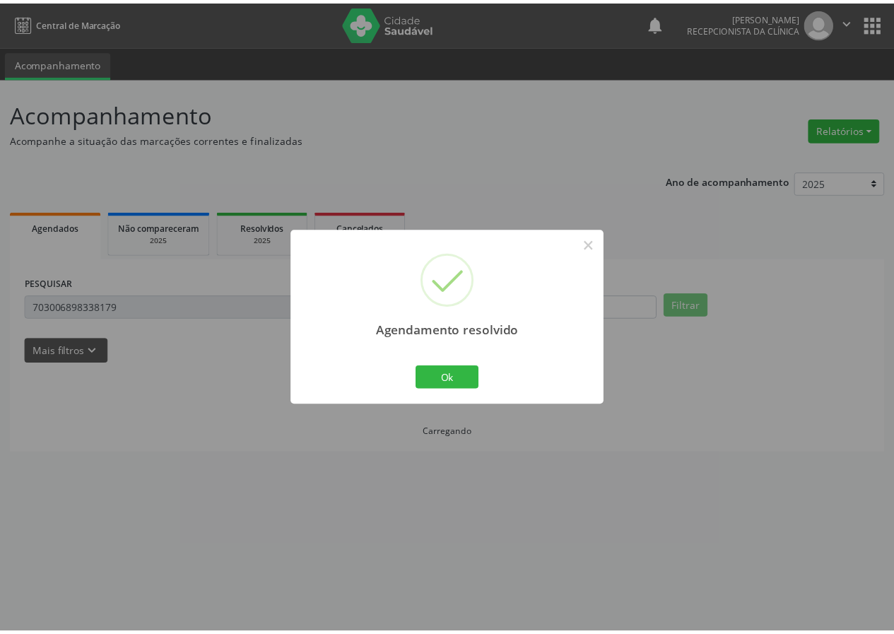
scroll to position [0, 0]
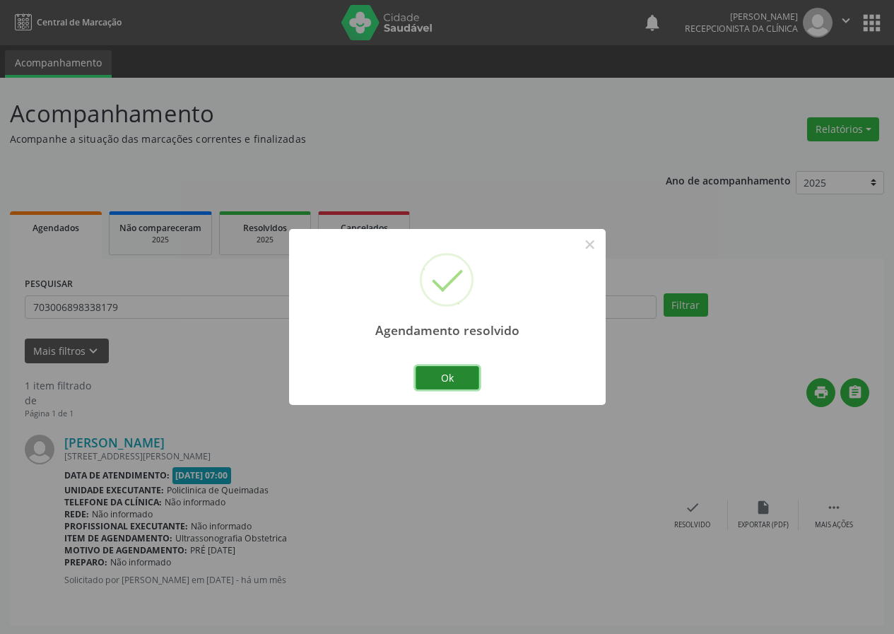
click at [442, 384] on button "Ok" at bounding box center [448, 378] width 64 height 24
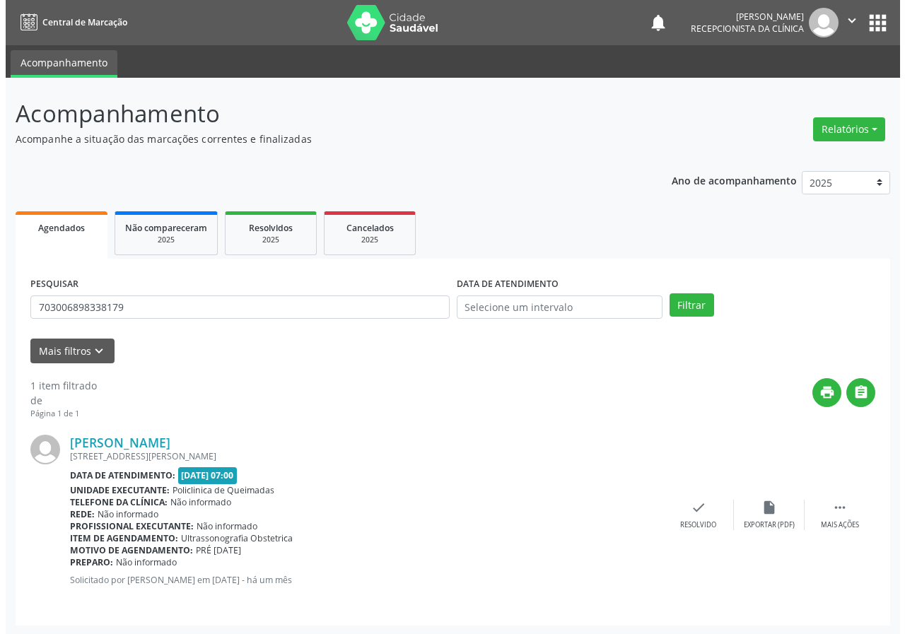
scroll to position [1, 0]
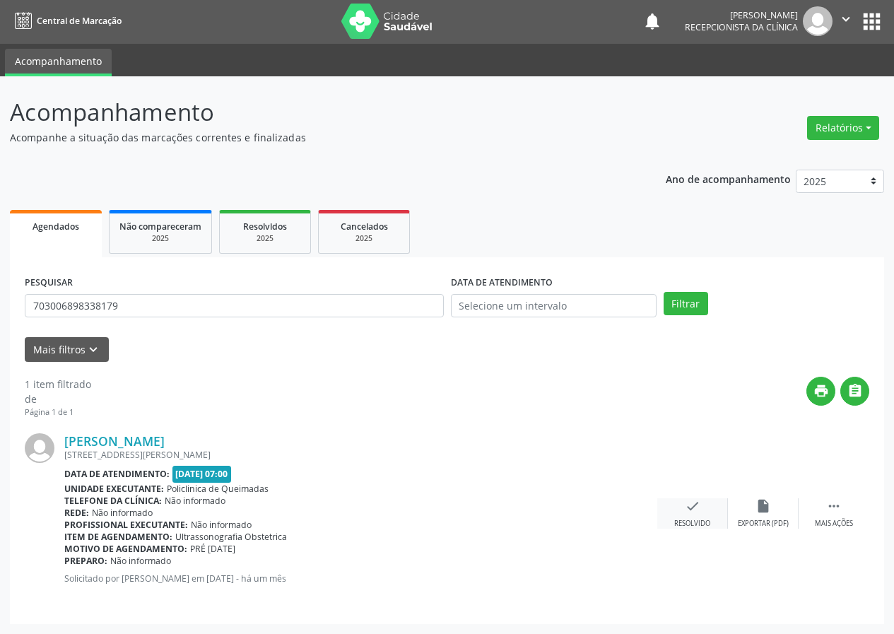
click at [703, 503] on div "check Resolvido" at bounding box center [692, 513] width 71 height 30
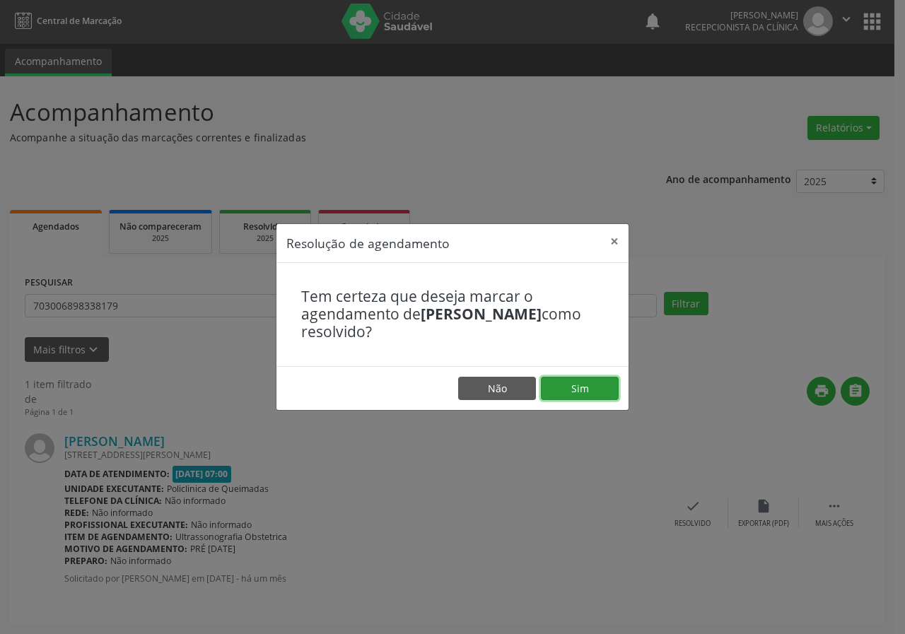
click at [609, 394] on button "Sim" at bounding box center [580, 389] width 78 height 24
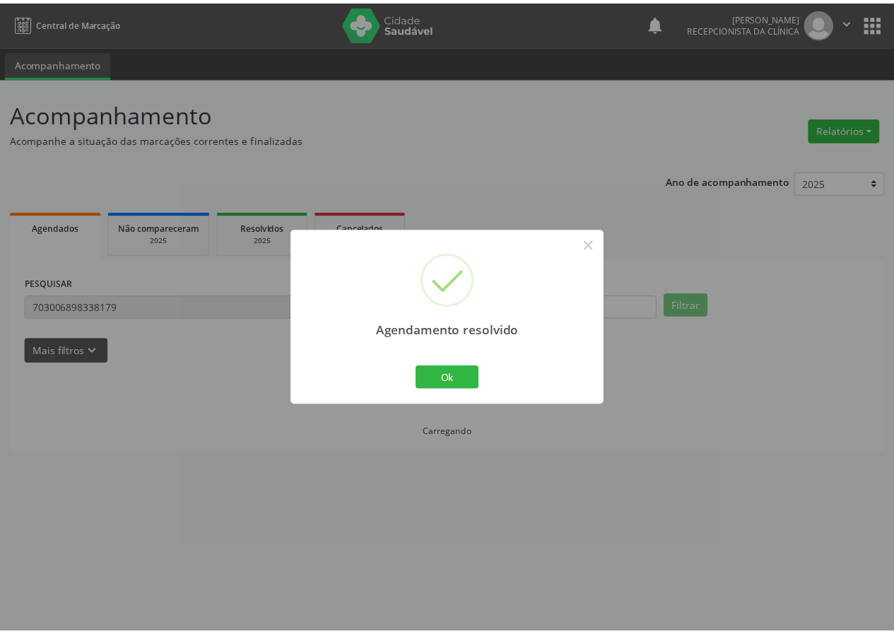
scroll to position [0, 0]
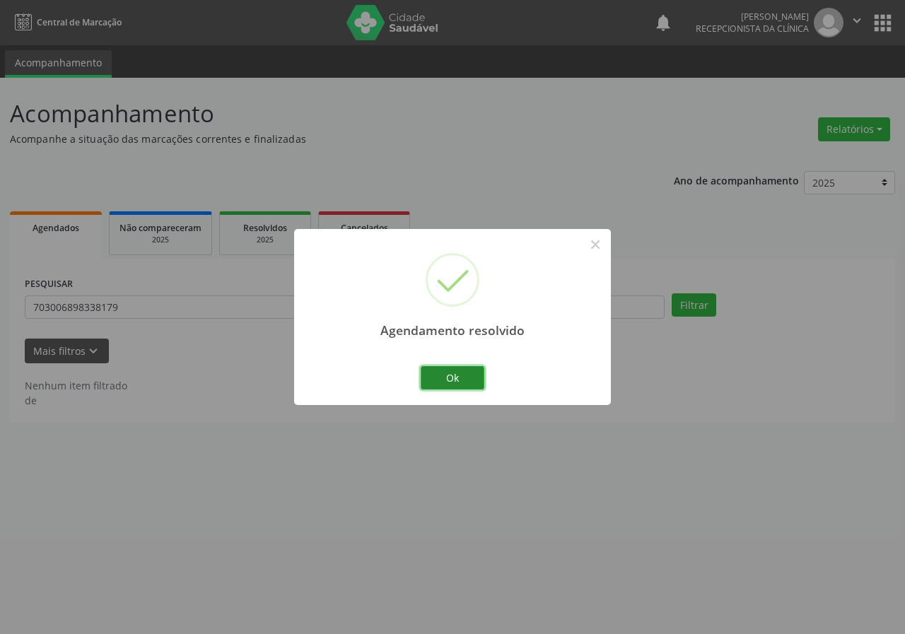
click at [435, 382] on button "Ok" at bounding box center [453, 378] width 64 height 24
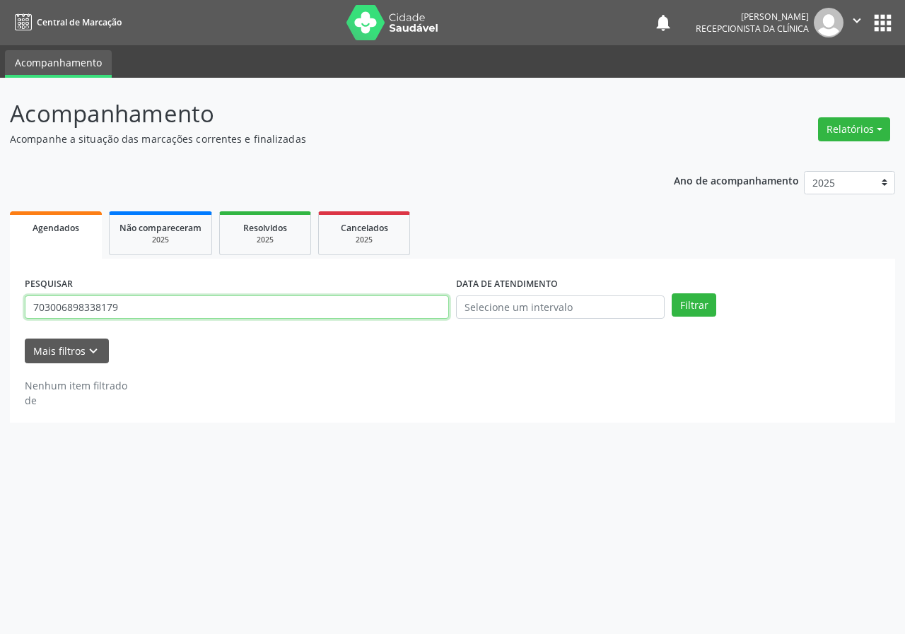
click at [241, 316] on input "703006898338179" at bounding box center [237, 307] width 424 height 24
click at [240, 316] on input "703006898338179" at bounding box center [237, 307] width 424 height 24
click at [671, 293] on button "Filtrar" at bounding box center [693, 305] width 45 height 24
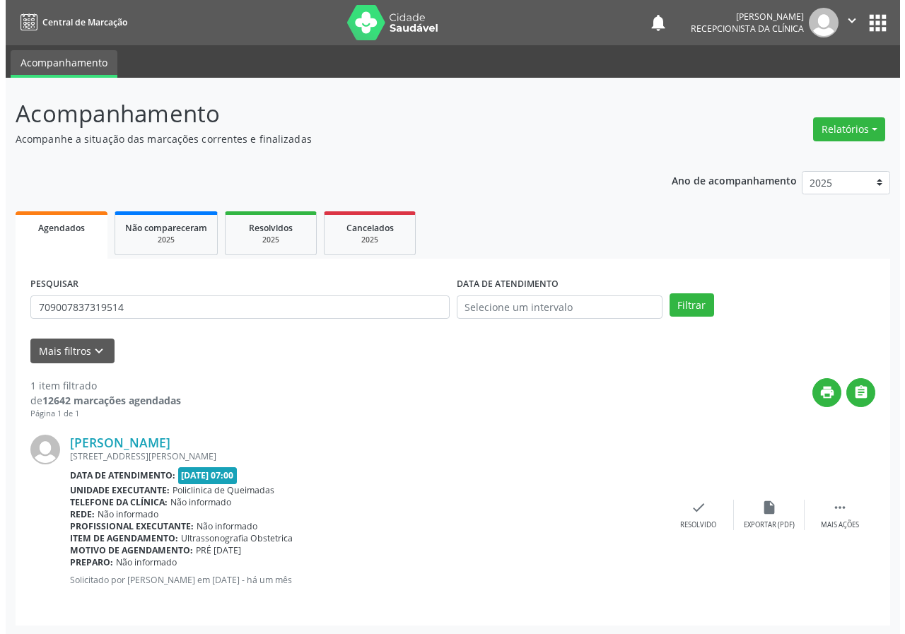
scroll to position [1, 0]
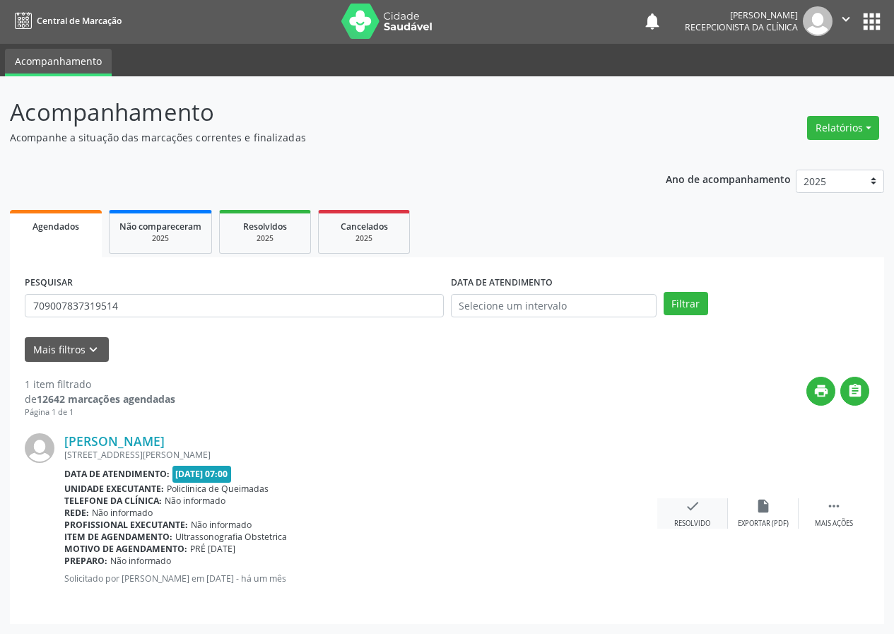
click at [691, 519] on div "Resolvido" at bounding box center [692, 524] width 36 height 10
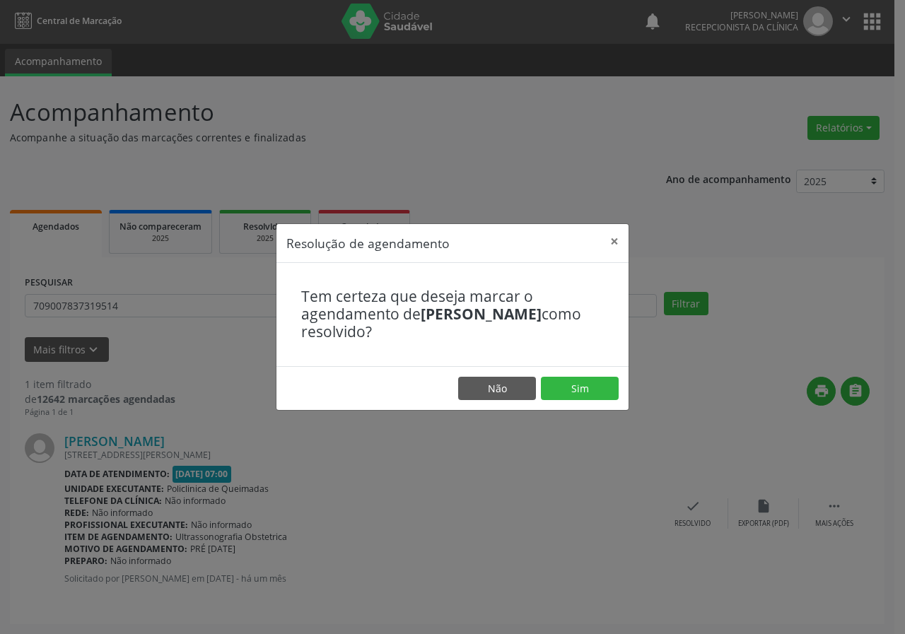
click at [583, 370] on footer "Não Sim" at bounding box center [452, 388] width 352 height 45
click at [580, 382] on button "Sim" at bounding box center [580, 389] width 78 height 24
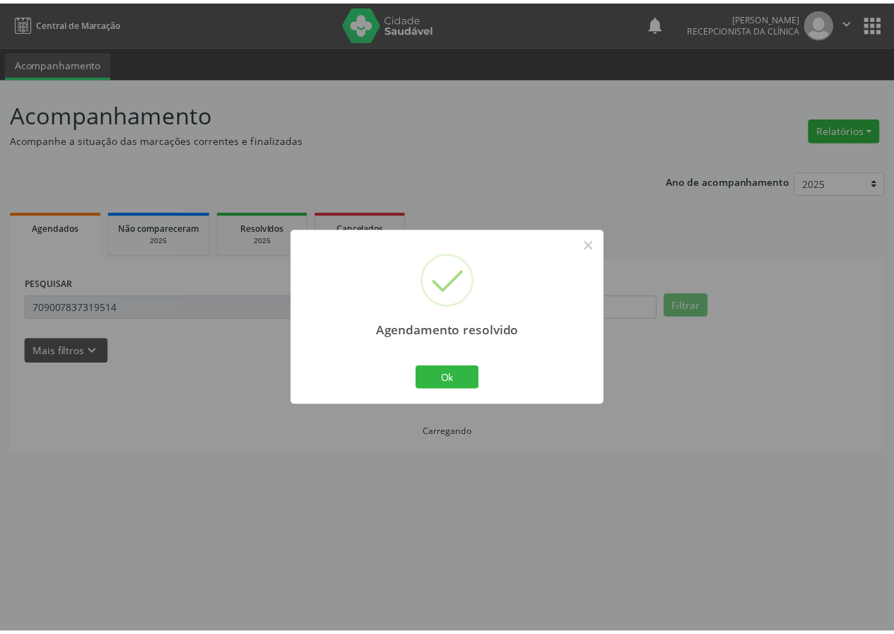
scroll to position [0, 0]
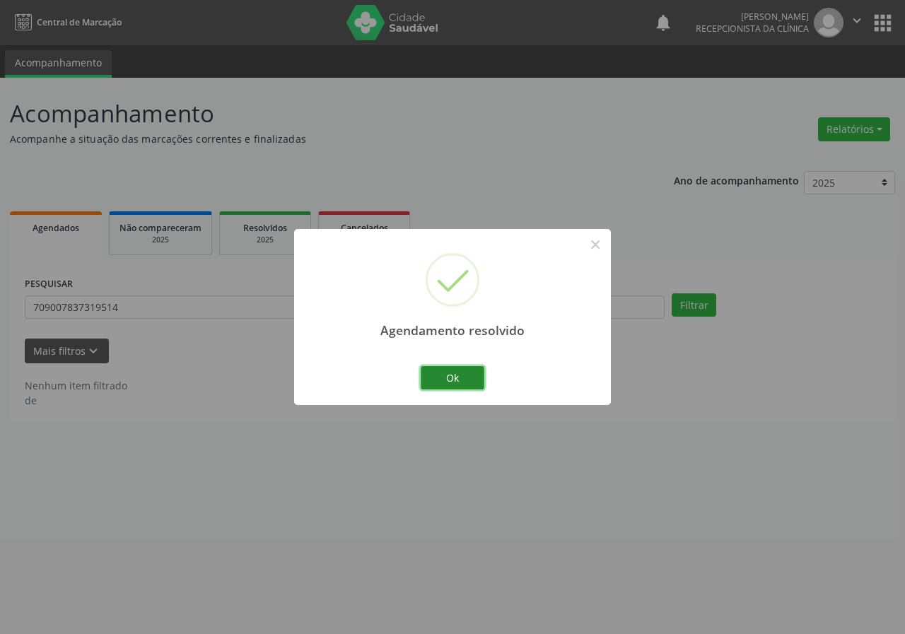
click at [433, 372] on button "Ok" at bounding box center [453, 378] width 64 height 24
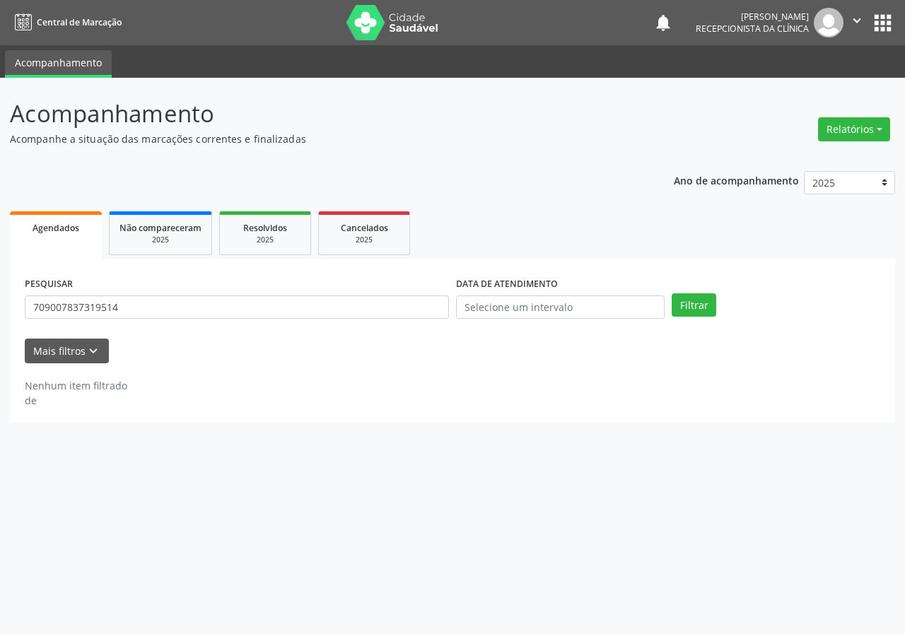
drag, startPoint x: 305, startPoint y: 290, endPoint x: 305, endPoint y: 302, distance: 12.7
click at [305, 298] on div "PESQUISAR 709007837319514" at bounding box center [236, 301] width 431 height 55
click at [305, 319] on div "PESQUISAR 709007837319514" at bounding box center [236, 301] width 431 height 55
click at [191, 321] on div "PESQUISAR 709007837319514" at bounding box center [236, 301] width 431 height 55
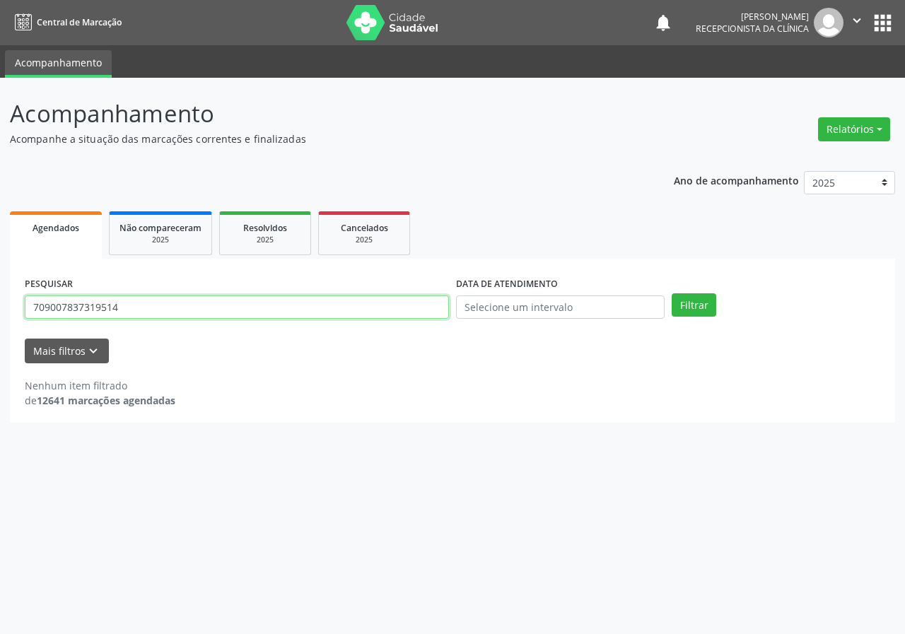
click at [190, 317] on input "709007837319514" at bounding box center [237, 307] width 424 height 24
click at [188, 317] on input "709007837319514" at bounding box center [237, 307] width 424 height 24
type input "7"
click at [671, 293] on button "Filtrar" at bounding box center [693, 305] width 45 height 24
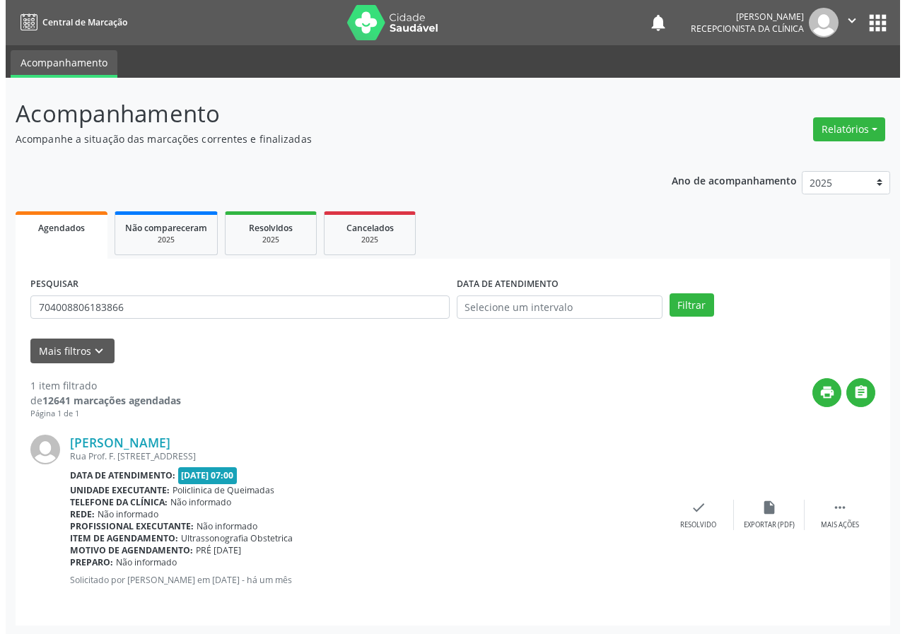
scroll to position [1, 0]
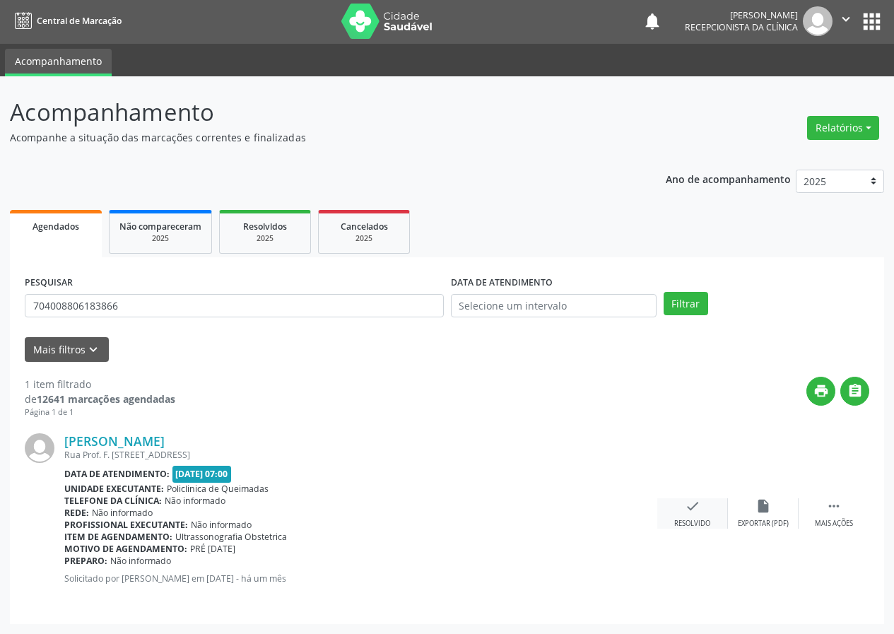
click at [688, 503] on icon "check" at bounding box center [693, 506] width 16 height 16
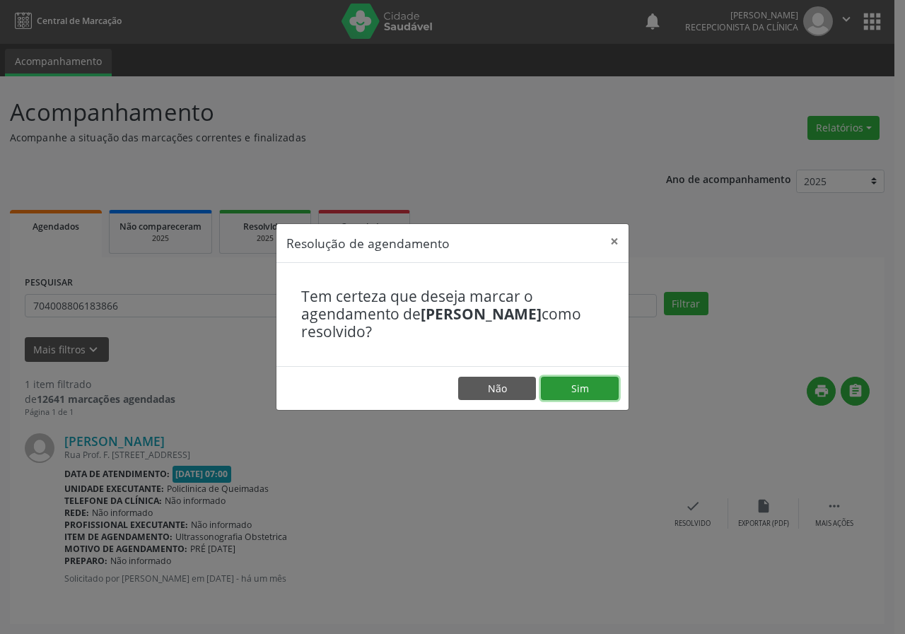
click at [596, 391] on button "Sim" at bounding box center [580, 389] width 78 height 24
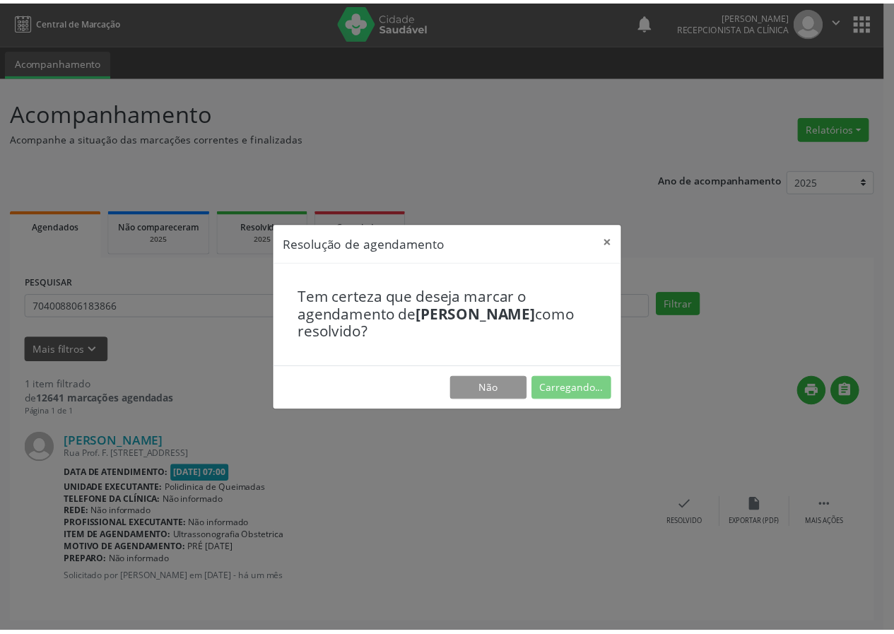
scroll to position [0, 0]
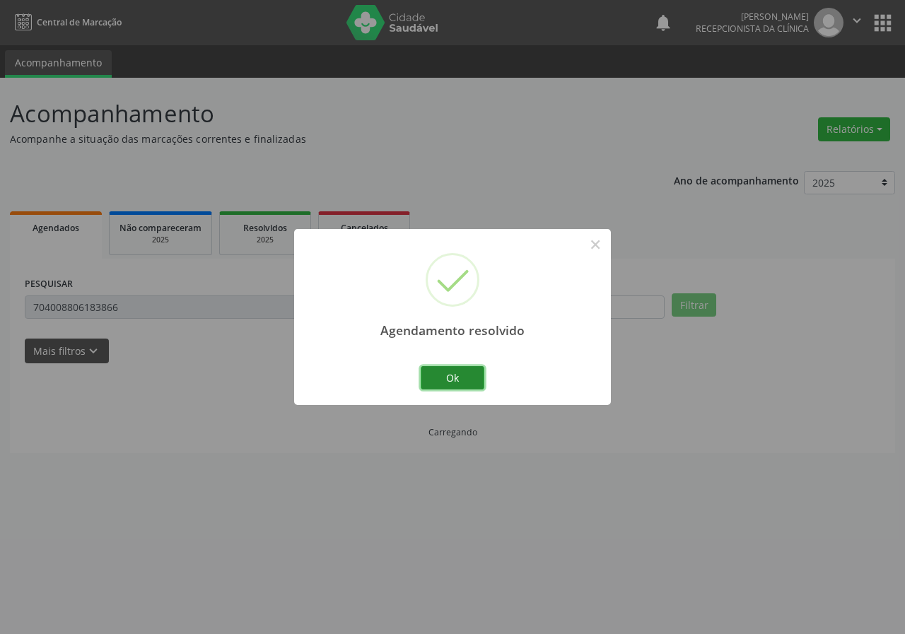
click at [473, 380] on button "Ok" at bounding box center [453, 378] width 64 height 24
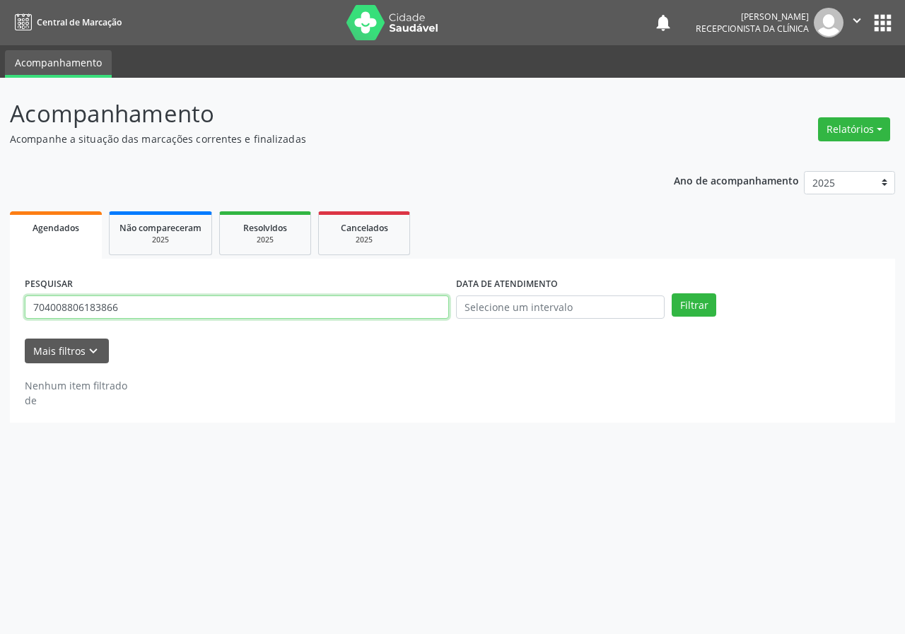
click at [239, 309] on input "704008806183866" at bounding box center [237, 307] width 424 height 24
click at [671, 293] on button "Filtrar" at bounding box center [693, 305] width 45 height 24
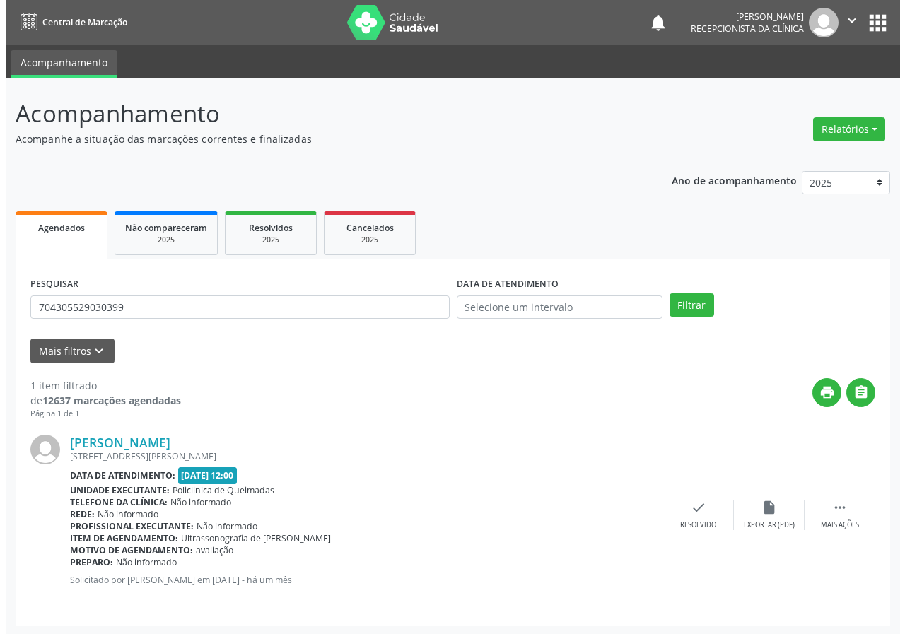
scroll to position [1, 0]
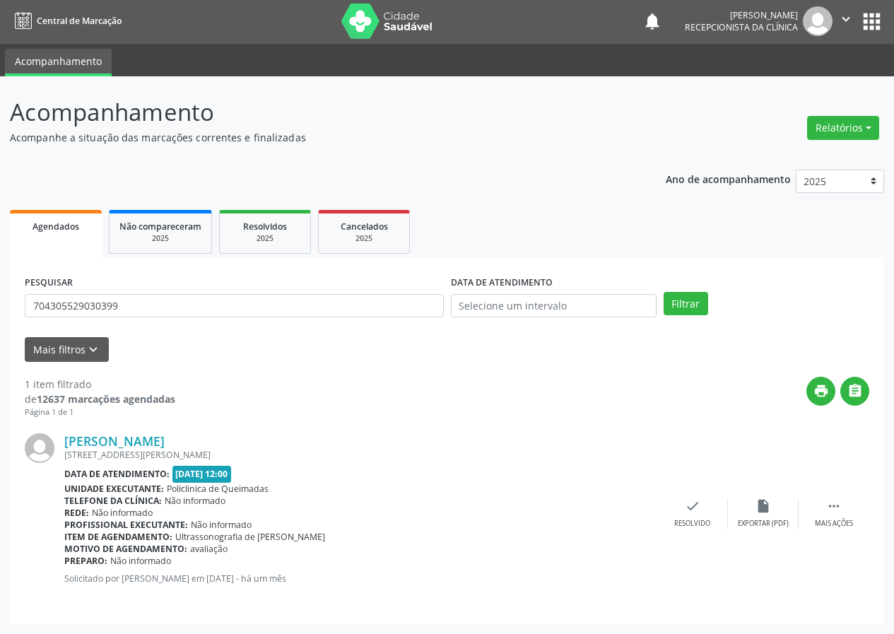
click at [688, 491] on div "[PERSON_NAME] [STREET_ADDRESS][PERSON_NAME] Data de atendimento: [DATE] 12:00 U…" at bounding box center [447, 513] width 845 height 191
click at [687, 512] on icon "check" at bounding box center [693, 506] width 16 height 16
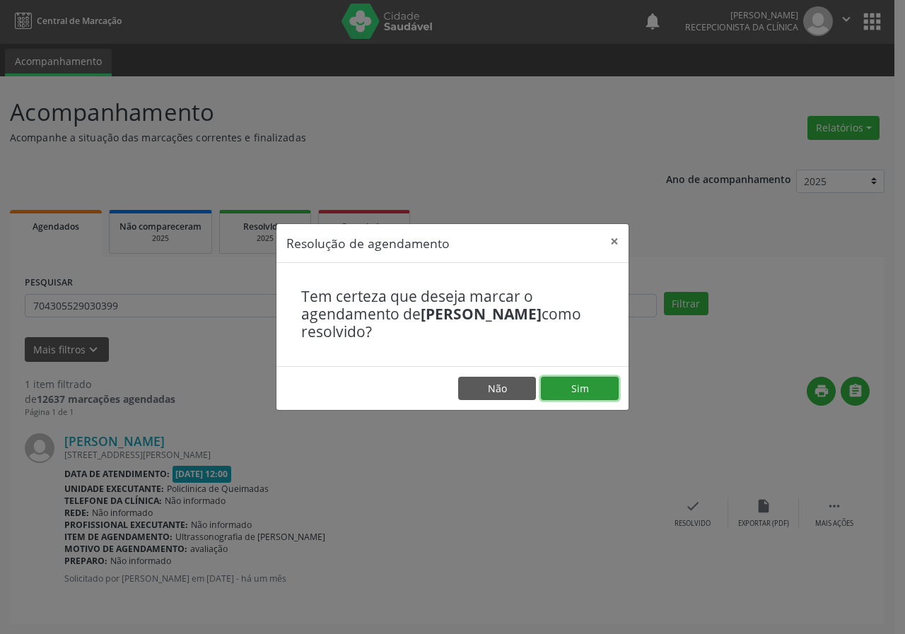
click at [589, 395] on button "Sim" at bounding box center [580, 389] width 78 height 24
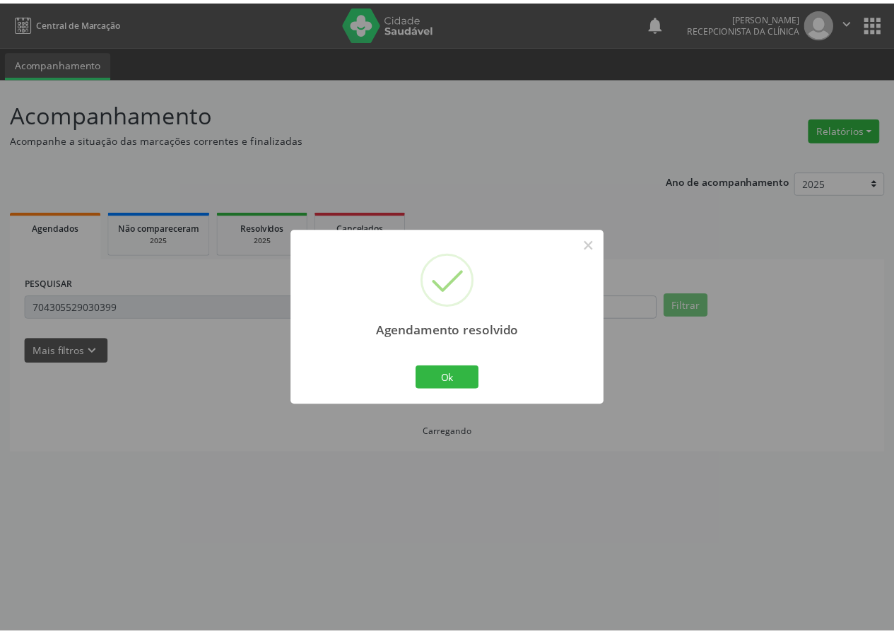
scroll to position [0, 0]
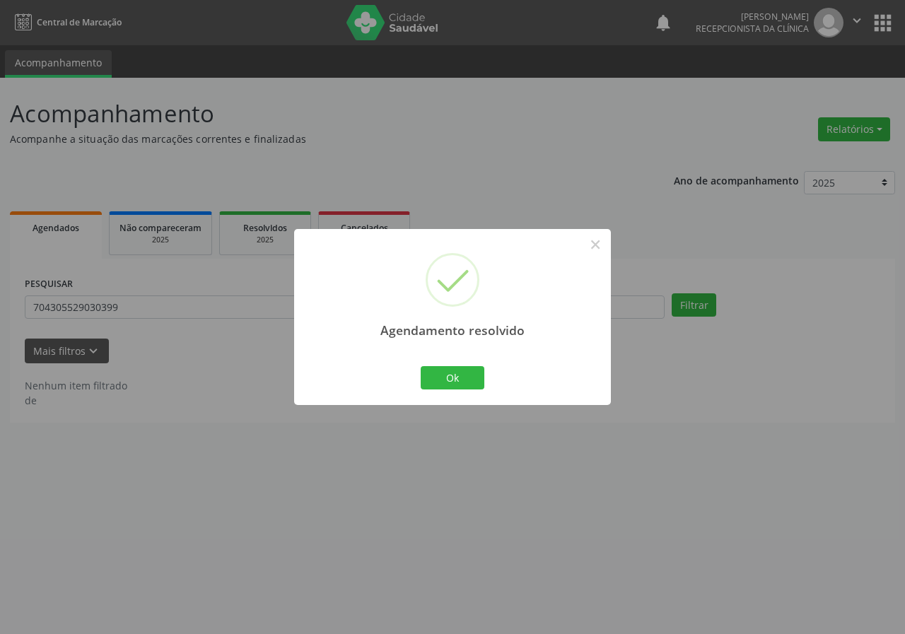
click at [450, 365] on div "Ok Cancel" at bounding box center [453, 378] width 70 height 30
drag, startPoint x: 450, startPoint y: 369, endPoint x: 409, endPoint y: 380, distance: 41.8
click at [450, 370] on button "Ok" at bounding box center [453, 378] width 64 height 24
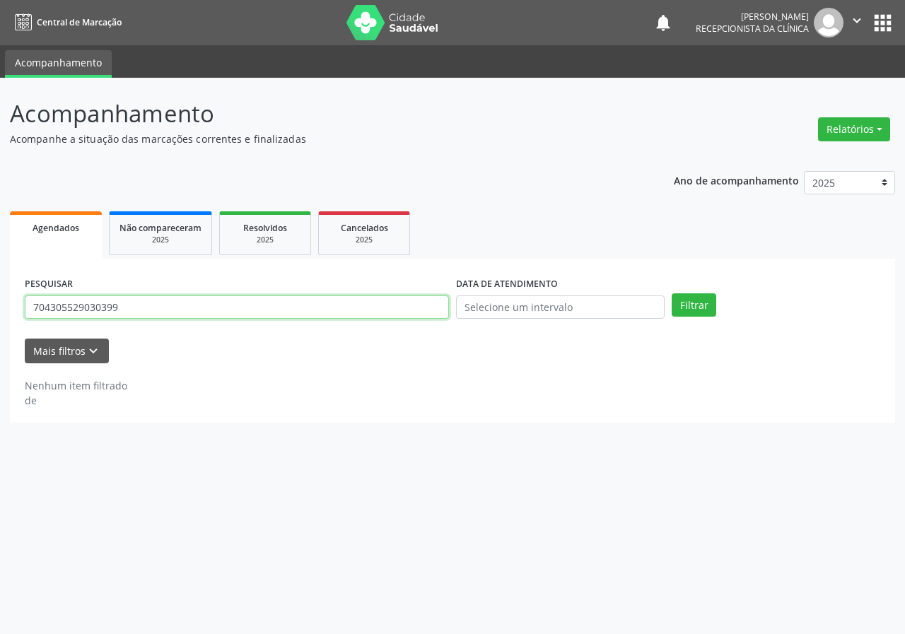
click at [228, 305] on input "704305529030399" at bounding box center [237, 307] width 424 height 24
click at [671, 293] on button "Filtrar" at bounding box center [693, 305] width 45 height 24
click at [223, 300] on input "708006384929422" at bounding box center [237, 307] width 424 height 24
click at [221, 300] on input "708006384929422" at bounding box center [237, 307] width 424 height 24
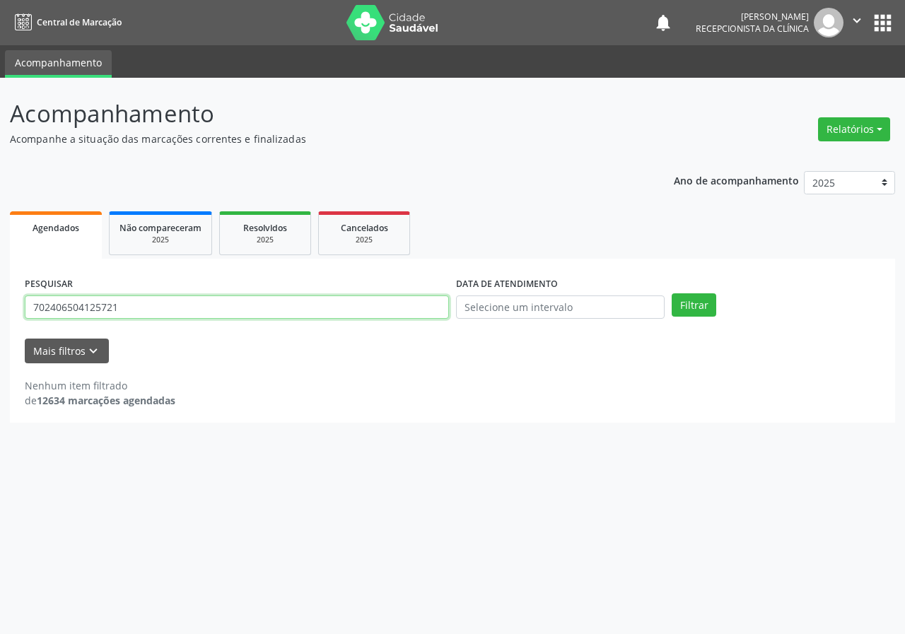
click at [671, 293] on button "Filtrar" at bounding box center [693, 305] width 45 height 24
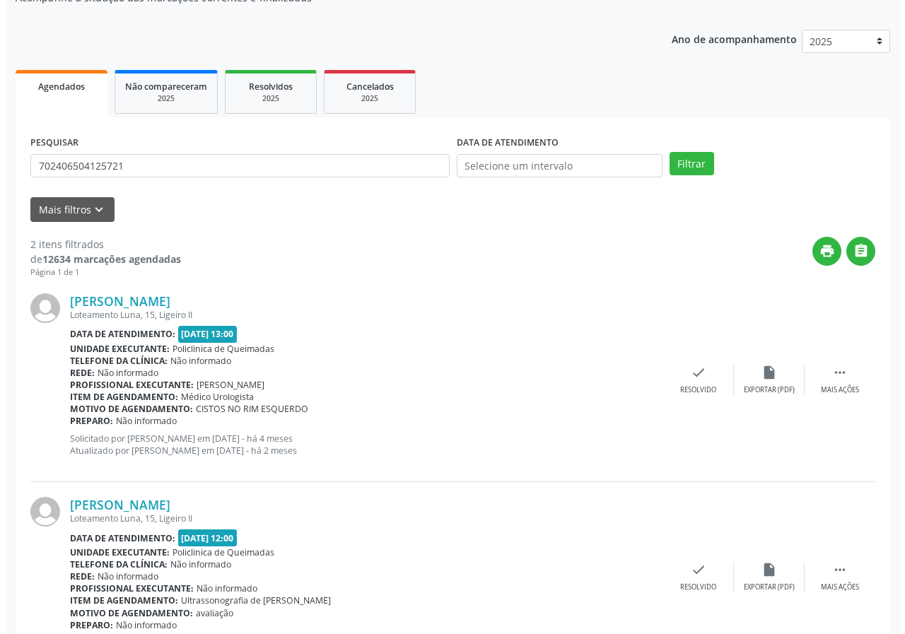
scroll to position [205, 0]
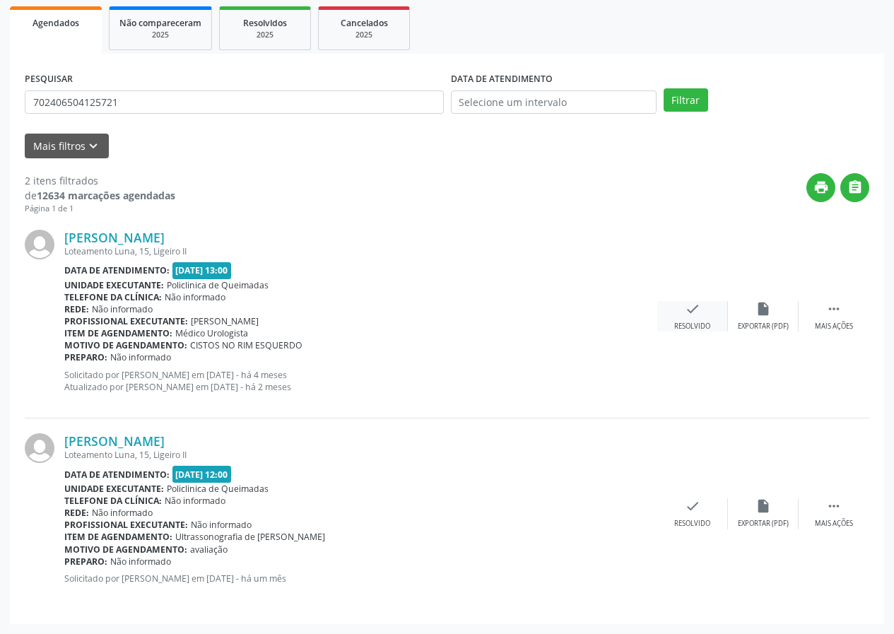
click at [686, 316] on icon "check" at bounding box center [693, 309] width 16 height 16
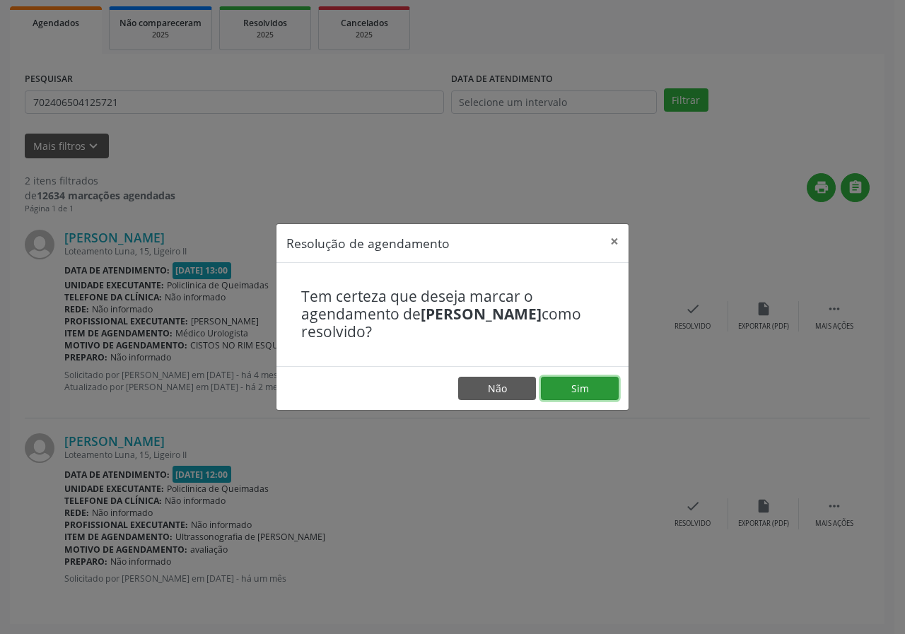
click at [578, 394] on button "Sim" at bounding box center [580, 389] width 78 height 24
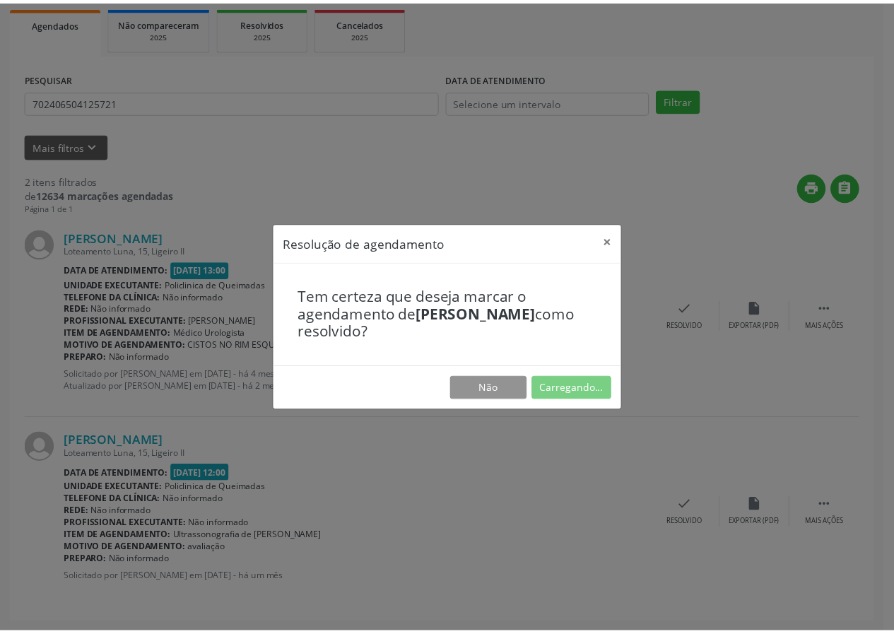
scroll to position [0, 0]
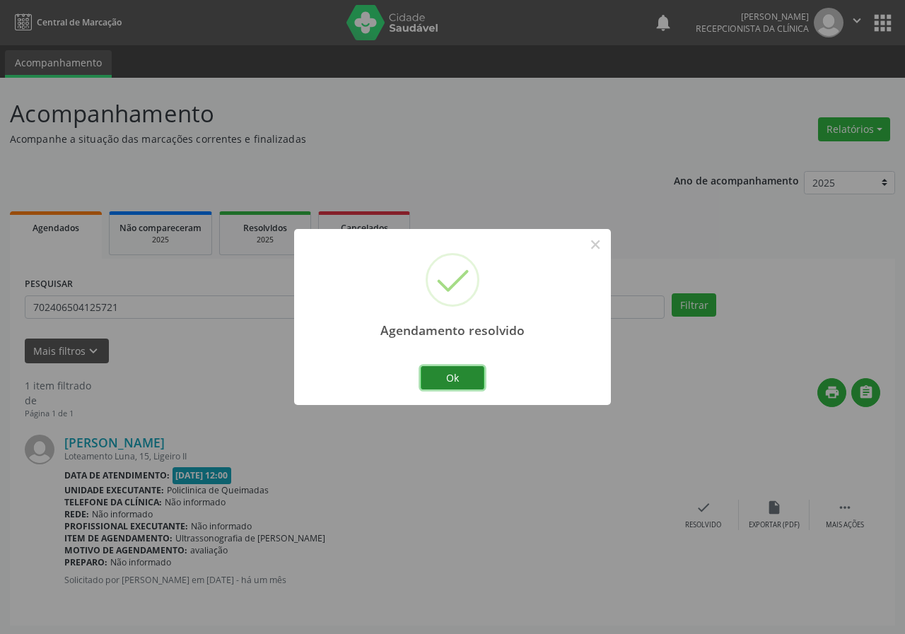
click at [454, 380] on button "Ok" at bounding box center [453, 378] width 64 height 24
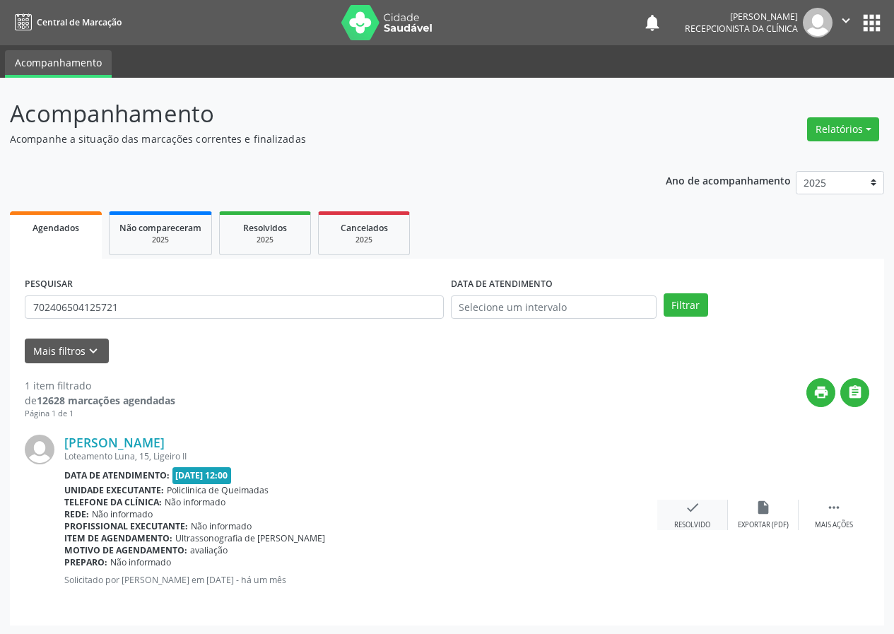
click at [705, 513] on div "check Resolvido" at bounding box center [692, 515] width 71 height 30
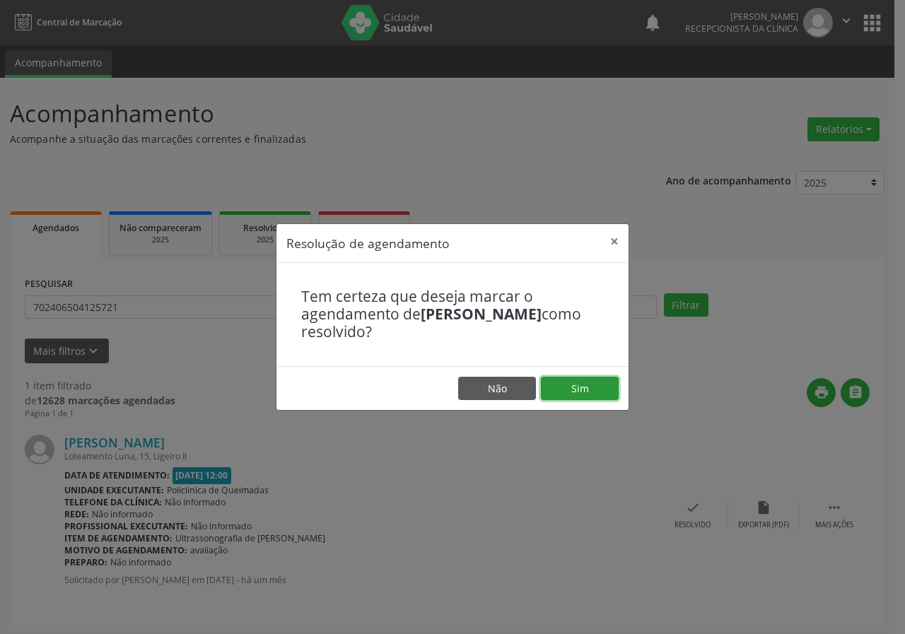
click at [597, 380] on button "Sim" at bounding box center [580, 389] width 78 height 24
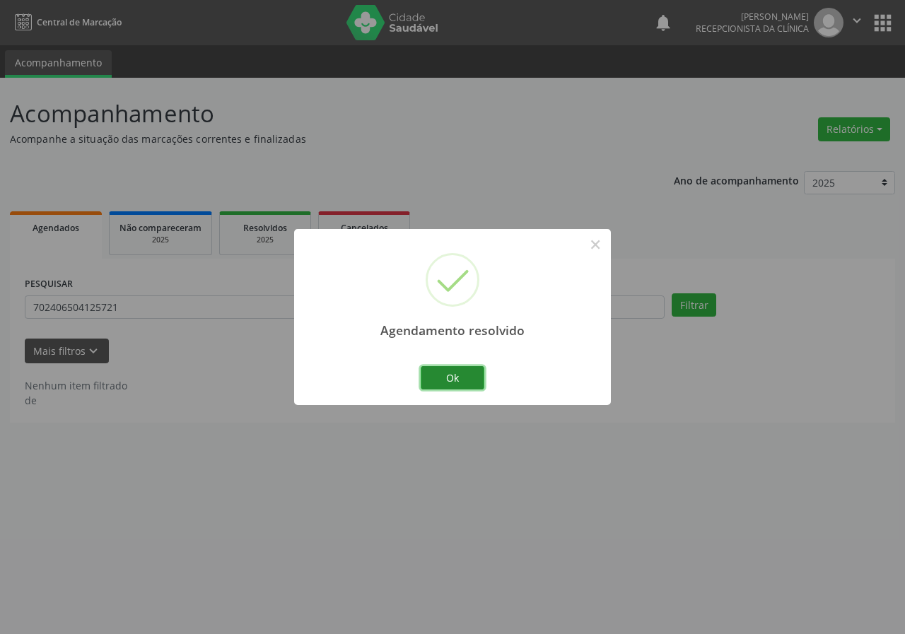
click at [462, 368] on button "Ok" at bounding box center [453, 378] width 64 height 24
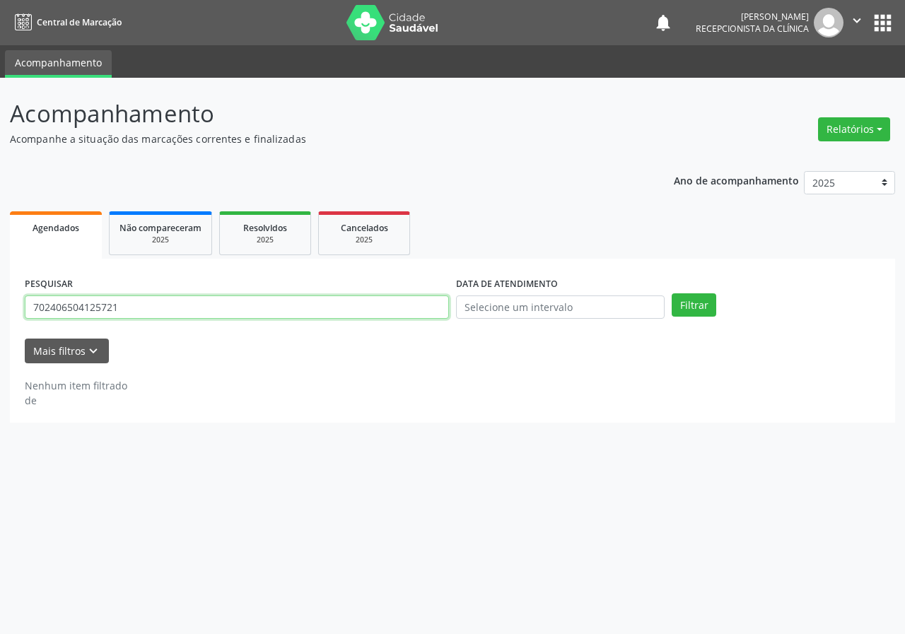
click at [139, 298] on input "702406504125721" at bounding box center [237, 307] width 424 height 24
click at [671, 293] on button "Filtrar" at bounding box center [693, 305] width 45 height 24
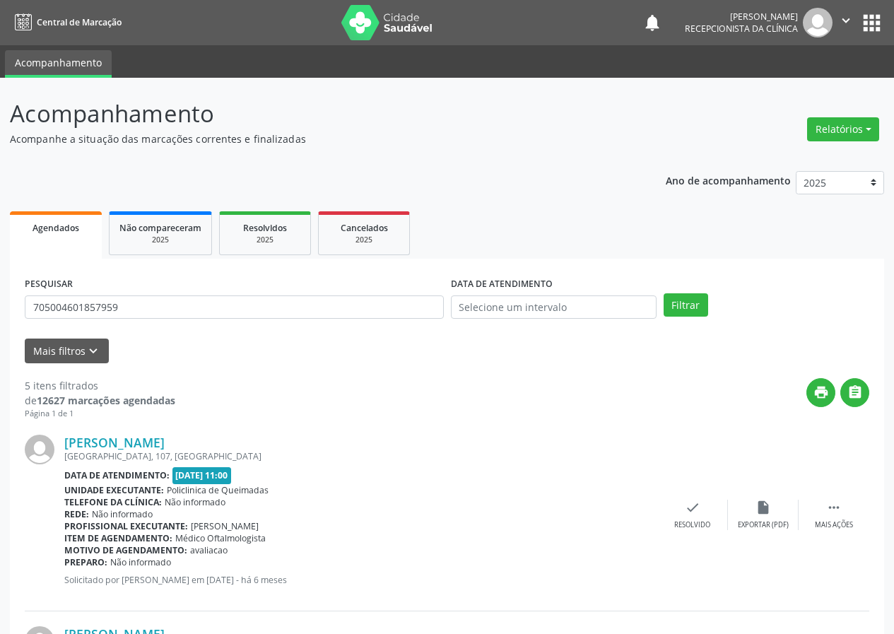
click at [691, 499] on div "[PERSON_NAME] [GEOGRAPHIC_DATA], 107, [GEOGRAPHIC_DATA] Data de atendimento: [D…" at bounding box center [447, 516] width 845 height 192
click at [690, 500] on icon "check" at bounding box center [693, 508] width 16 height 16
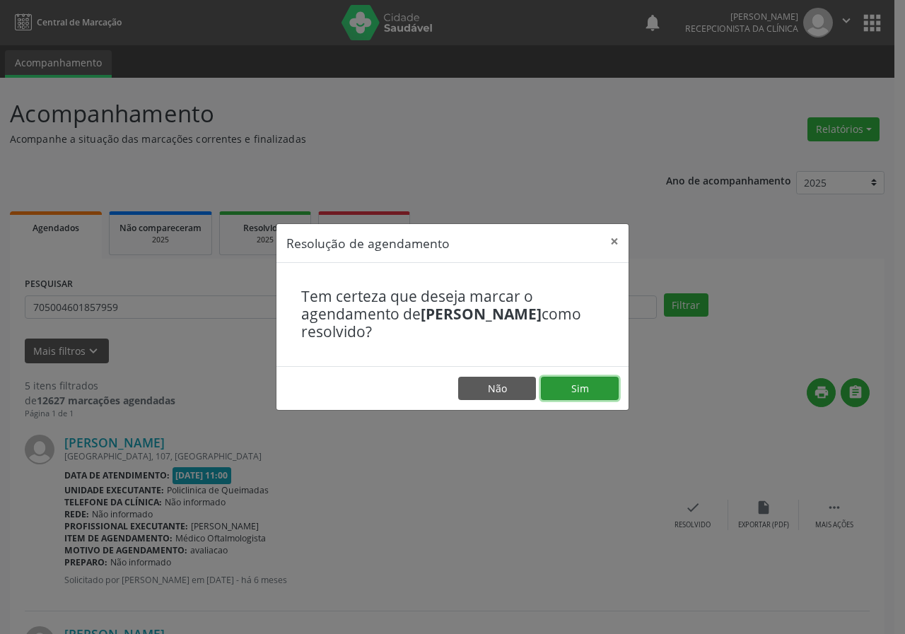
click at [594, 392] on button "Sim" at bounding box center [580, 389] width 78 height 24
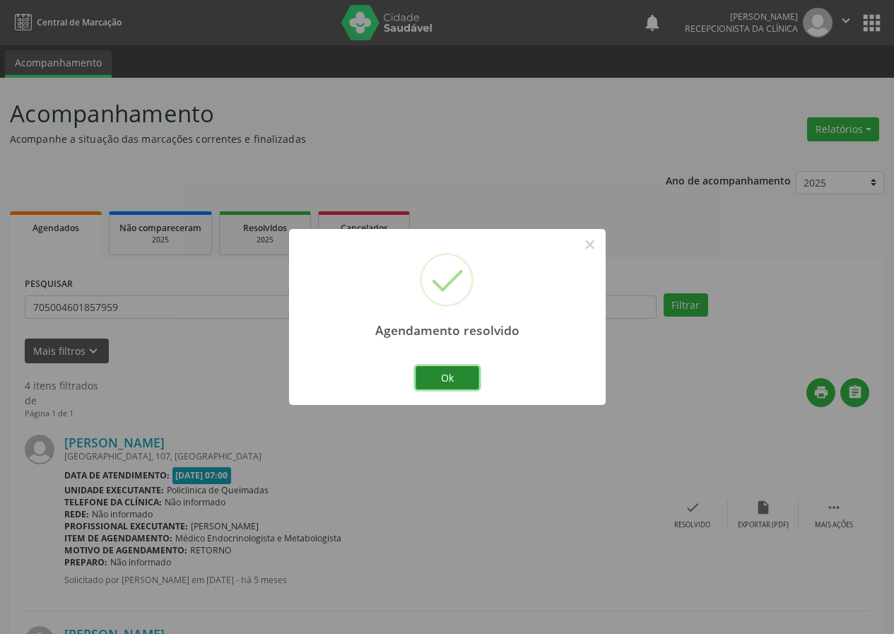
click at [437, 367] on button "Ok" at bounding box center [448, 378] width 64 height 24
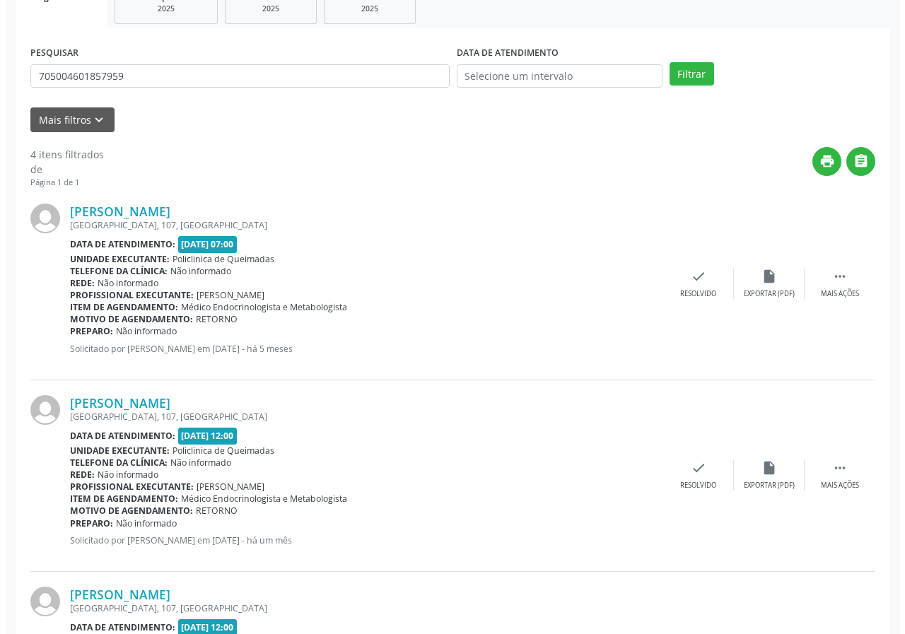
scroll to position [235, 0]
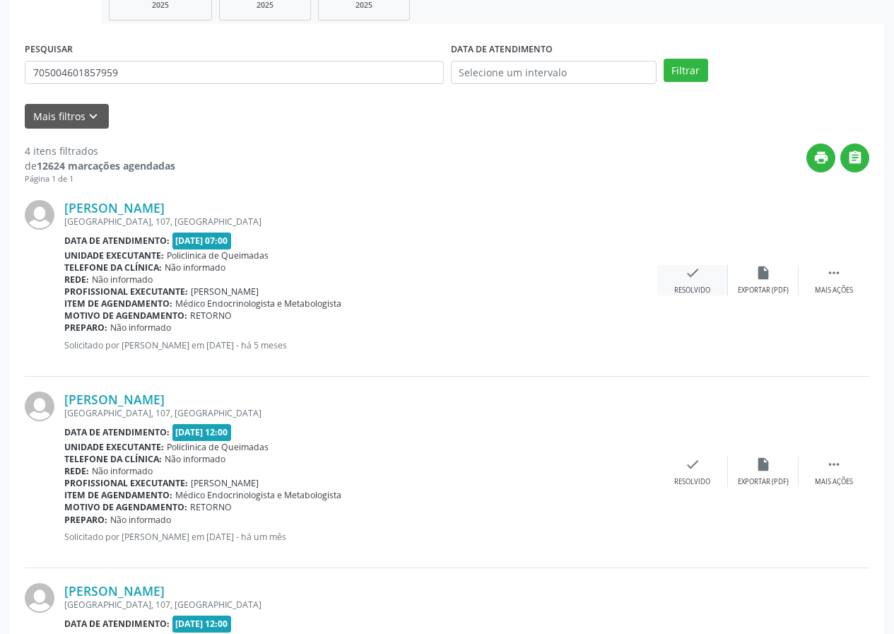
click at [698, 280] on icon "check" at bounding box center [693, 273] width 16 height 16
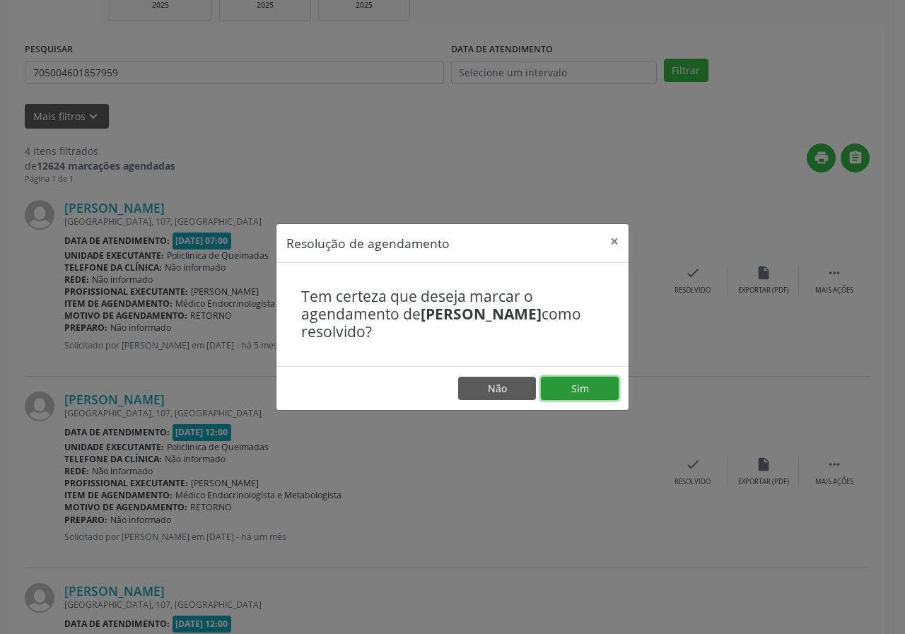
click at [592, 387] on button "Sim" at bounding box center [580, 389] width 78 height 24
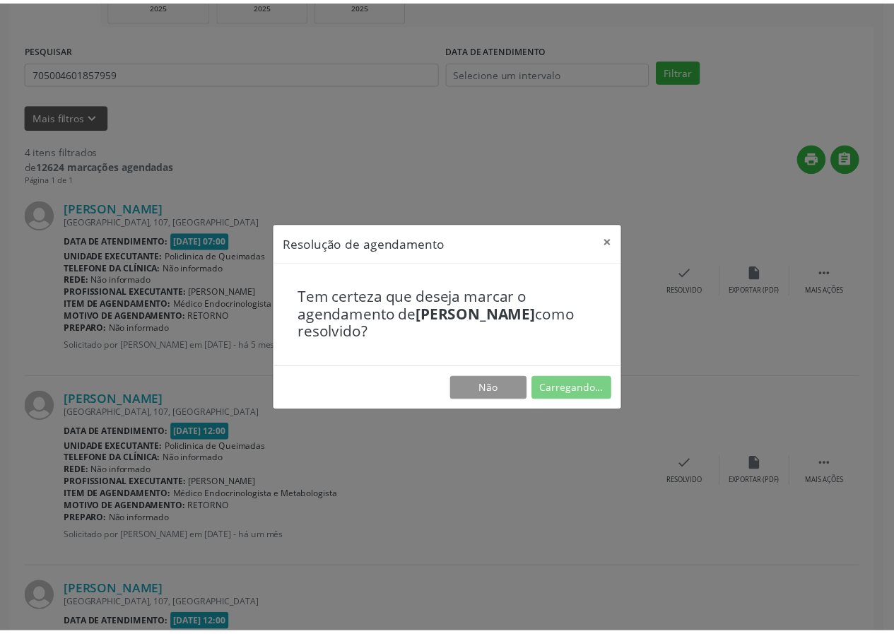
scroll to position [0, 0]
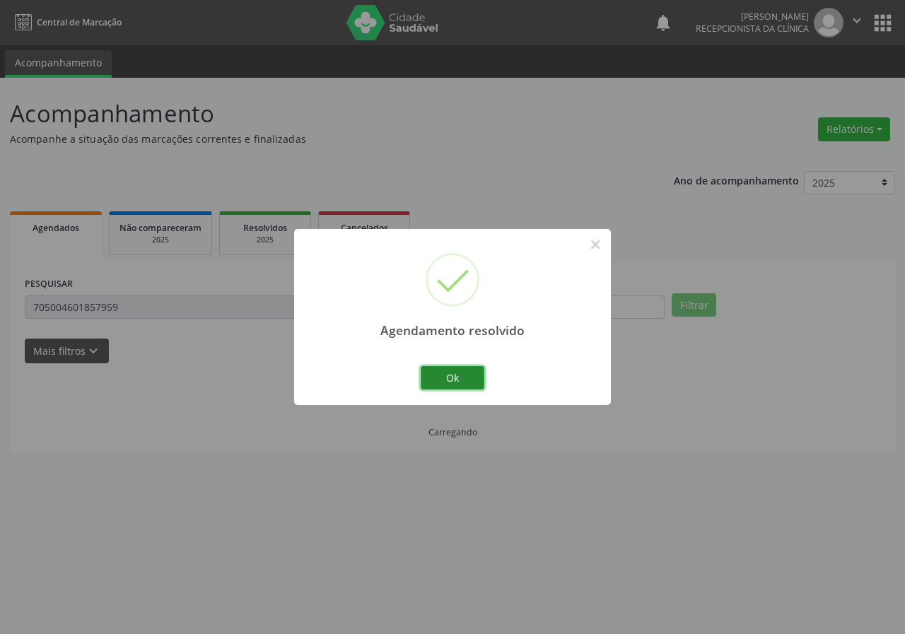
click at [421, 376] on button "Ok" at bounding box center [453, 378] width 64 height 24
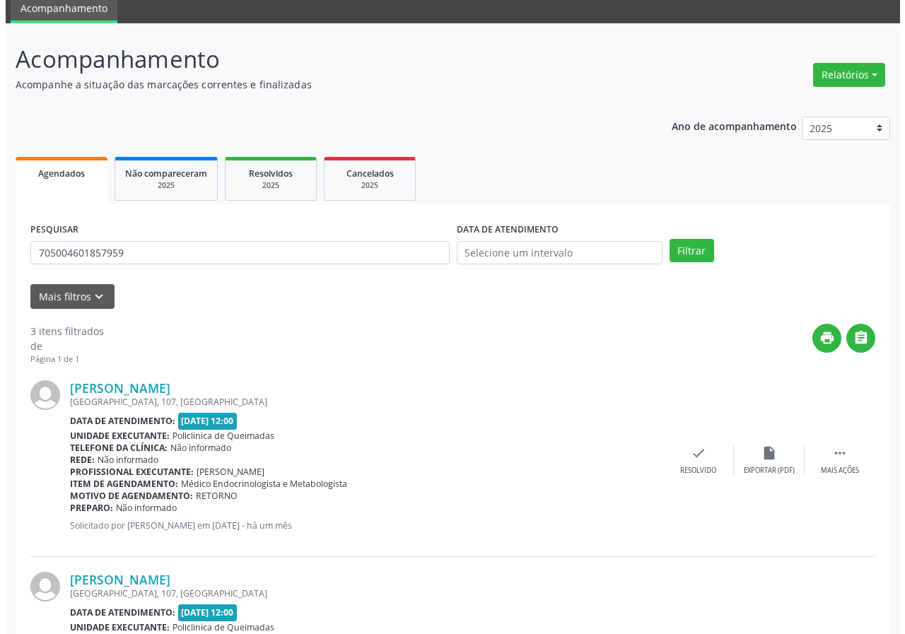
scroll to position [396, 0]
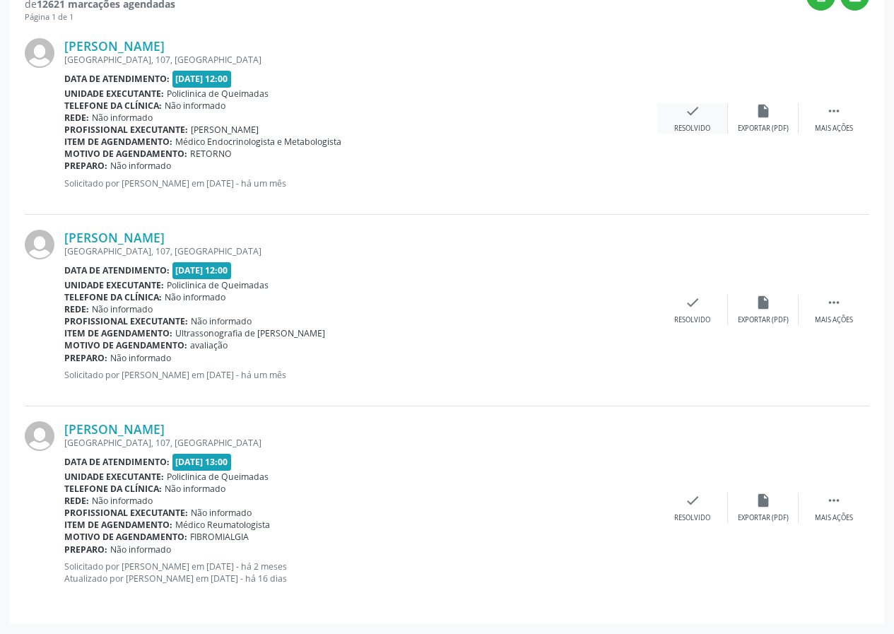
click at [683, 103] on div "check Resolvido" at bounding box center [692, 118] width 71 height 30
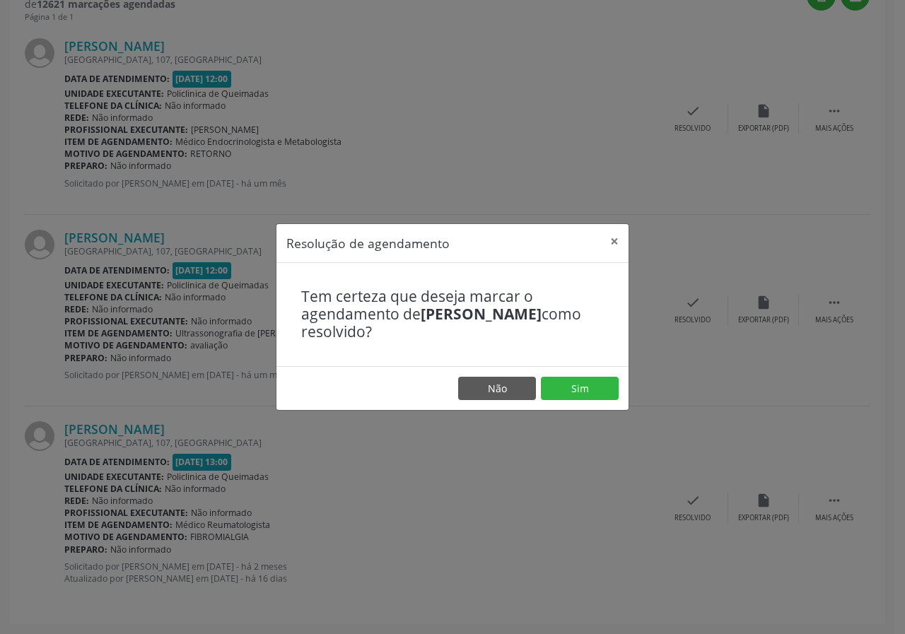
click at [585, 372] on footer "Não Sim" at bounding box center [452, 388] width 352 height 45
click at [584, 385] on button "Sim" at bounding box center [580, 389] width 78 height 24
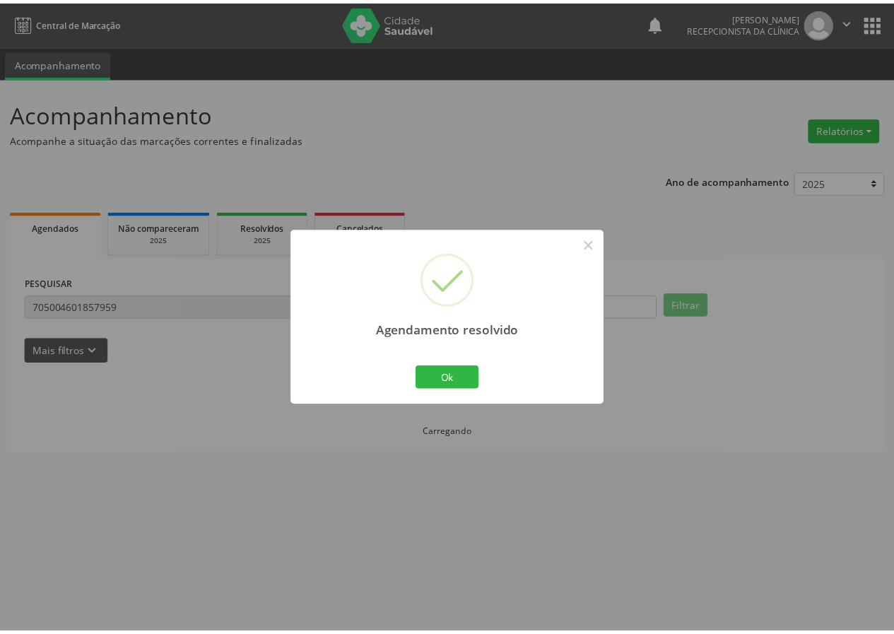
scroll to position [0, 0]
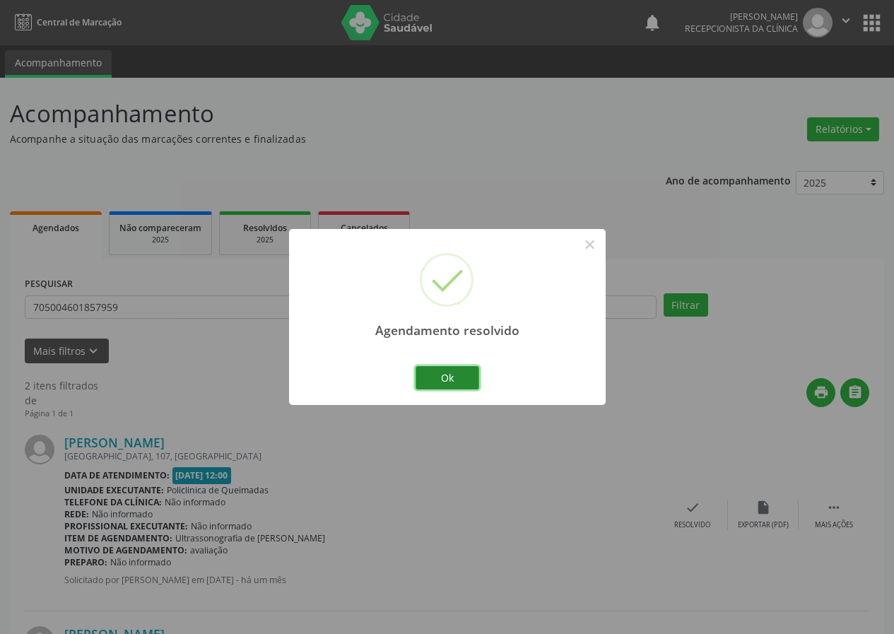
click at [475, 376] on button "Ok" at bounding box center [448, 378] width 64 height 24
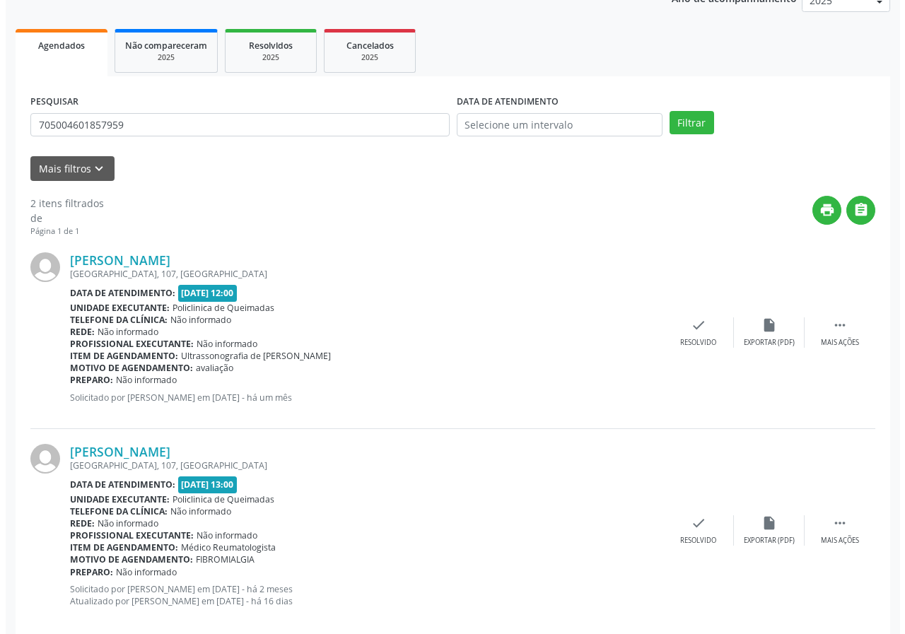
scroll to position [205, 0]
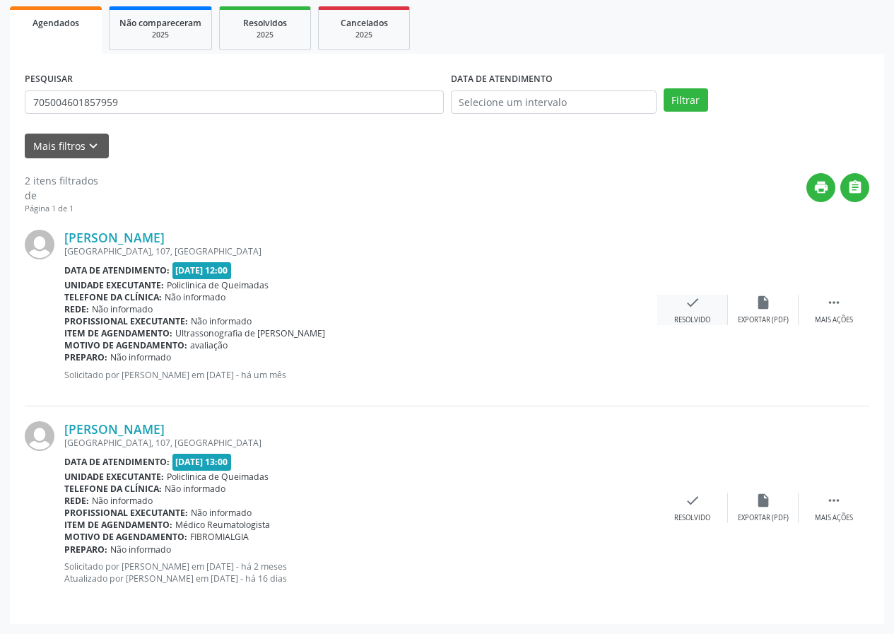
click at [691, 301] on icon "check" at bounding box center [693, 303] width 16 height 16
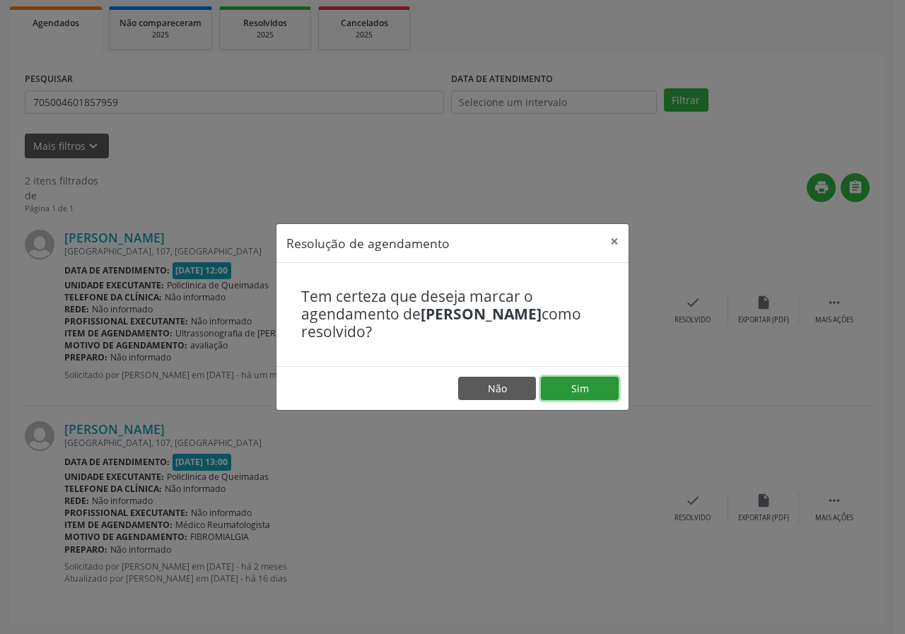
click at [581, 384] on button "Sim" at bounding box center [580, 389] width 78 height 24
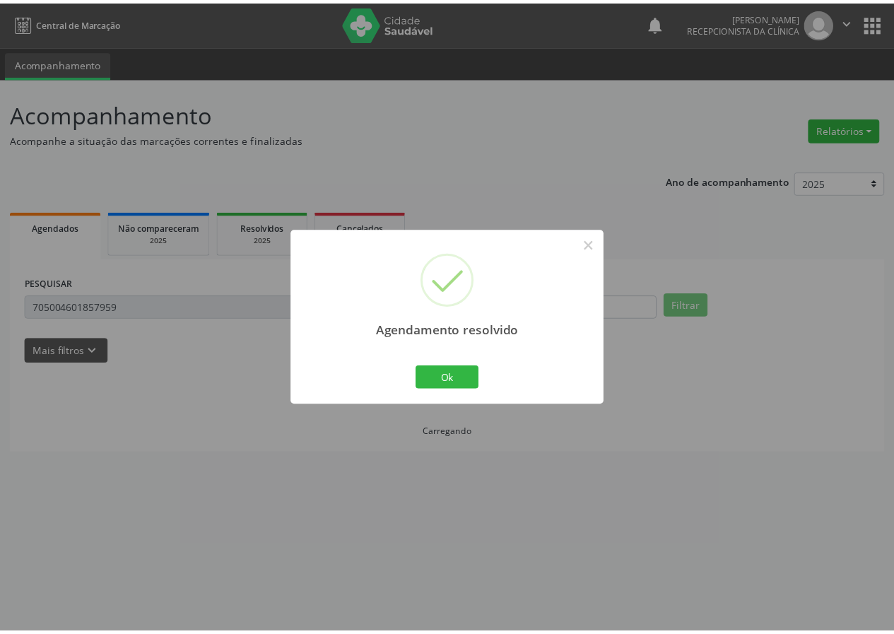
scroll to position [0, 0]
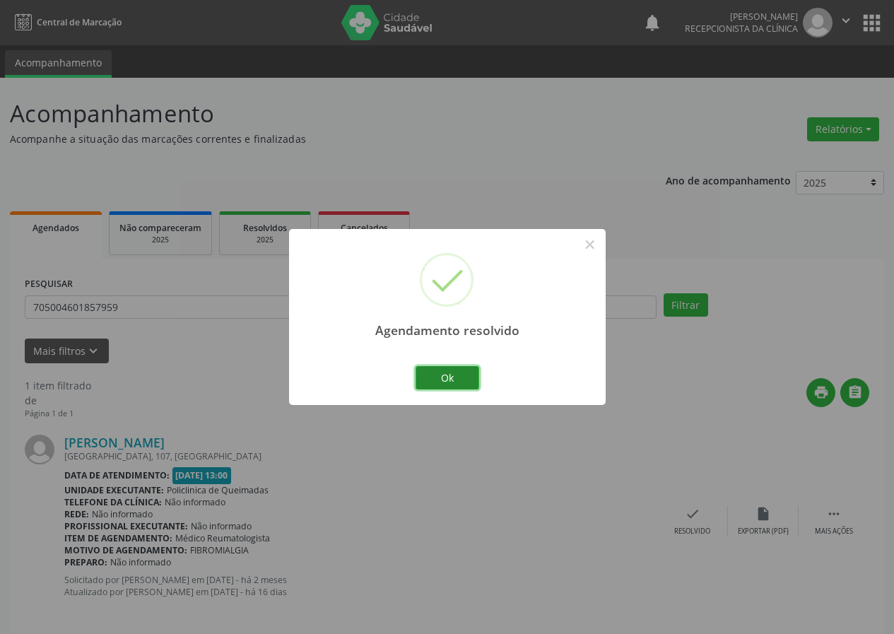
click at [438, 375] on button "Ok" at bounding box center [448, 378] width 64 height 24
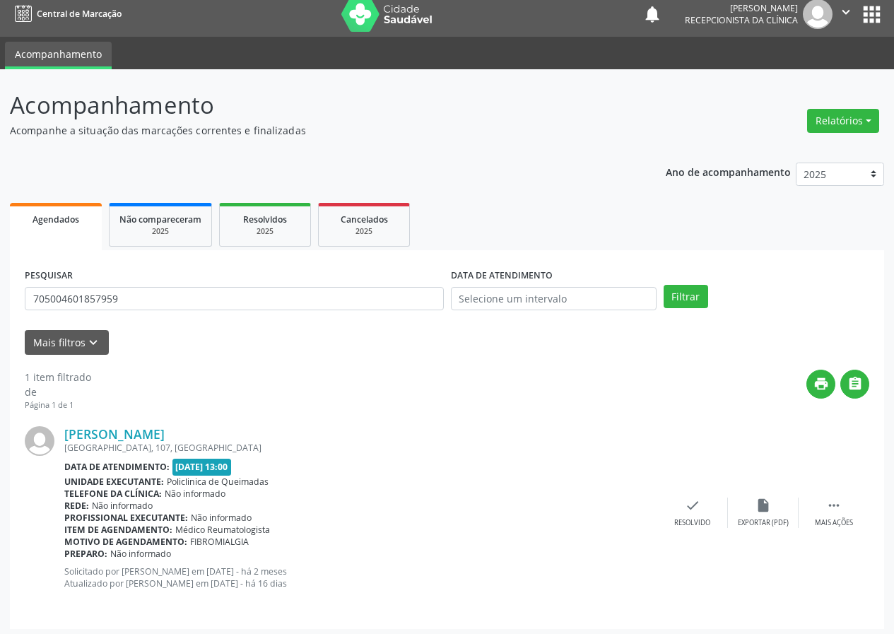
scroll to position [13, 0]
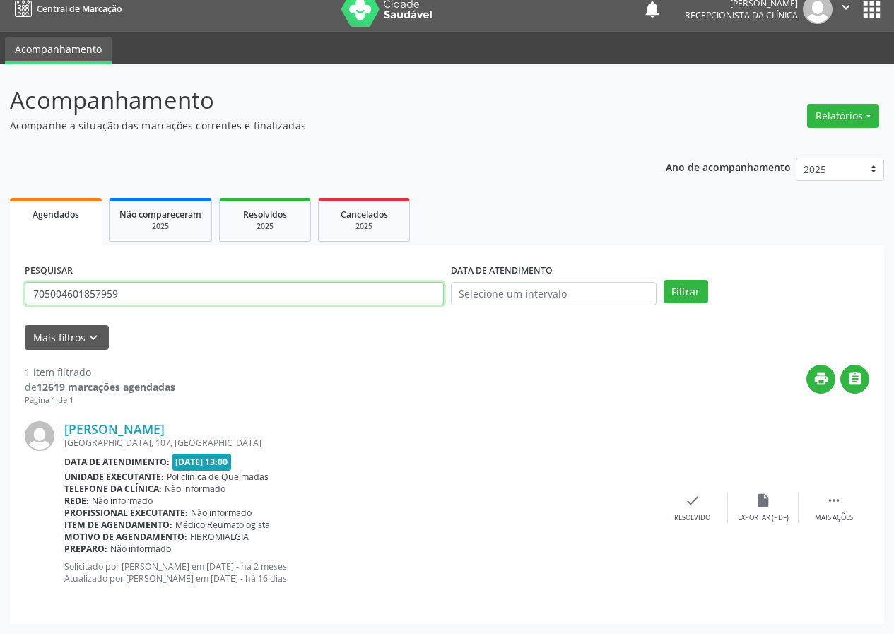
click at [240, 288] on input "705004601857959" at bounding box center [234, 294] width 419 height 24
click at [664, 280] on button "Filtrar" at bounding box center [686, 292] width 45 height 24
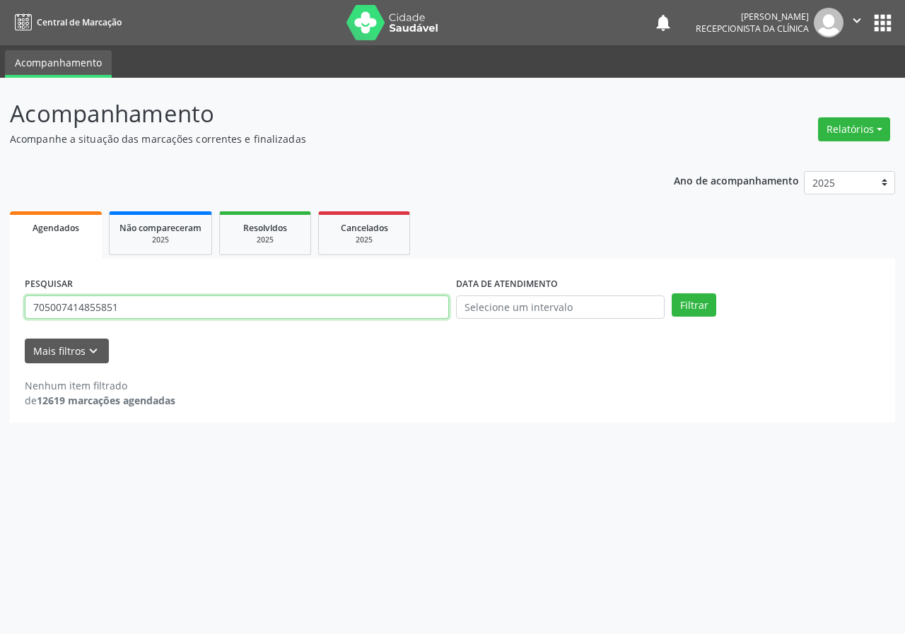
click at [245, 307] on input "705007414855851" at bounding box center [237, 307] width 424 height 24
click at [671, 293] on button "Filtrar" at bounding box center [693, 305] width 45 height 24
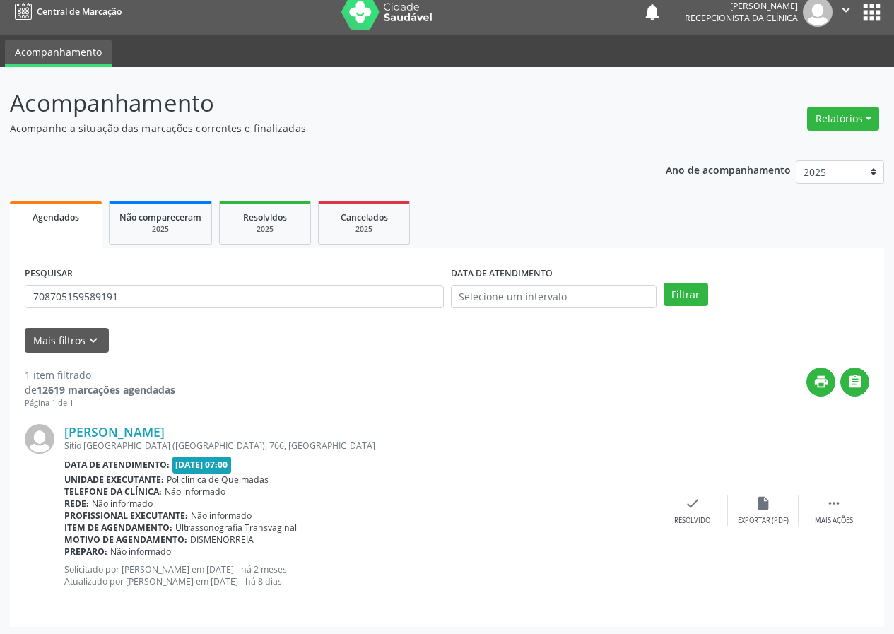
scroll to position [13, 0]
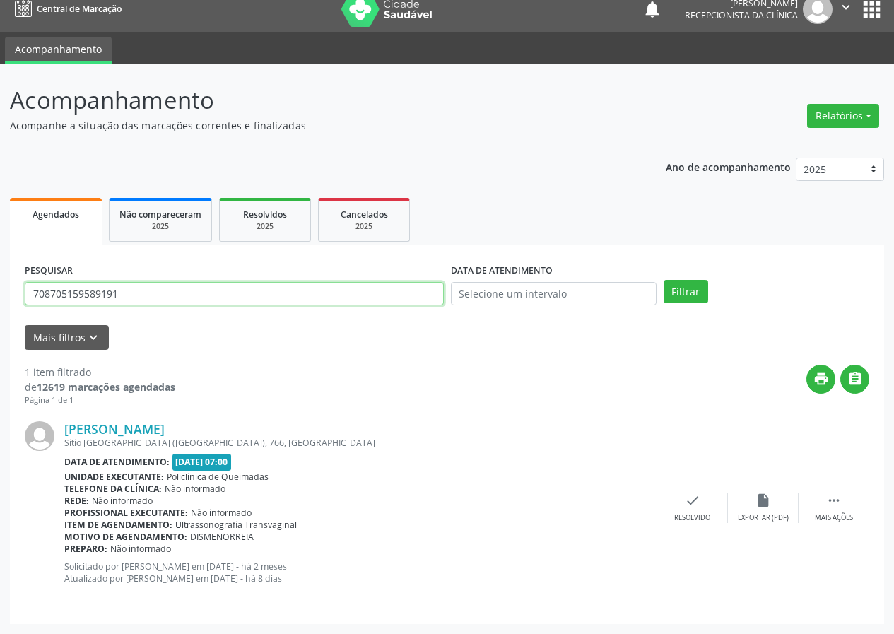
click at [129, 292] on input "708705159589191" at bounding box center [234, 294] width 419 height 24
click at [664, 280] on button "Filtrar" at bounding box center [686, 292] width 45 height 24
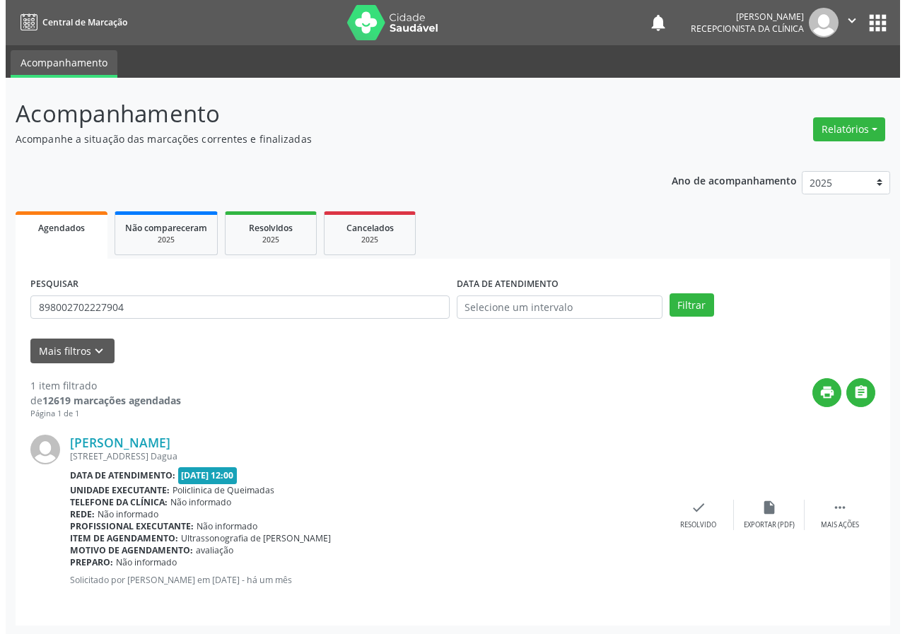
scroll to position [1, 0]
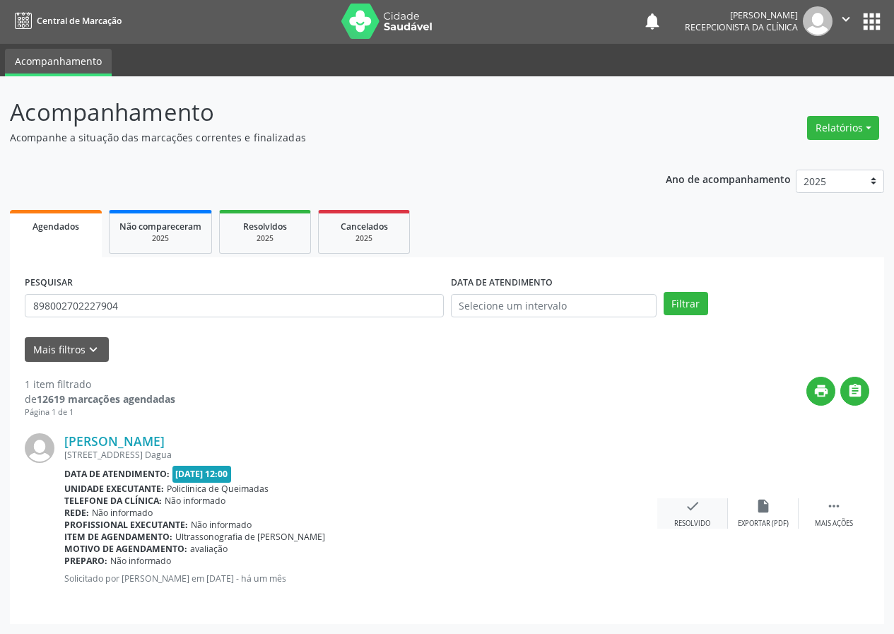
click at [669, 518] on div "check Resolvido" at bounding box center [692, 513] width 71 height 30
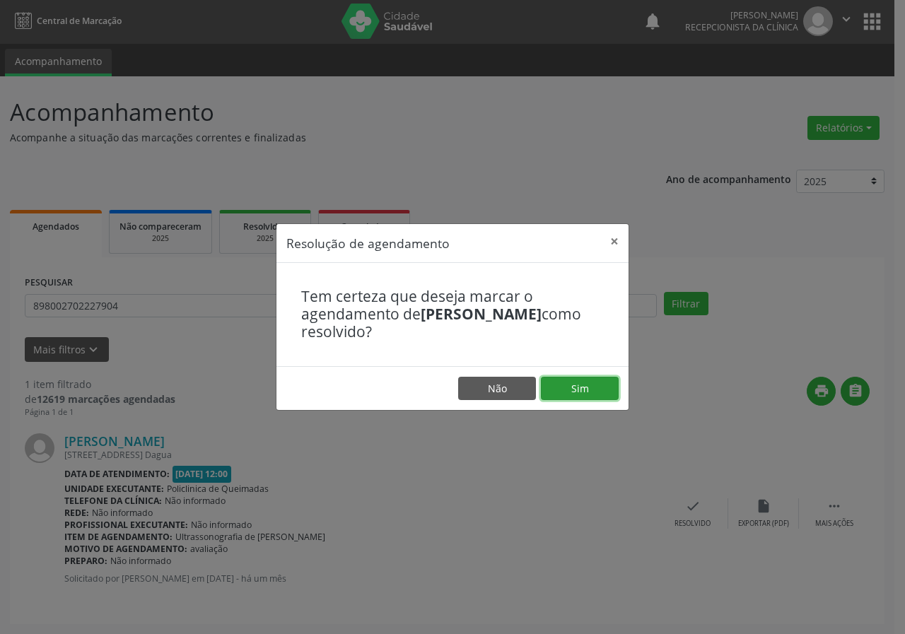
click at [551, 399] on button "Sim" at bounding box center [580, 389] width 78 height 24
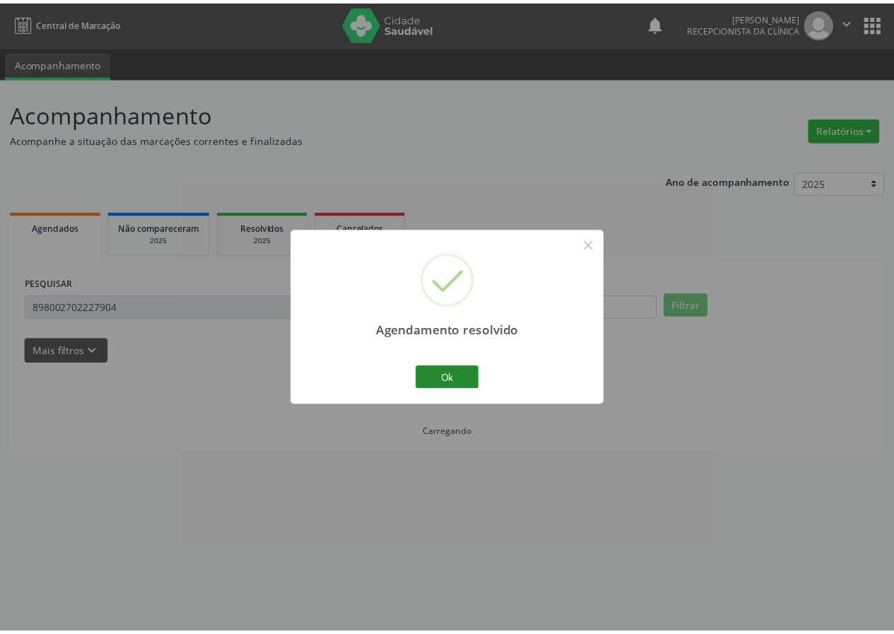
scroll to position [0, 0]
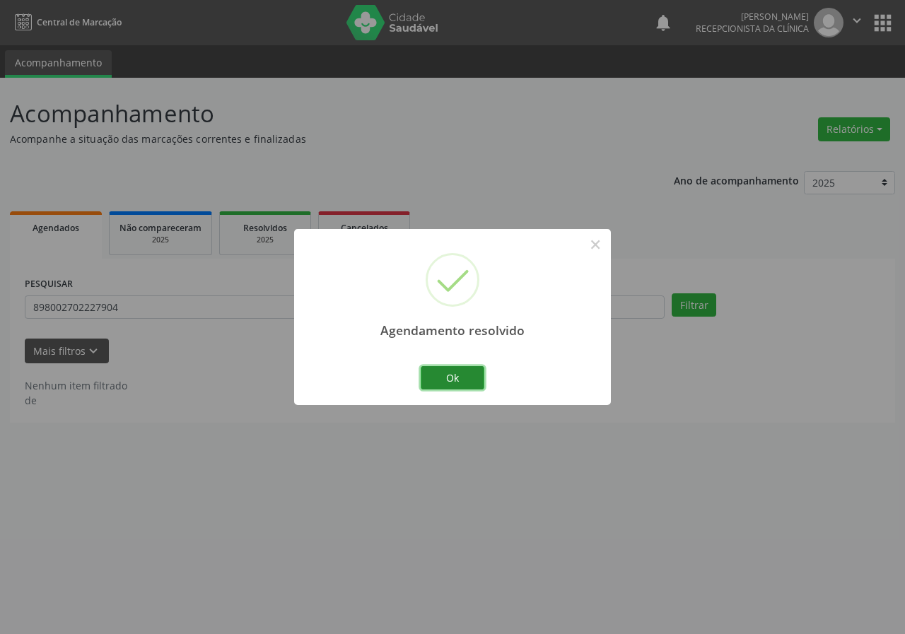
click at [474, 381] on button "Ok" at bounding box center [453, 378] width 64 height 24
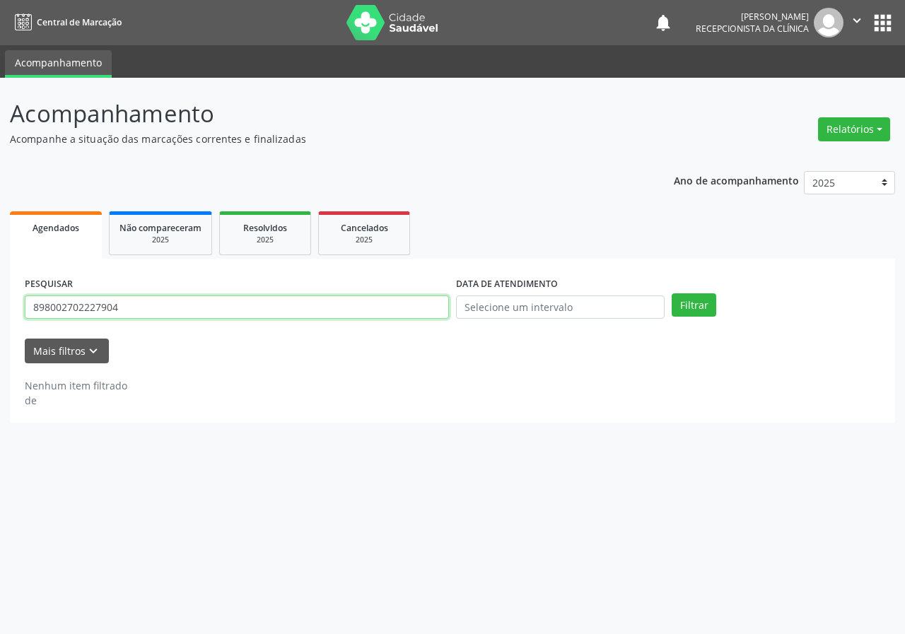
click at [124, 312] on input "898002702227904" at bounding box center [237, 307] width 424 height 24
click at [671, 293] on button "Filtrar" at bounding box center [693, 305] width 45 height 24
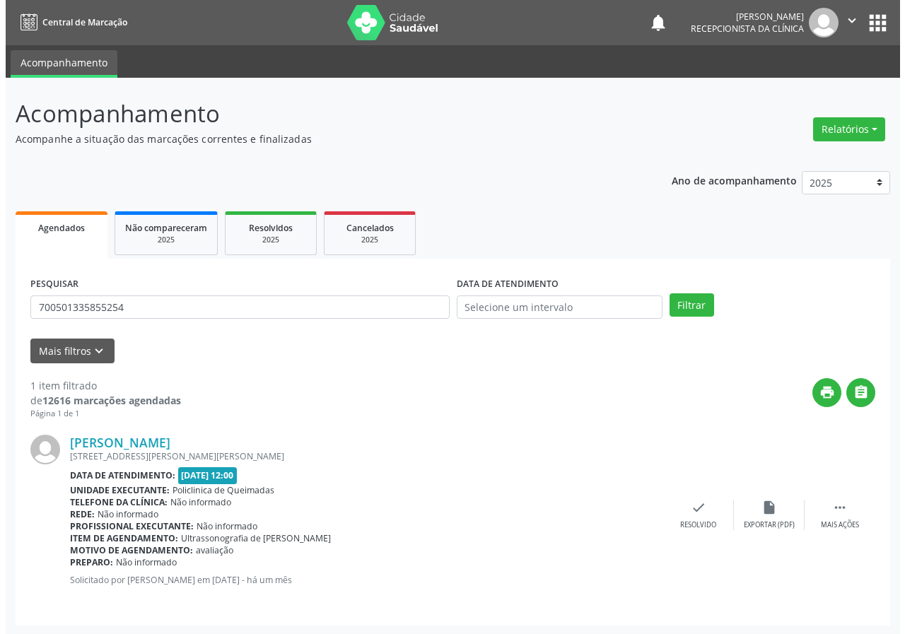
scroll to position [1, 0]
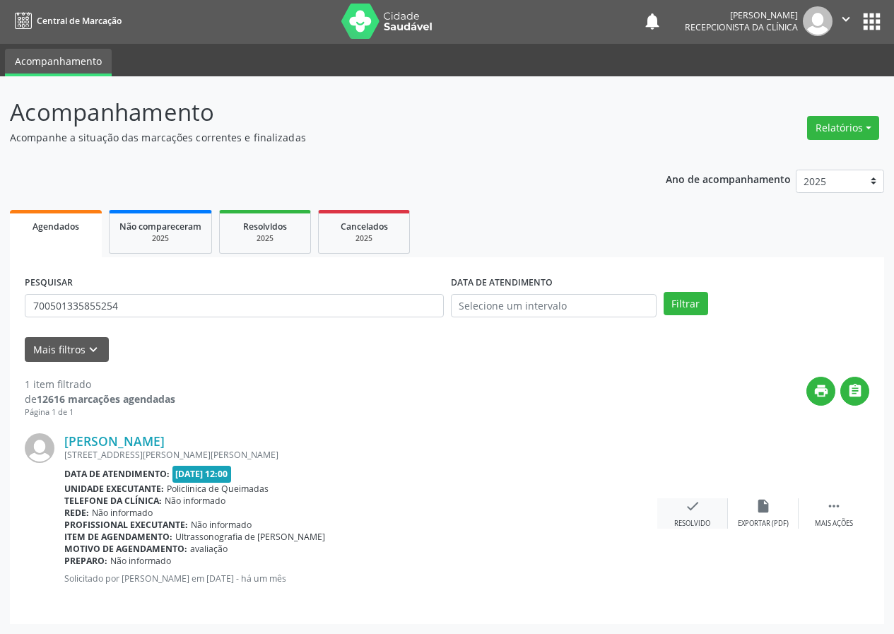
click at [685, 510] on icon "check" at bounding box center [693, 506] width 16 height 16
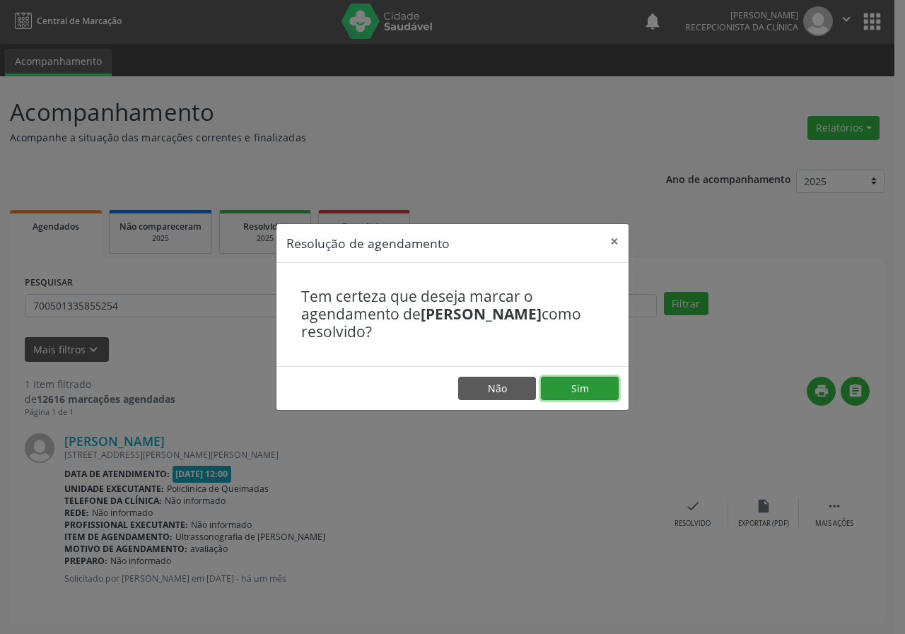
click at [602, 396] on button "Sim" at bounding box center [580, 389] width 78 height 24
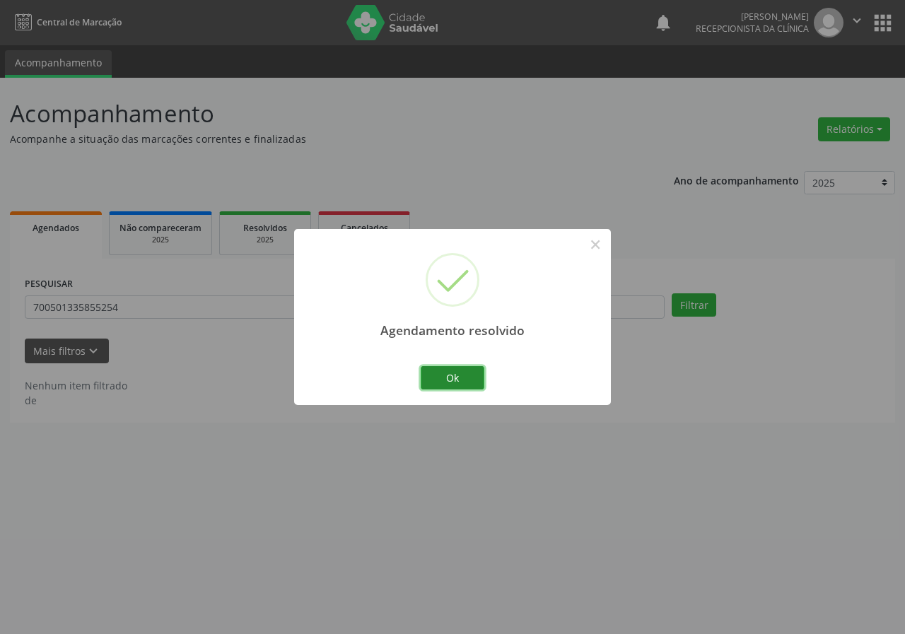
click at [440, 384] on button "Ok" at bounding box center [453, 378] width 64 height 24
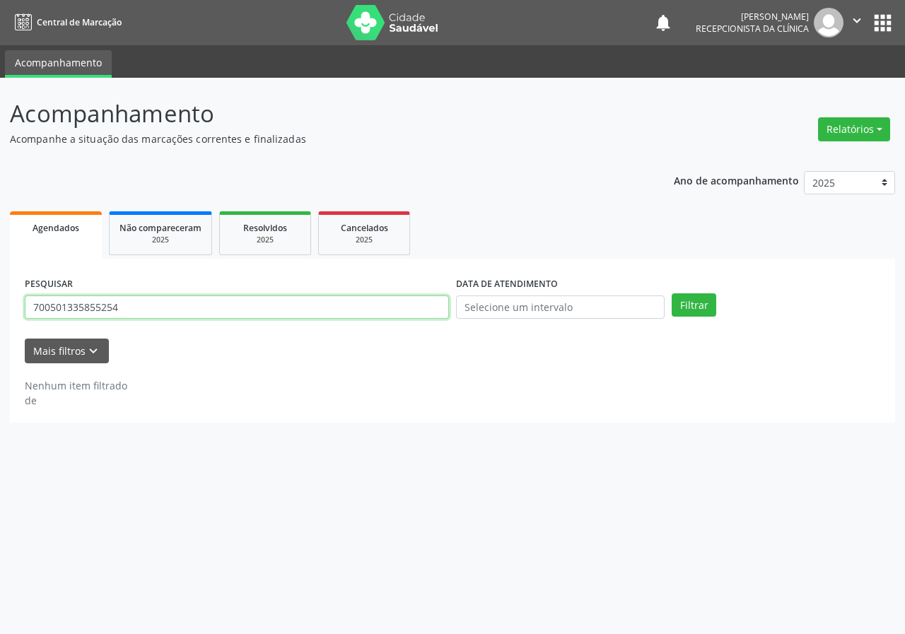
click at [269, 305] on input "700501335855254" at bounding box center [237, 307] width 424 height 24
type input "7"
